Goal: Task Accomplishment & Management: Manage account settings

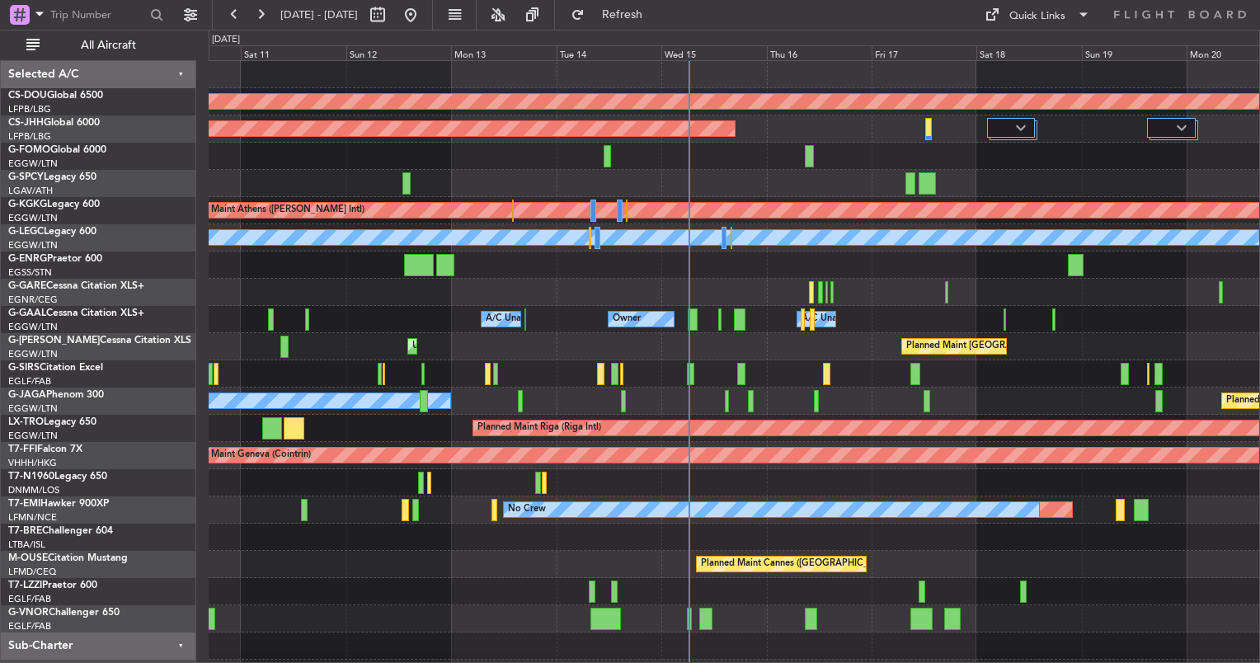
click at [541, 360] on div "Planned Maint London ([GEOGRAPHIC_DATA]) Planned Maint [GEOGRAPHIC_DATA] ([GEOG…" at bounding box center [734, 374] width 1051 height 626
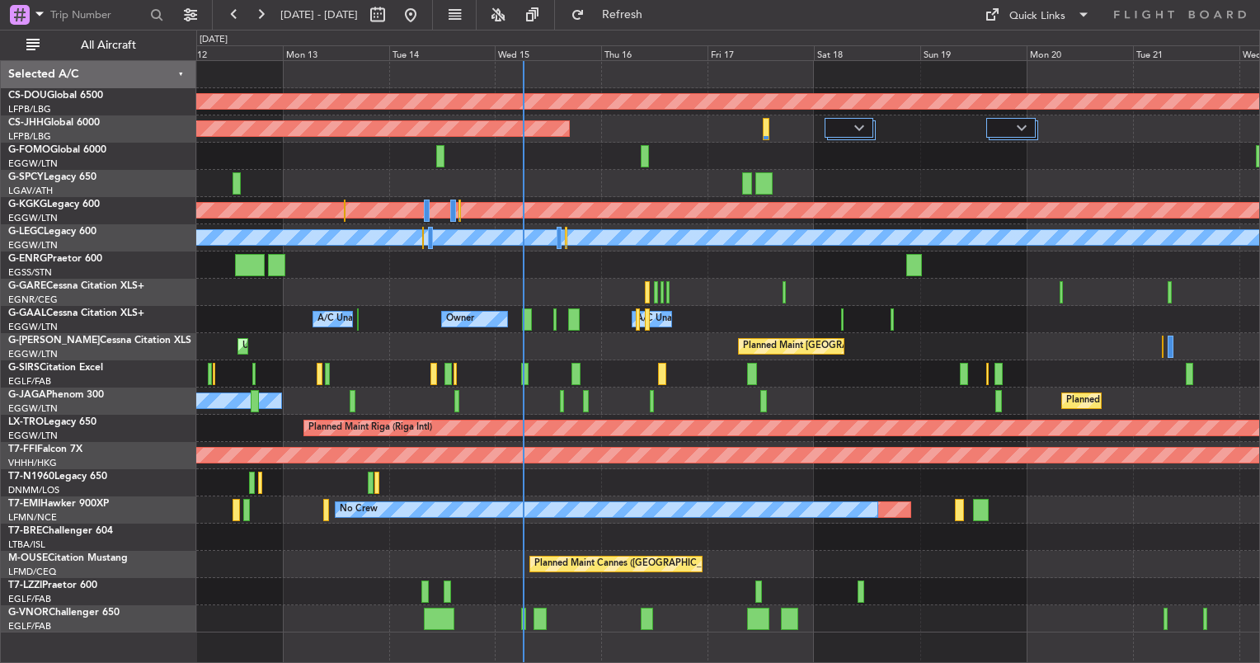
click at [468, 345] on div "Planned Maint London ([GEOGRAPHIC_DATA]) Planned Maint [GEOGRAPHIC_DATA] ([GEOG…" at bounding box center [727, 347] width 1063 height 572
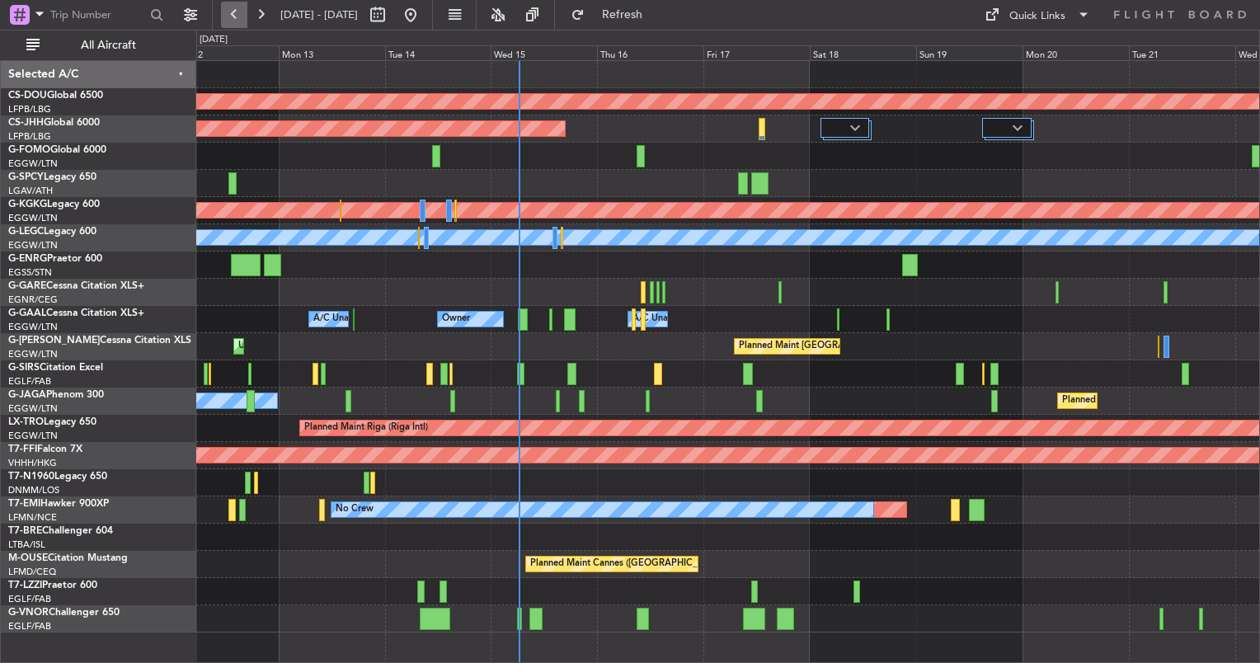
click at [221, 11] on button at bounding box center [234, 15] width 26 height 26
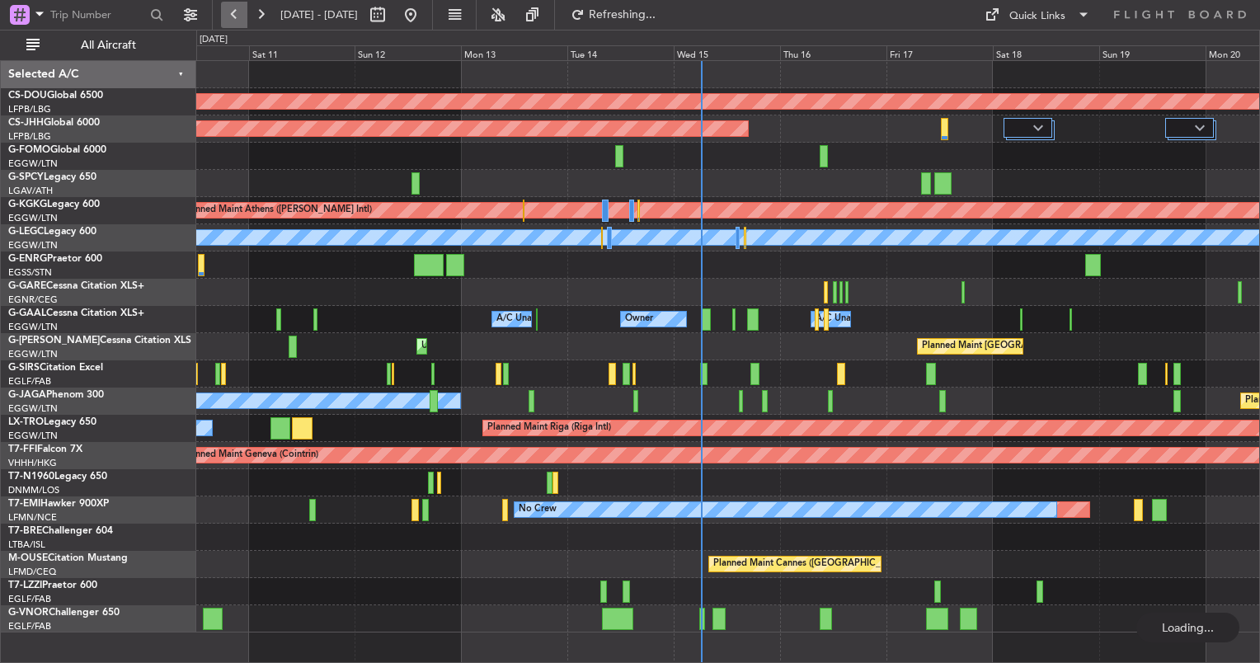
click at [221, 11] on button at bounding box center [234, 15] width 26 height 26
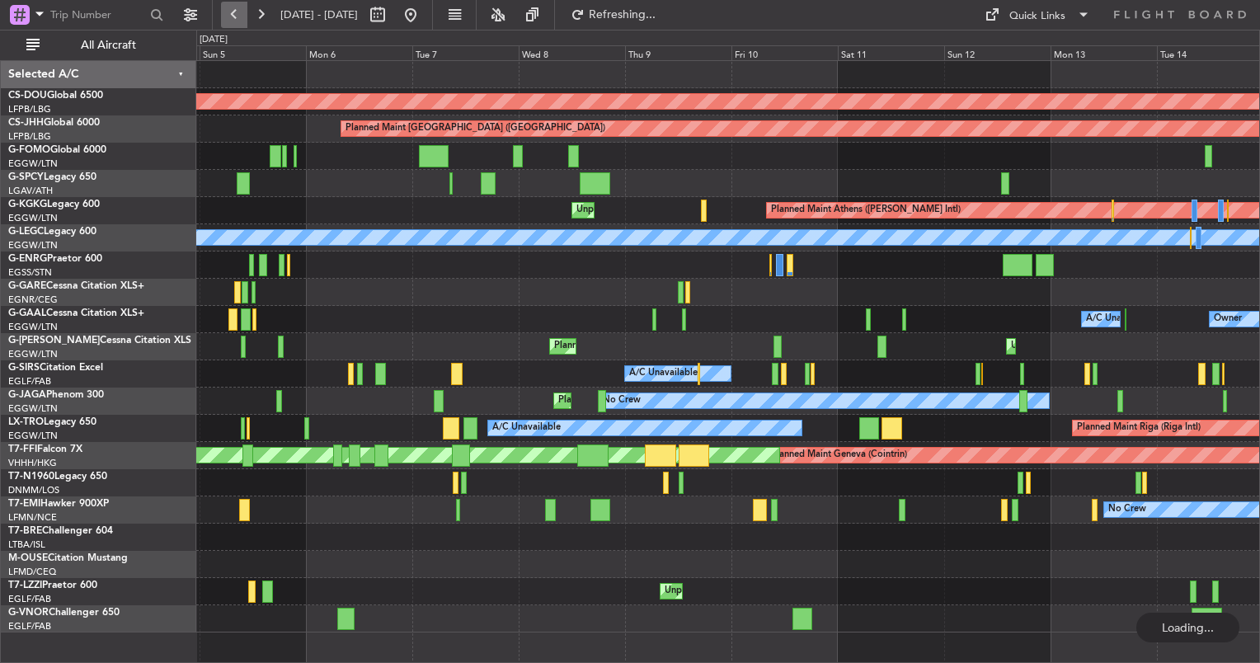
click at [221, 11] on button at bounding box center [234, 15] width 26 height 26
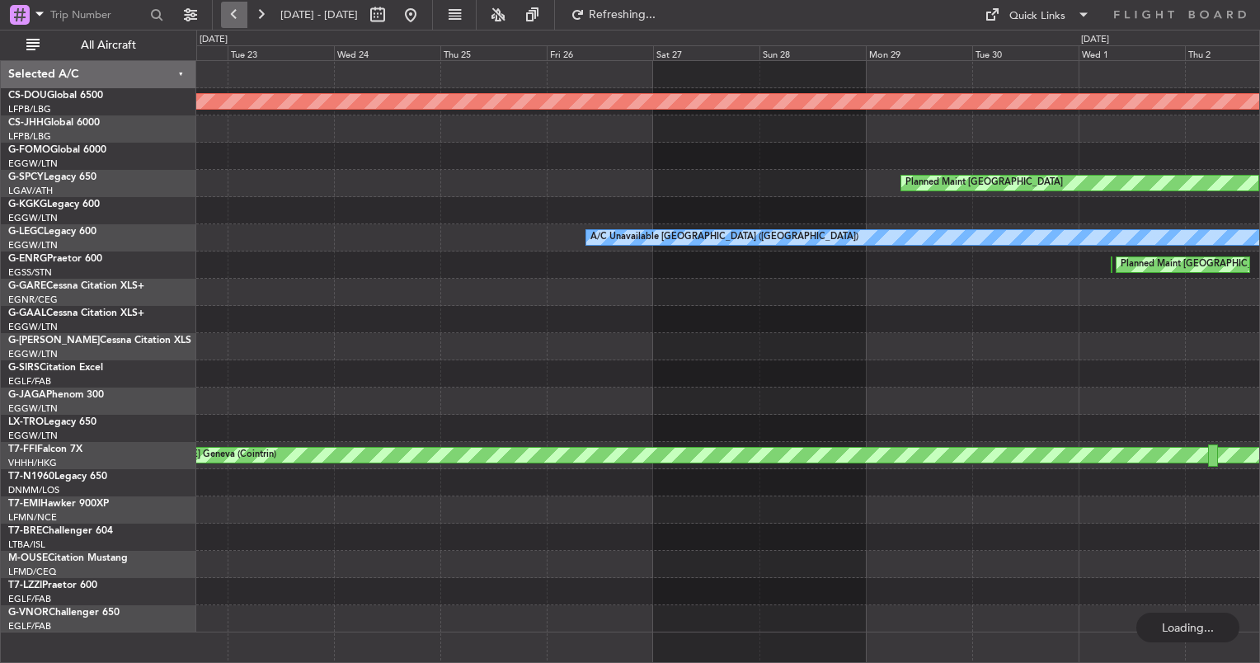
click at [221, 11] on button at bounding box center [234, 15] width 26 height 26
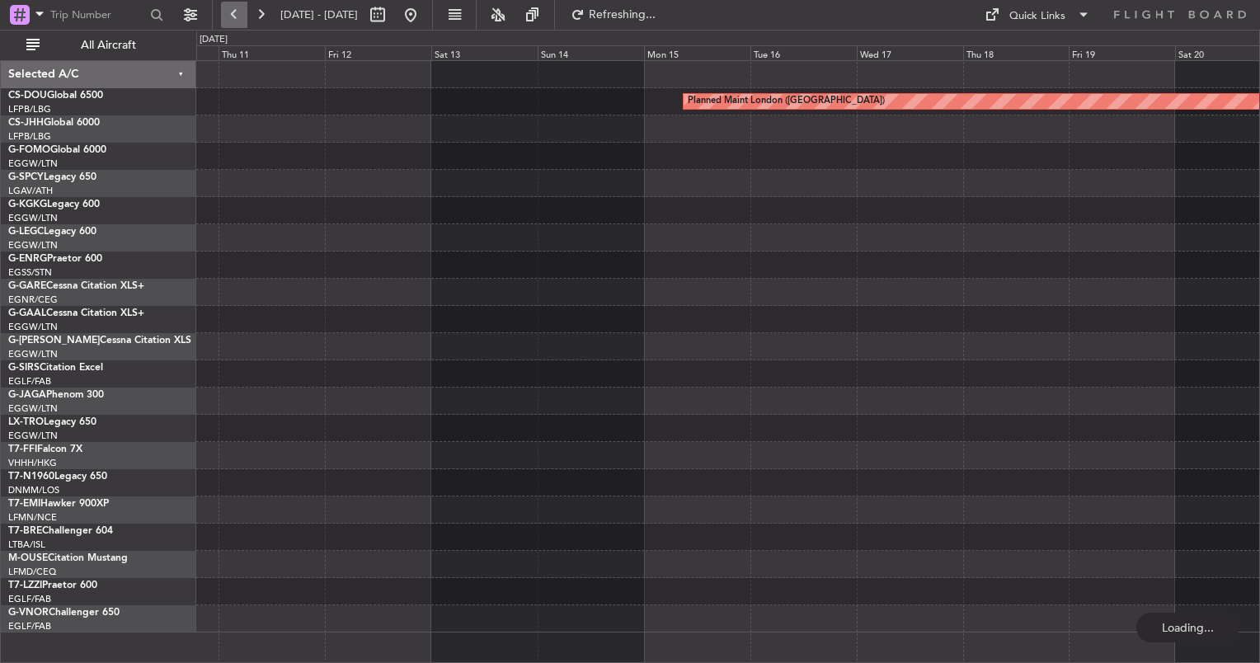
click at [221, 11] on button at bounding box center [234, 15] width 26 height 26
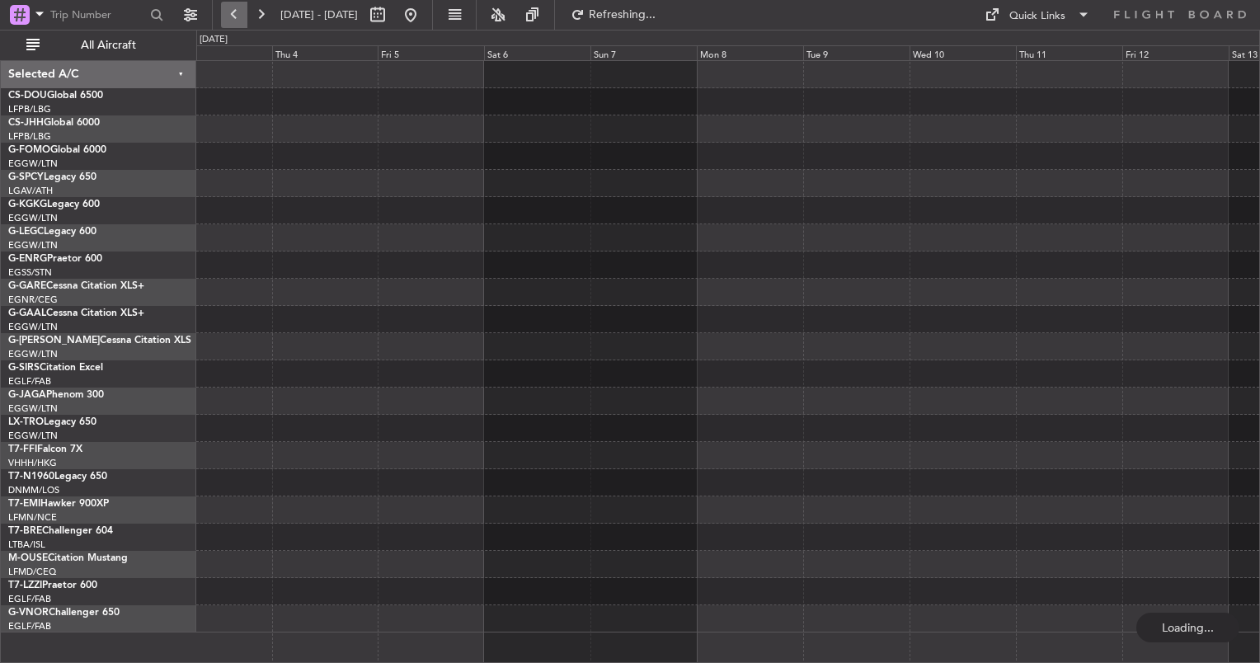
click at [221, 11] on button at bounding box center [234, 15] width 26 height 26
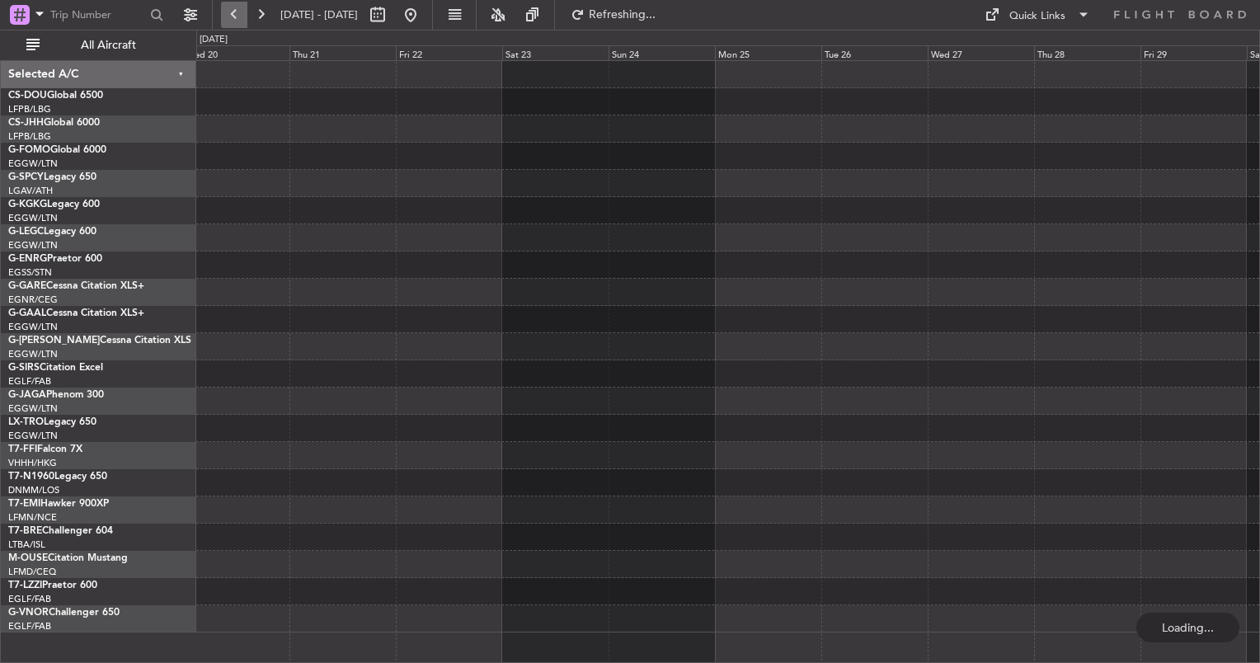
click at [221, 11] on button at bounding box center [234, 15] width 26 height 26
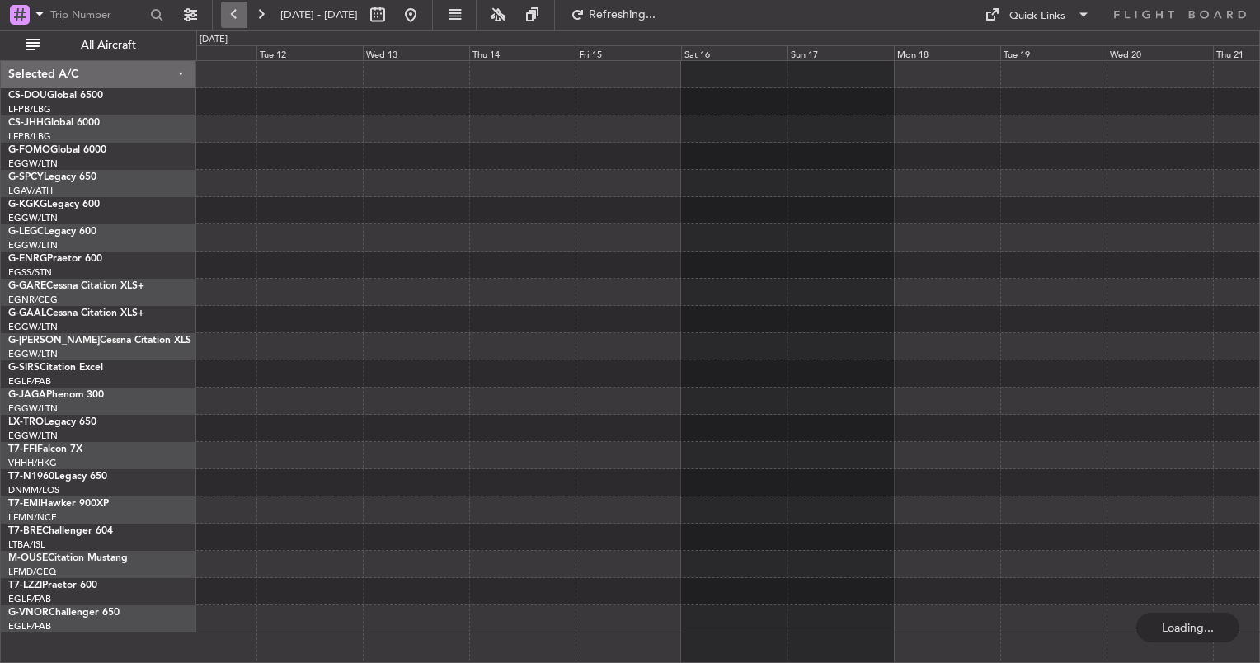
click at [221, 11] on button at bounding box center [234, 15] width 26 height 26
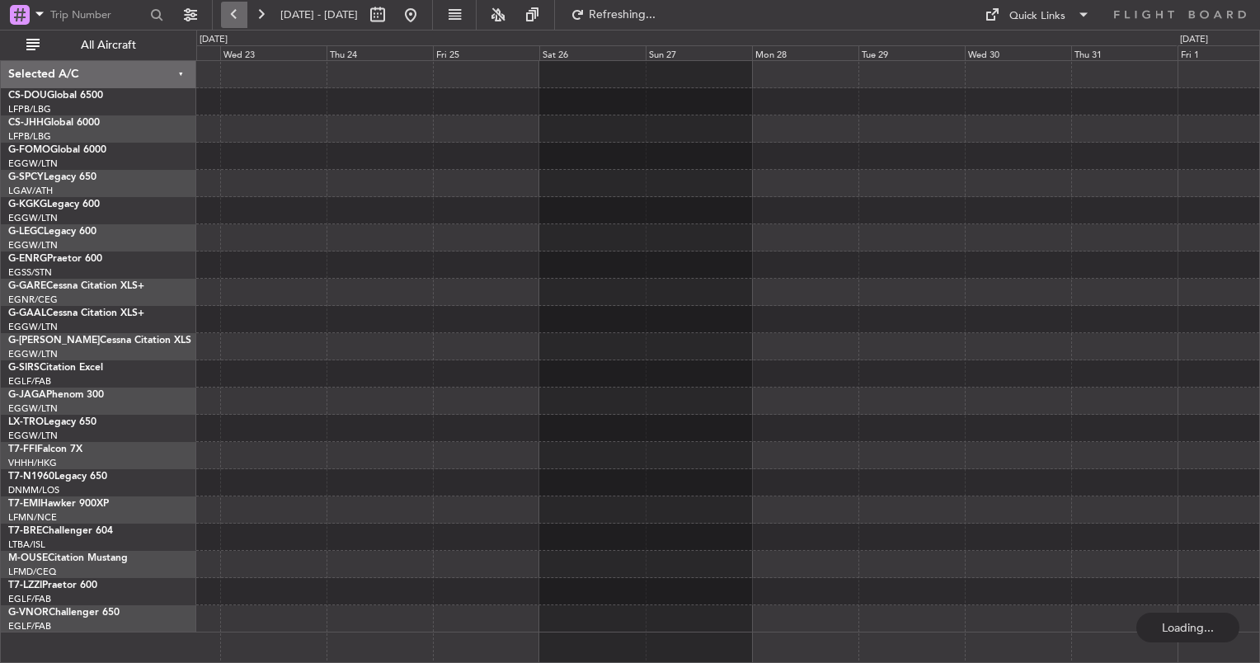
click at [221, 11] on button at bounding box center [234, 15] width 26 height 26
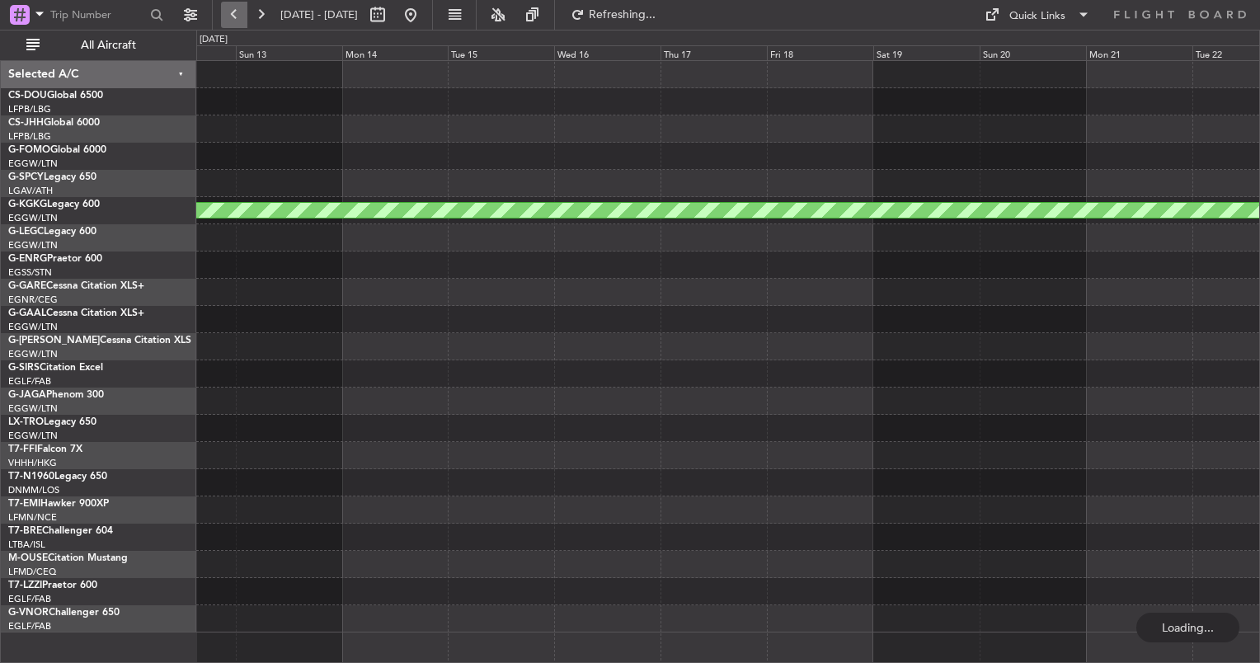
click at [221, 11] on button at bounding box center [234, 15] width 26 height 26
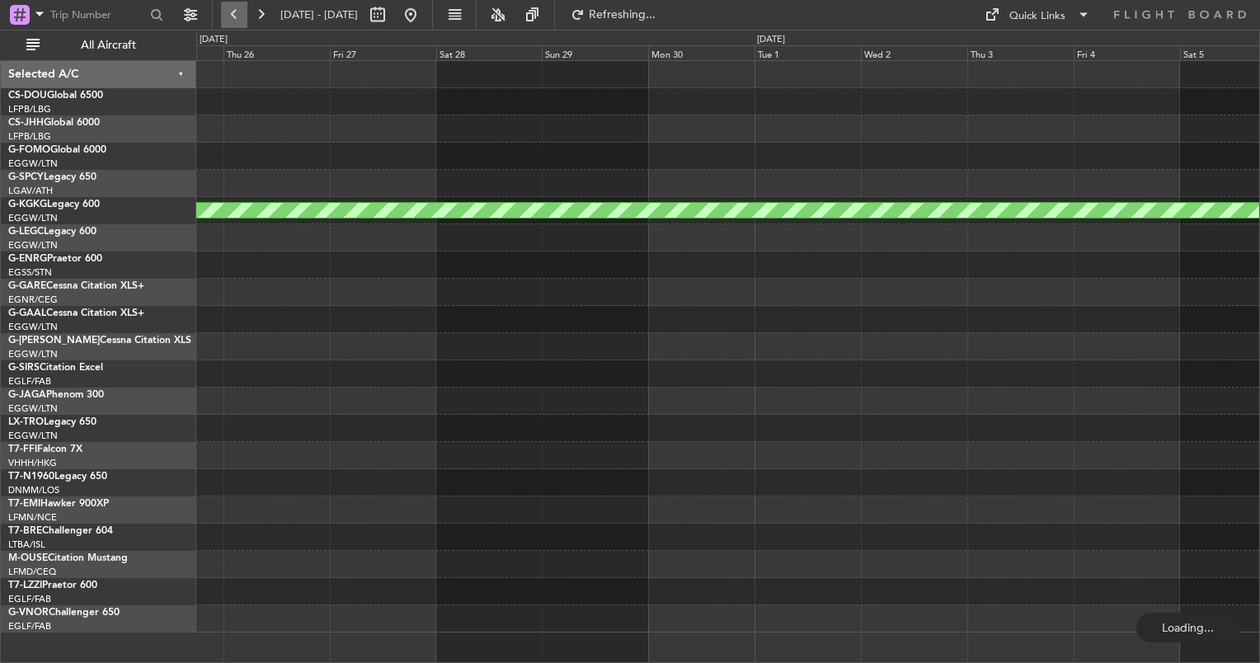
click at [221, 11] on button at bounding box center [234, 15] width 26 height 26
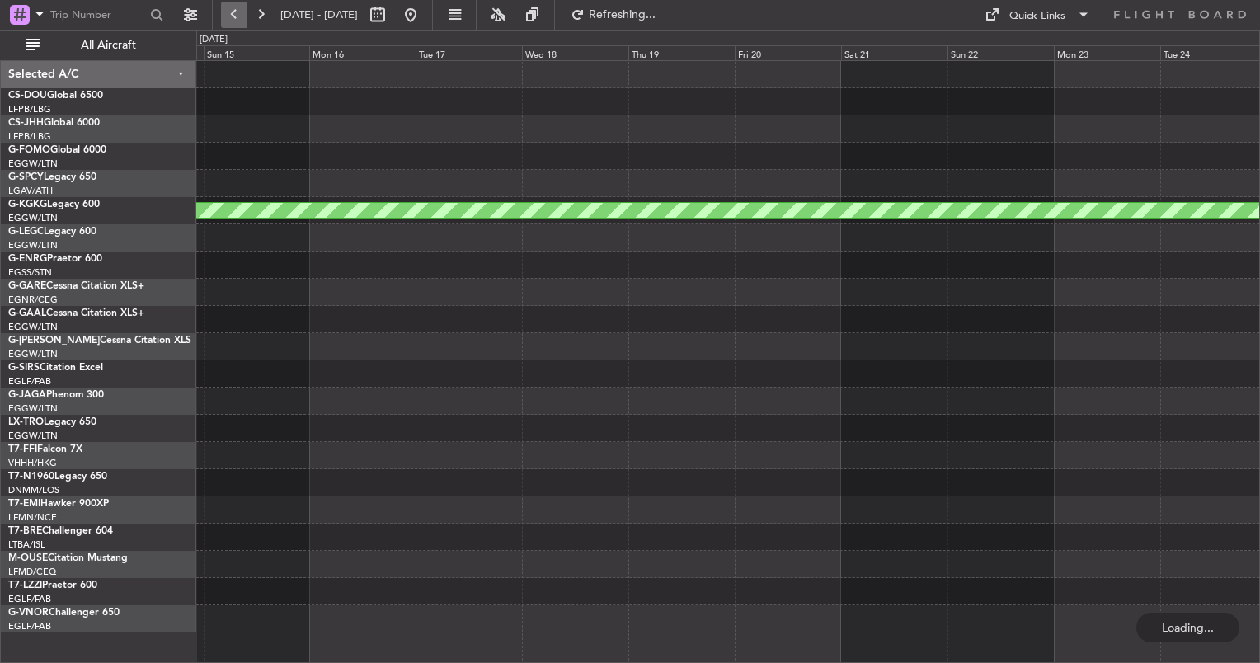
click at [221, 11] on button at bounding box center [234, 15] width 26 height 26
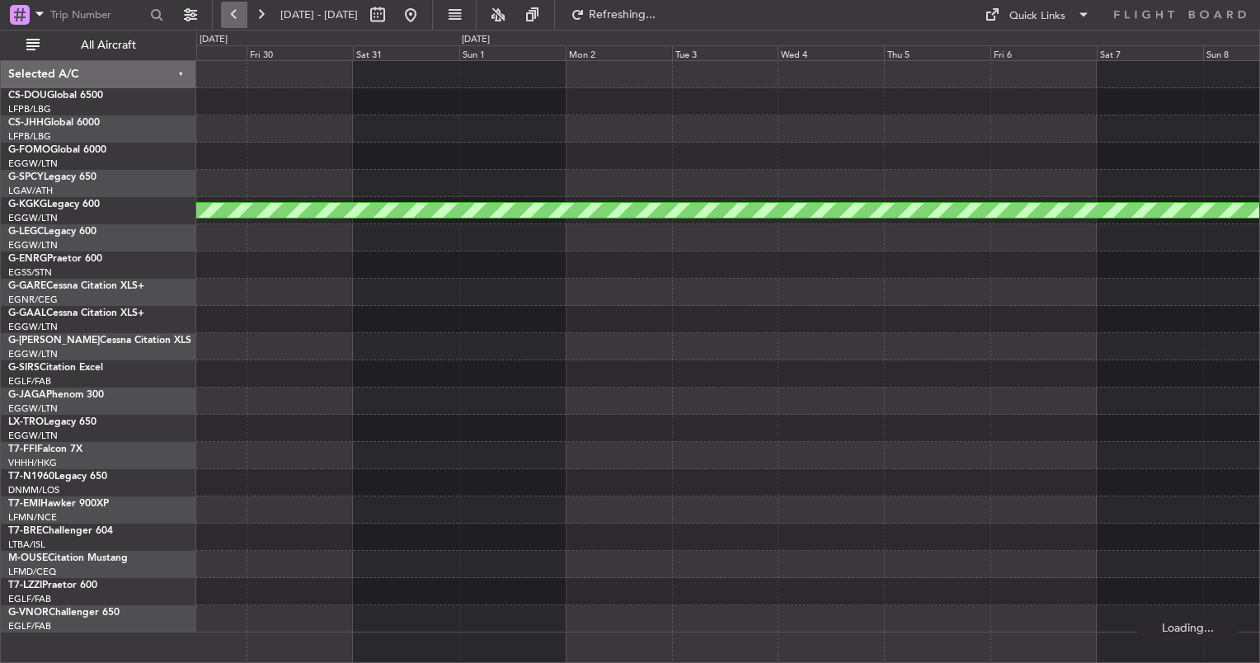
click at [221, 11] on button at bounding box center [234, 15] width 26 height 26
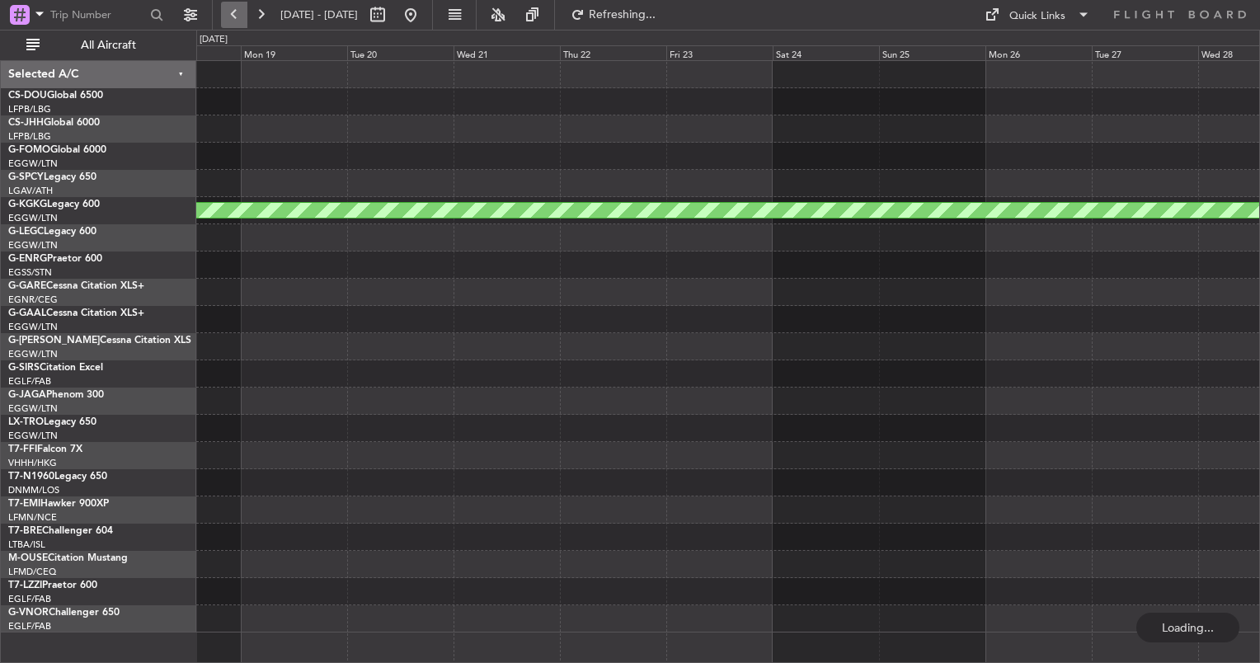
click at [221, 11] on button at bounding box center [234, 15] width 26 height 26
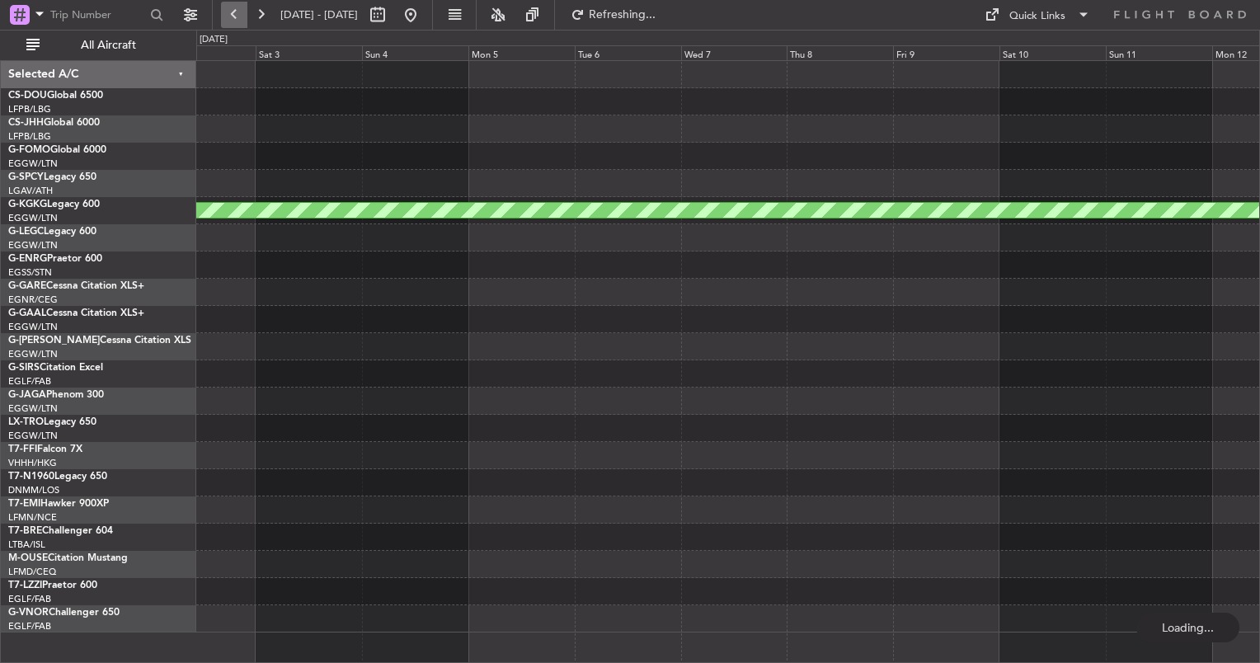
click at [221, 11] on button at bounding box center [234, 15] width 26 height 26
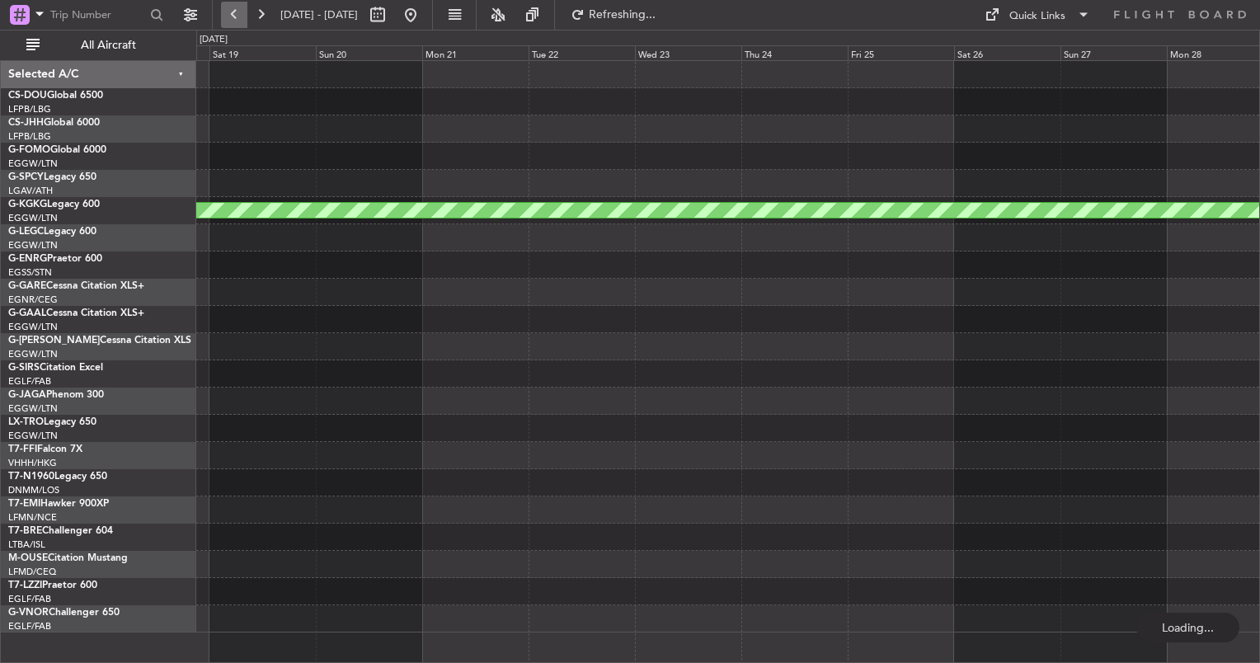
click at [221, 11] on button at bounding box center [234, 15] width 26 height 26
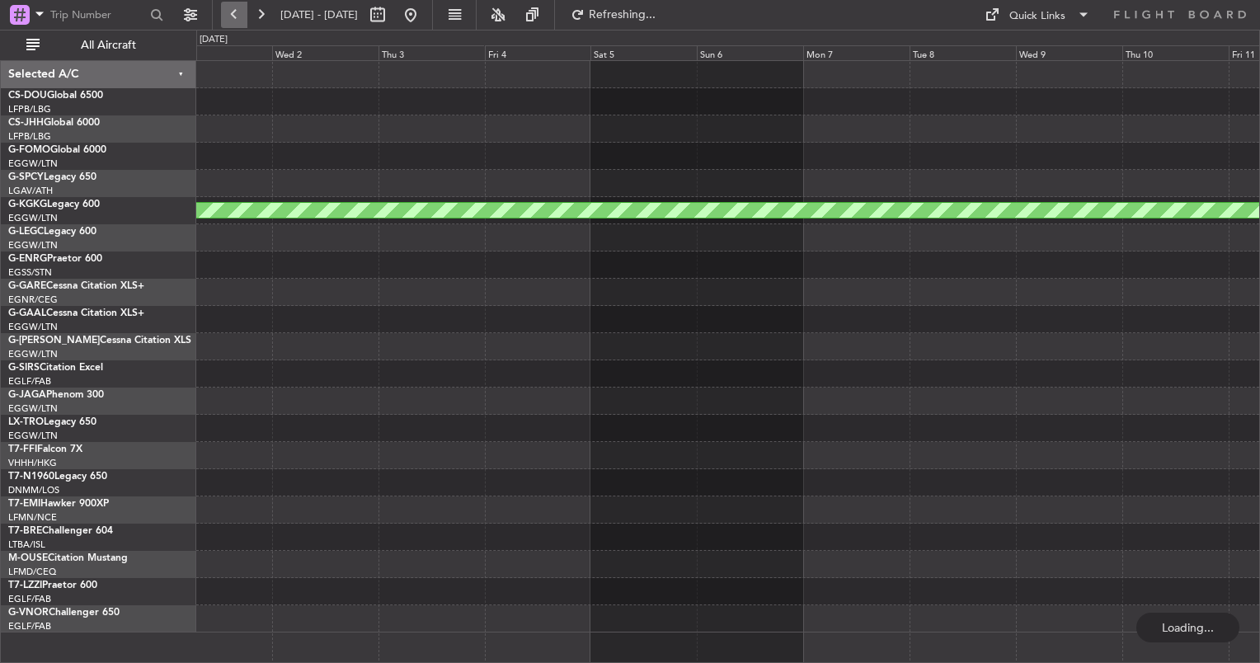
click at [221, 11] on button at bounding box center [234, 15] width 26 height 26
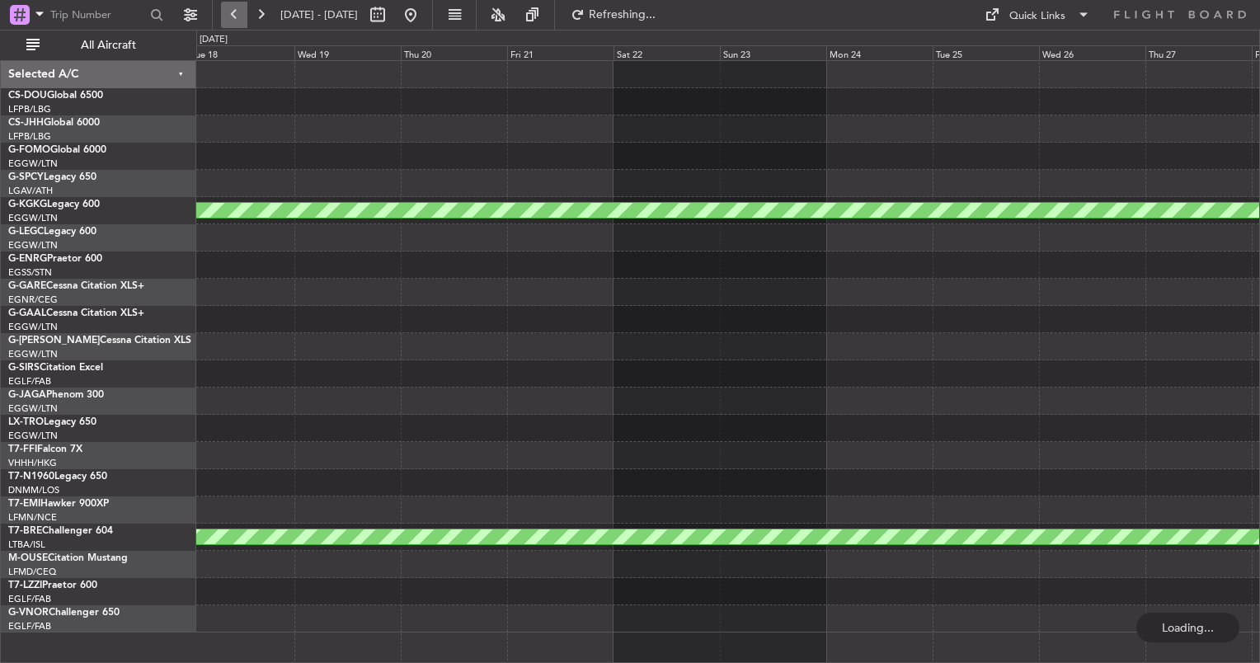
click at [221, 11] on button at bounding box center [234, 15] width 26 height 26
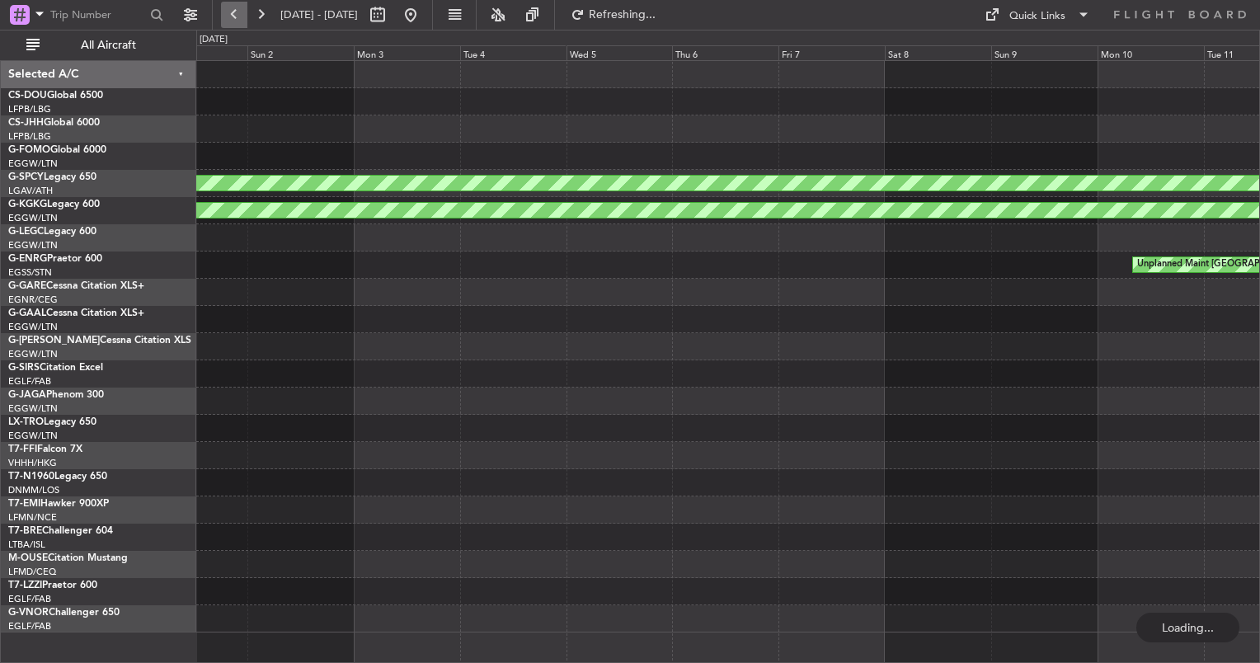
click at [221, 11] on button at bounding box center [234, 15] width 26 height 26
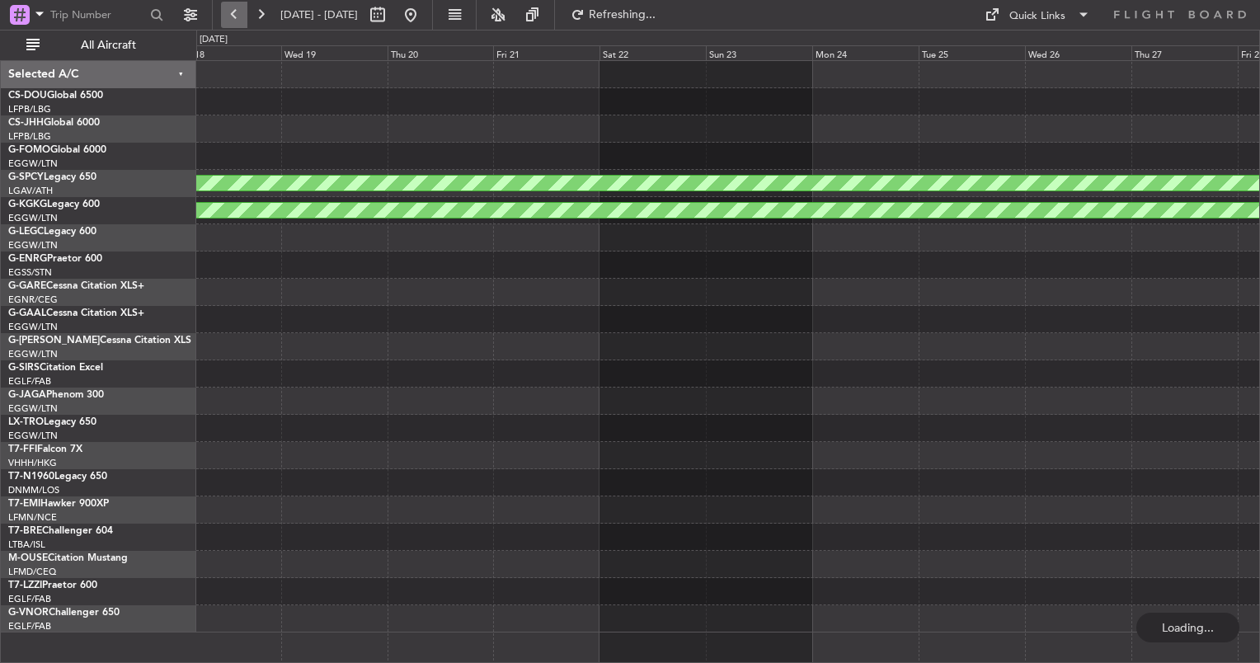
click at [221, 11] on button at bounding box center [234, 15] width 26 height 26
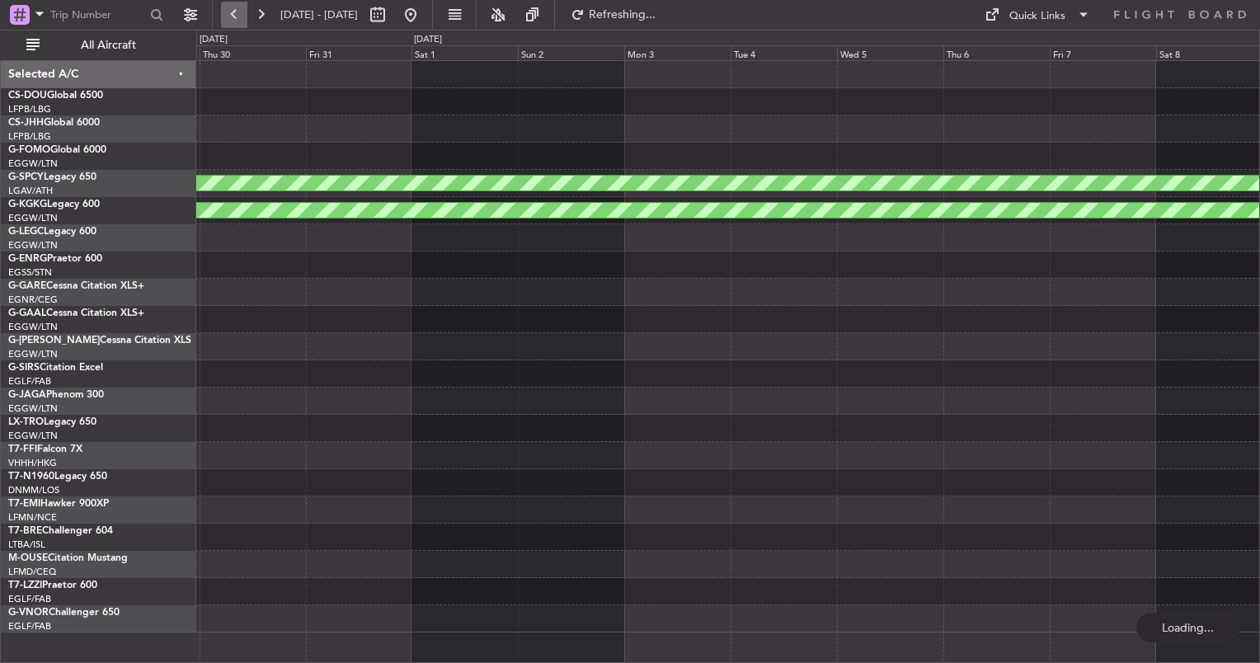
click at [221, 11] on button at bounding box center [234, 15] width 26 height 26
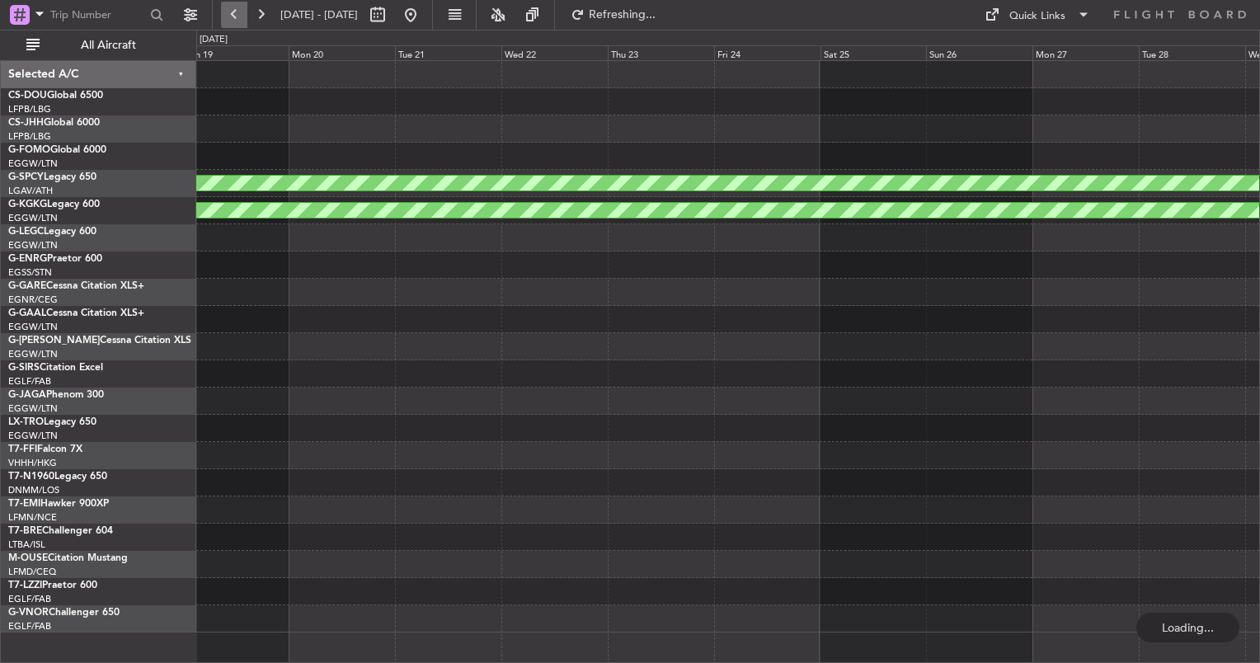
click at [221, 11] on button at bounding box center [234, 15] width 26 height 26
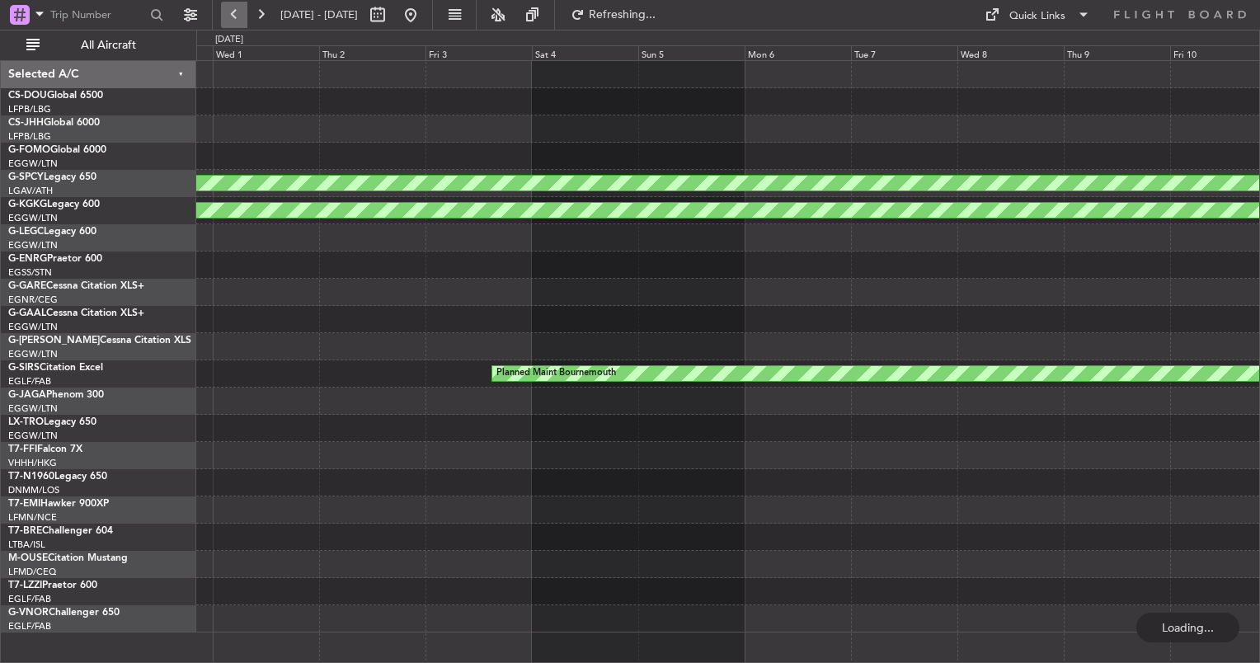
click at [221, 11] on button at bounding box center [234, 15] width 26 height 26
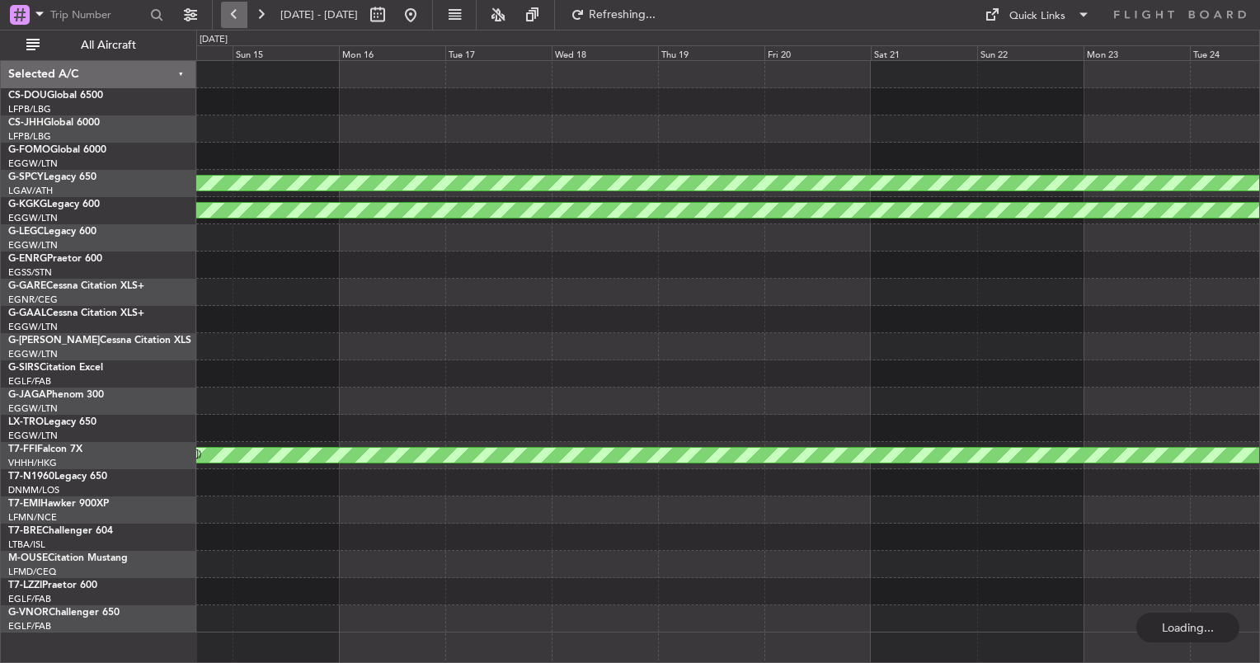
click at [221, 11] on button at bounding box center [234, 15] width 26 height 26
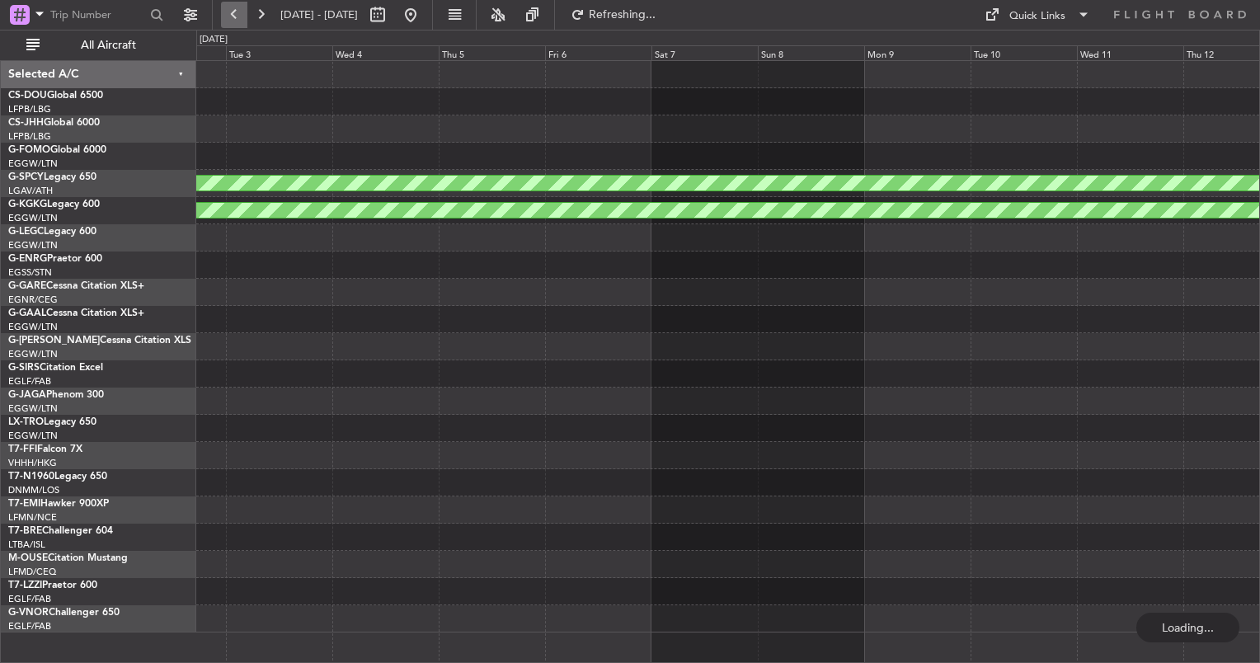
click at [221, 11] on button at bounding box center [234, 15] width 26 height 26
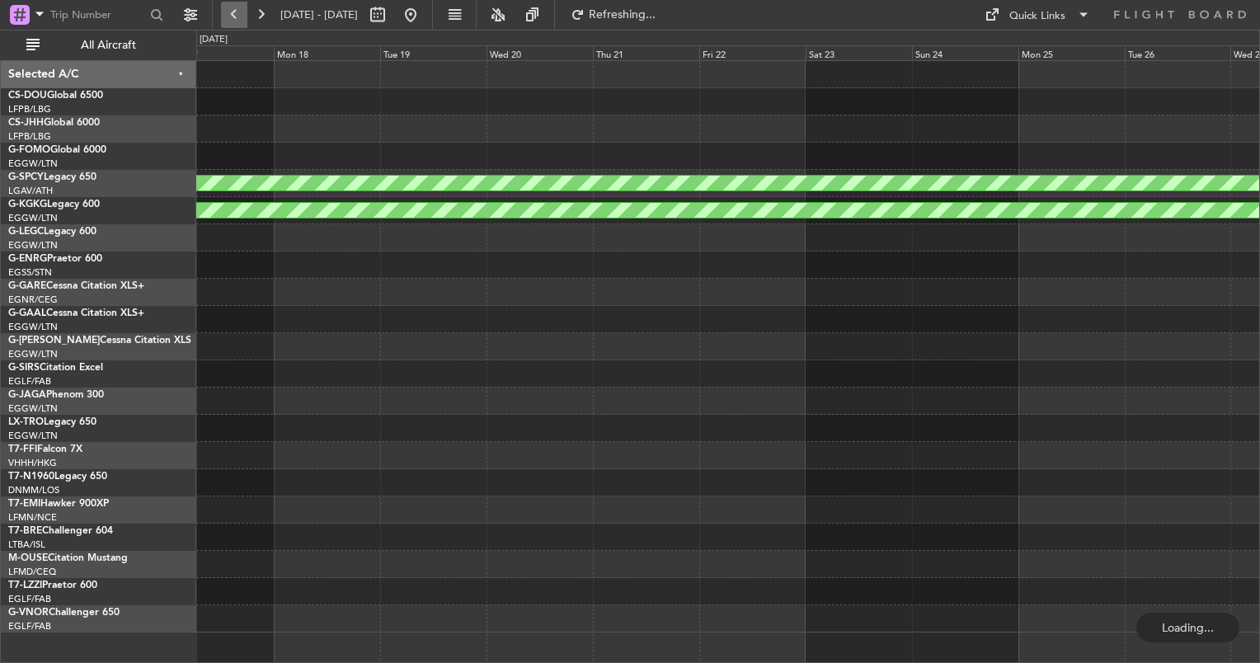
click at [221, 11] on button at bounding box center [234, 15] width 26 height 26
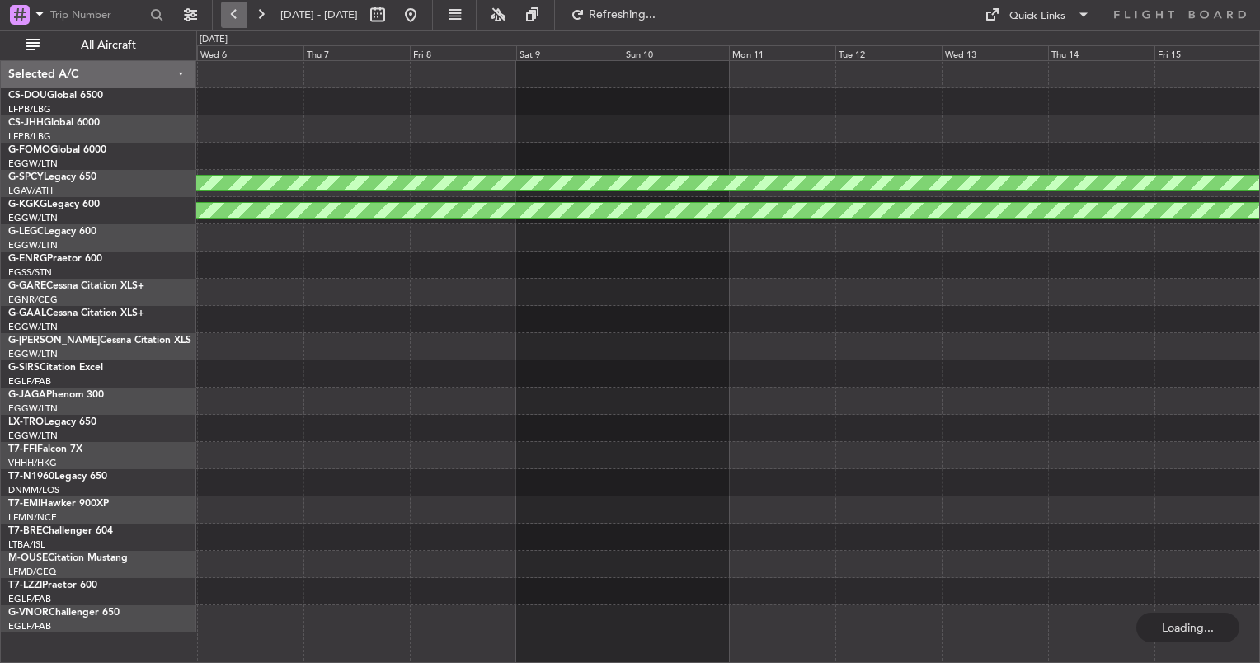
click at [221, 11] on button at bounding box center [234, 15] width 26 height 26
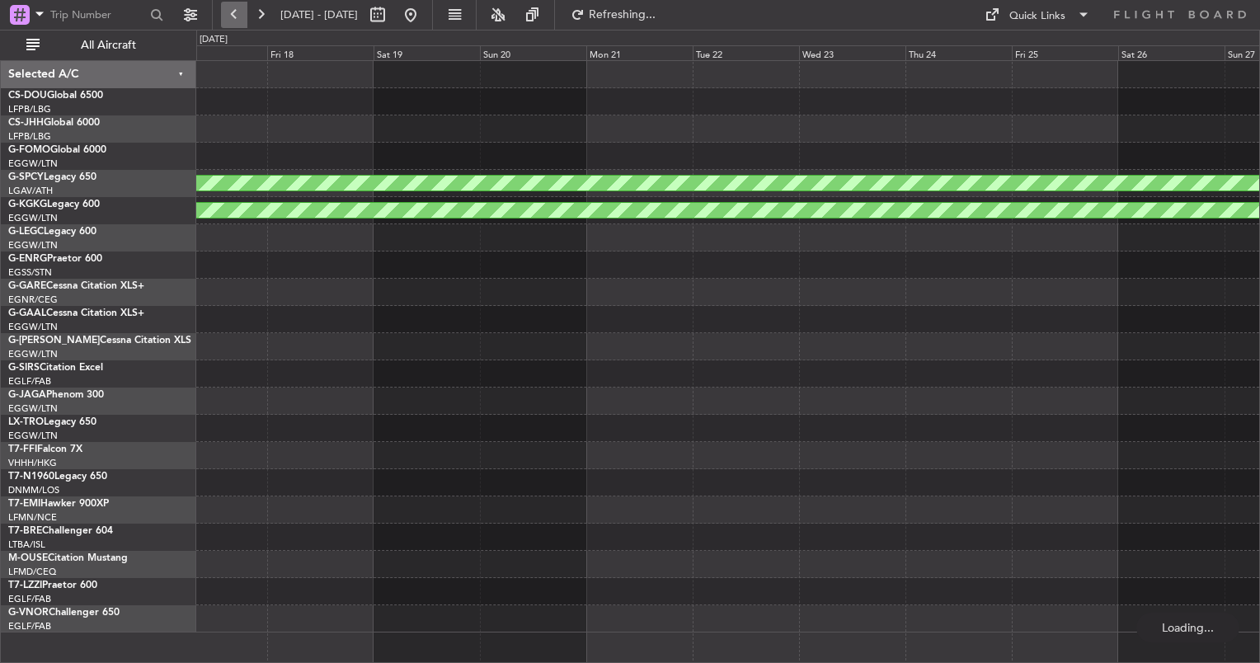
click at [221, 11] on button at bounding box center [234, 15] width 26 height 26
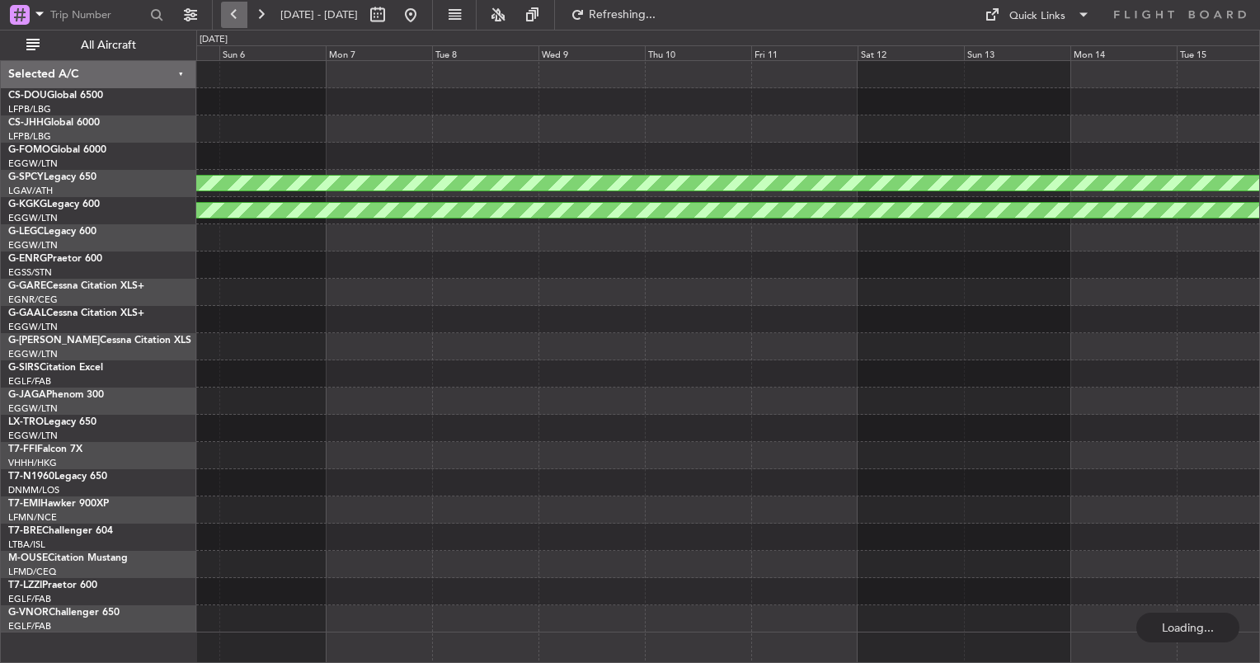
click at [221, 11] on button at bounding box center [234, 15] width 26 height 26
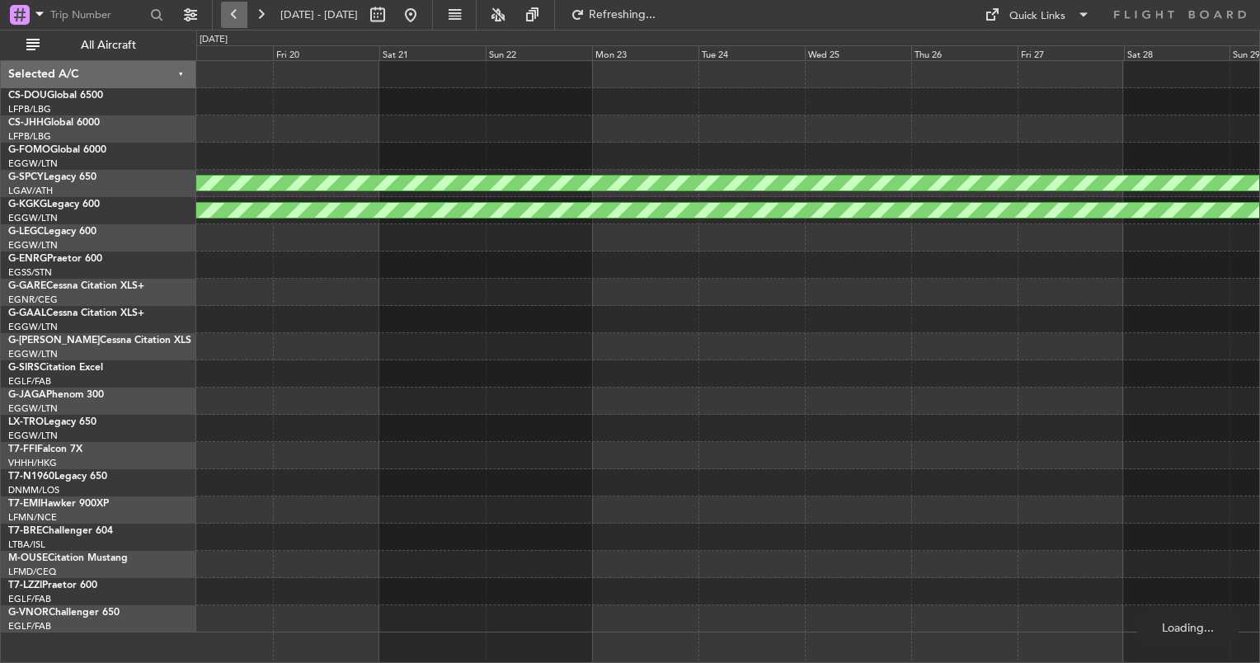
click at [221, 11] on button at bounding box center [234, 15] width 26 height 26
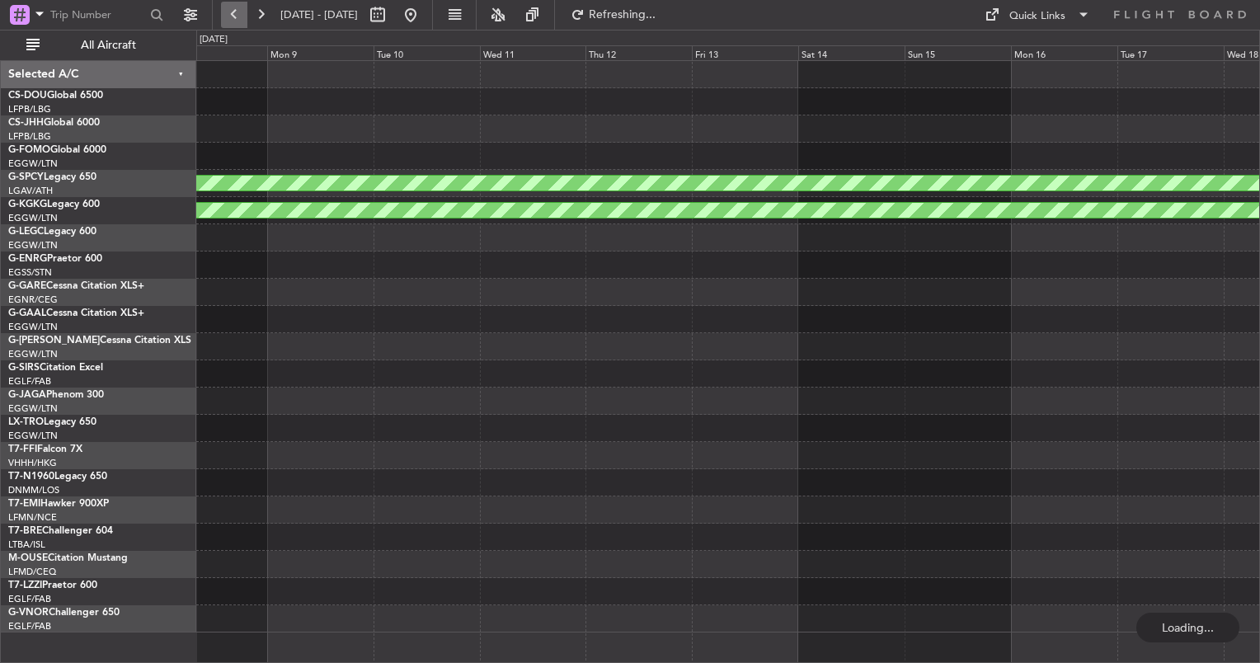
click at [221, 11] on button at bounding box center [234, 15] width 26 height 26
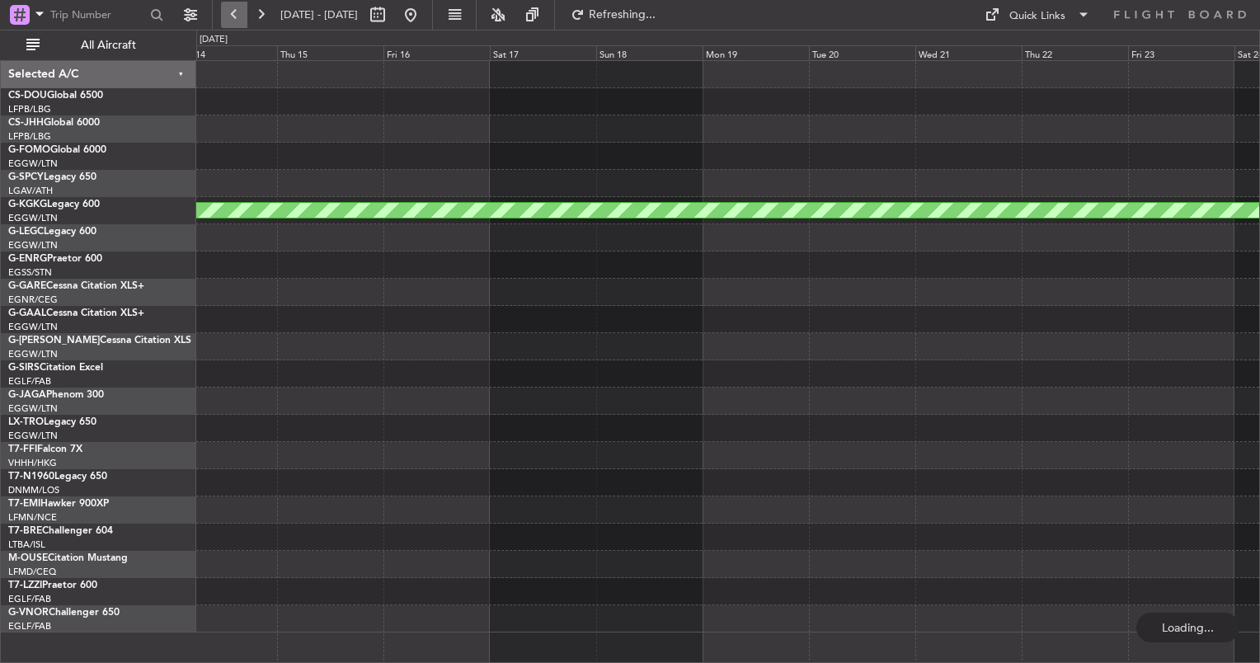
click at [221, 11] on button at bounding box center [234, 15] width 26 height 26
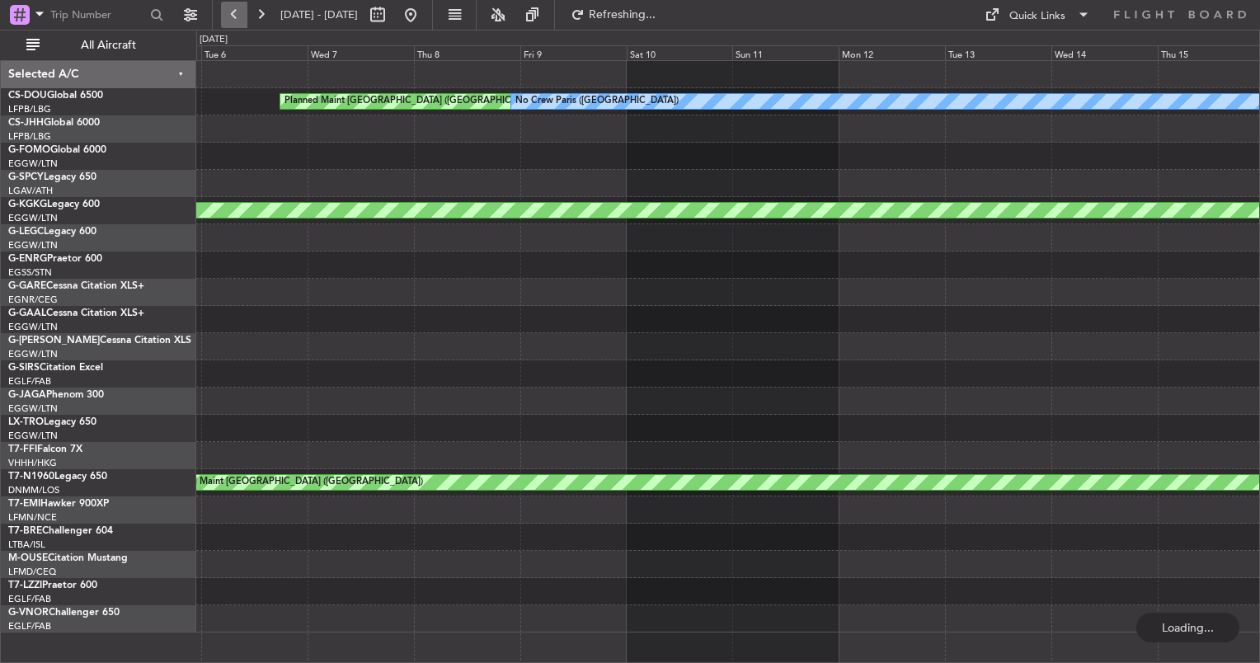
click at [221, 11] on button at bounding box center [234, 15] width 26 height 26
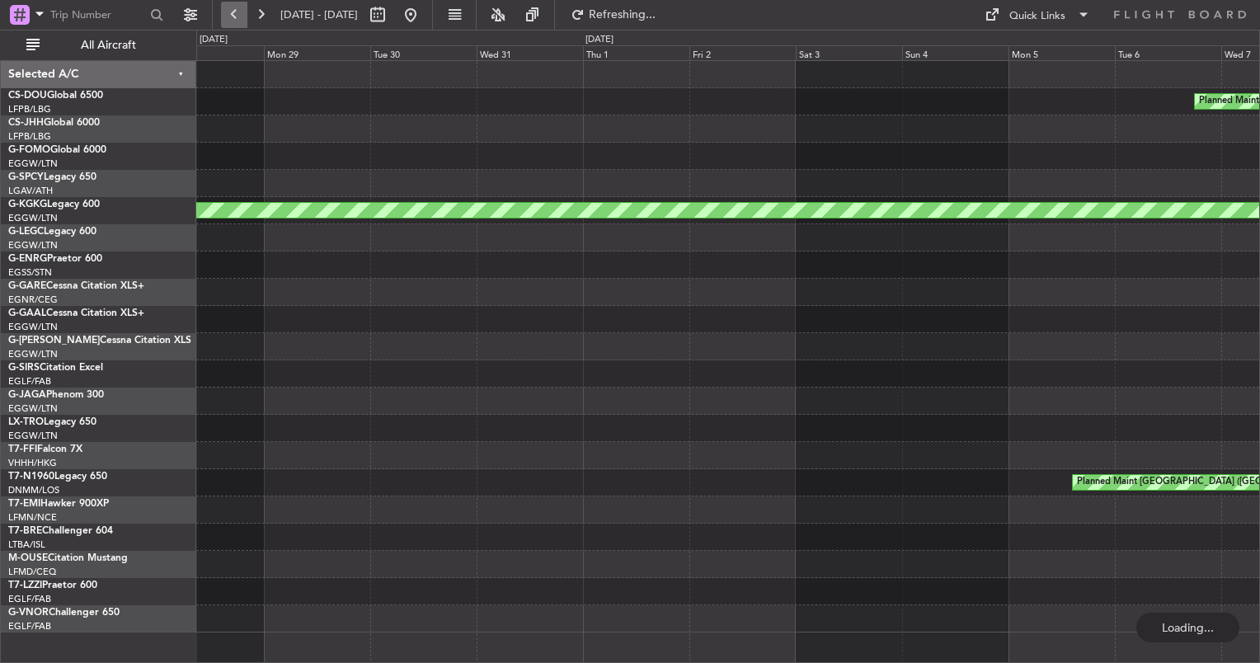
click at [221, 11] on button at bounding box center [234, 15] width 26 height 26
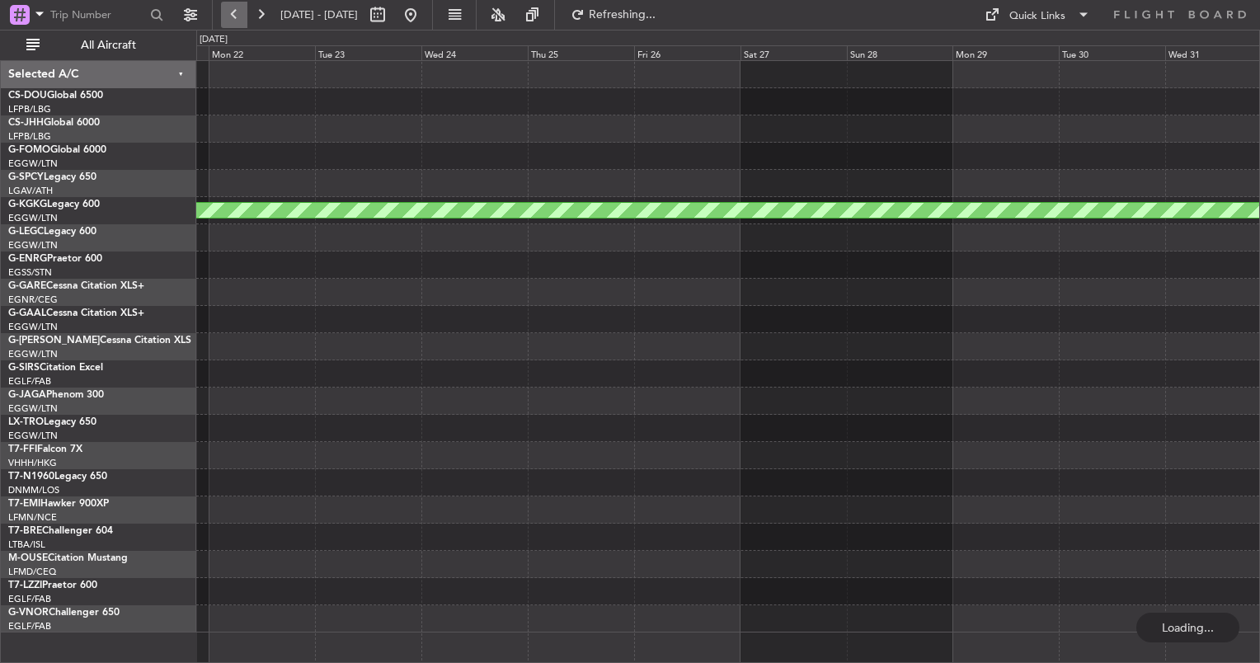
click at [221, 11] on button at bounding box center [234, 15] width 26 height 26
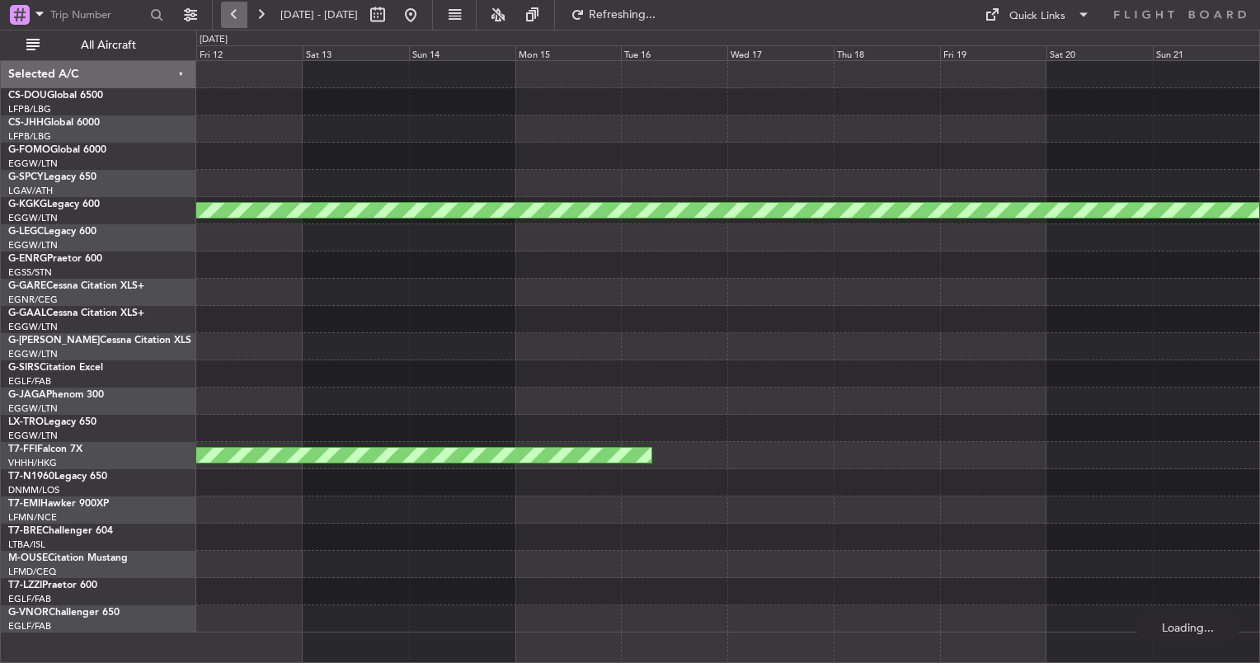
click at [221, 11] on button at bounding box center [234, 15] width 26 height 26
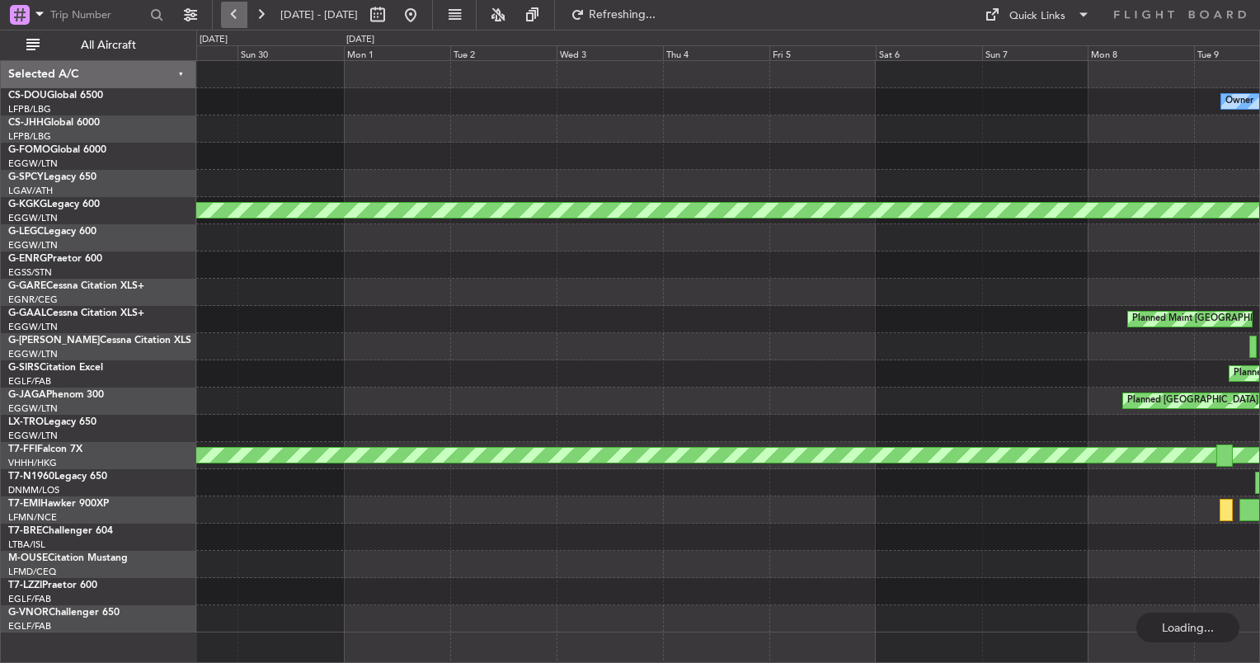
click at [221, 11] on button at bounding box center [234, 15] width 26 height 26
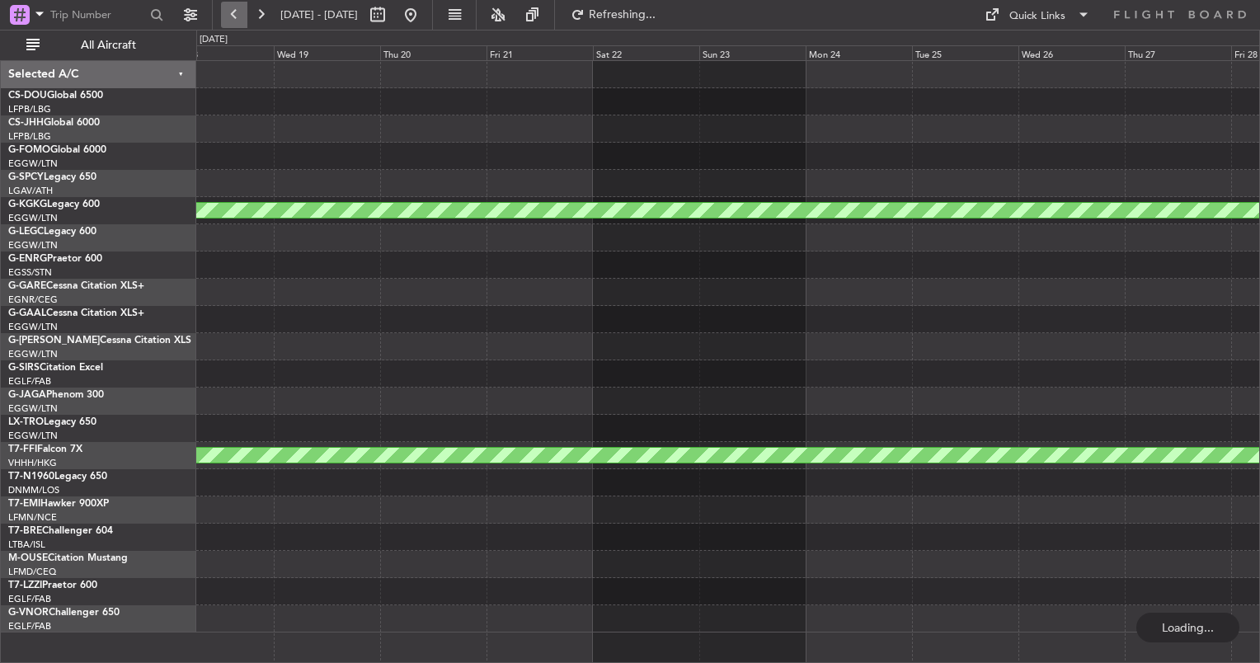
click at [221, 11] on button at bounding box center [234, 15] width 26 height 26
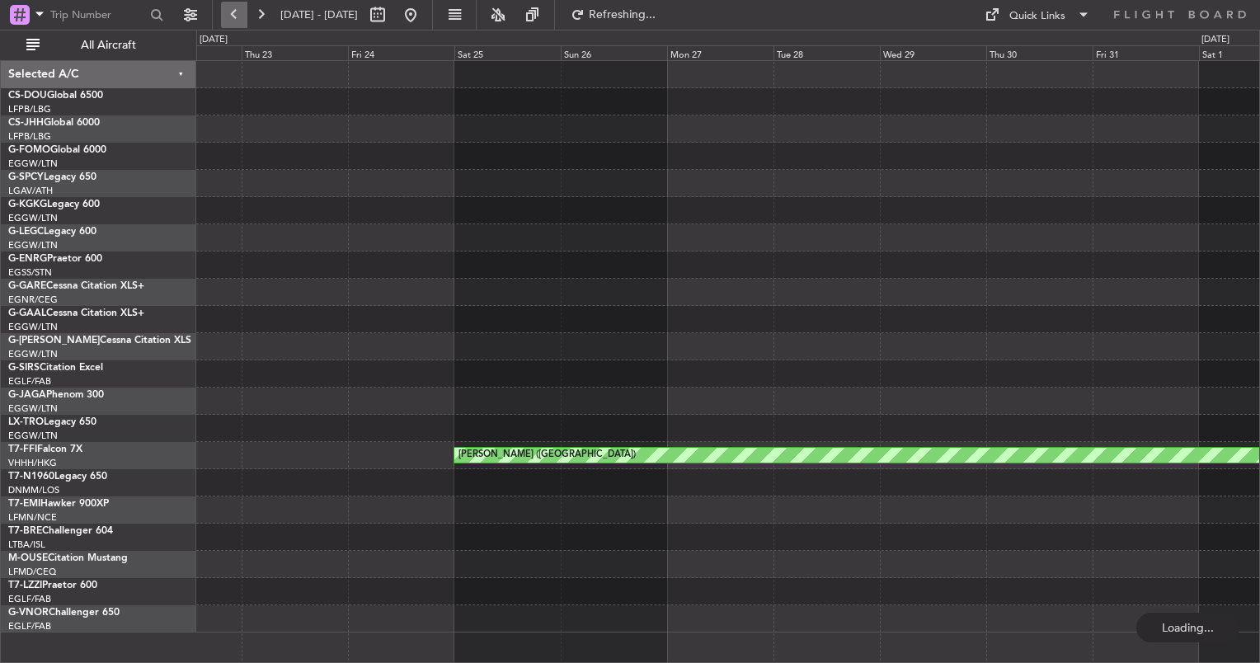
click at [221, 11] on button at bounding box center [234, 15] width 26 height 26
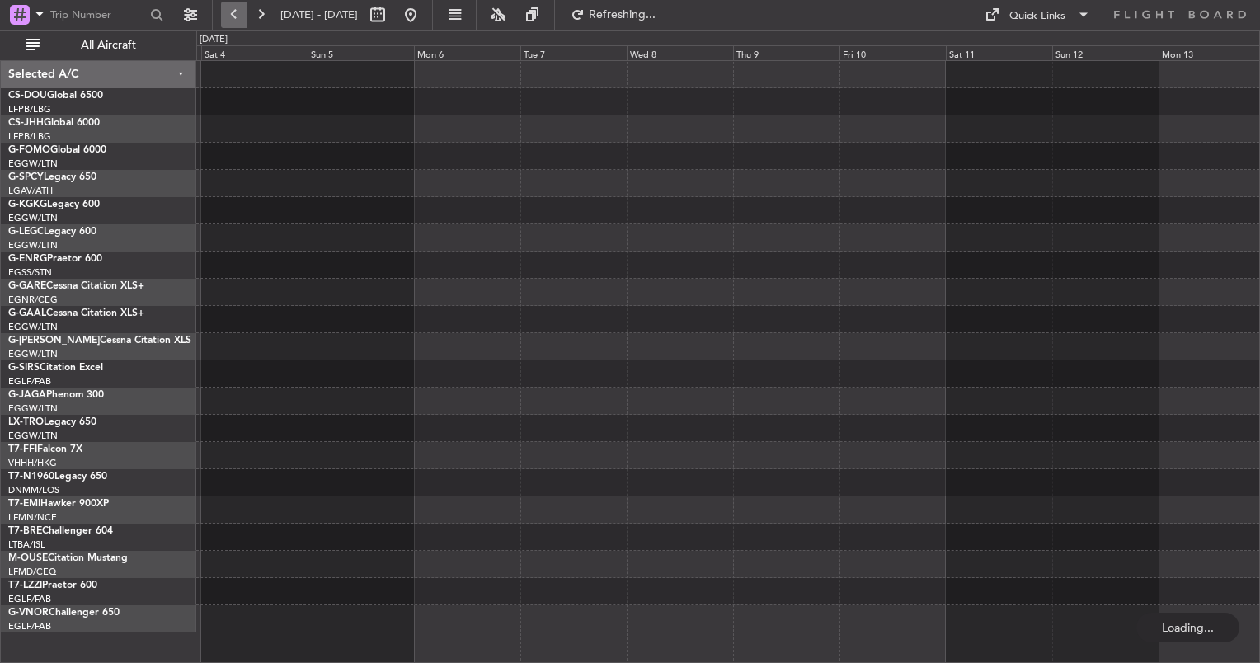
click at [221, 11] on button at bounding box center [234, 15] width 26 height 26
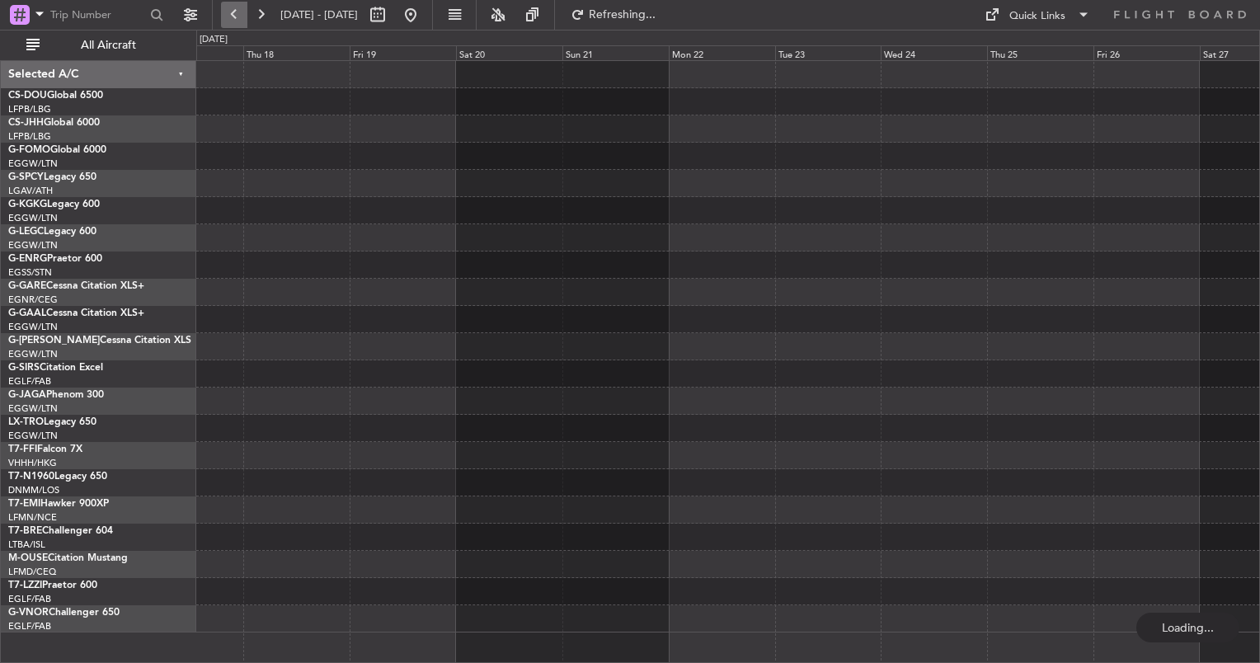
click at [221, 11] on button at bounding box center [234, 15] width 26 height 26
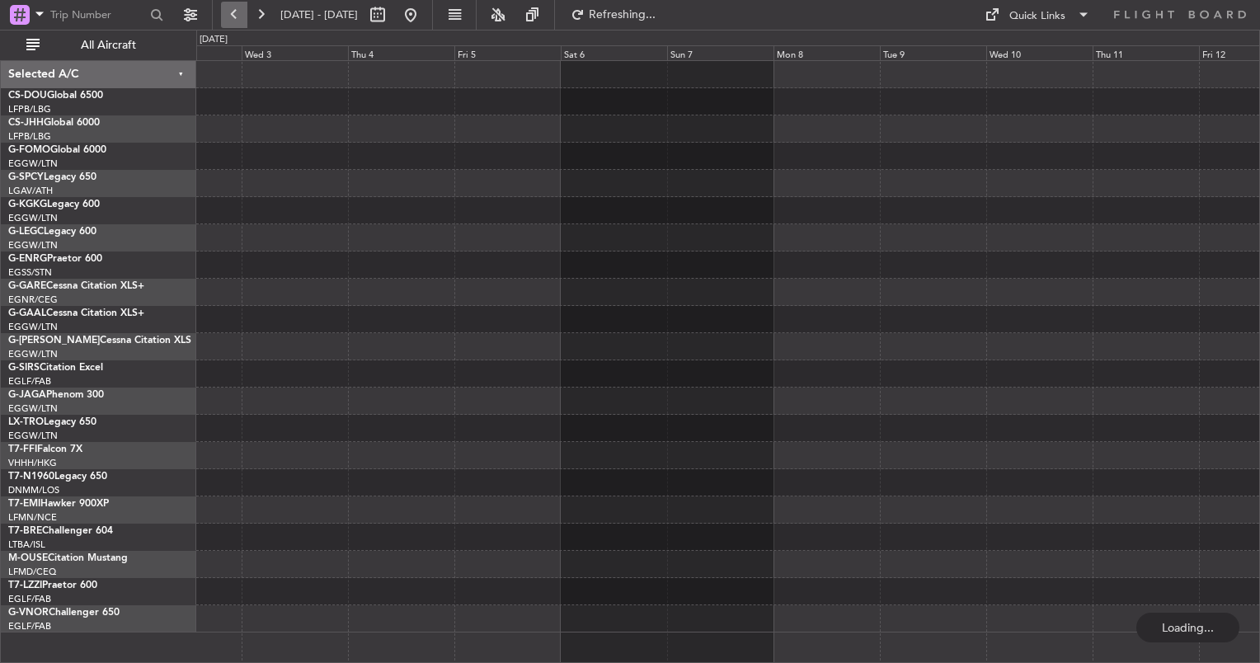
click at [221, 11] on button at bounding box center [234, 15] width 26 height 26
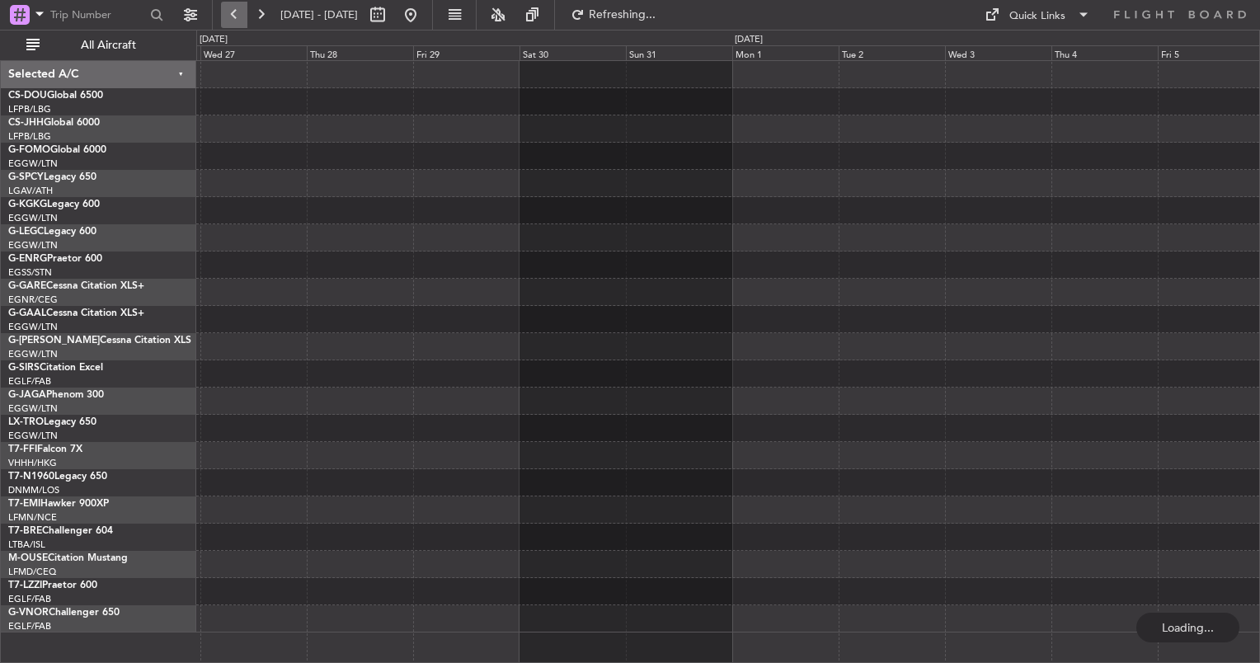
click at [221, 11] on button at bounding box center [234, 15] width 26 height 26
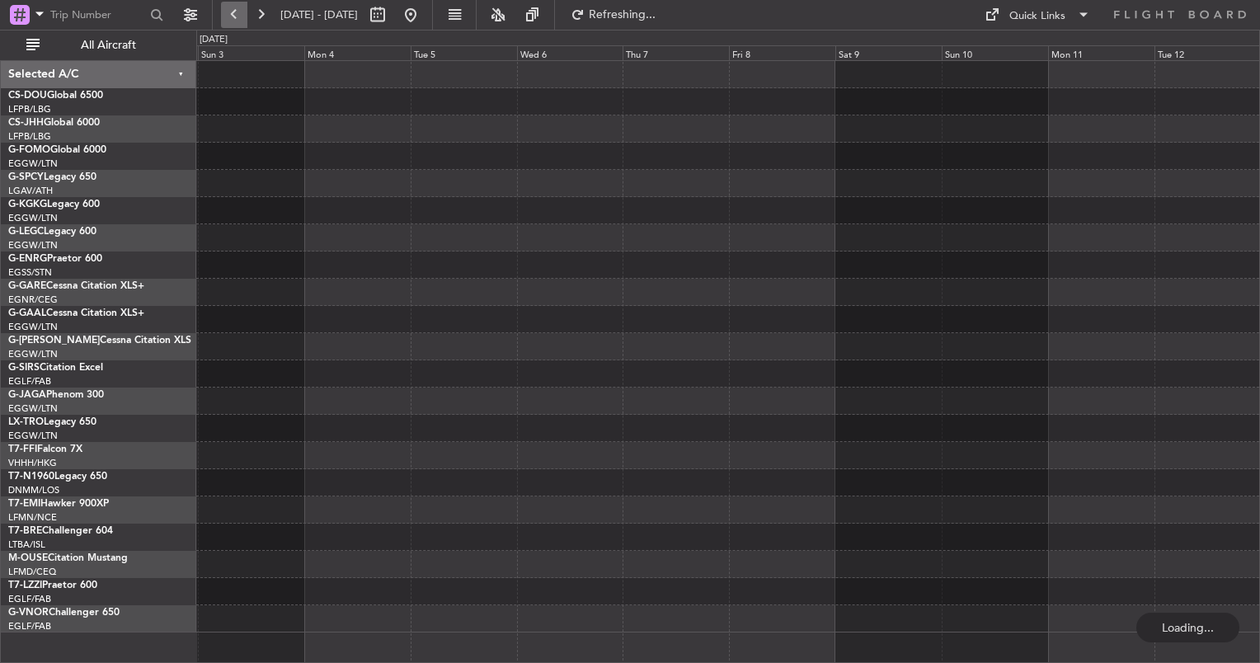
click at [221, 11] on button at bounding box center [234, 15] width 26 height 26
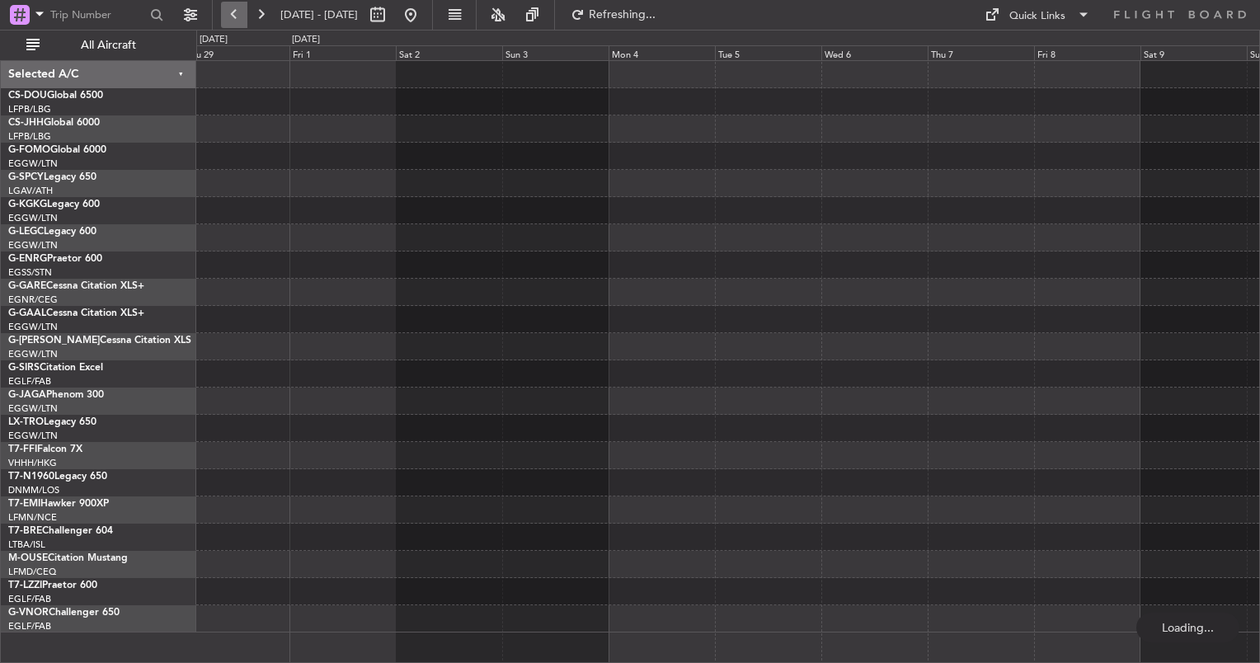
click at [221, 11] on button at bounding box center [234, 15] width 26 height 26
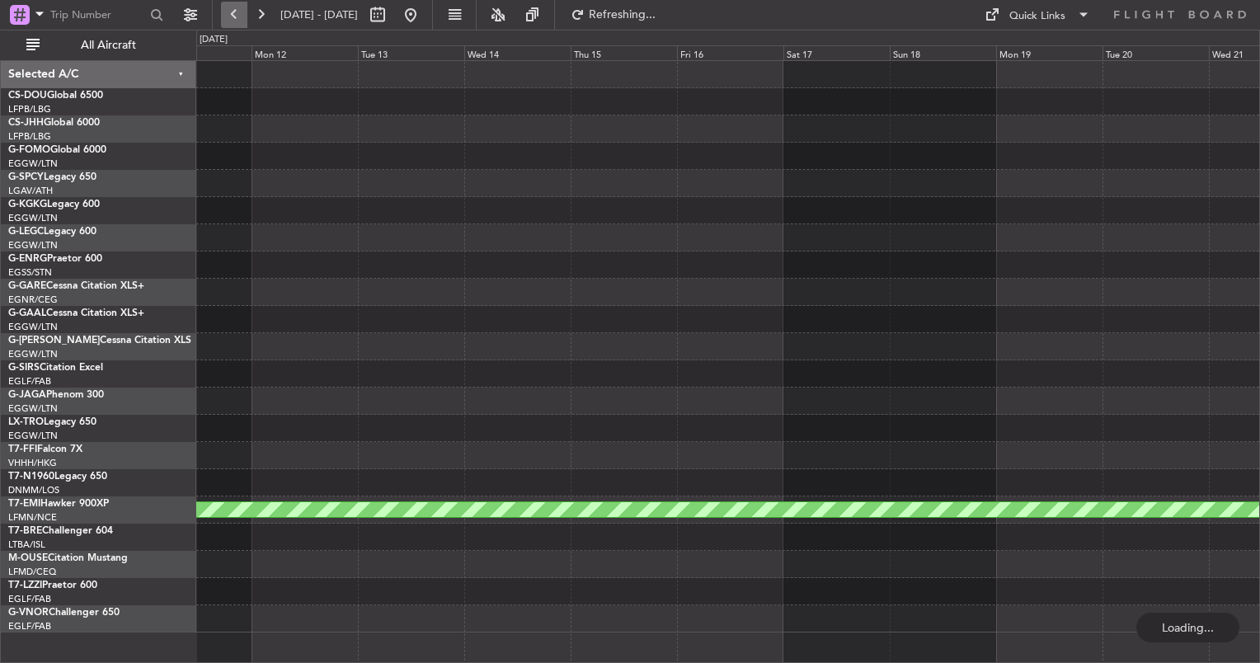
click at [221, 11] on button at bounding box center [234, 15] width 26 height 26
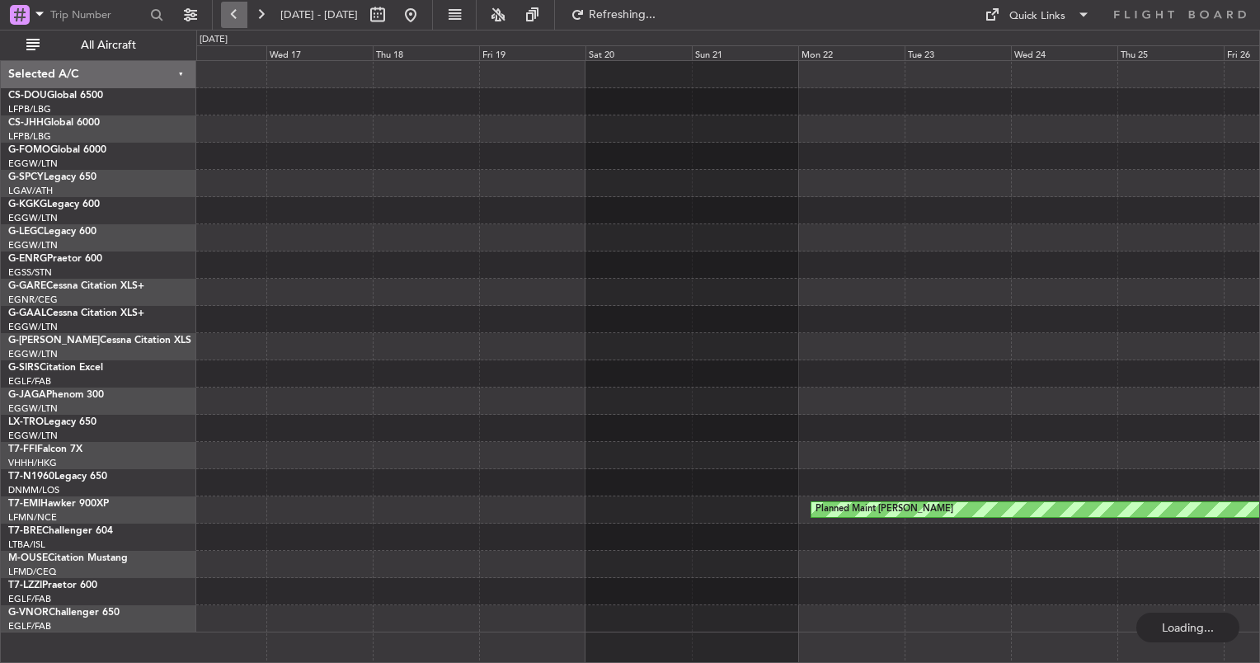
click at [221, 11] on button at bounding box center [234, 15] width 26 height 26
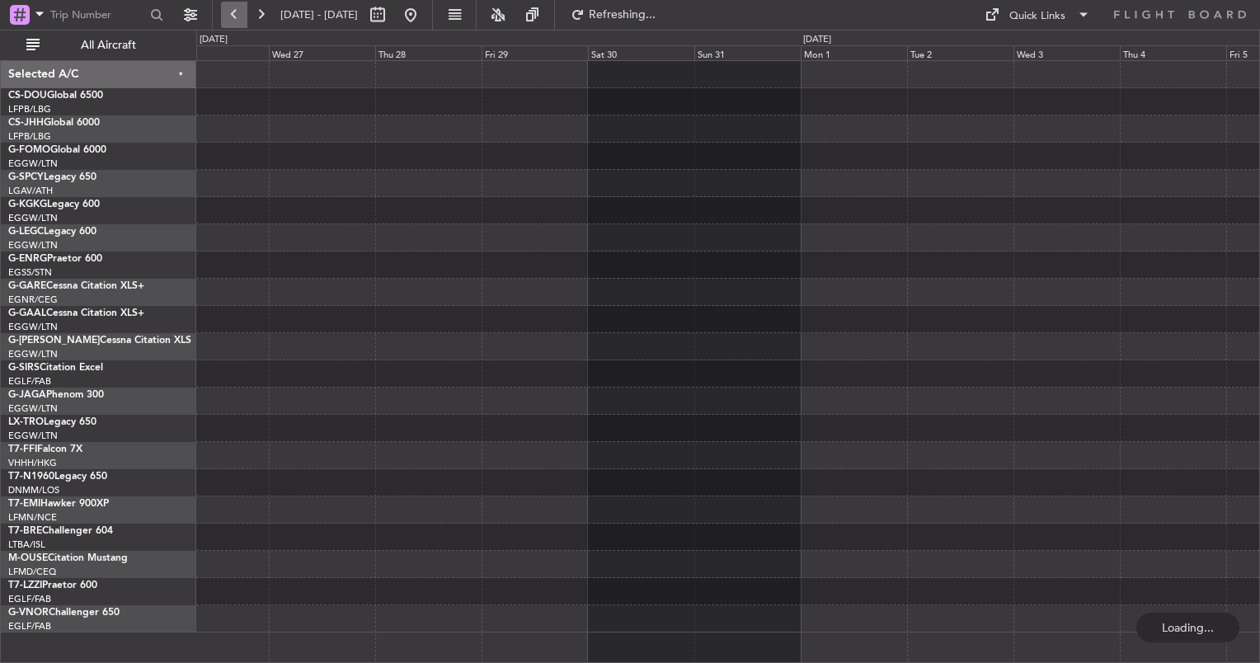
click at [221, 11] on button at bounding box center [234, 15] width 26 height 26
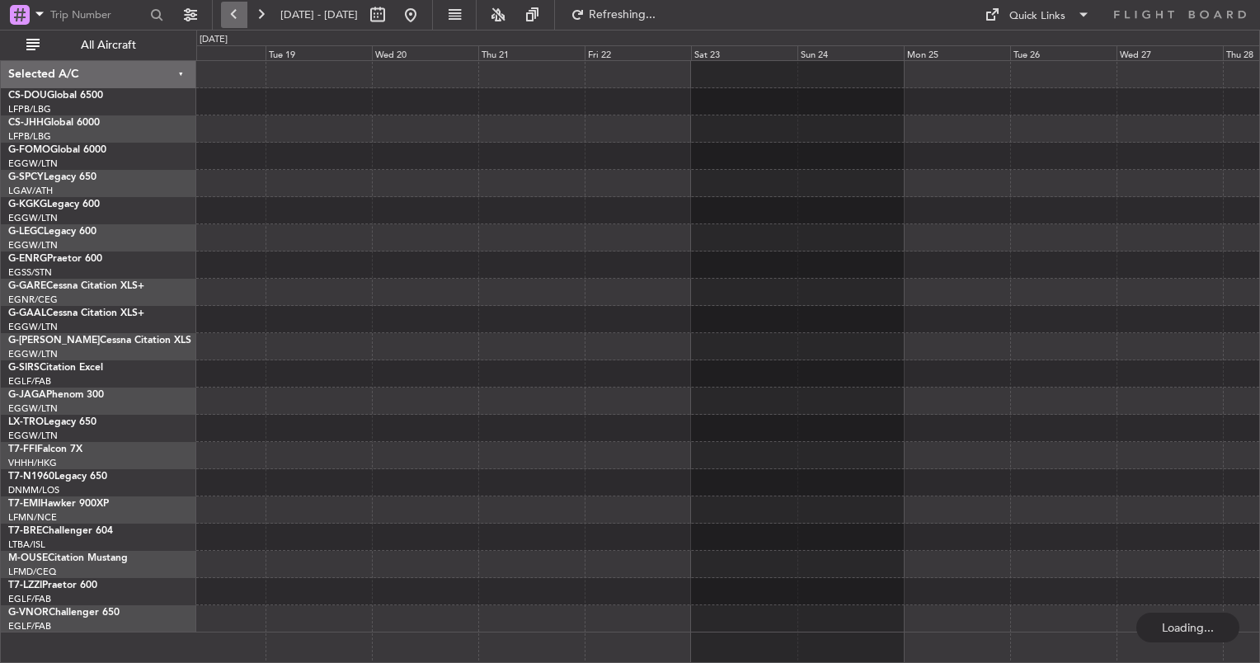
click at [221, 11] on button at bounding box center [234, 15] width 26 height 26
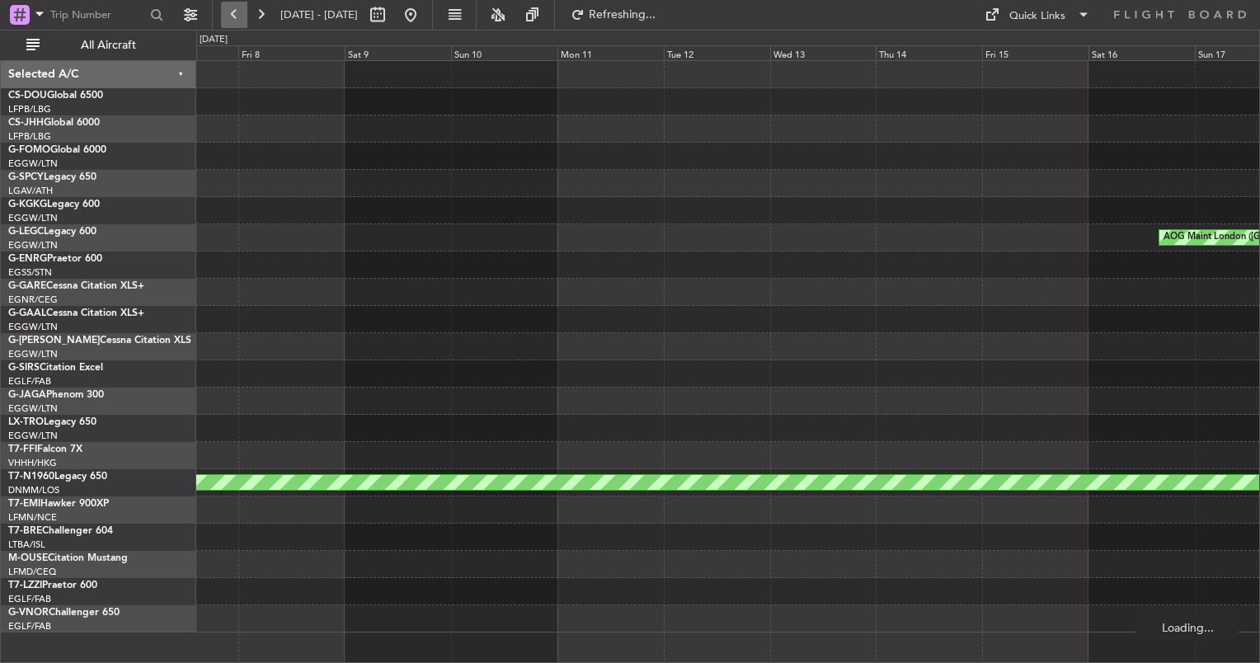
click at [221, 11] on button at bounding box center [234, 15] width 26 height 26
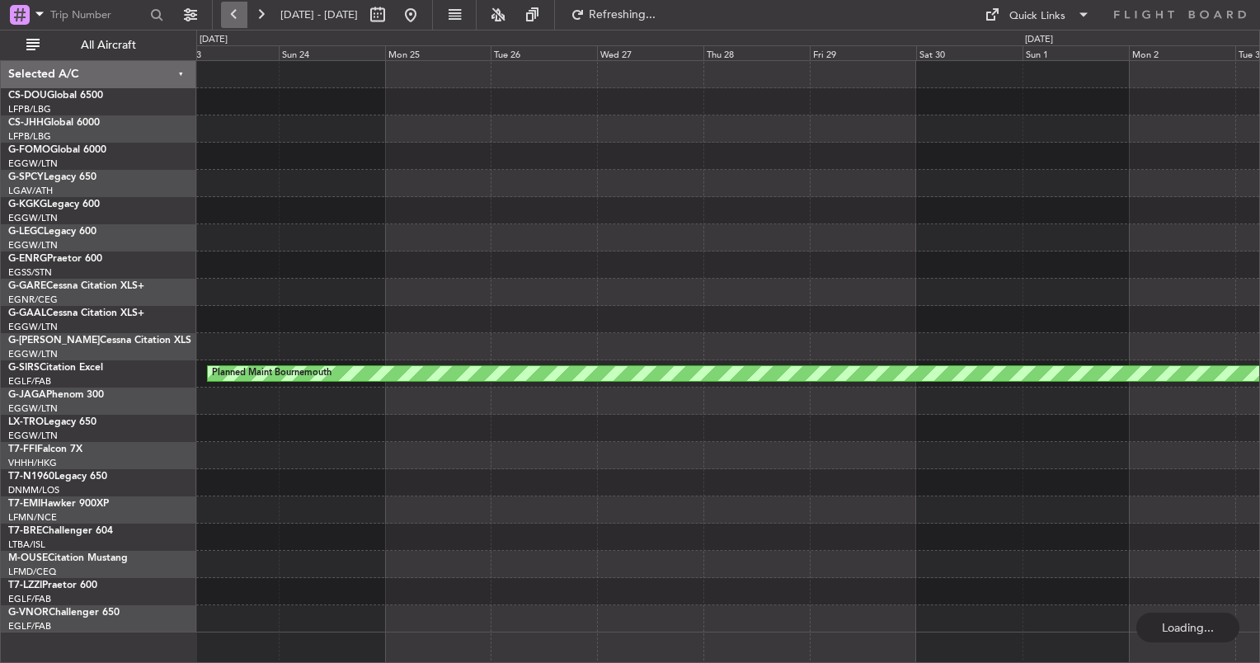
click at [221, 11] on button at bounding box center [234, 15] width 26 height 26
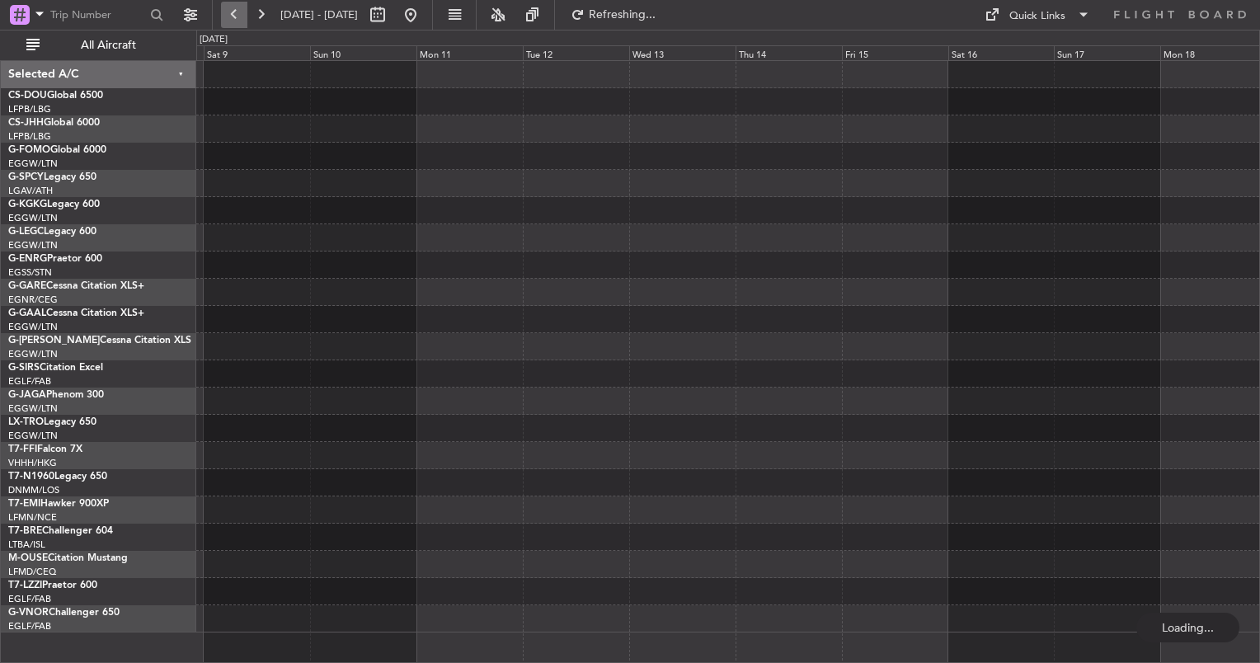
click at [221, 11] on button at bounding box center [234, 15] width 26 height 26
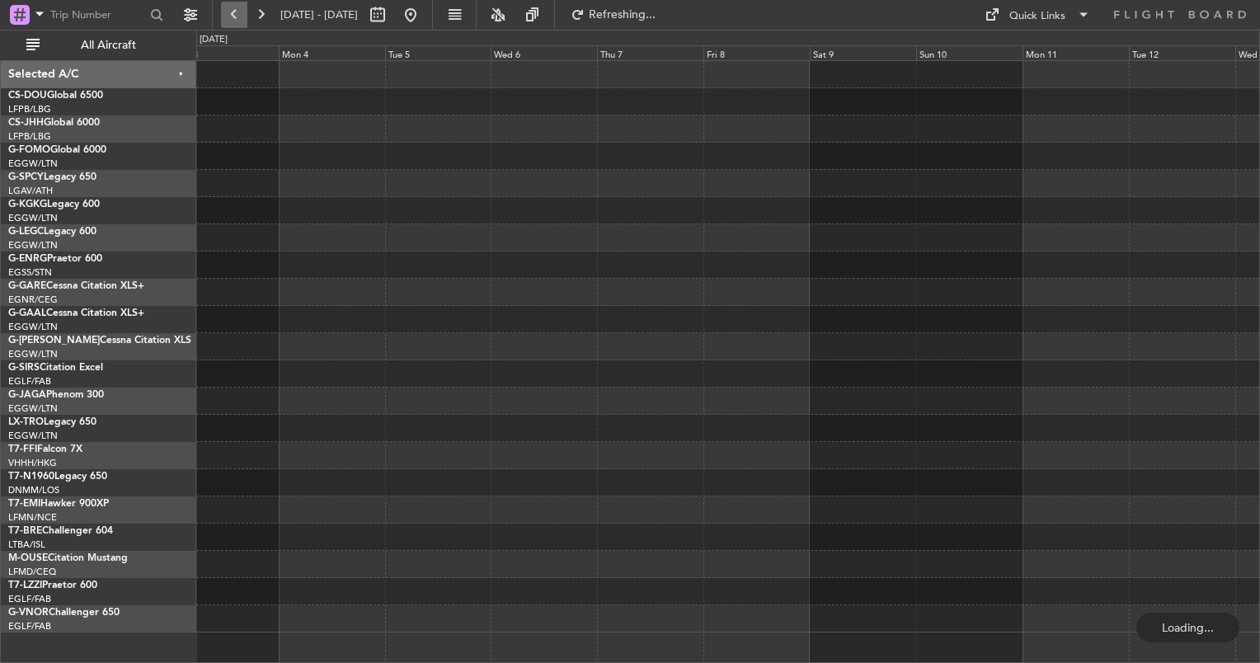
click at [221, 11] on button at bounding box center [234, 15] width 26 height 26
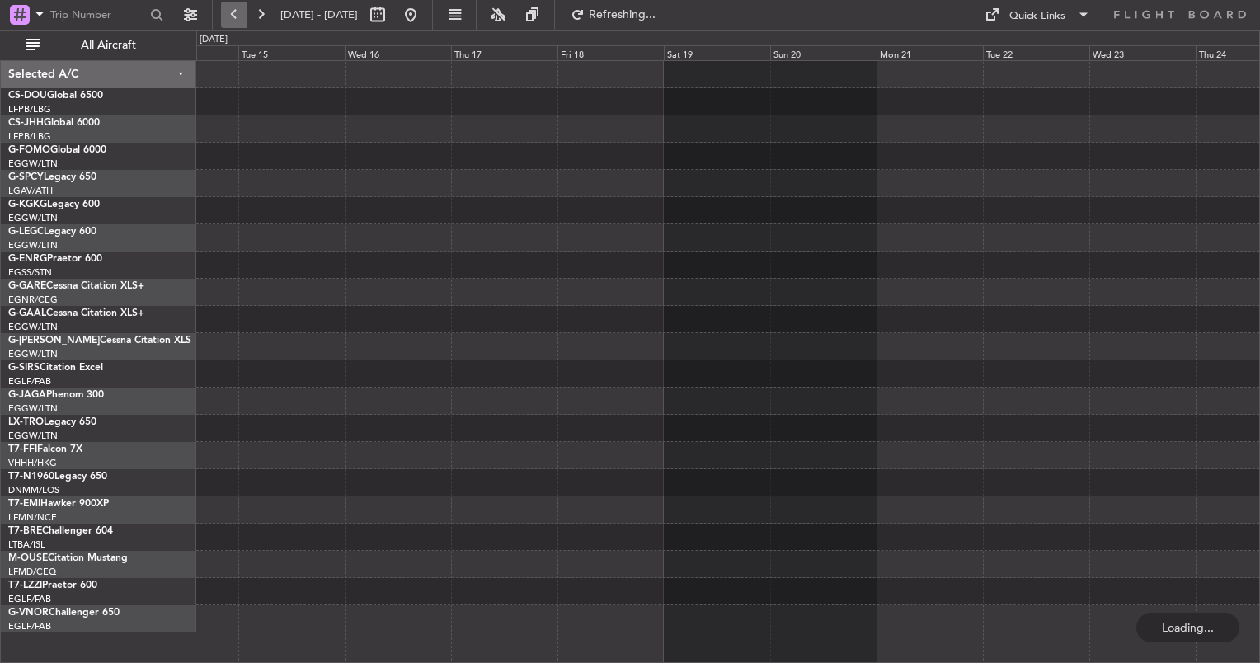
click at [221, 11] on button at bounding box center [234, 15] width 26 height 26
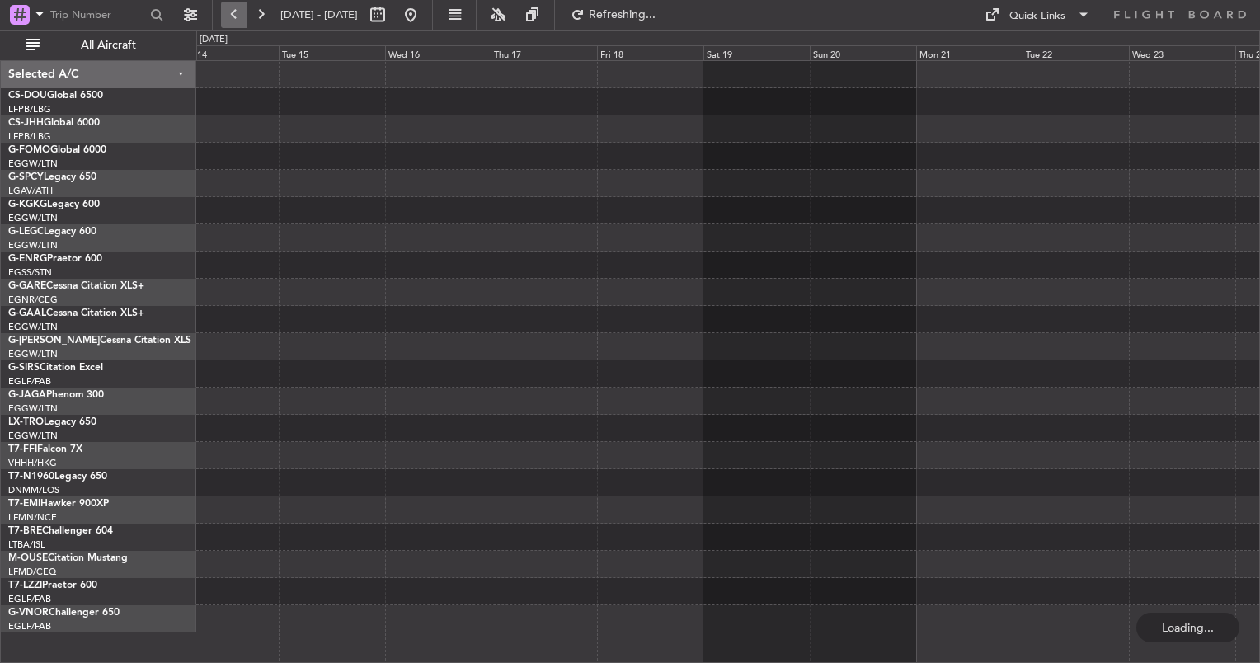
click at [221, 11] on button at bounding box center [234, 15] width 26 height 26
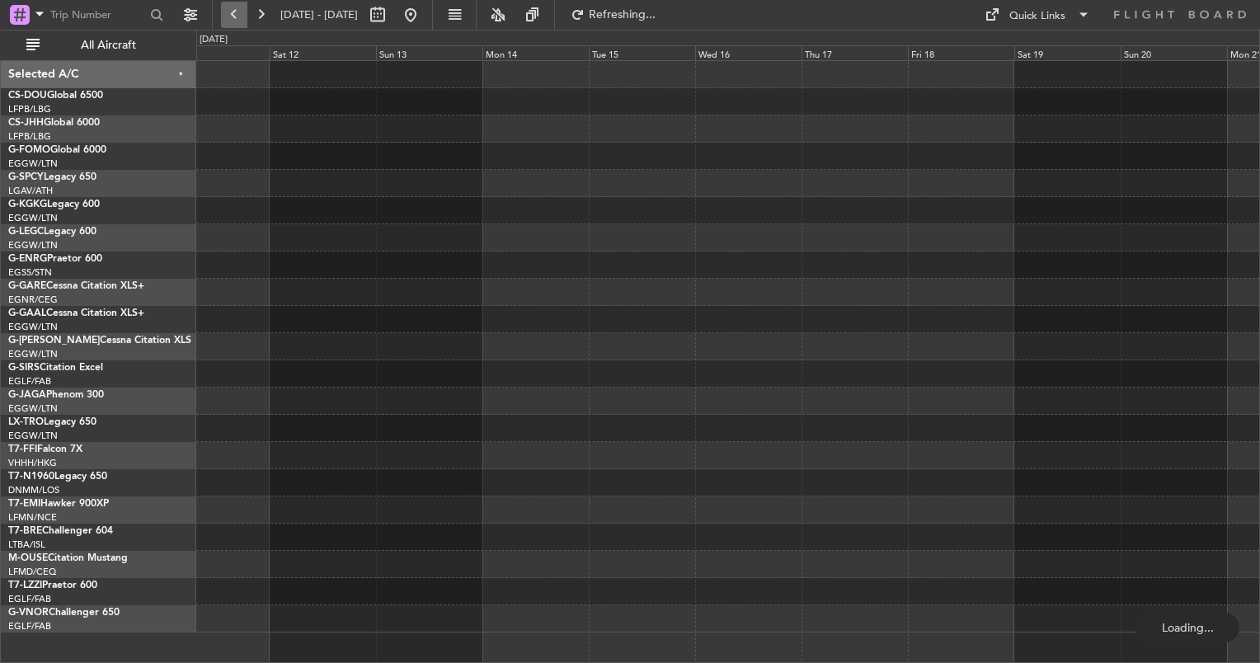
click at [221, 11] on button at bounding box center [234, 15] width 26 height 26
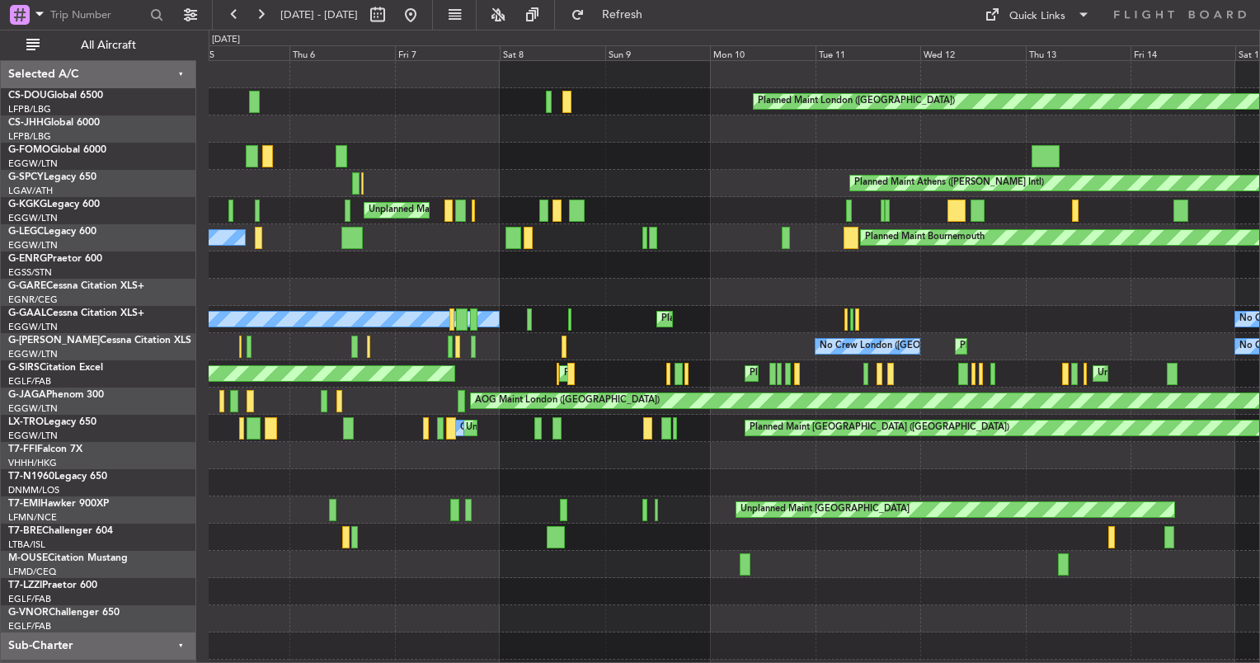
click at [640, 280] on div at bounding box center [734, 292] width 1051 height 27
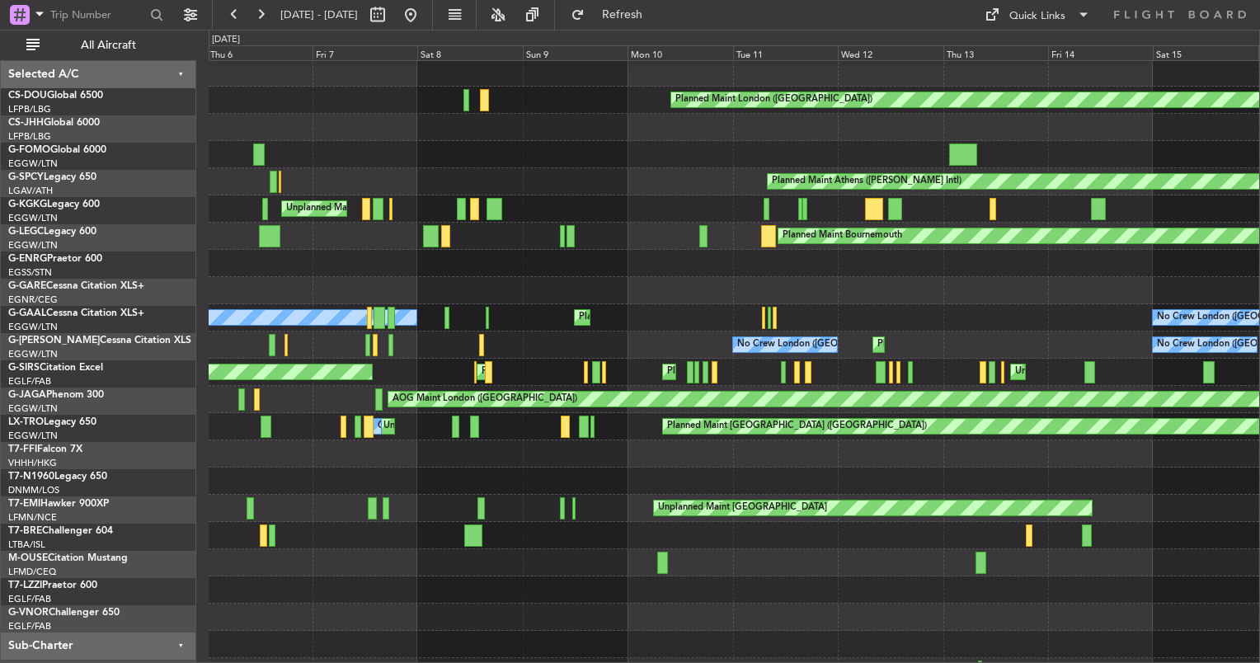
scroll to position [2, 0]
click at [598, 275] on div at bounding box center [734, 263] width 1051 height 27
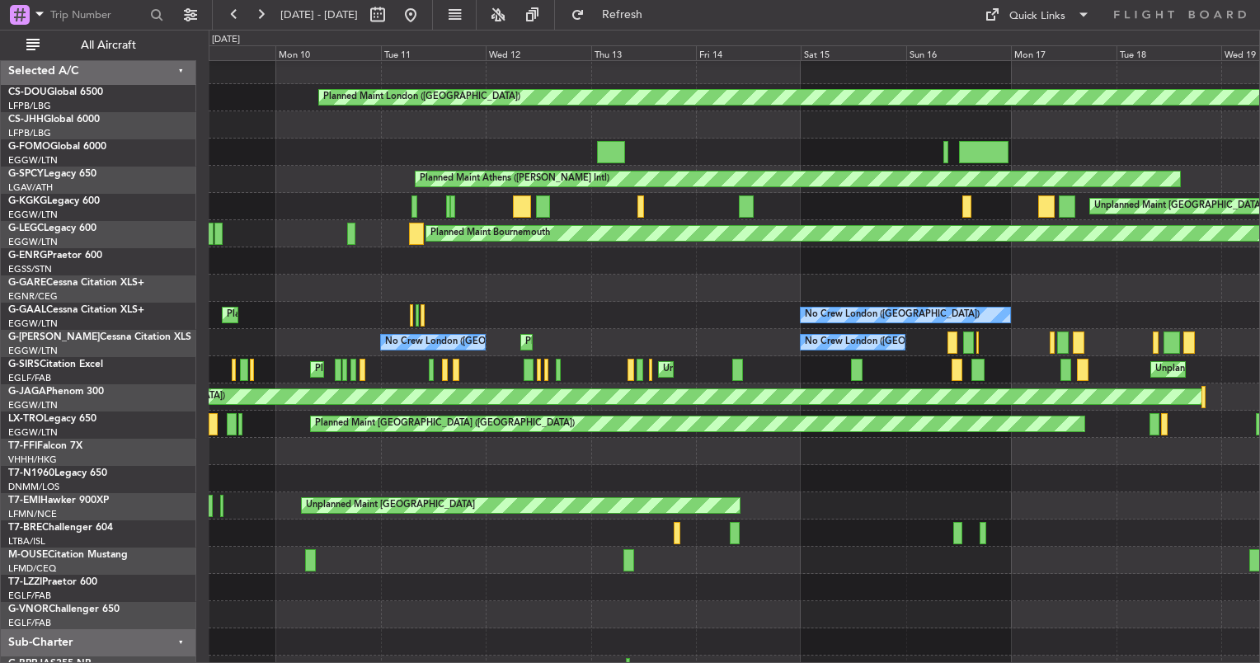
click at [559, 308] on div "No Crew London ([GEOGRAPHIC_DATA]) Planned Maint [GEOGRAPHIC_DATA] ([GEOGRAPHIC…" at bounding box center [734, 315] width 1051 height 27
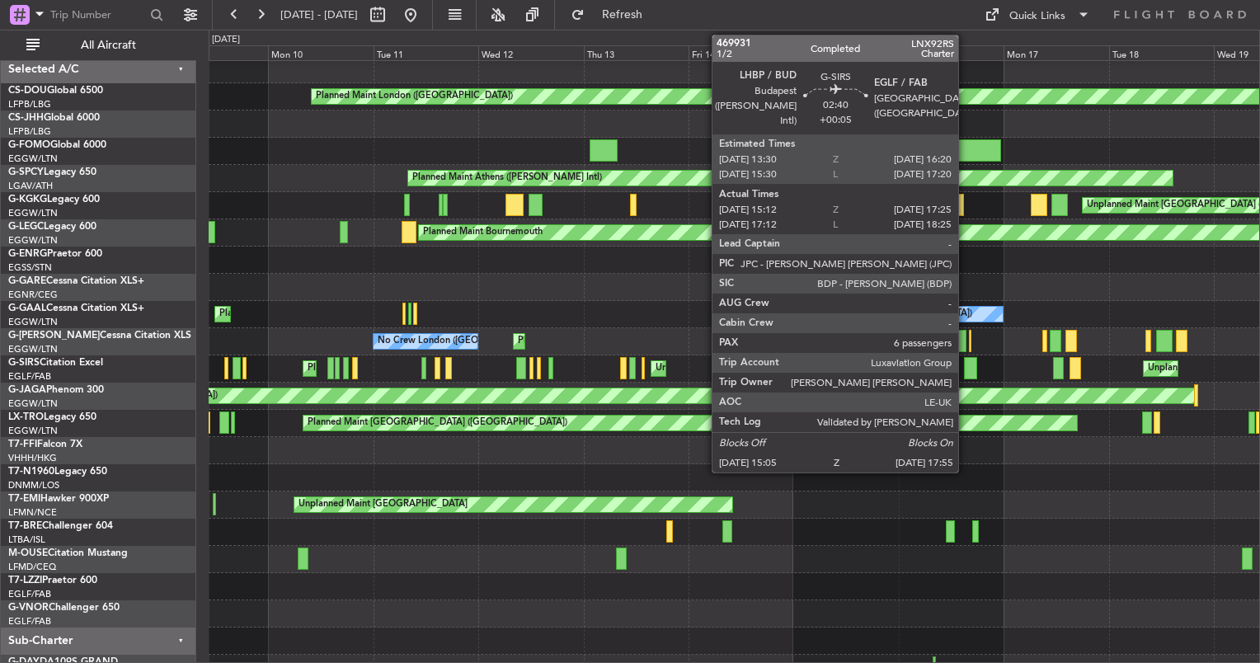
click at [966, 369] on div at bounding box center [970, 368] width 13 height 22
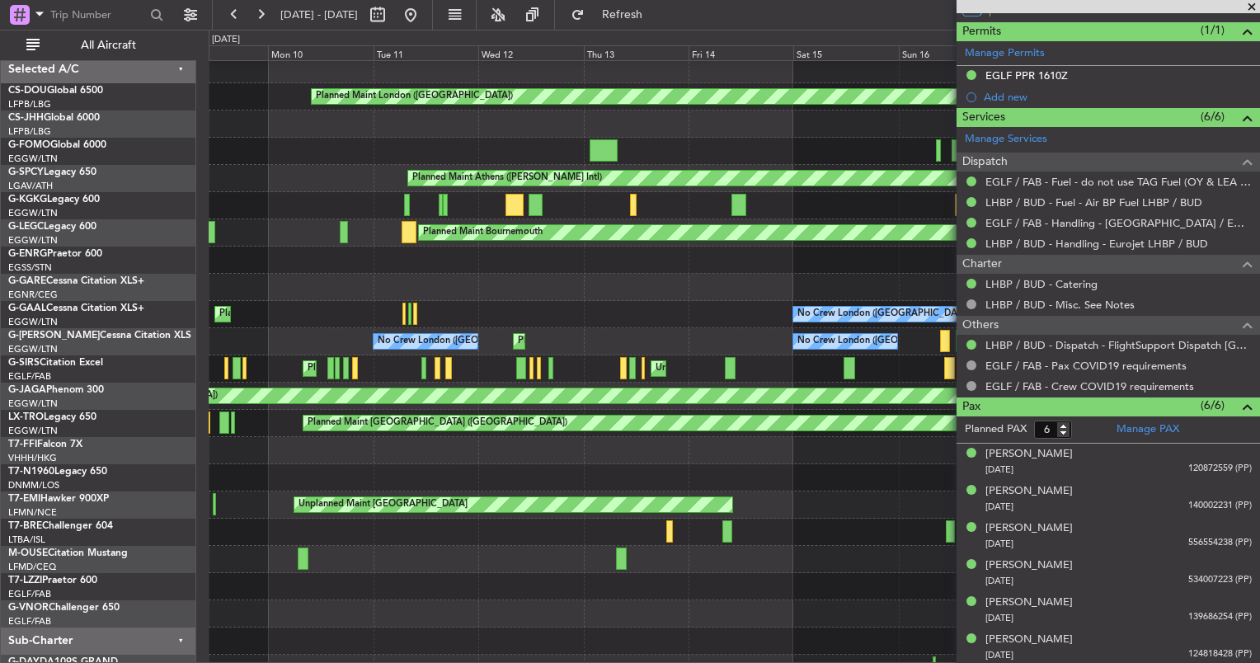
scroll to position [0, 0]
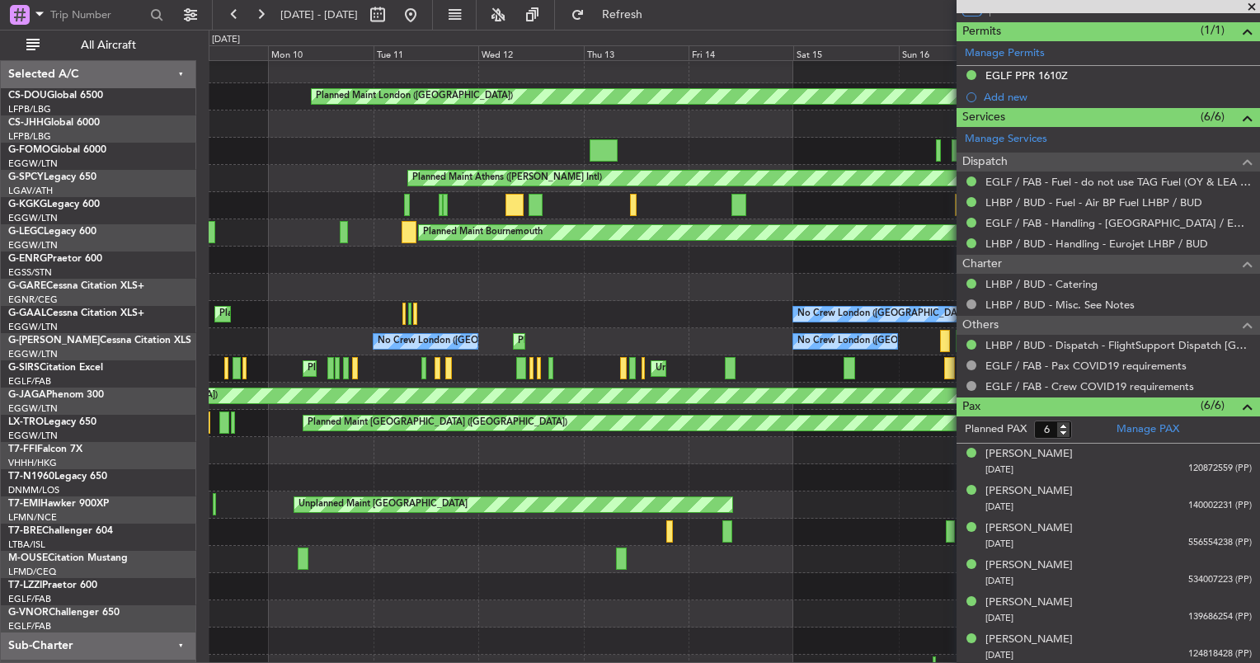
click at [492, 488] on div "Planned Maint London ([GEOGRAPHIC_DATA]) Planned Maint [GEOGRAPHIC_DATA] ([PERS…" at bounding box center [734, 396] width 1051 height 680
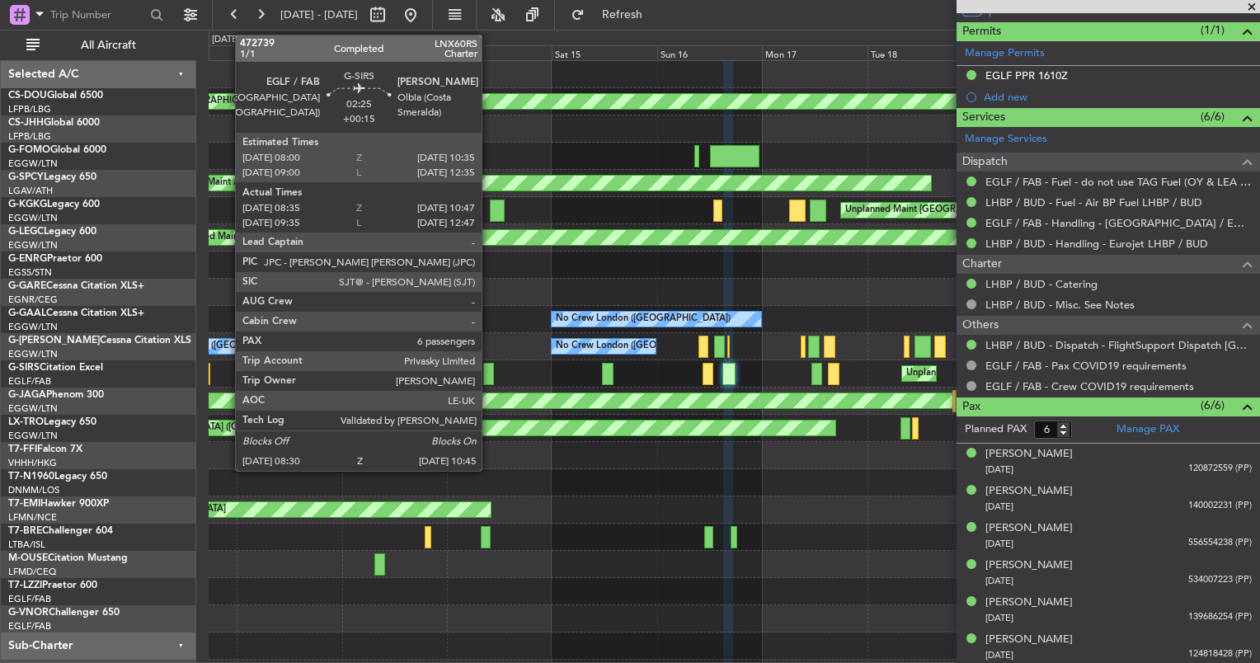
click at [489, 373] on div at bounding box center [488, 374] width 10 height 22
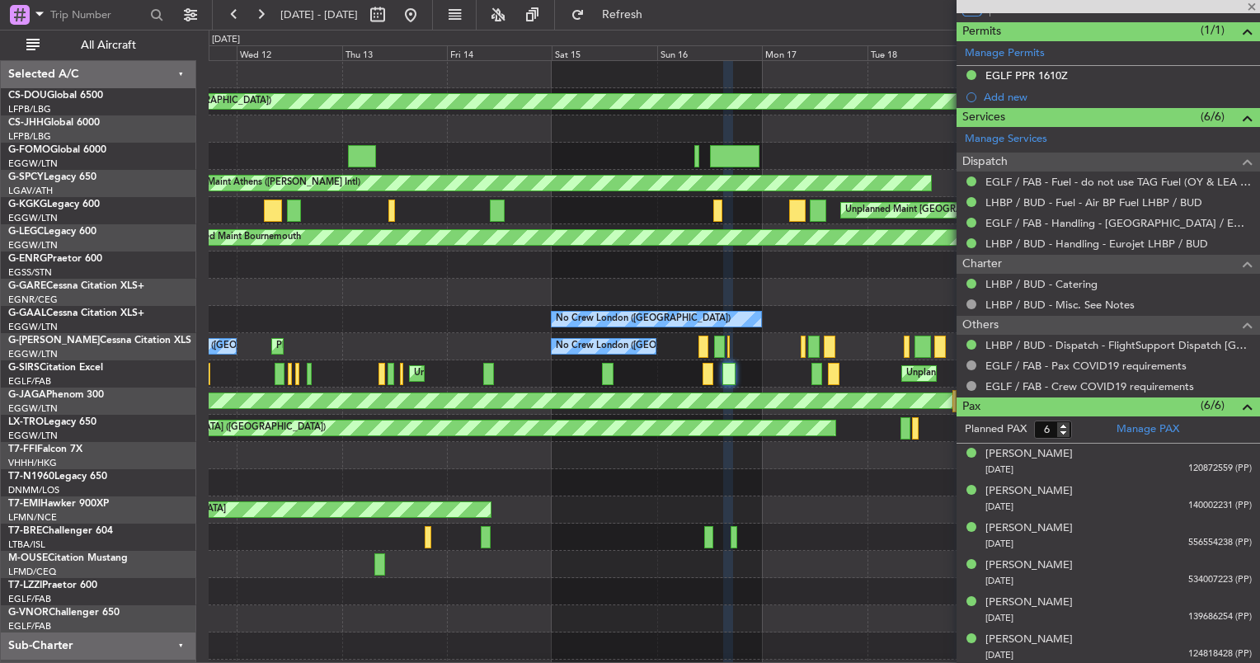
type input "+00:15"
type input "08:35"
type input "10:37"
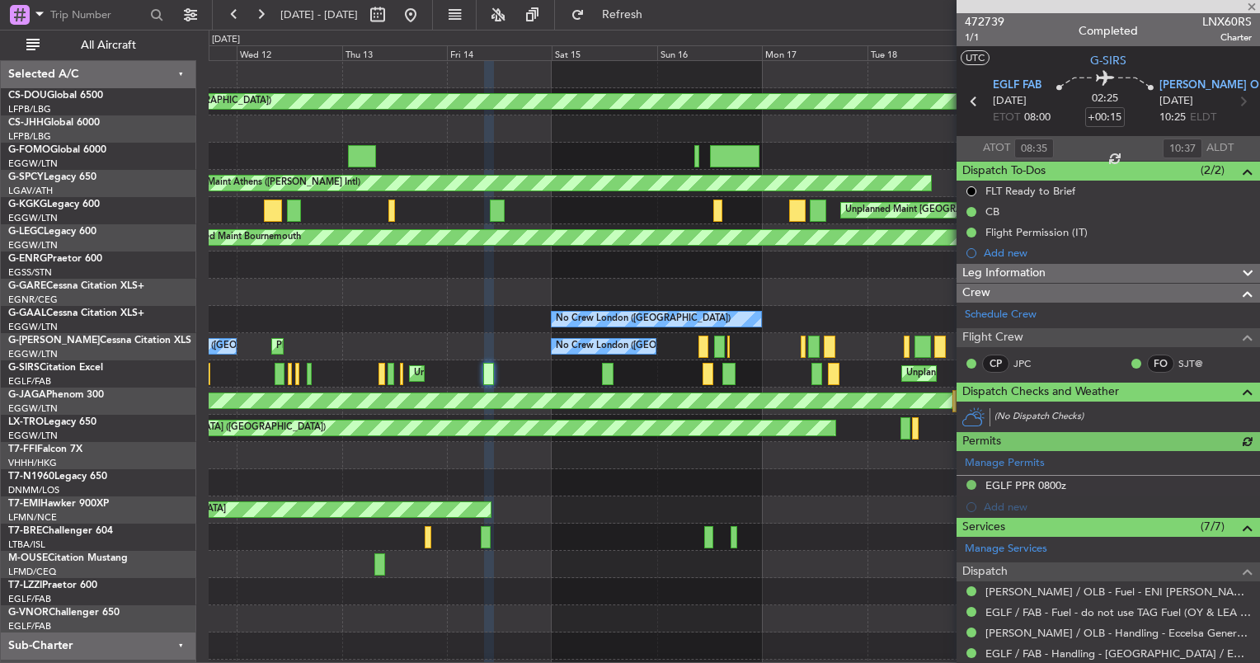
scroll to position [430, 0]
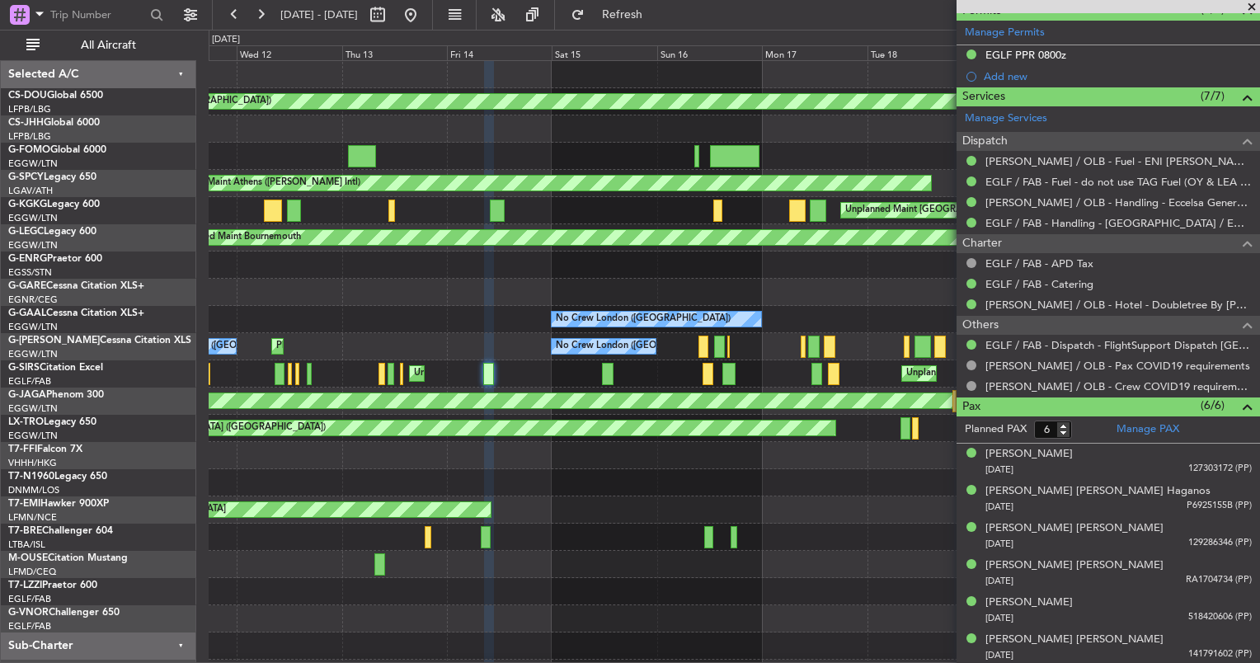
click at [616, 450] on div at bounding box center [734, 455] width 1051 height 27
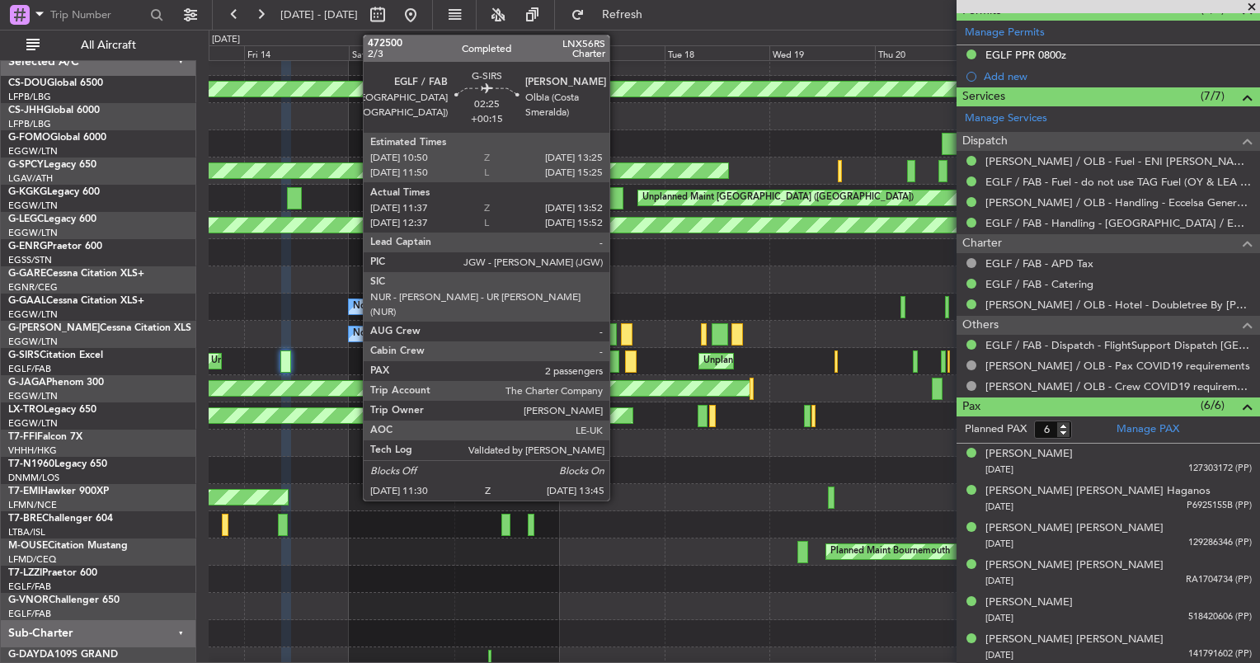
click at [617, 363] on div at bounding box center [614, 361] width 10 height 22
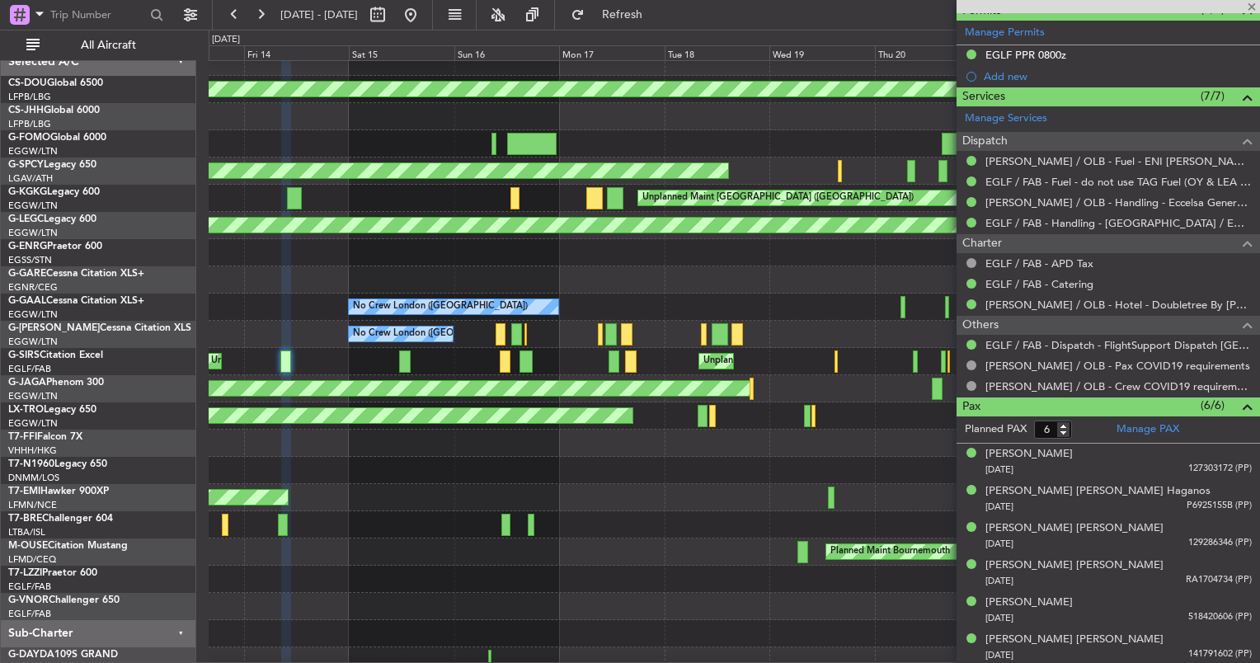
type input "11:37"
type input "13:42"
type input "2"
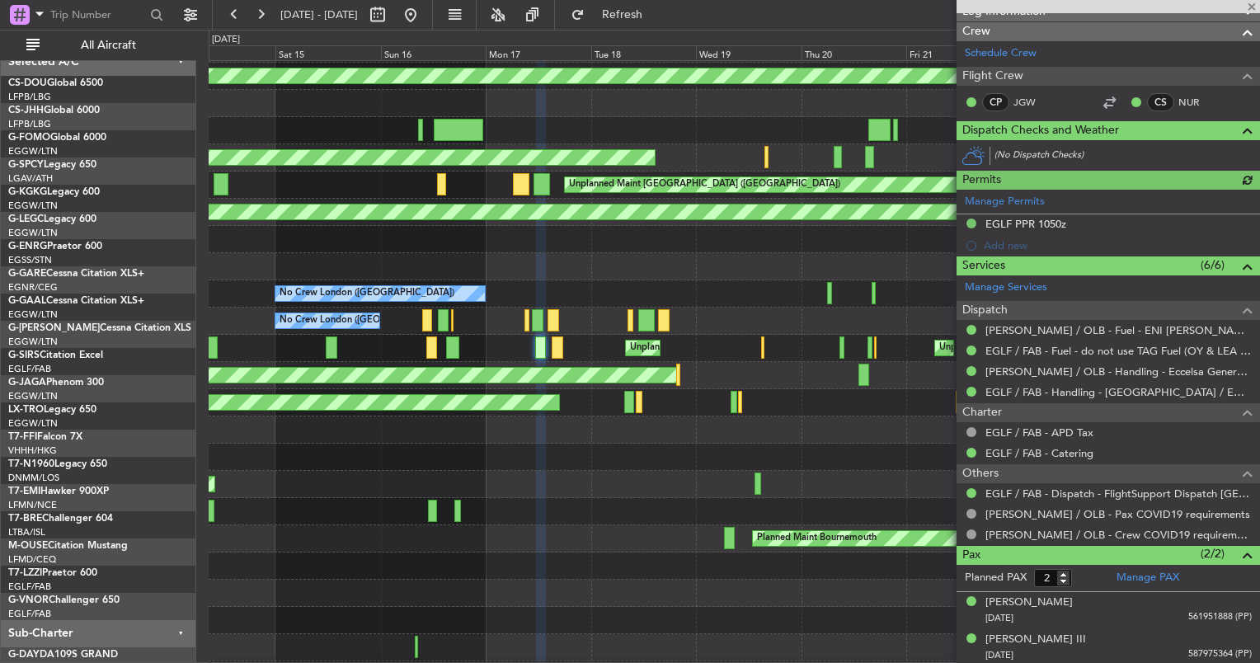
scroll to position [20, 0]
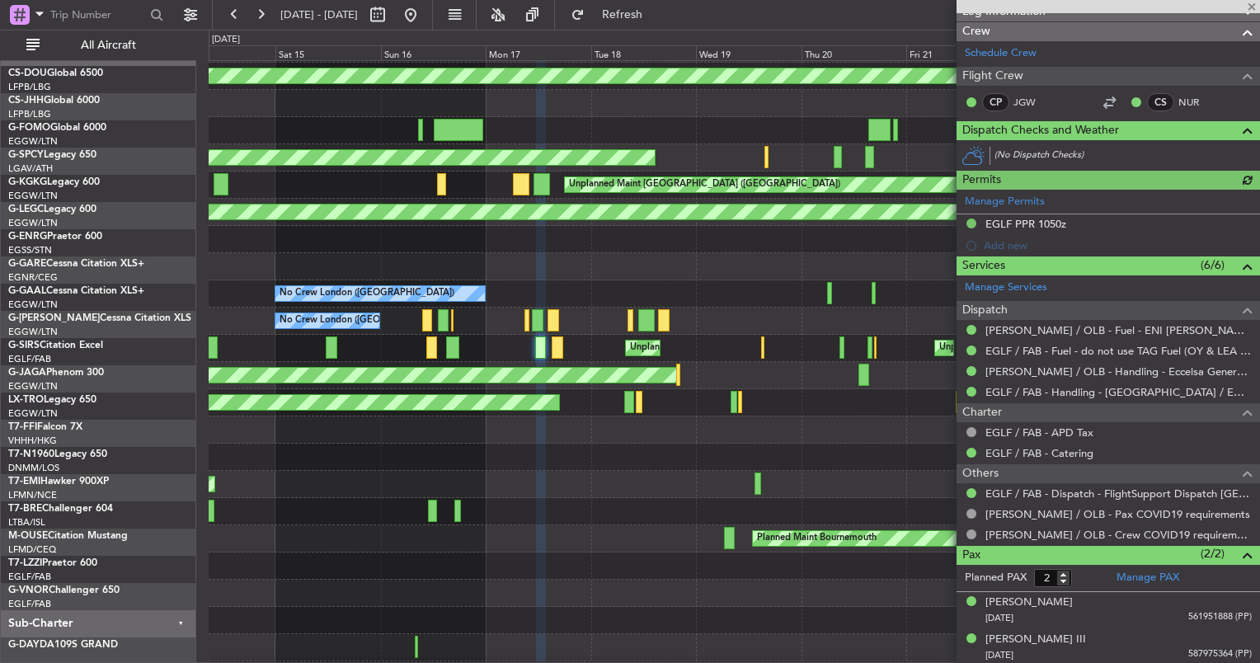
click at [658, 511] on div at bounding box center [734, 511] width 1051 height 27
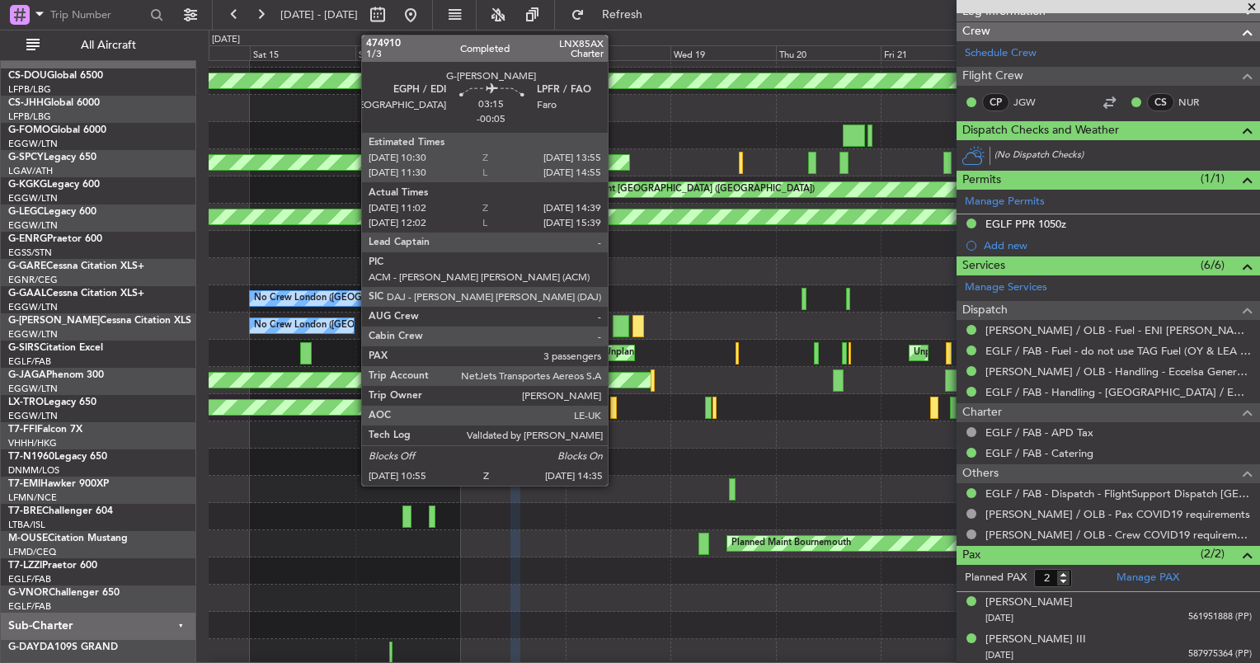
click at [615, 330] on div at bounding box center [621, 326] width 16 height 22
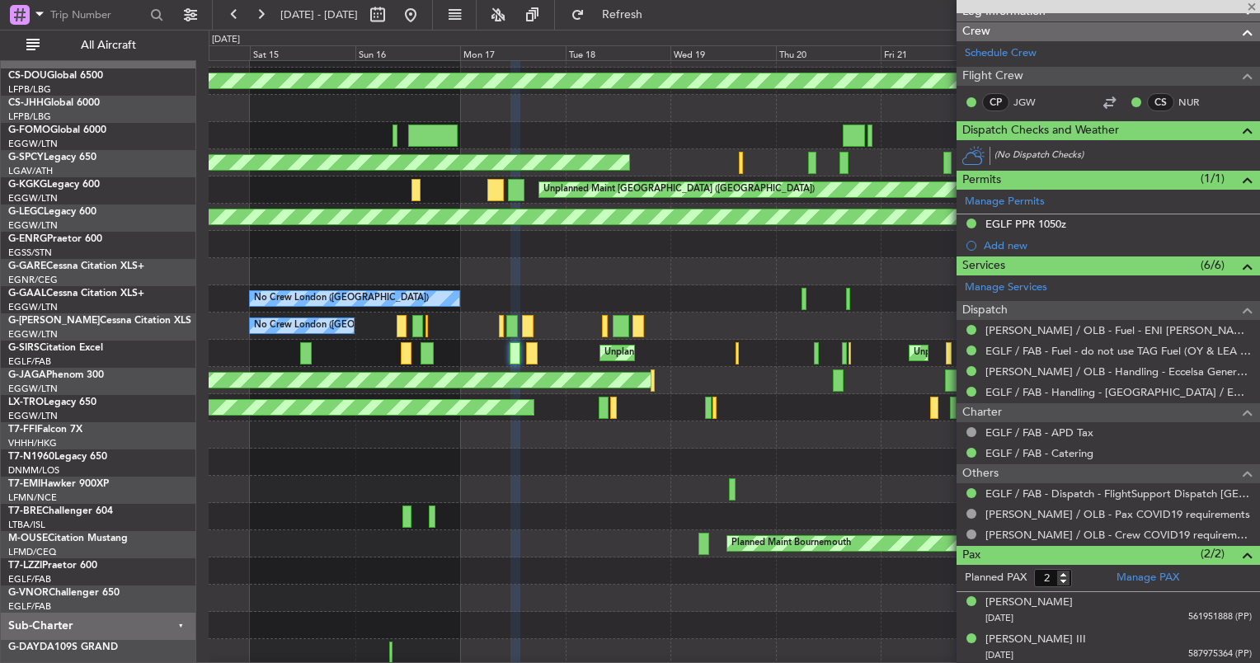
type input "-00:05"
type input "11:02"
type input "14:29"
type input "3"
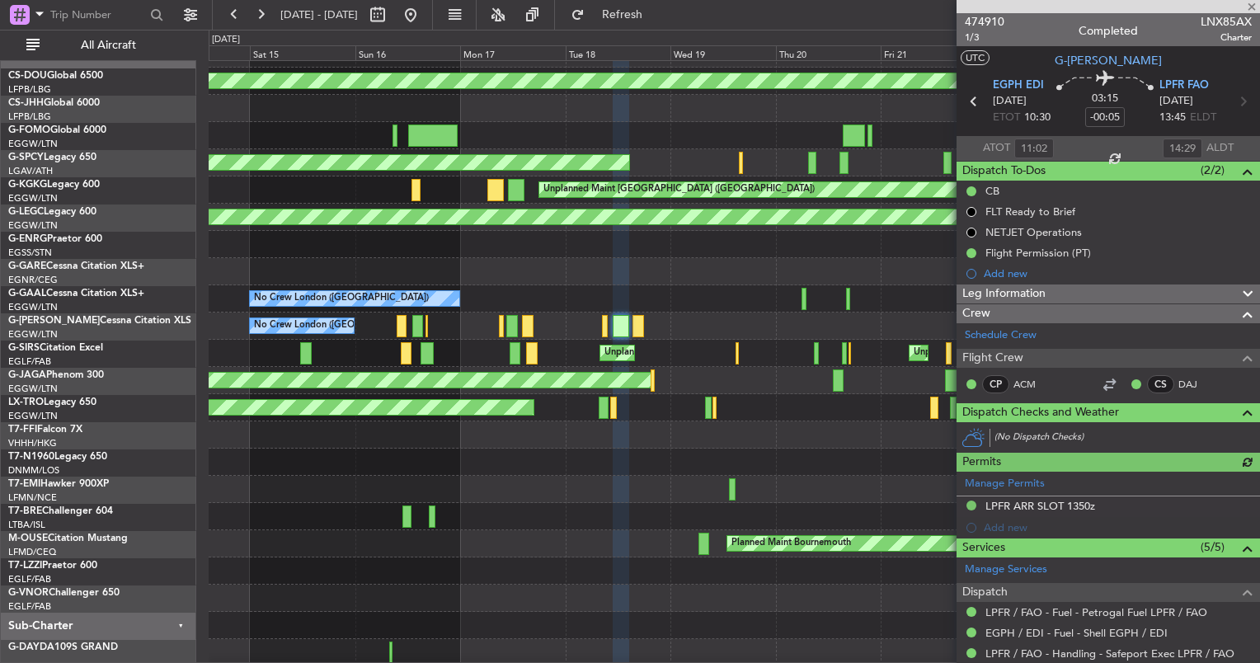
scroll to position [381, 0]
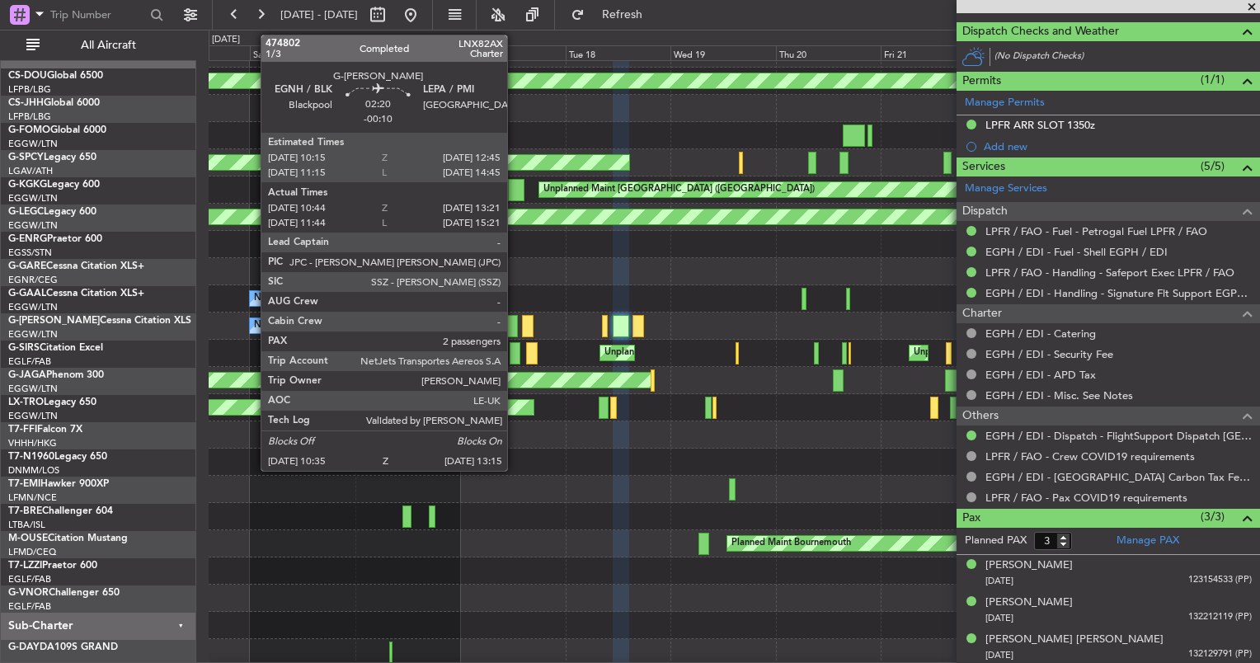
click at [515, 327] on div at bounding box center [512, 326] width 12 height 22
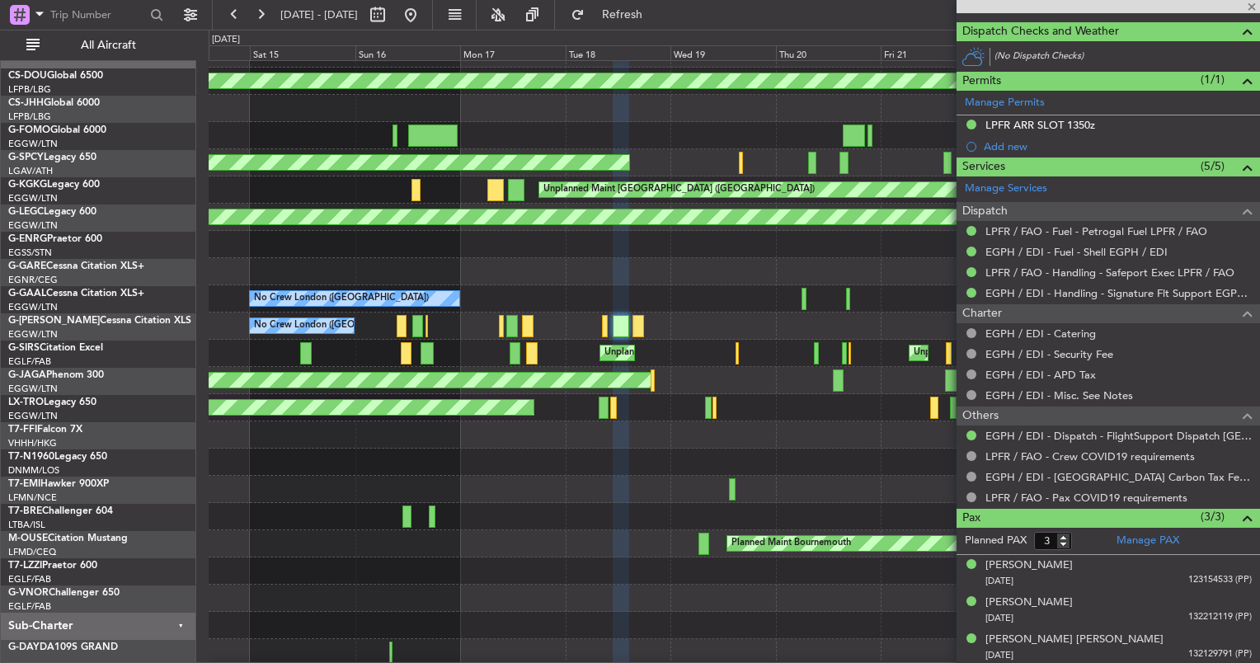
type input "-00:10"
type input "10:44"
type input "13:11"
type input "2"
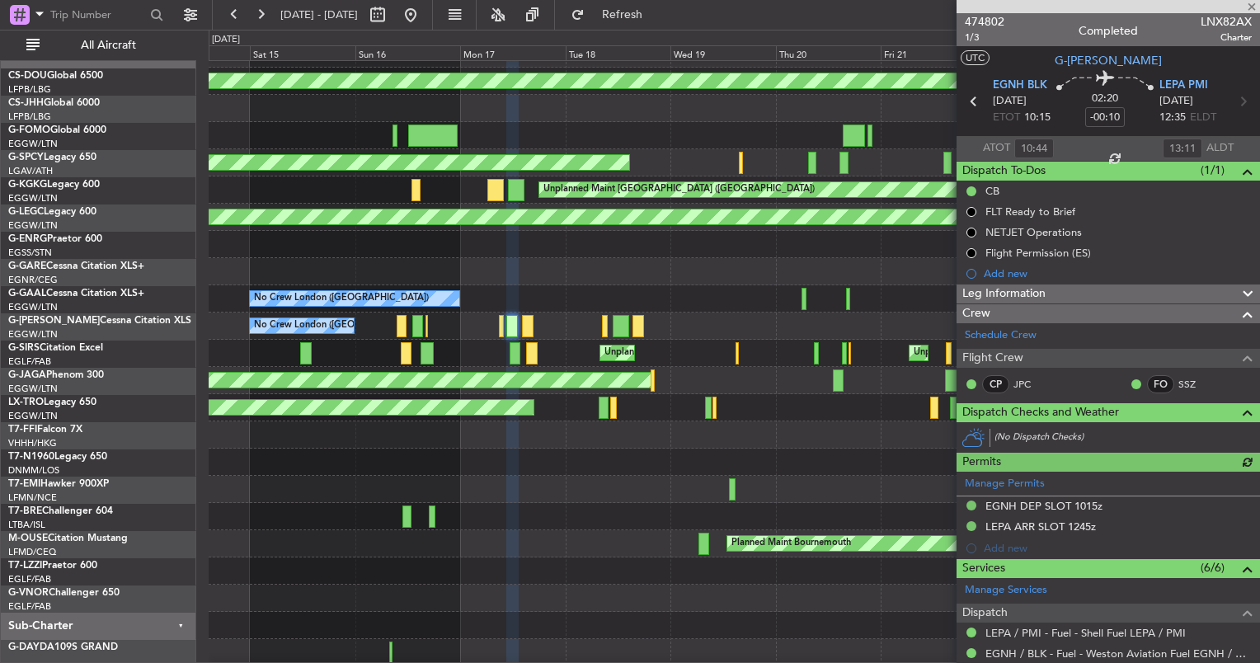
scroll to position [365, 0]
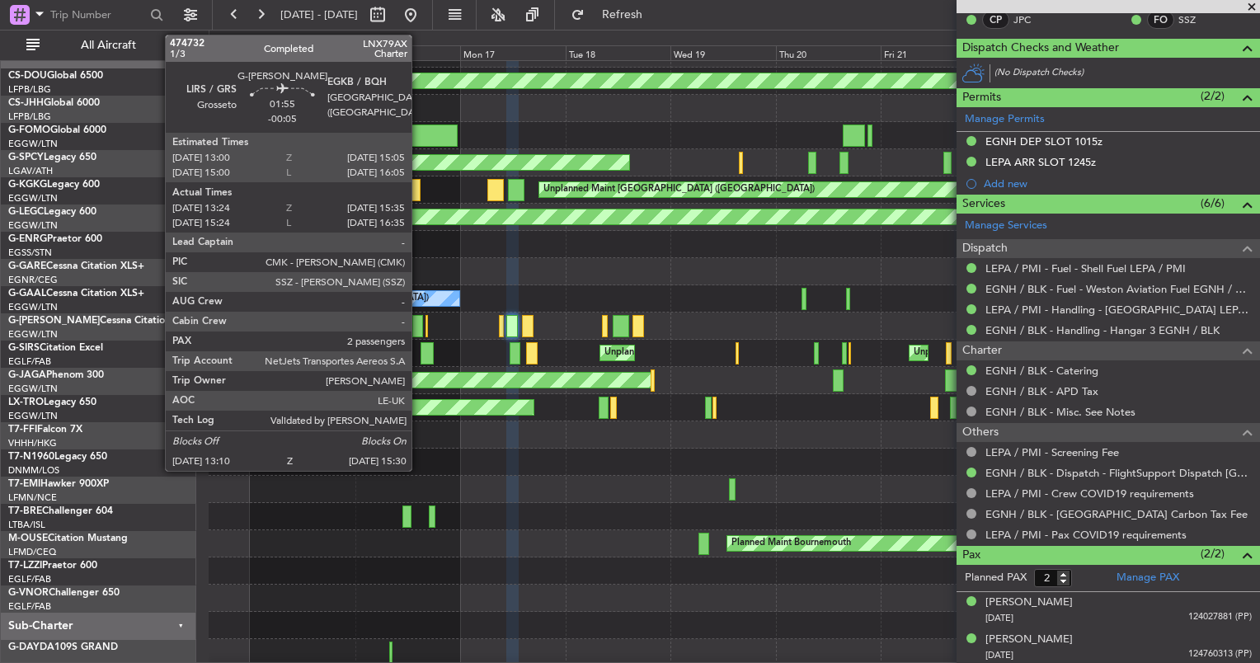
click at [419, 321] on div at bounding box center [417, 326] width 11 height 22
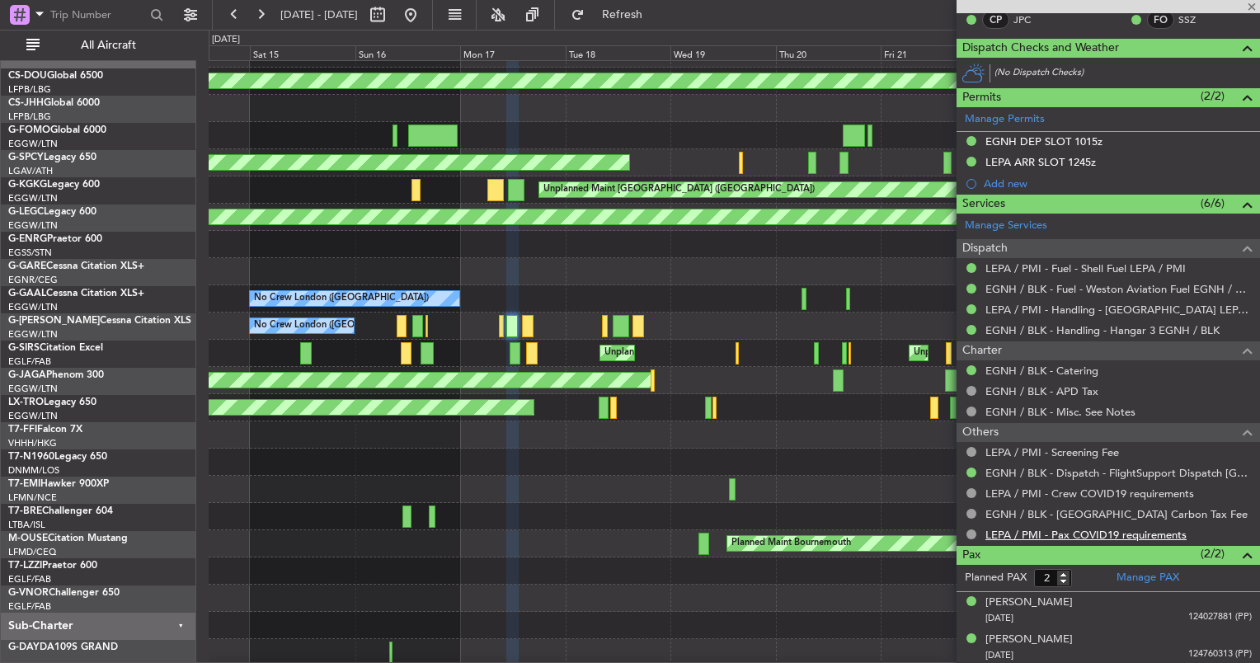
type input "-00:05"
type input "13:24"
type input "15:25"
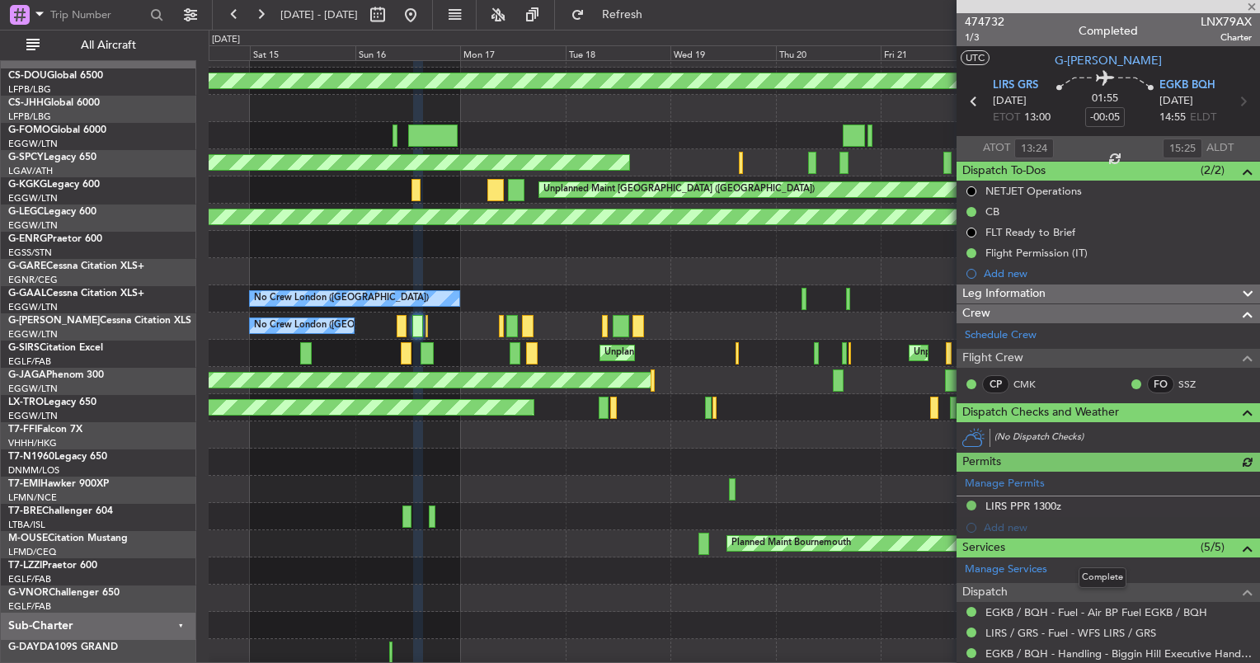
scroll to position [282, 0]
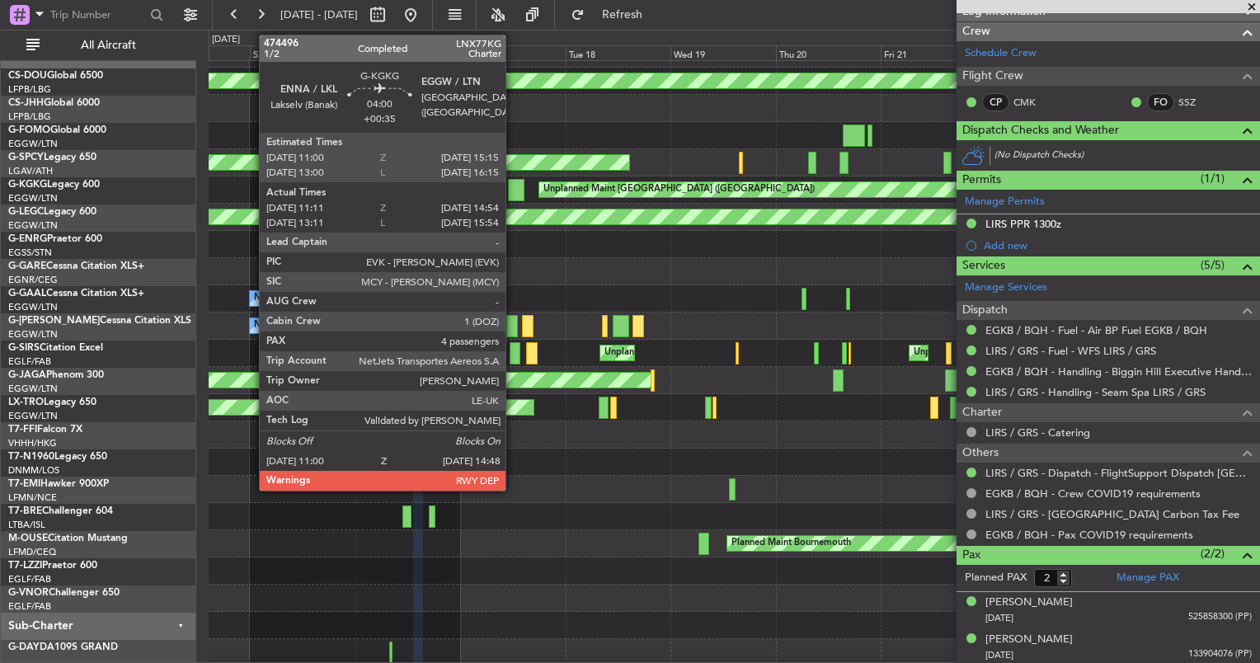
click at [513, 191] on div at bounding box center [516, 190] width 17 height 22
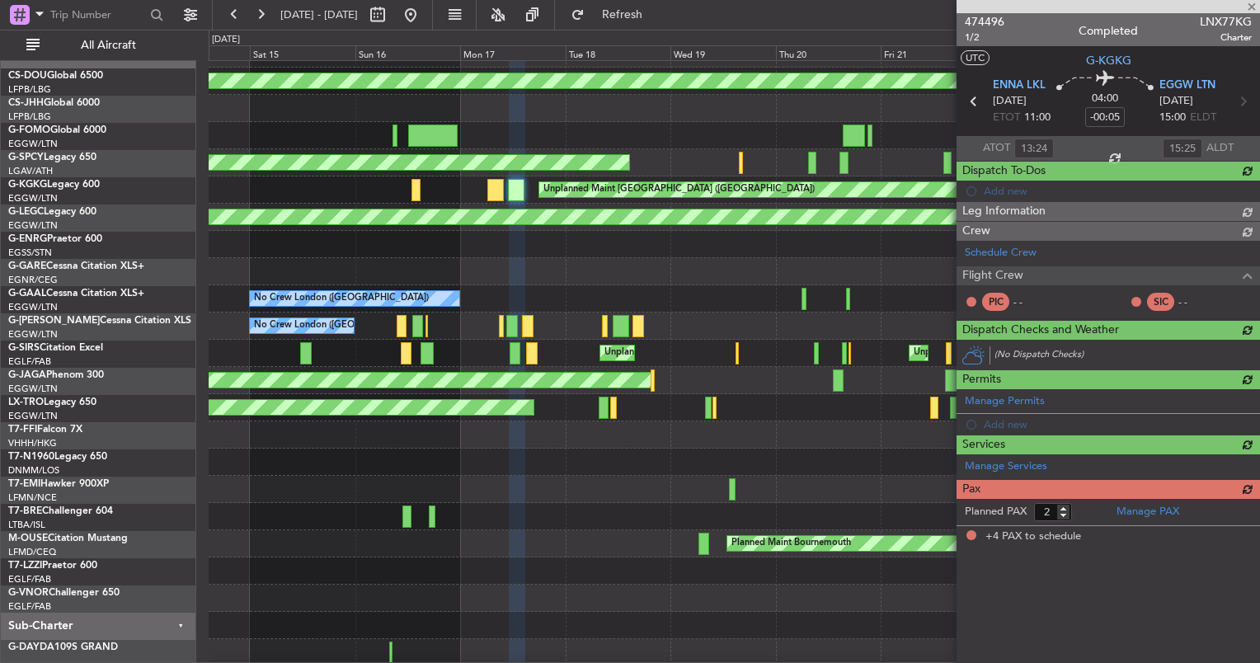
type input "+00:35"
type input "11:11"
type input "14:39"
type input "4"
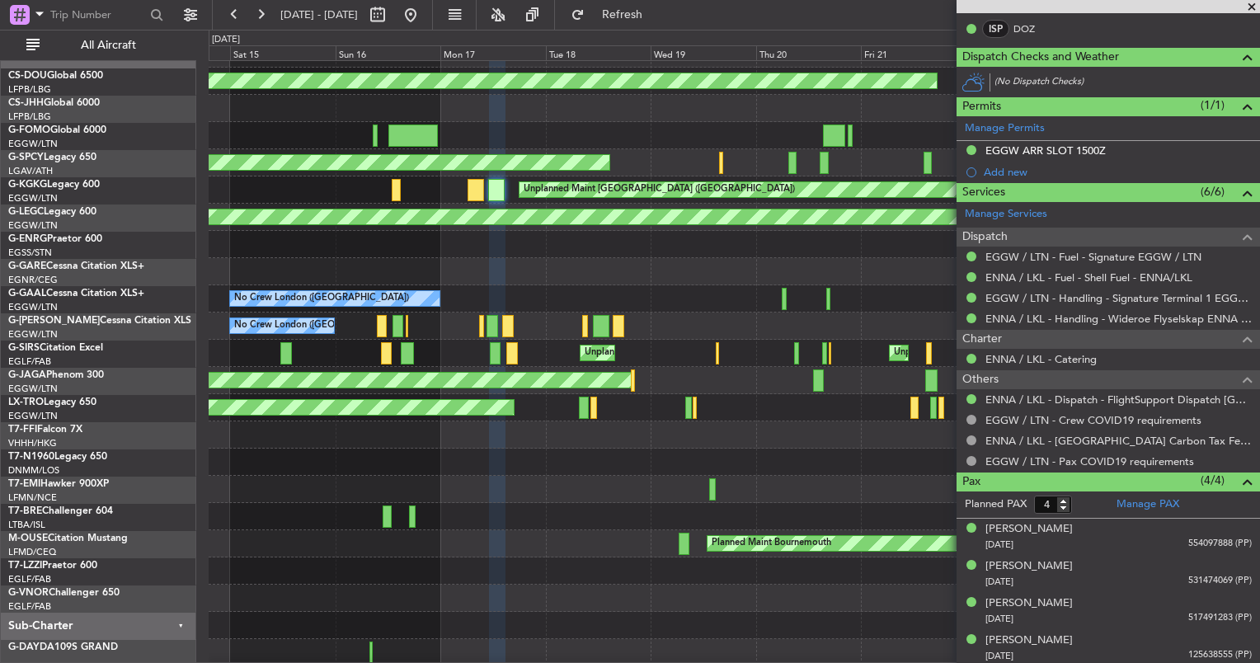
scroll to position [13, 0]
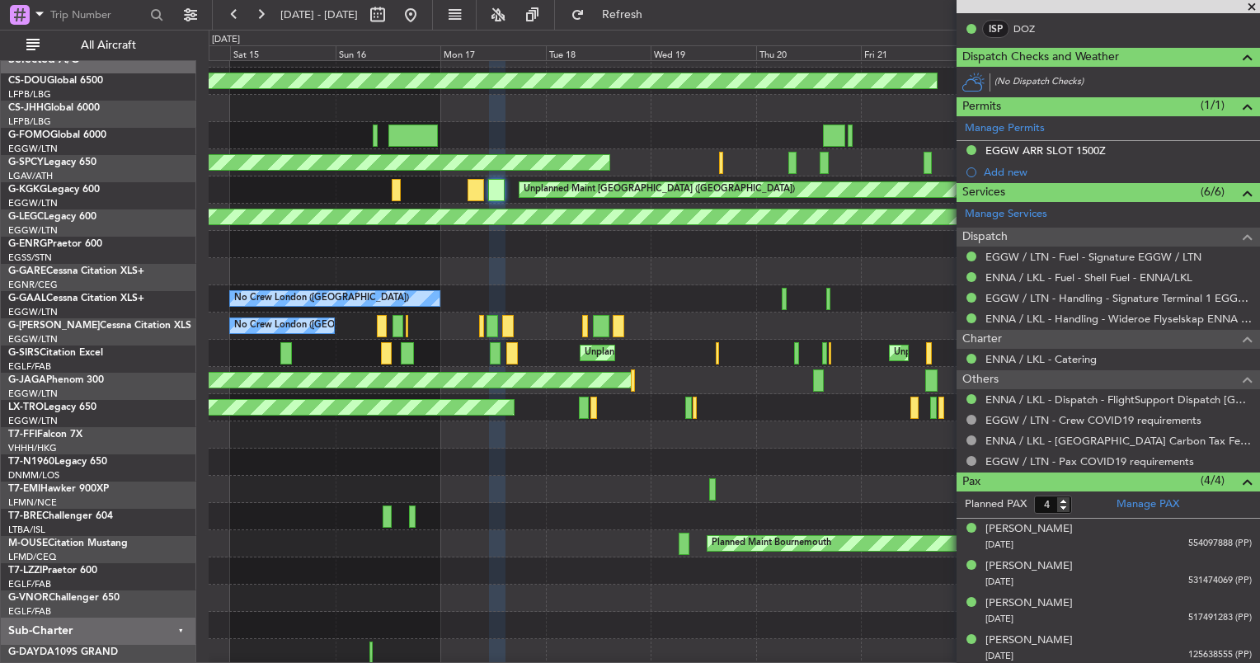
click at [635, 449] on div at bounding box center [734, 434] width 1051 height 27
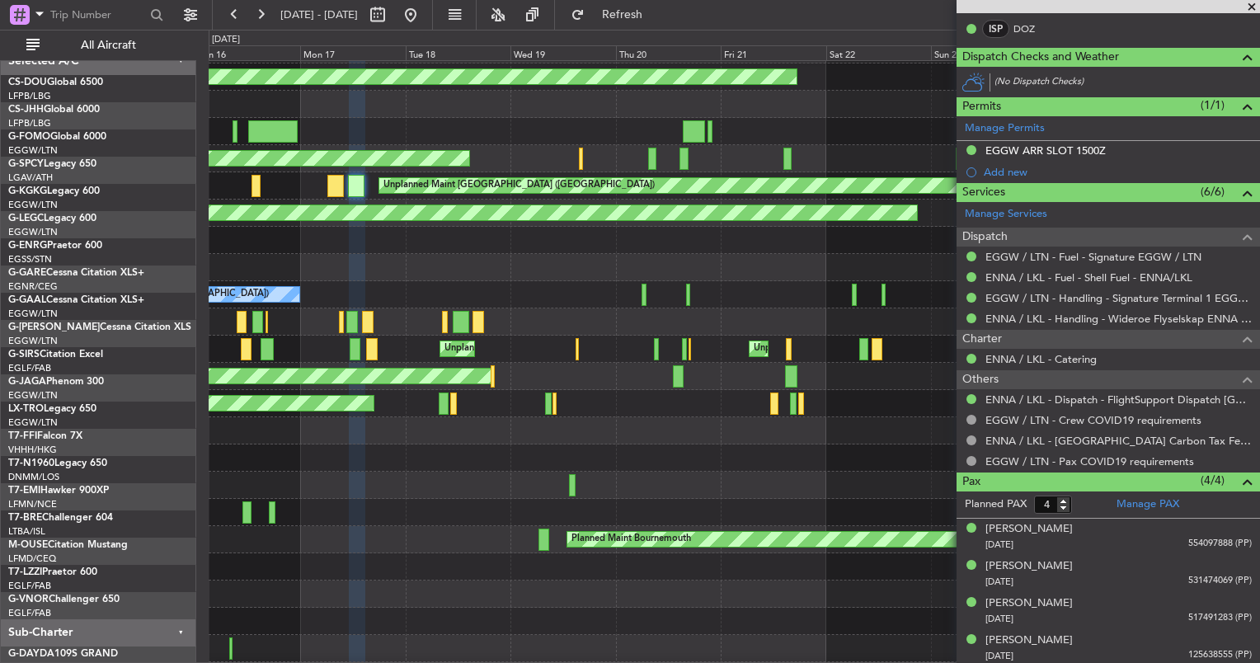
scroll to position [47, 0]
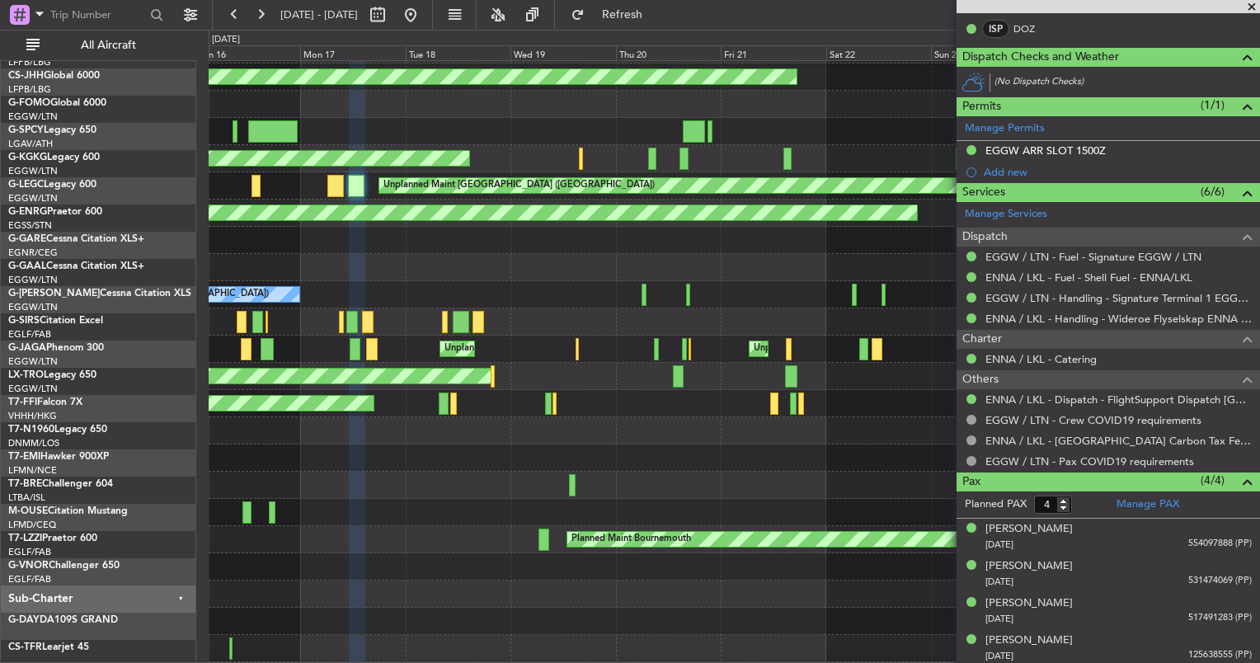
click at [449, 499] on div at bounding box center [734, 512] width 1051 height 27
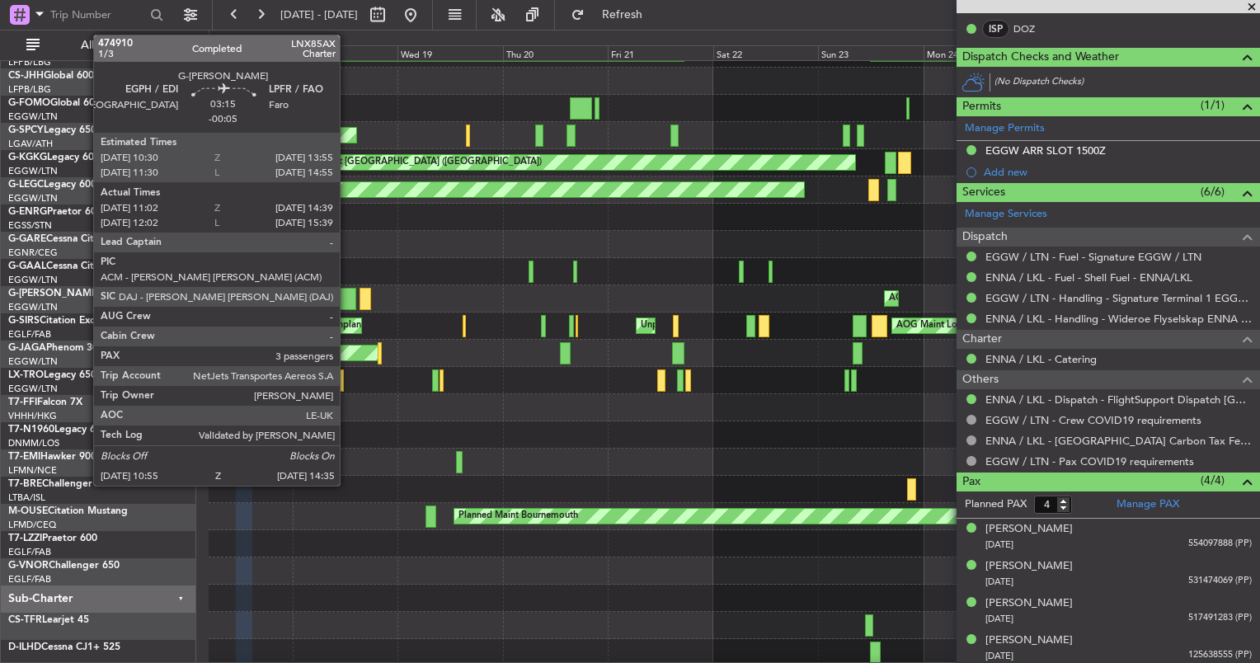
click at [347, 293] on div at bounding box center [348, 299] width 16 height 22
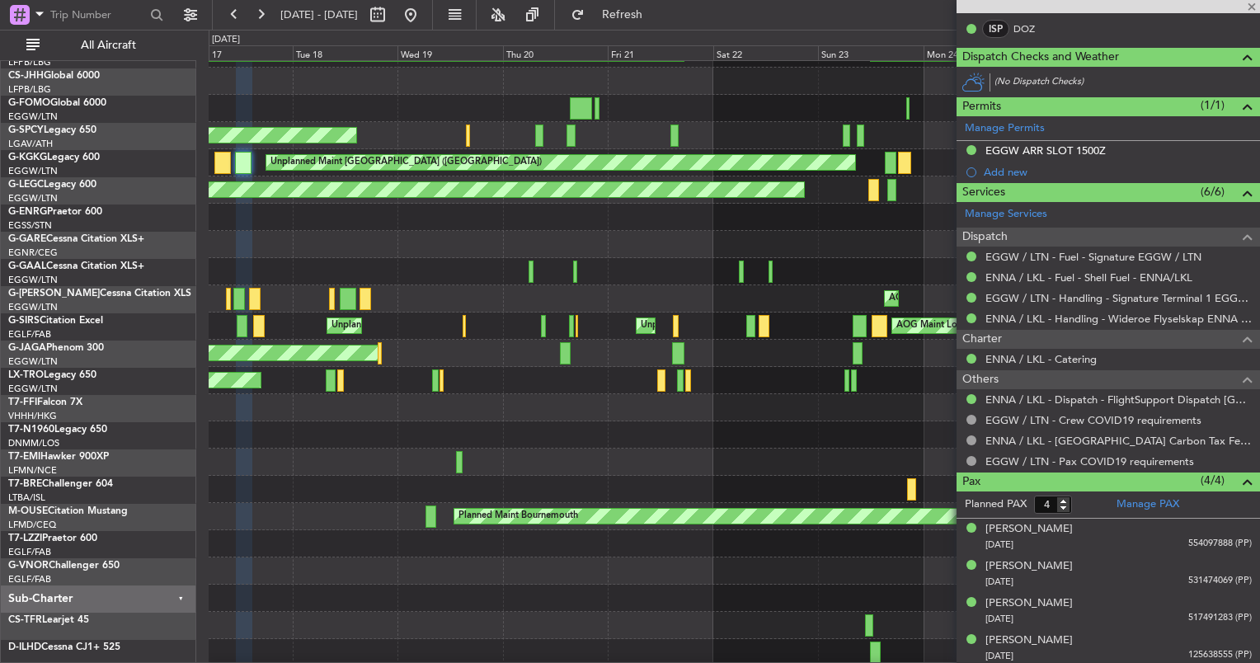
type input "-00:05"
type input "11:02"
type input "14:29"
type input "3"
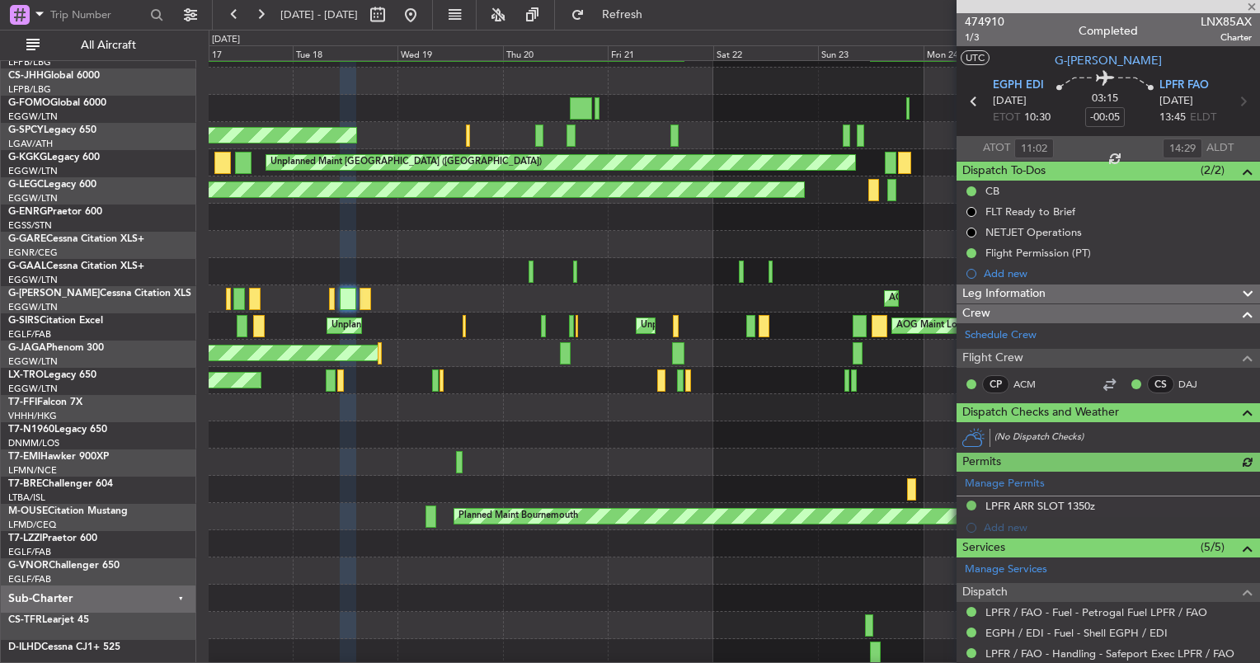
scroll to position [381, 0]
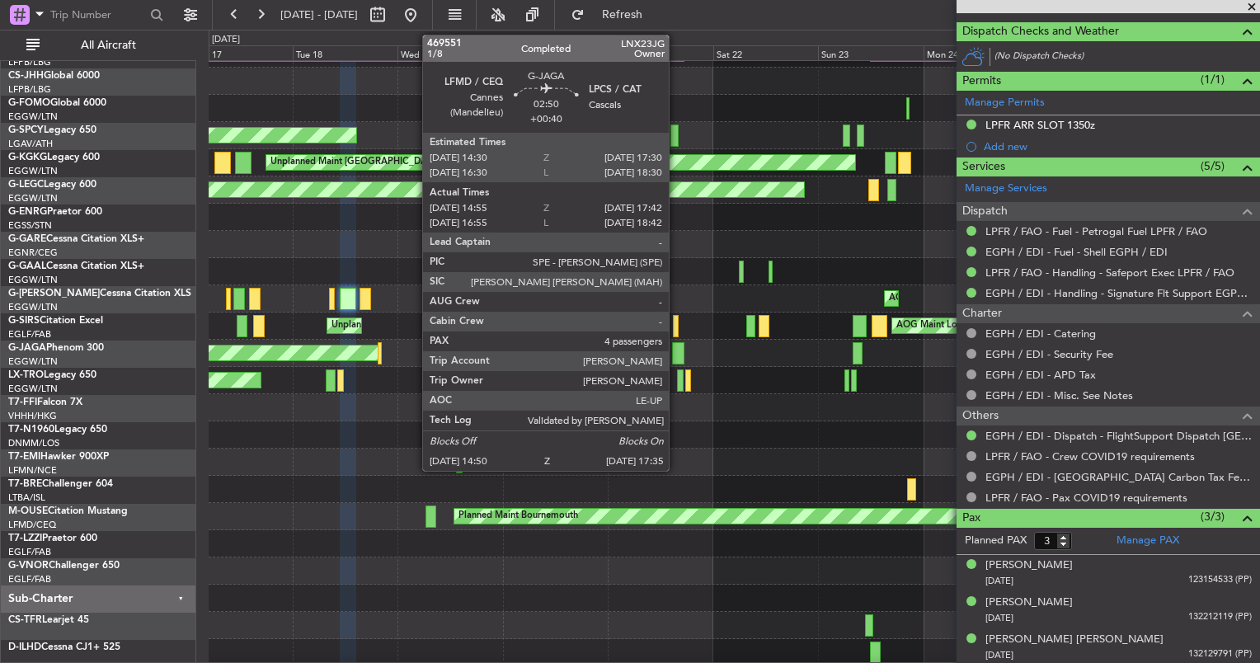
click at [676, 355] on div at bounding box center [678, 353] width 12 height 22
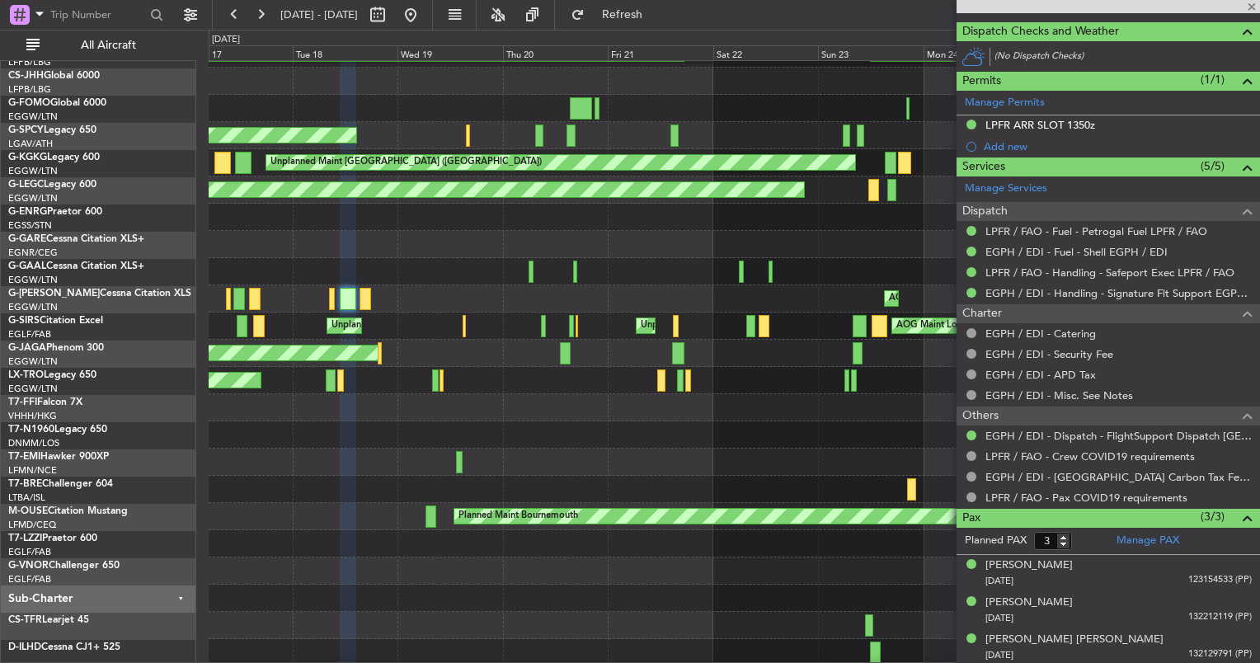
type input "+00:40"
type input "14:55"
type input "17:32"
type input "4"
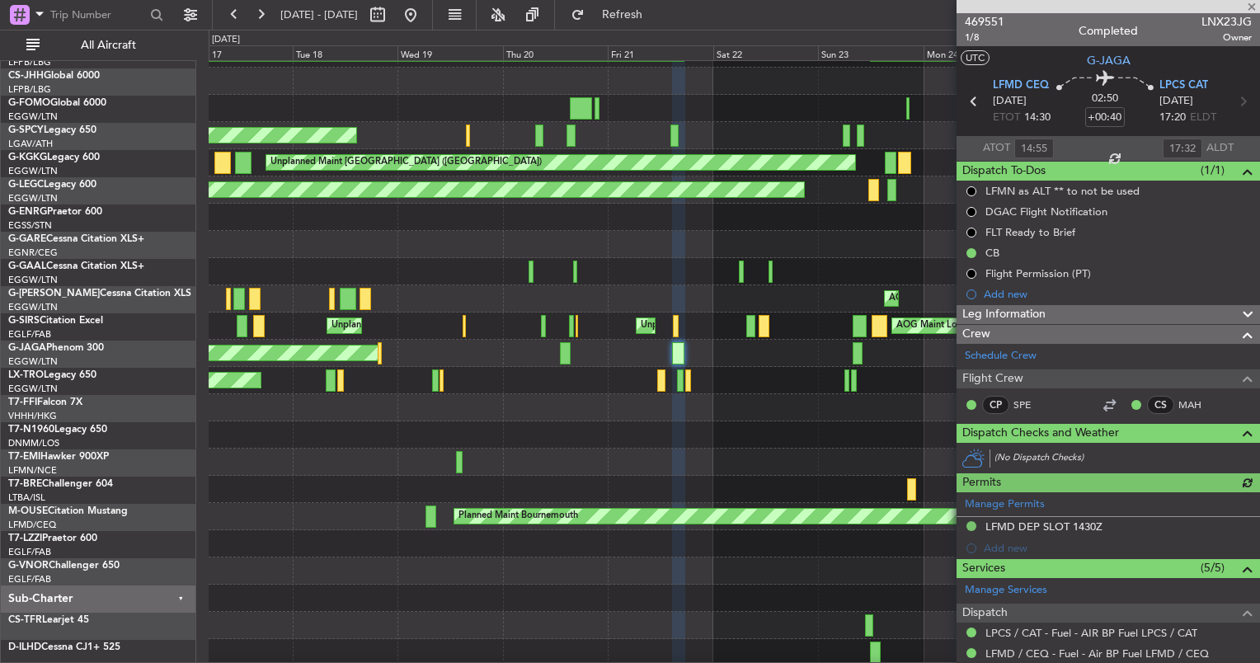
scroll to position [377, 0]
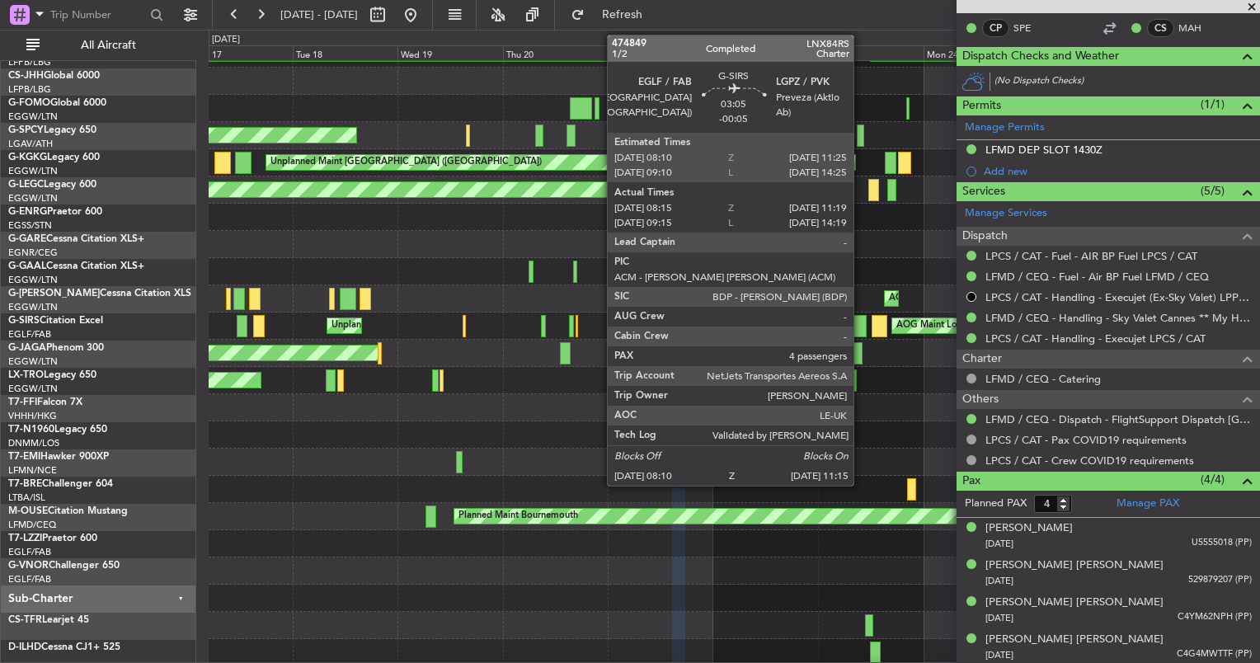
click at [861, 318] on div at bounding box center [860, 326] width 14 height 22
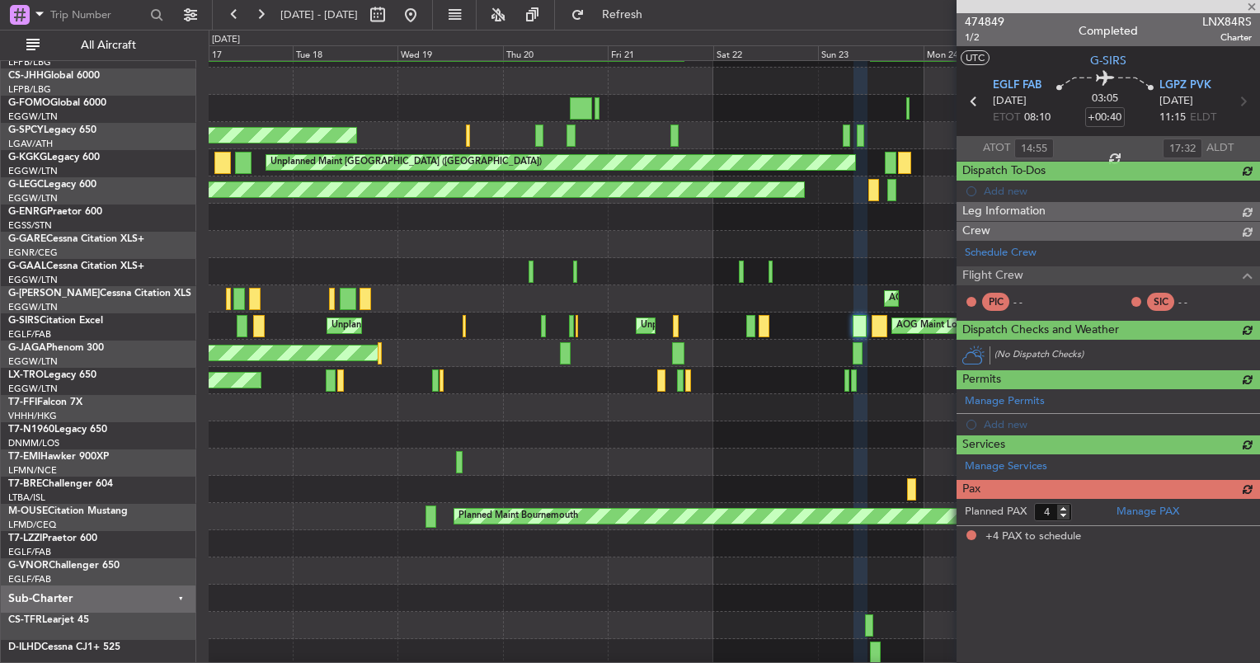
type input "-00:05"
type input "08:15"
type input "11:09"
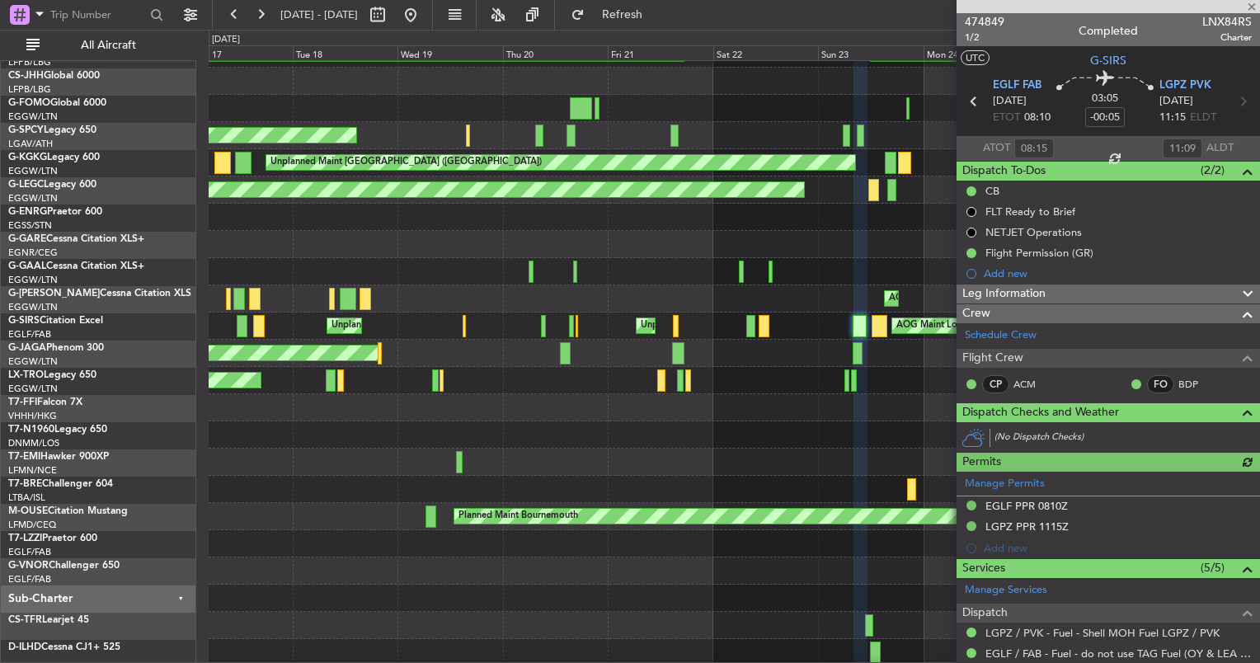
scroll to position [418, 0]
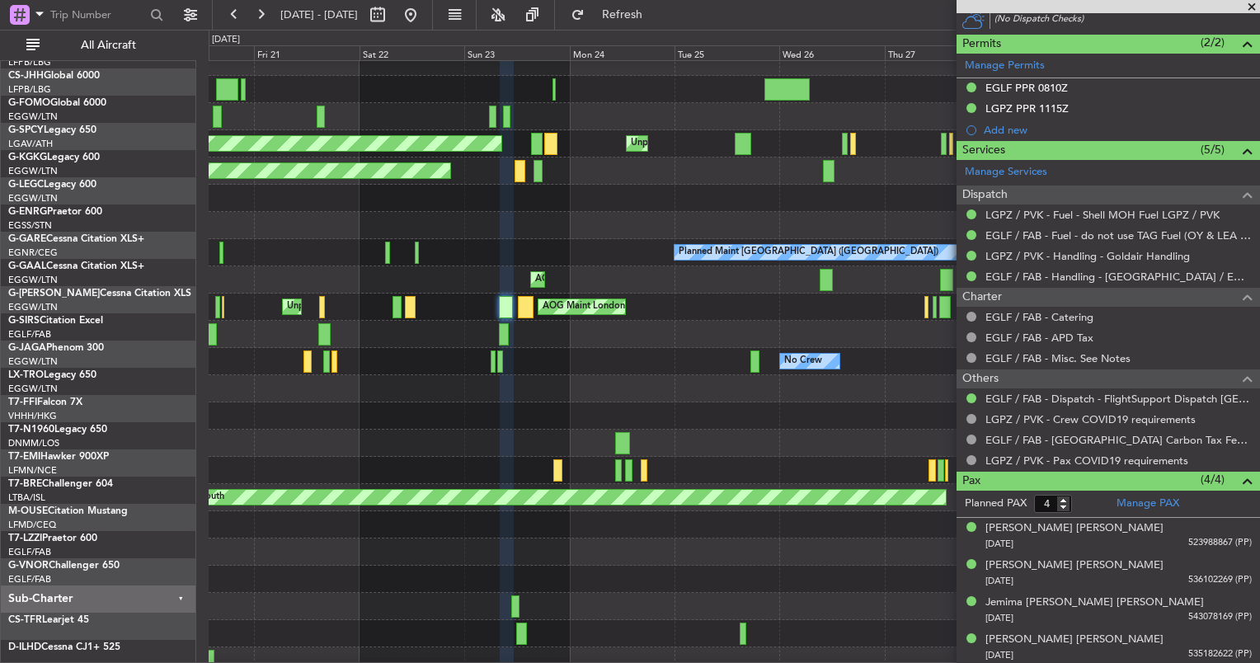
click at [315, 294] on div "AOG Maint London ([GEOGRAPHIC_DATA])" at bounding box center [734, 279] width 1051 height 27
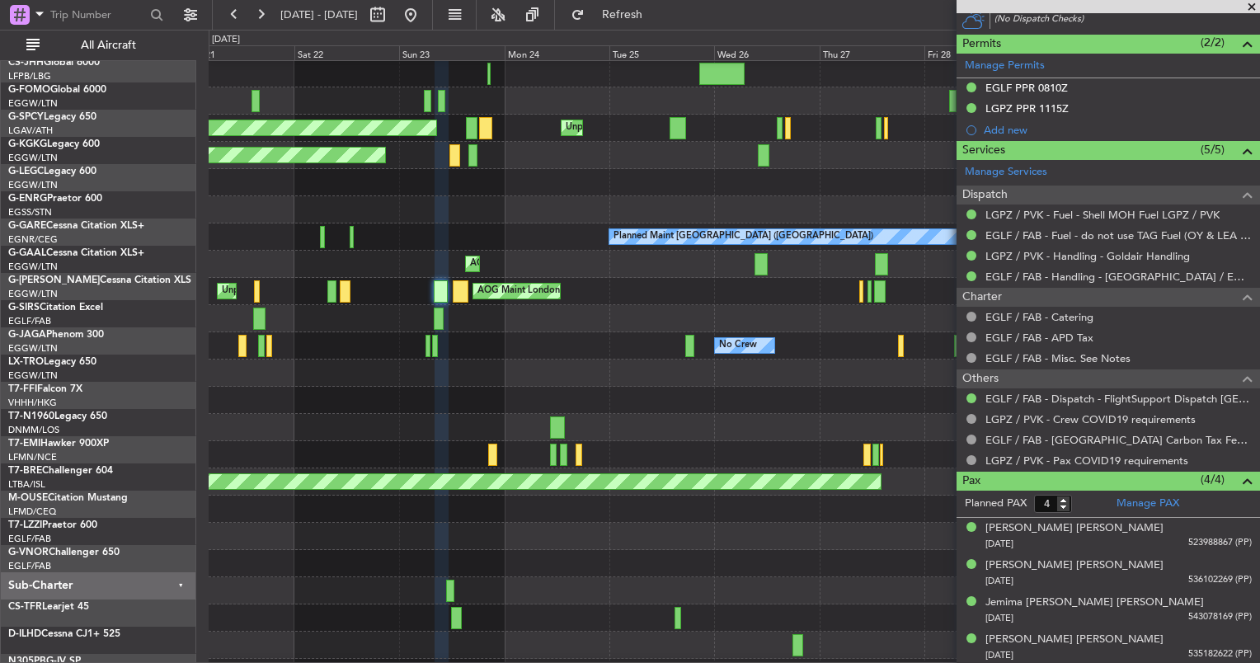
click at [517, 196] on div at bounding box center [734, 182] width 1051 height 27
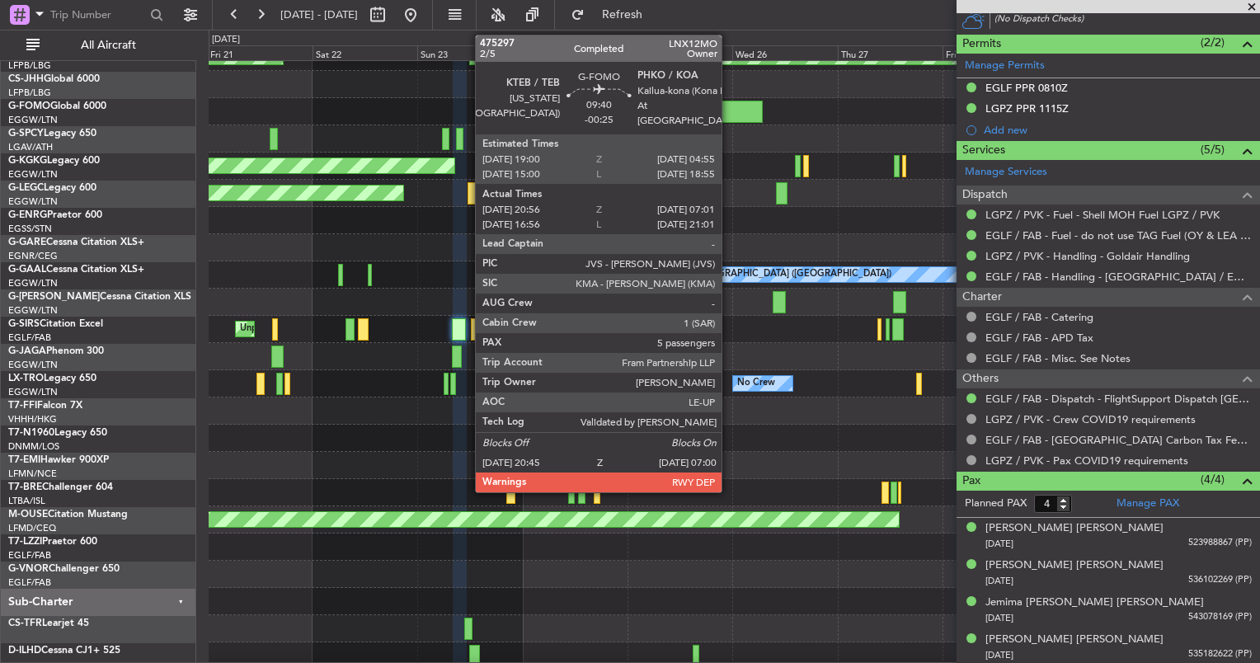
click at [729, 108] on div at bounding box center [739, 112] width 45 height 22
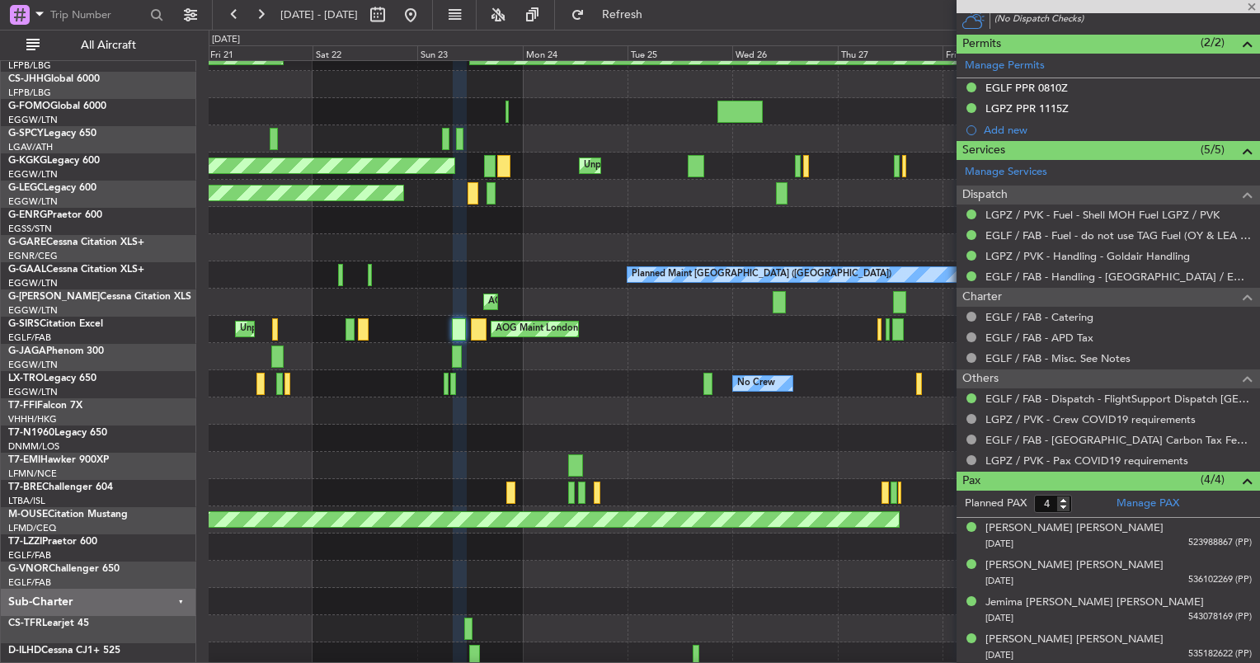
type input "-00:25"
type input "20:56"
type input "06:46"
type input "5"
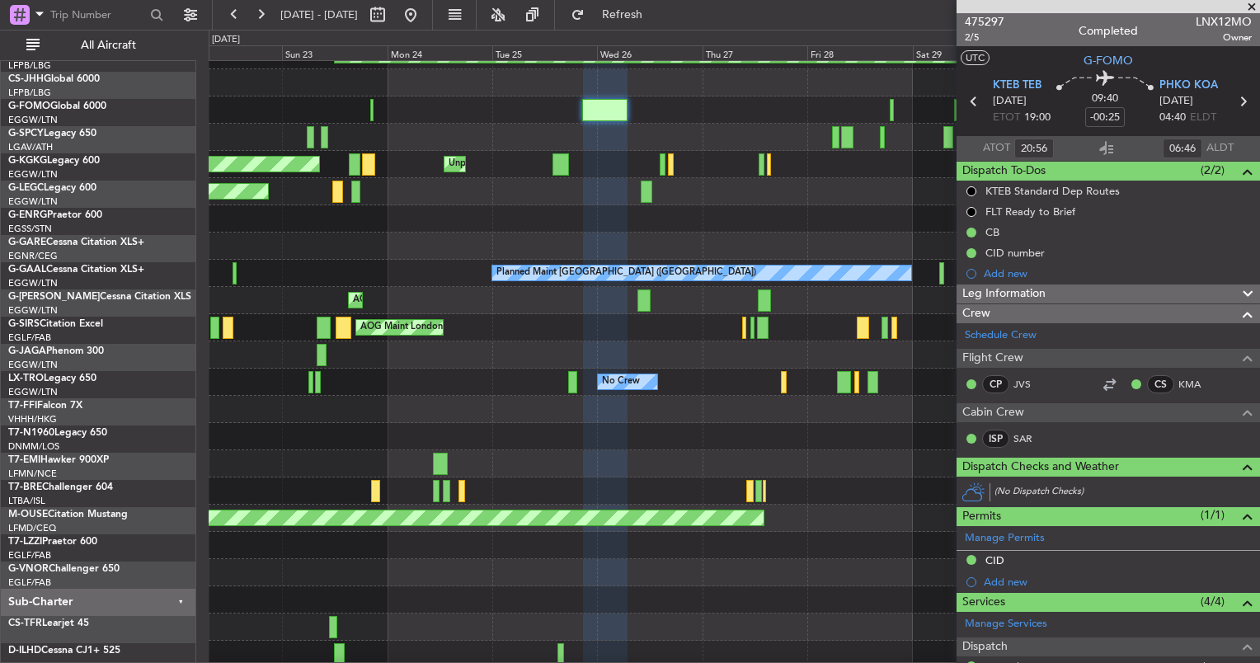
scroll to position [43, 0]
click at [584, 336] on div "Unplanned Maint [GEOGRAPHIC_DATA] ([GEOGRAPHIC_DATA]) AOG Maint London ([GEOGRA…" at bounding box center [734, 327] width 1051 height 27
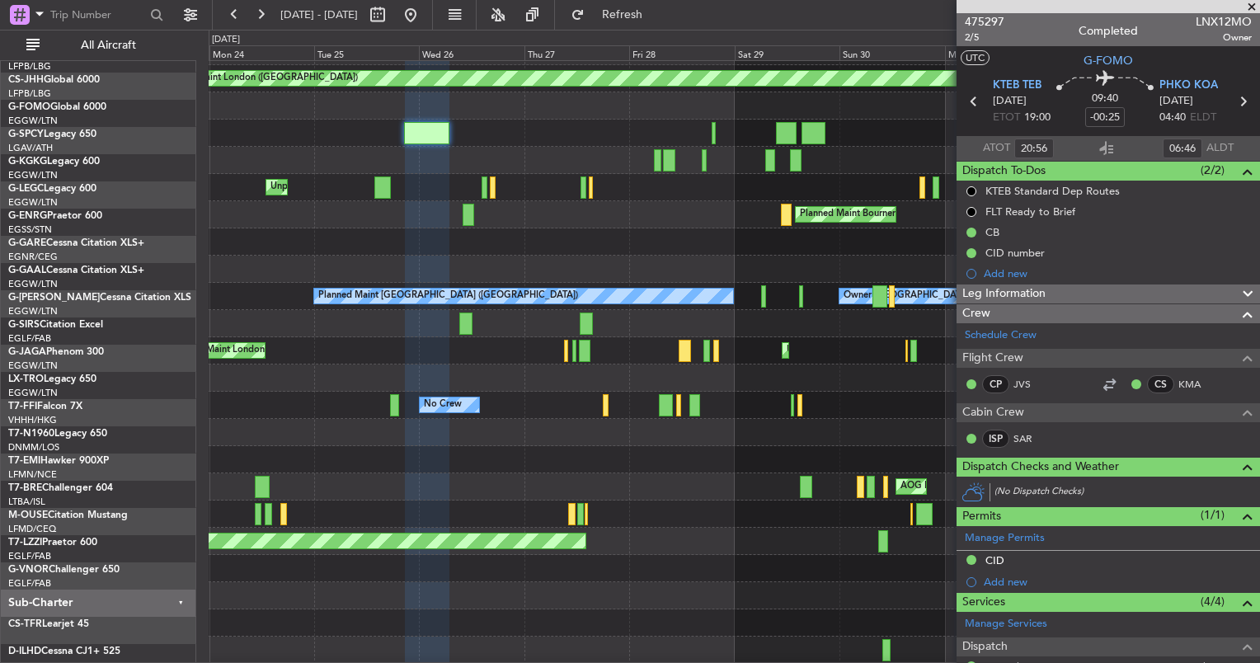
click at [700, 196] on div "Unplanned Maint [GEOGRAPHIC_DATA] ([GEOGRAPHIC_DATA]) Unplanned Maint [GEOGRAPH…" at bounding box center [734, 187] width 1051 height 27
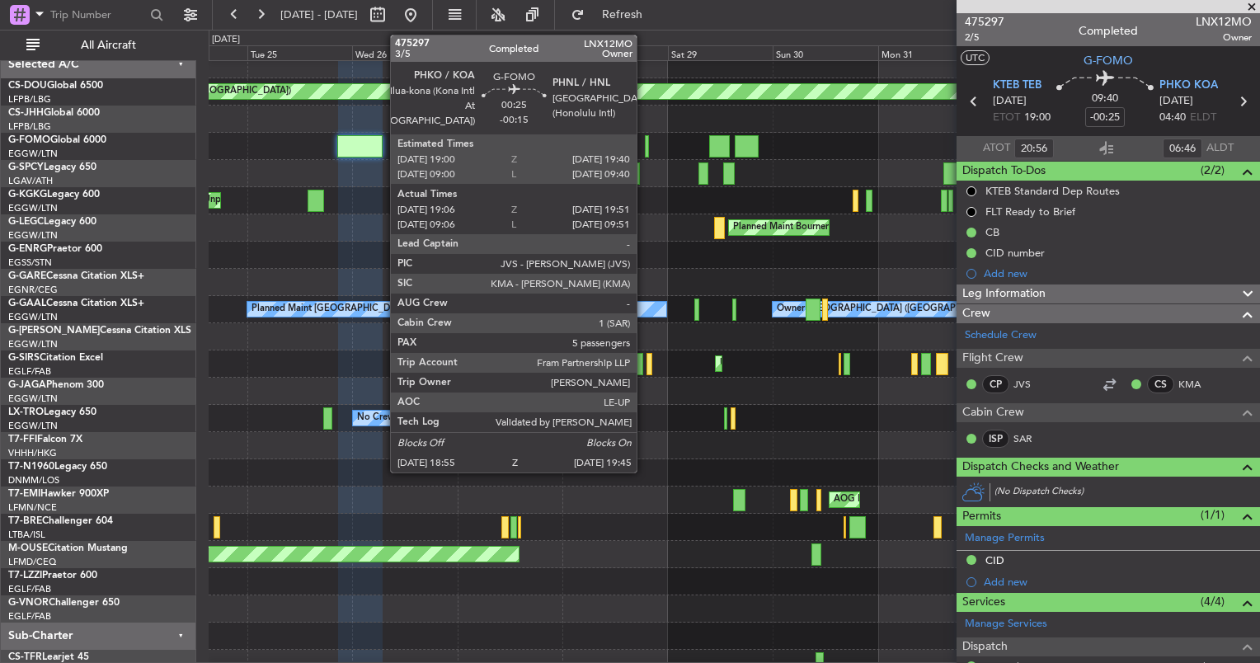
click at [645, 140] on div at bounding box center [647, 146] width 4 height 22
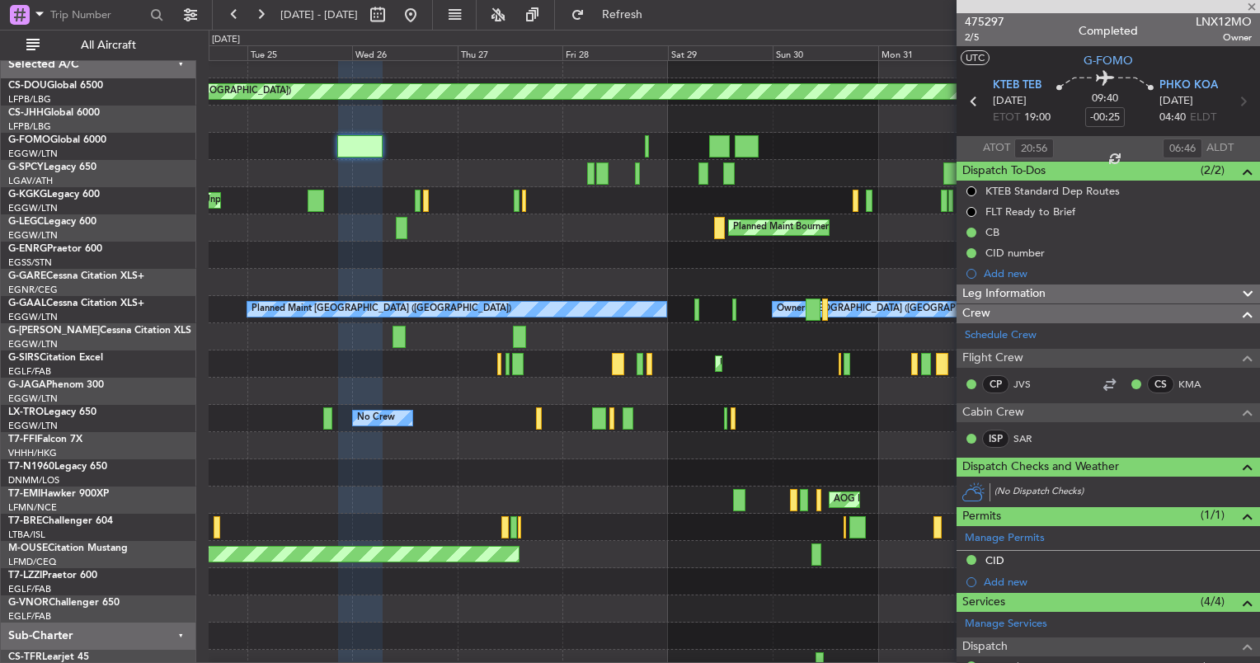
type input "-00:15"
type input "19:06"
type input "19:36"
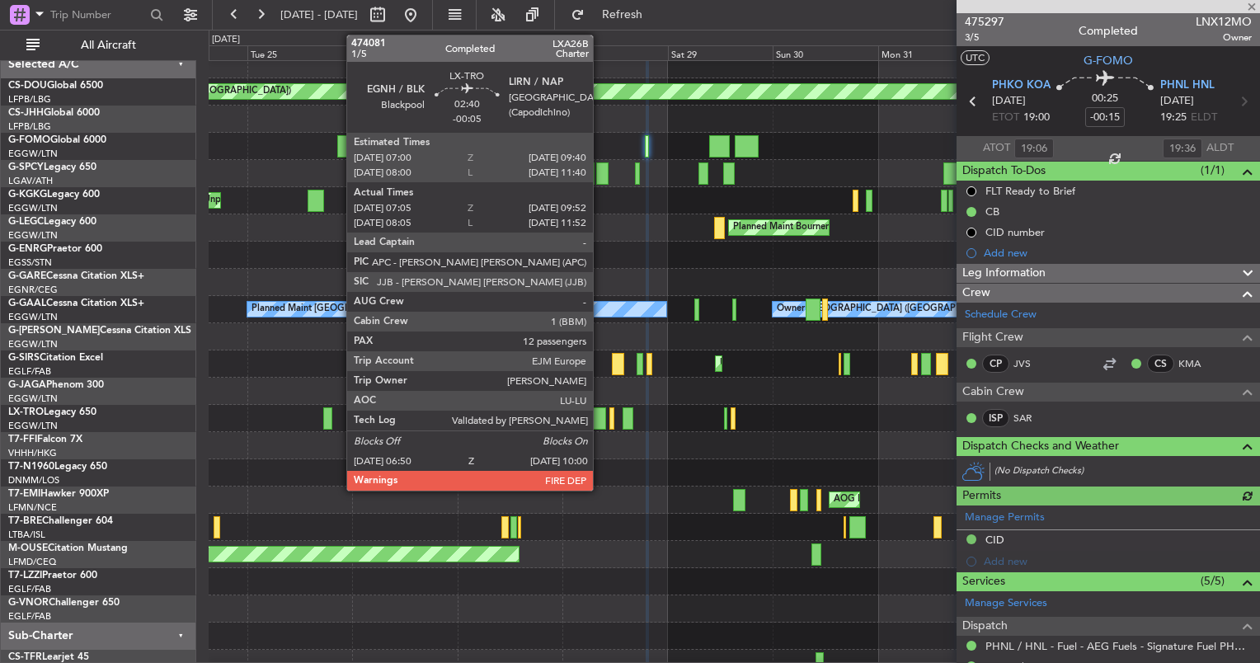
click at [600, 416] on div at bounding box center [599, 418] width 14 height 22
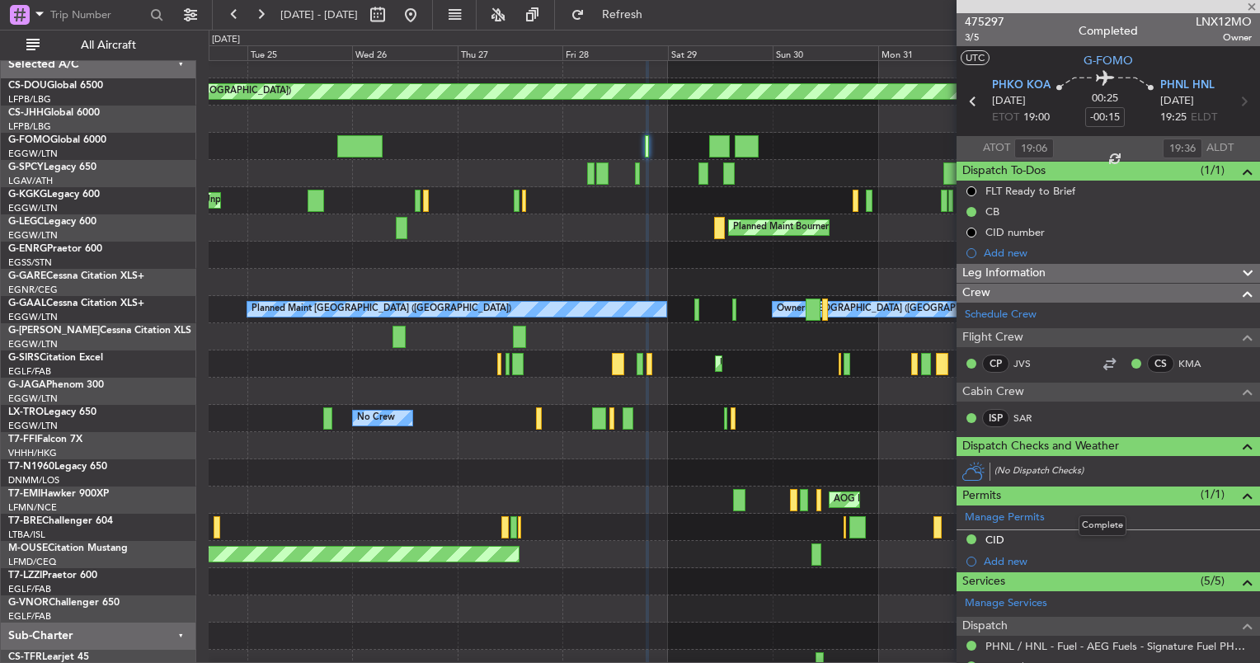
type input "-00:05"
type input "07:05"
type input "09:52"
type input "12"
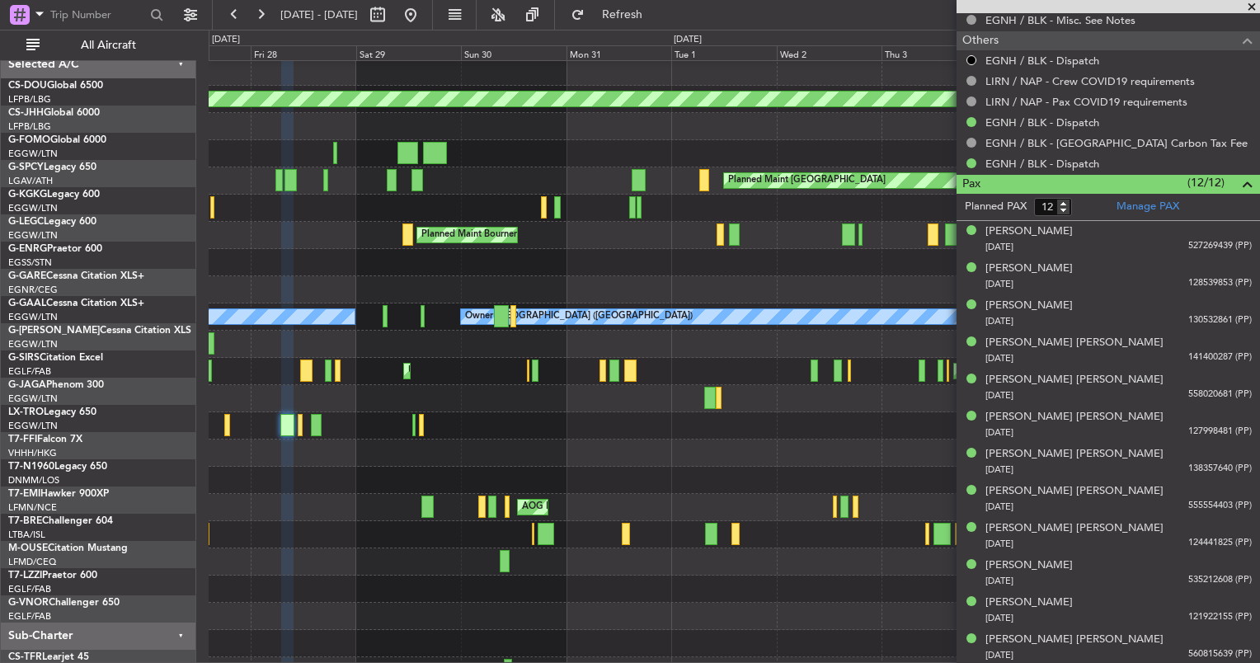
scroll to position [2, 0]
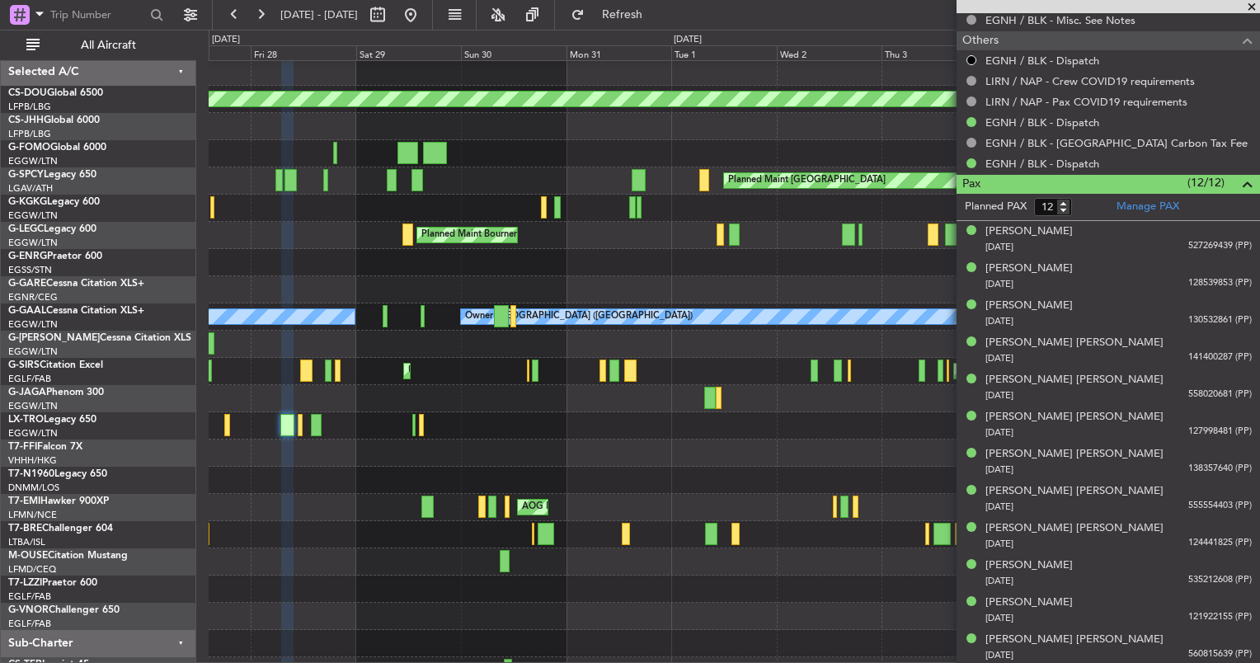
click at [417, 459] on div at bounding box center [734, 453] width 1051 height 27
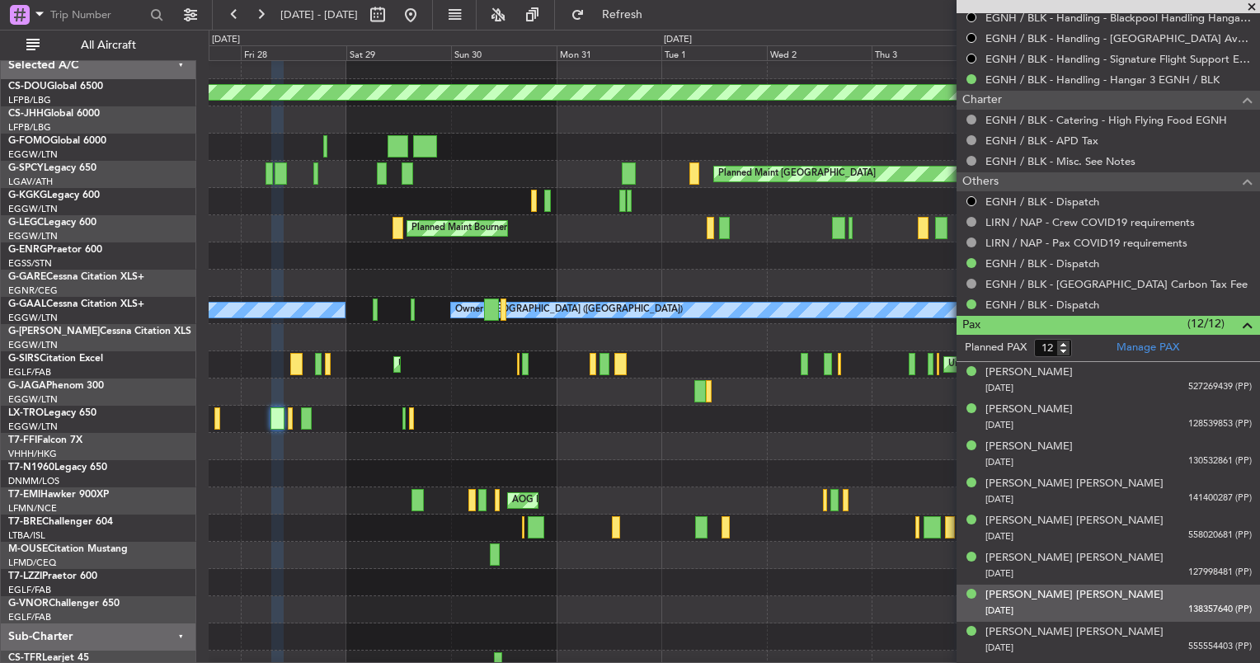
scroll to position [893, 0]
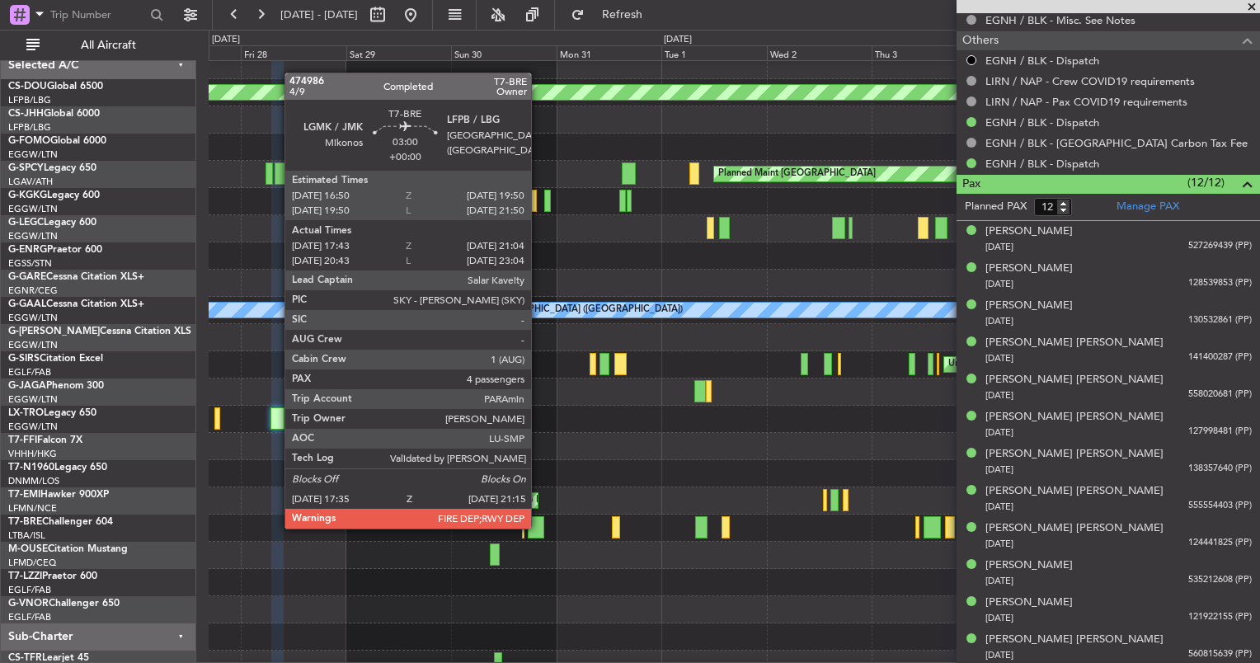
click at [536, 526] on div at bounding box center [536, 527] width 16 height 22
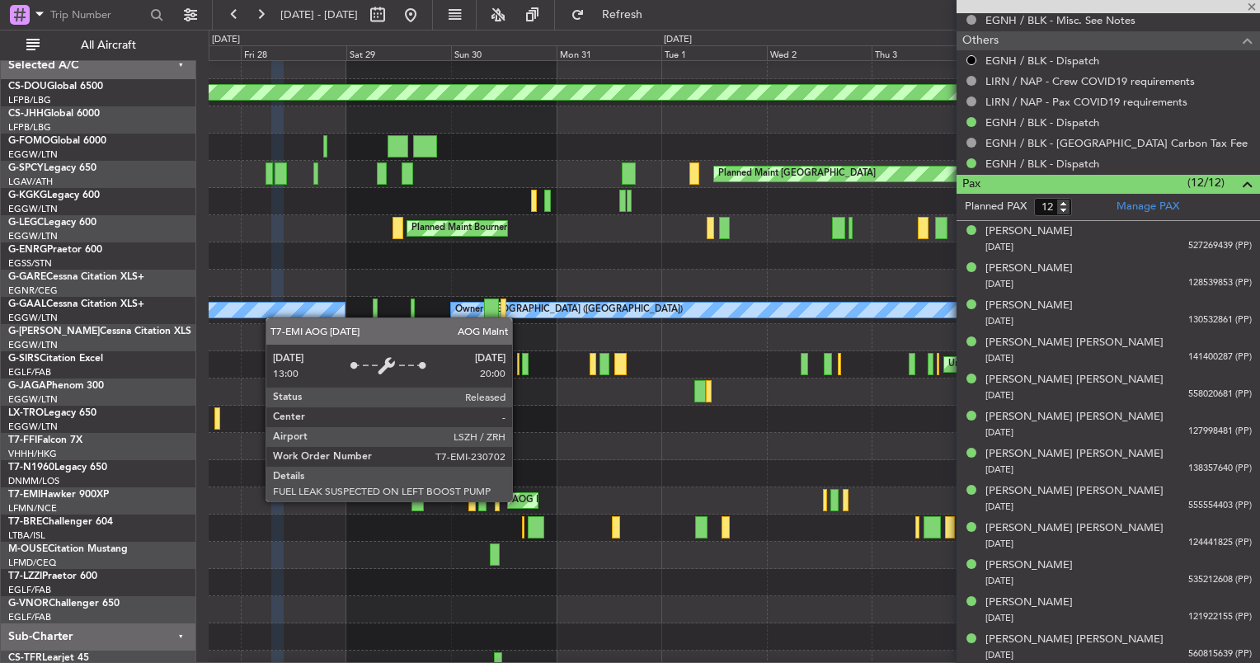
type input "17:43"
type input "21:04"
type input "4"
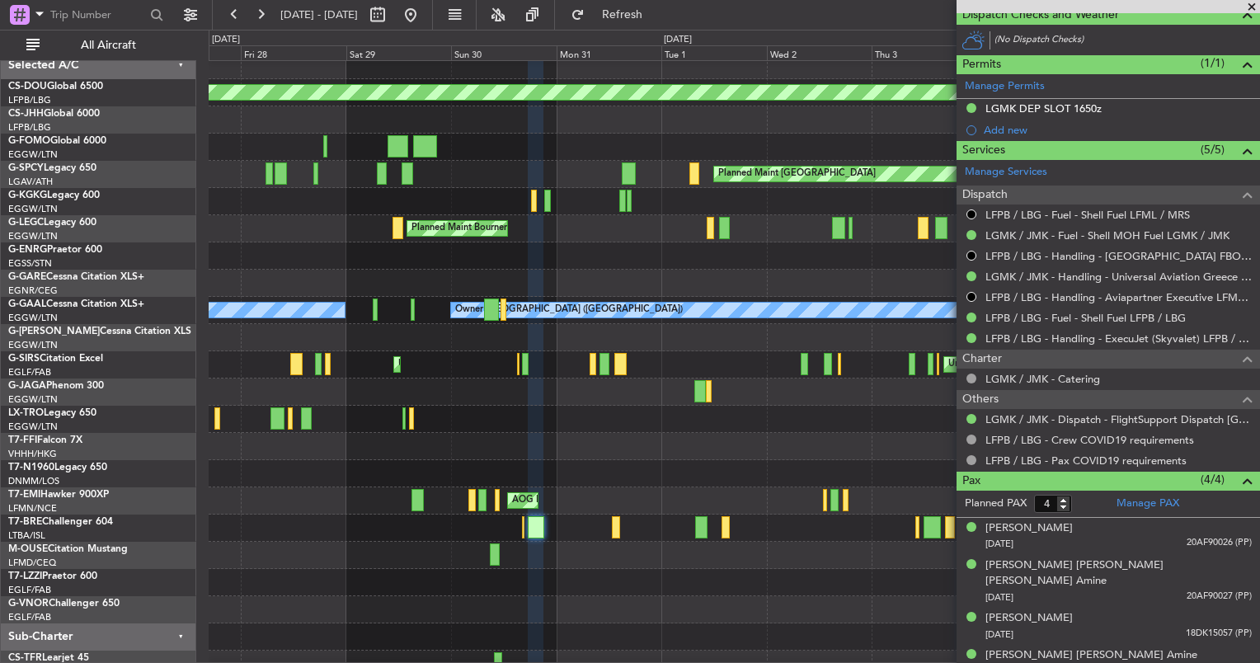
scroll to position [50, 0]
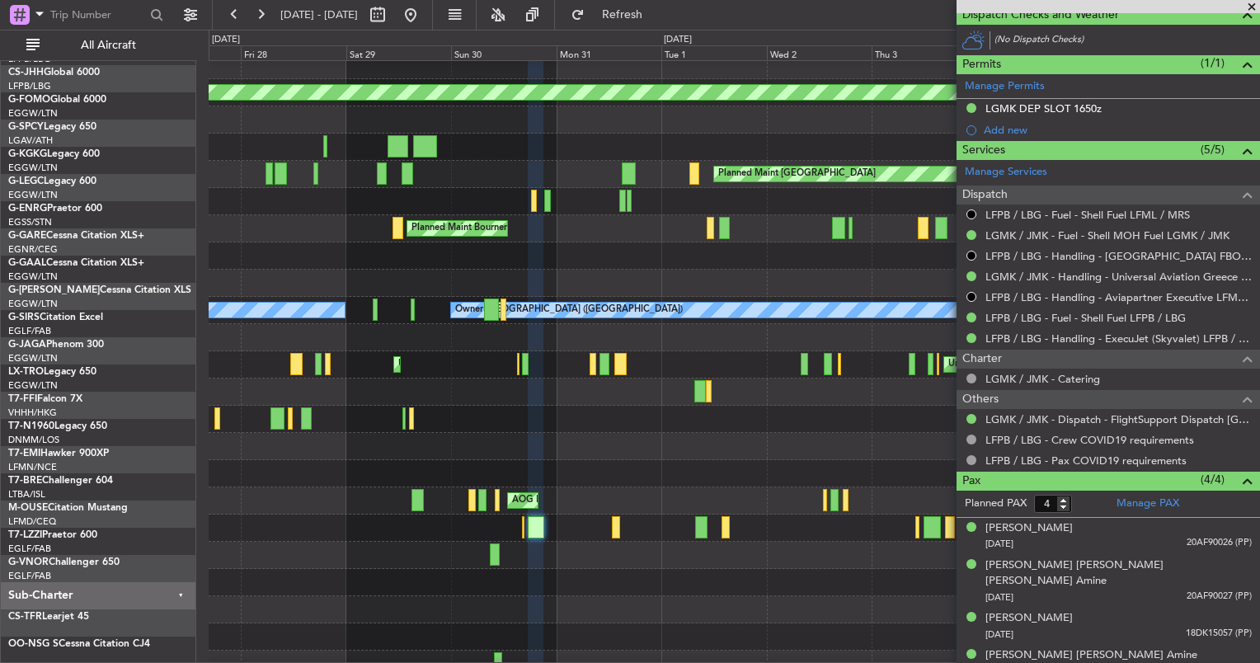
click at [416, 406] on div "No Crew" at bounding box center [734, 419] width 1051 height 27
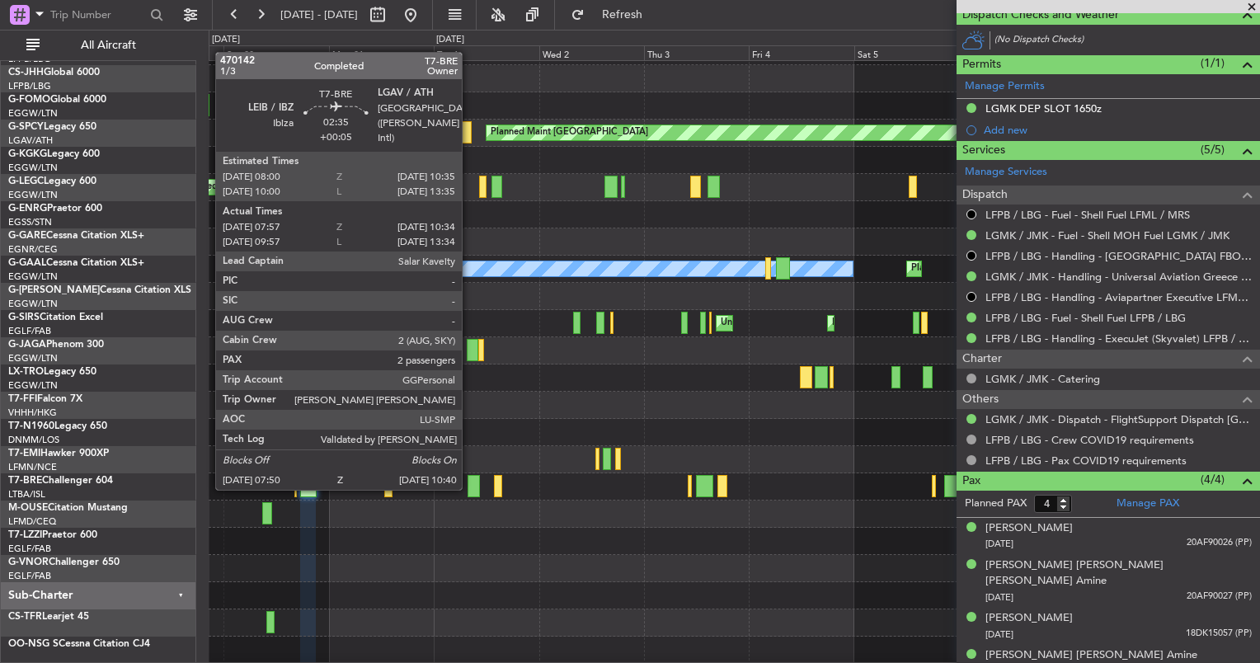
click at [469, 488] on div at bounding box center [474, 486] width 13 height 22
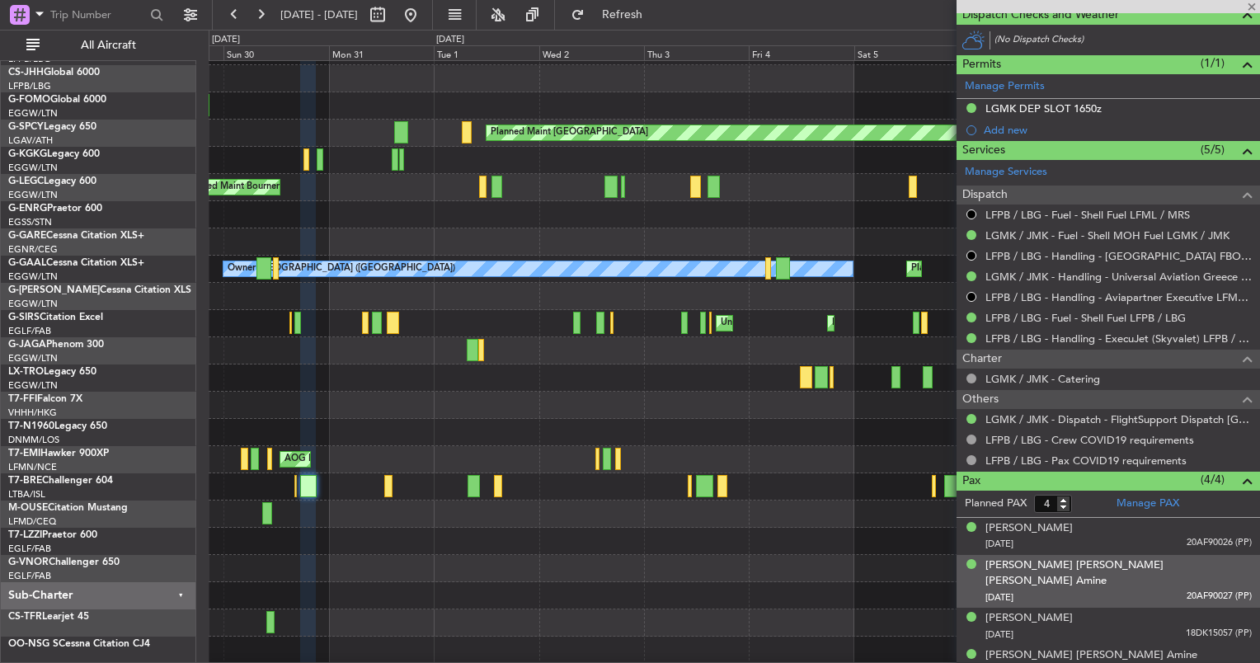
type input "+00:05"
type input "07:57"
type input "10:34"
type input "2"
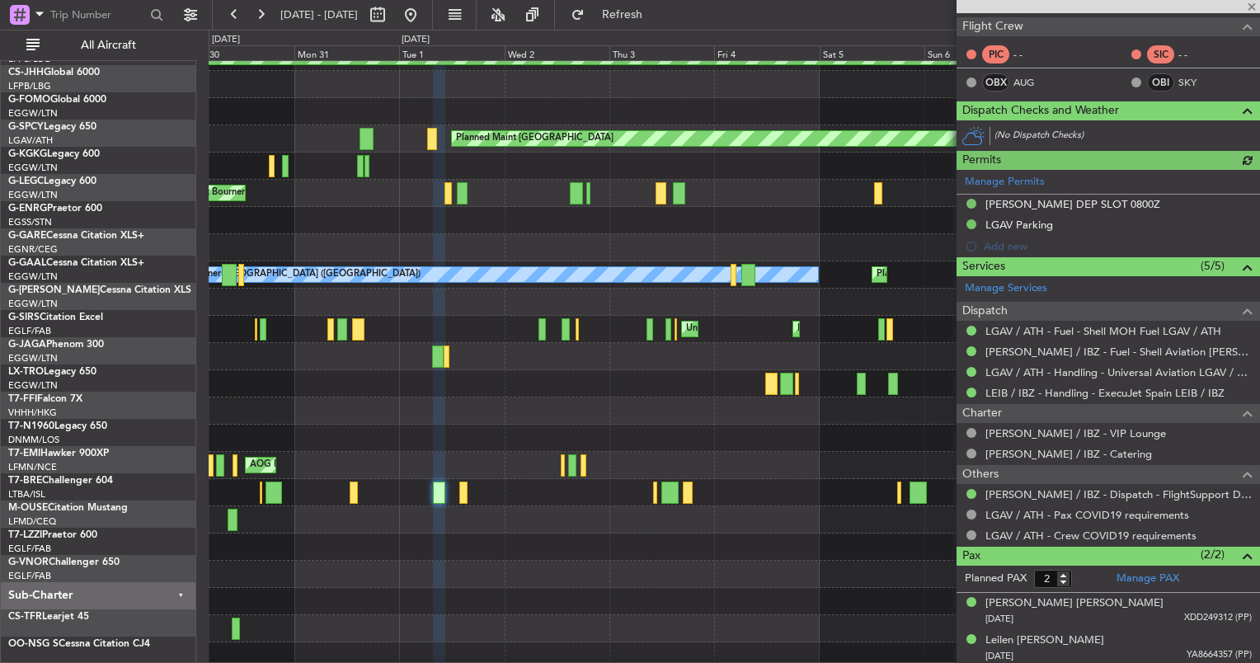
scroll to position [43, 0]
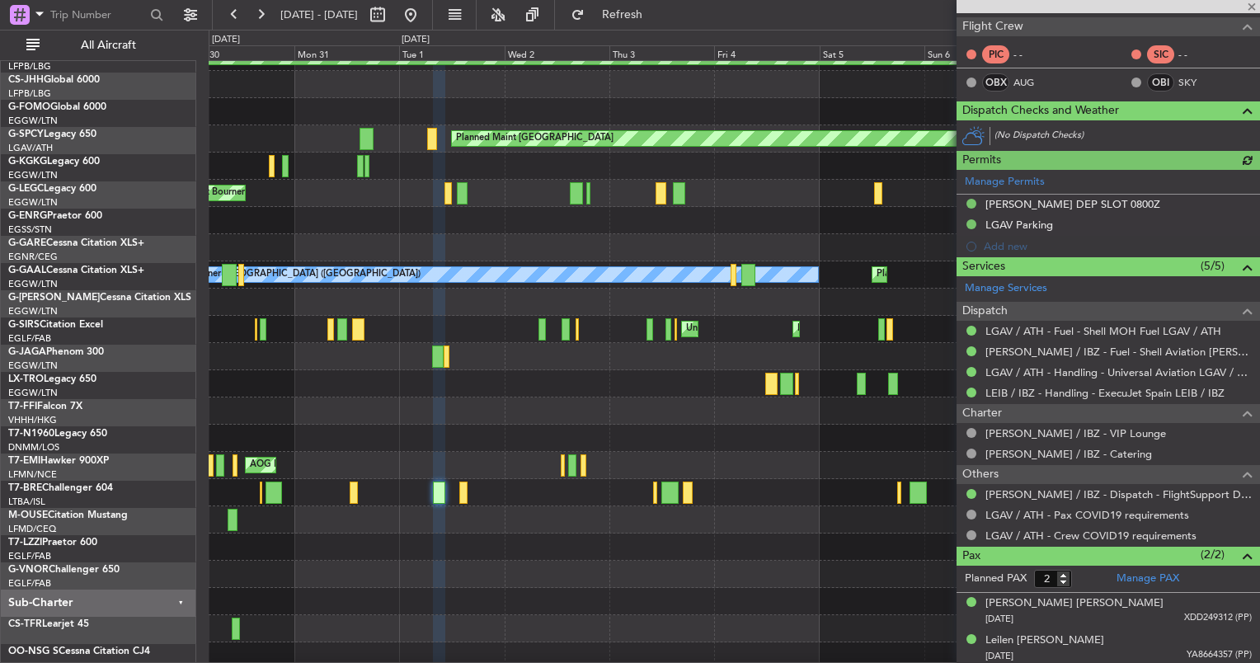
click at [635, 438] on div at bounding box center [734, 438] width 1051 height 27
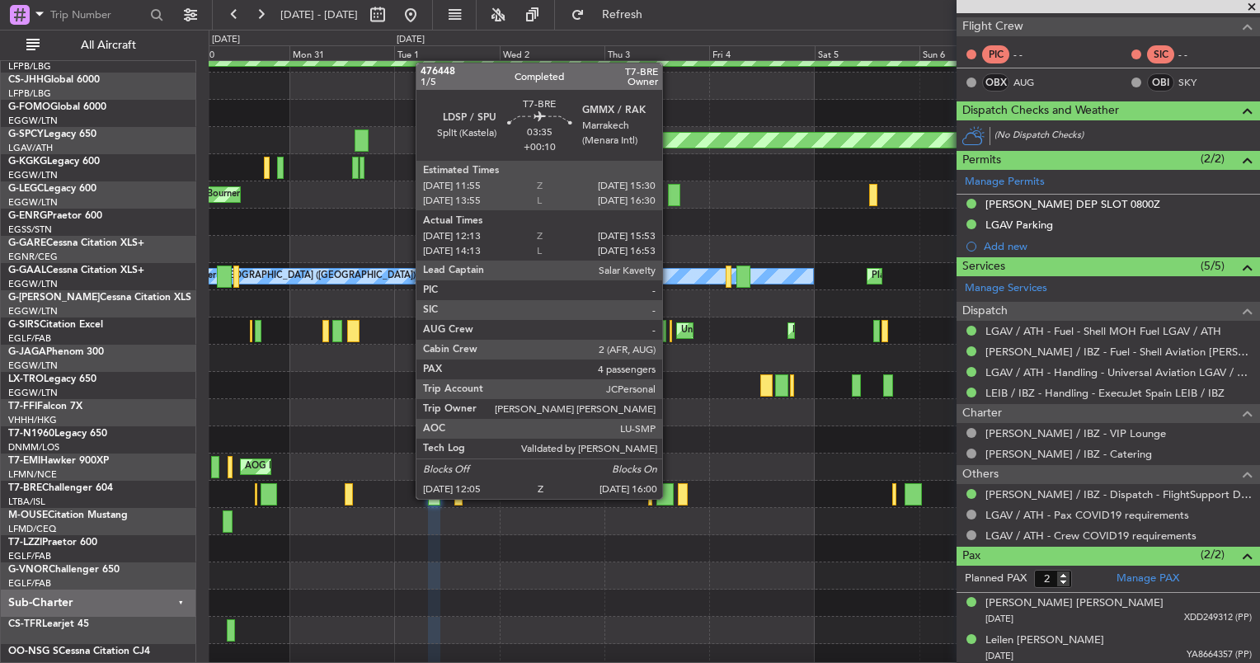
click at [670, 497] on div at bounding box center [664, 494] width 17 height 22
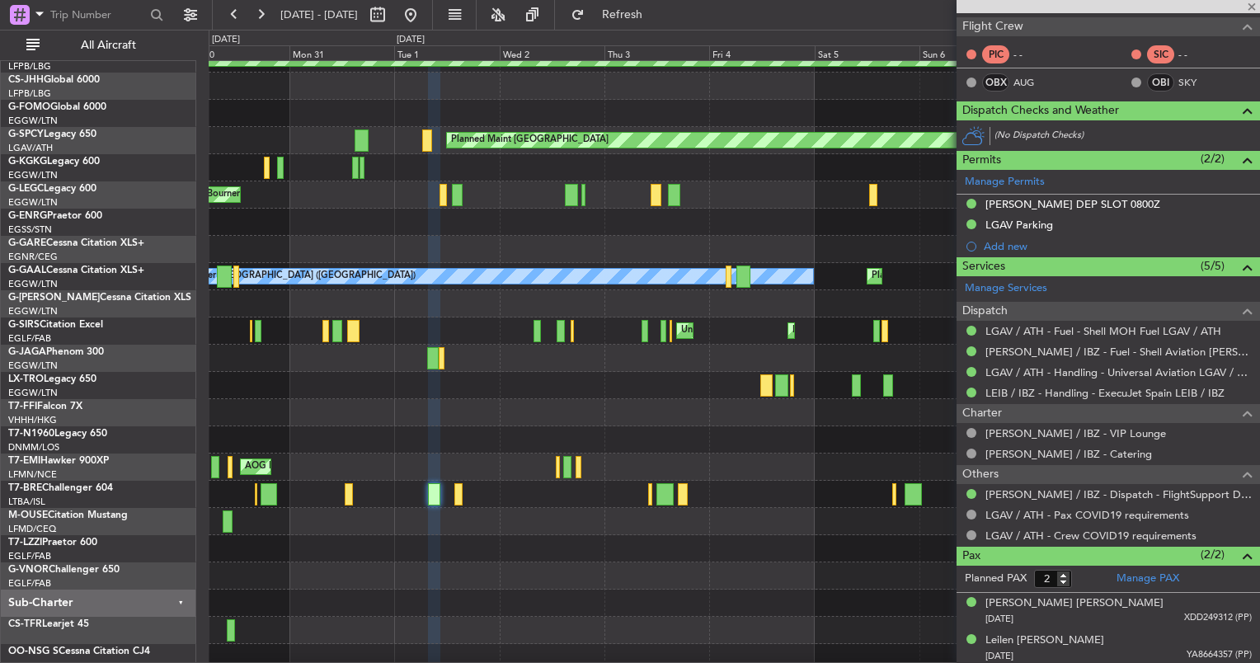
type input "+00:10"
type input "12:13"
type input "15:53"
type input "4"
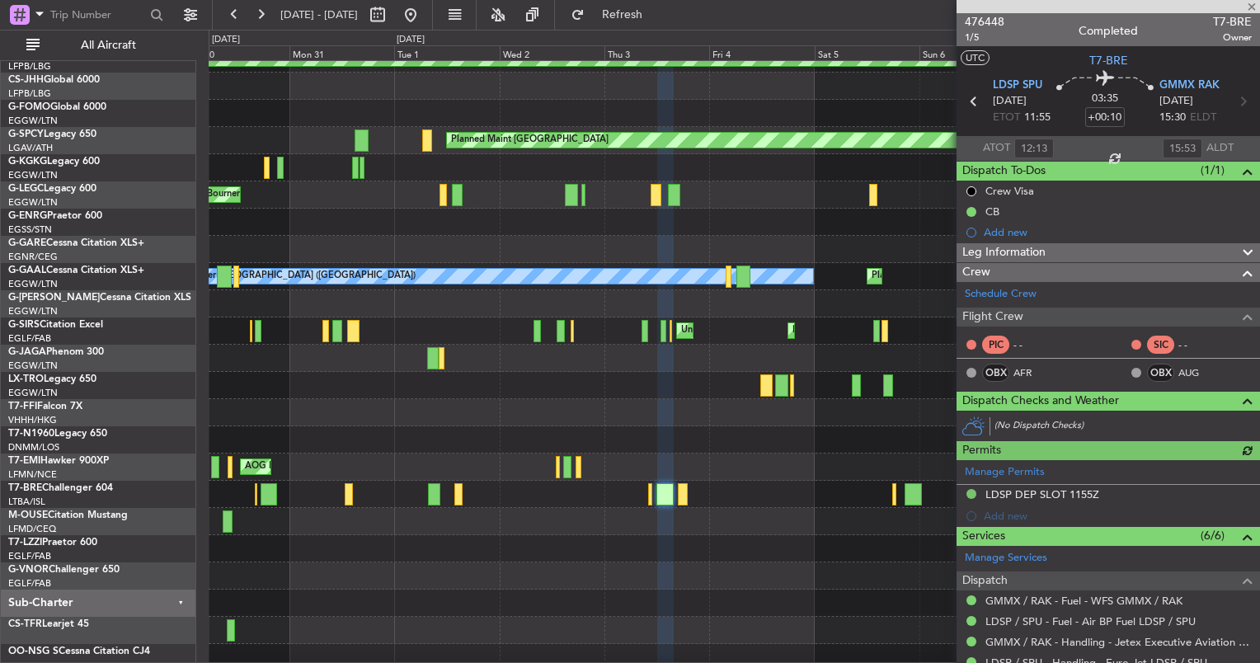
scroll to position [342, 0]
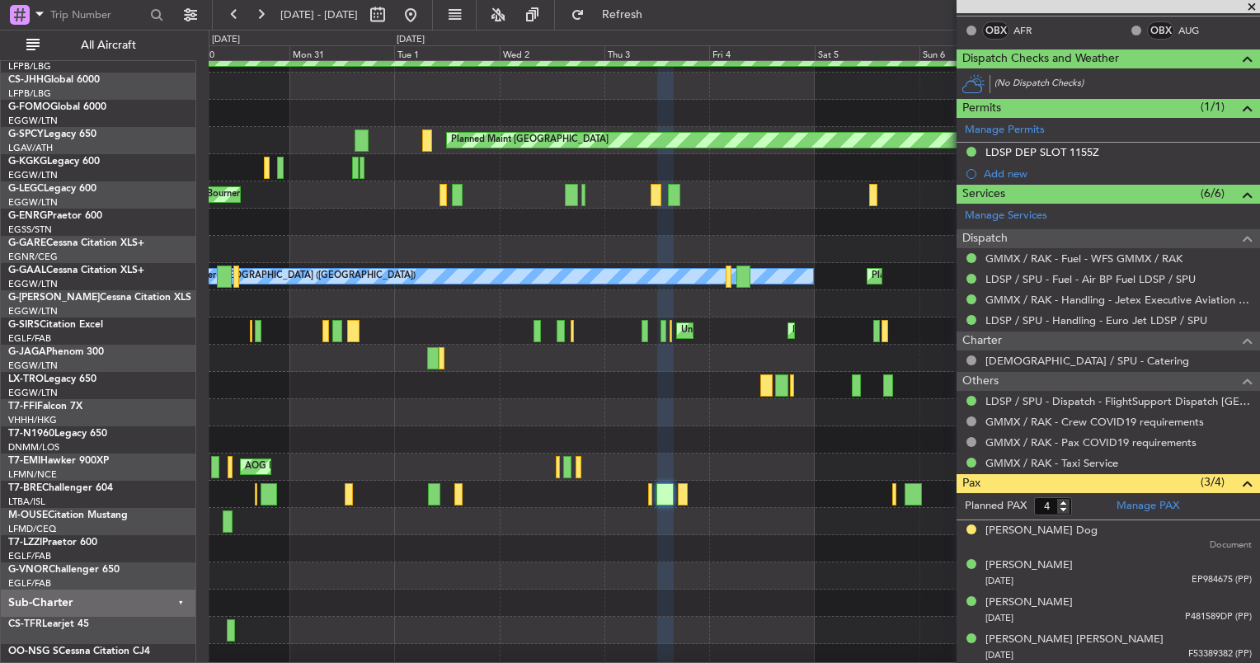
click at [1250, 12] on span at bounding box center [1252, 7] width 16 height 15
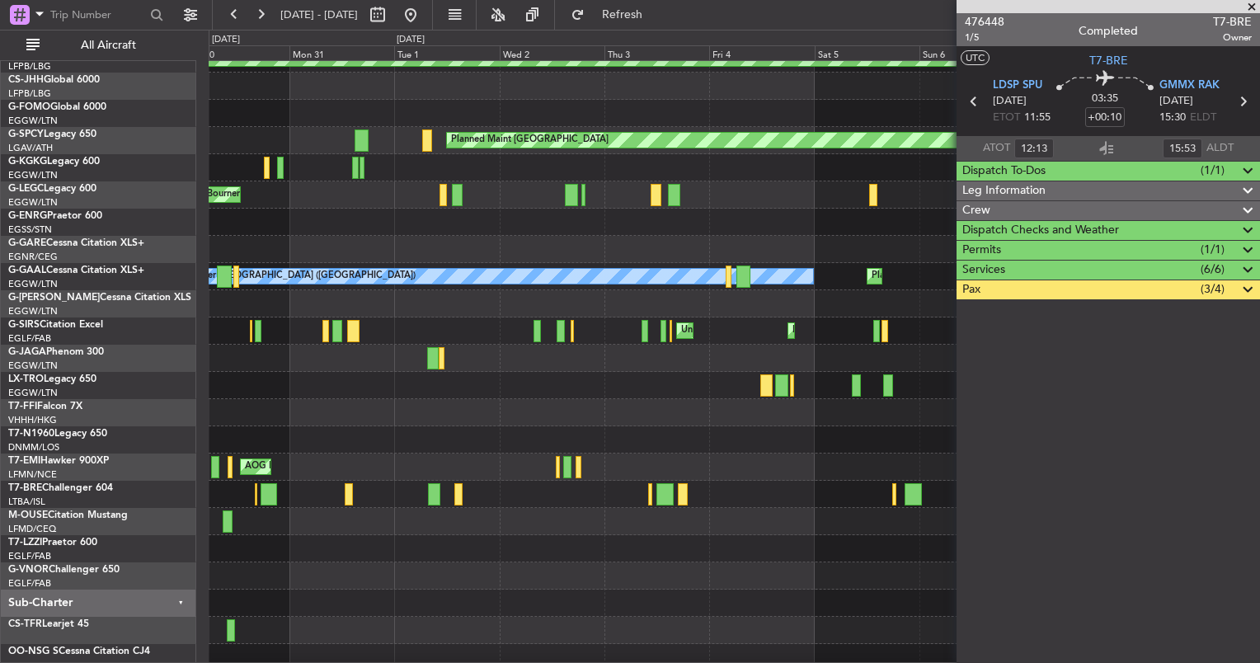
scroll to position [0, 0]
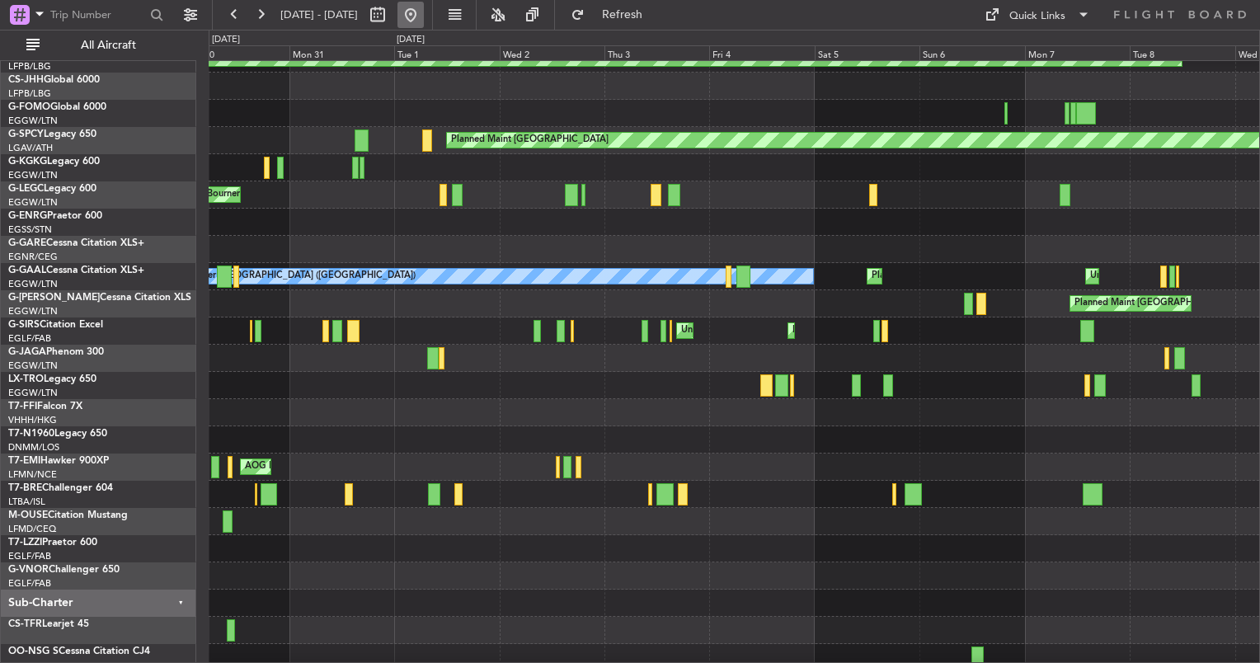
click at [424, 14] on button at bounding box center [411, 15] width 26 height 26
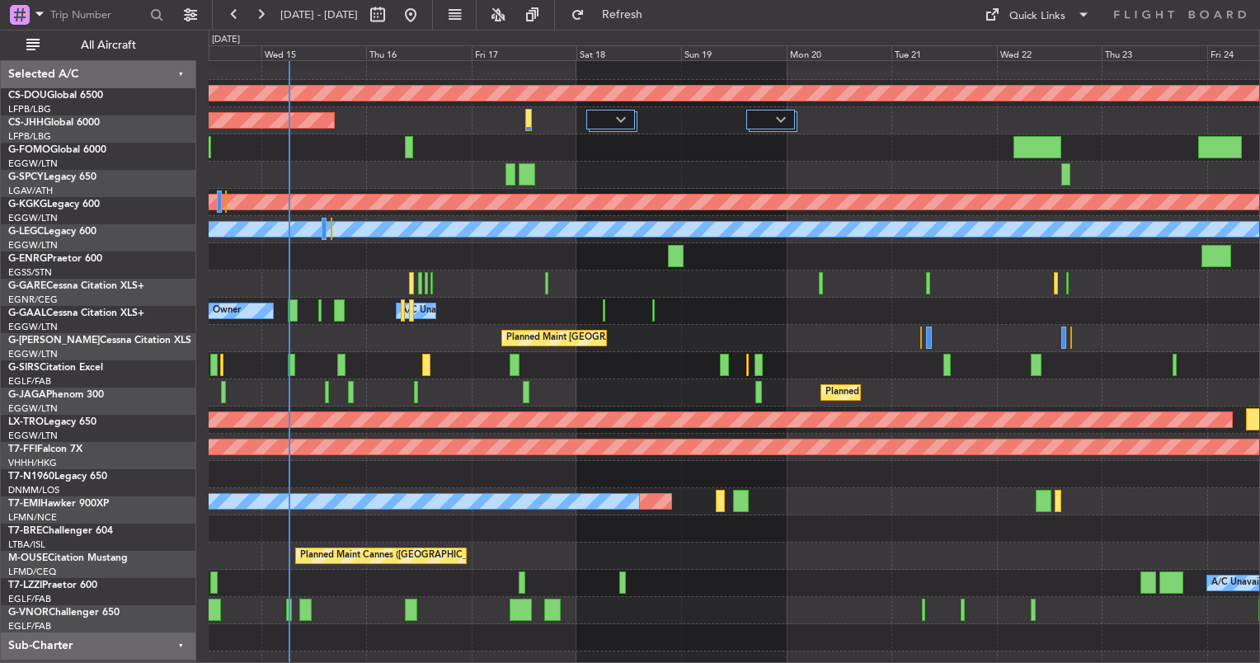
click at [362, 195] on div "Planned Maint Athens ([PERSON_NAME] Intl)" at bounding box center [1040, 202] width 2539 height 15
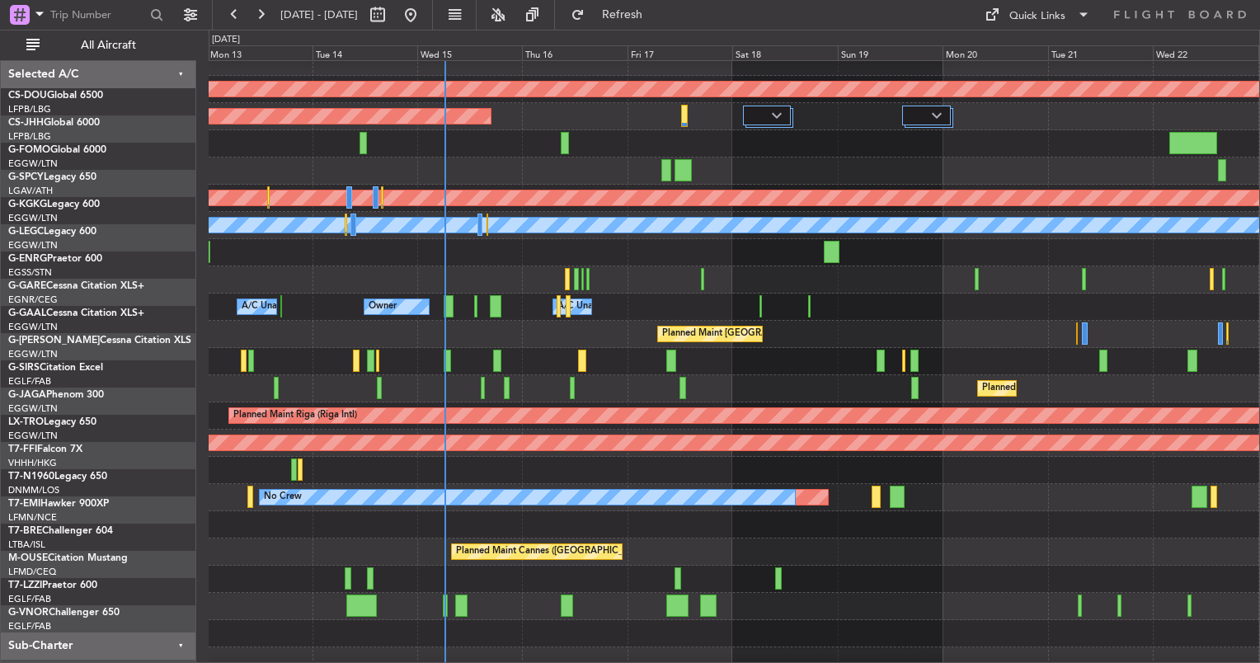
scroll to position [12, 0]
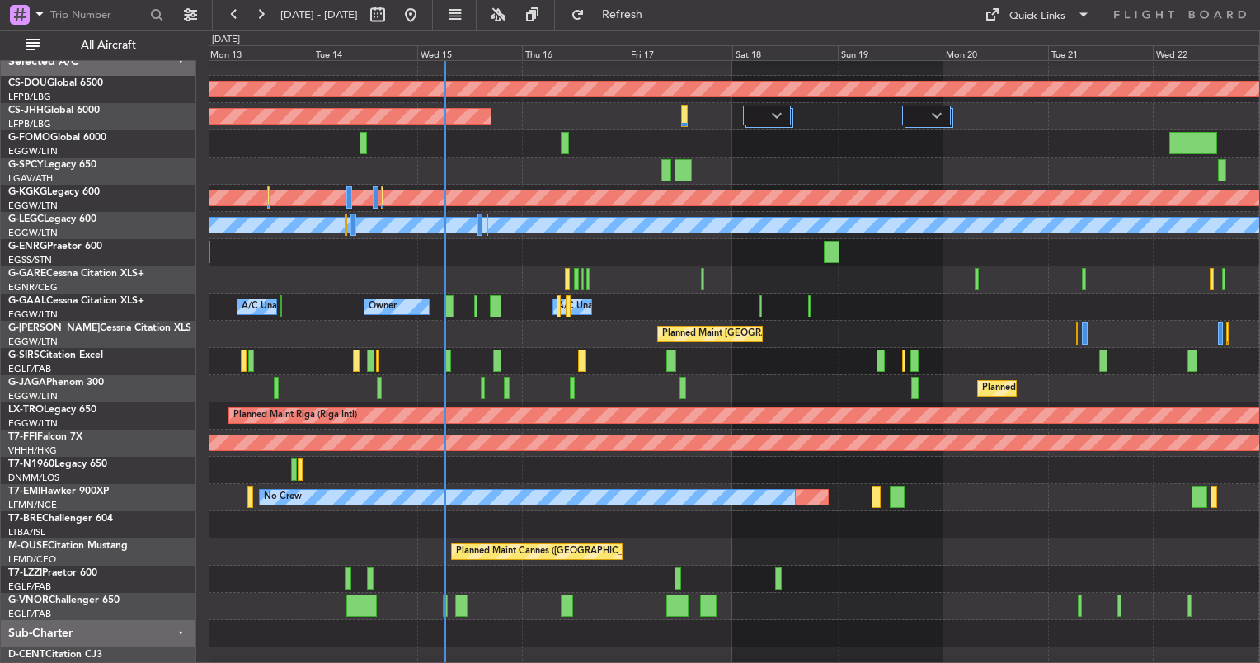
click at [757, 317] on div "Owner Owner A/C Unavailable A/C Unavailable Owner" at bounding box center [734, 307] width 1051 height 27
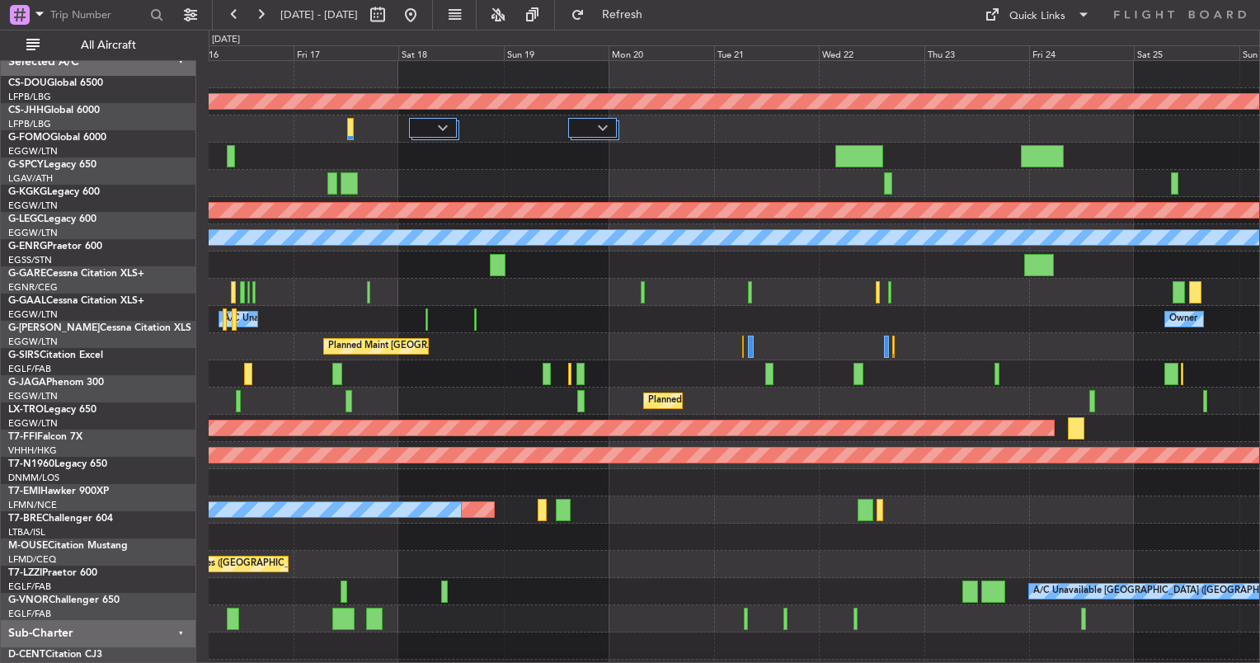
scroll to position [0, 0]
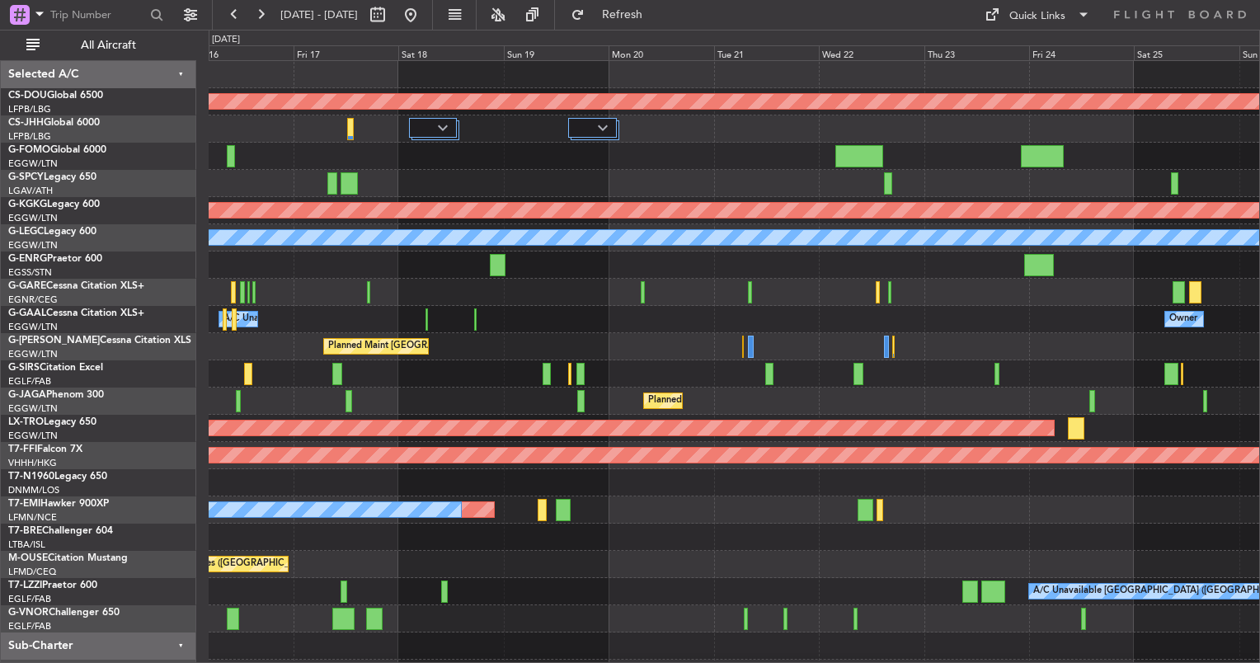
click at [577, 419] on div "Planned Maint London ([GEOGRAPHIC_DATA]) Planned Maint [GEOGRAPHIC_DATA] ([GEOG…" at bounding box center [734, 374] width 1051 height 626
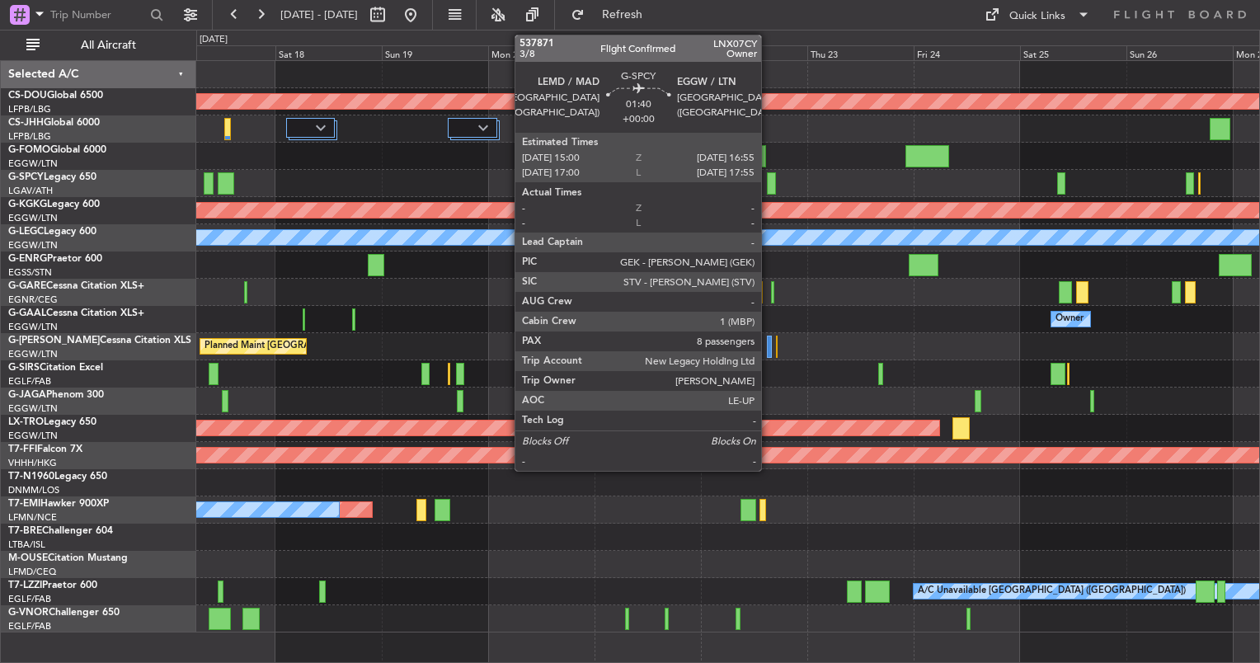
click at [769, 187] on div at bounding box center [771, 183] width 9 height 22
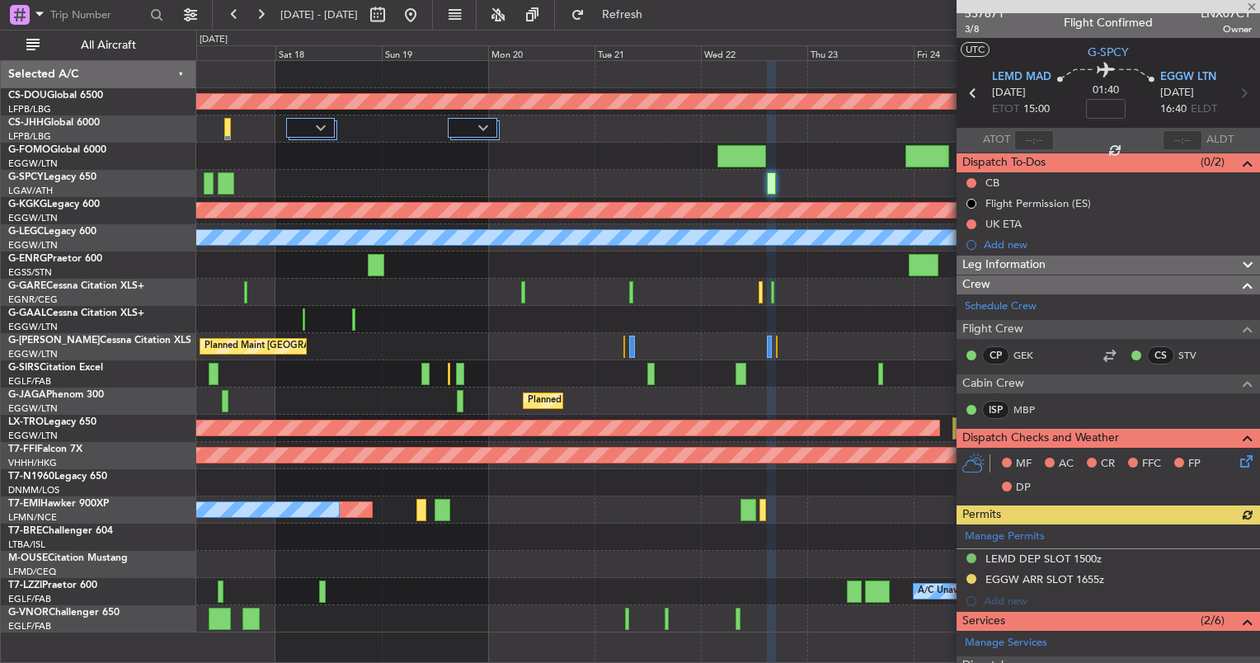
scroll to position [566, 0]
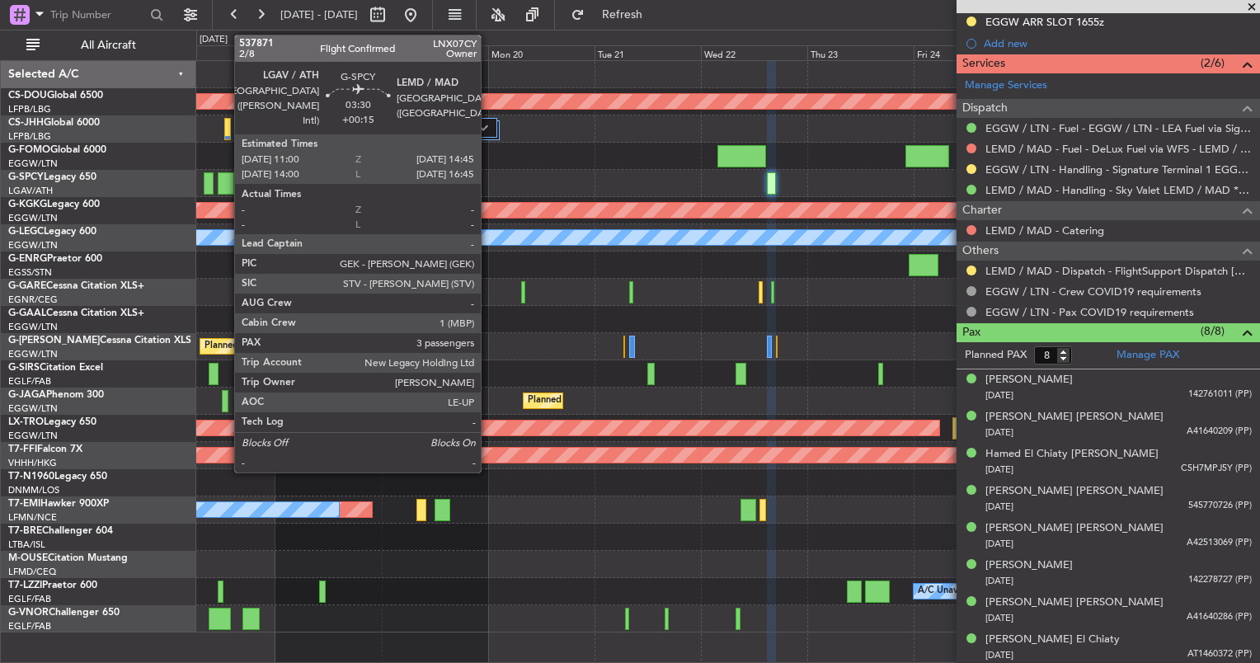
click at [226, 176] on div at bounding box center [226, 183] width 17 height 22
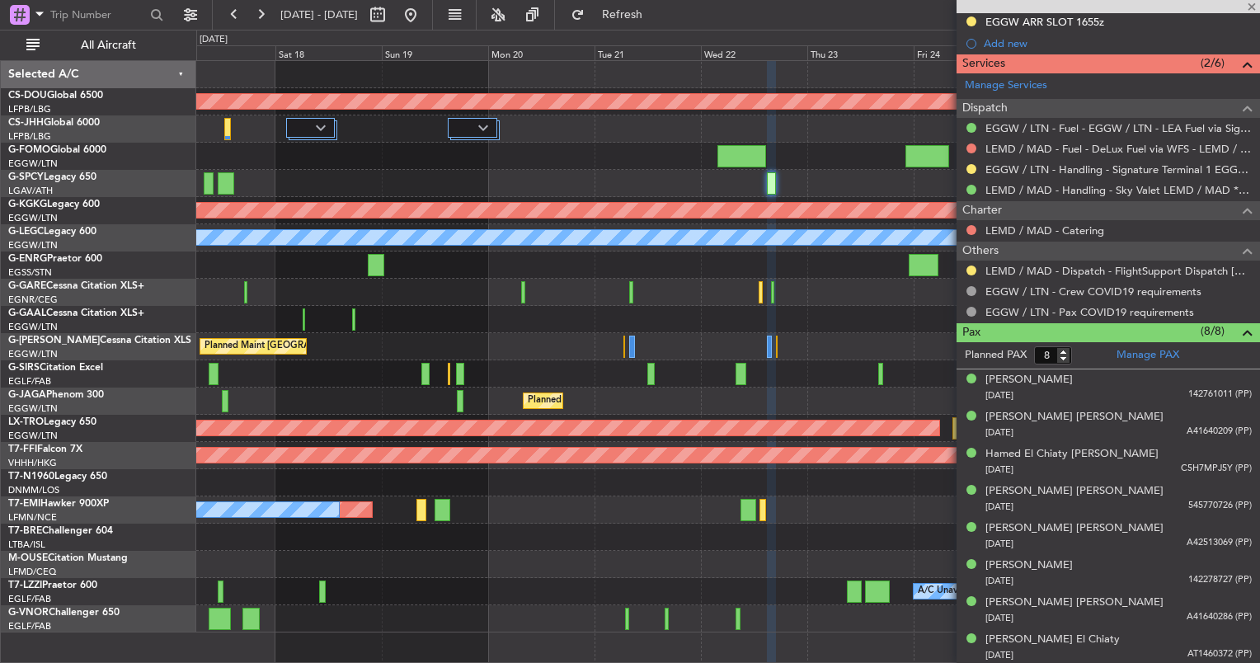
type input "+00:15"
type input "3"
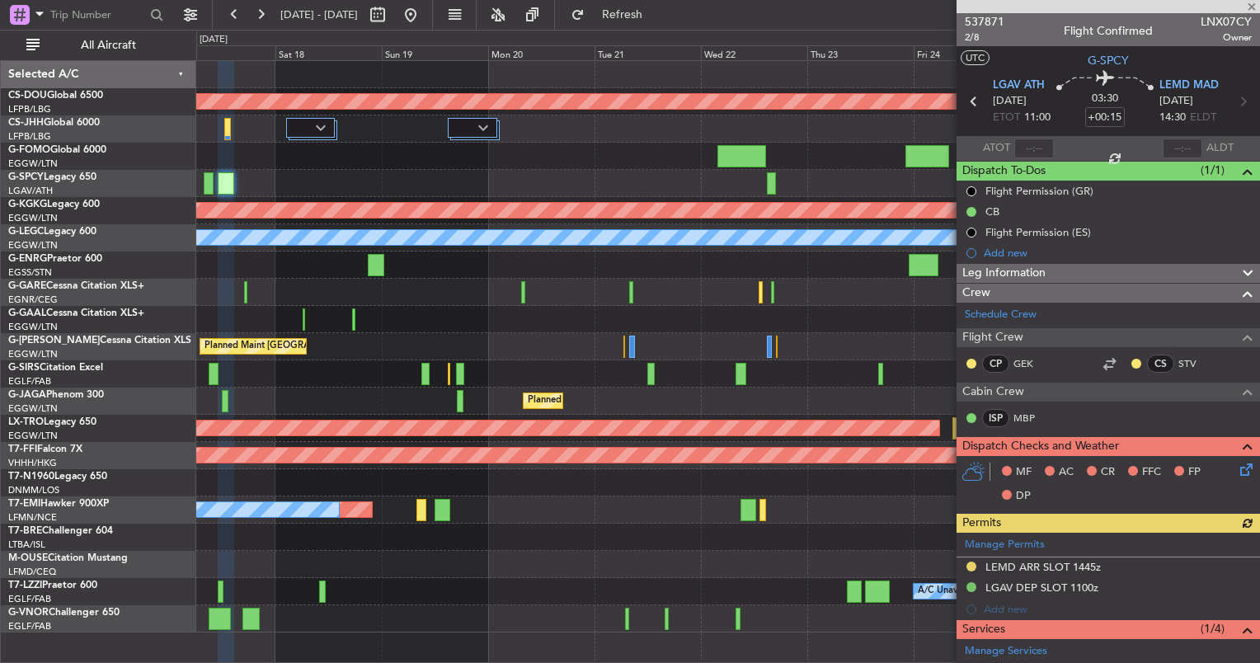
scroll to position [258, 0]
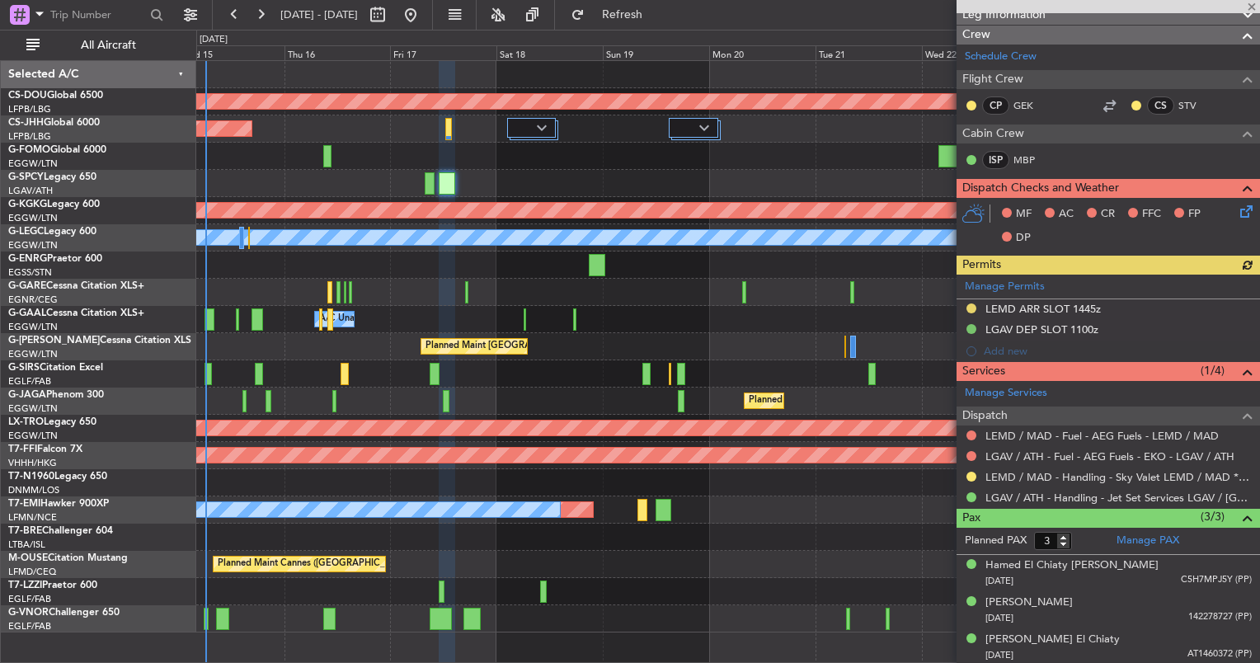
click at [808, 382] on div "Planned Maint London ([GEOGRAPHIC_DATA]) Planned Maint [GEOGRAPHIC_DATA] ([GEOG…" at bounding box center [727, 347] width 1063 height 572
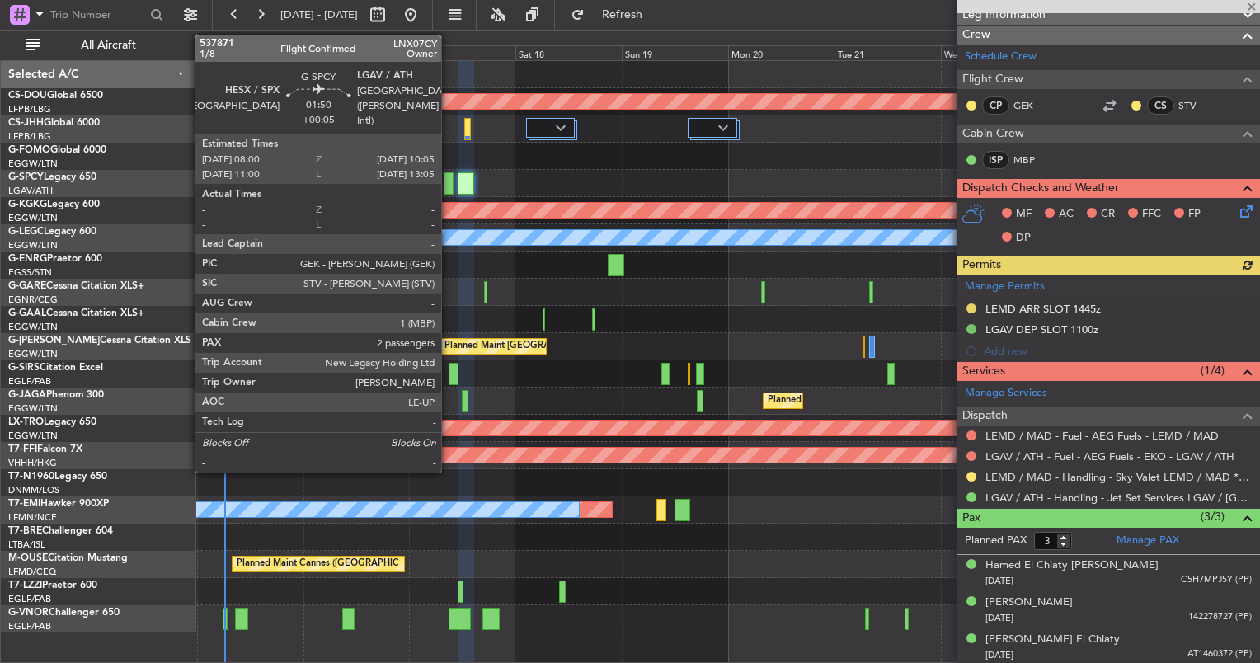
click at [446, 182] on div at bounding box center [449, 183] width 10 height 22
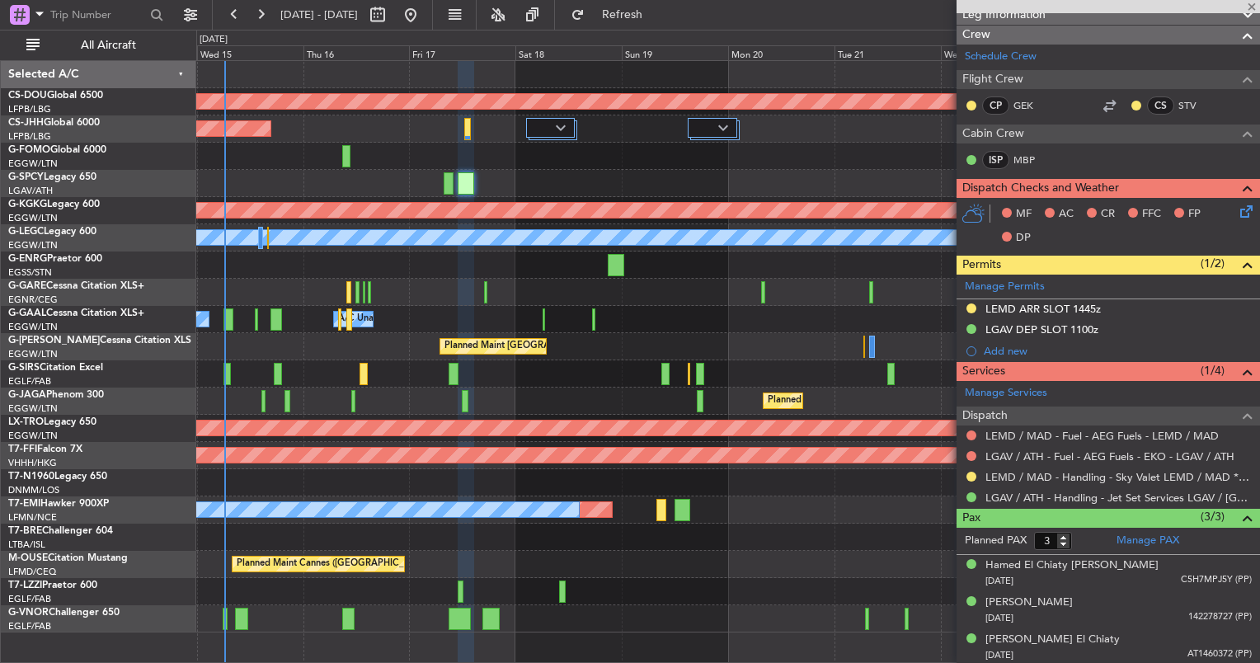
type input "+00:05"
type input "2"
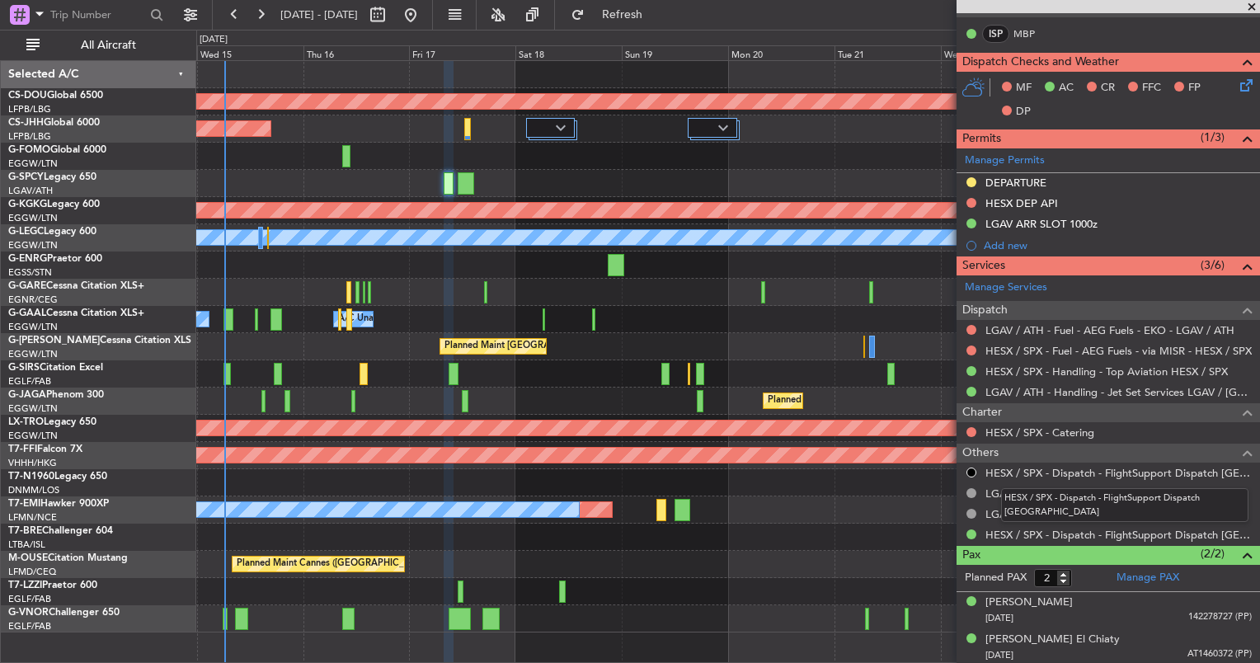
scroll to position [0, 0]
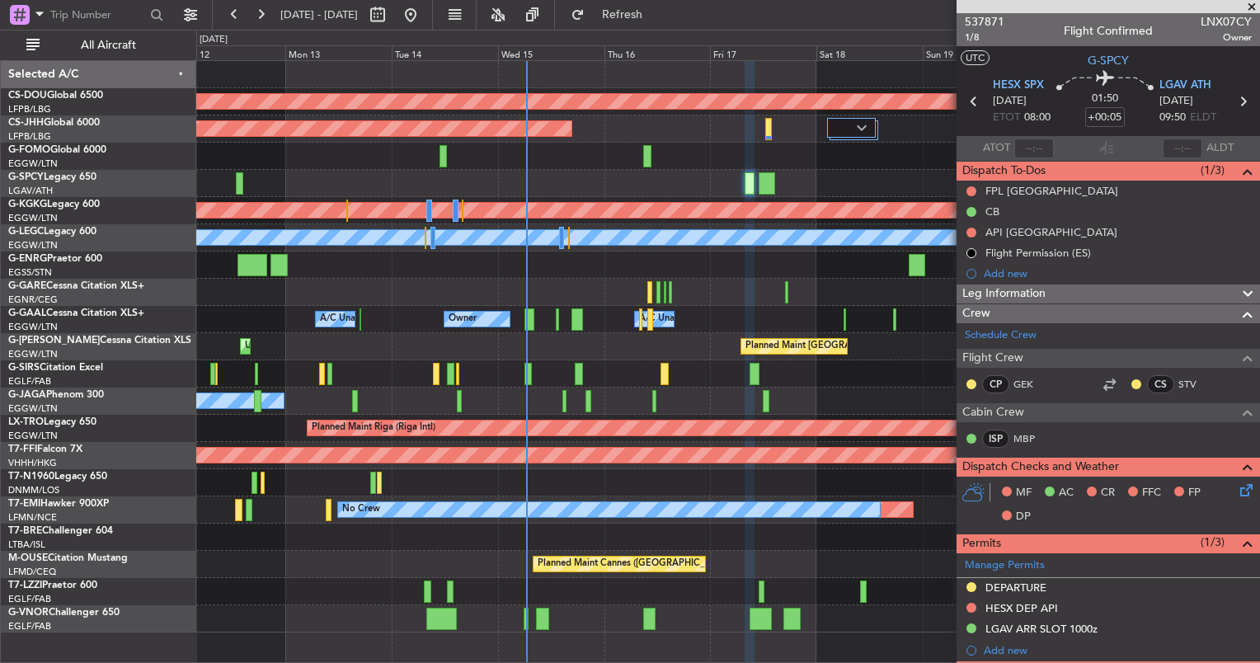
click at [941, 416] on div "Planned Maint London ([GEOGRAPHIC_DATA]) Planned Maint [GEOGRAPHIC_DATA] ([GEOG…" at bounding box center [727, 347] width 1063 height 572
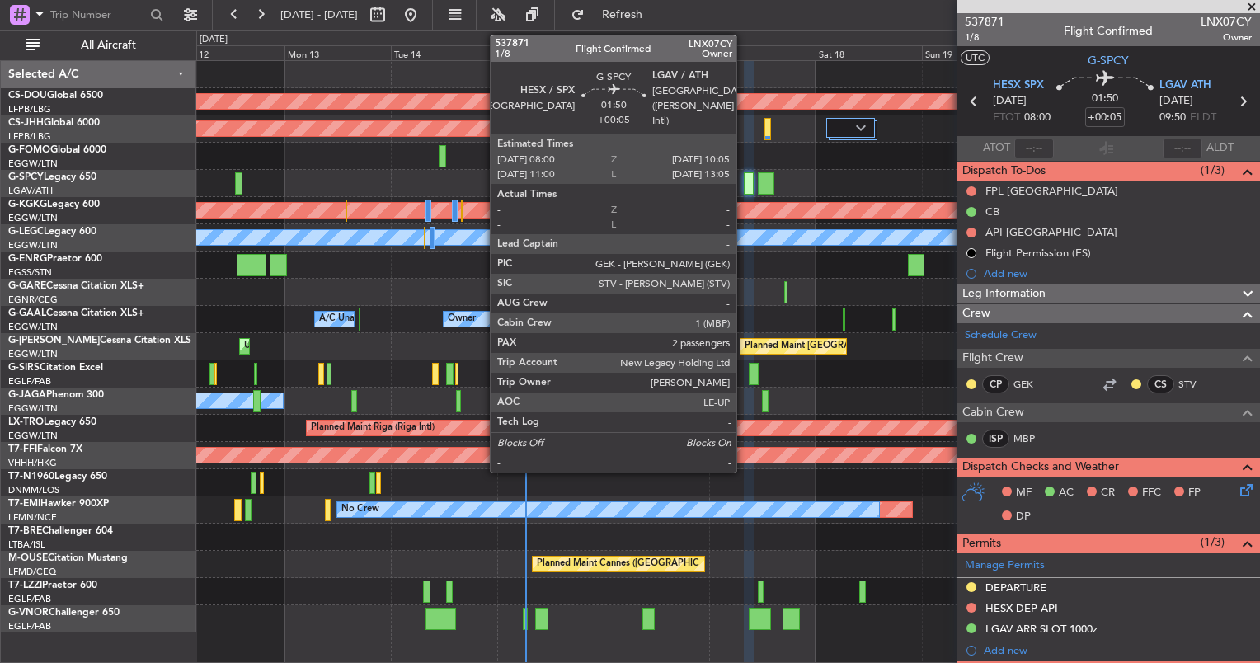
click at [744, 181] on div at bounding box center [749, 183] width 10 height 22
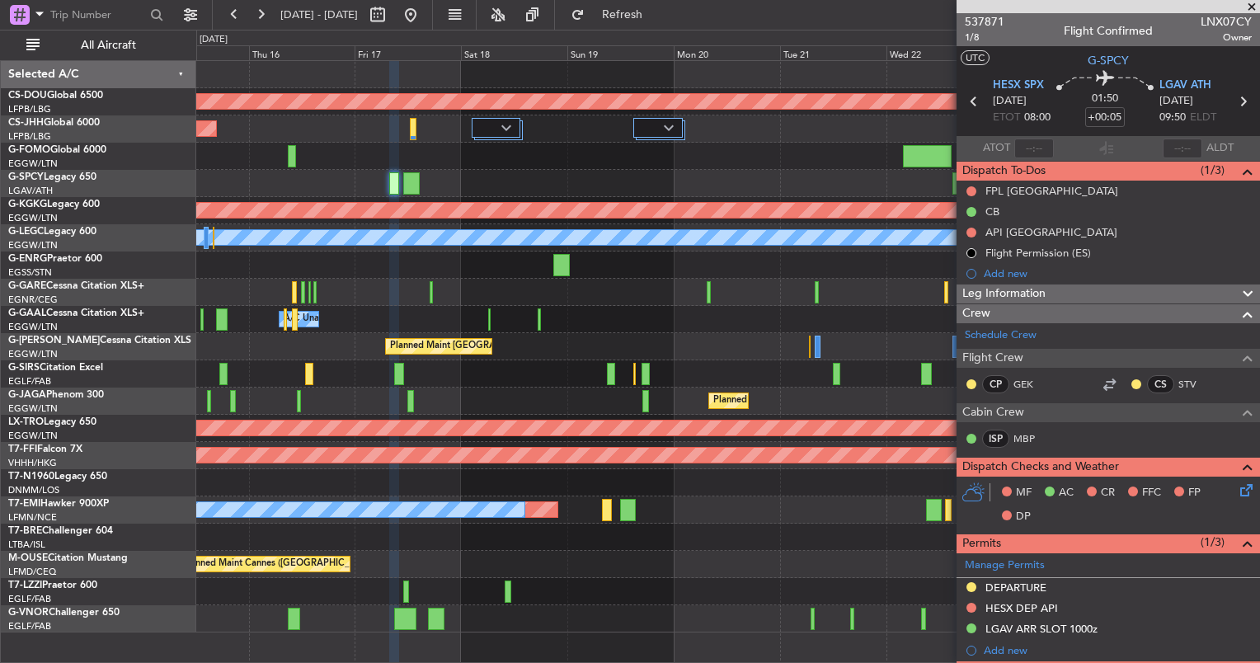
click at [238, 12] on fb-flight-board "[DATE] - [DATE] Refresh Quick Links All Aircraft Planned Maint [GEOGRAPHIC_DATA…" at bounding box center [630, 337] width 1260 height 651
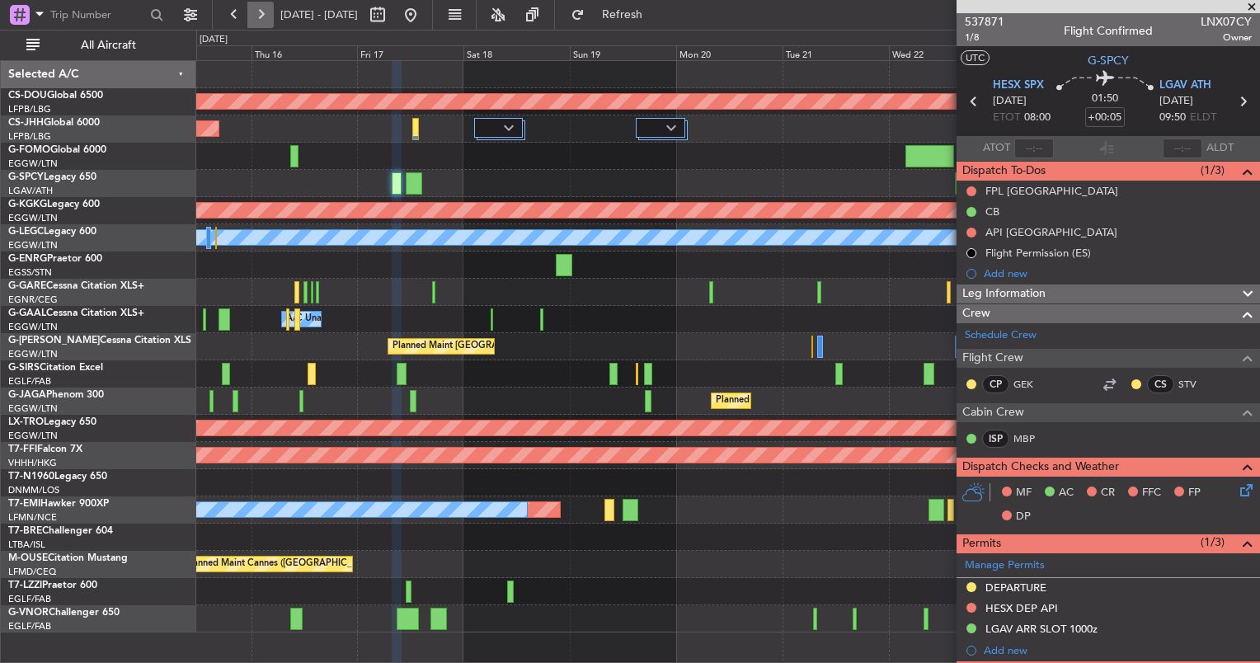
click at [254, 10] on button at bounding box center [260, 15] width 26 height 26
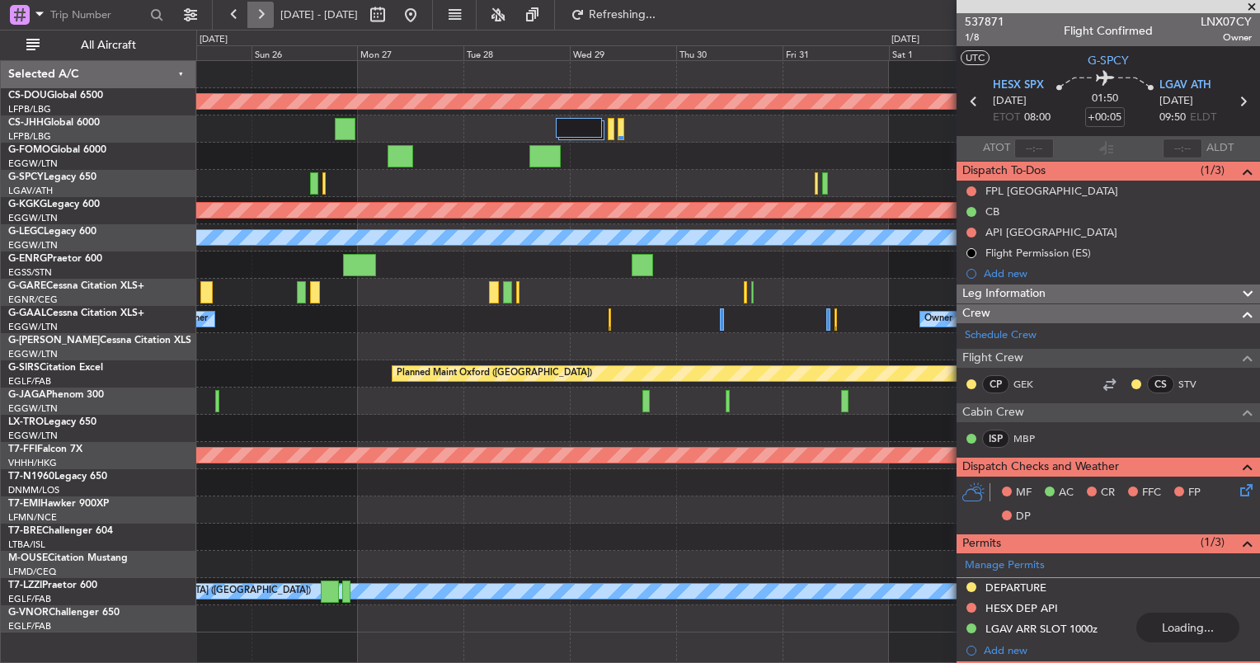
click at [254, 10] on button at bounding box center [260, 15] width 26 height 26
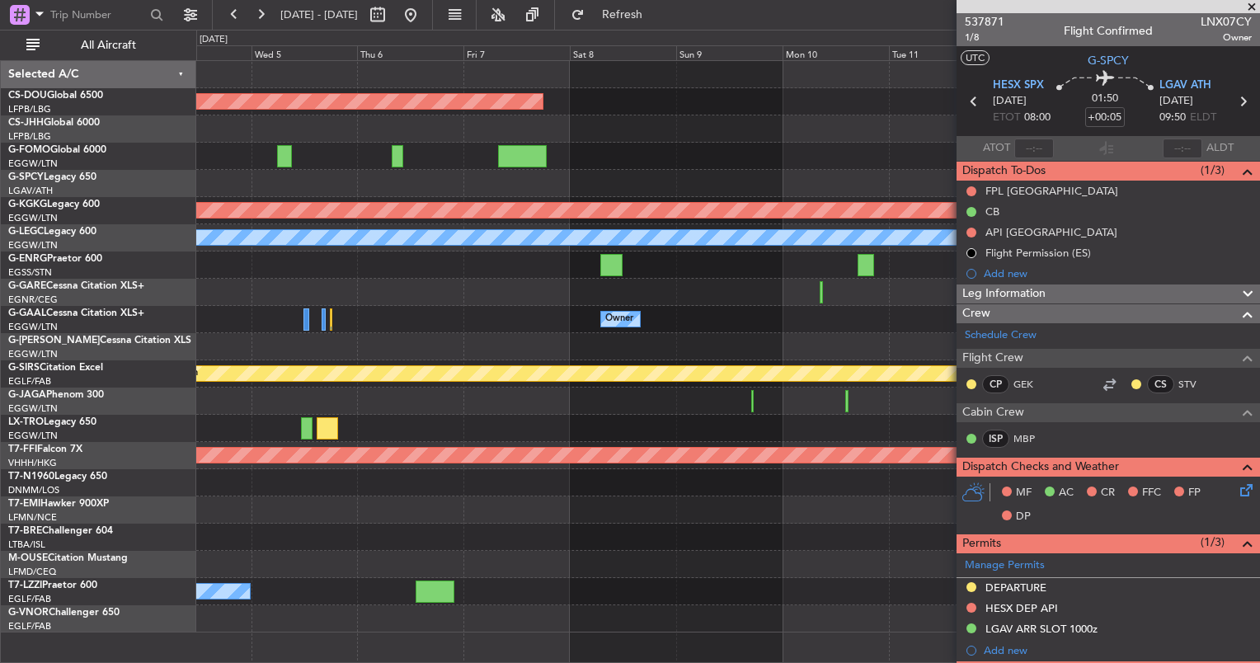
click at [1250, 6] on span at bounding box center [1252, 7] width 16 height 15
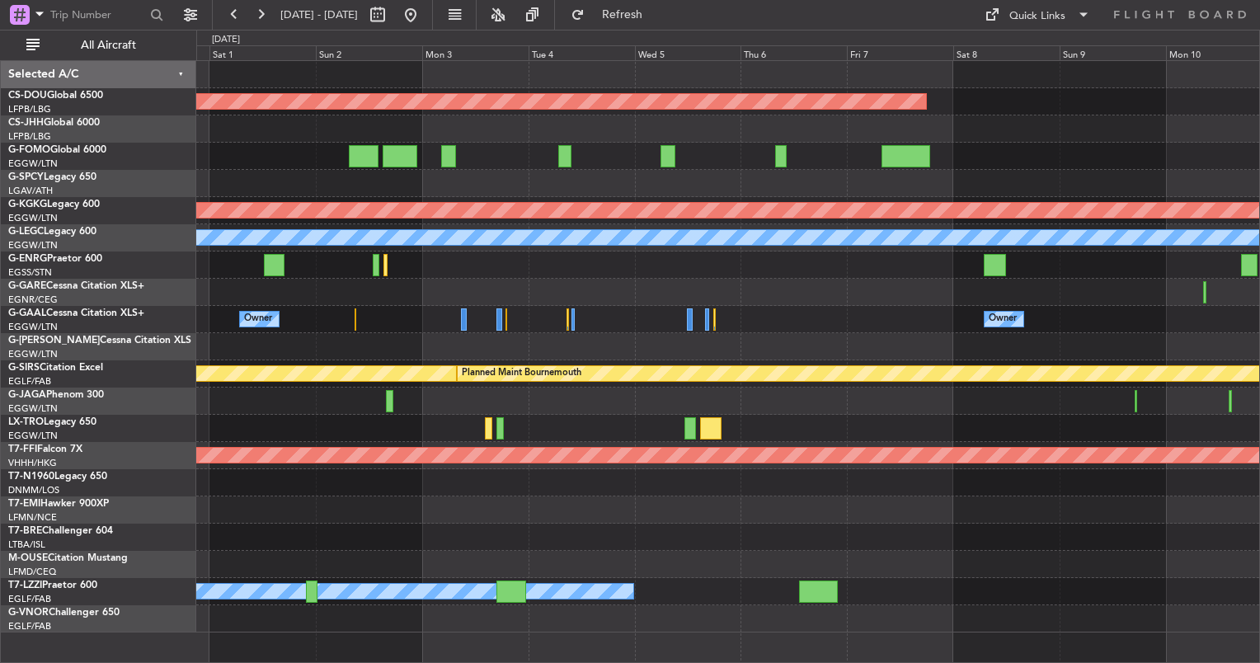
click at [950, 375] on div "Planned Maint London ([GEOGRAPHIC_DATA]) Planned Maint [GEOGRAPHIC_DATA] ([PERS…" at bounding box center [727, 347] width 1063 height 572
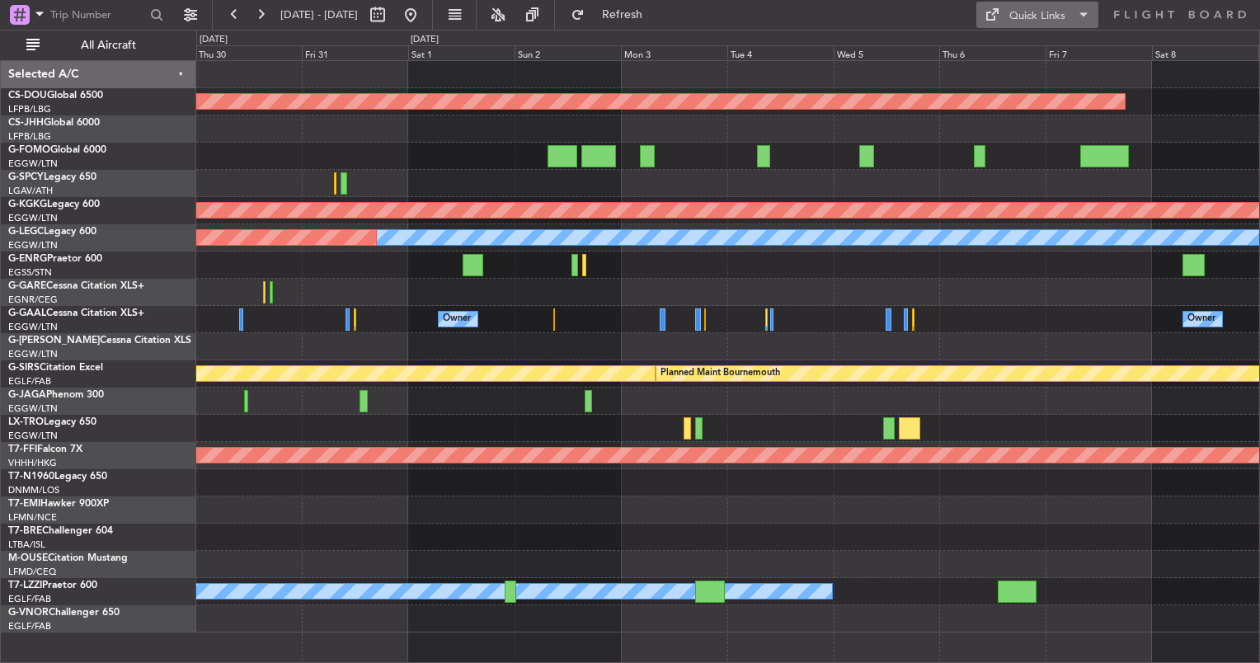
click at [1028, 20] on div "Quick Links" at bounding box center [1037, 16] width 56 height 16
click at [1022, 67] on button "Trip Builder" at bounding box center [1038, 55] width 124 height 40
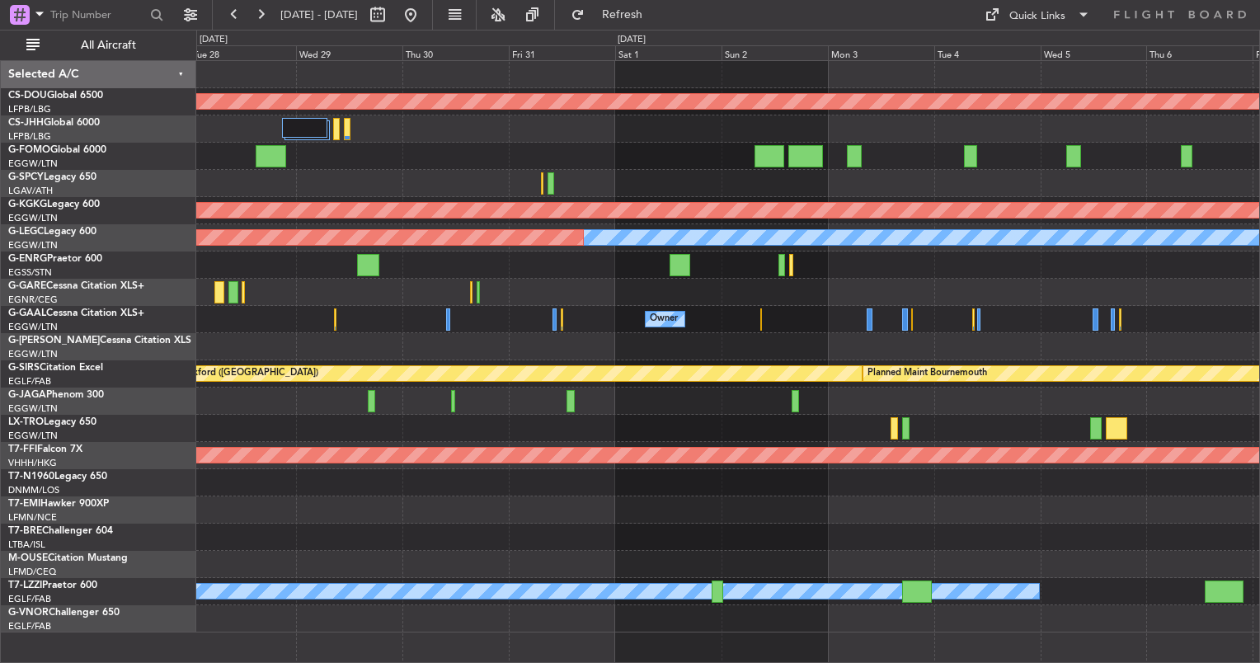
click at [1113, 313] on div "Planned Maint London ([GEOGRAPHIC_DATA]) Planned Maint [GEOGRAPHIC_DATA] ([PERS…" at bounding box center [727, 347] width 1063 height 572
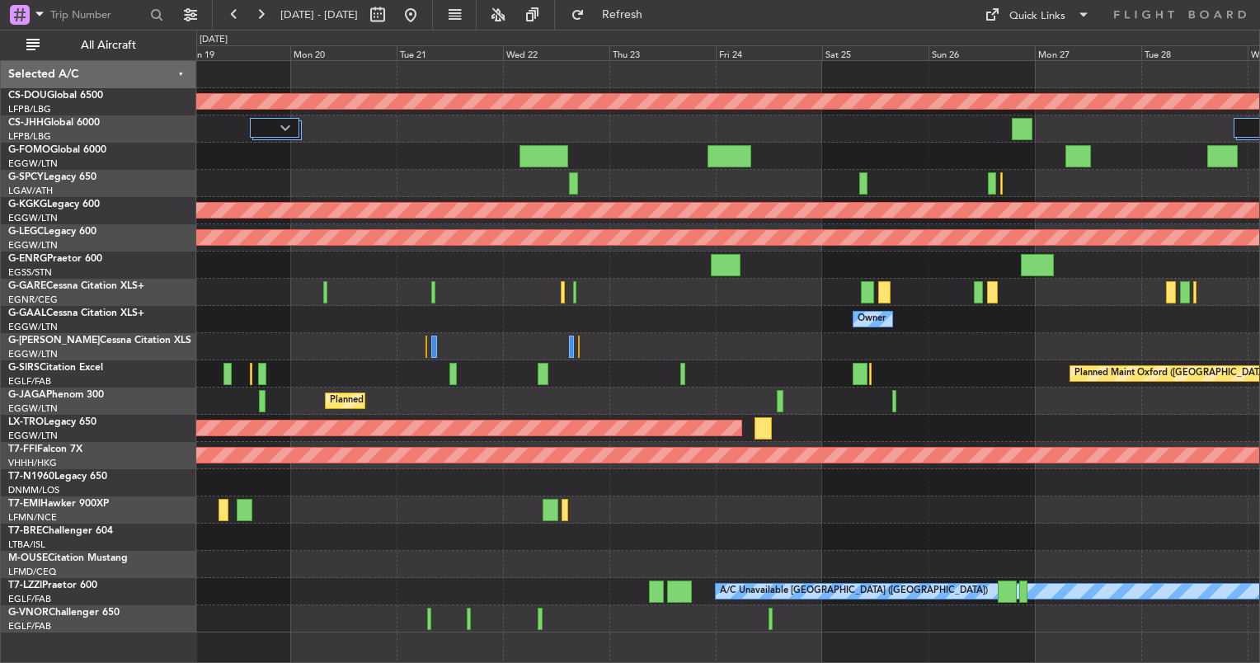
click at [1260, 287] on html "[DATE] - [DATE] Refresh Quick Links All Aircraft Planned Maint [GEOGRAPHIC_DATA…" at bounding box center [630, 331] width 1260 height 663
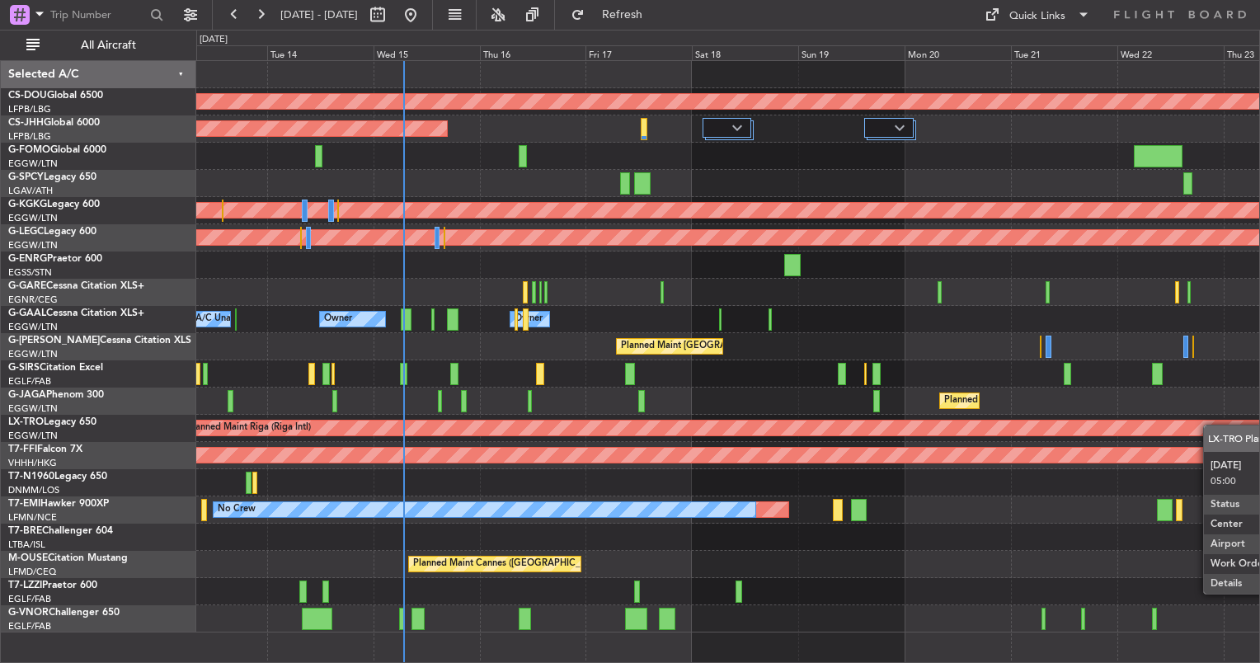
click at [1237, 426] on div "Planned Maint London ([GEOGRAPHIC_DATA]) Planned Maint [GEOGRAPHIC_DATA] ([GEOG…" at bounding box center [727, 347] width 1063 height 572
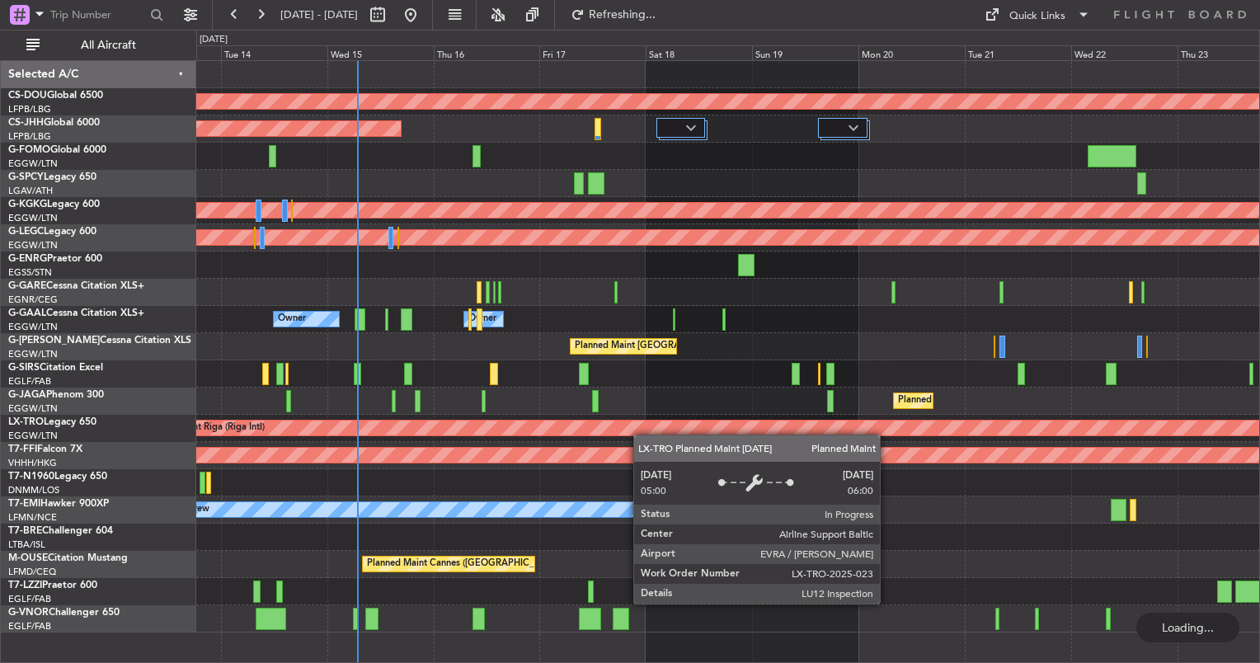
click at [570, 426] on div "Planned Maint Riga (Riga Intl)" at bounding box center [727, 428] width 1063 height 27
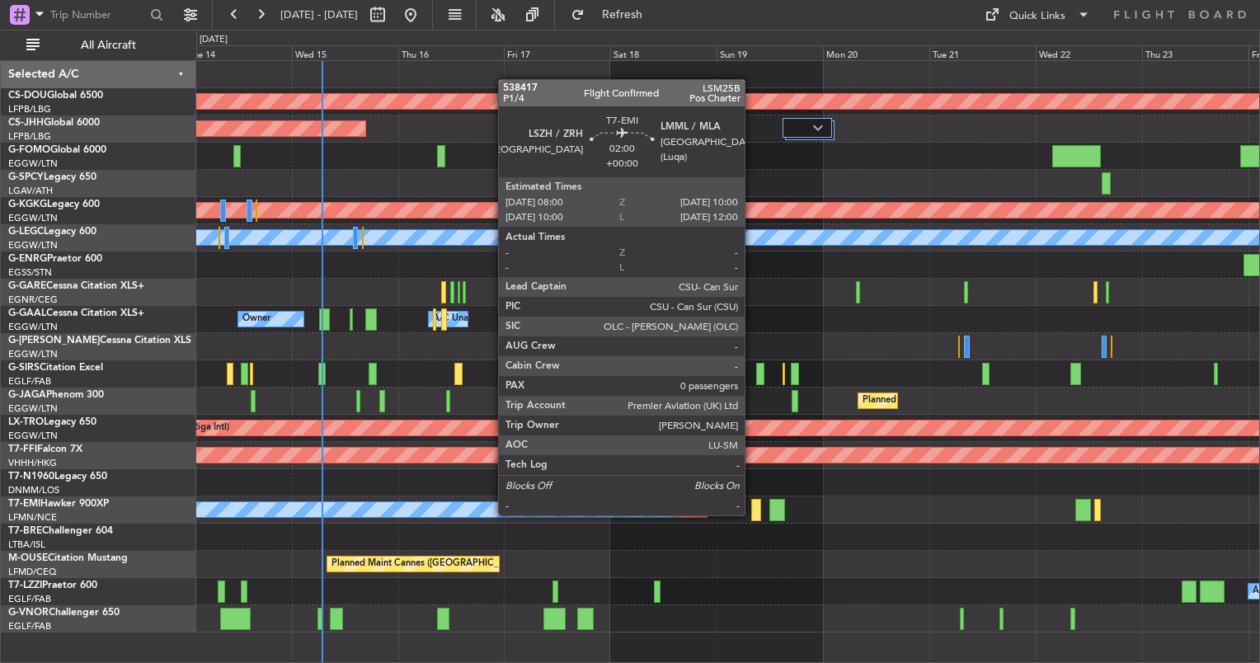
click at [606, 330] on div "Planned Maint London ([GEOGRAPHIC_DATA]) Planned Maint [GEOGRAPHIC_DATA] ([GEOG…" at bounding box center [727, 347] width 1063 height 572
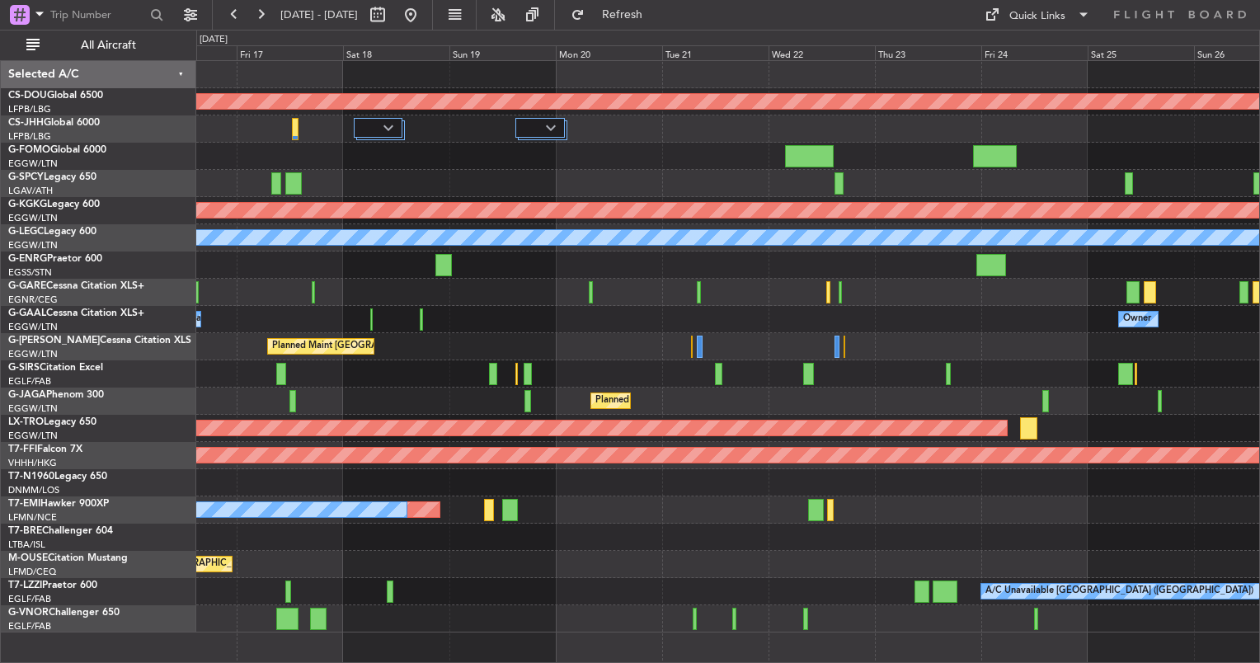
click at [365, 312] on div "Planned Maint London ([GEOGRAPHIC_DATA]) Planned Maint [GEOGRAPHIC_DATA] ([GEOG…" at bounding box center [727, 347] width 1063 height 572
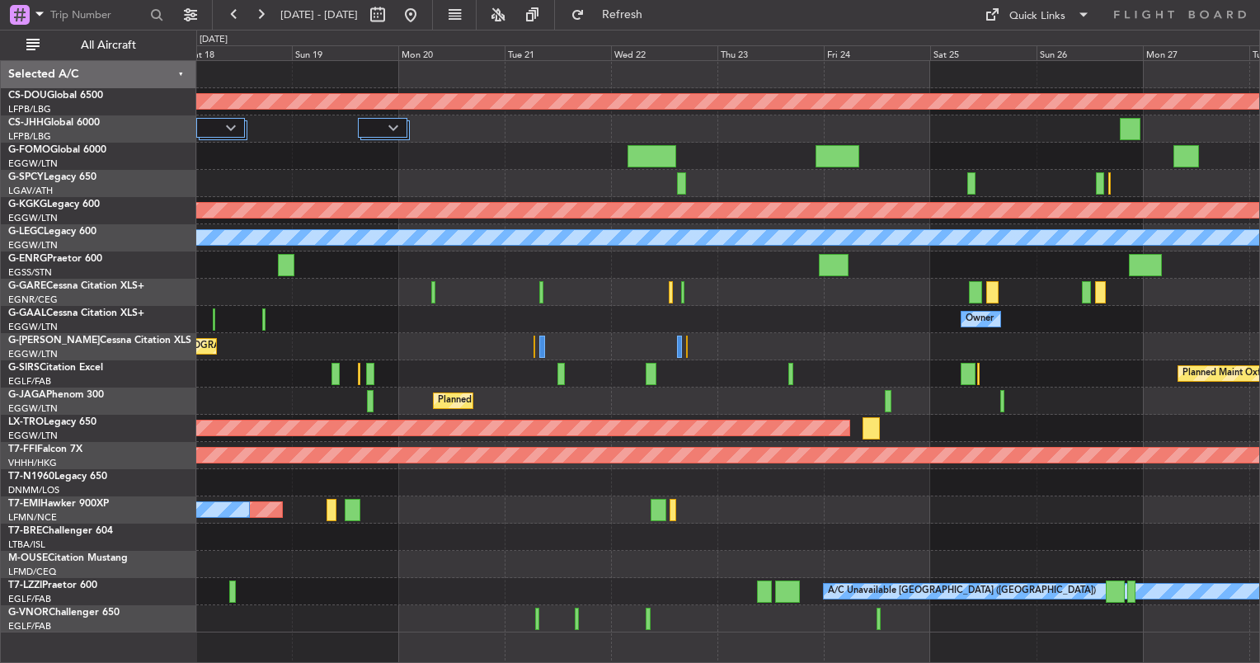
click at [239, 307] on div "Owner A/C Unavailable Owner" at bounding box center [727, 319] width 1063 height 27
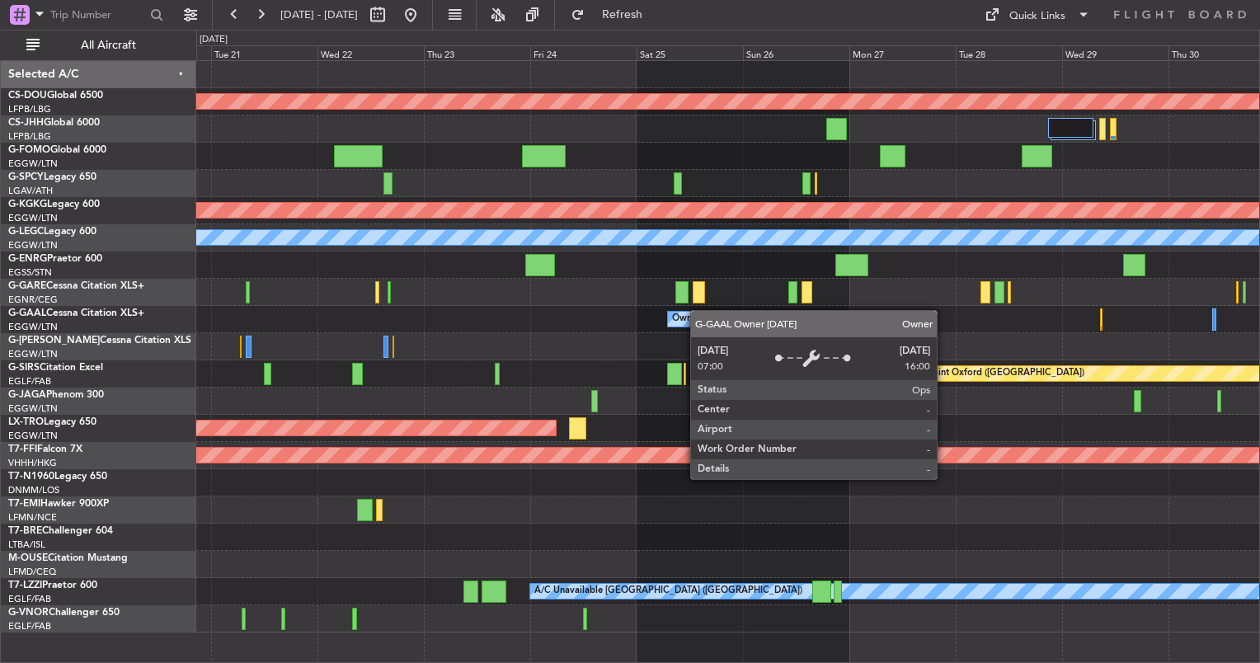
click at [285, 317] on div "Planned Maint London ([GEOGRAPHIC_DATA]) Planned Maint [GEOGRAPHIC_DATA] ([PERS…" at bounding box center [727, 347] width 1063 height 572
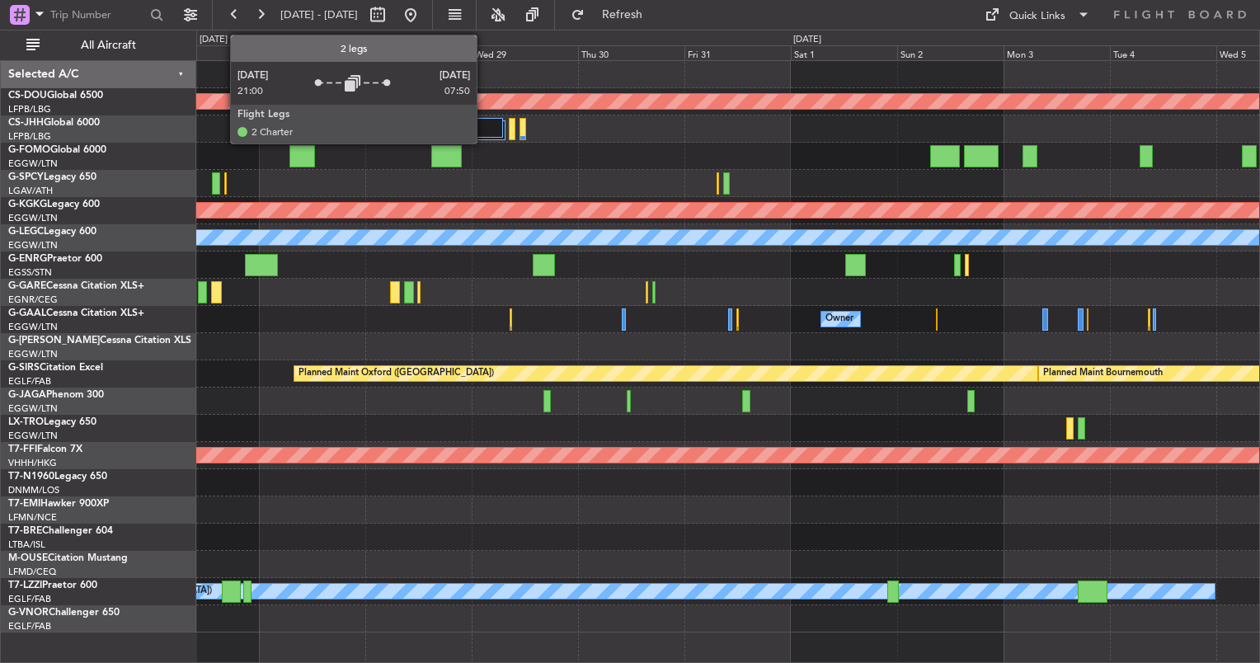
click at [484, 134] on div at bounding box center [481, 128] width 46 height 20
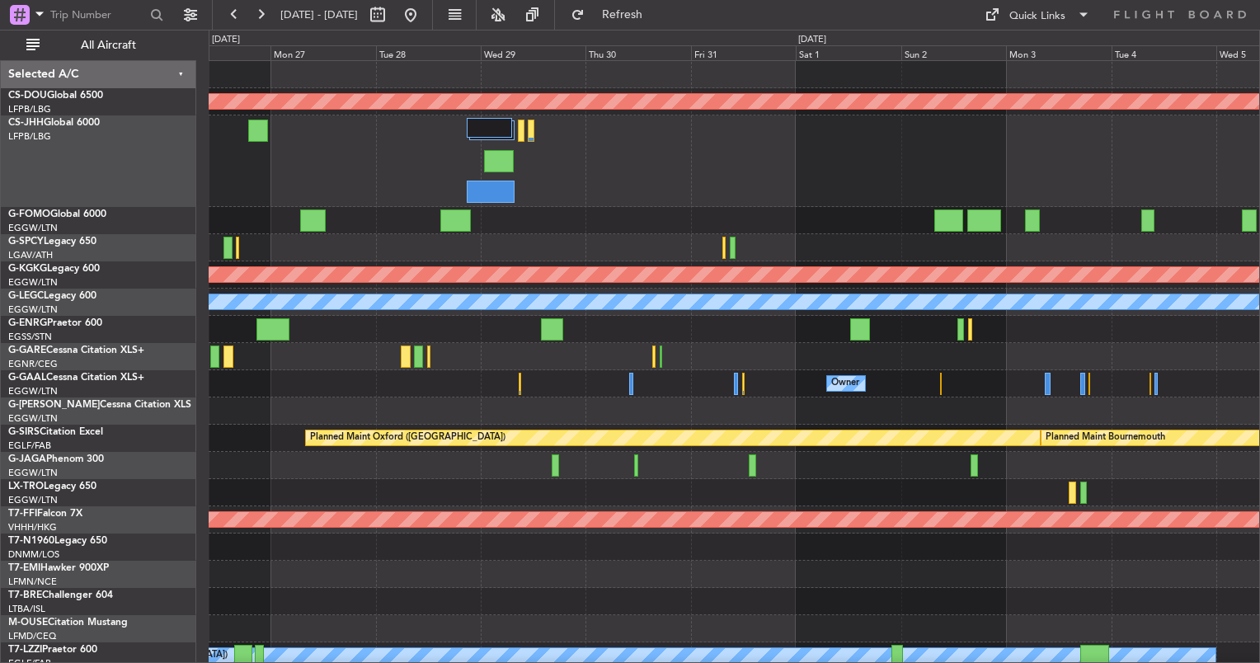
click at [476, 44] on div "0 0 Sun 26 Mon 27 Tue 28 Wed 29 Thu 30 Fri 31 [DATE] Sun 2 Mon 3 Tue 4 [DATE]" at bounding box center [734, 46] width 1050 height 30
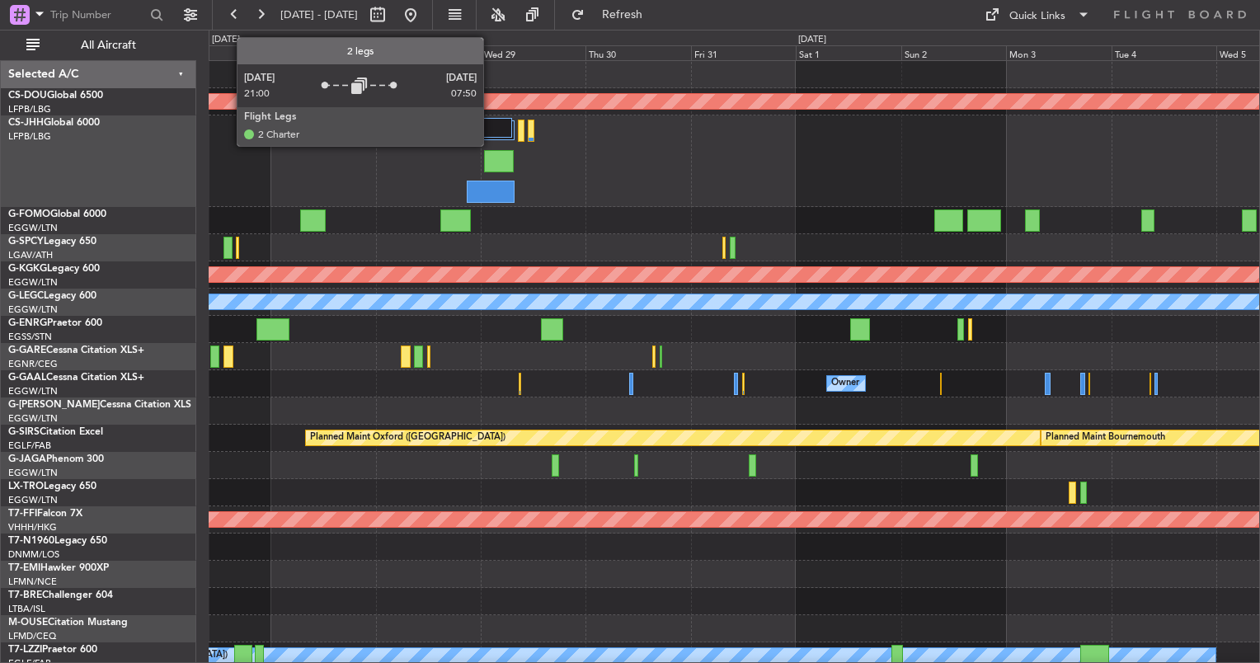
click at [491, 145] on div at bounding box center [491, 135] width 48 height 35
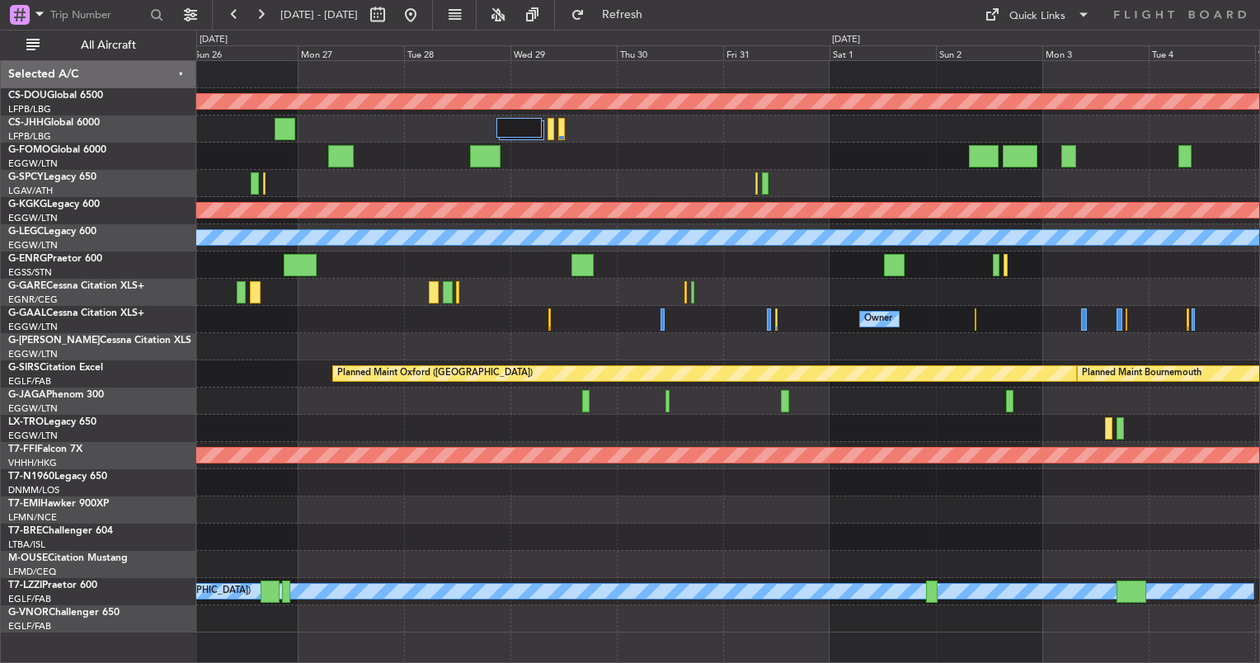
click at [750, 439] on div "Planned Maint London ([GEOGRAPHIC_DATA]) Planned Maint [GEOGRAPHIC_DATA] ([PERS…" at bounding box center [727, 347] width 1063 height 572
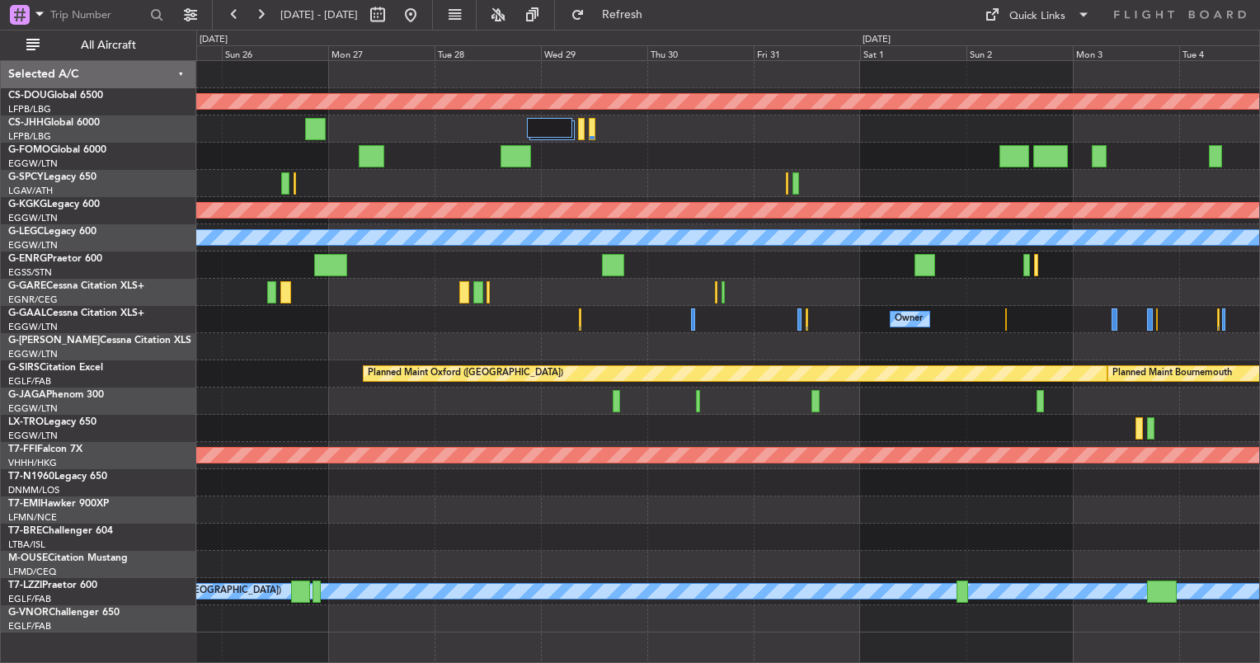
click at [515, 350] on div "Planned Maint London ([GEOGRAPHIC_DATA]) Planned Maint [GEOGRAPHIC_DATA] ([PERS…" at bounding box center [727, 347] width 1063 height 572
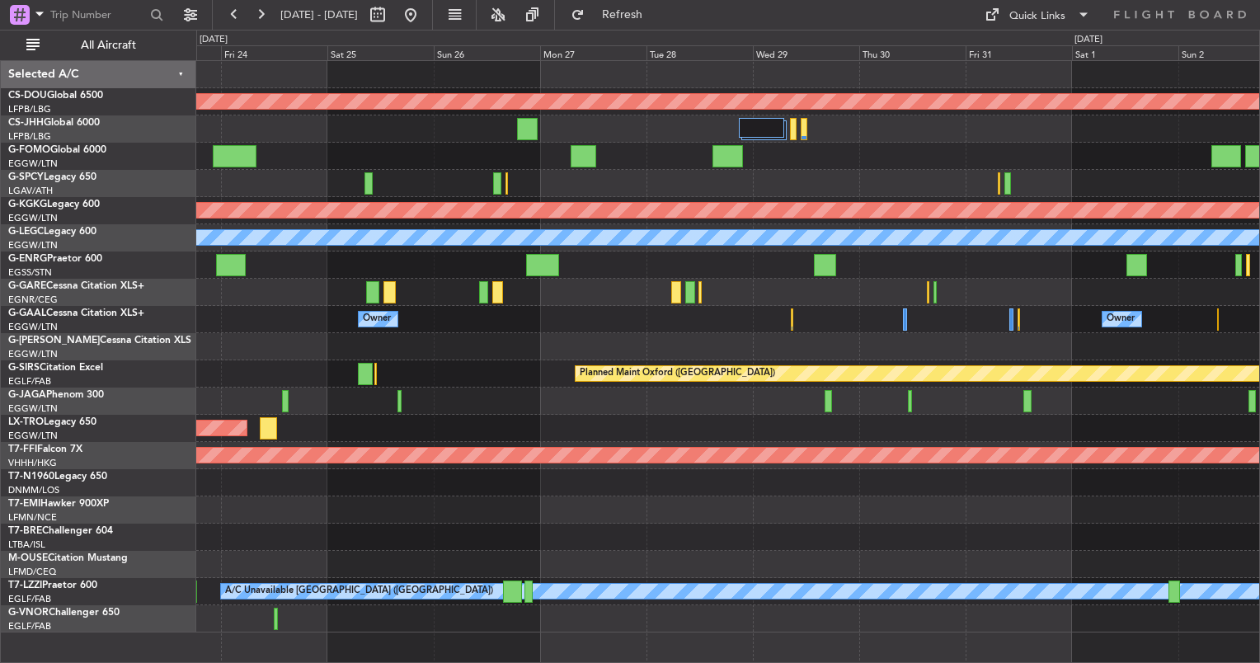
click at [336, 324] on div "Planned Maint London ([GEOGRAPHIC_DATA]) Planned Maint [GEOGRAPHIC_DATA] ([PERS…" at bounding box center [727, 347] width 1063 height 572
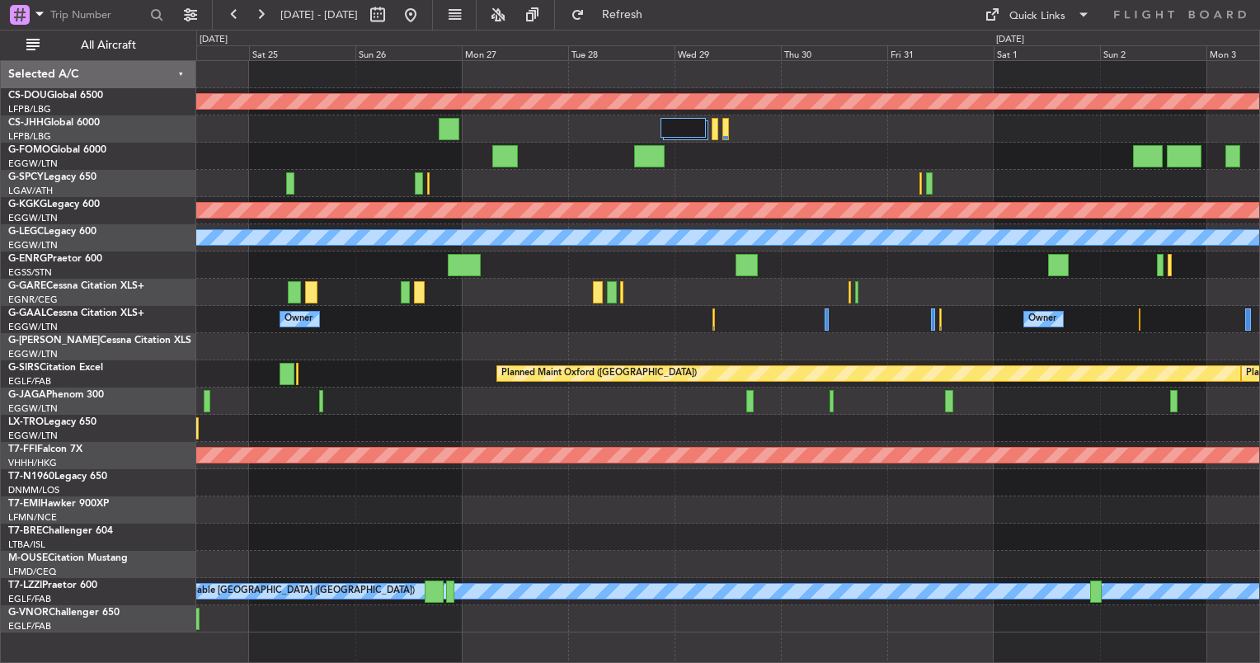
click at [1043, 504] on div at bounding box center [727, 509] width 1063 height 27
click at [684, 330] on div "Planned Maint London ([GEOGRAPHIC_DATA]) Planned Maint [GEOGRAPHIC_DATA] ([PERS…" at bounding box center [727, 347] width 1063 height 572
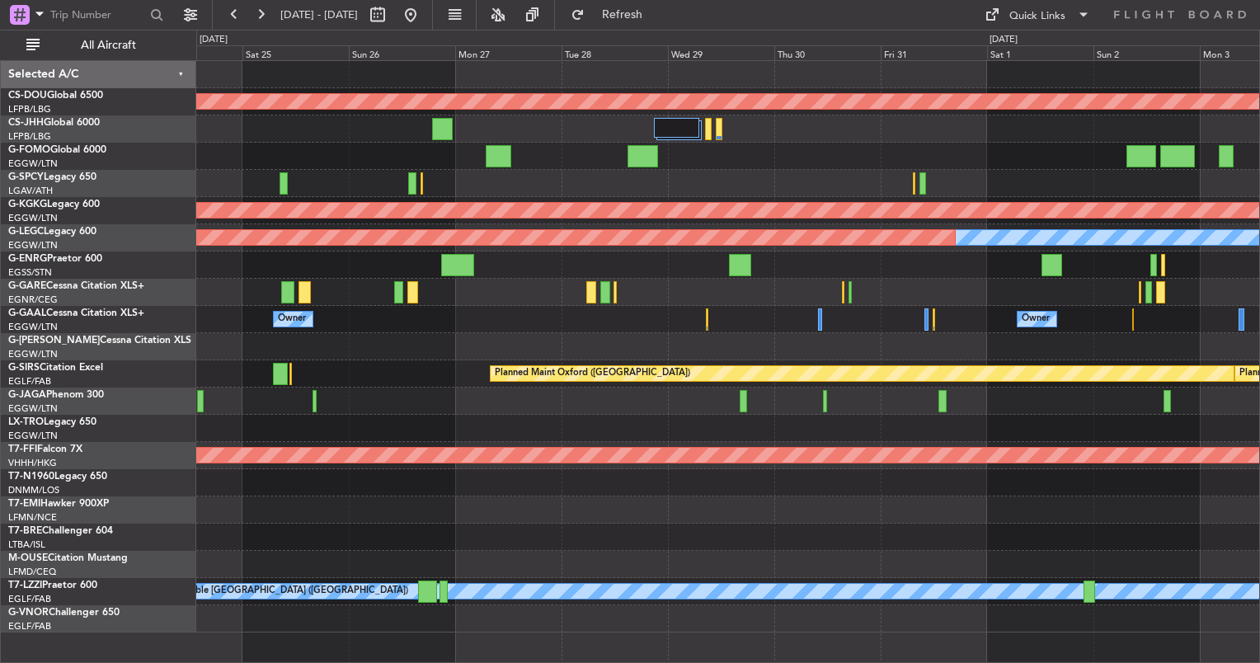
click at [201, 287] on div "Planned Maint London ([GEOGRAPHIC_DATA]) Planned Maint [GEOGRAPHIC_DATA] ([PERS…" at bounding box center [727, 347] width 1063 height 572
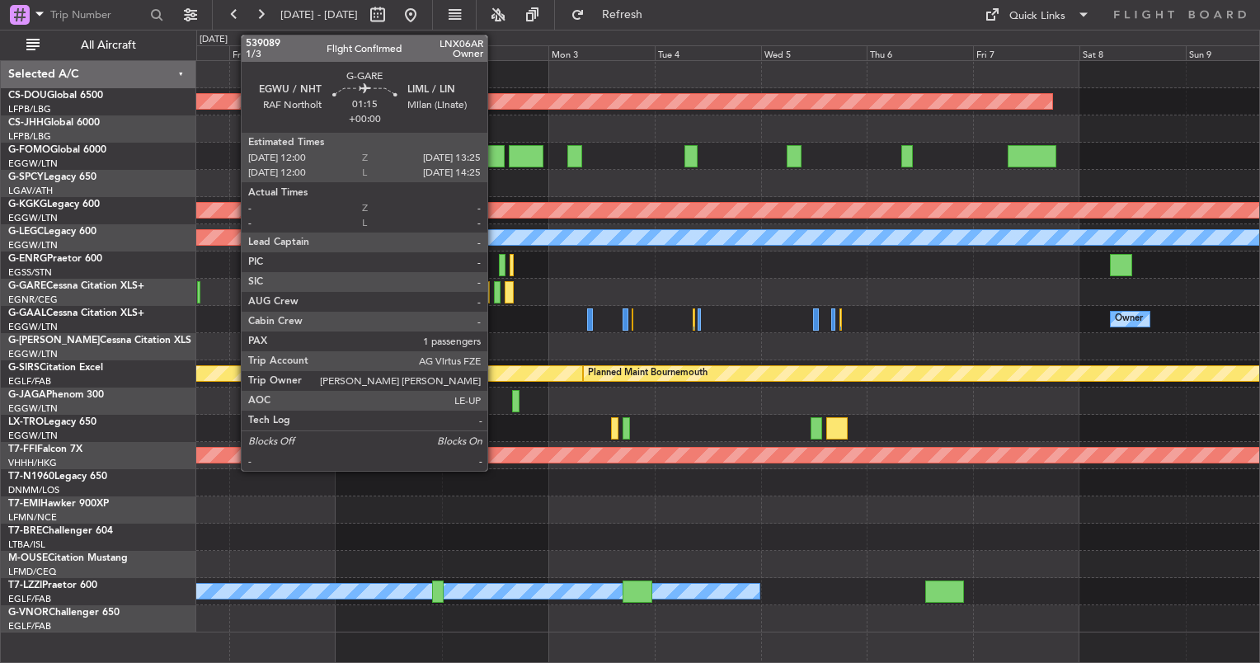
click at [495, 297] on div at bounding box center [497, 292] width 7 height 22
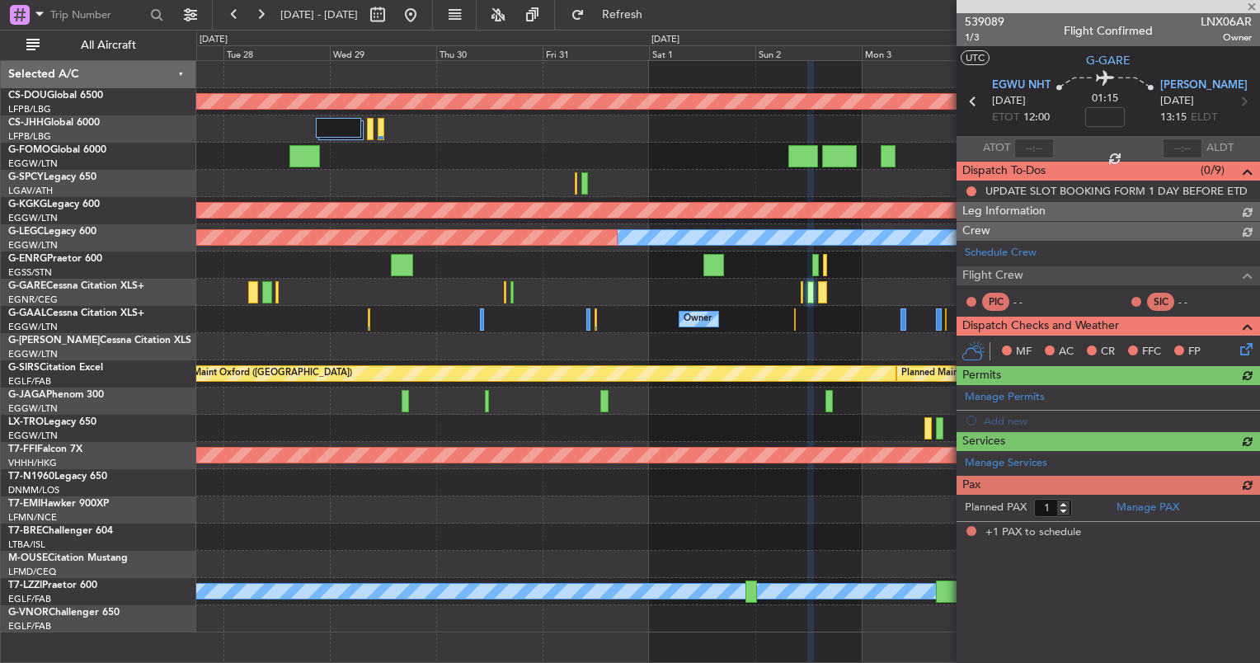
click at [793, 389] on div "Planned Maint London ([GEOGRAPHIC_DATA]) Planned Maint [GEOGRAPHIC_DATA] ([PERS…" at bounding box center [727, 347] width 1063 height 572
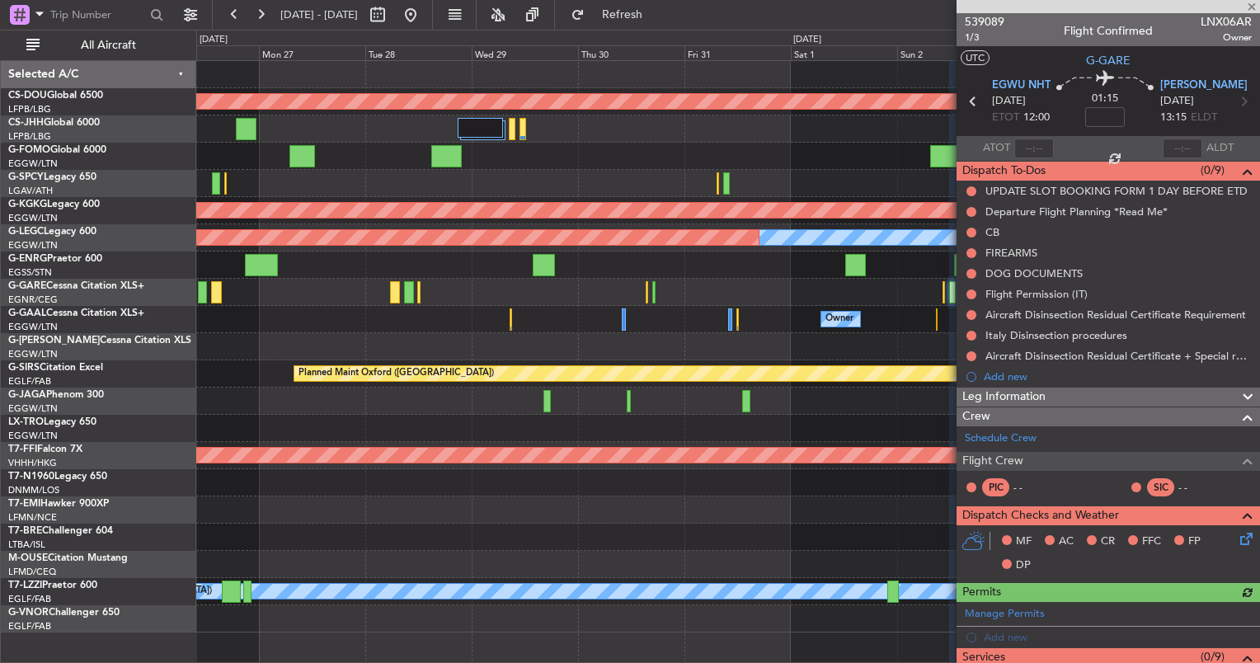
click at [466, 318] on div "Planned Maint London ([GEOGRAPHIC_DATA]) Planned Maint [GEOGRAPHIC_DATA] ([PERS…" at bounding box center [727, 347] width 1063 height 572
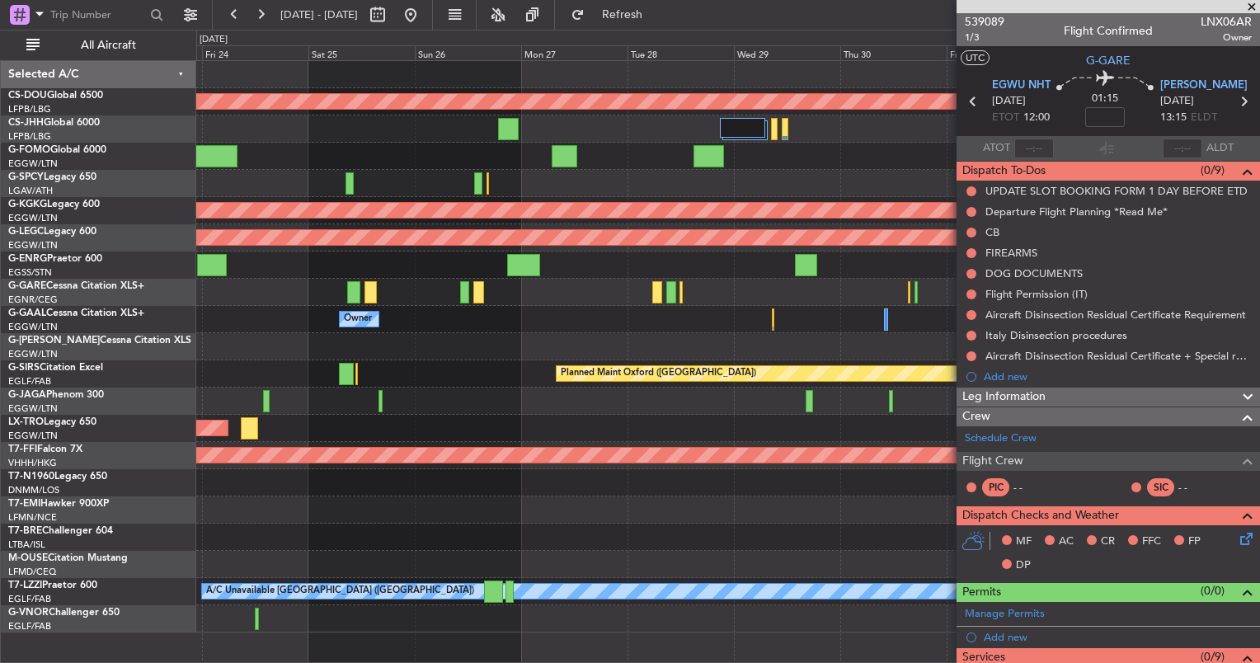
click at [604, 522] on div at bounding box center [727, 509] width 1063 height 27
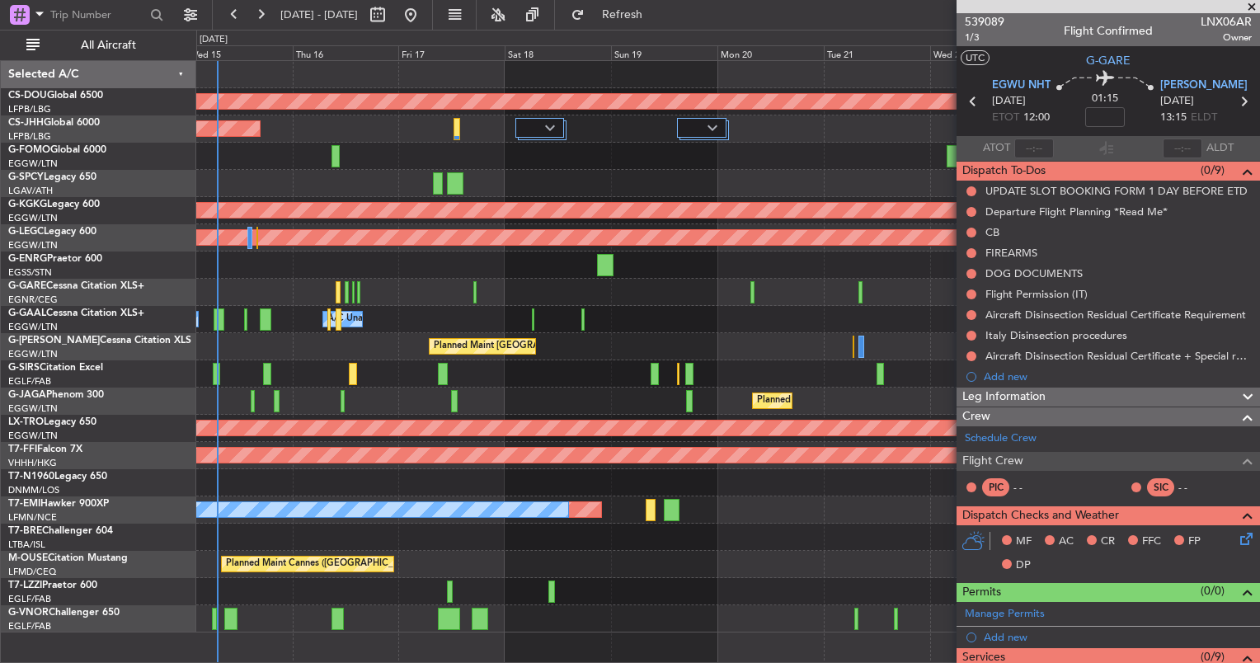
click at [980, 408] on fb-app "[DATE] - [DATE] Refresh Quick Links All Aircraft Planned Maint [GEOGRAPHIC_DATA…" at bounding box center [630, 337] width 1260 height 651
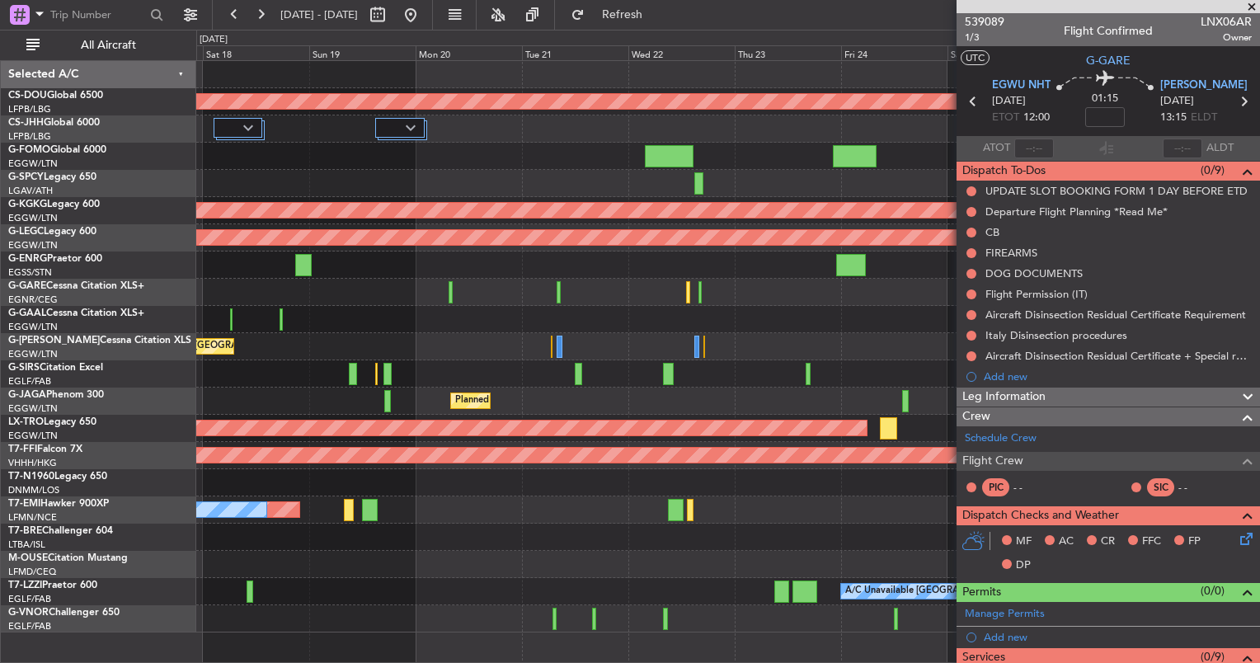
click at [0, 308] on html "[DATE] - [DATE] Refresh Quick Links All Aircraft Planned Maint [GEOGRAPHIC_DATA…" at bounding box center [630, 331] width 1260 height 663
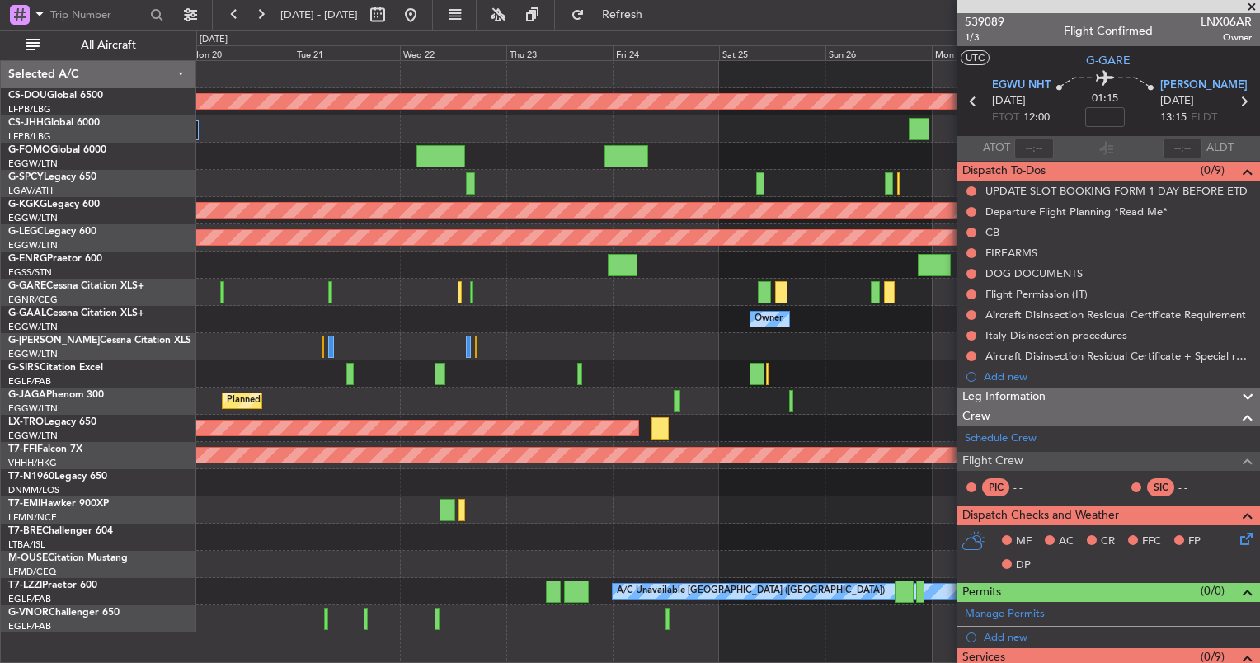
click at [331, 325] on div "Owner Owner" at bounding box center [727, 319] width 1063 height 27
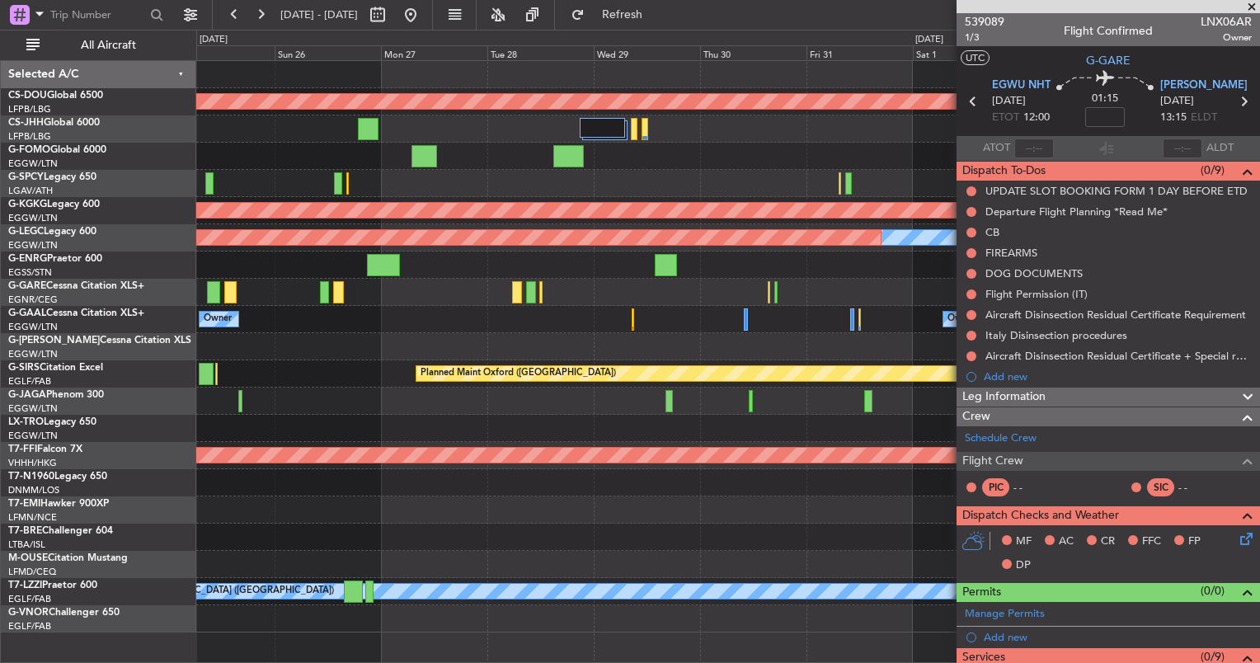
scroll to position [355, 0]
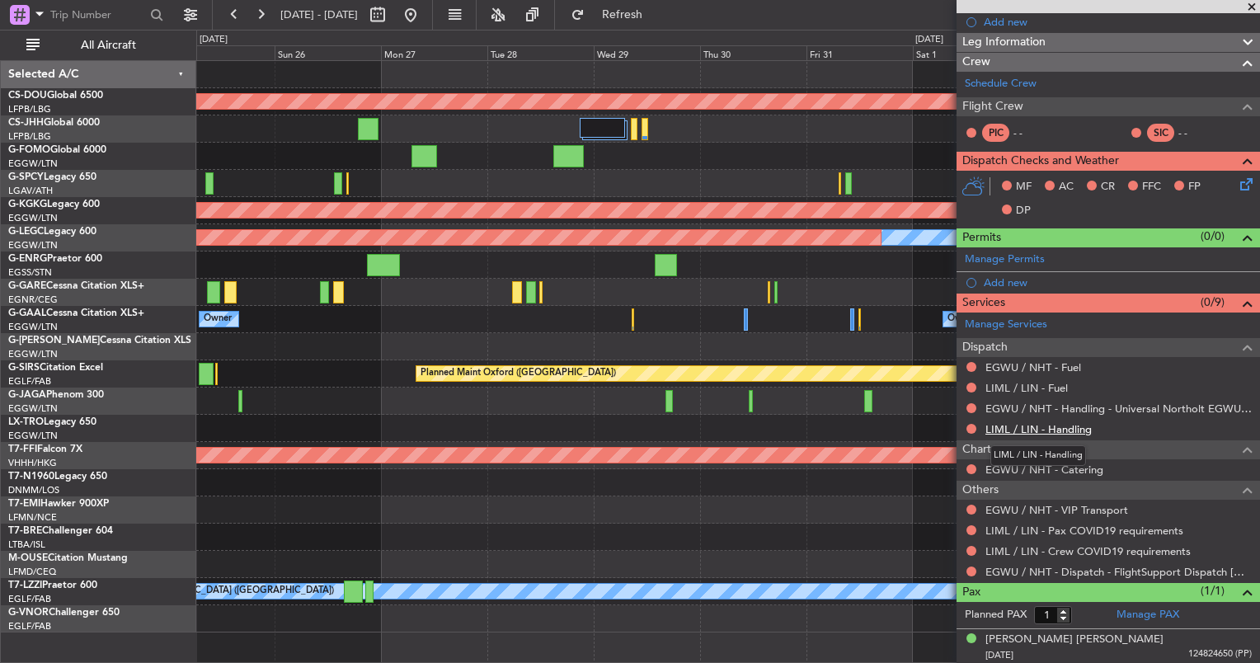
click at [1047, 427] on link "LIML / LIN - Handling" at bounding box center [1039, 429] width 106 height 14
click at [1045, 386] on link "LIML / LIN - Fuel" at bounding box center [1027, 388] width 82 height 14
click at [1019, 367] on link "EGWU / NHT - Fuel" at bounding box center [1034, 367] width 96 height 14
click at [252, 322] on div "Planned Maint London ([GEOGRAPHIC_DATA]) Planned Maint [GEOGRAPHIC_DATA] ([PERS…" at bounding box center [727, 347] width 1063 height 572
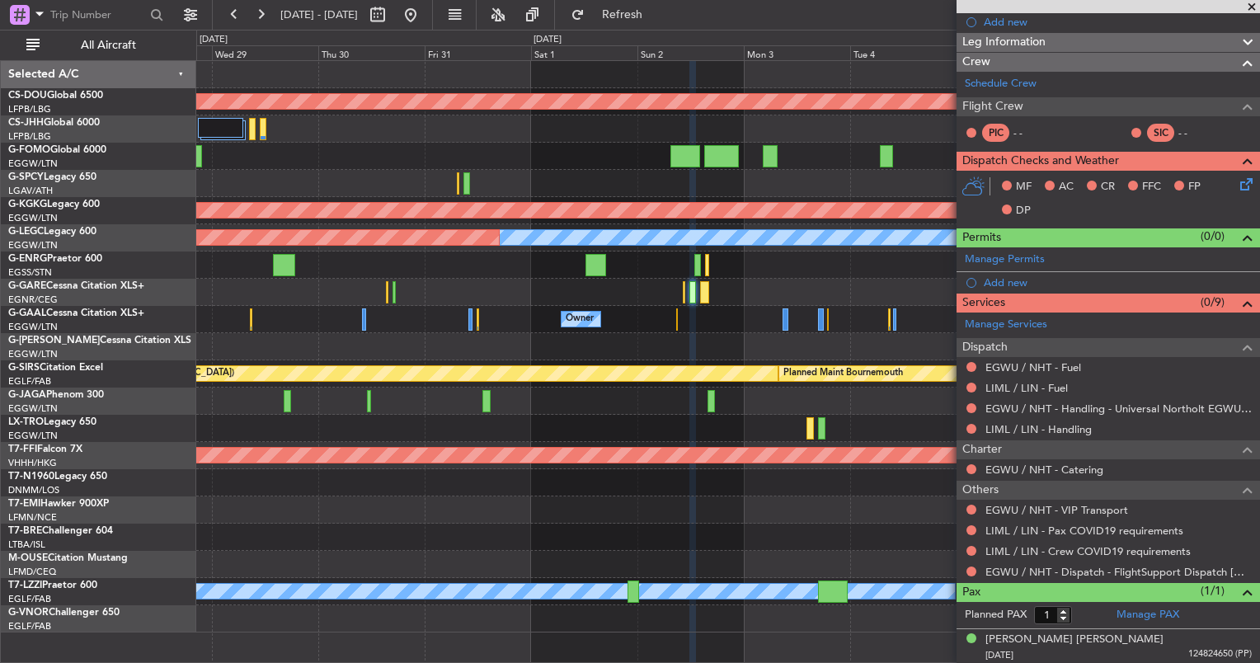
click at [780, 311] on div "Owner Owner" at bounding box center [727, 319] width 1063 height 27
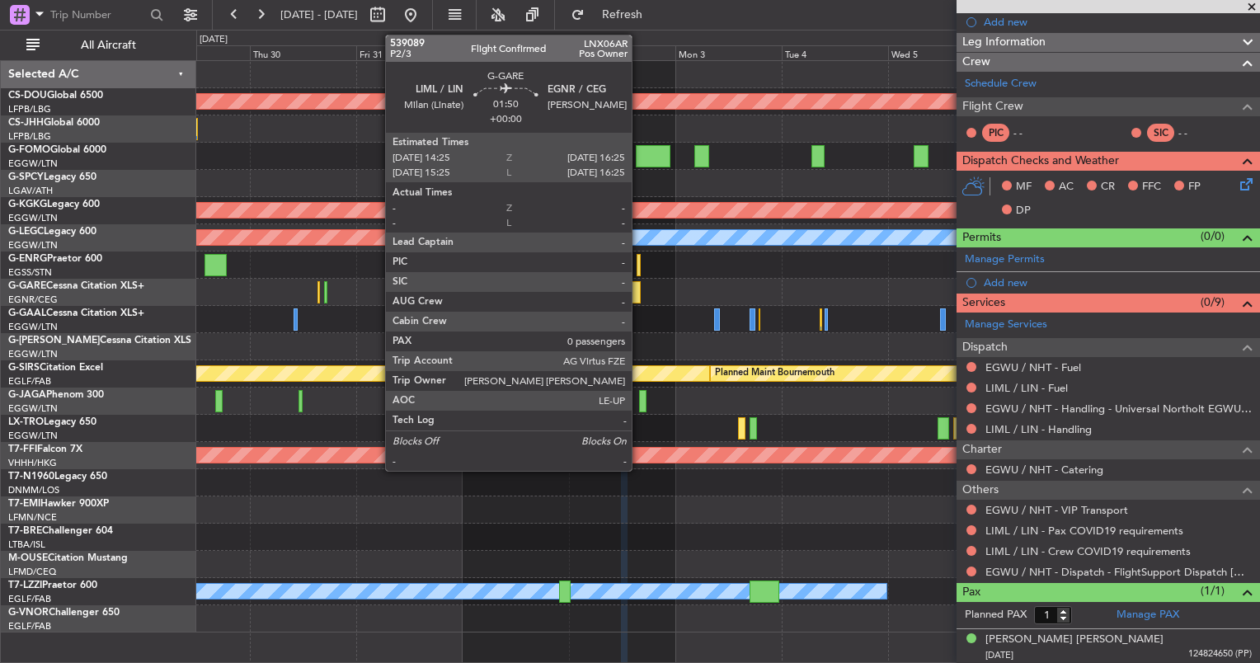
click at [639, 294] on div at bounding box center [636, 292] width 9 height 22
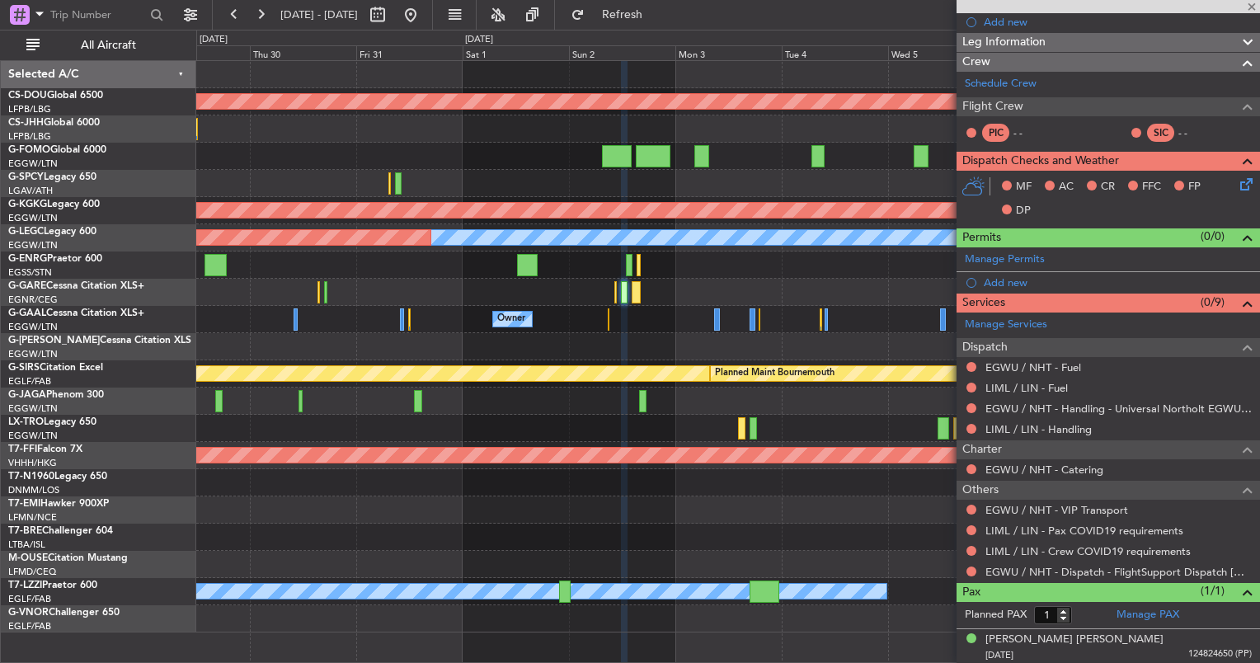
type input "0"
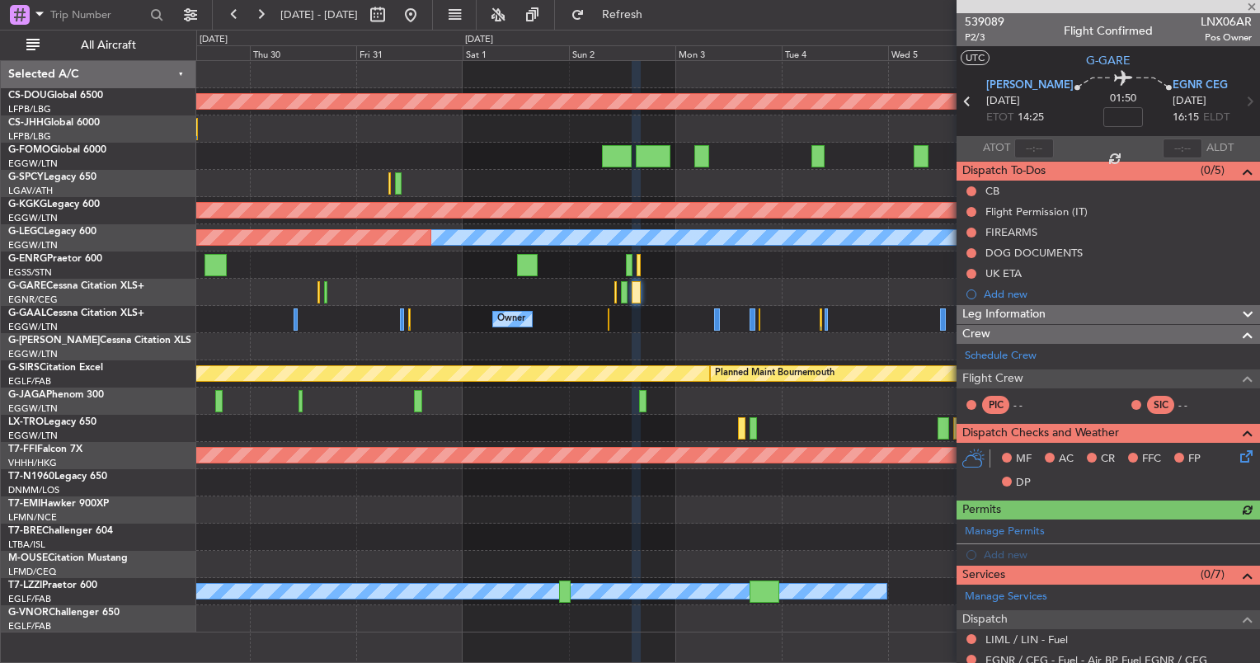
scroll to position [214, 0]
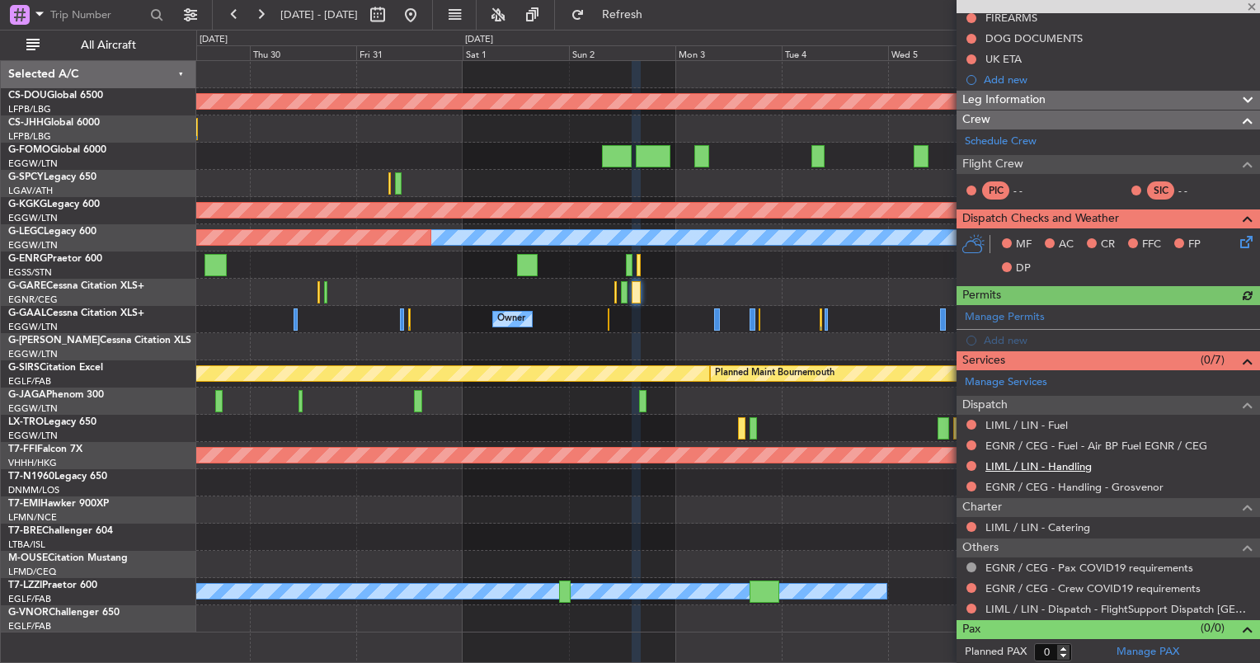
click at [1040, 462] on link "LIML / LIN - Handling" at bounding box center [1039, 466] width 106 height 14
click at [1019, 421] on link "LIML / LIN - Fuel" at bounding box center [1027, 425] width 82 height 14
click at [644, 24] on button "Refresh" at bounding box center [612, 15] width 99 height 26
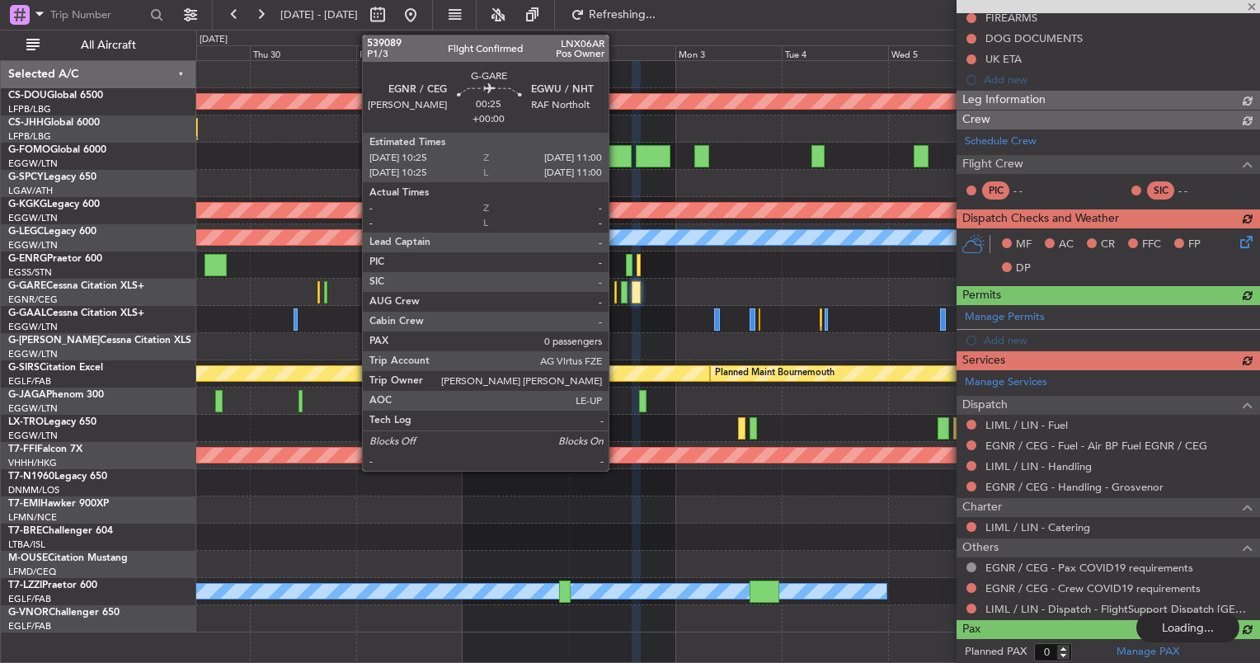
click at [616, 292] on div at bounding box center [615, 292] width 3 height 22
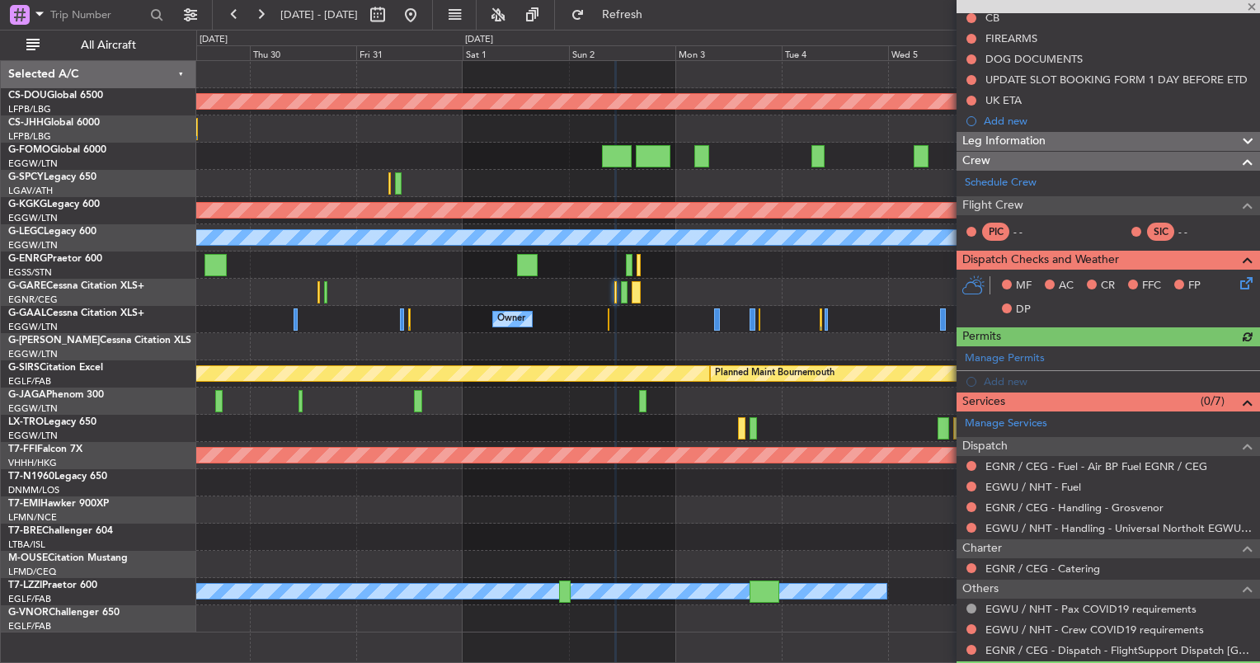
scroll to position [176, 0]
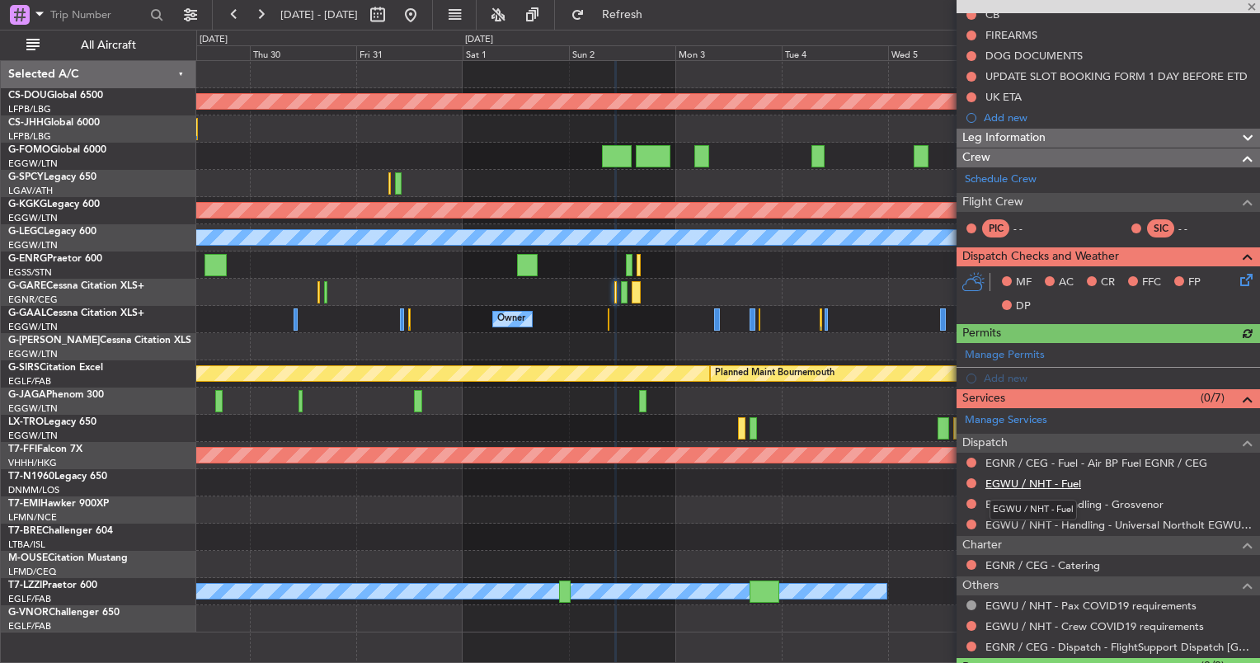
click at [1056, 483] on link "EGWU / NHT - Fuel" at bounding box center [1034, 484] width 96 height 14
click at [649, 18] on span "Refresh" at bounding box center [622, 15] width 69 height 12
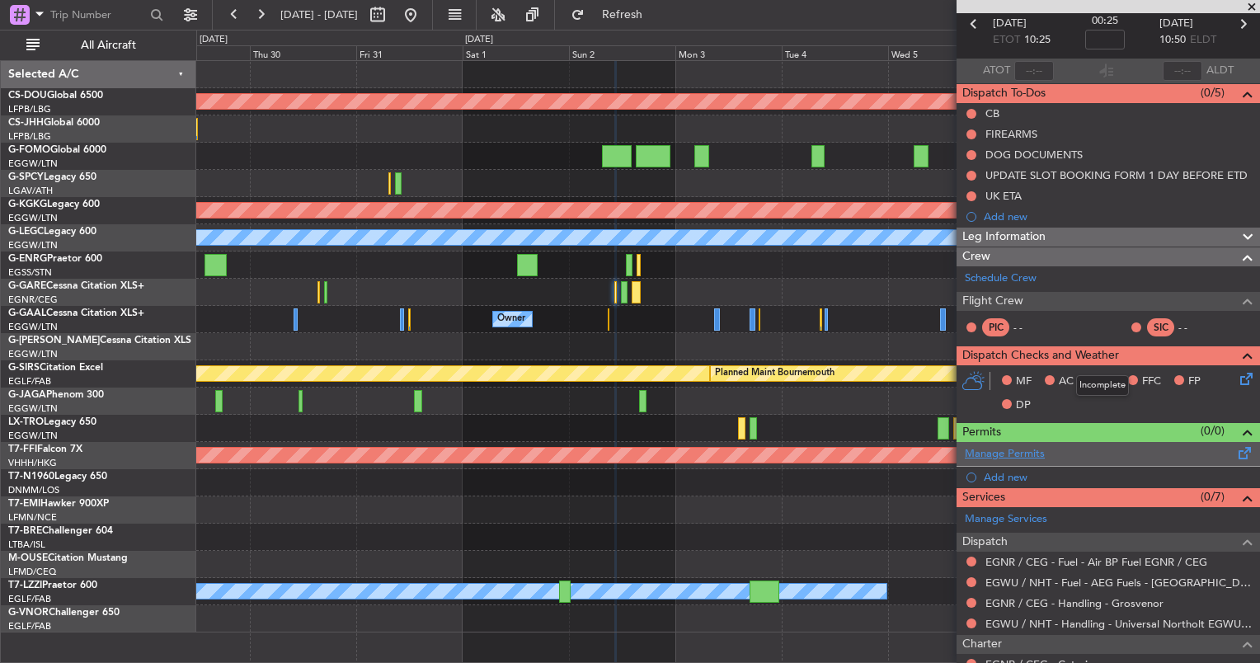
scroll to position [0, 0]
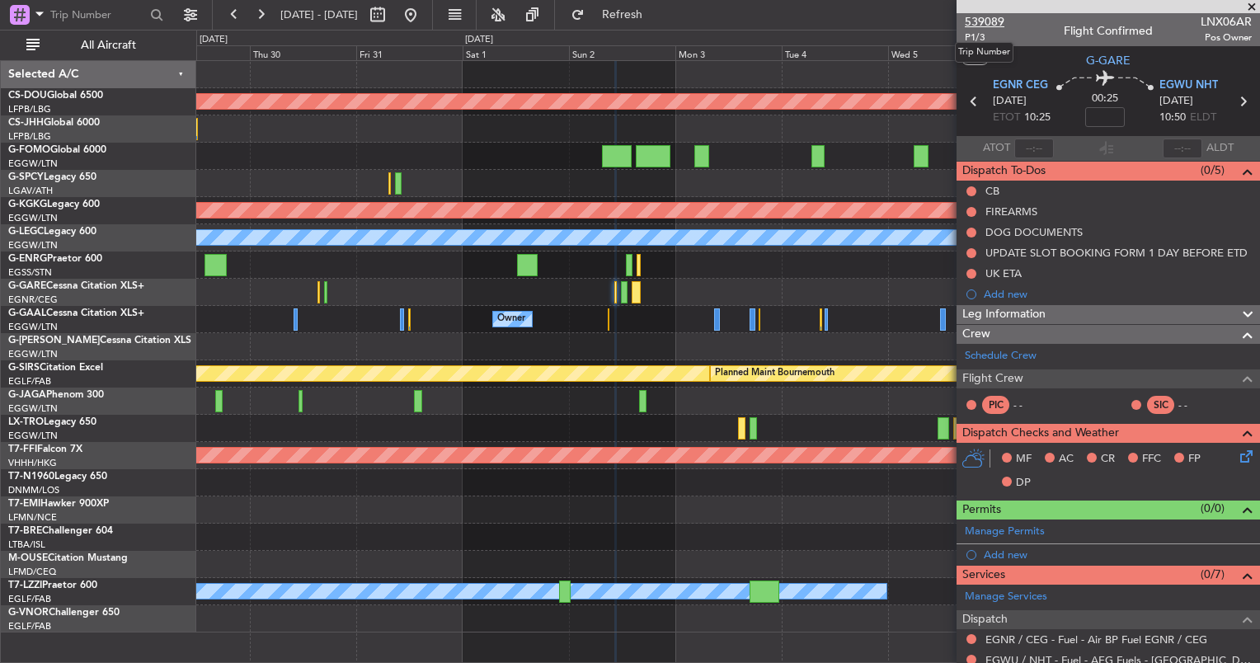
click at [990, 23] on span "539089" at bounding box center [985, 21] width 40 height 17
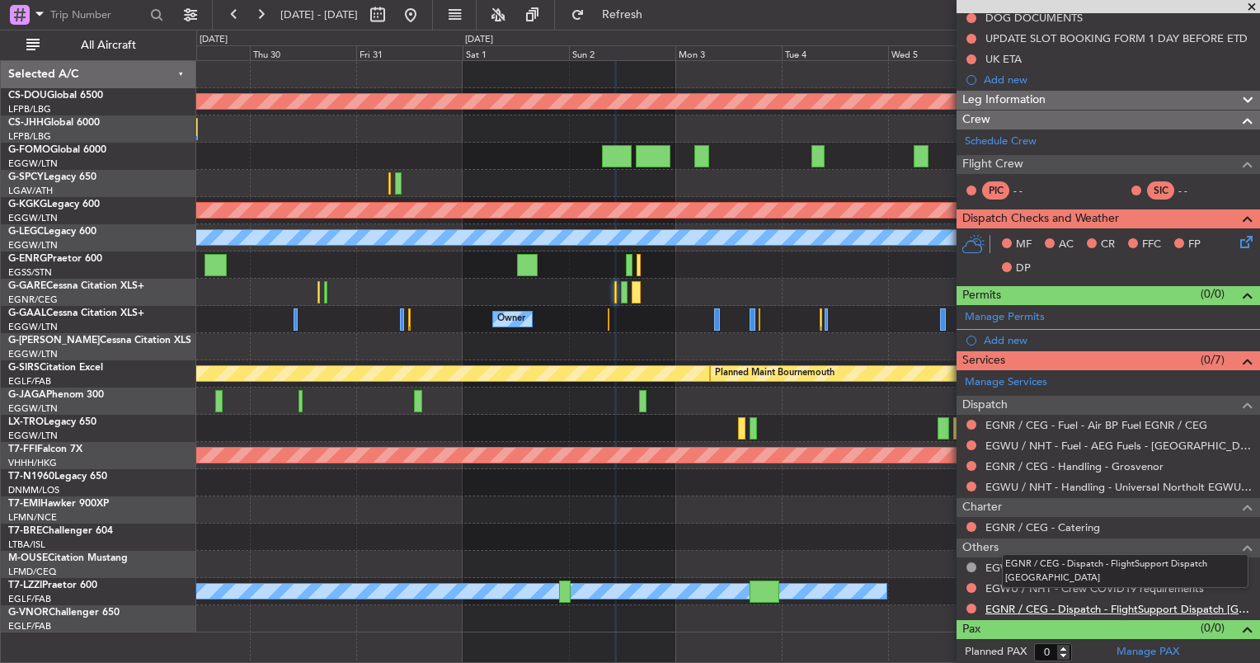
click at [1066, 603] on link "EGNR / CEG - Dispatch - FlightSupport Dispatch [GEOGRAPHIC_DATA]" at bounding box center [1119, 609] width 266 height 14
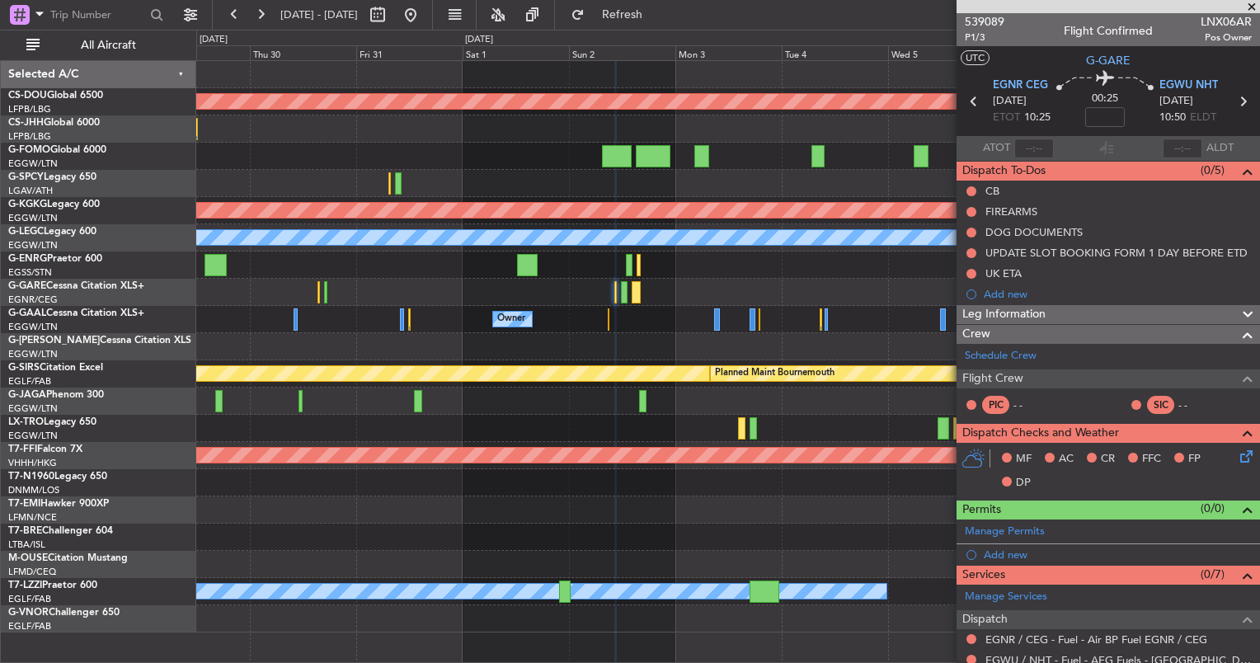
scroll to position [214, 0]
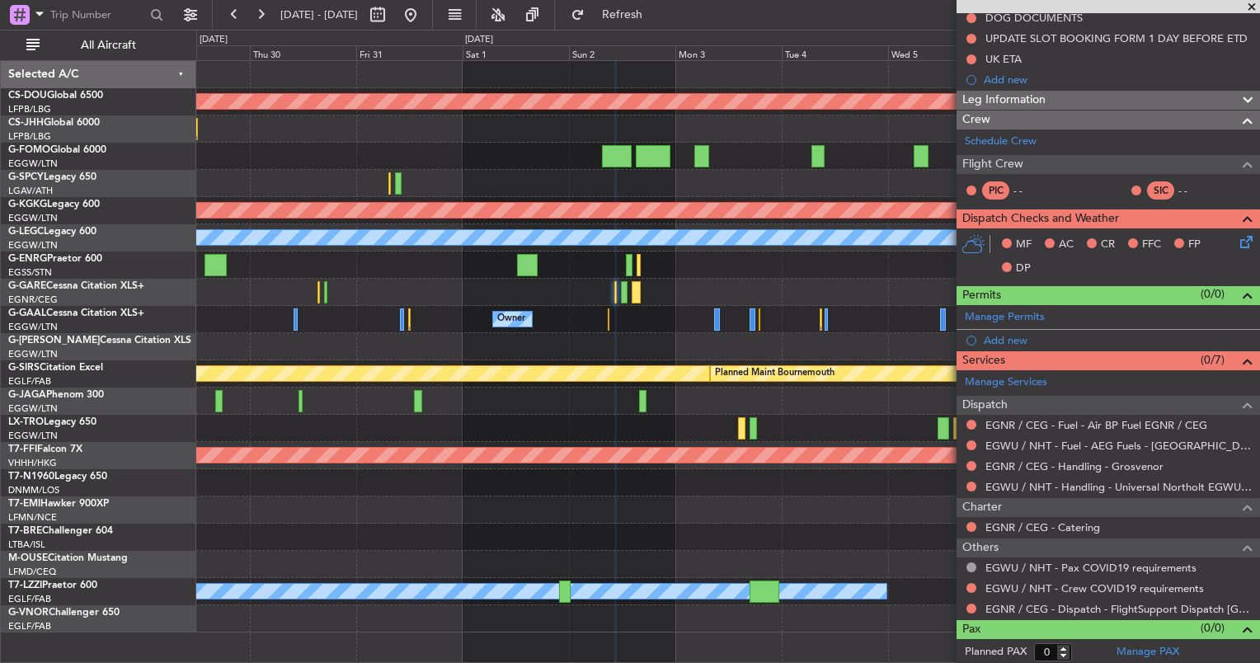
click at [558, 275] on div "Planned Maint London (Biggin Hill) Planned Maint Athens (Eleftherios Venizelos …" at bounding box center [727, 347] width 1063 height 572
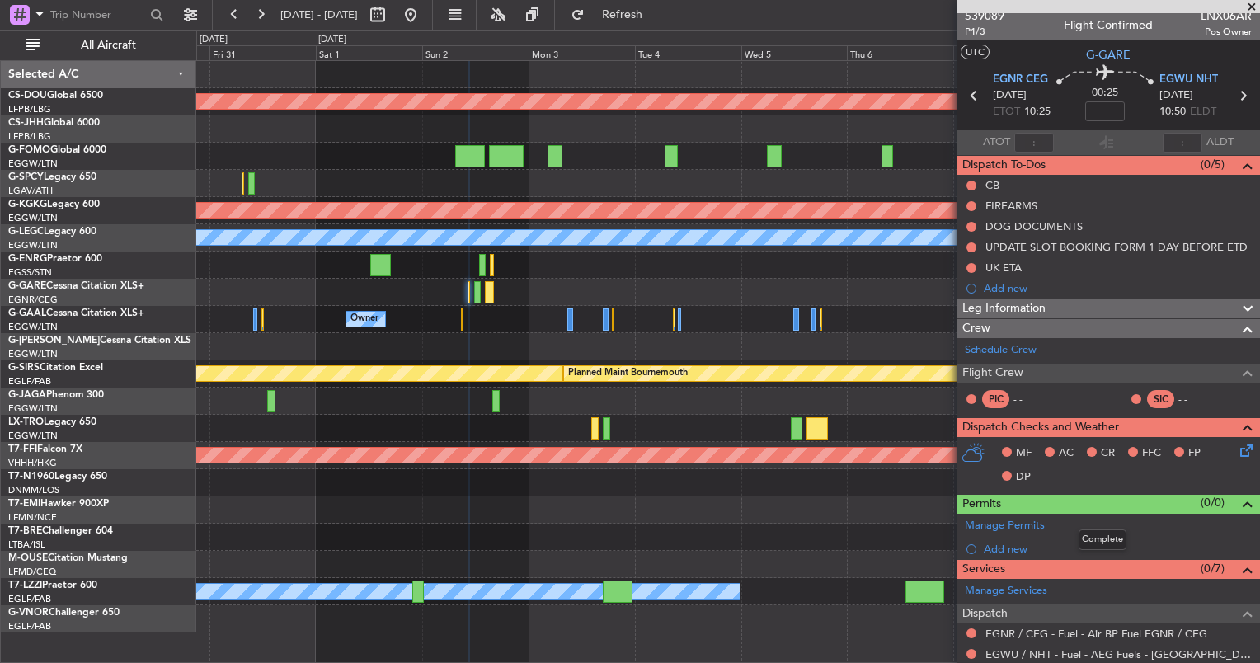
scroll to position [0, 0]
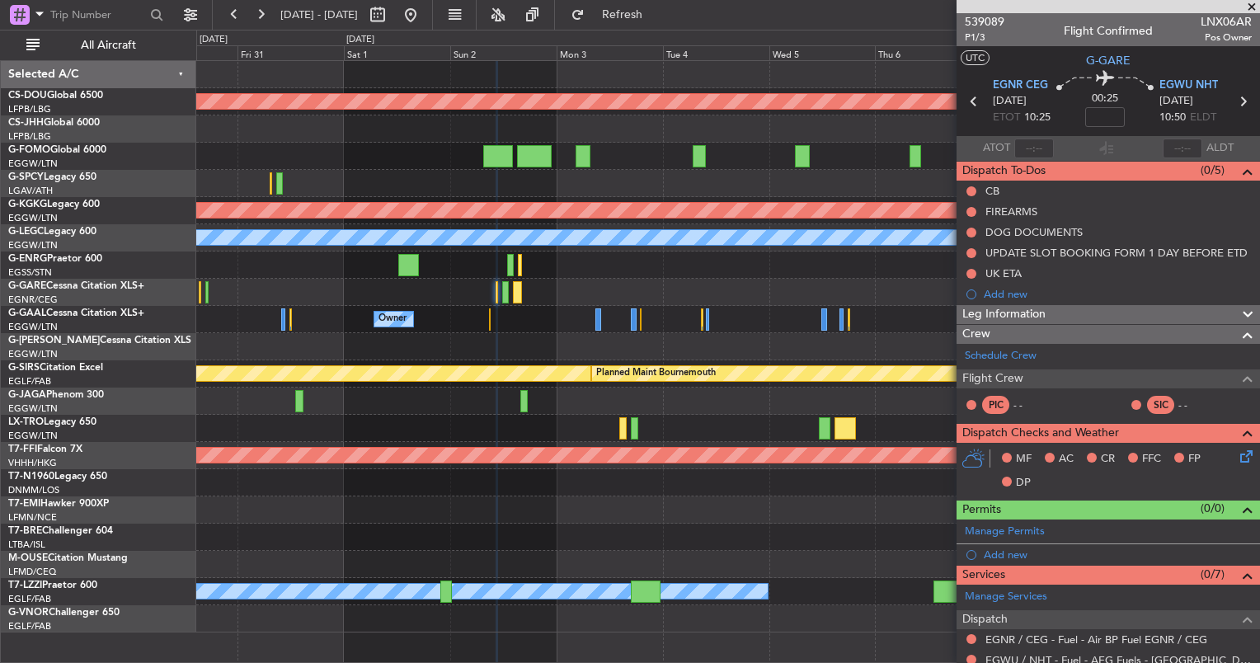
click at [868, 269] on div at bounding box center [727, 265] width 1063 height 27
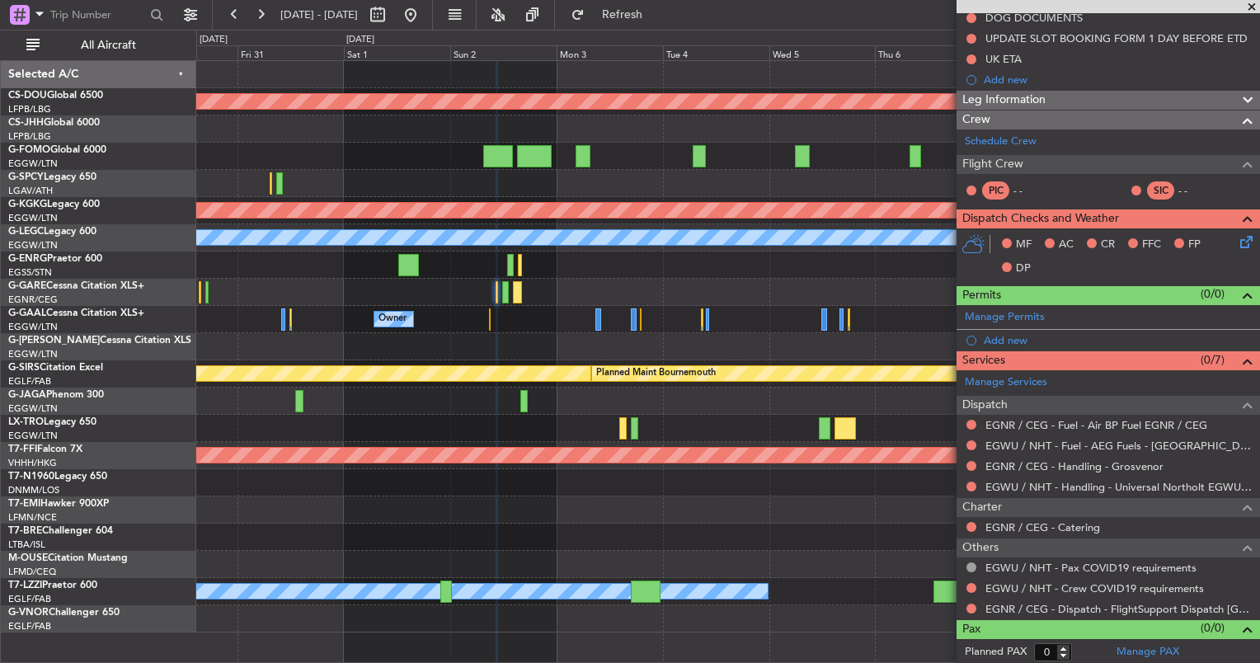
scroll to position [214, 0]
click at [967, 526] on button at bounding box center [972, 528] width 10 height 10
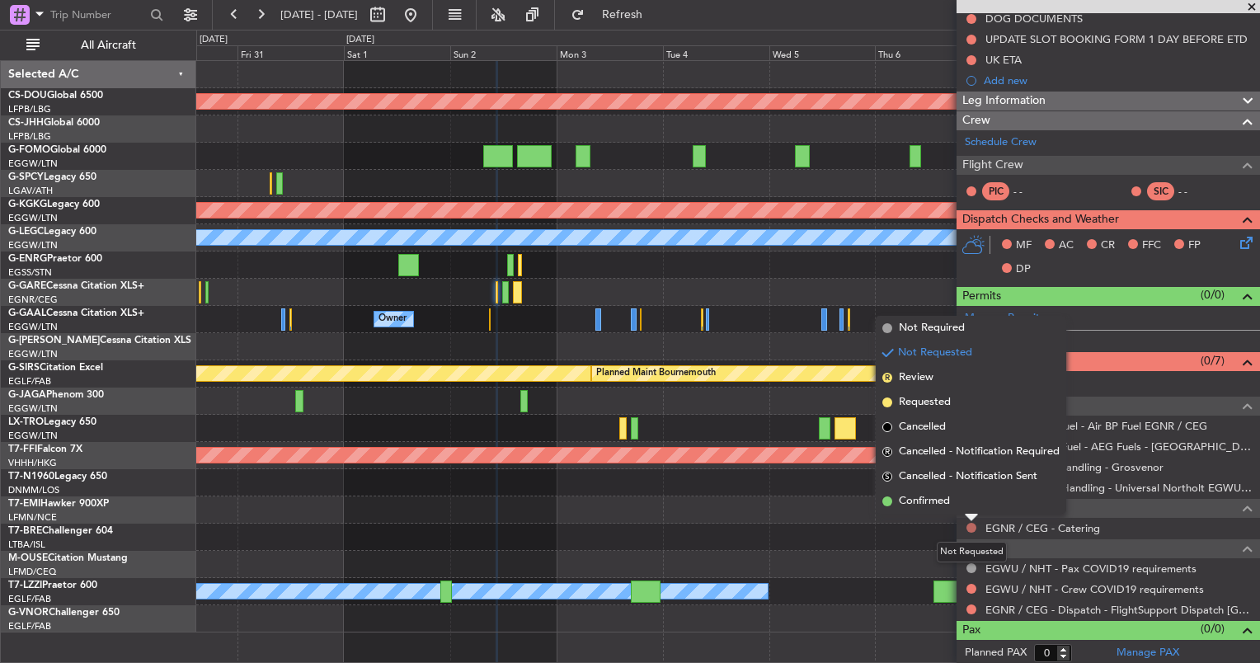
click at [967, 526] on button at bounding box center [972, 528] width 10 height 10
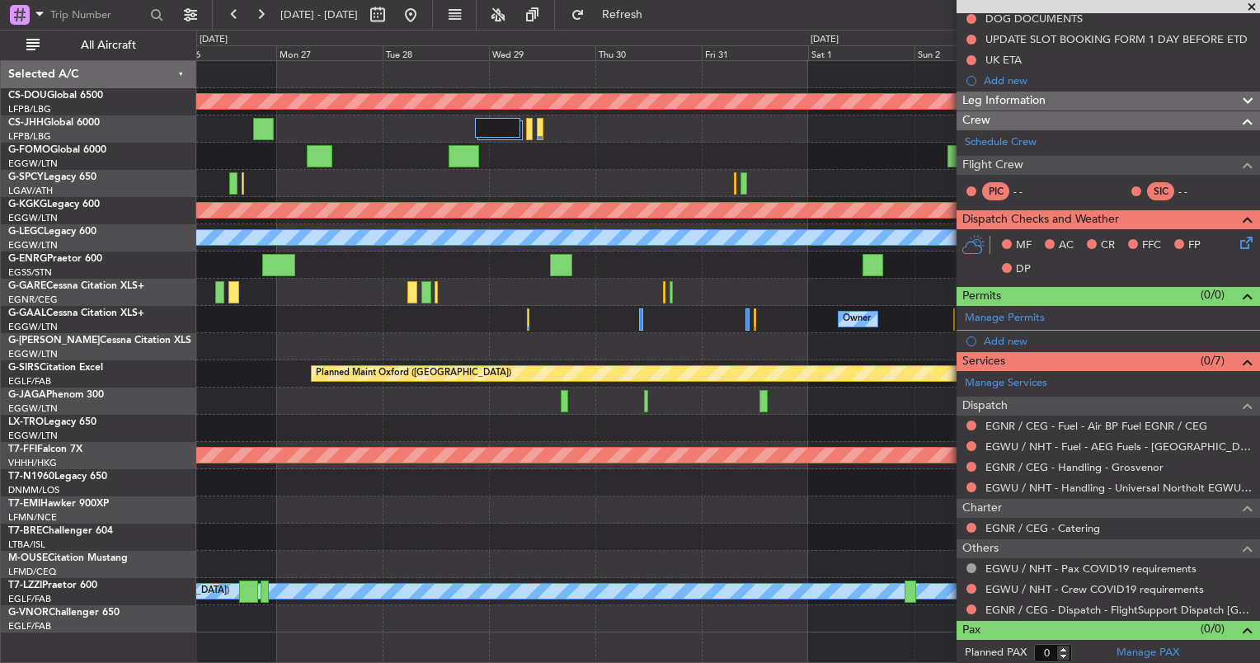
click at [918, 442] on div "Planned Maint London (Biggin Hill) Planned Maint Athens (Eleftherios Venizelos …" at bounding box center [727, 347] width 1063 height 572
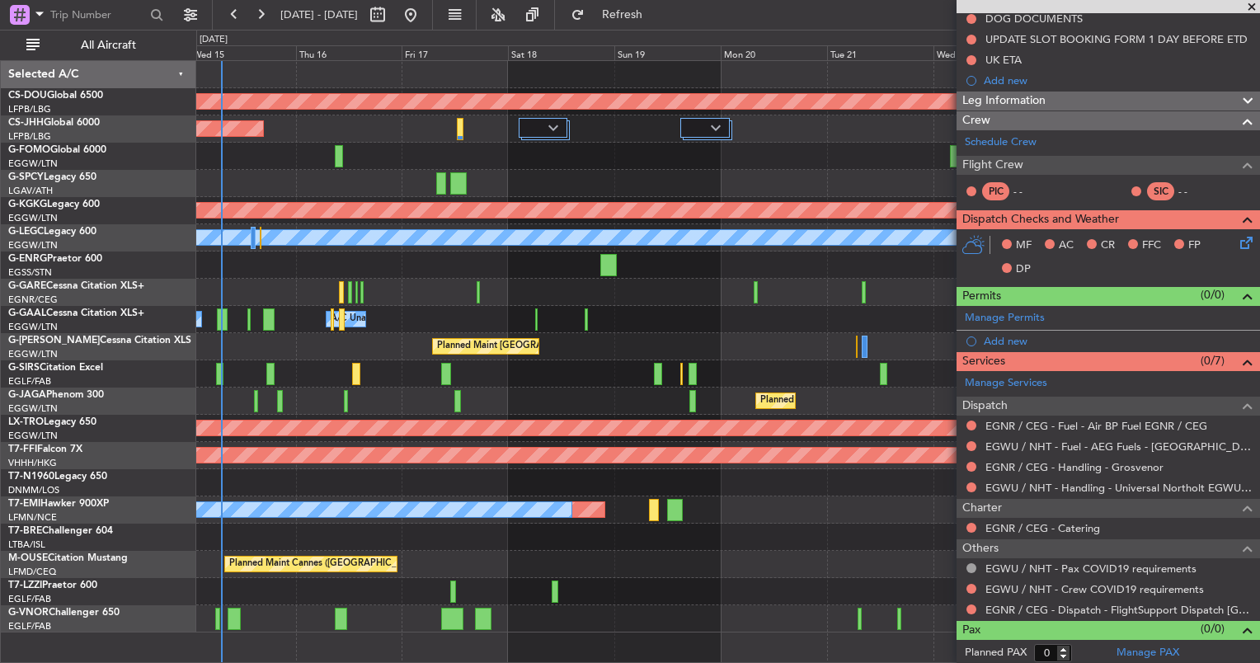
click at [1051, 595] on body "19 Oct 2025 - 29 Oct 2025 Refresh Quick Links All Aircraft Planned Maint London…" at bounding box center [630, 331] width 1260 height 663
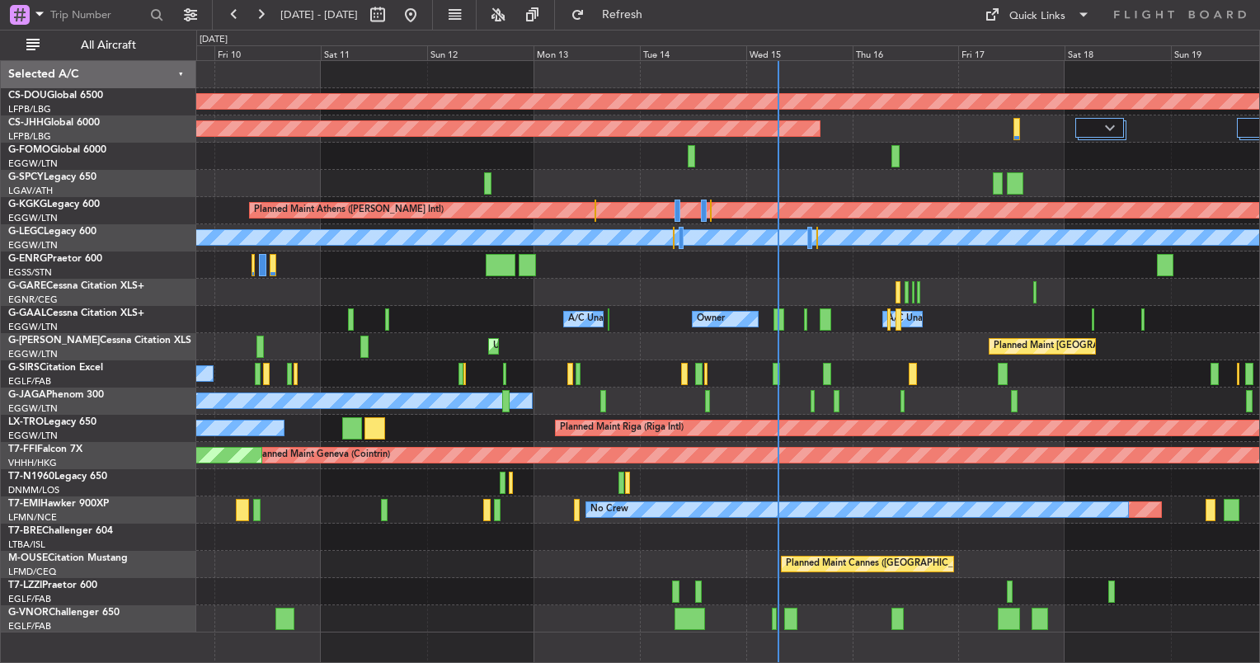
click at [882, 637] on div "Planned Maint London (Biggin Hill) Planned Maint Paris (Le Bourget) Planned Mai…" at bounding box center [728, 361] width 1064 height 603
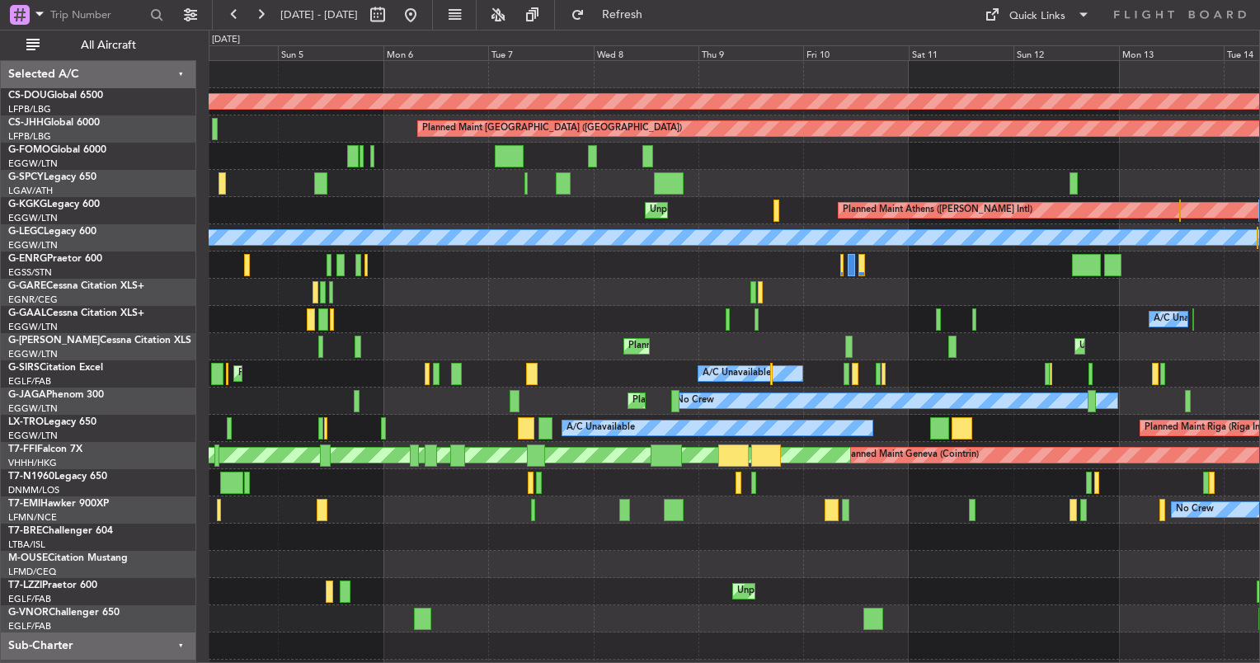
click at [488, 424] on div "Planned Maint London (Biggin Hill) Planned Maint Paris (Le Bourget) Unplanned M…" at bounding box center [734, 374] width 1051 height 626
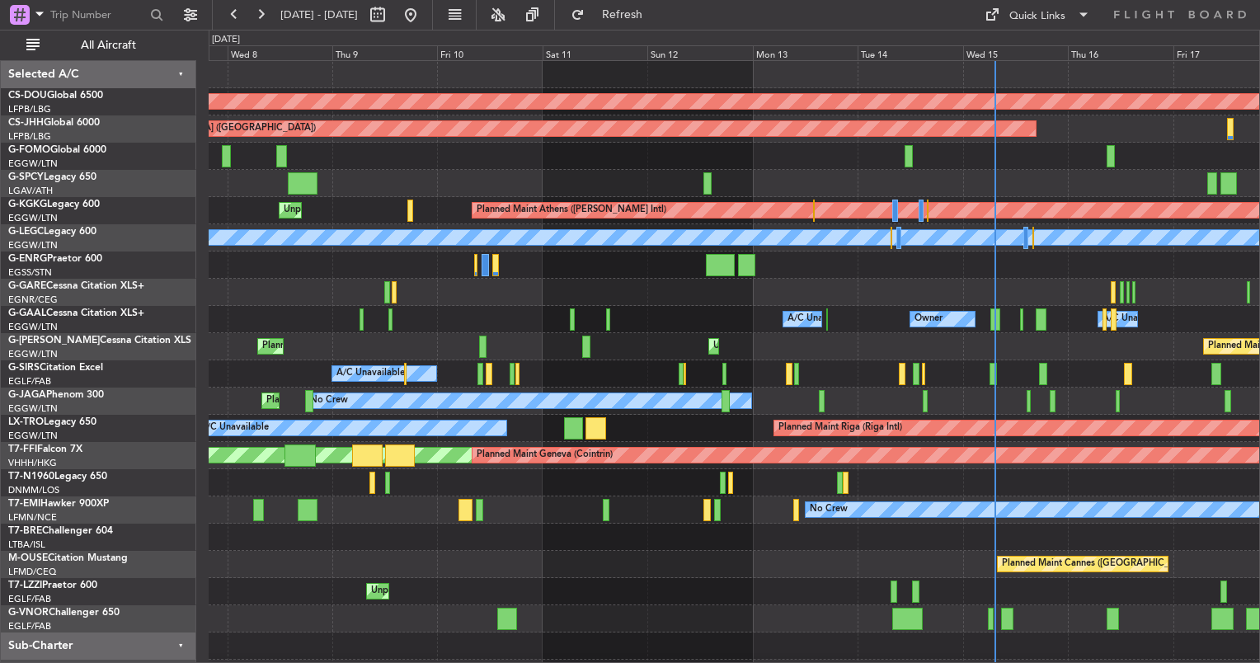
scroll to position [0, 0]
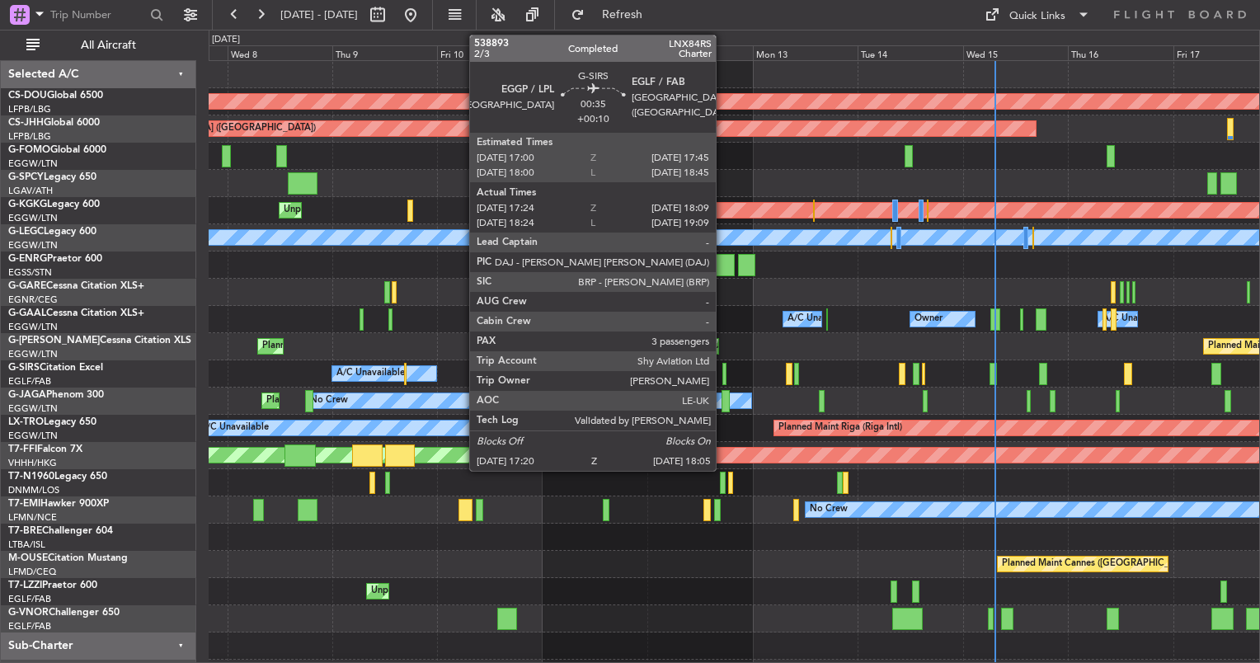
click at [723, 377] on div at bounding box center [723, 374] width 3 height 22
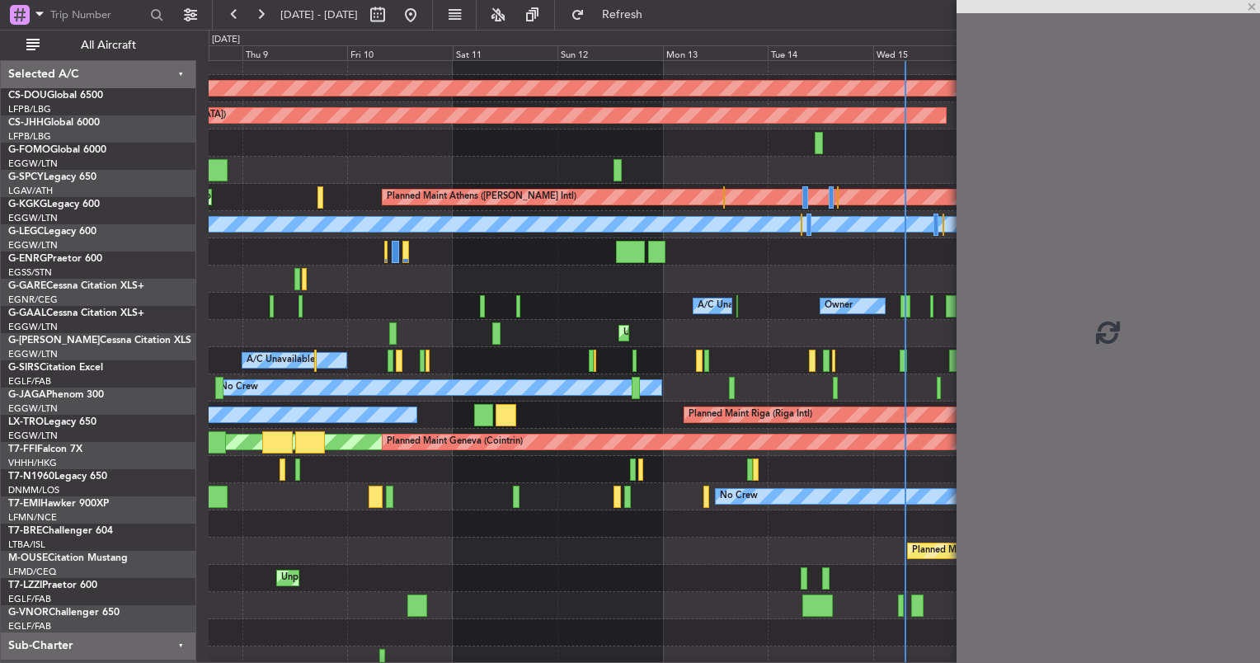
click at [633, 372] on div at bounding box center [634, 361] width 3 height 22
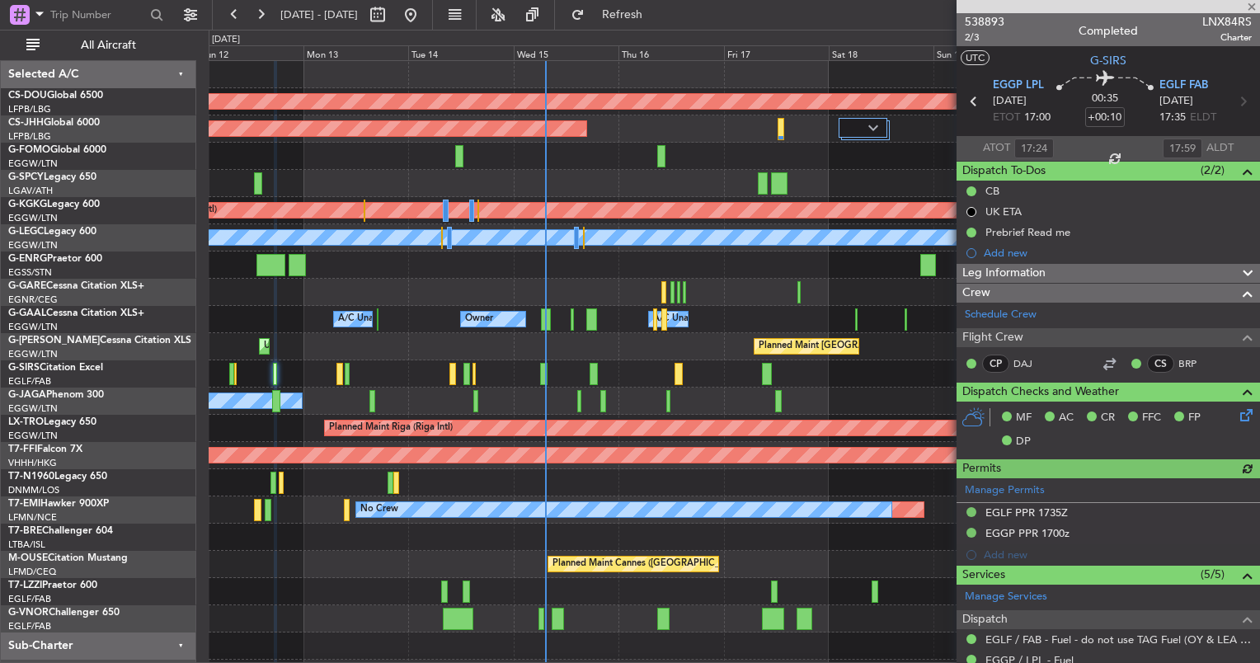
click at [327, 379] on div "A/C Unavailable" at bounding box center [734, 373] width 1051 height 27
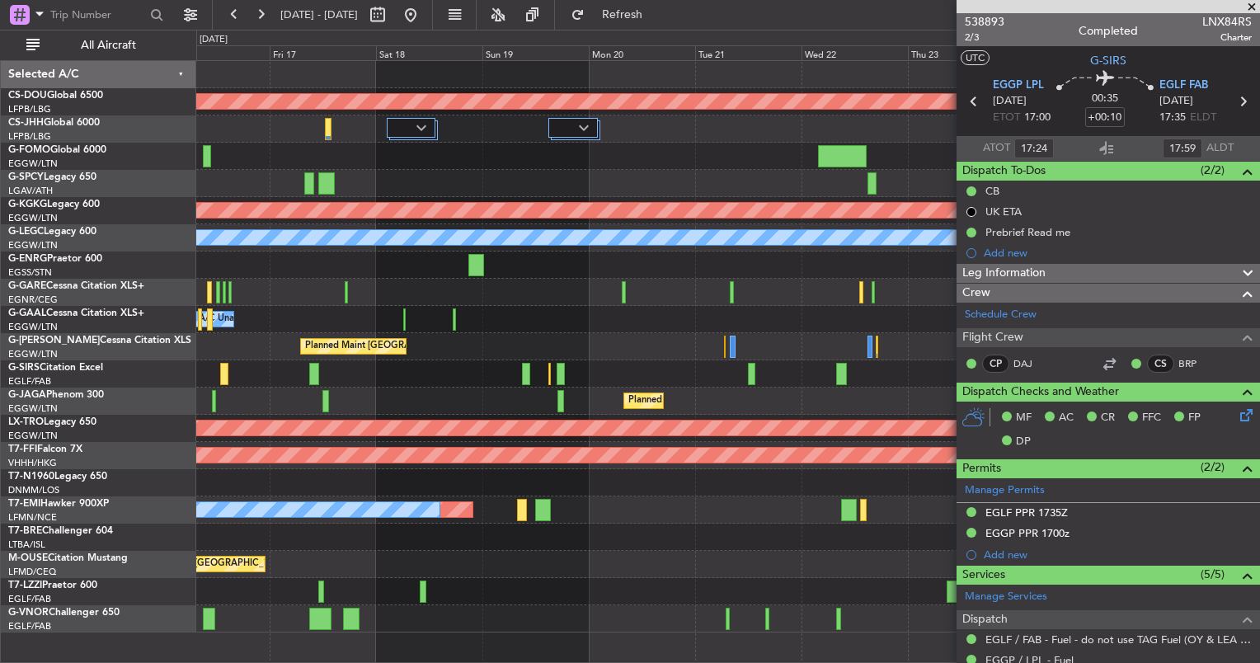
click at [1244, 4] on span at bounding box center [1252, 7] width 16 height 15
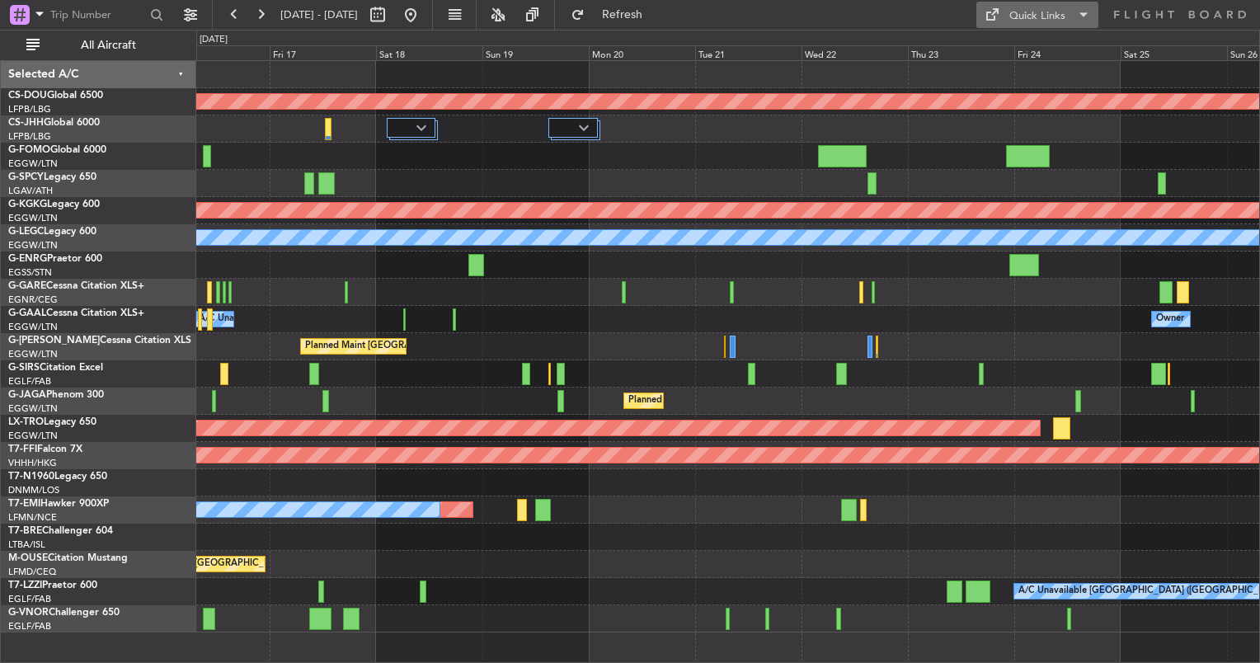
click at [1049, 13] on div "Quick Links" at bounding box center [1037, 16] width 56 height 16
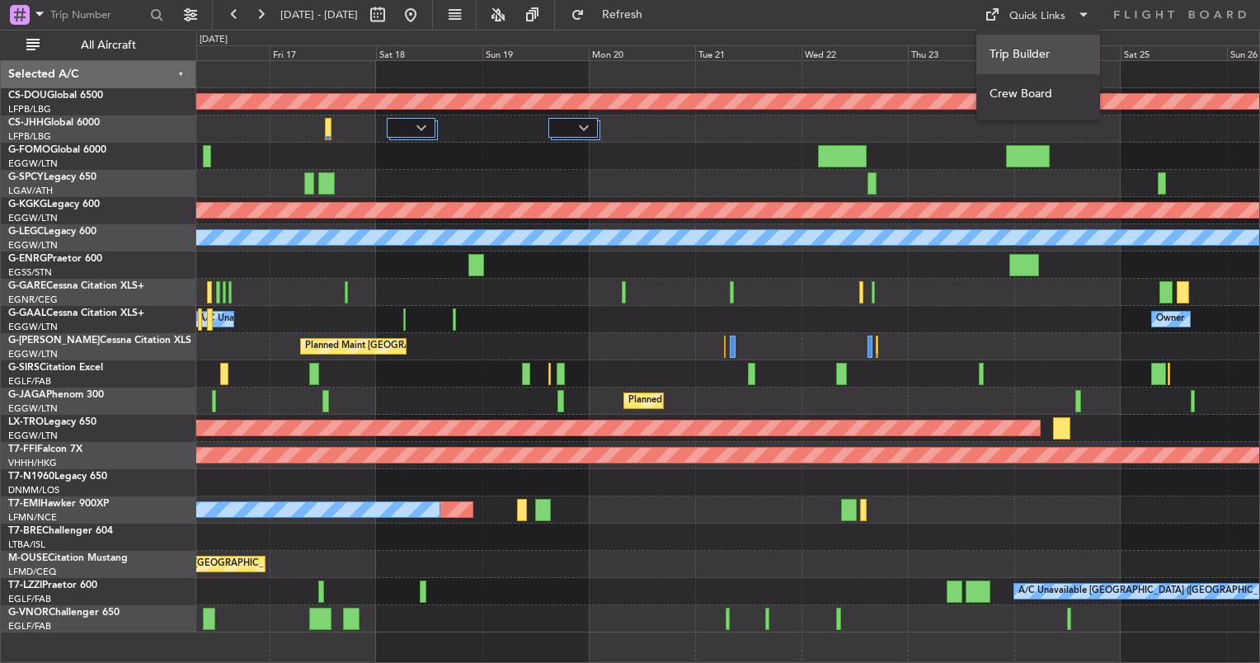
click at [1033, 43] on button "Trip Builder" at bounding box center [1038, 55] width 124 height 40
click at [254, 13] on button at bounding box center [260, 15] width 26 height 26
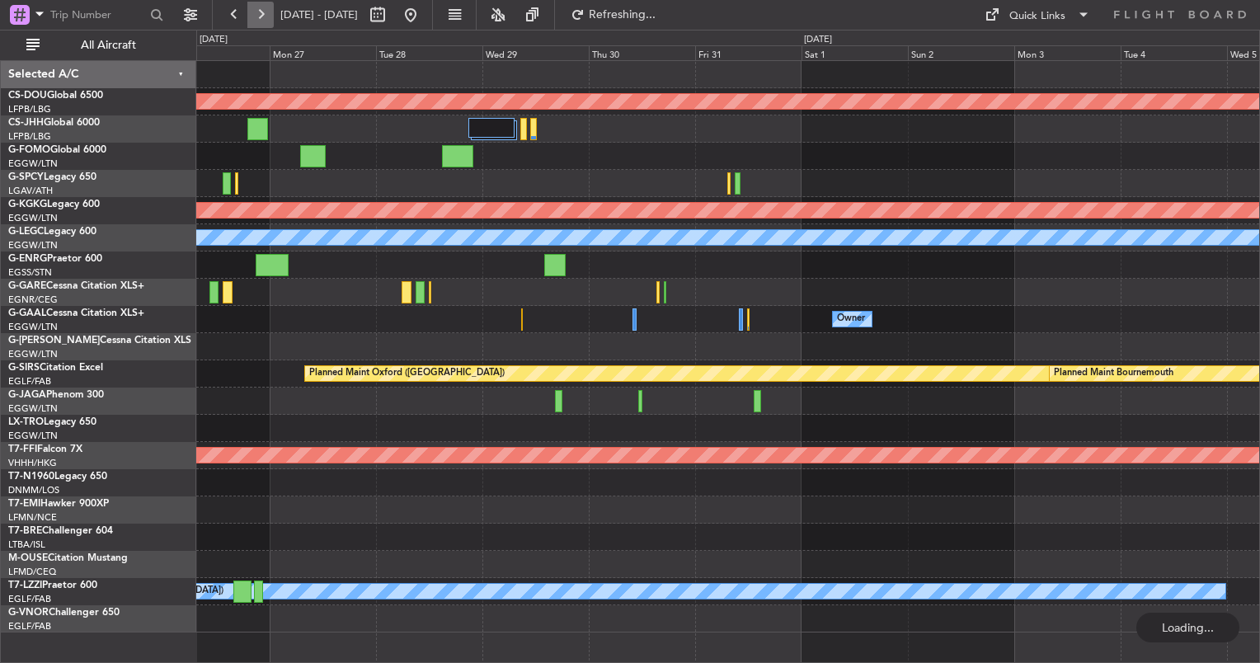
click at [254, 13] on button at bounding box center [260, 15] width 26 height 26
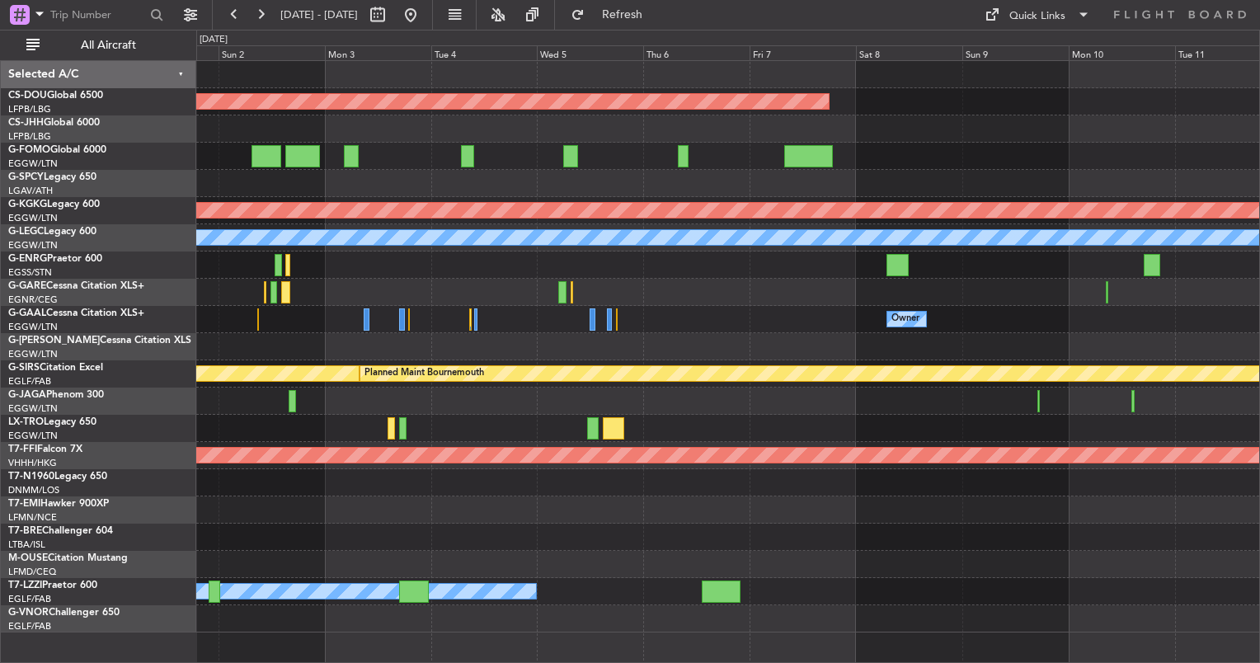
click at [832, 395] on div "Planned Maint London (Biggin Hill) Planned Maint Athens (Eleftherios Venizelos …" at bounding box center [727, 347] width 1063 height 572
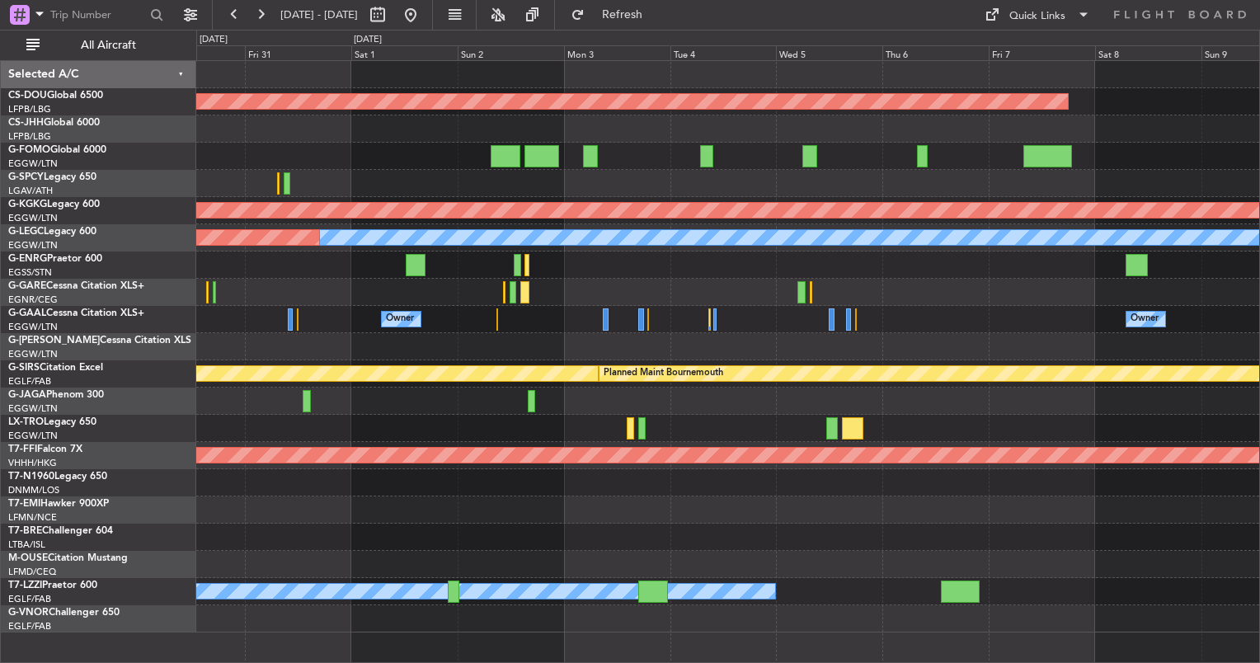
click at [647, 408] on div at bounding box center [727, 401] width 1063 height 27
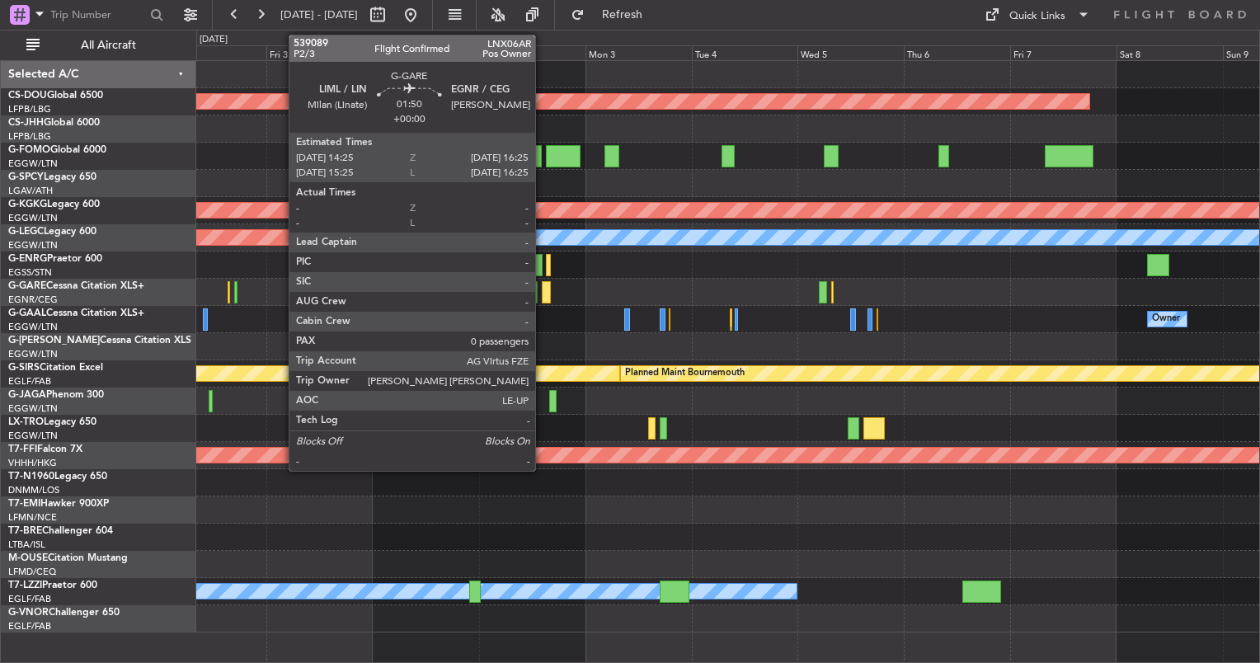
click at [543, 285] on div at bounding box center [546, 292] width 9 height 22
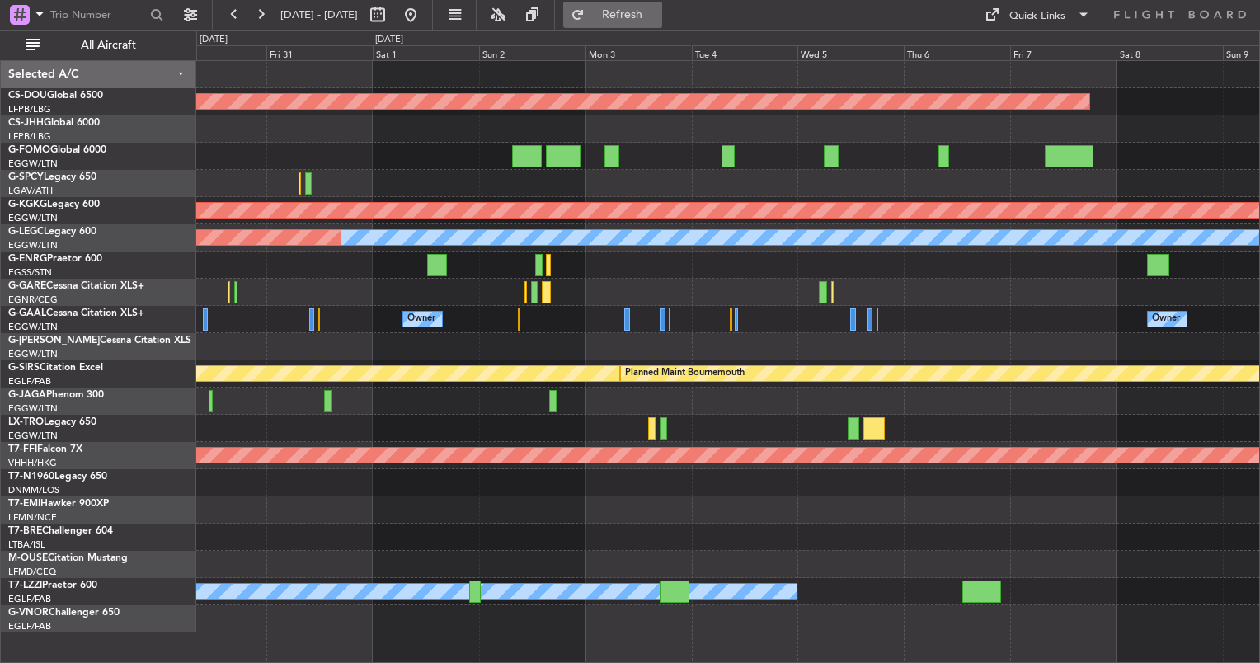
click at [662, 22] on button "Refresh" at bounding box center [612, 15] width 99 height 26
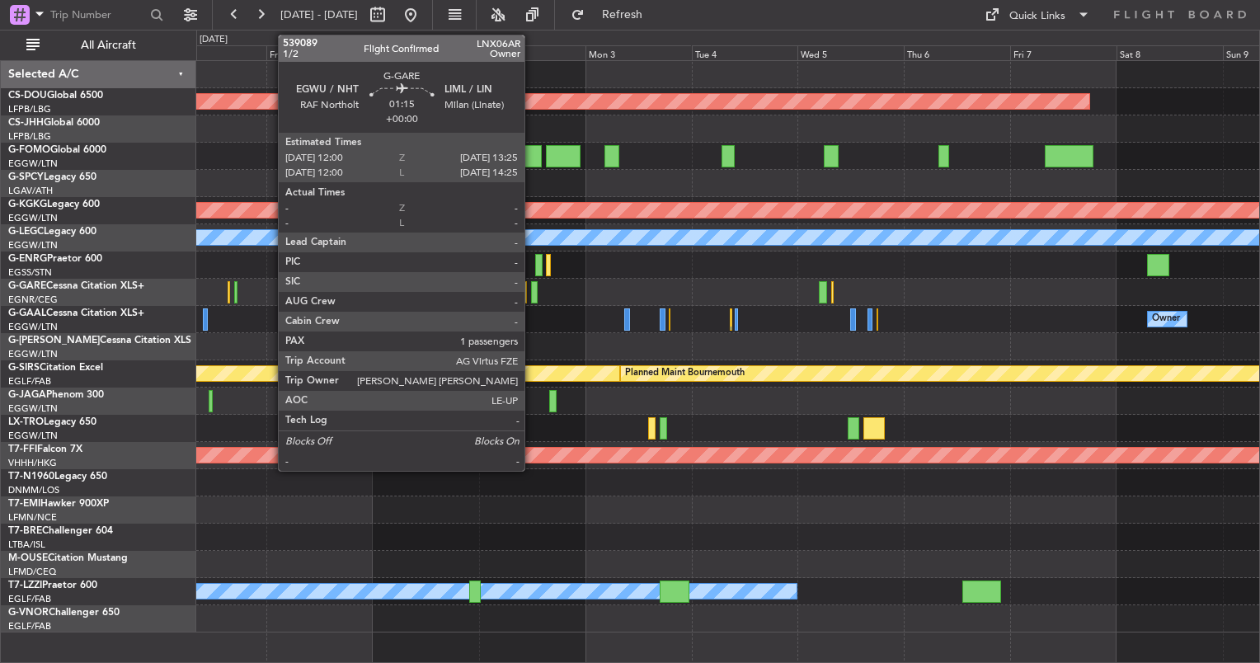
click at [532, 285] on div at bounding box center [534, 292] width 7 height 22
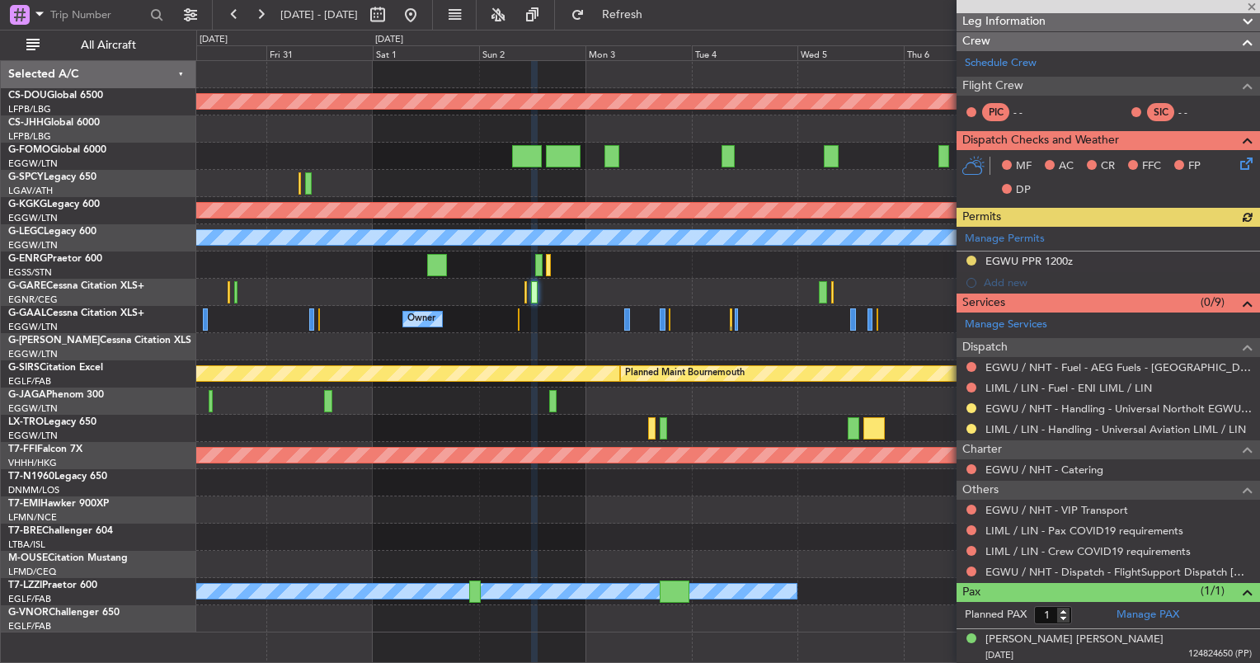
scroll to position [374, 0]
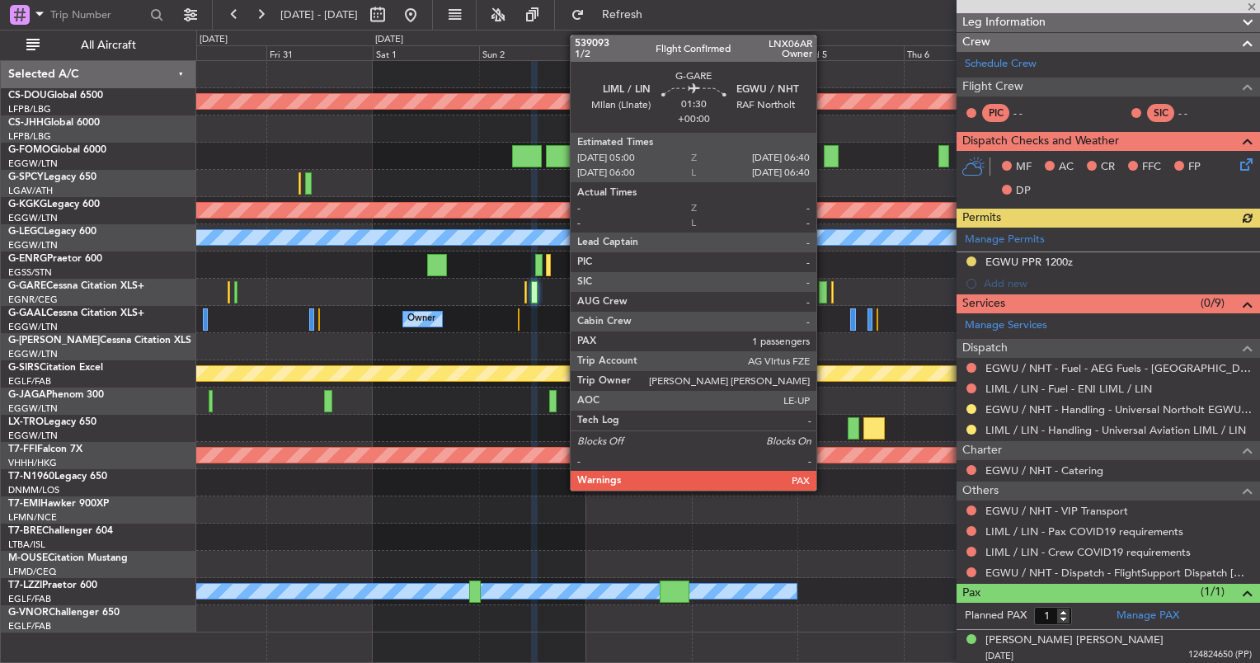
click at [824, 290] on div at bounding box center [822, 292] width 7 height 22
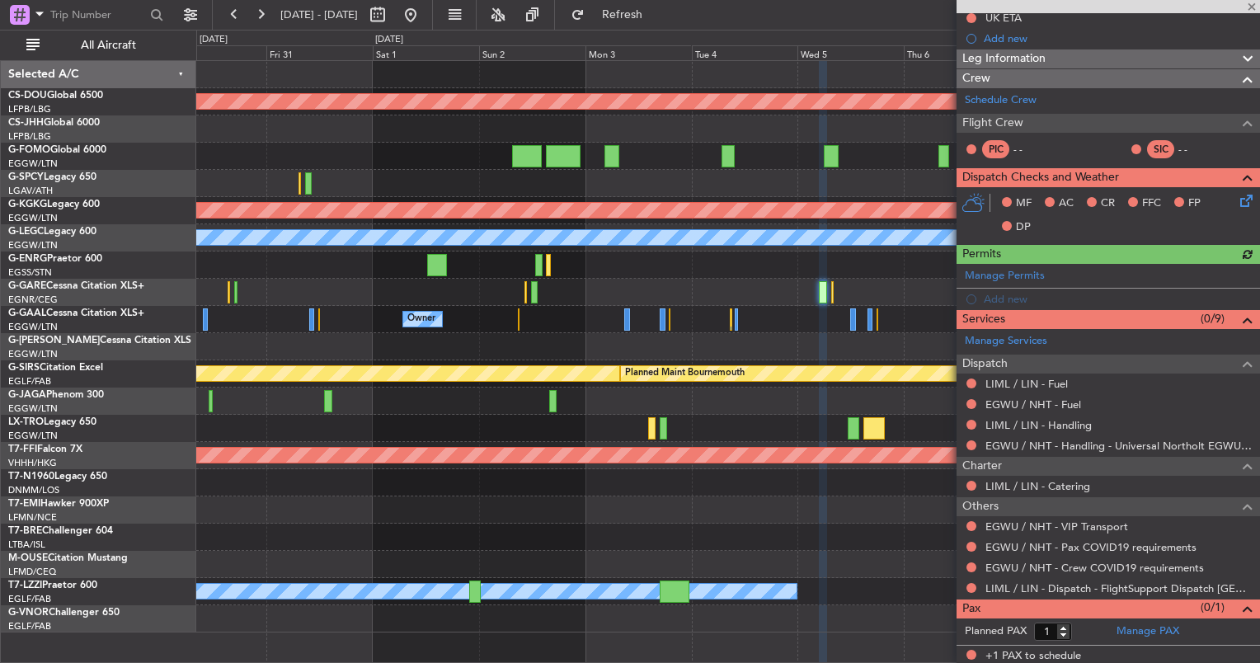
scroll to position [277, 0]
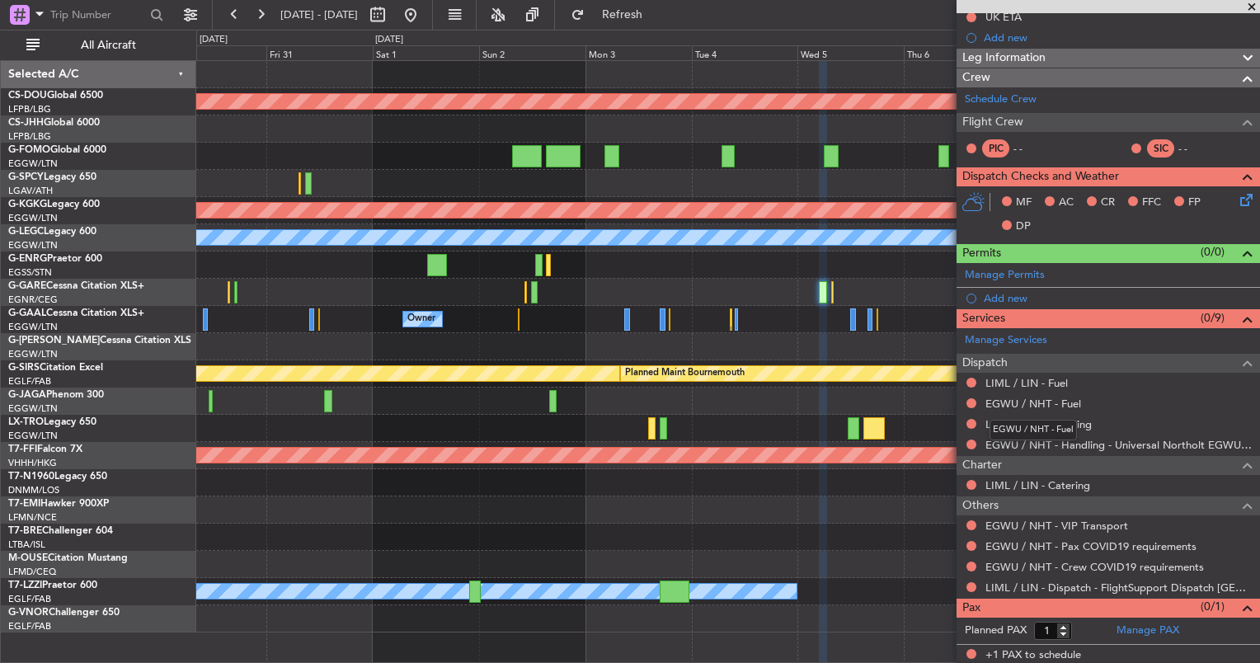
click at [1016, 421] on div "EGWU / NHT - Fuel" at bounding box center [1033, 430] width 87 height 21
click at [1018, 417] on link "LIML / LIN - Handling" at bounding box center [1039, 424] width 106 height 14
click at [1033, 406] on link "EGWU / NHT - Fuel" at bounding box center [1034, 404] width 96 height 14
click at [1134, 627] on link "Manage PAX" at bounding box center [1148, 631] width 63 height 16
click at [1013, 377] on link "LIML / LIN - Fuel" at bounding box center [1027, 383] width 82 height 14
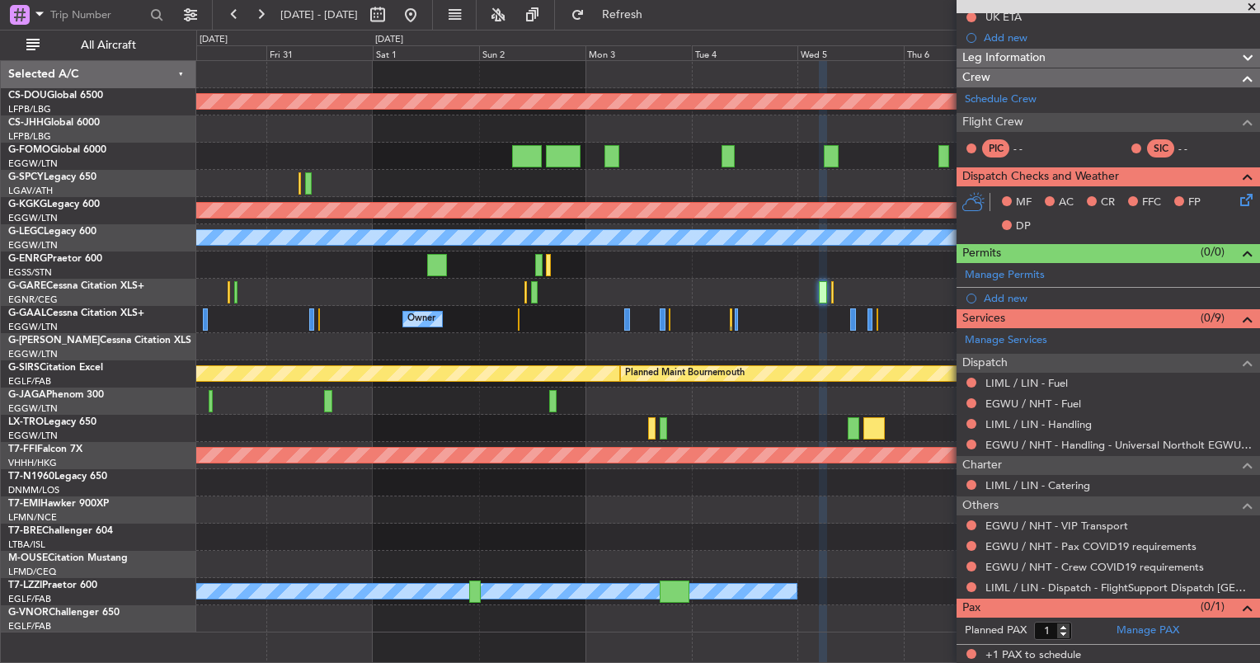
click at [830, 280] on div at bounding box center [727, 292] width 1063 height 27
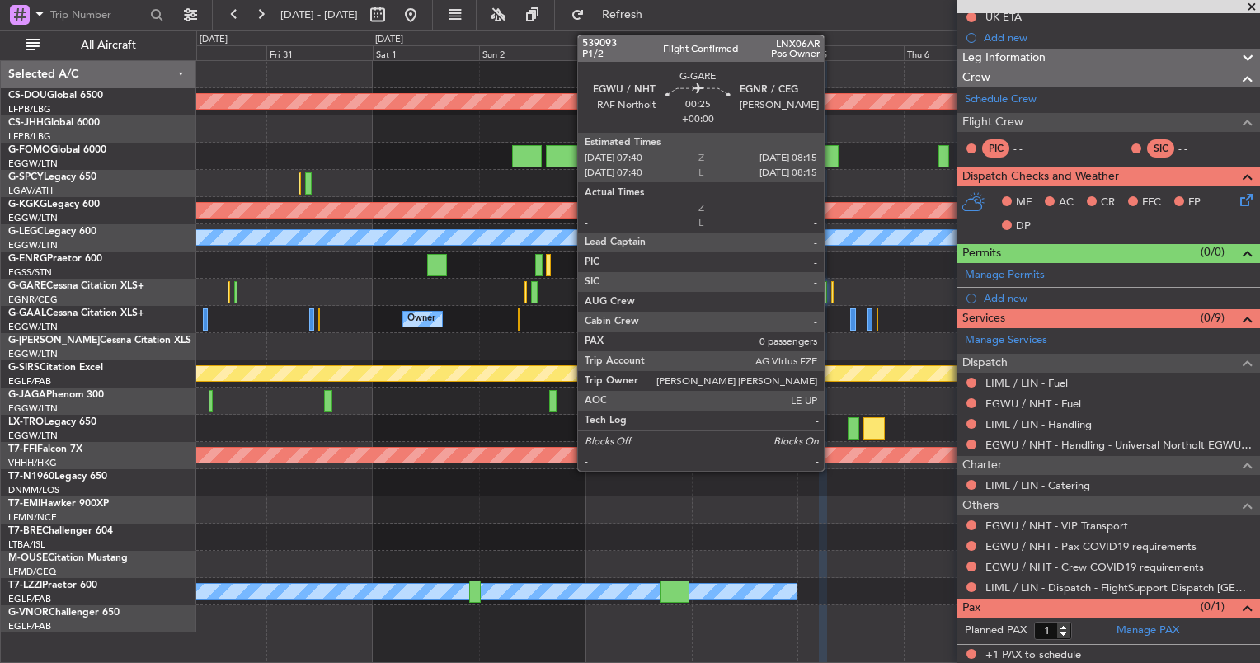
click at [832, 284] on div at bounding box center [832, 292] width 3 height 22
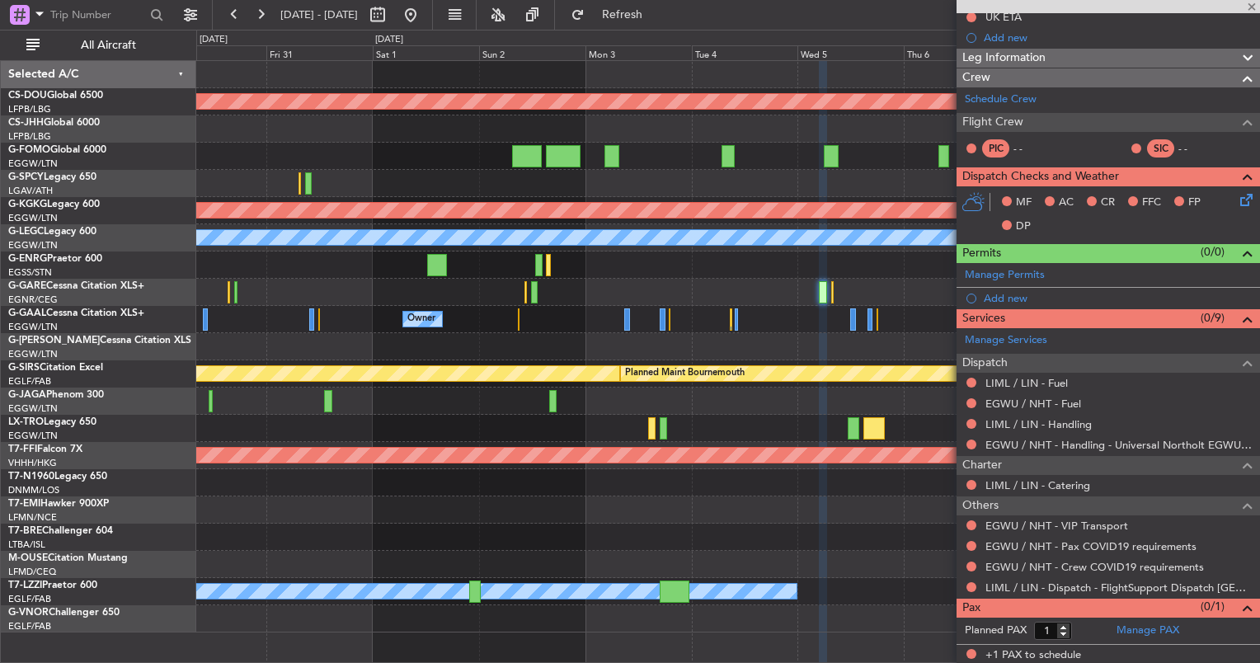
type input "0"
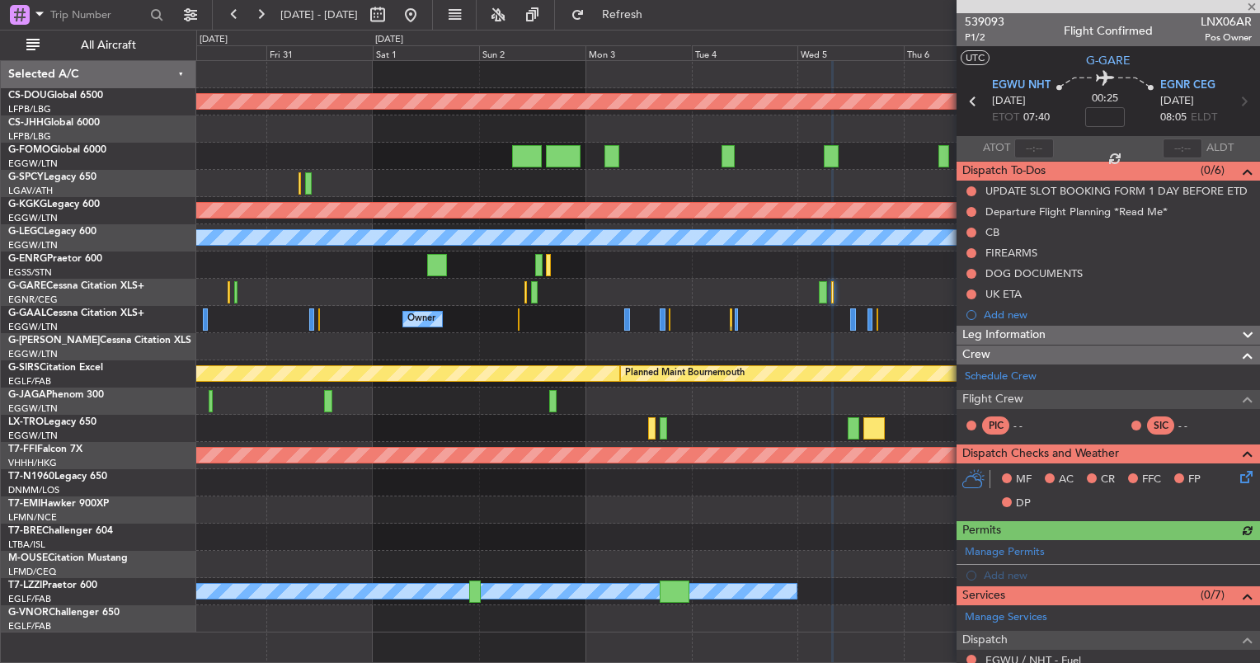
scroll to position [235, 0]
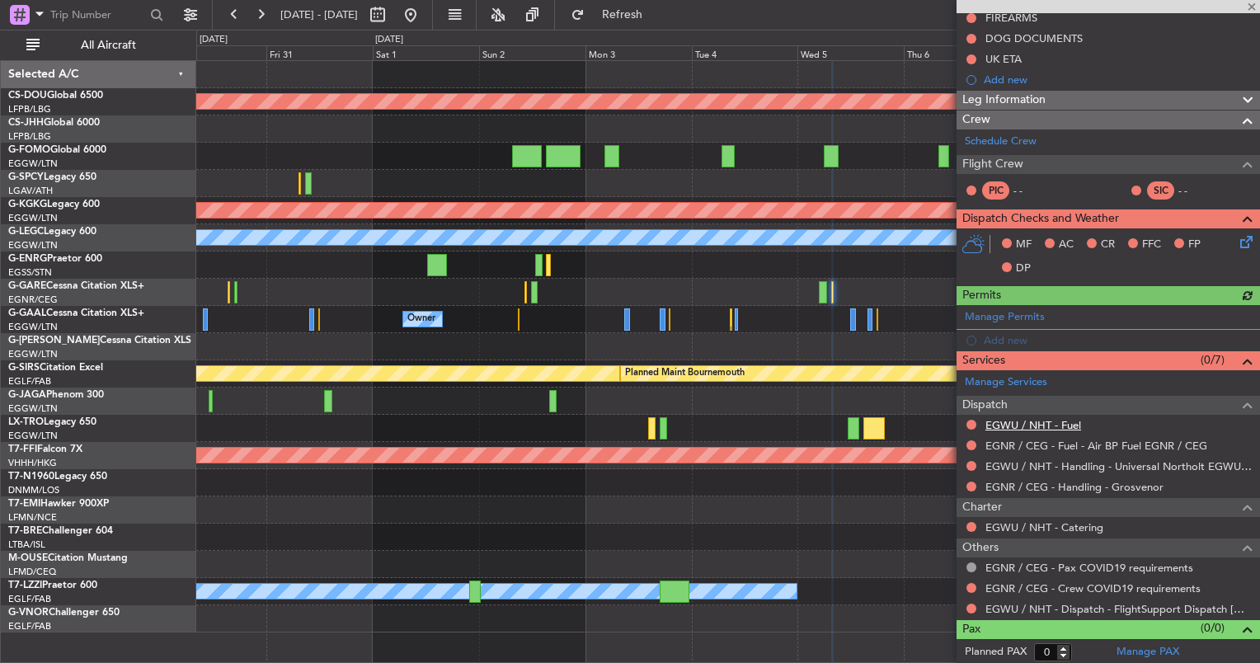
click at [1042, 424] on link "EGWU / NHT - Fuel" at bounding box center [1034, 425] width 96 height 14
click at [1009, 606] on link "EGWU / NHT - Dispatch - FlightSupport Dispatch [GEOGRAPHIC_DATA]" at bounding box center [1119, 609] width 266 height 14
click at [657, 16] on span "Refresh" at bounding box center [622, 15] width 69 height 12
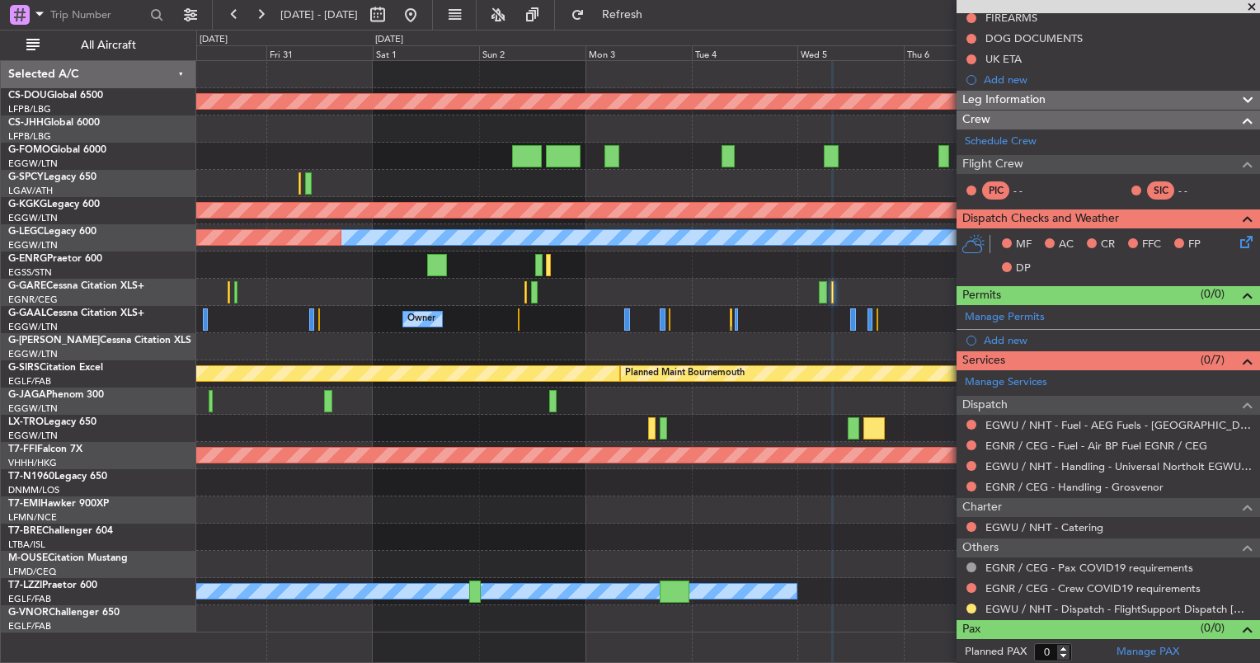
click at [1254, 7] on span at bounding box center [1252, 7] width 16 height 15
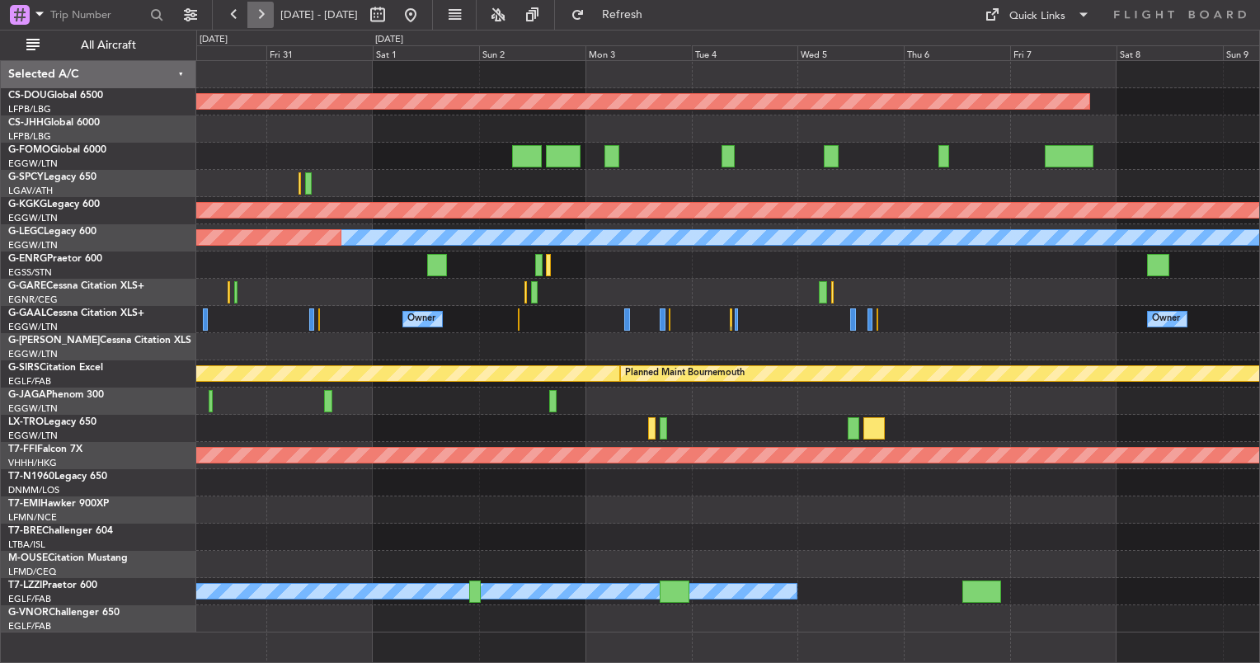
click at [264, 14] on button at bounding box center [260, 15] width 26 height 26
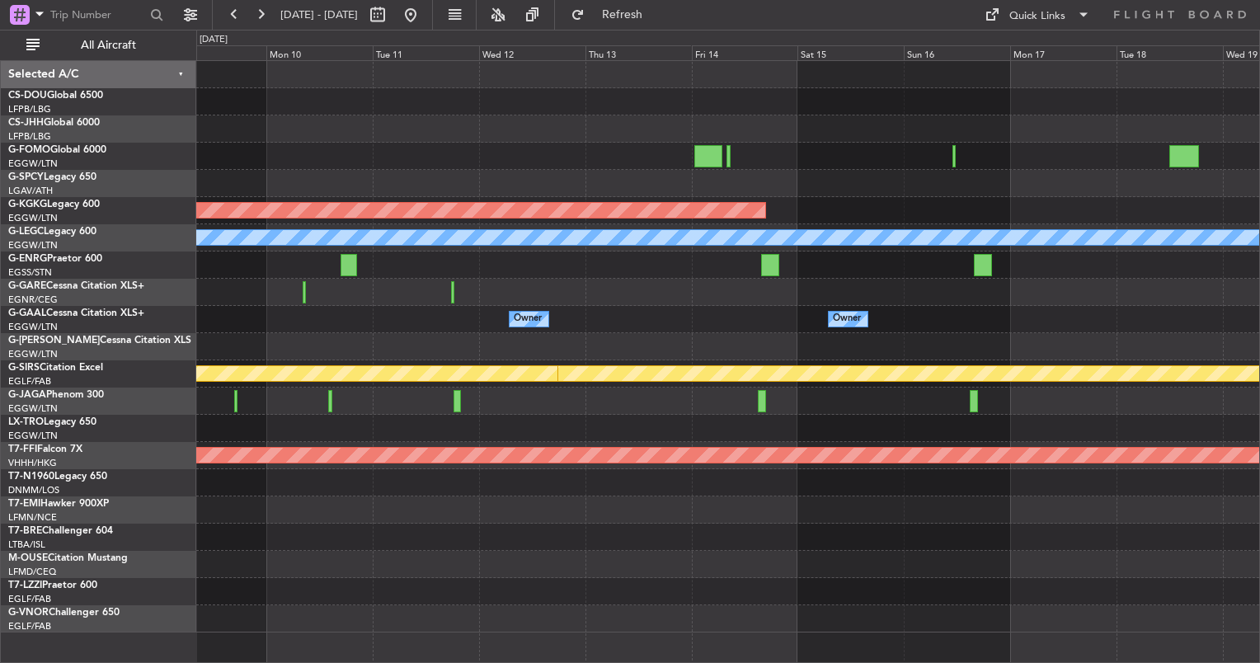
click at [350, 303] on div at bounding box center [727, 292] width 1063 height 27
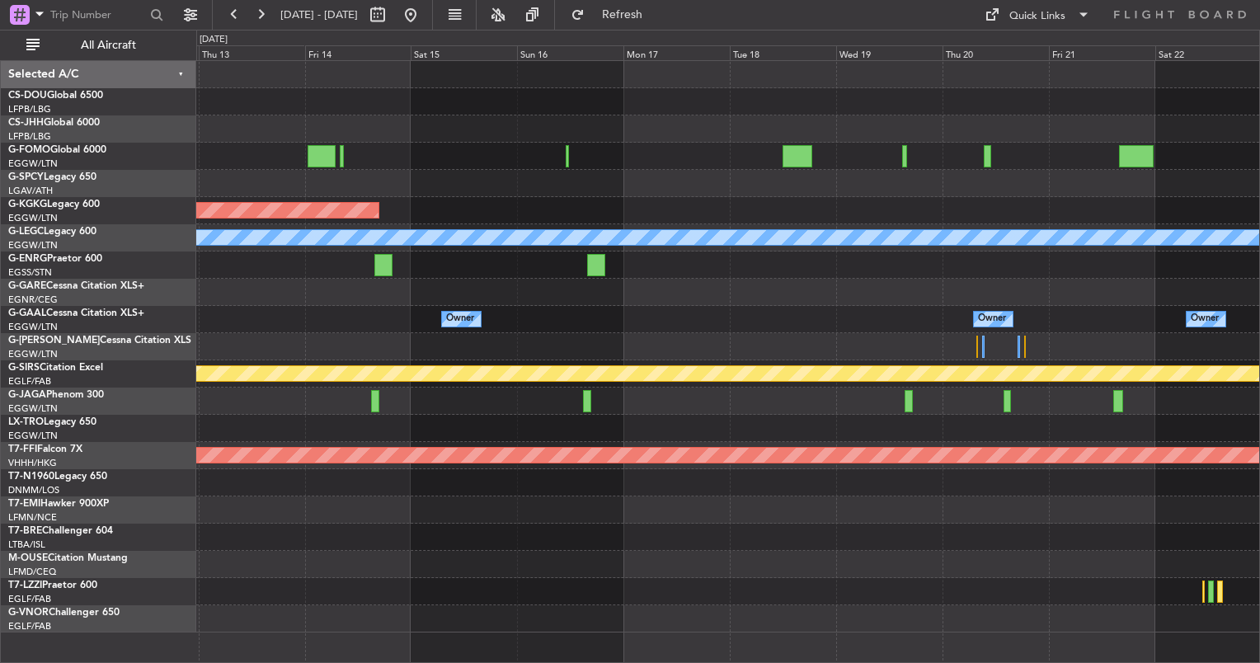
click at [298, 304] on div at bounding box center [727, 292] width 1063 height 27
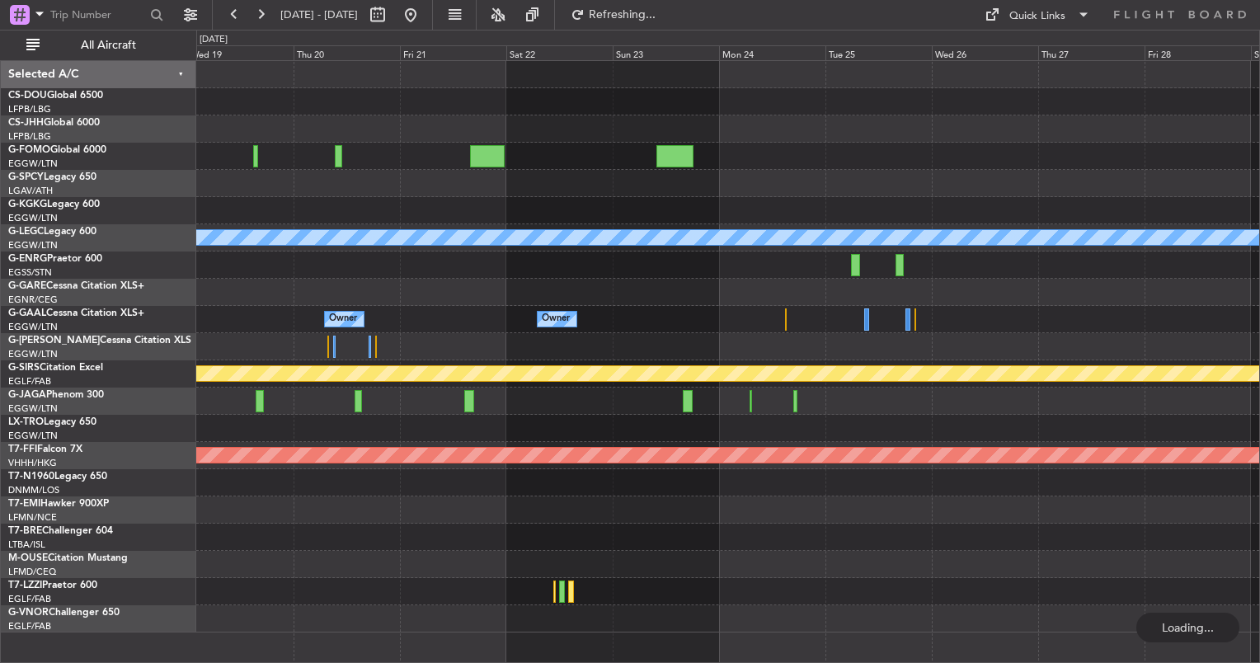
click at [351, 280] on div at bounding box center [727, 292] width 1063 height 27
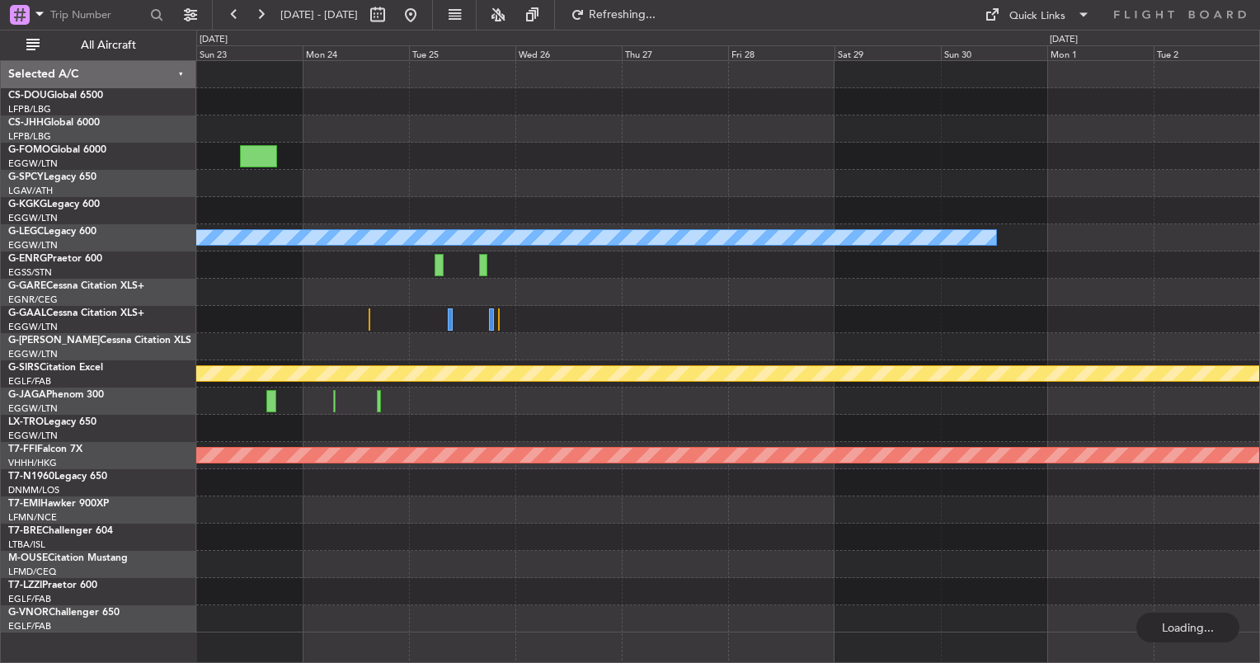
click at [361, 313] on div "Owner Owner" at bounding box center [727, 319] width 1063 height 27
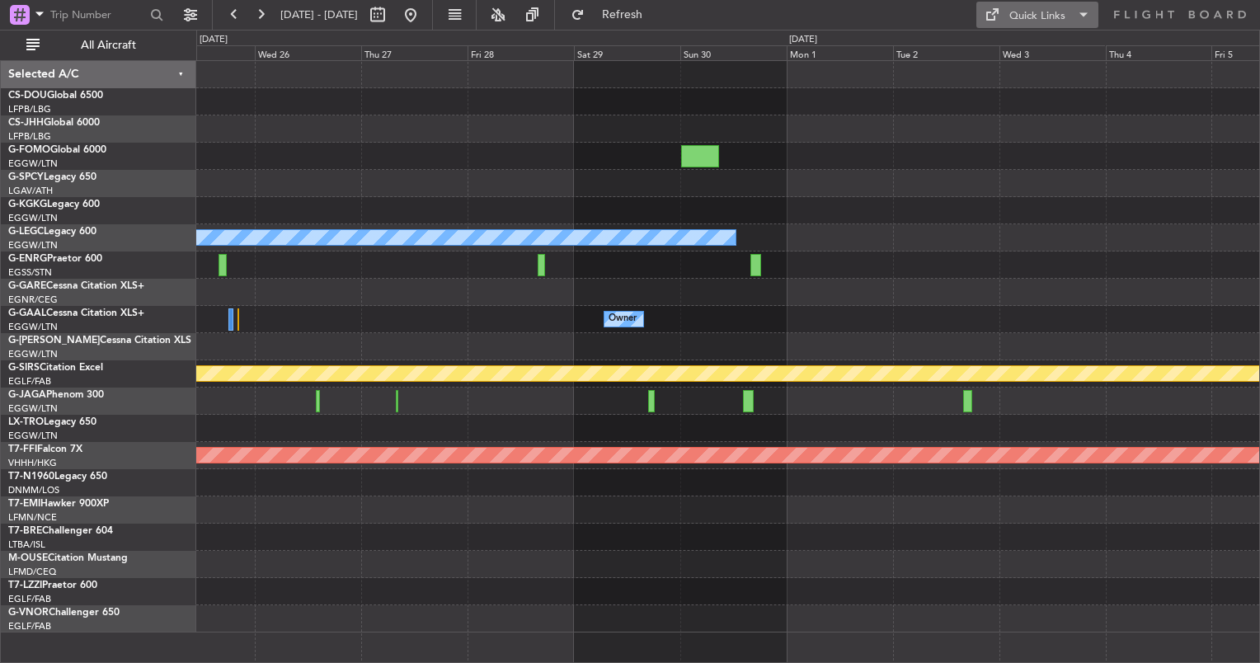
click at [1038, 11] on div "Quick Links" at bounding box center [1037, 16] width 56 height 16
click at [990, 56] on button "Trip Builder" at bounding box center [1038, 55] width 124 height 40
click at [1049, 15] on div "Quick Links" at bounding box center [1037, 16] width 56 height 16
click at [995, 45] on button "Trip Builder" at bounding box center [1038, 55] width 124 height 40
click at [662, 26] on button "Refresh" at bounding box center [612, 15] width 99 height 26
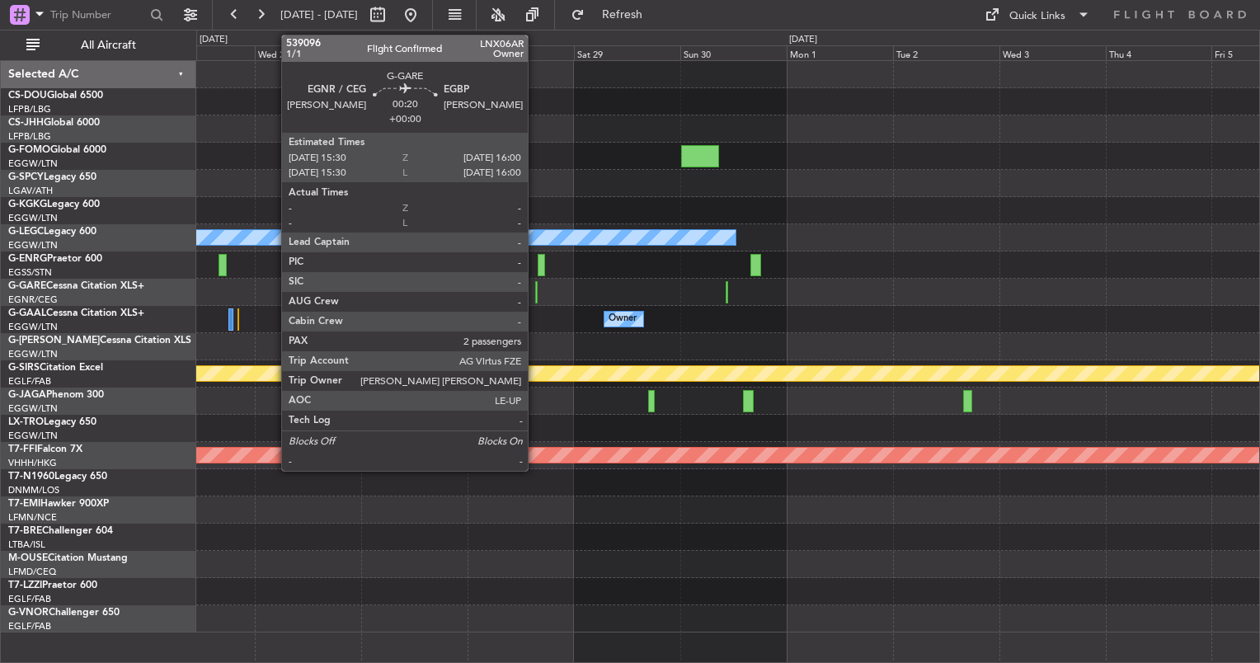
click at [537, 294] on div at bounding box center [536, 292] width 2 height 22
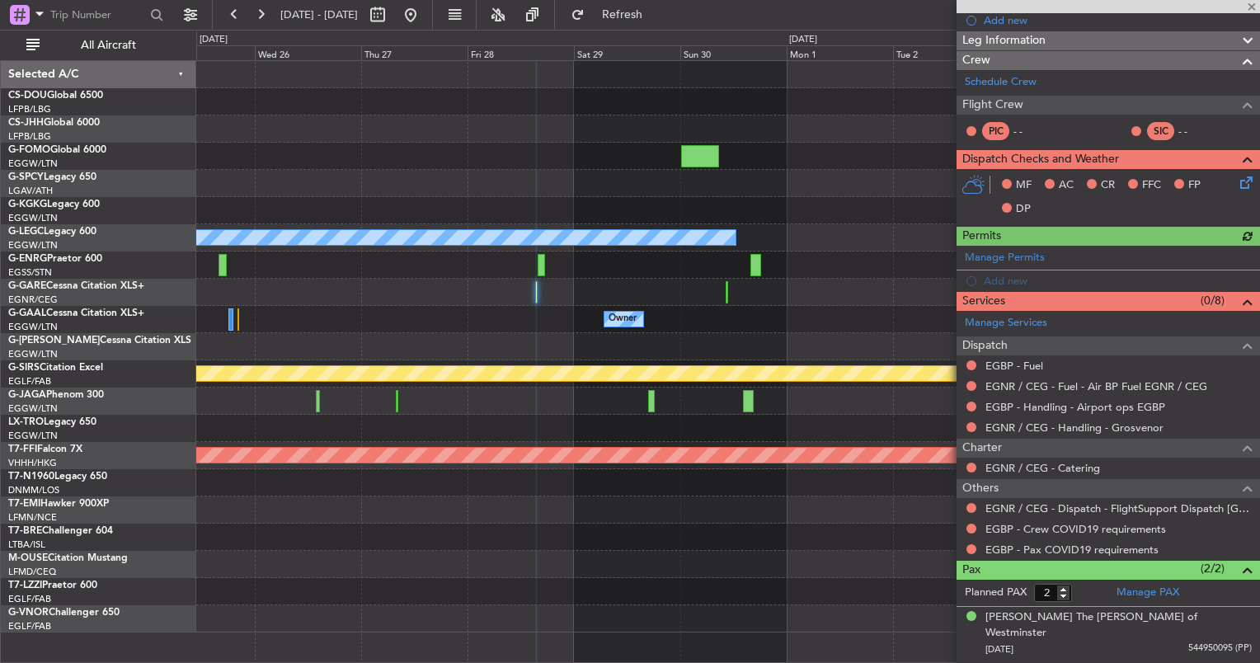
scroll to position [260, 0]
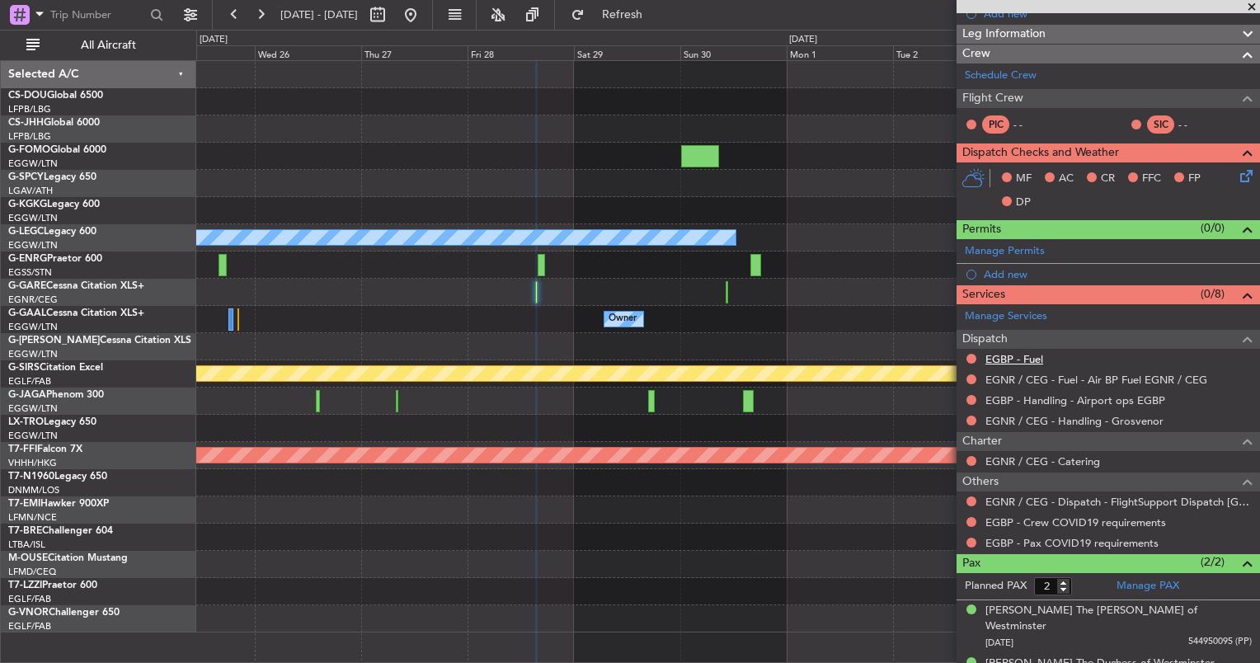
click at [996, 353] on link "EGBP - Fuel" at bounding box center [1015, 359] width 58 height 14
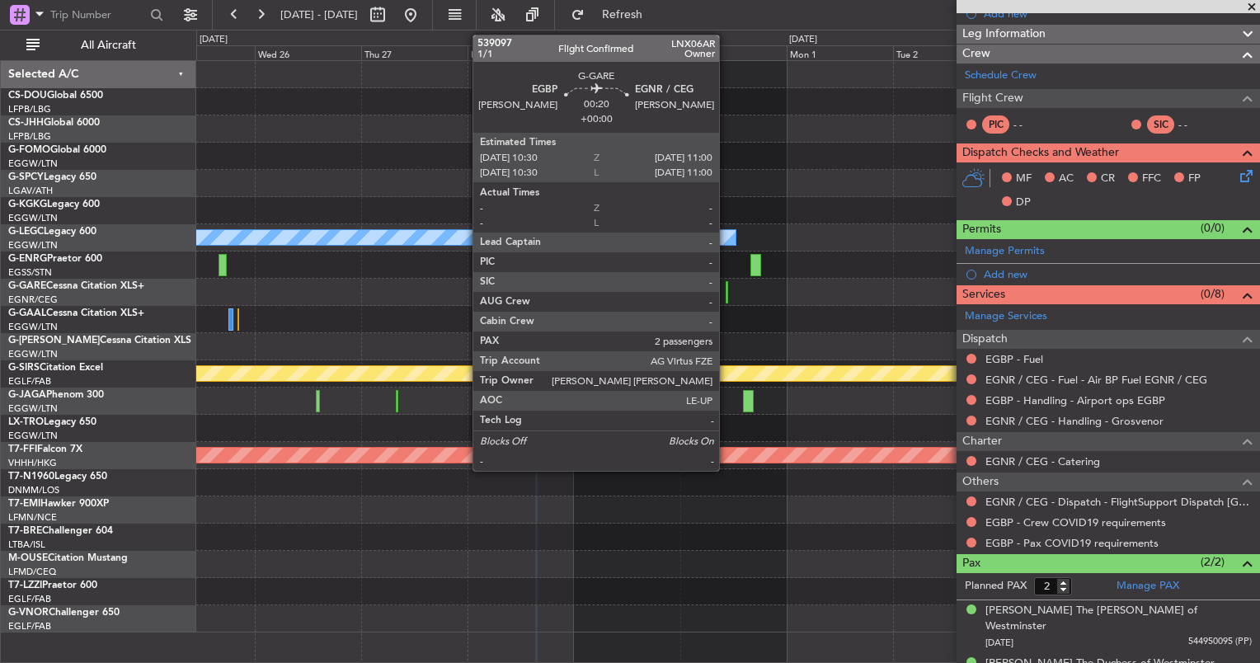
click at [727, 287] on div at bounding box center [727, 292] width 2 height 22
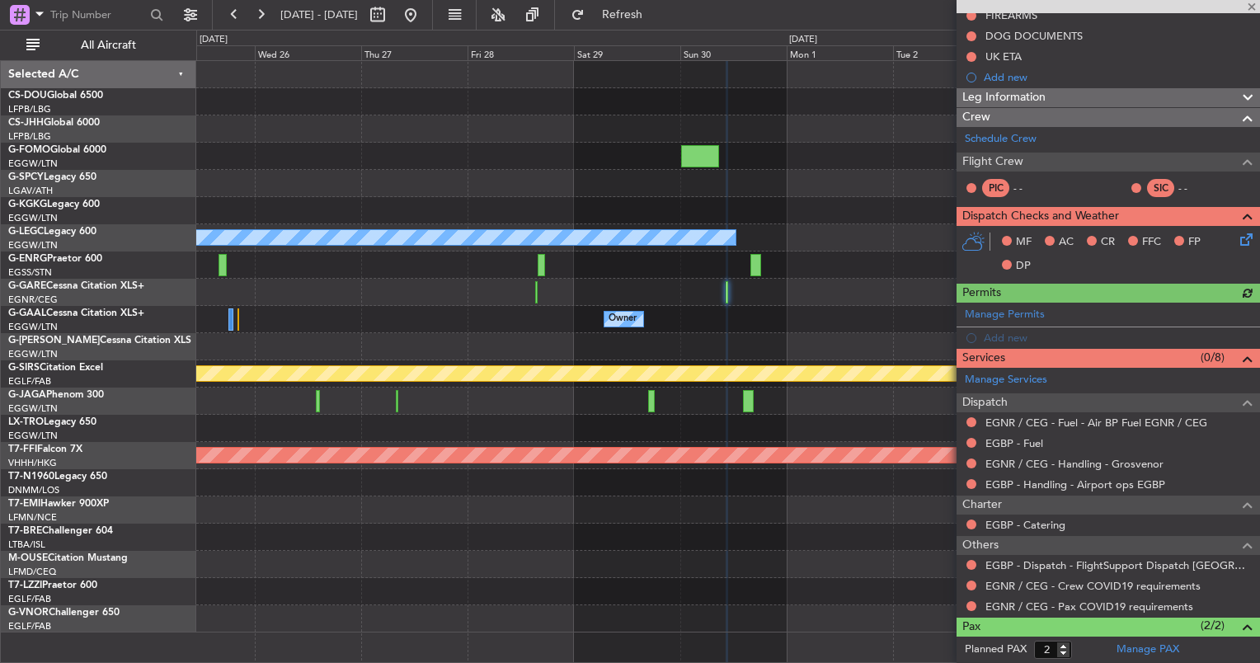
scroll to position [201, 0]
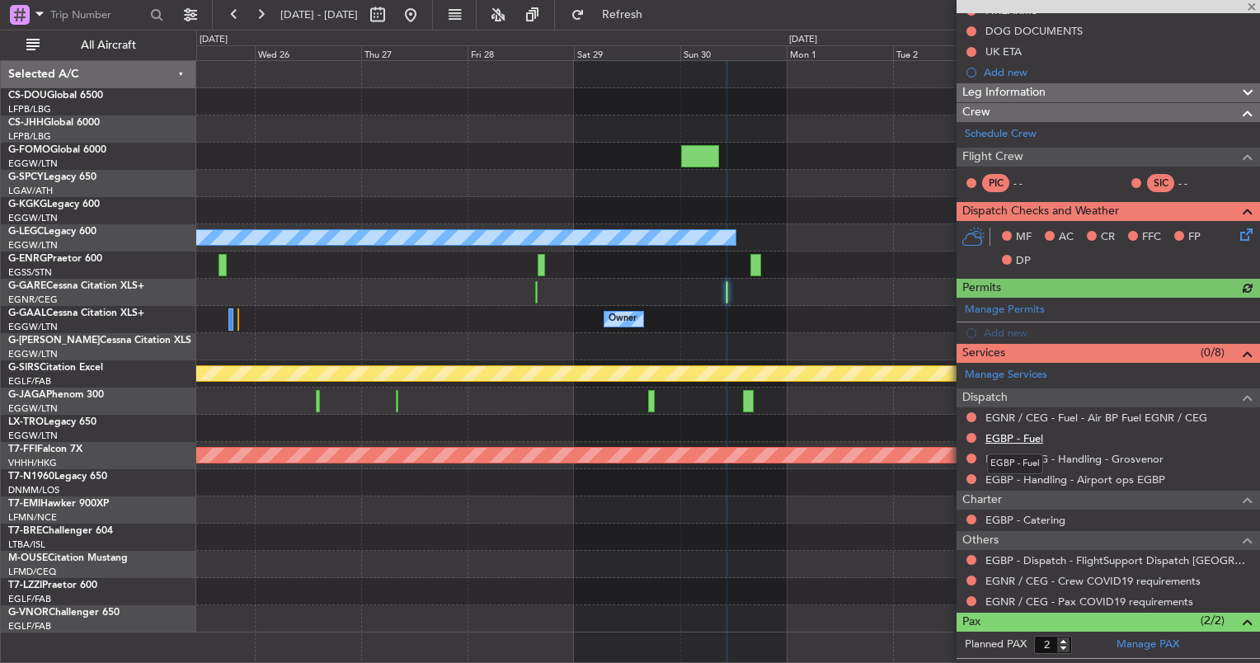
click at [1023, 431] on link "EGBP - Fuel" at bounding box center [1015, 438] width 58 height 14
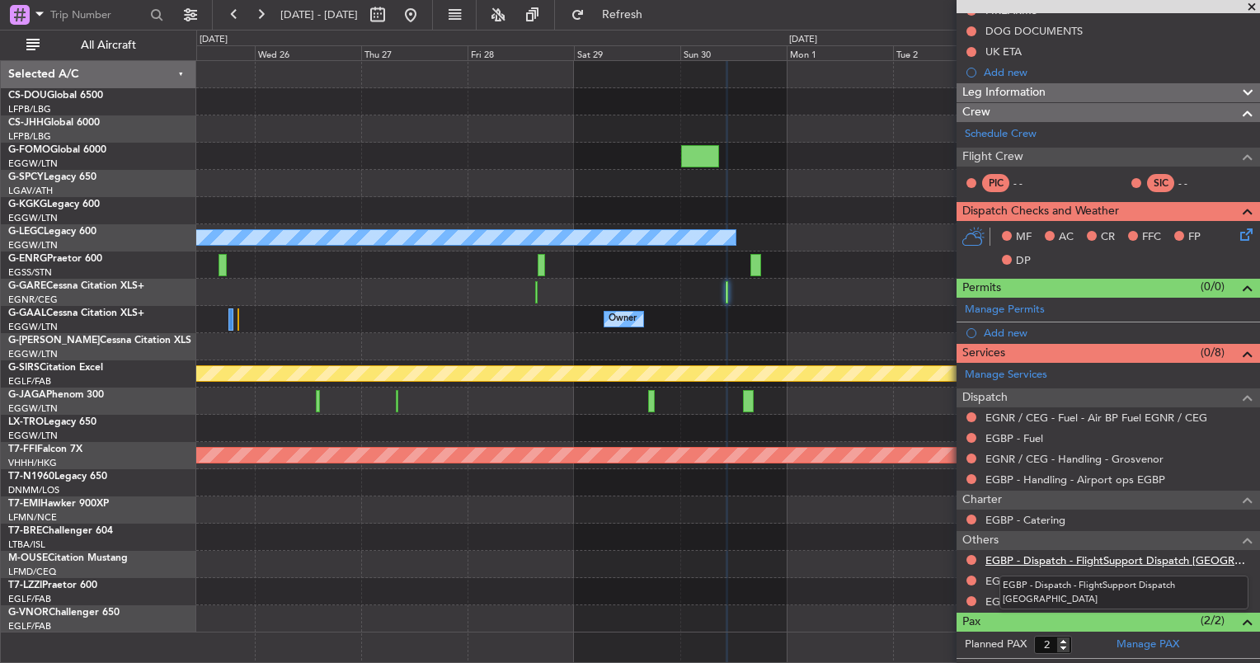
click at [1016, 554] on link "EGBP - Dispatch - FlightSupport Dispatch UK" at bounding box center [1119, 560] width 266 height 14
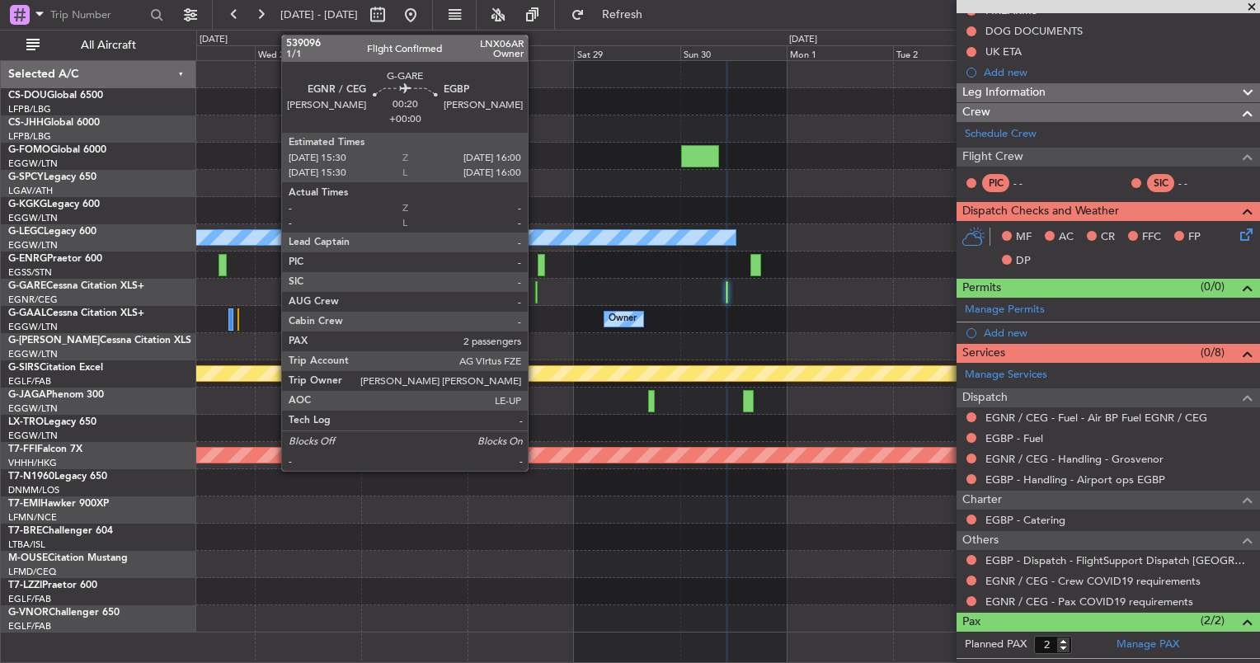
click at [535, 289] on div at bounding box center [536, 292] width 2 height 22
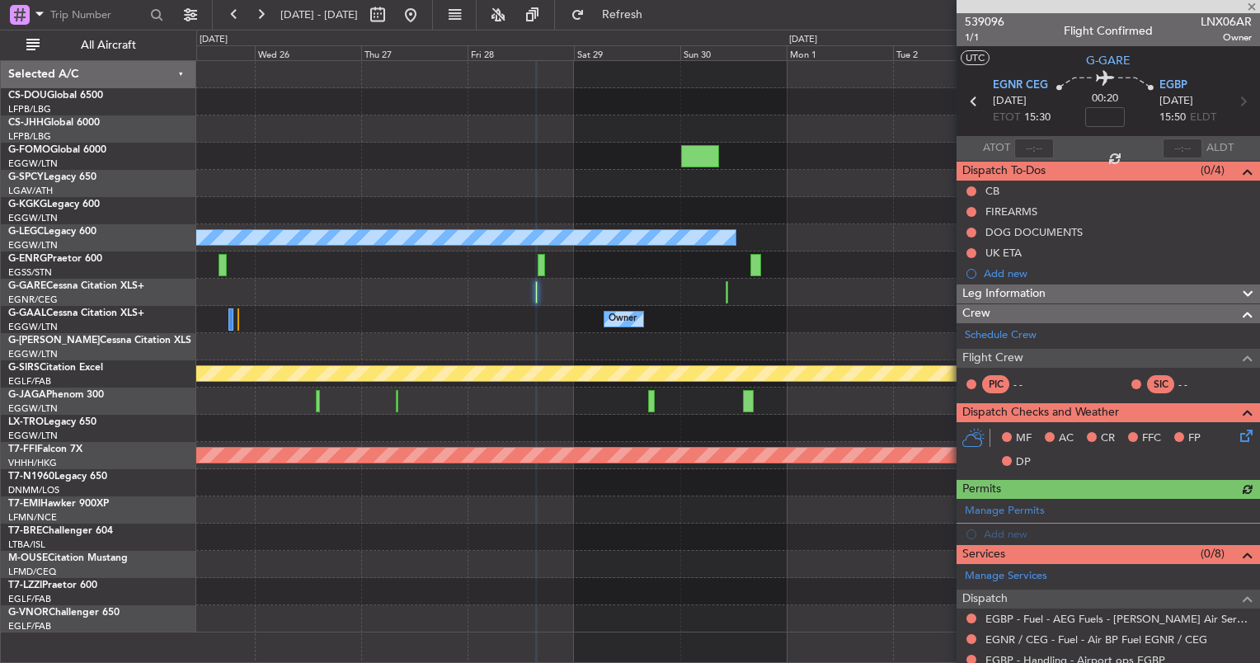
scroll to position [268, 0]
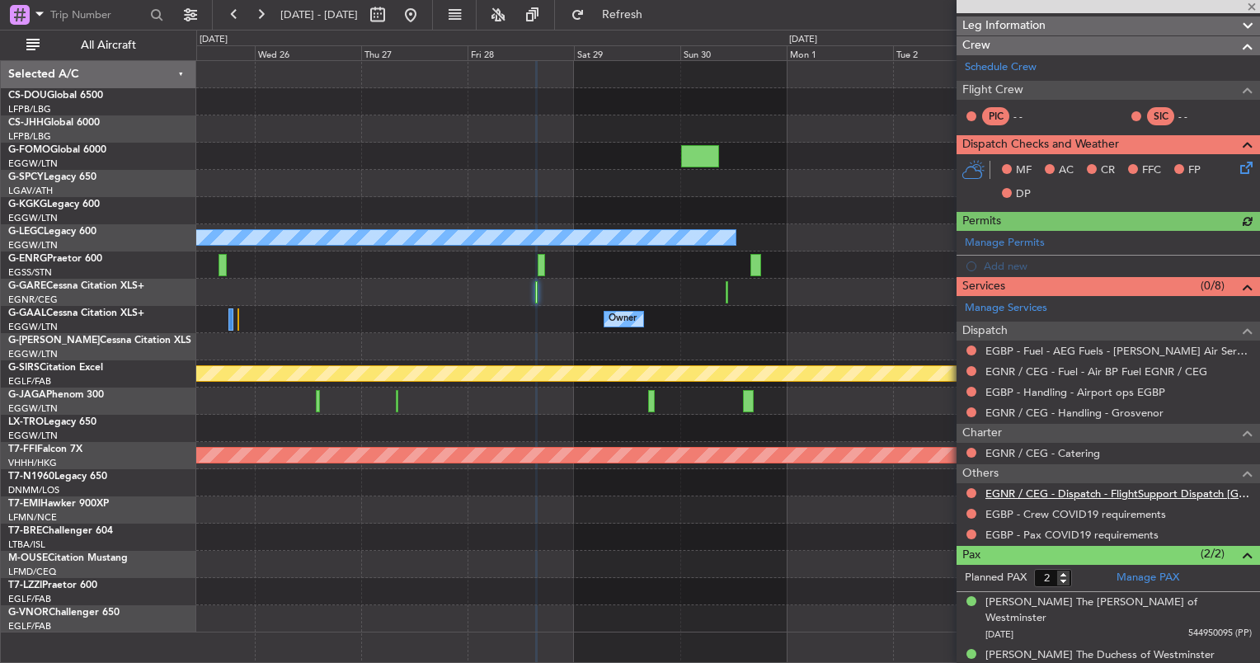
click at [1070, 488] on link "EGNR / CEG - Dispatch - FlightSupport Dispatch [GEOGRAPHIC_DATA]" at bounding box center [1119, 494] width 266 height 14
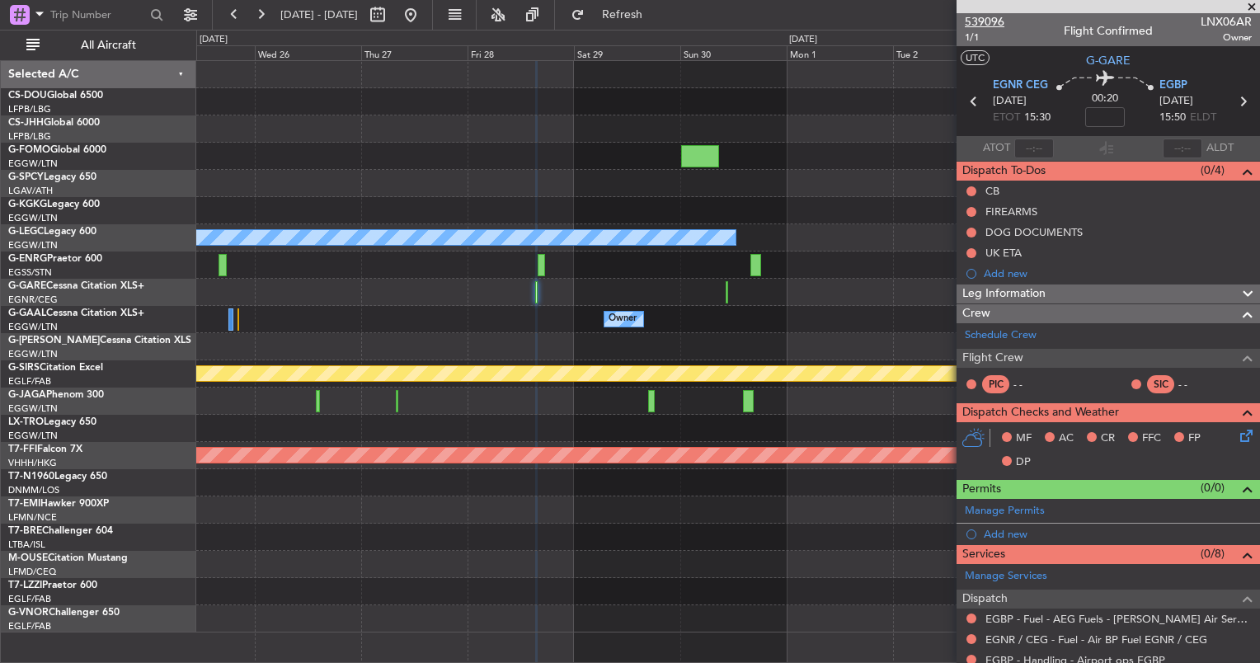
click at [983, 19] on span "539096" at bounding box center [985, 21] width 40 height 17
click at [729, 294] on div at bounding box center [727, 292] width 1063 height 27
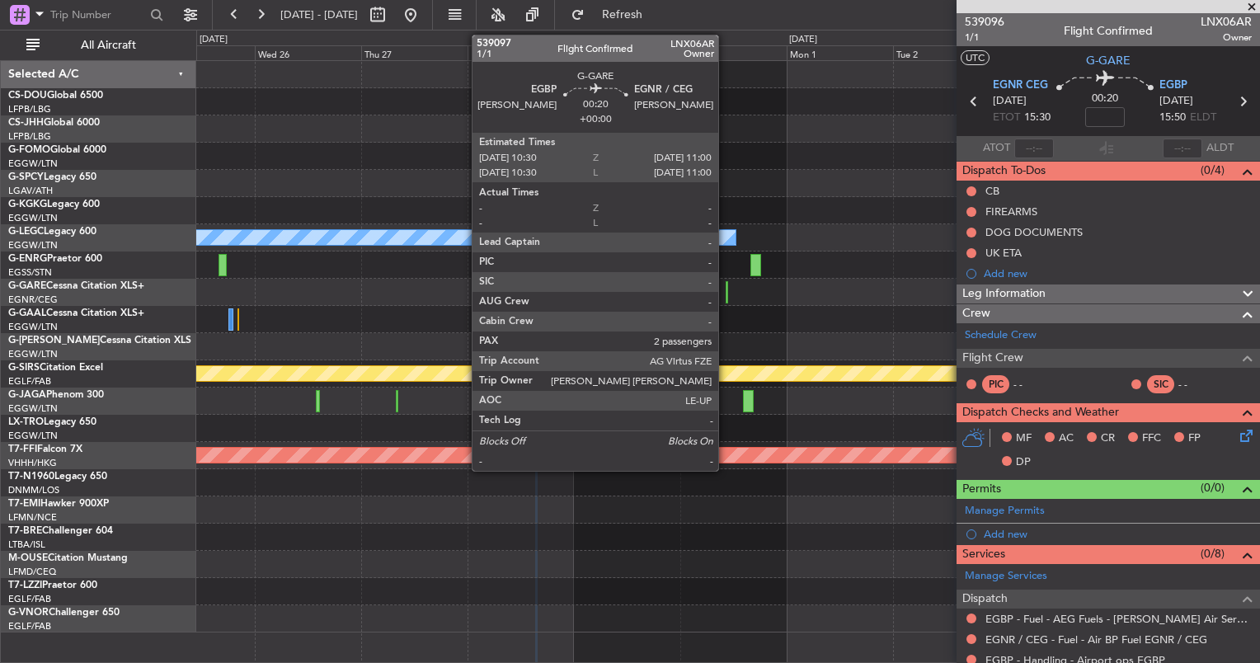
click at [726, 292] on div at bounding box center [727, 292] width 2 height 22
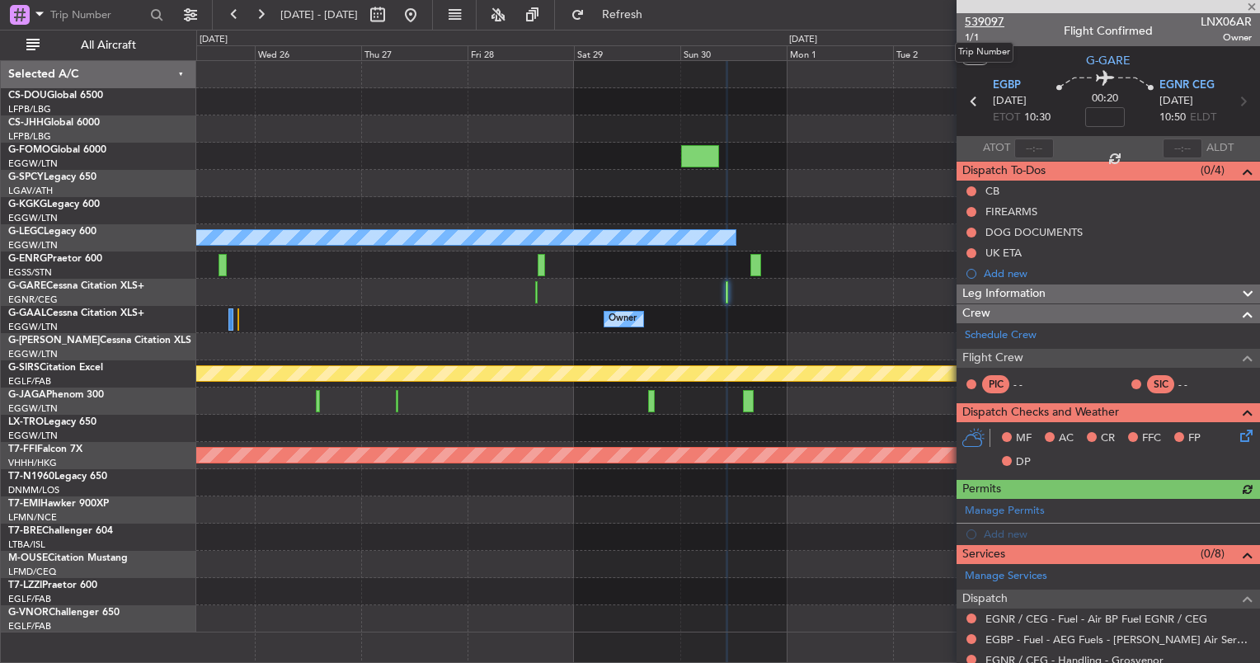
click at [993, 24] on span "539097" at bounding box center [985, 21] width 40 height 17
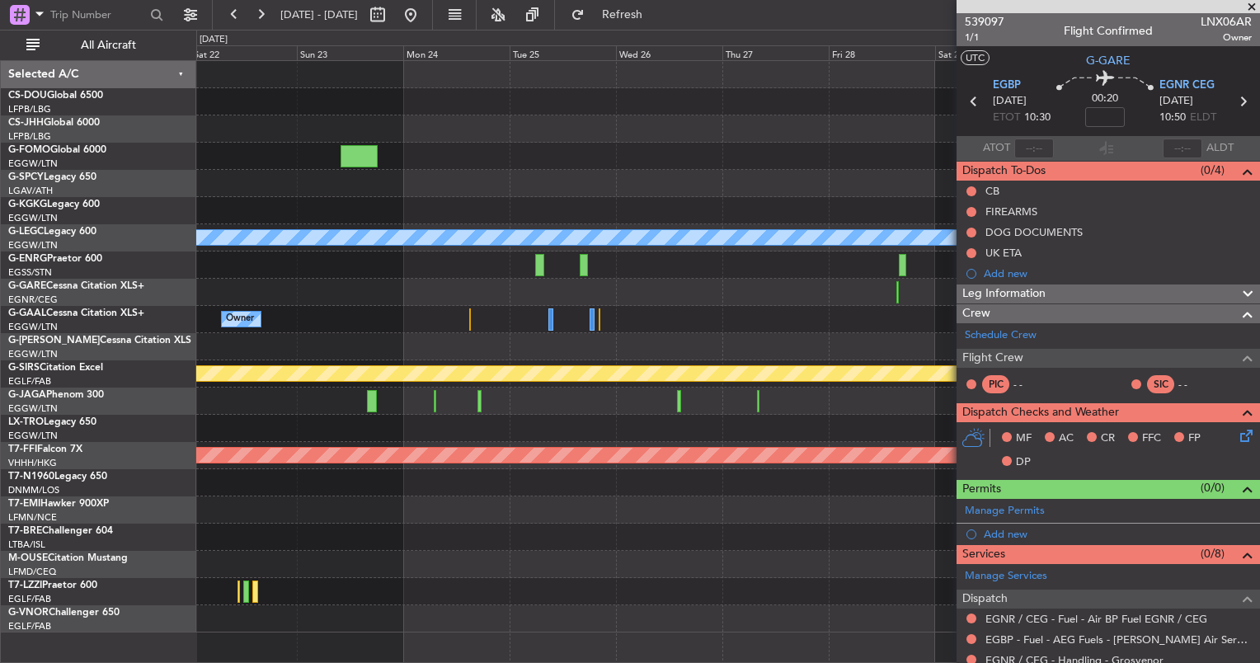
click at [1049, 413] on fb-app "25 Nov 2025 - 05 Dec 2025 Refresh Quick Links All Aircraft A/C Unavailable Lond…" at bounding box center [630, 337] width 1260 height 651
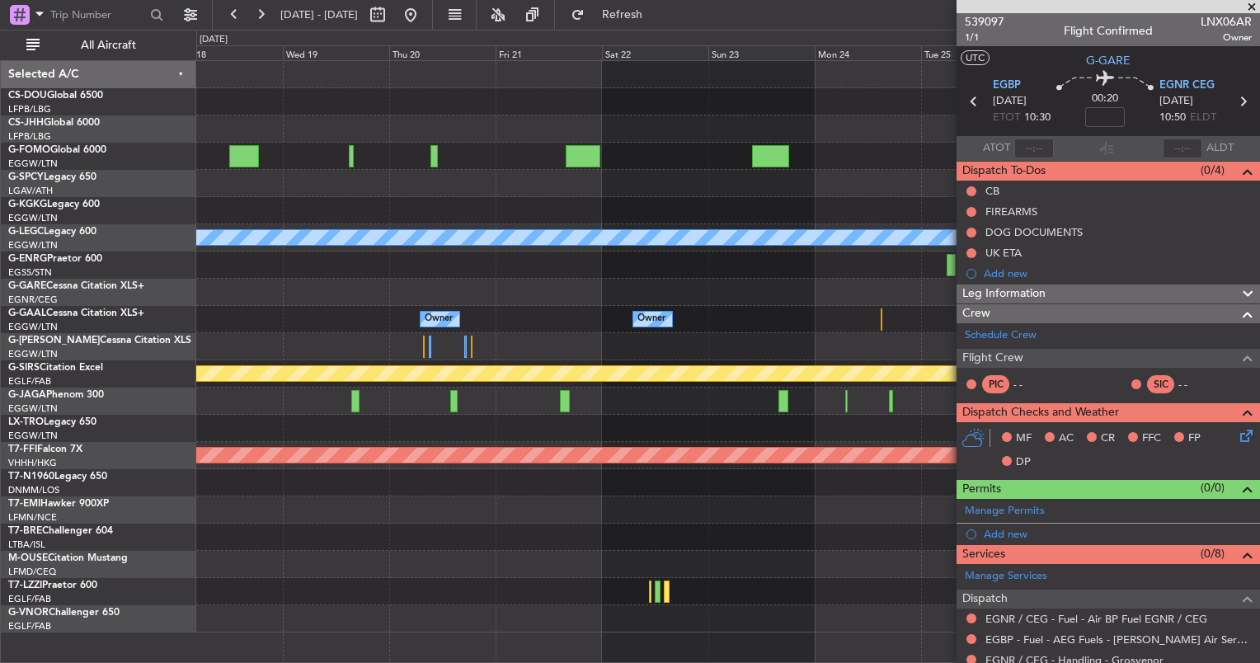
click at [892, 480] on div "A/C Unavailable London (Luton) Owner Owner Owner Planned Maint Bournemouth Plan…" at bounding box center [727, 347] width 1063 height 572
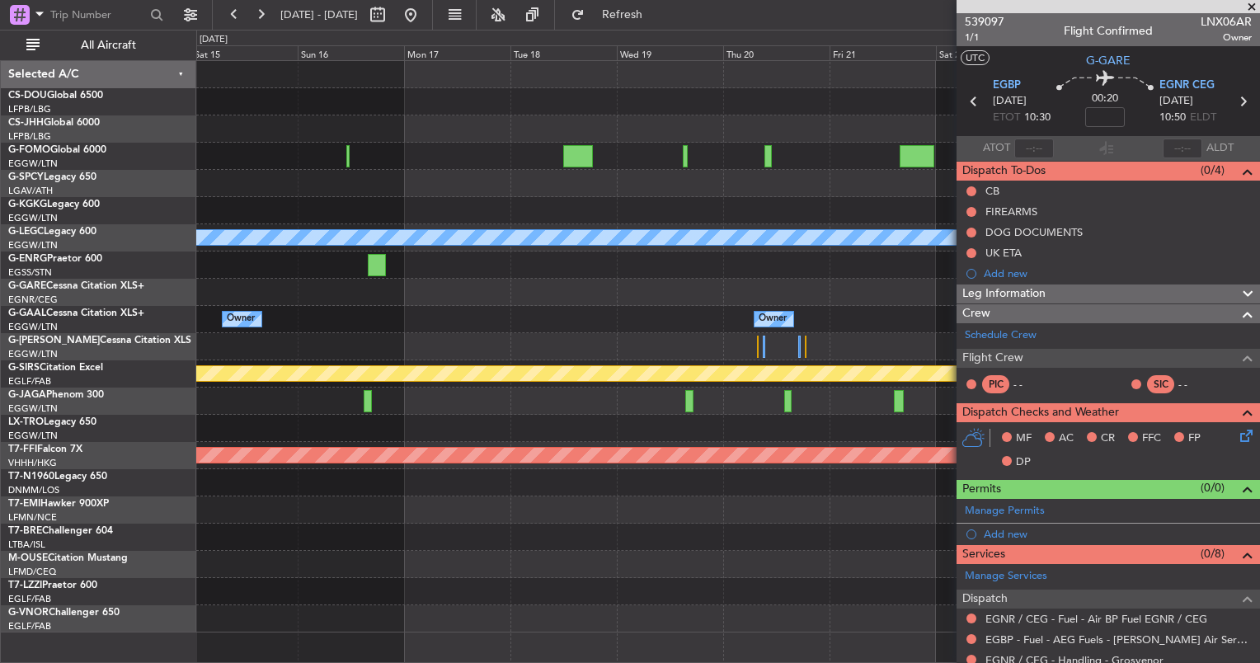
click at [863, 472] on div at bounding box center [727, 482] width 1063 height 27
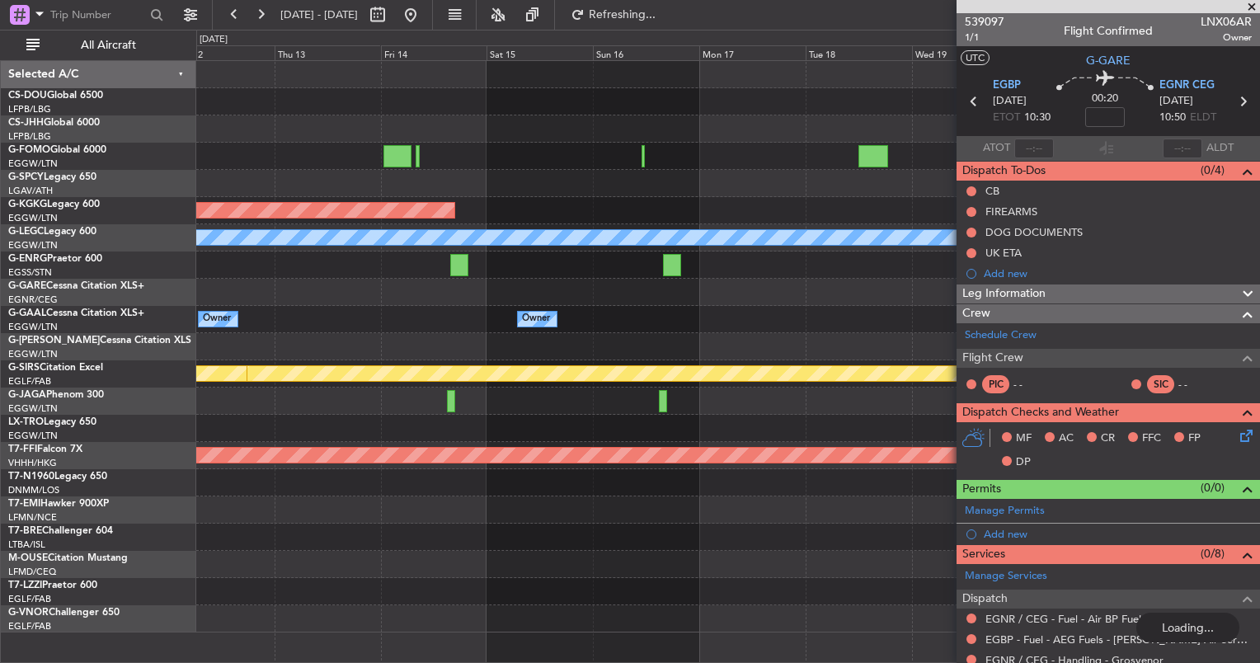
click at [1036, 409] on fb-app "14 Nov 2025 - 24 Nov 2025 Refreshing... Quick Links All Aircraft Planned Maint …" at bounding box center [630, 337] width 1260 height 651
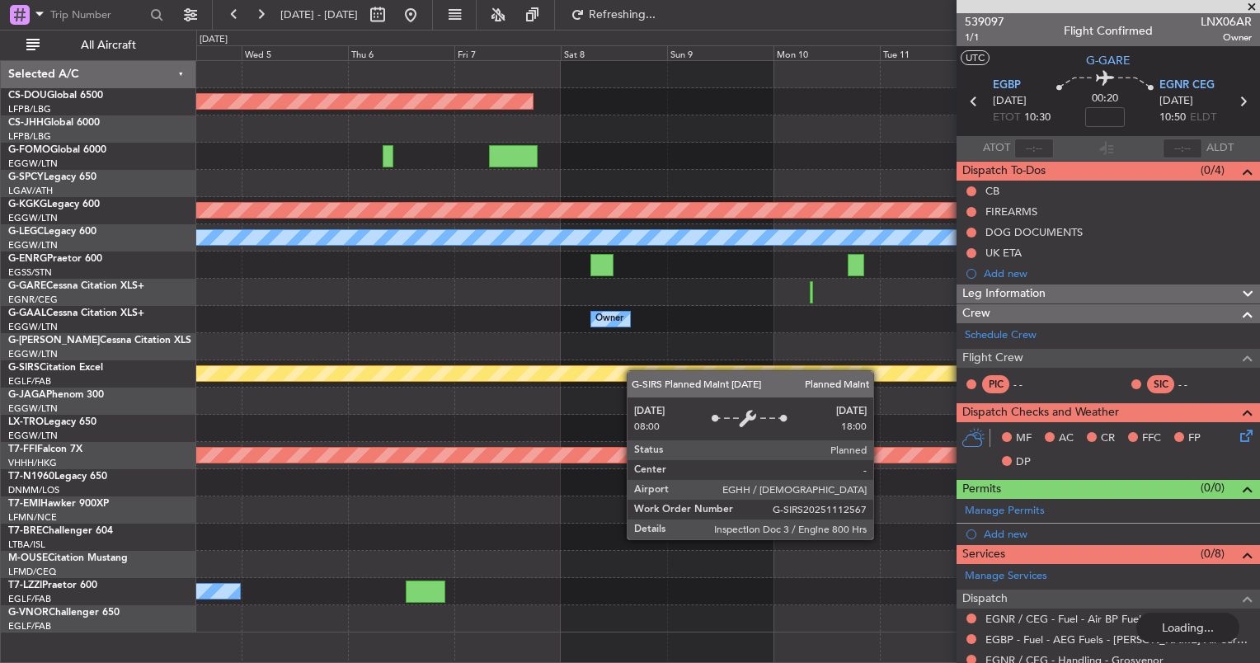
click at [1259, 531] on html "08 Nov 2025 - 18 Nov 2025 Refreshing... Quick Links All Aircraft Planned Maint …" at bounding box center [630, 331] width 1260 height 663
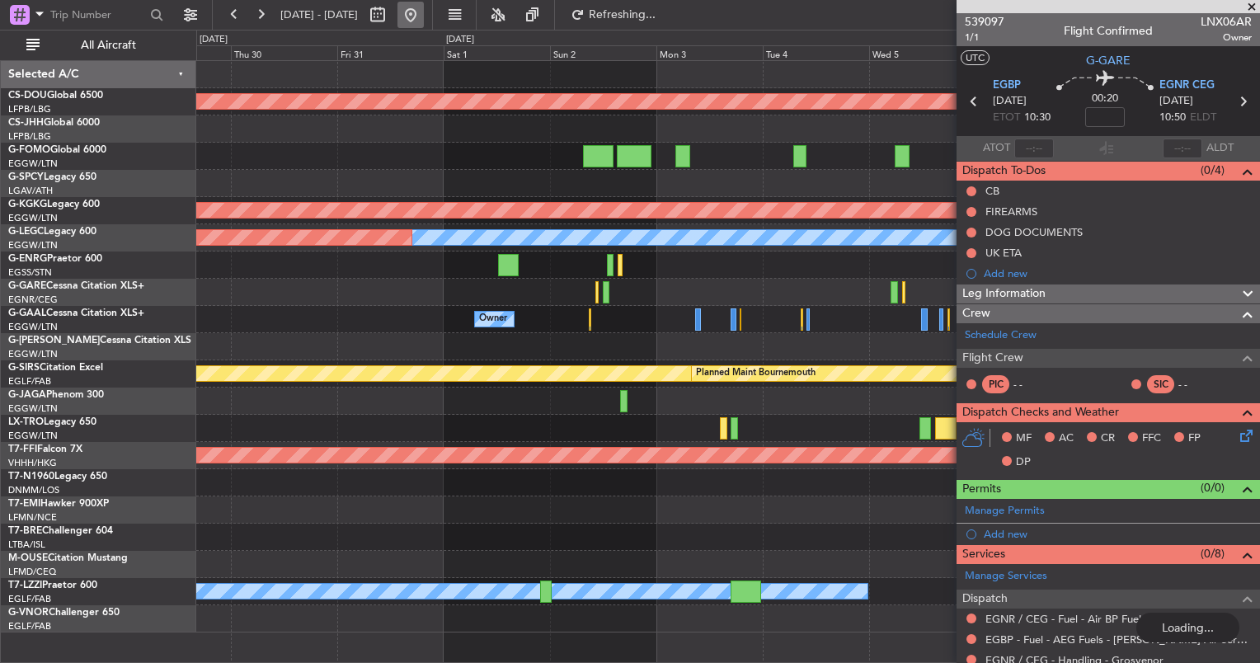
click at [424, 26] on button at bounding box center [411, 15] width 26 height 26
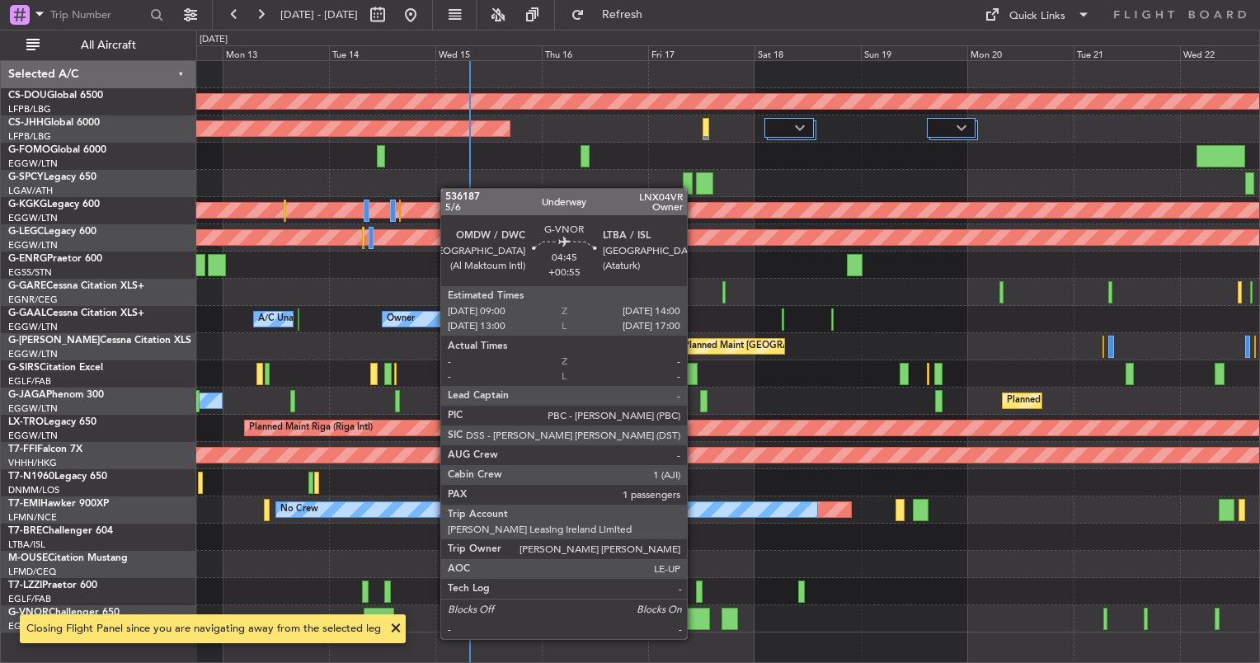
click at [694, 623] on div at bounding box center [698, 619] width 22 height 22
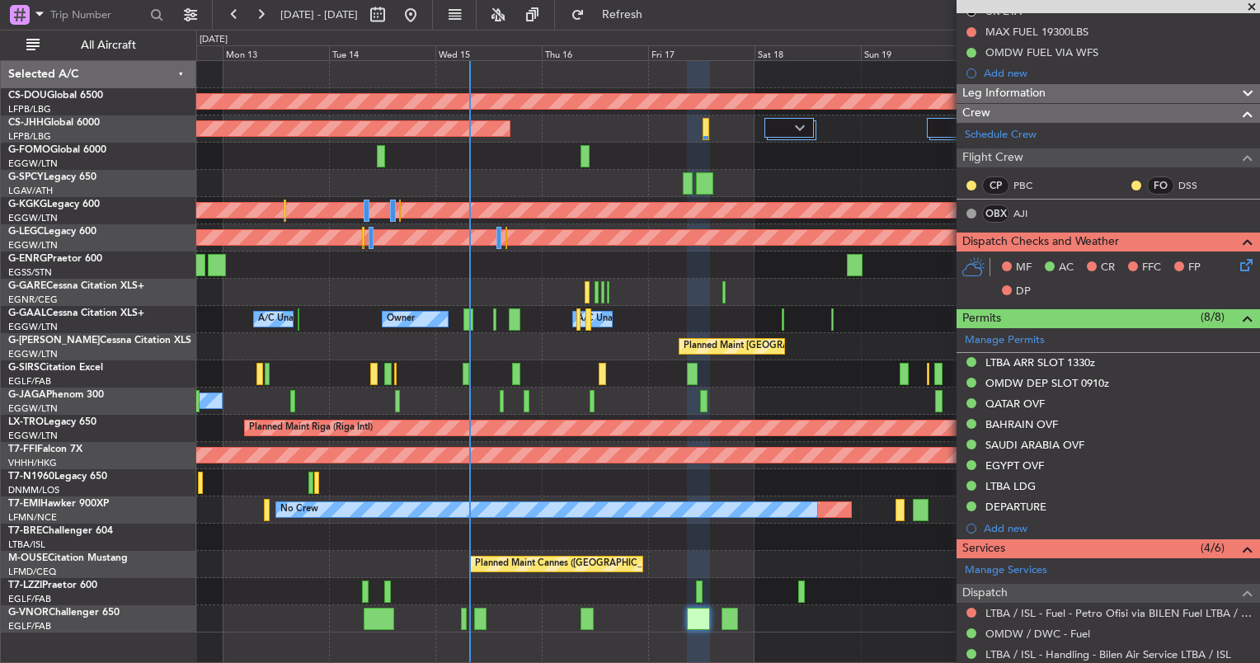
scroll to position [220, 0]
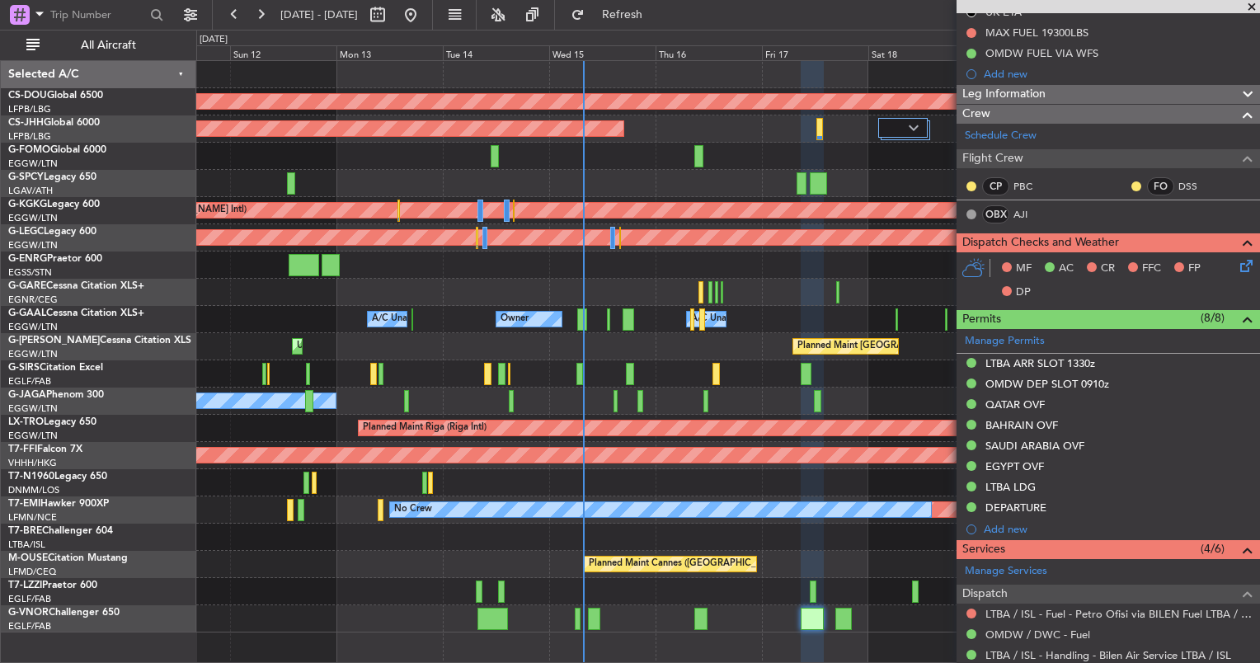
click at [562, 409] on div "No Crew Planned Maint Paris (Le Bourget)" at bounding box center [727, 401] width 1063 height 27
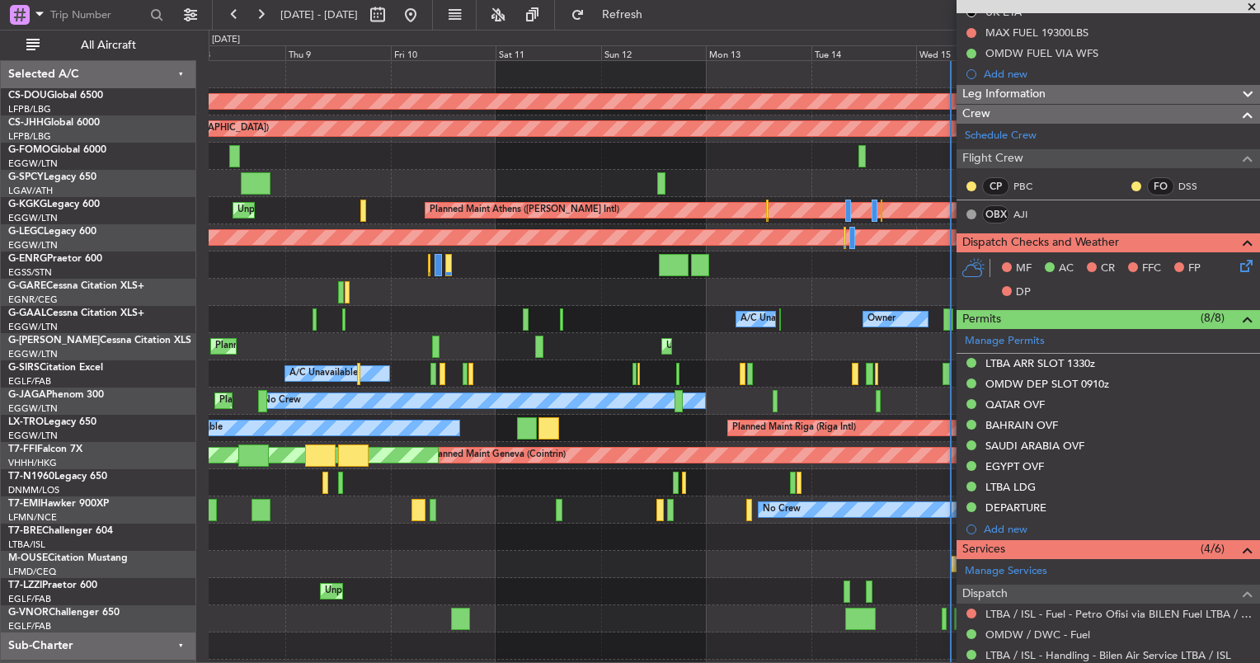
click at [580, 540] on div at bounding box center [734, 537] width 1051 height 27
click at [234, 577] on div "Planned Maint London (Biggin Hill) Planned Maint Paris (Le Bourget) Planned Mai…" at bounding box center [734, 374] width 1051 height 626
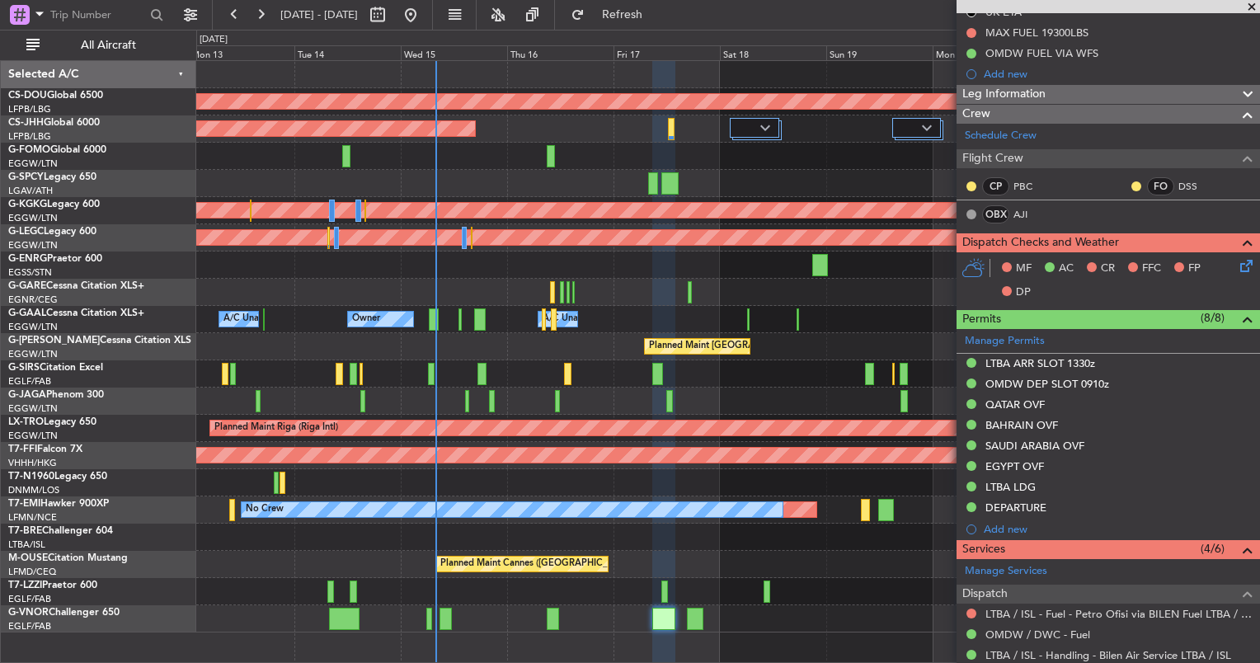
click at [735, 486] on div at bounding box center [727, 482] width 1063 height 27
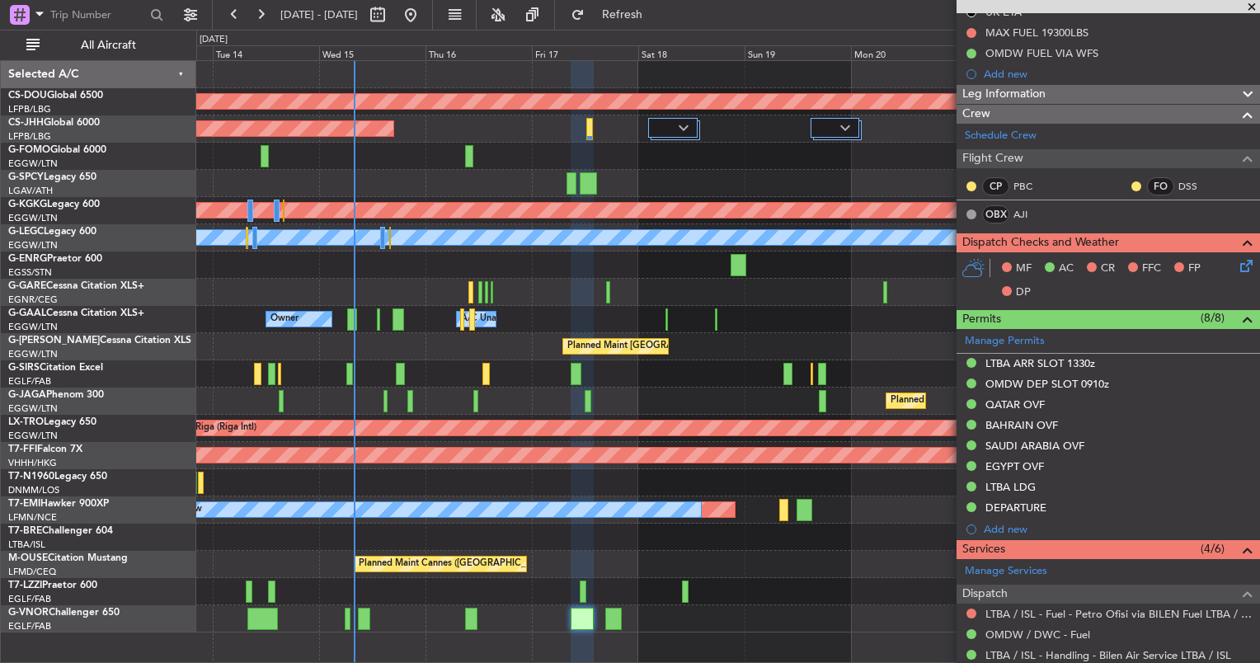
click at [604, 495] on div "Planned Maint London ([GEOGRAPHIC_DATA]) Planned Maint [GEOGRAPHIC_DATA] ([GEOG…" at bounding box center [727, 347] width 1063 height 572
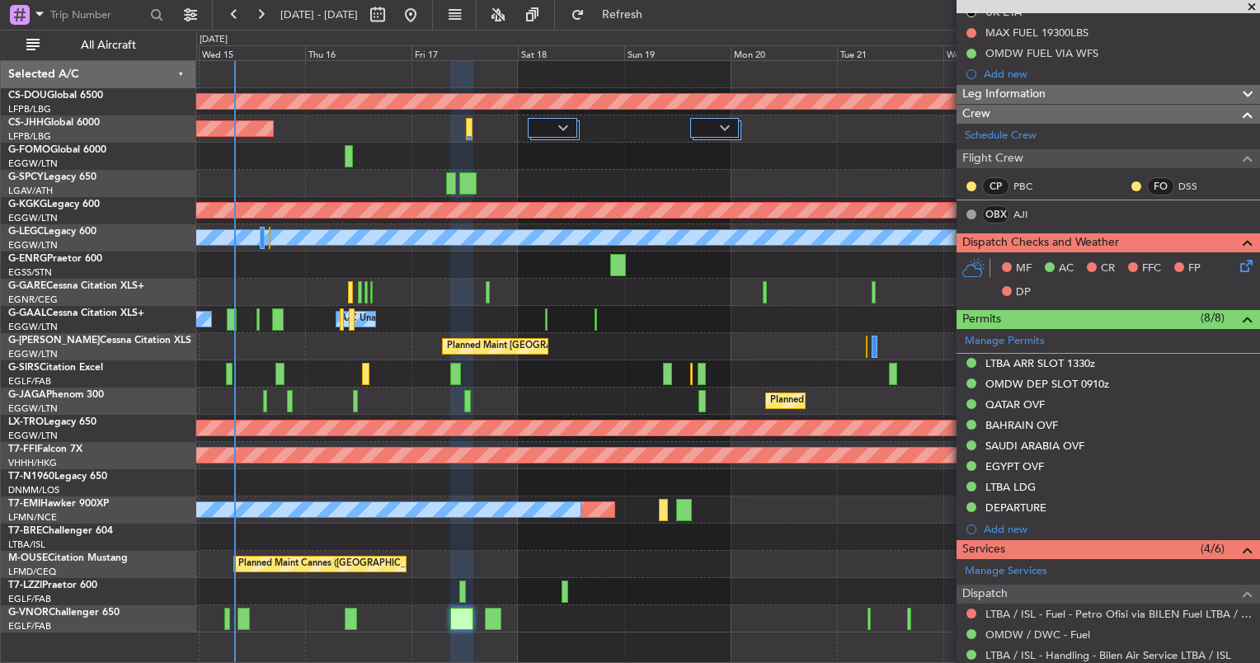
scroll to position [0, 0]
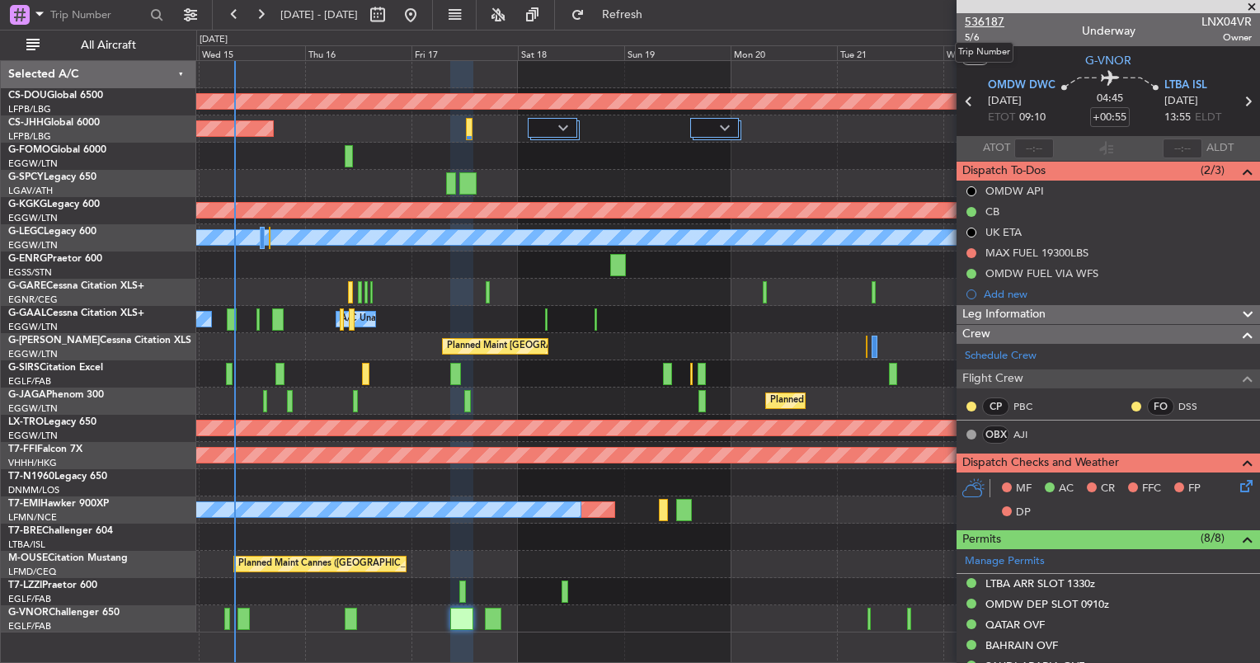
click at [986, 24] on span "536187" at bounding box center [985, 21] width 40 height 17
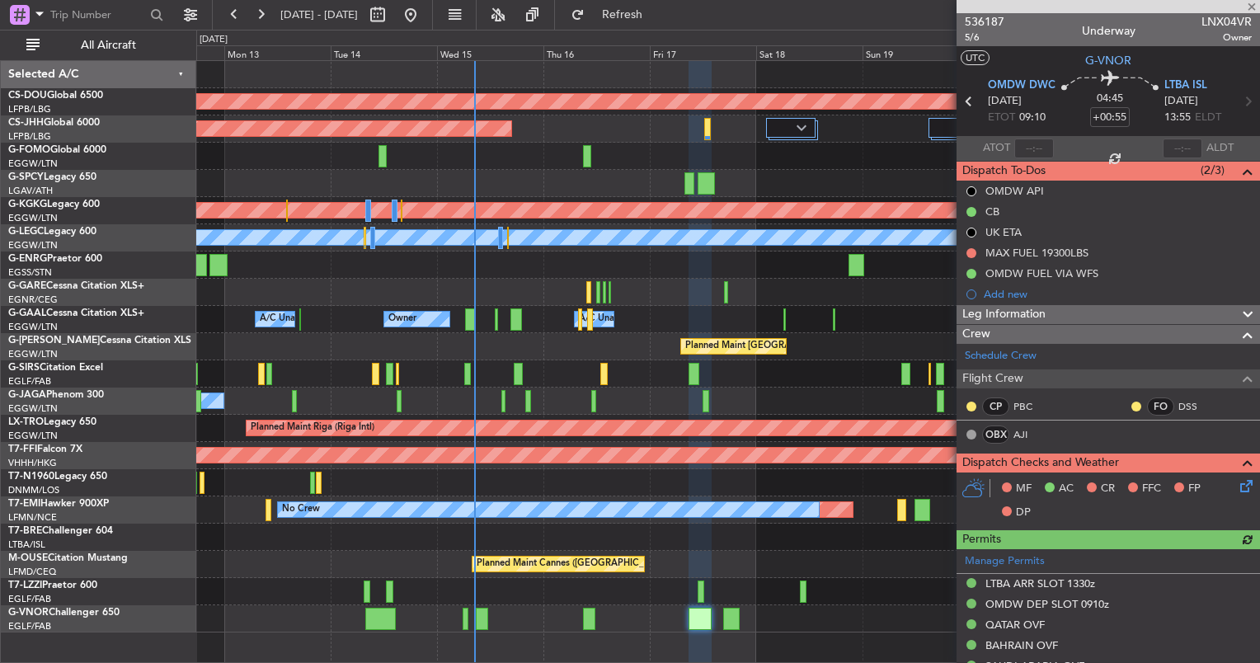
click at [488, 581] on div "Planned Maint London (Biggin Hill) Planned Maint Paris (Le Bourget) Planned Mai…" at bounding box center [727, 347] width 1063 height 572
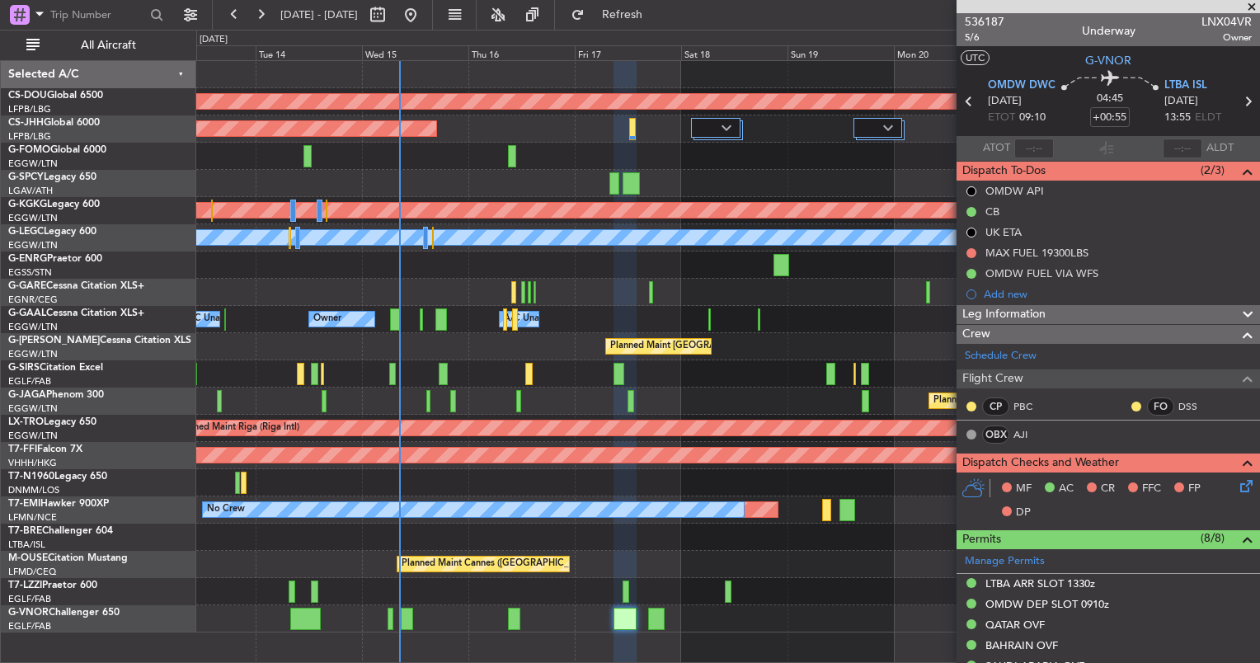
click at [470, 297] on div "Planned Maint London ([GEOGRAPHIC_DATA]) Planned Maint [GEOGRAPHIC_DATA] ([GEOG…" at bounding box center [727, 347] width 1063 height 572
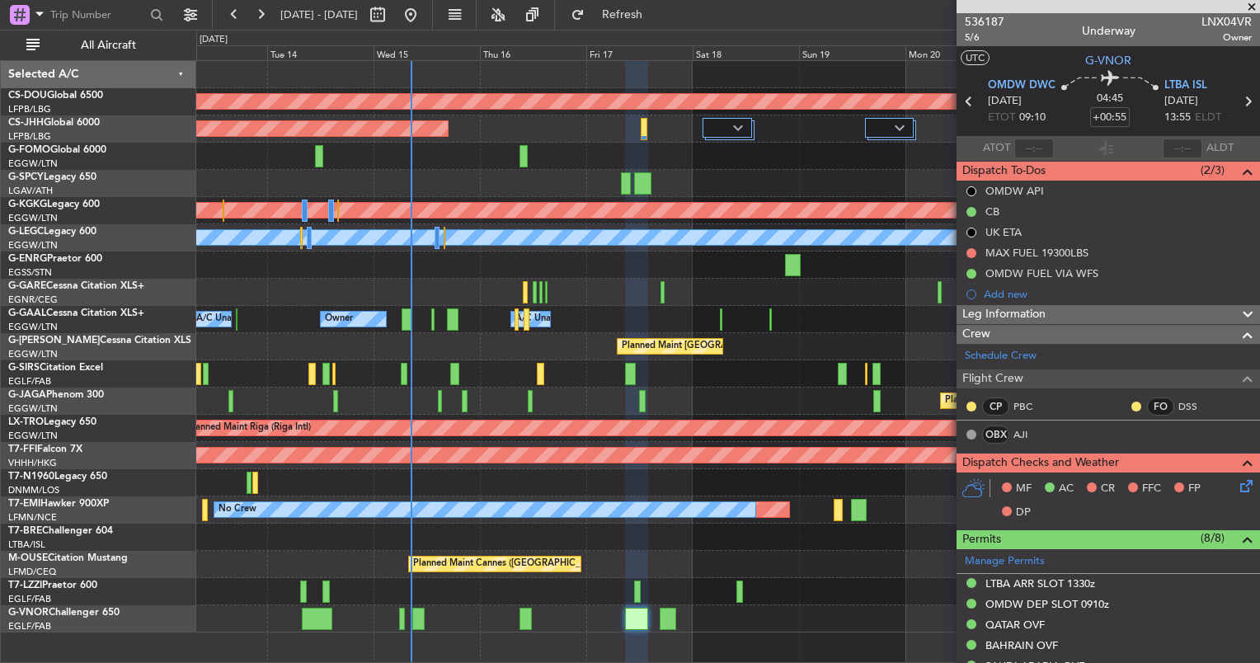
scroll to position [445, 0]
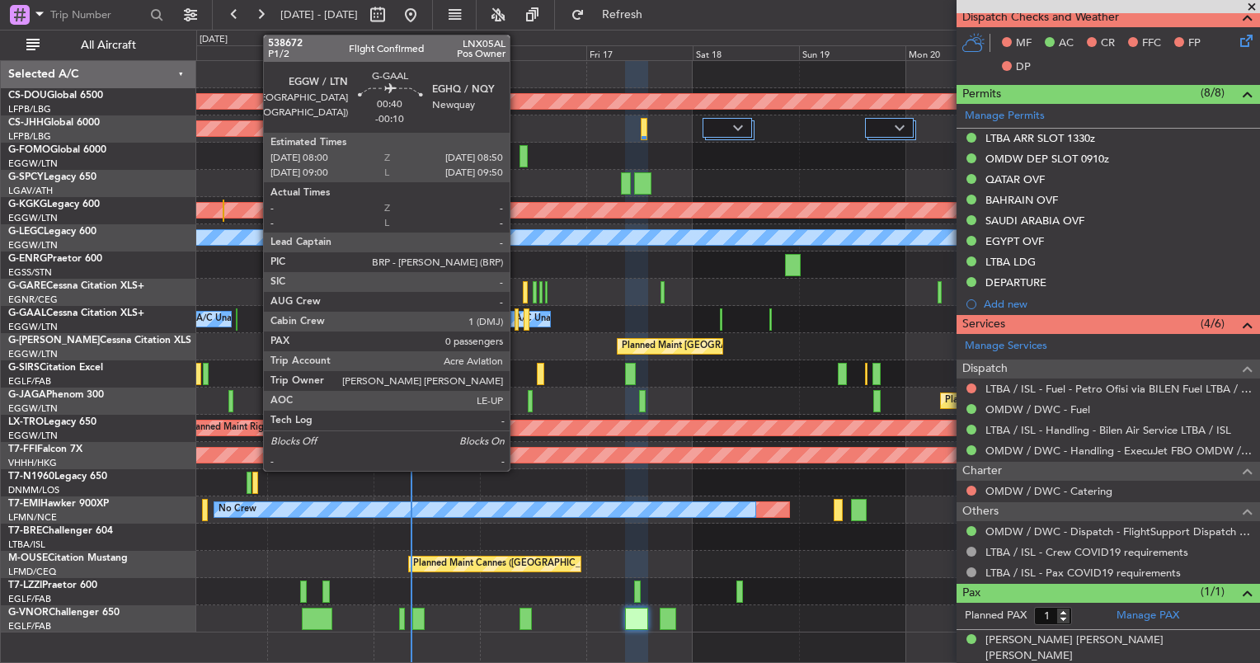
click at [517, 326] on div at bounding box center [517, 319] width 4 height 22
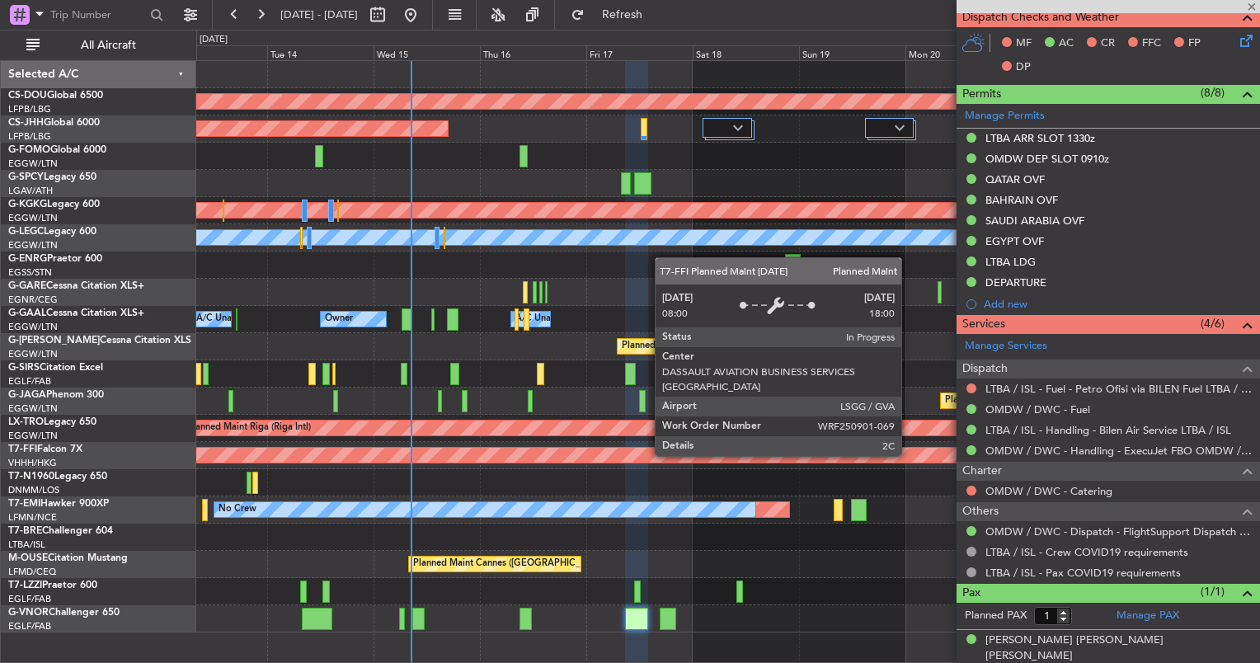
type input "-00:10"
type input "0"
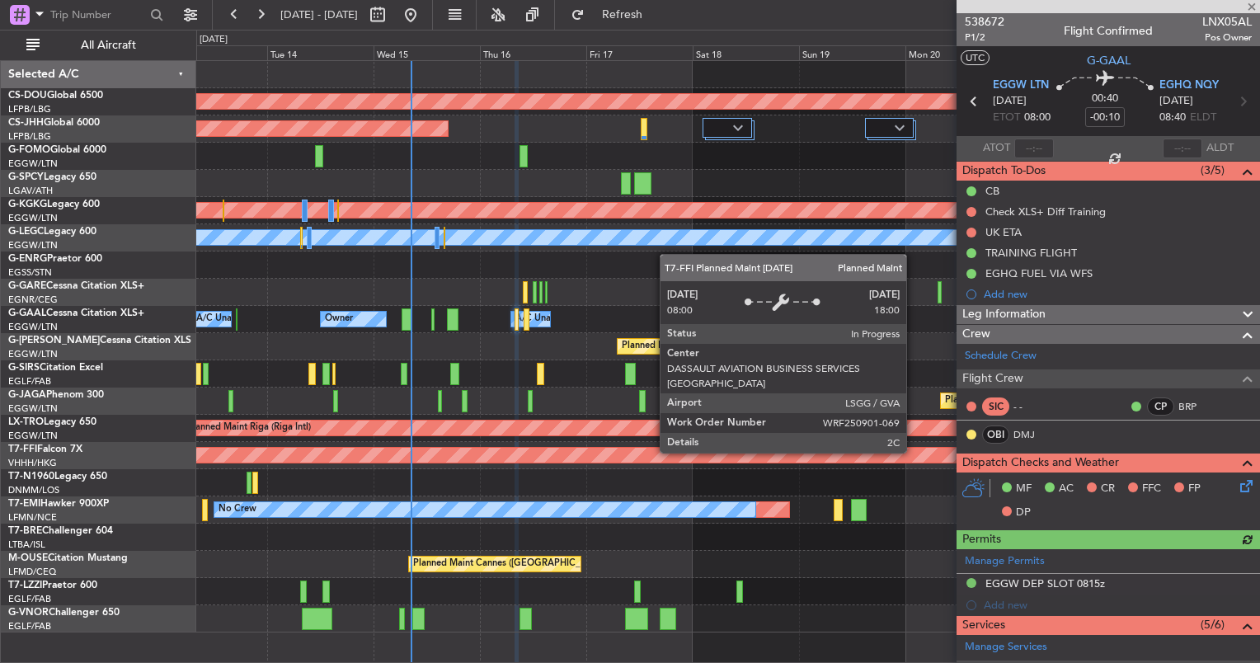
scroll to position [264, 0]
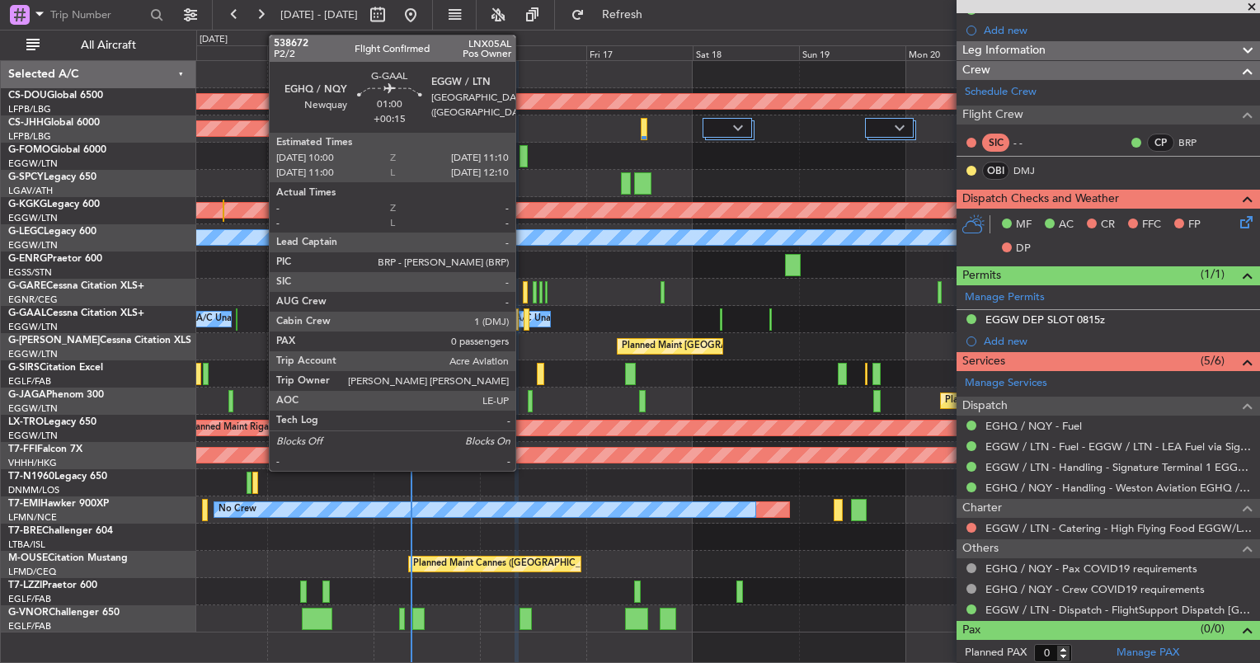
click at [524, 316] on div at bounding box center [527, 319] width 6 height 22
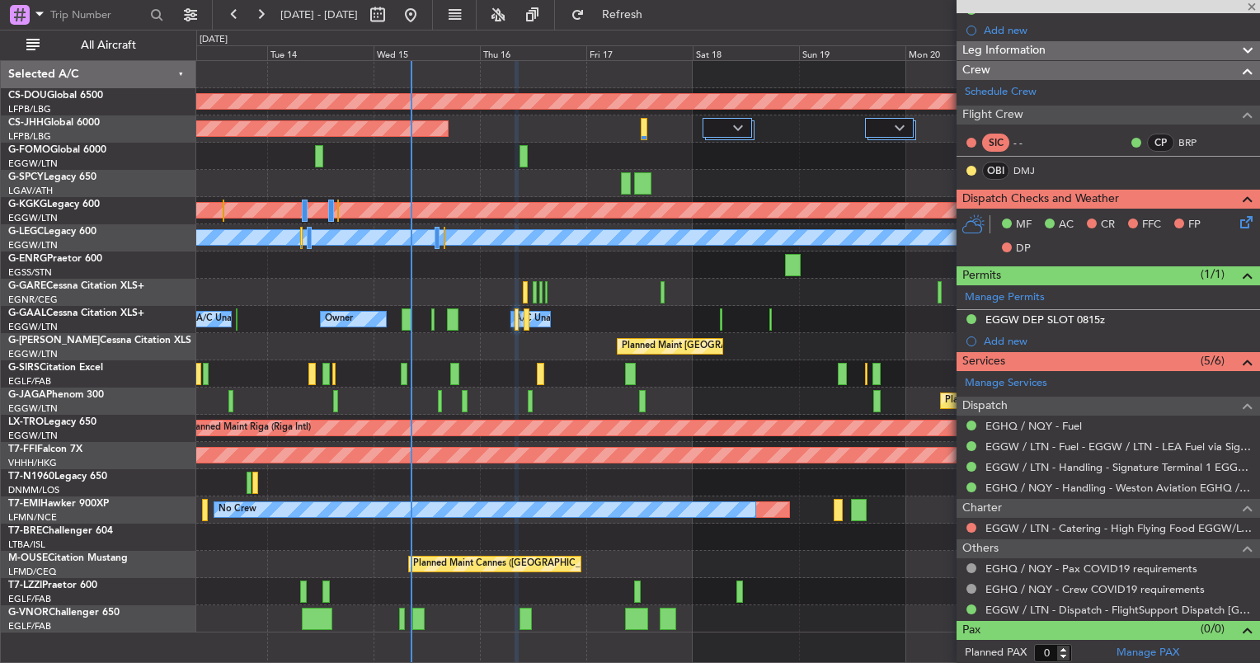
type input "+00:15"
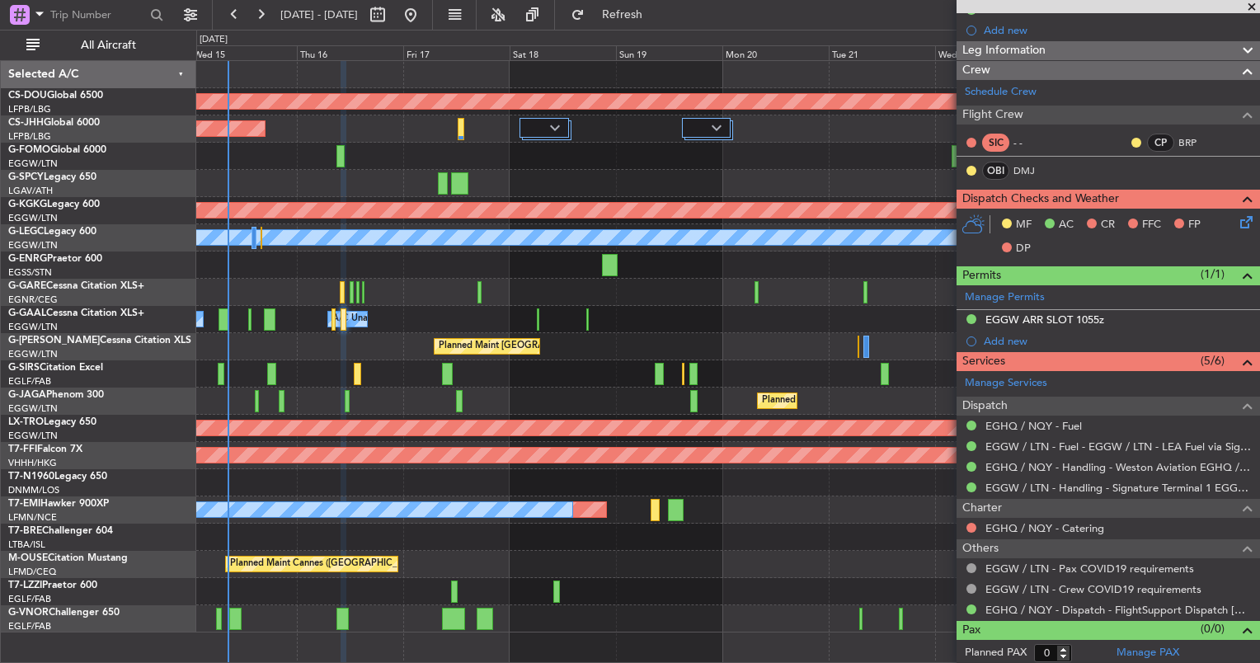
click at [559, 275] on div "Planned Maint London (Biggin Hill) Planned Maint Paris (Le Bourget) Planned Mai…" at bounding box center [727, 347] width 1063 height 572
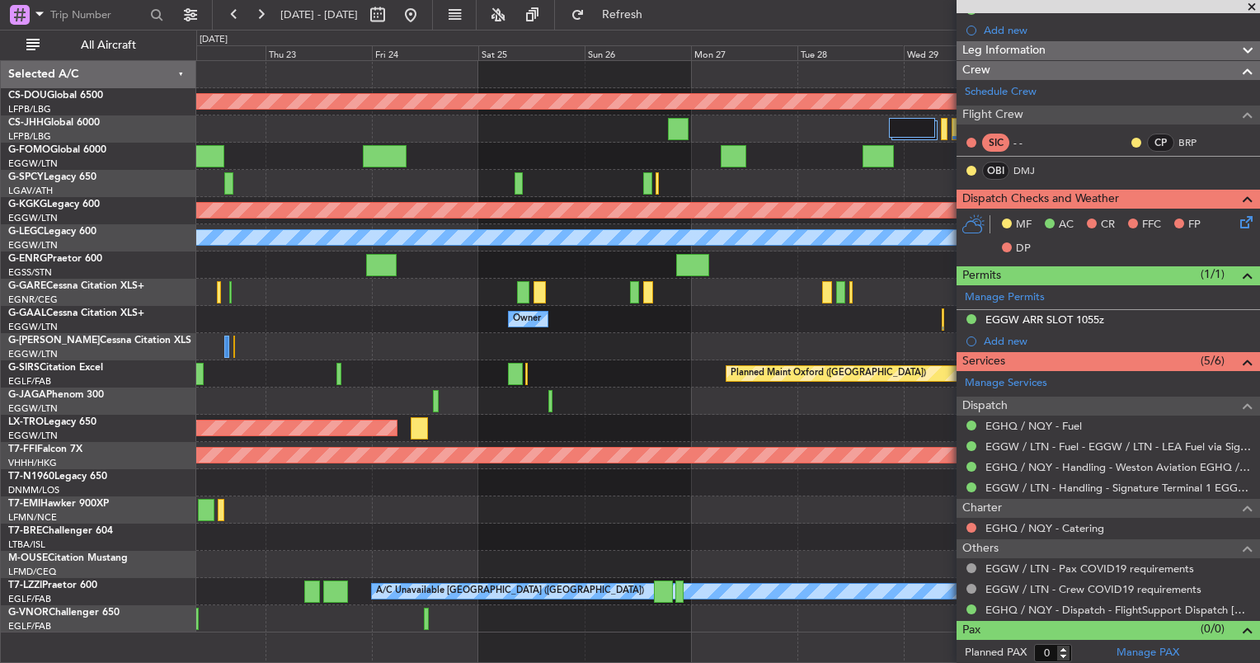
click at [320, 390] on div "Planned Maint London (Biggin Hill) Planned Maint Athens (Eleftherios Venizelos …" at bounding box center [727, 347] width 1063 height 572
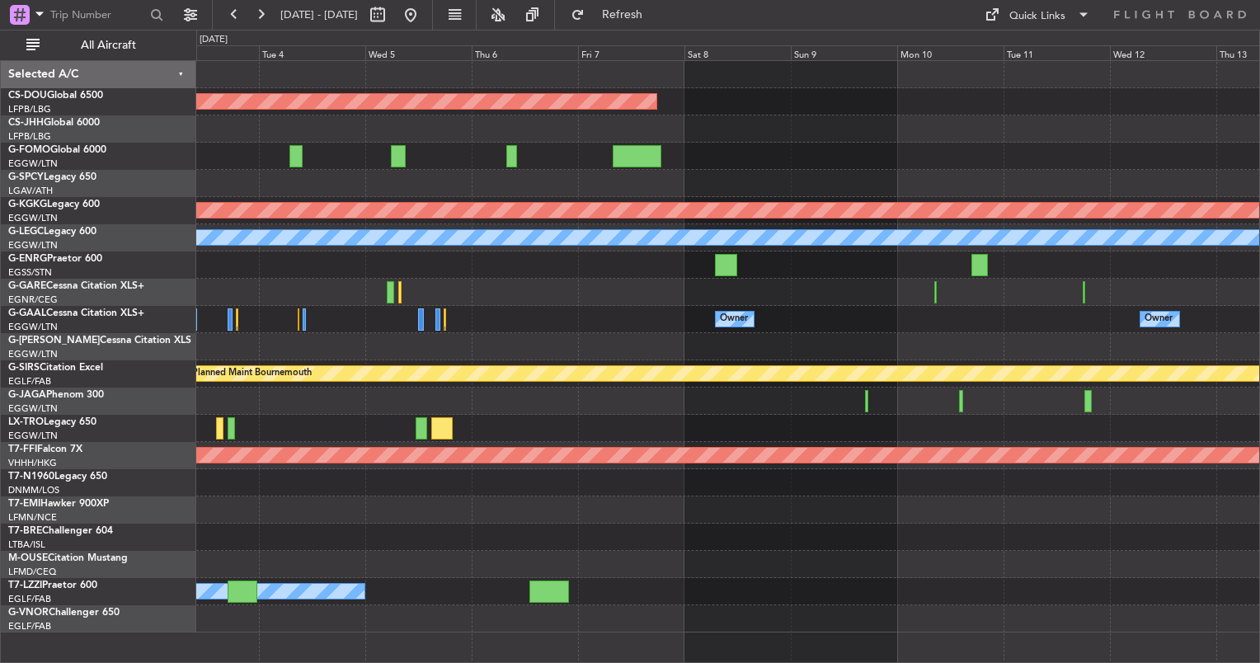
scroll to position [0, 0]
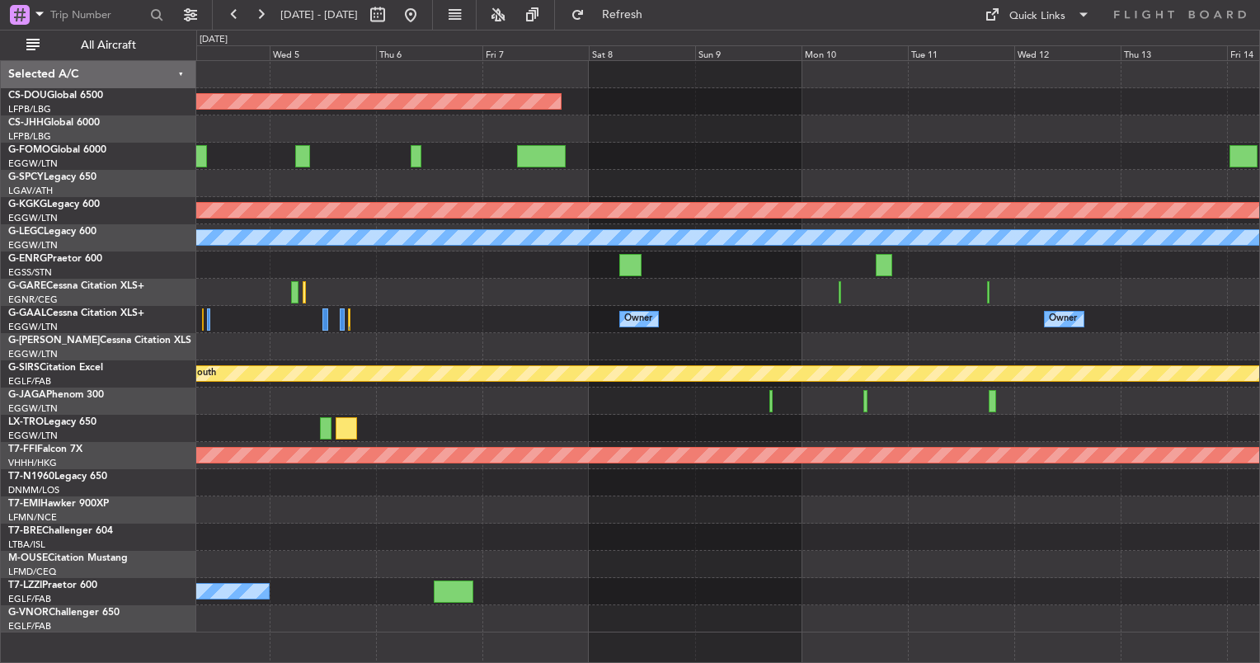
click at [465, 518] on div "Planned Maint London (Biggin Hill) Planned Maint Athens (Eleftherios Venizelos …" at bounding box center [727, 347] width 1063 height 572
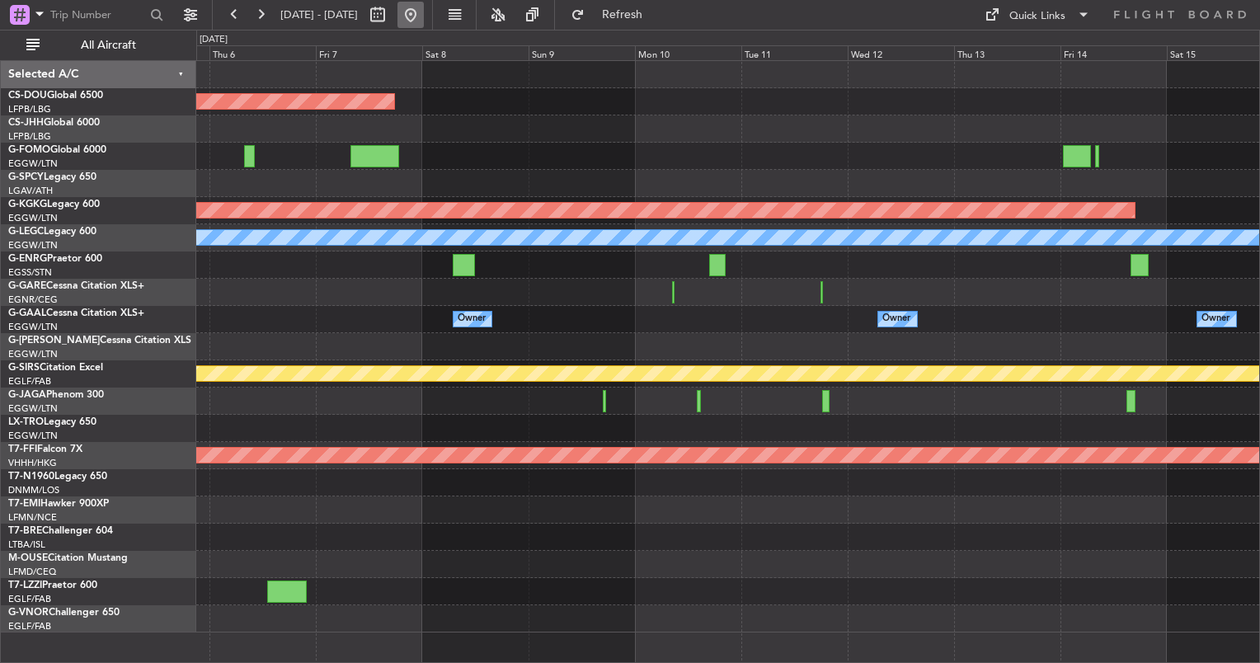
click at [424, 16] on button at bounding box center [411, 15] width 26 height 26
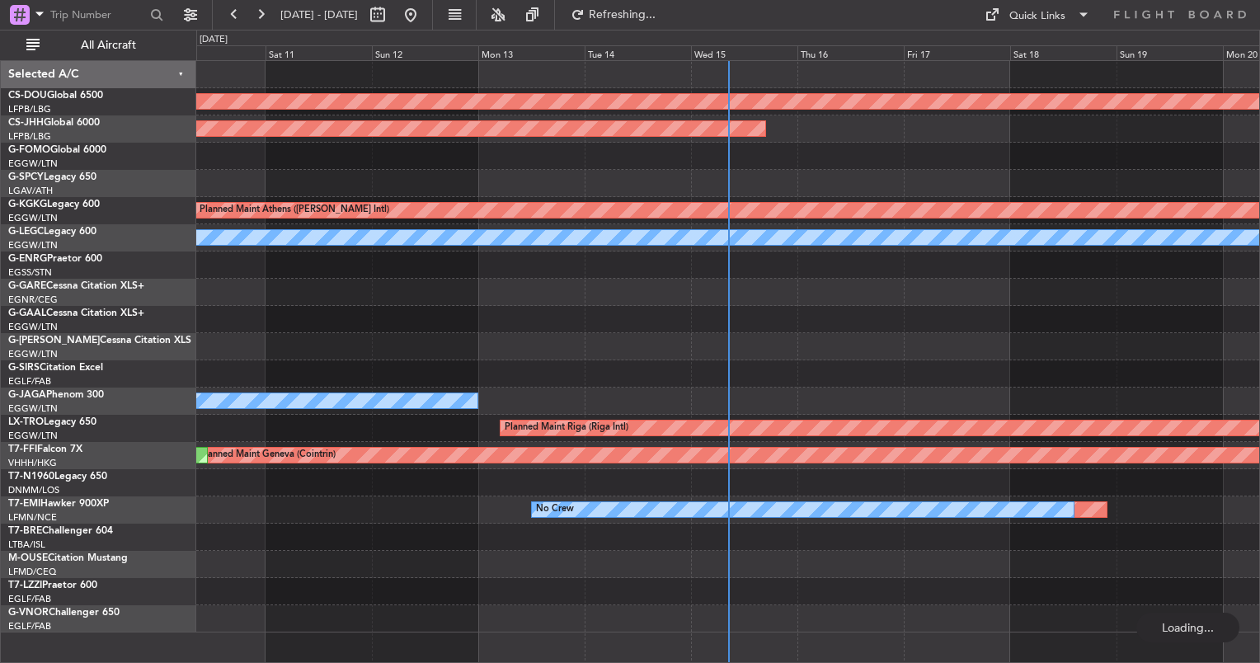
click at [677, 360] on div at bounding box center [727, 373] width 1063 height 27
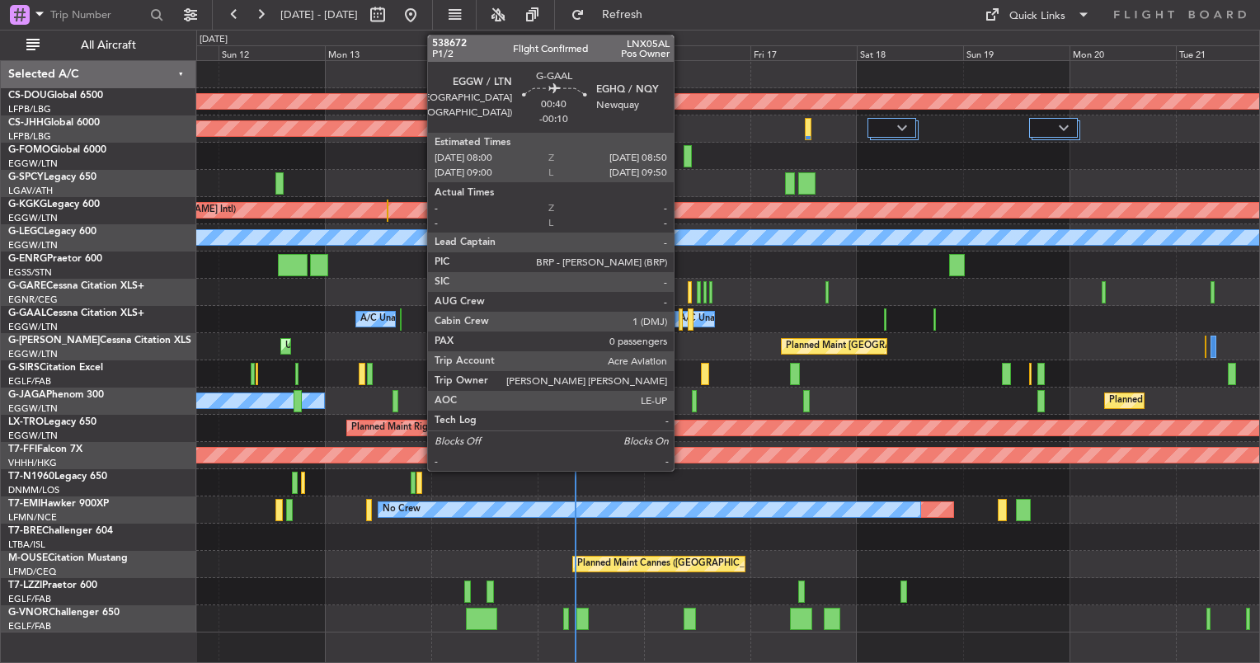
click at [680, 320] on div at bounding box center [681, 319] width 4 height 22
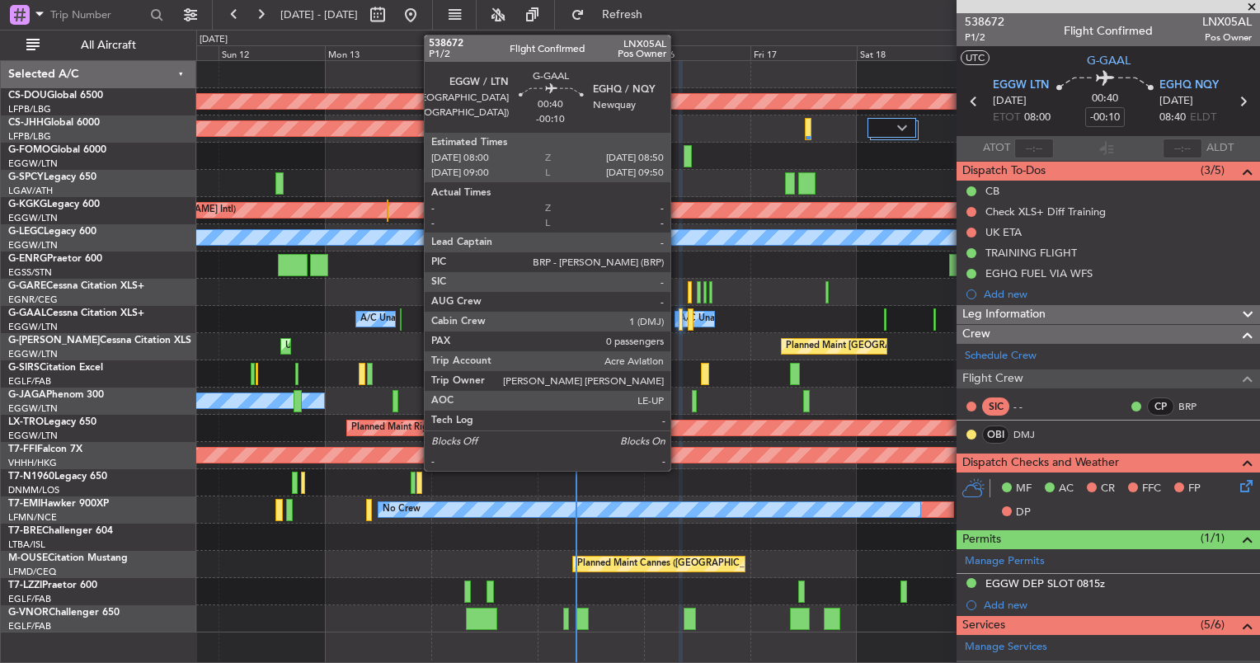
click at [679, 318] on div at bounding box center [681, 319] width 4 height 22
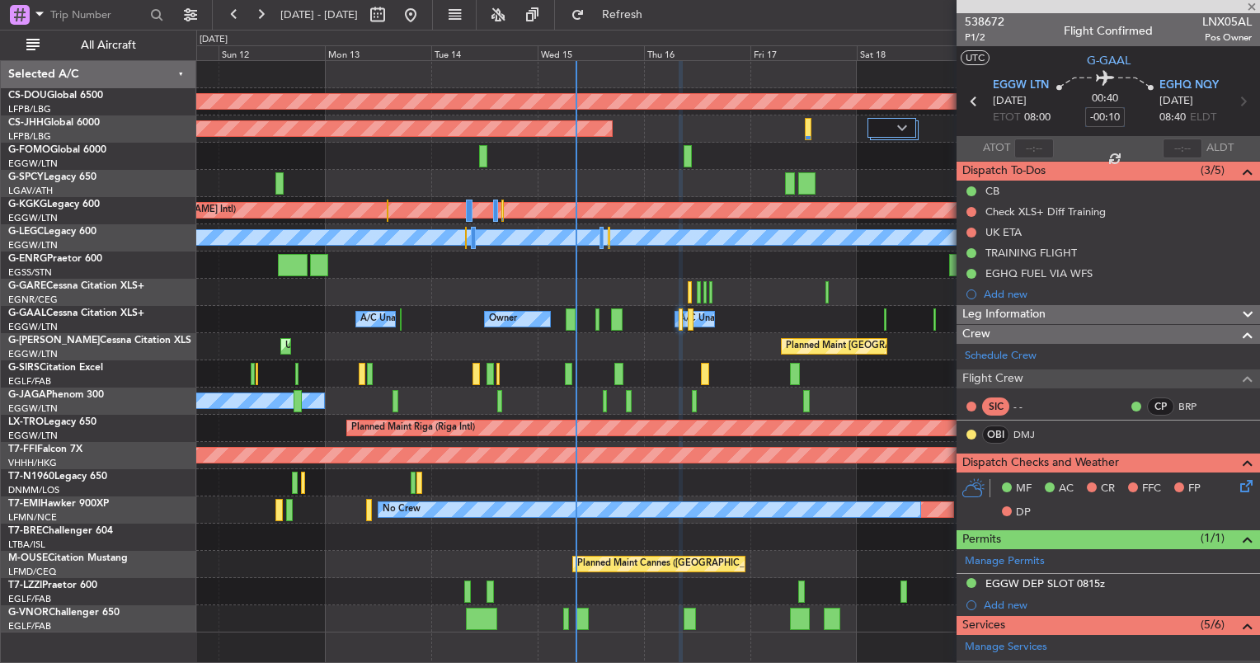
click at [1095, 113] on input "-00:10" at bounding box center [1105, 117] width 40 height 20
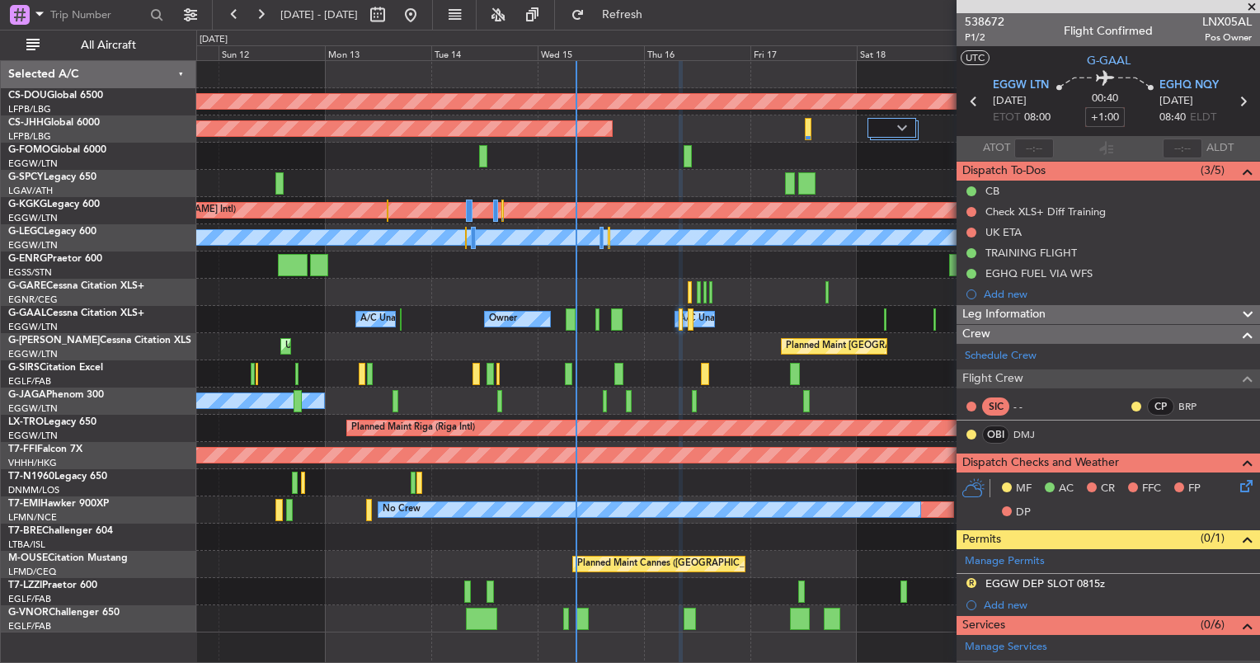
drag, startPoint x: 1132, startPoint y: 119, endPoint x: 1127, endPoint y: 106, distance: 13.7
click at [1127, 106] on div "00:40 +1:00" at bounding box center [1105, 101] width 109 height 61
type input "+01:00"
click at [655, 12] on span "Refresh" at bounding box center [622, 15] width 69 height 12
click at [619, 17] on button "Refresh" at bounding box center [612, 15] width 99 height 26
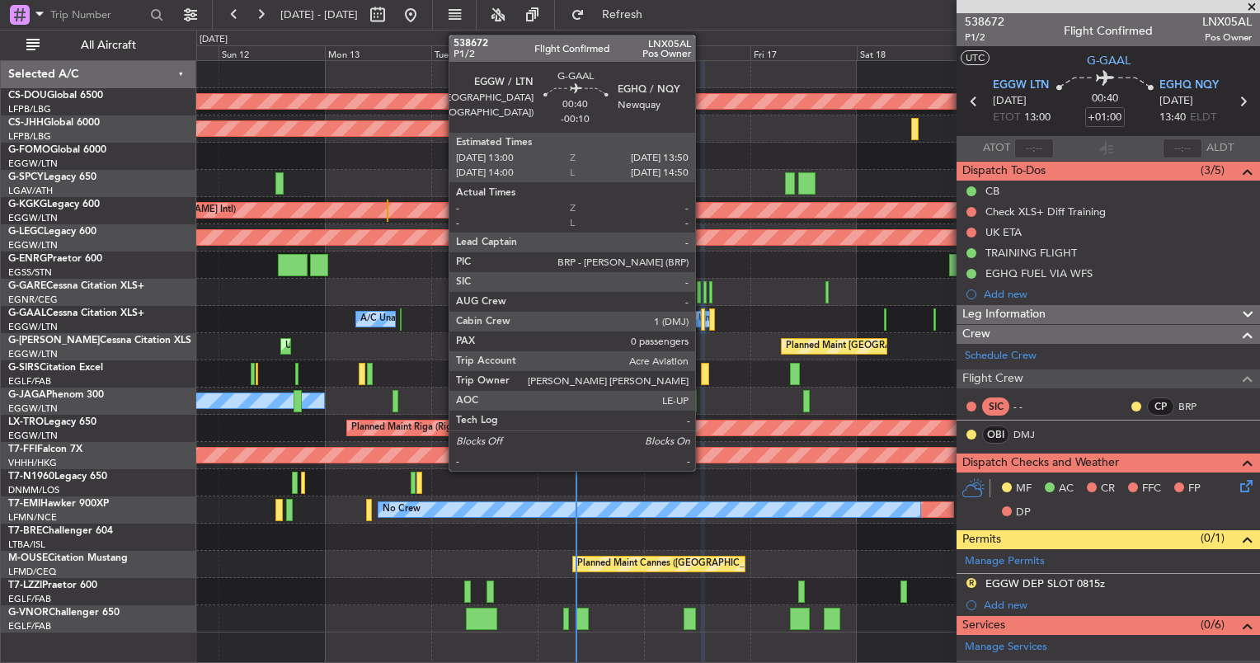
click at [703, 320] on div at bounding box center [703, 319] width 4 height 22
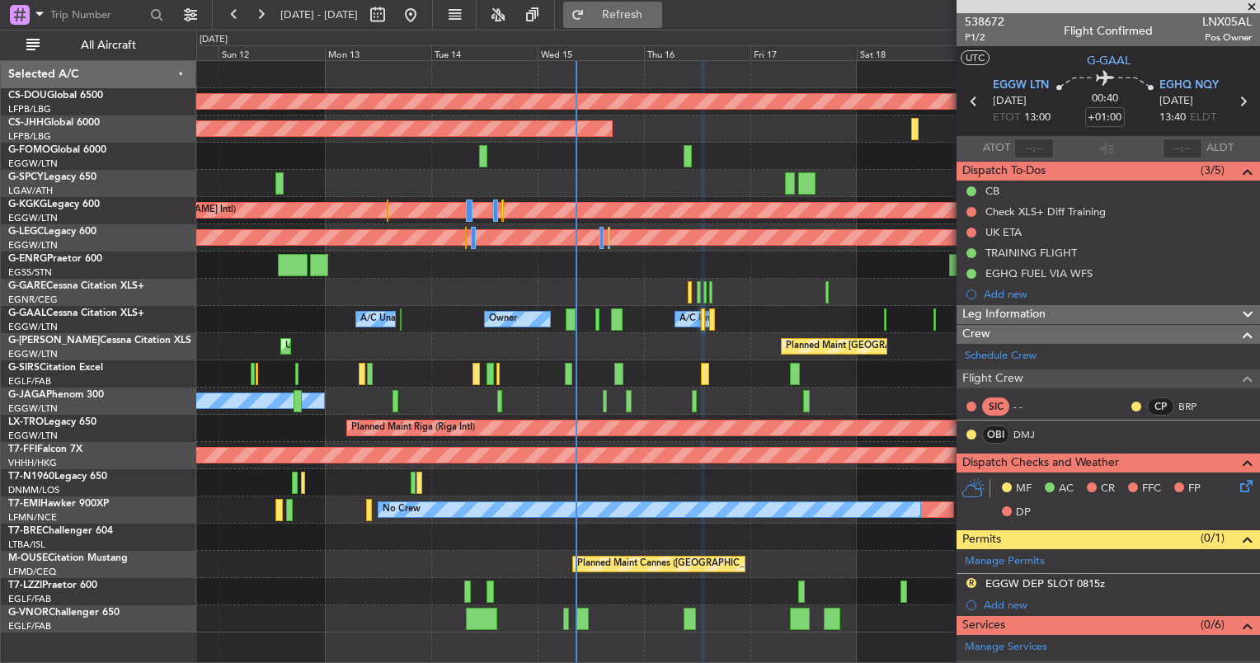
click at [662, 23] on button "Refresh" at bounding box center [612, 15] width 99 height 26
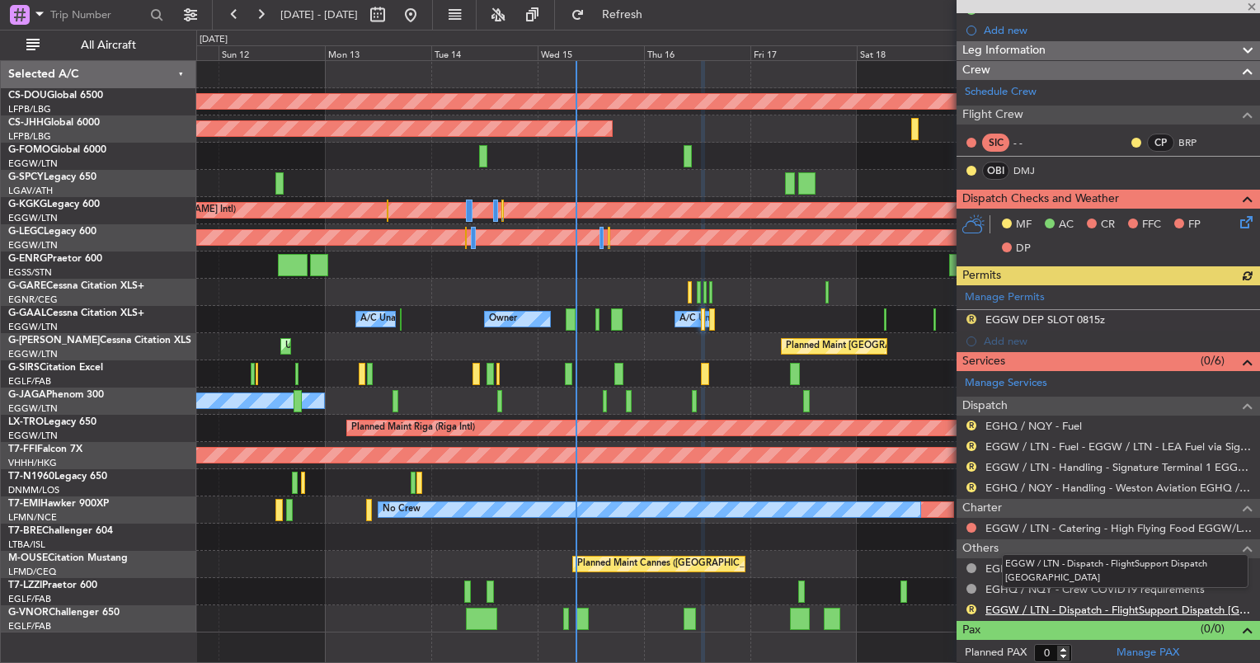
click at [1024, 606] on link "EGGW / LTN - Dispatch - FlightSupport Dispatch UK" at bounding box center [1119, 610] width 266 height 14
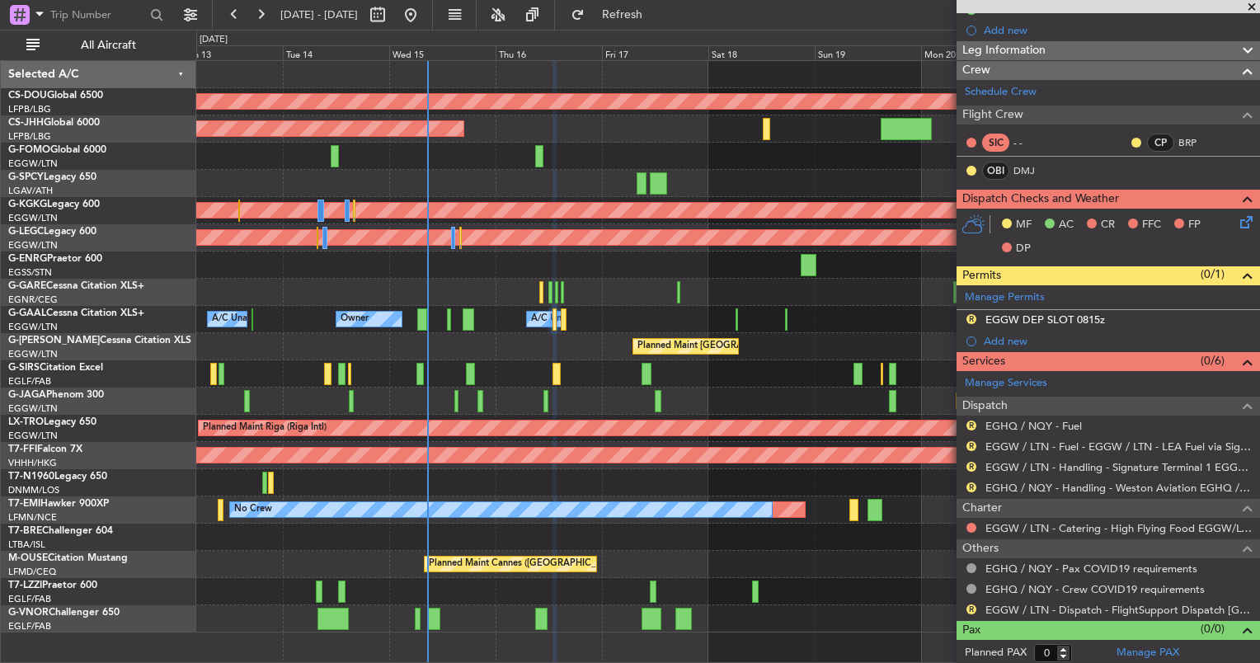
click at [459, 276] on div "Planned Maint London (Biggin Hill) Planned Maint Paris (Le Bourget) Planned Mai…" at bounding box center [727, 347] width 1063 height 572
click at [1055, 485] on link "EGHQ / NQY - Handling - Weston Aviation EGHQ / NQY" at bounding box center [1119, 488] width 266 height 14
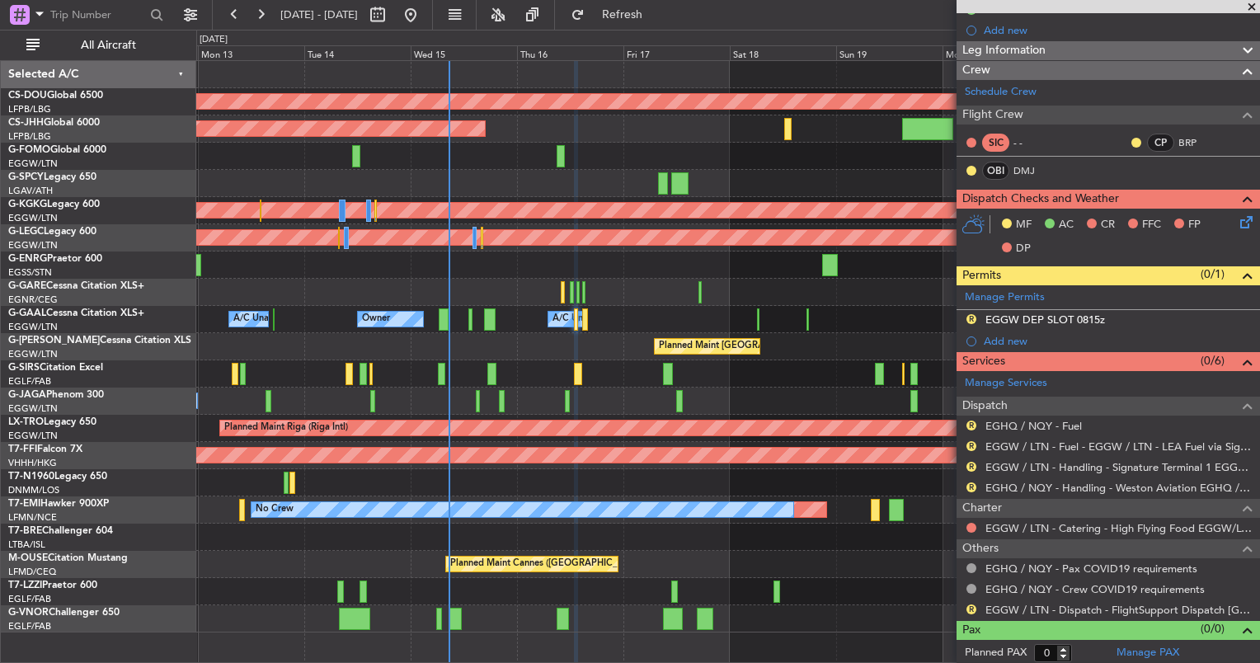
click at [679, 325] on div "Owner Owner A/C Unavailable A/C Unavailable Owner" at bounding box center [727, 319] width 1063 height 27
click at [749, 318] on div "Owner Owner A/C Unavailable A/C Unavailable Owner" at bounding box center [727, 319] width 1063 height 27
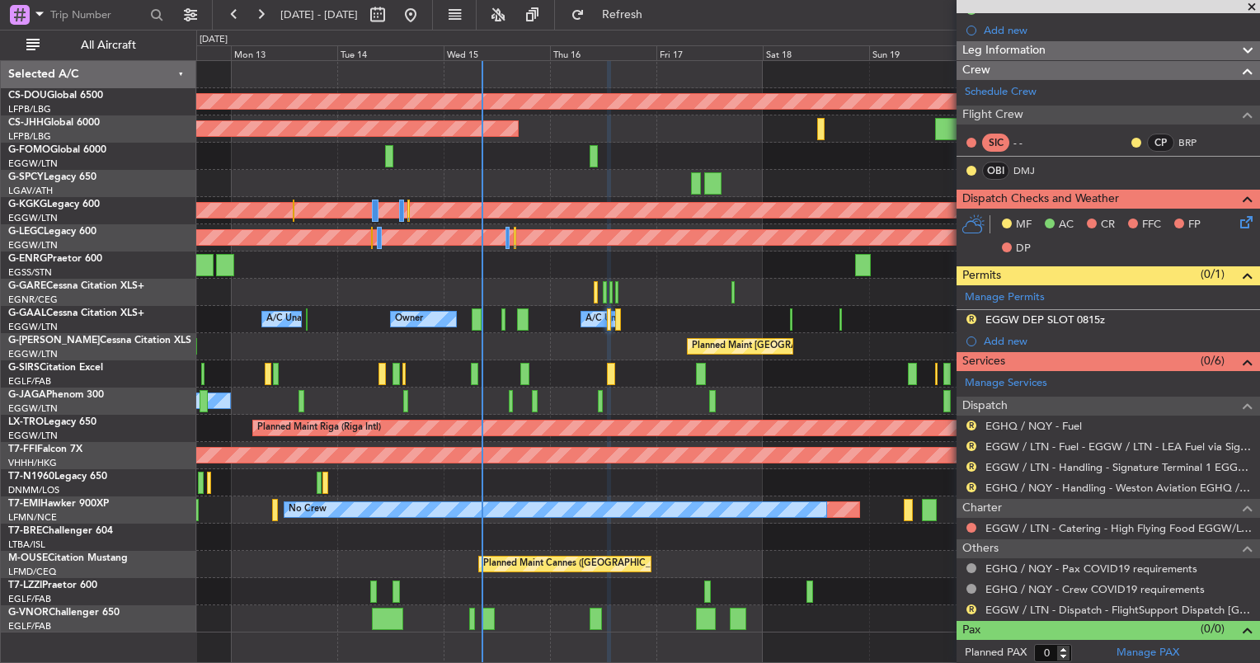
click at [610, 343] on div "Planned Maint London (Biggin Hill) Planned Maint Paris (Le Bourget) Planned Mai…" at bounding box center [727, 347] width 1063 height 572
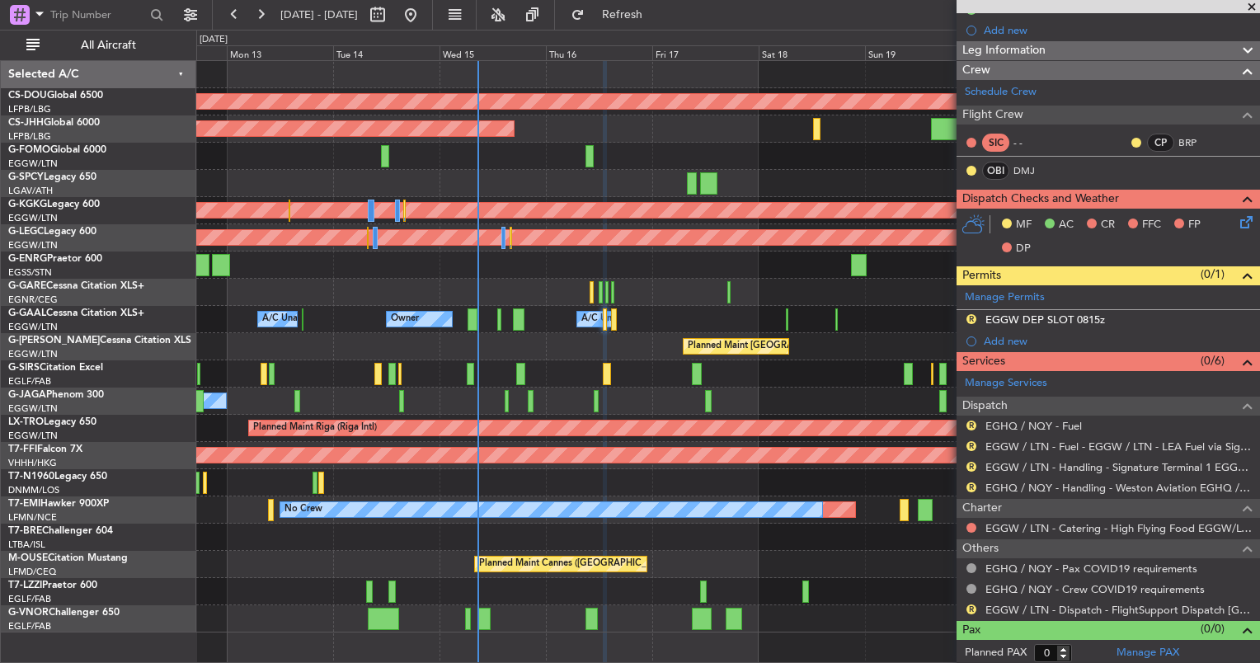
click at [658, 330] on div "Owner Owner A/C Unavailable A/C Unavailable" at bounding box center [727, 319] width 1063 height 27
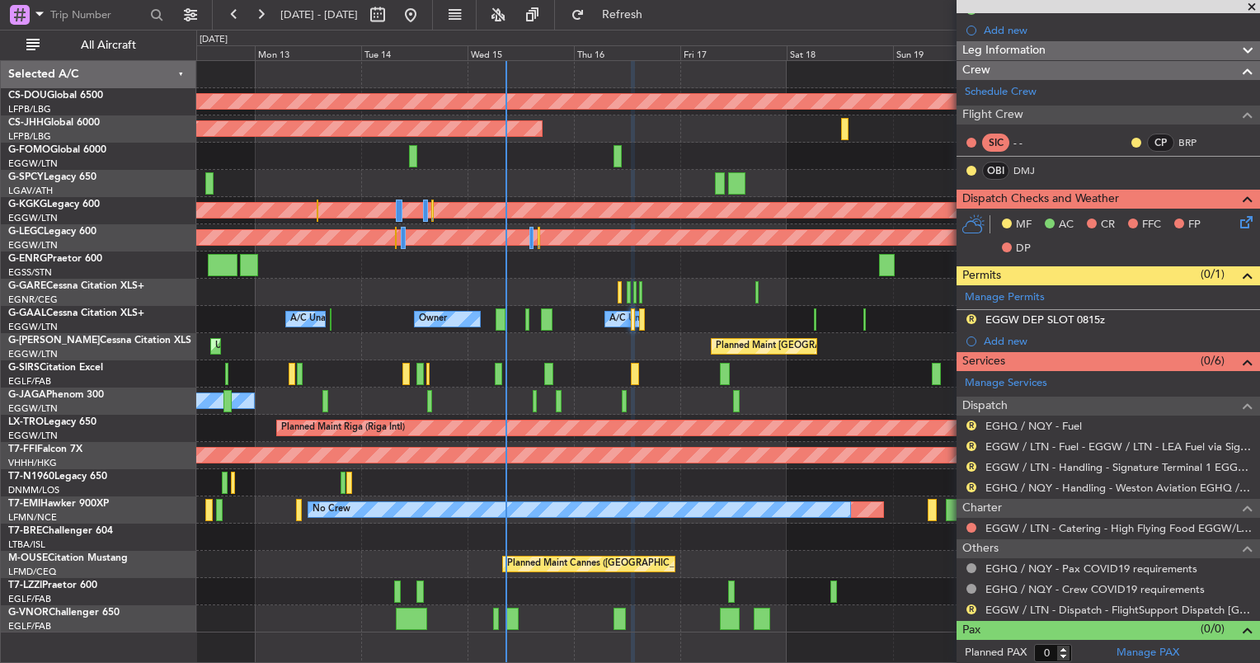
click at [635, 323] on div "Owner Owner A/C Unavailable A/C Unavailable" at bounding box center [727, 319] width 1063 height 27
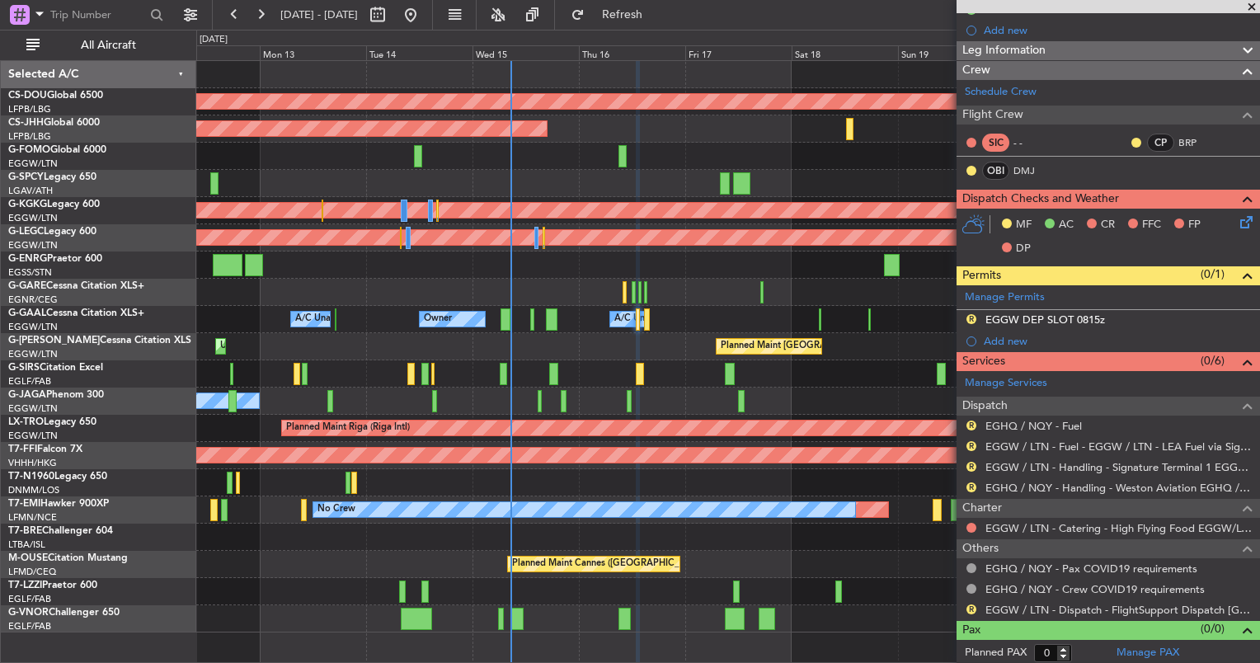
click at [647, 346] on div "Planned Maint London (Luton) Unplanned Maint London (Luton)" at bounding box center [727, 346] width 1063 height 27
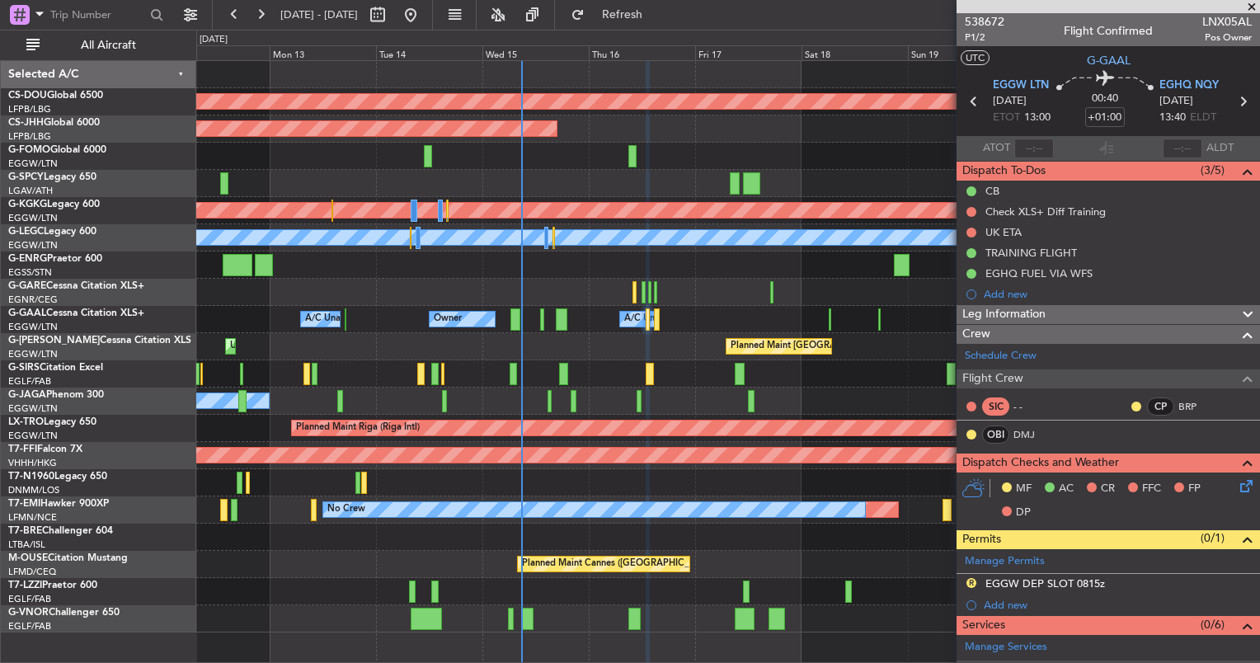
scroll to position [264, 0]
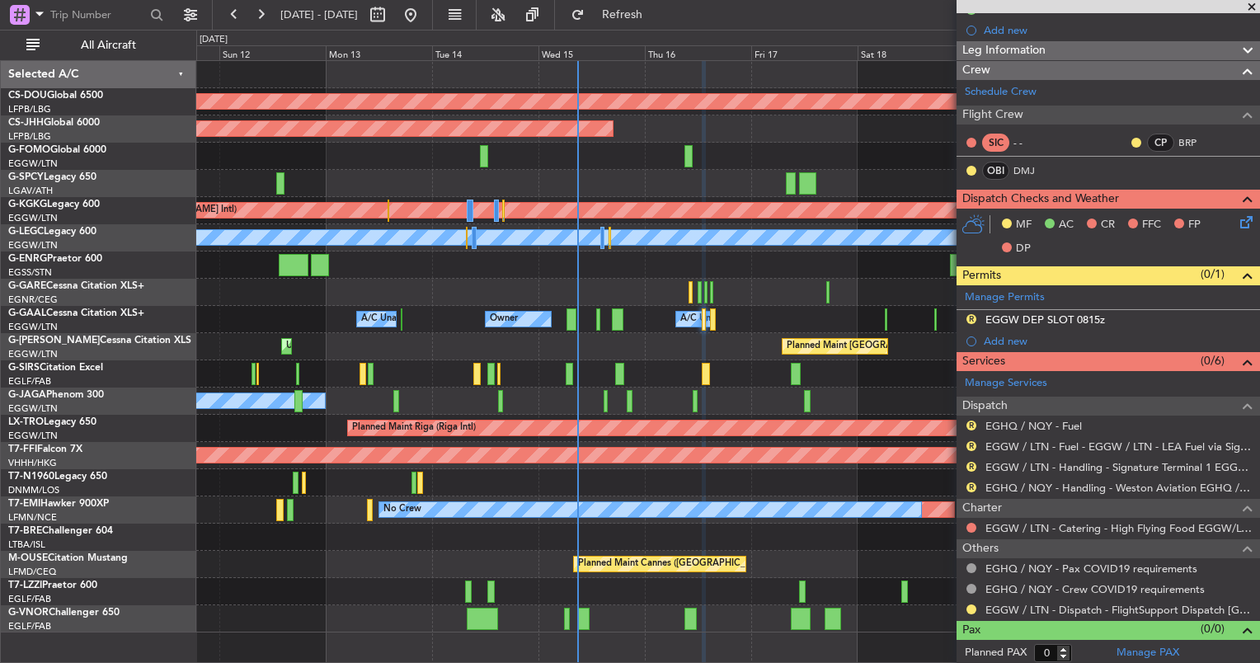
click at [758, 377] on div "Planned Maint London ([GEOGRAPHIC_DATA]) Planned Maint [GEOGRAPHIC_DATA] ([GEOG…" at bounding box center [727, 347] width 1063 height 572
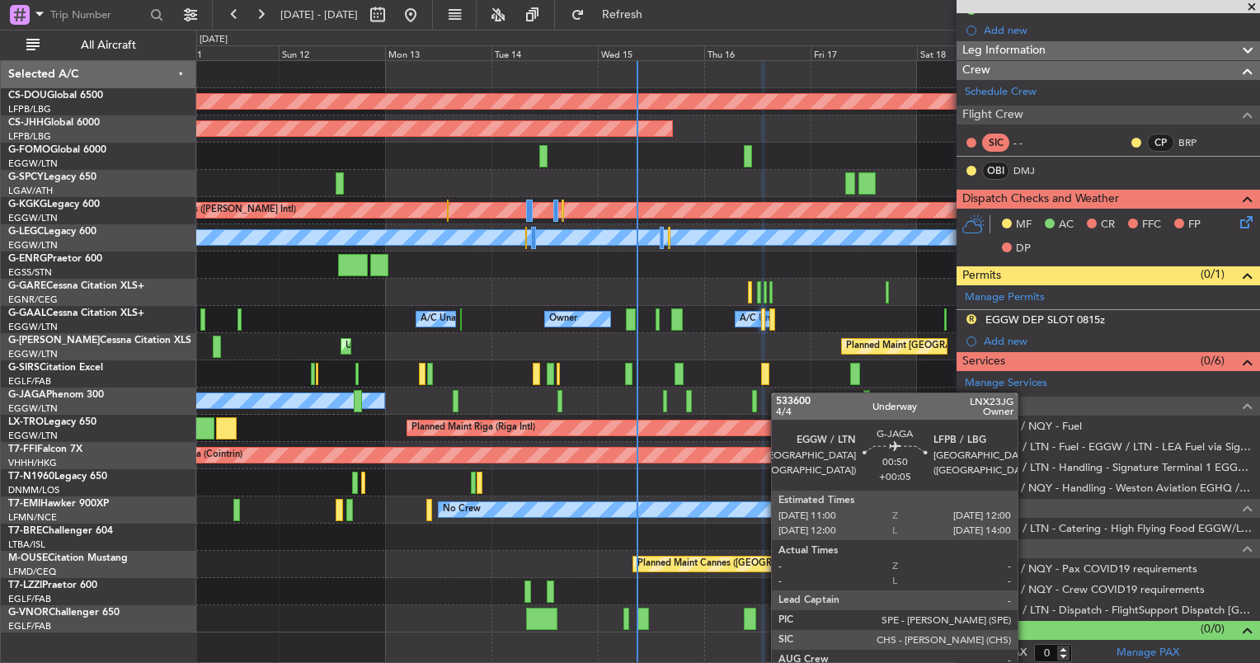
click at [587, 396] on div "Planned Maint London ([GEOGRAPHIC_DATA]) Planned Maint [GEOGRAPHIC_DATA] ([GEOG…" at bounding box center [727, 347] width 1063 height 572
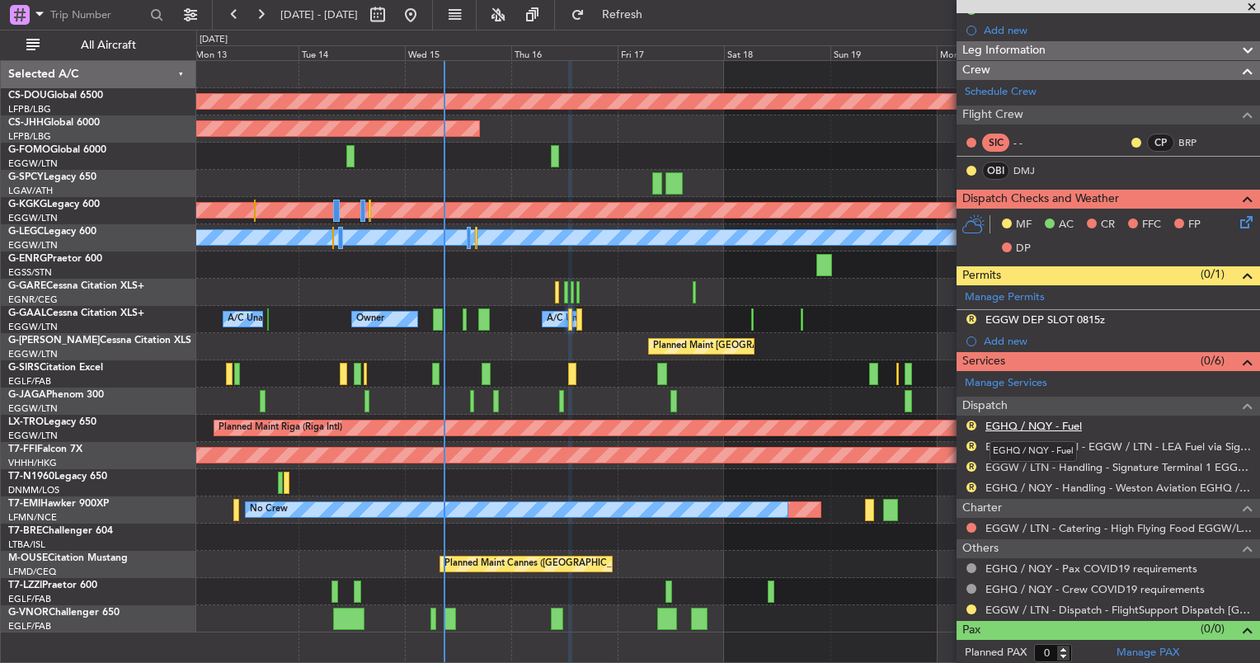
click at [1033, 419] on link "EGHQ / NQY - Fuel" at bounding box center [1034, 426] width 96 height 14
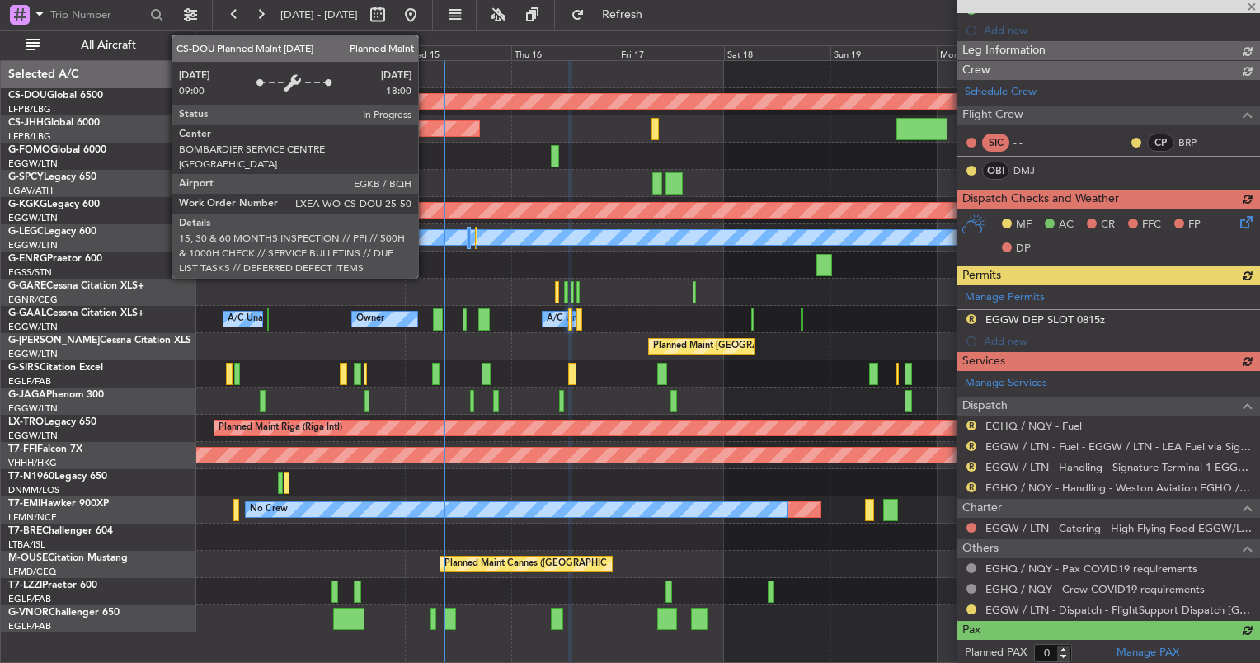
click at [426, 109] on div "Planned Maint London ([GEOGRAPHIC_DATA])" at bounding box center [728, 101] width 3190 height 16
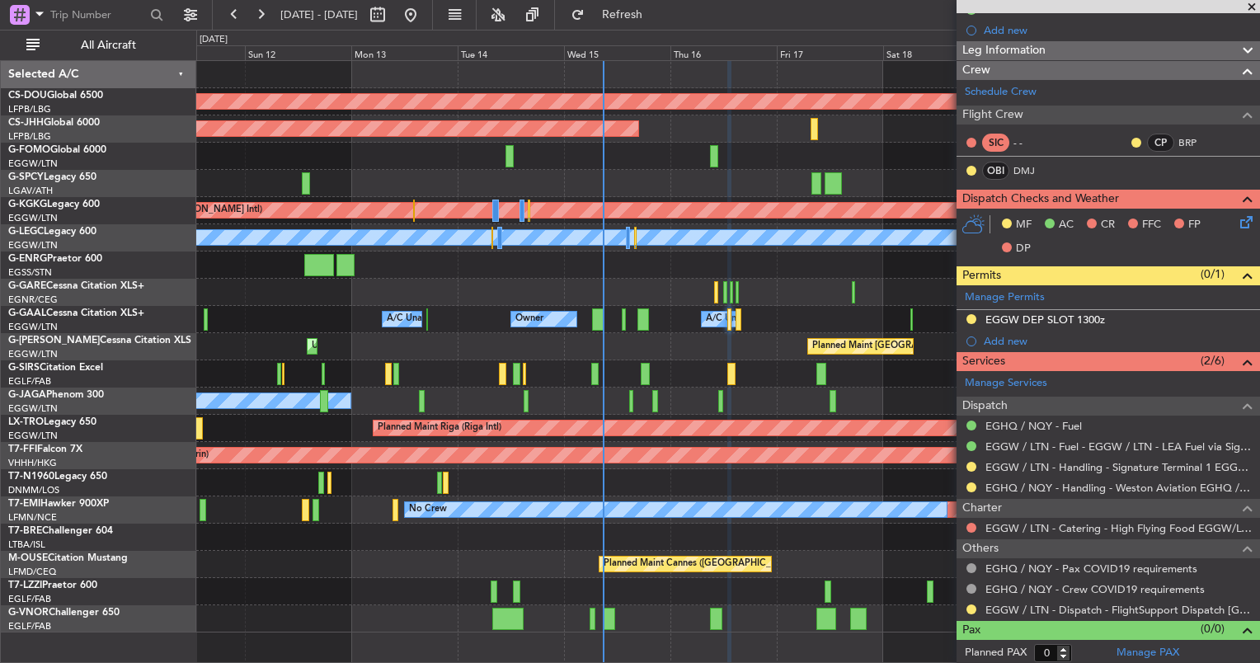
click at [703, 355] on div "Planned Maint London ([GEOGRAPHIC_DATA]) Planned Maint [GEOGRAPHIC_DATA] ([GEOG…" at bounding box center [727, 347] width 1063 height 572
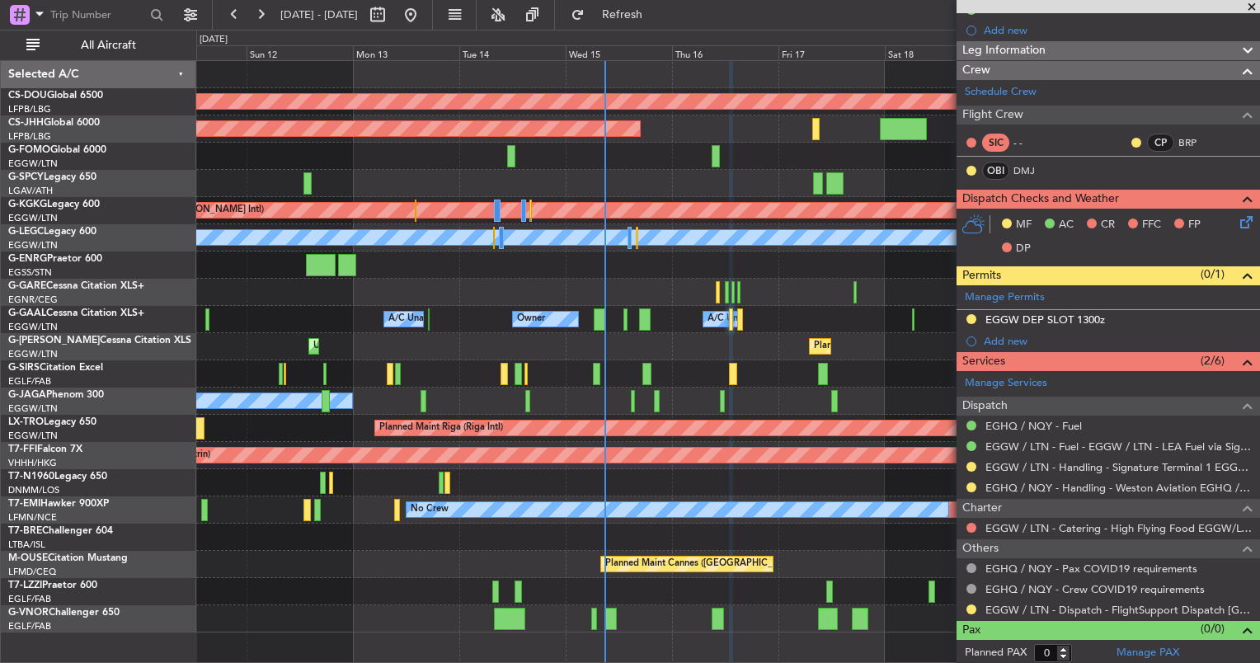
click at [717, 449] on div "Planned Maint Geneva (Cointrin) [PERSON_NAME] Geneva ([GEOGRAPHIC_DATA]) [PERSO…" at bounding box center [727, 455] width 1063 height 27
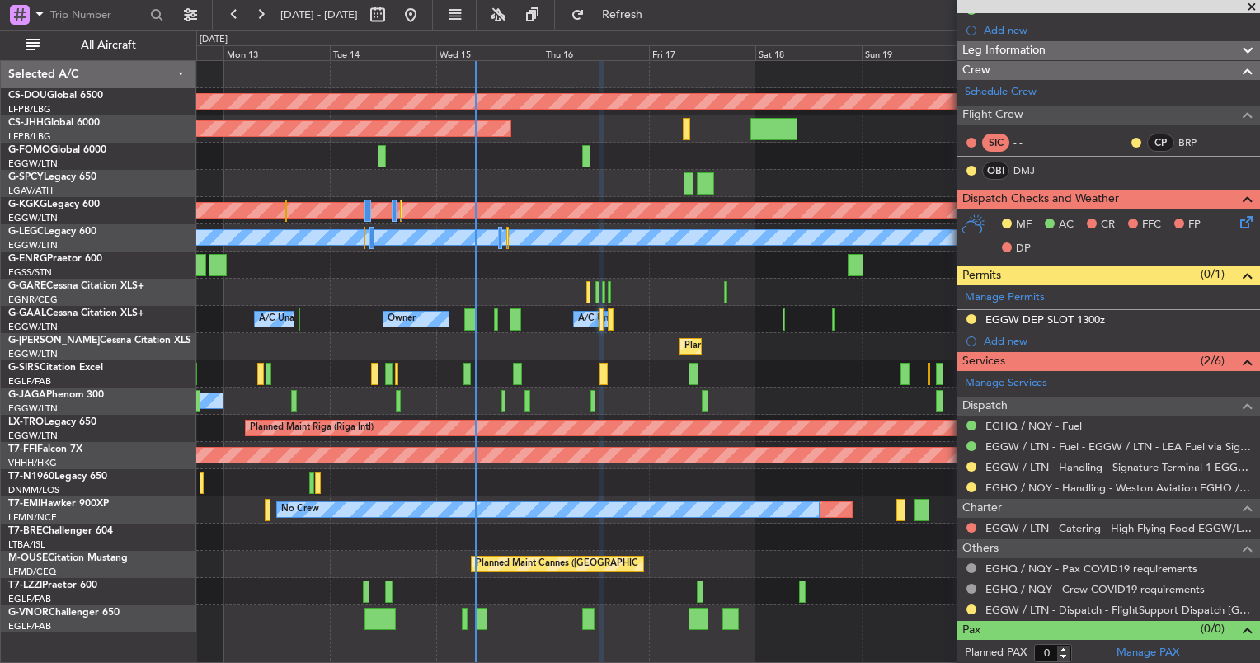
click at [615, 361] on div at bounding box center [727, 373] width 1063 height 27
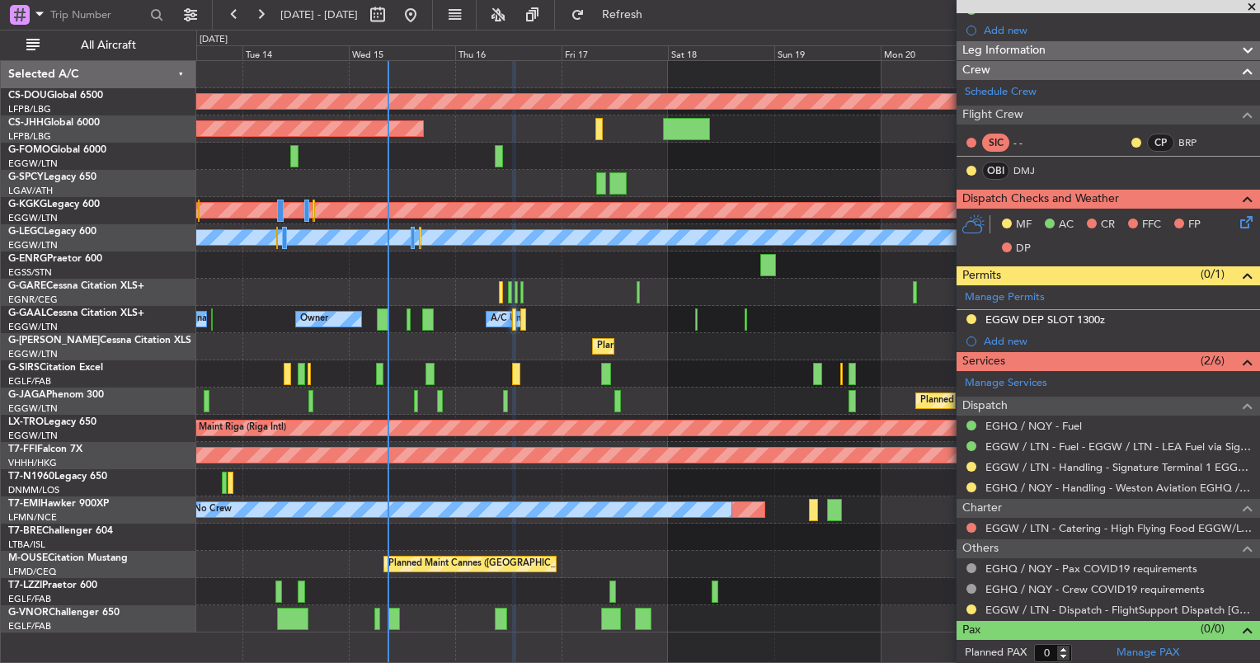
click at [663, 471] on div at bounding box center [727, 482] width 1063 height 27
click at [231, 346] on div "Planned Maint London (Luton) Unplanned Maint London (Luton)" at bounding box center [727, 346] width 1063 height 27
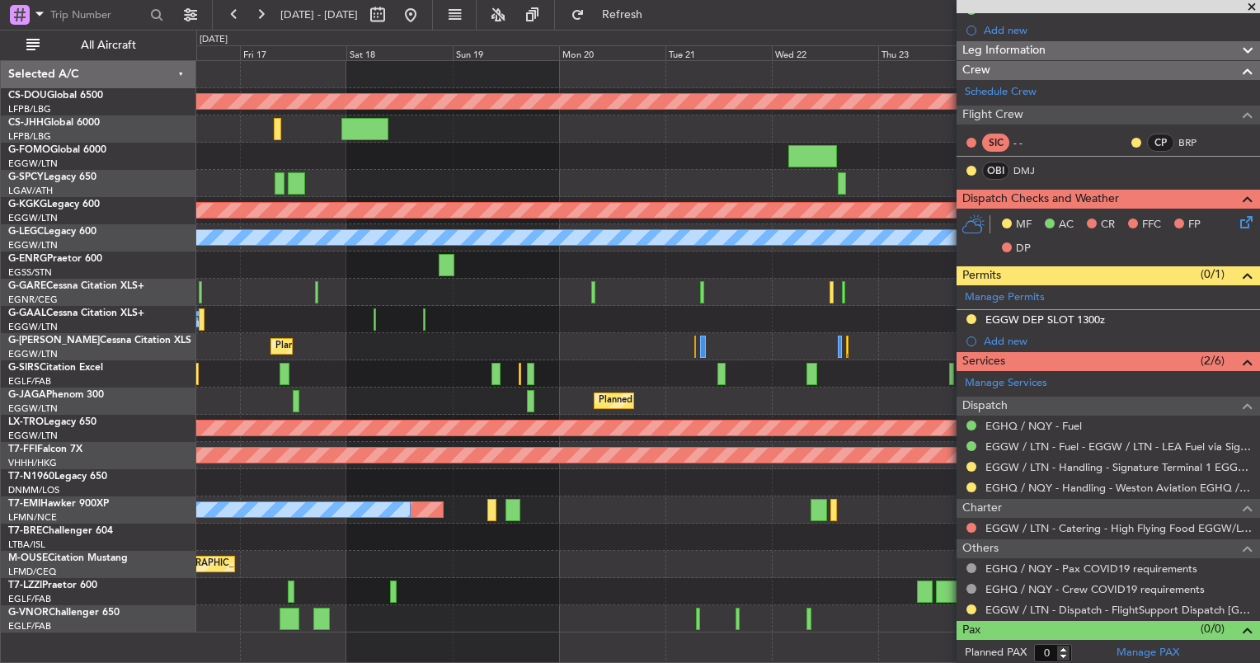
click at [347, 368] on div "Planned Maint London (Biggin Hill) Planned Maint Paris (Le Bourget) Planned Mai…" at bounding box center [727, 347] width 1063 height 572
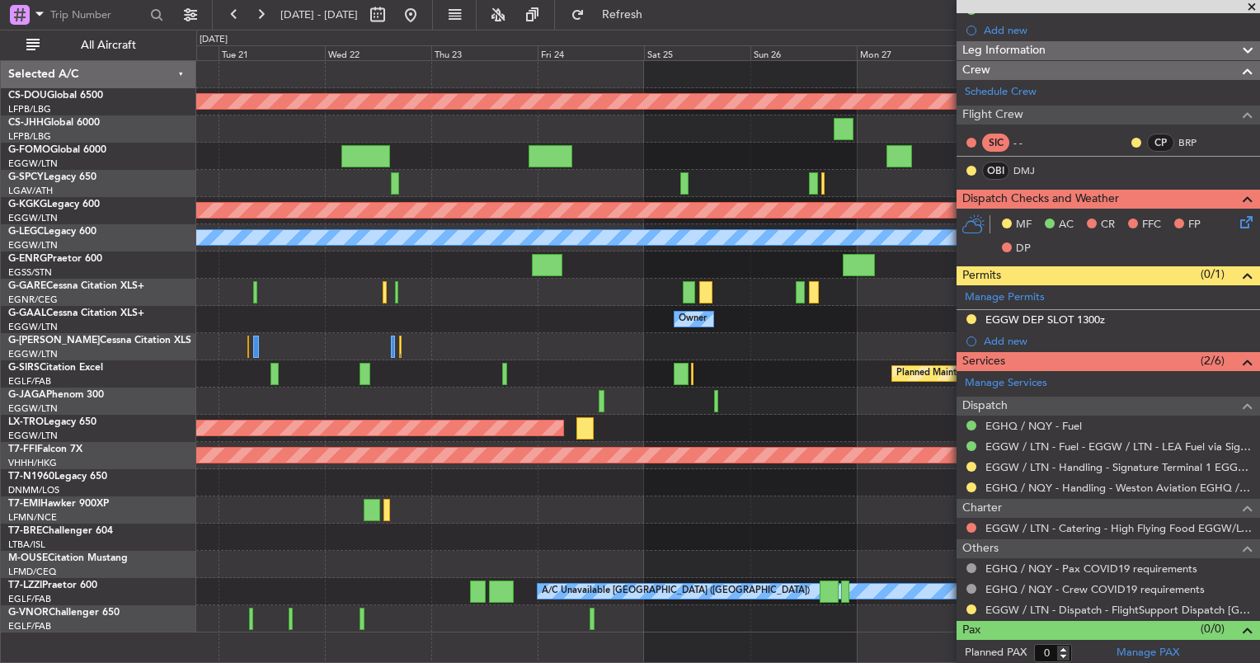
click at [331, 391] on div "Planned Maint London (Biggin Hill) Planned Maint Athens (Eleftherios Venizelos …" at bounding box center [727, 347] width 1063 height 572
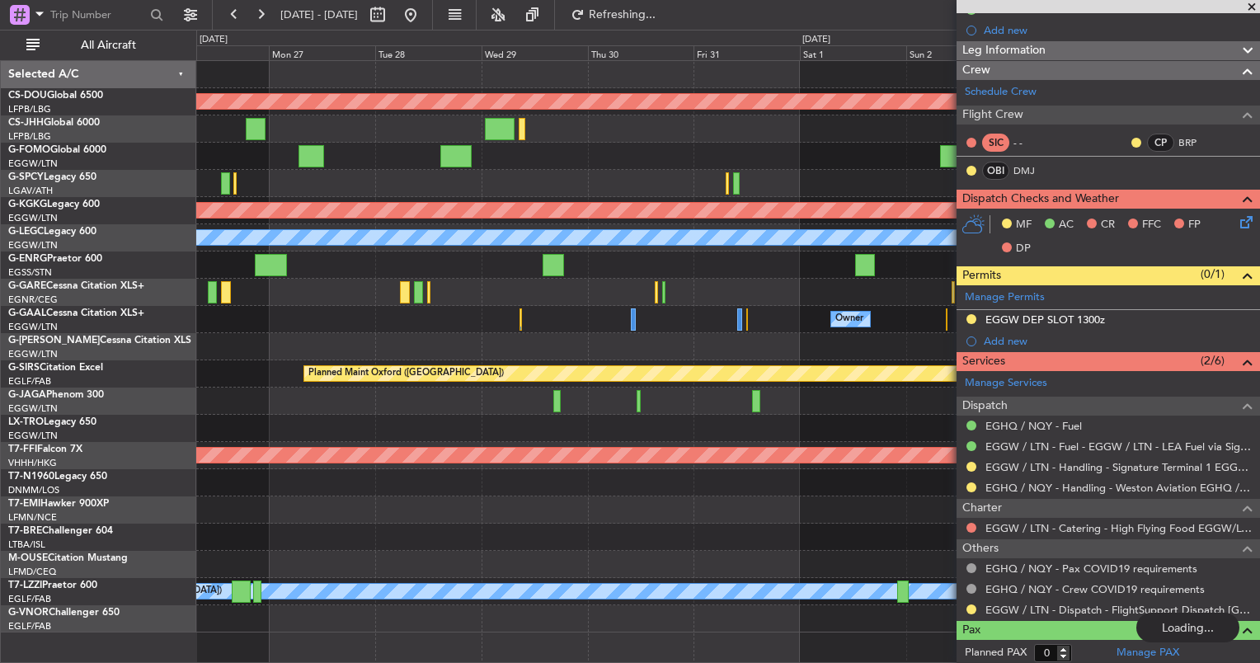
click at [191, 365] on div "Planned Maint London (Biggin Hill) Planned Maint Athens (Eleftherios Venizelos …" at bounding box center [630, 346] width 1260 height 633
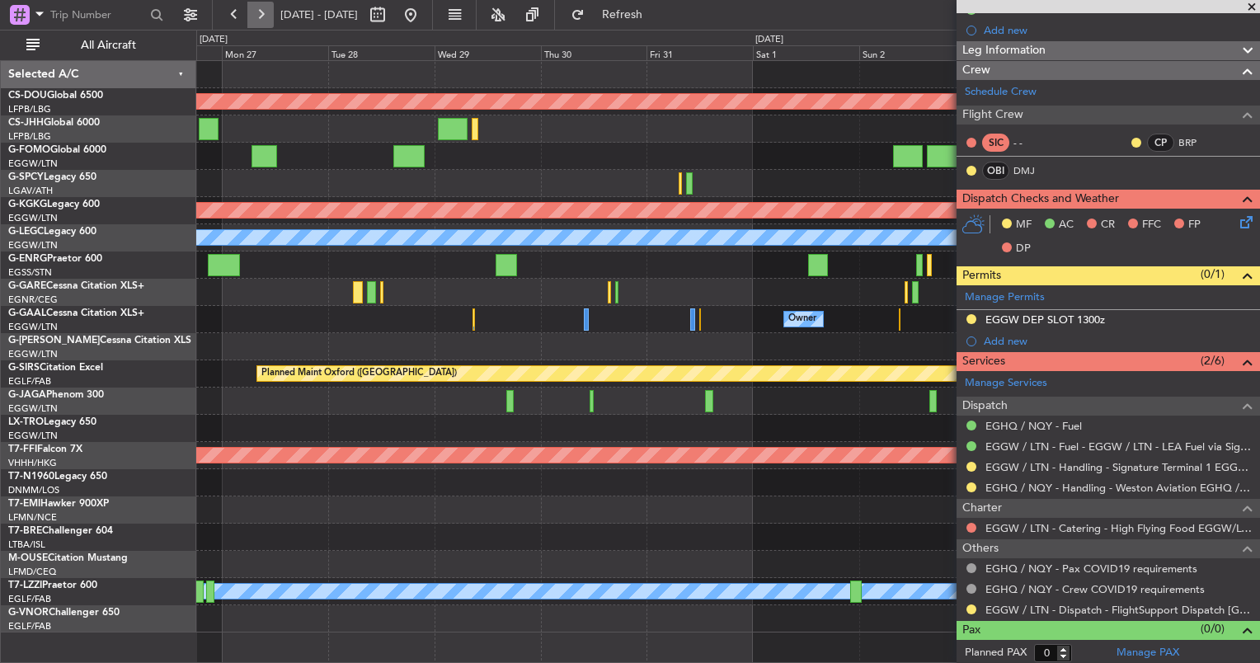
click at [258, 23] on button at bounding box center [260, 15] width 26 height 26
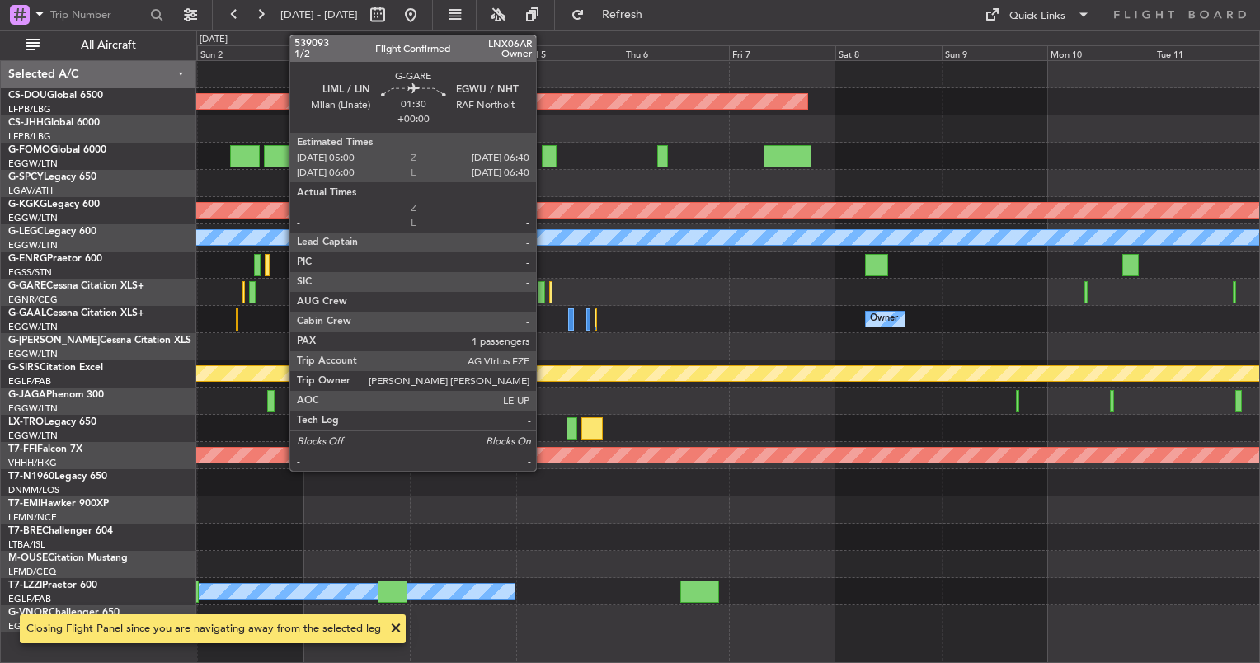
click at [543, 288] on div at bounding box center [541, 292] width 7 height 22
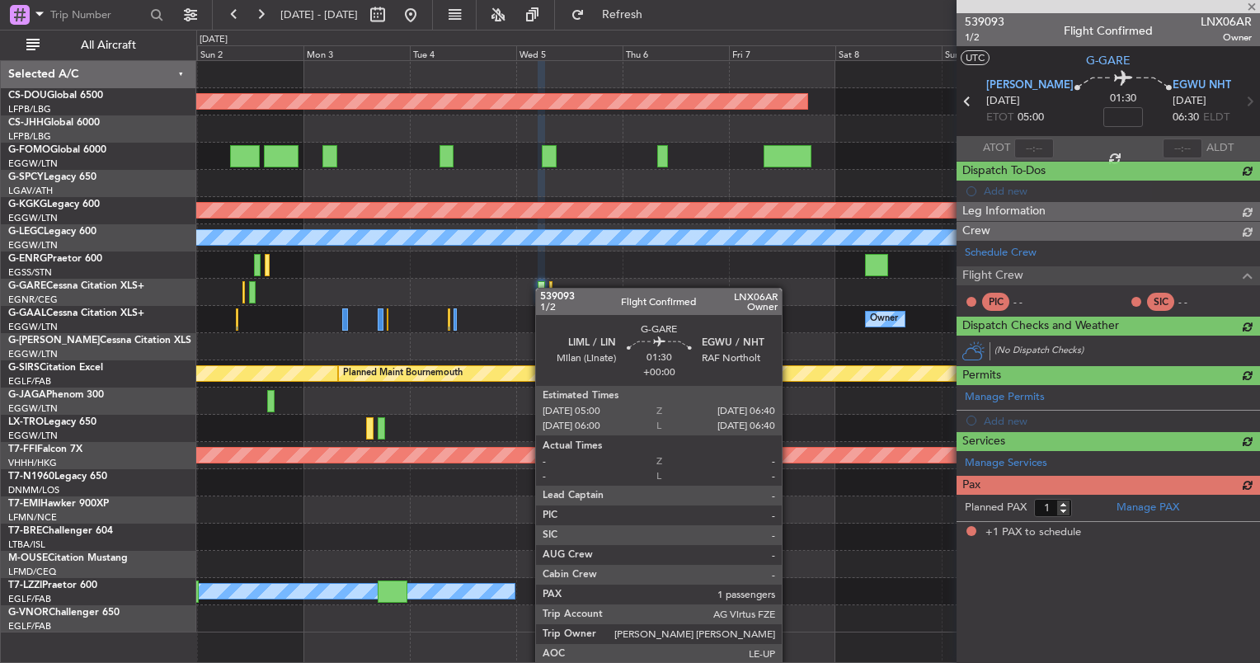
click at [543, 288] on div at bounding box center [541, 292] width 7 height 22
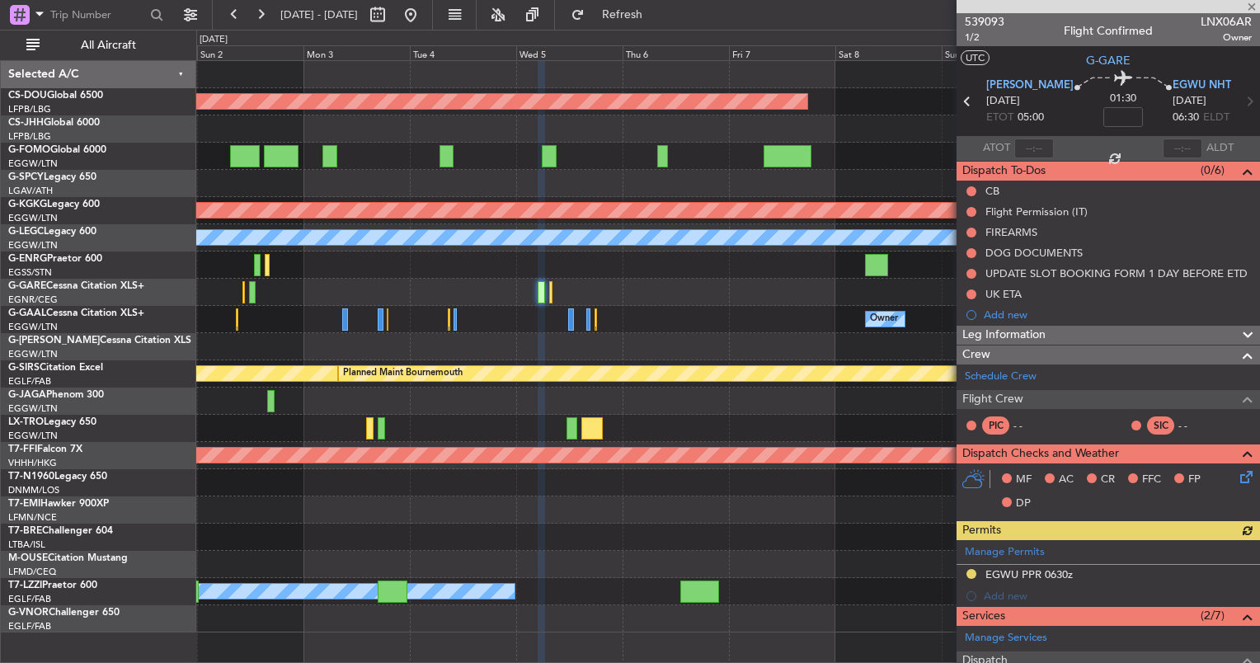
click at [542, 294] on div at bounding box center [541, 292] width 7 height 22
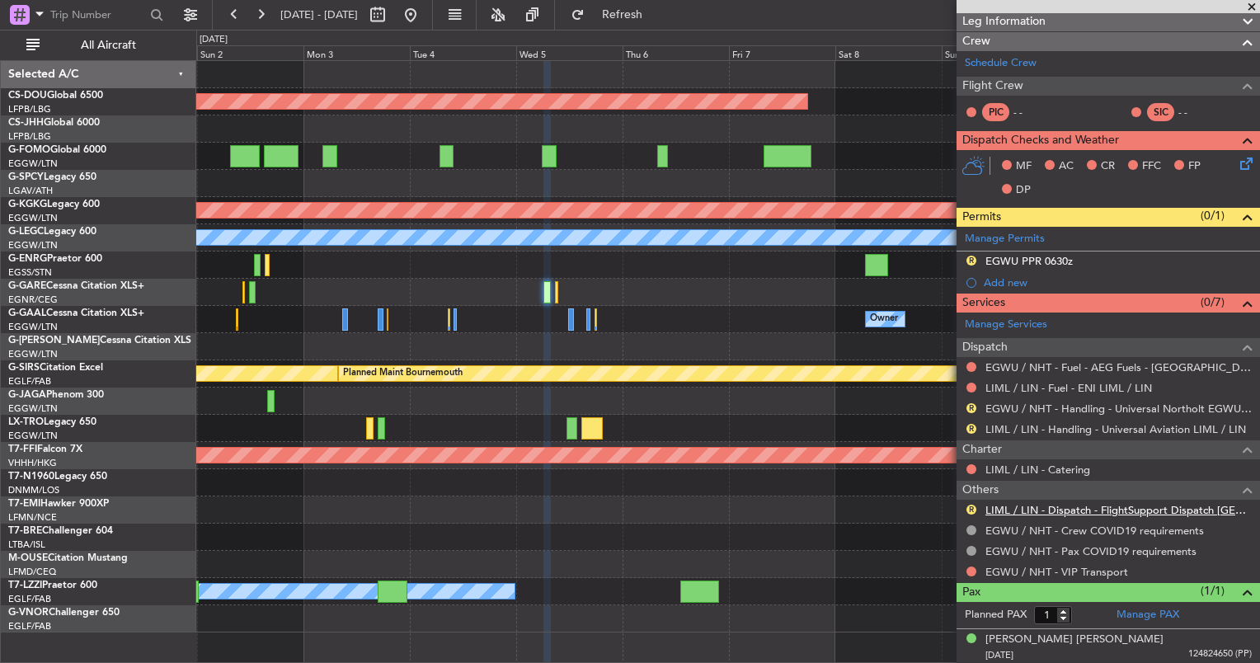
click at [1035, 507] on link "LIML / LIN - Dispatch - FlightSupport Dispatch [GEOGRAPHIC_DATA]" at bounding box center [1119, 510] width 266 height 14
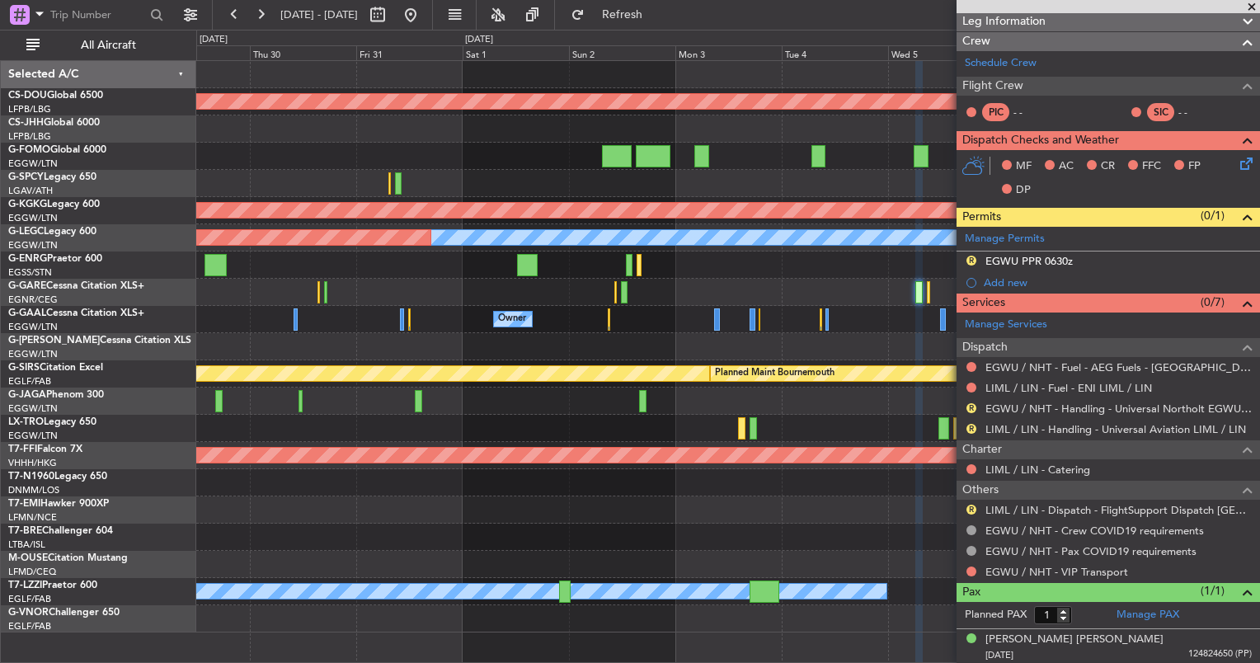
click at [830, 399] on div "Planned Maint London (Biggin Hill) Planned Maint Athens (Eleftherios Venizelos …" at bounding box center [727, 347] width 1063 height 572
click at [424, 14] on button at bounding box center [411, 15] width 26 height 26
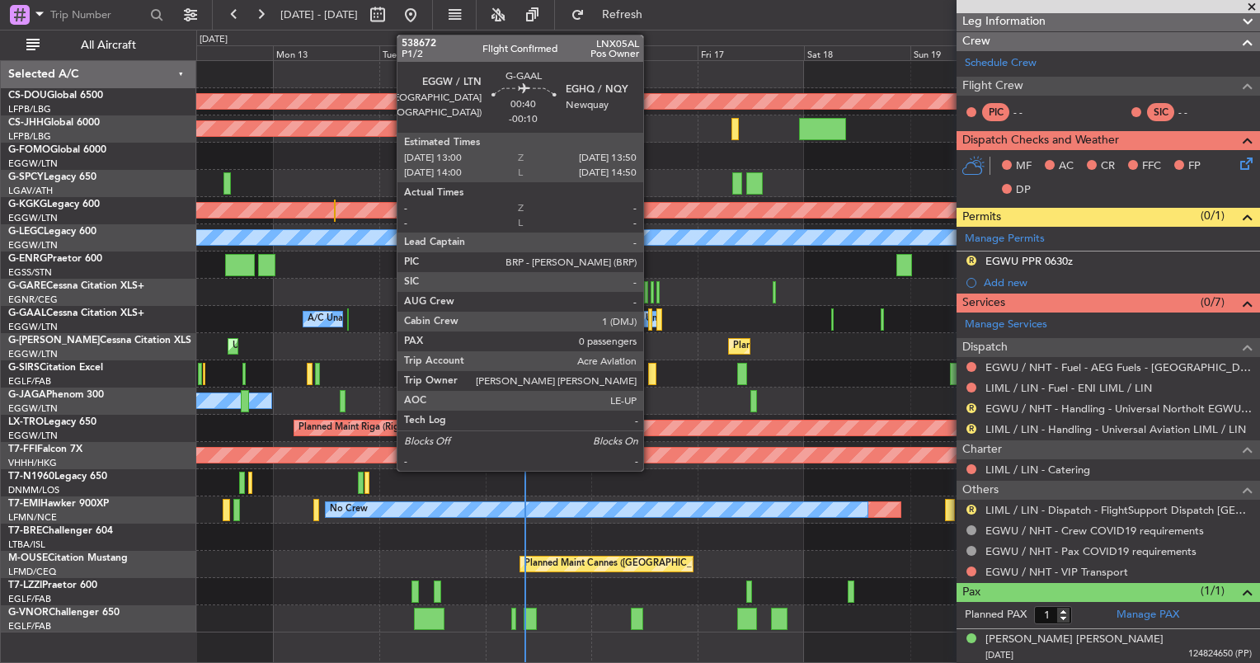
click at [651, 322] on div at bounding box center [650, 319] width 4 height 22
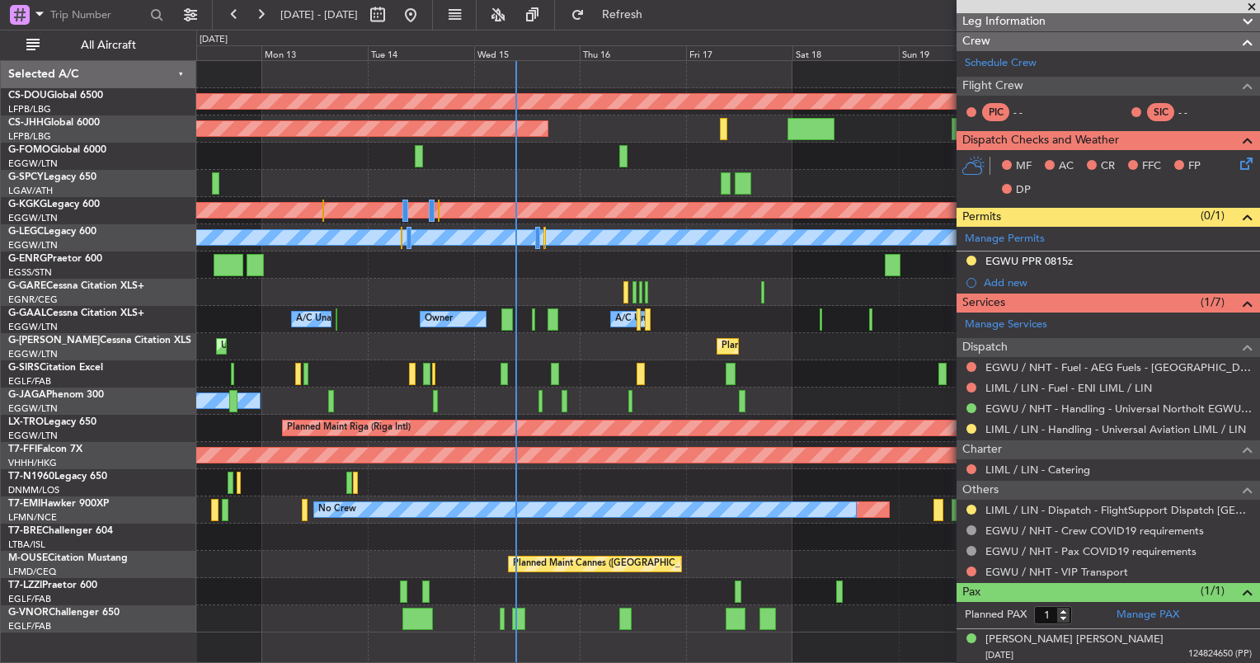
click at [525, 257] on div at bounding box center [727, 265] width 1063 height 27
click at [337, 318] on div "Owner Owner A/C Unavailable A/C Unavailable" at bounding box center [727, 319] width 1063 height 27
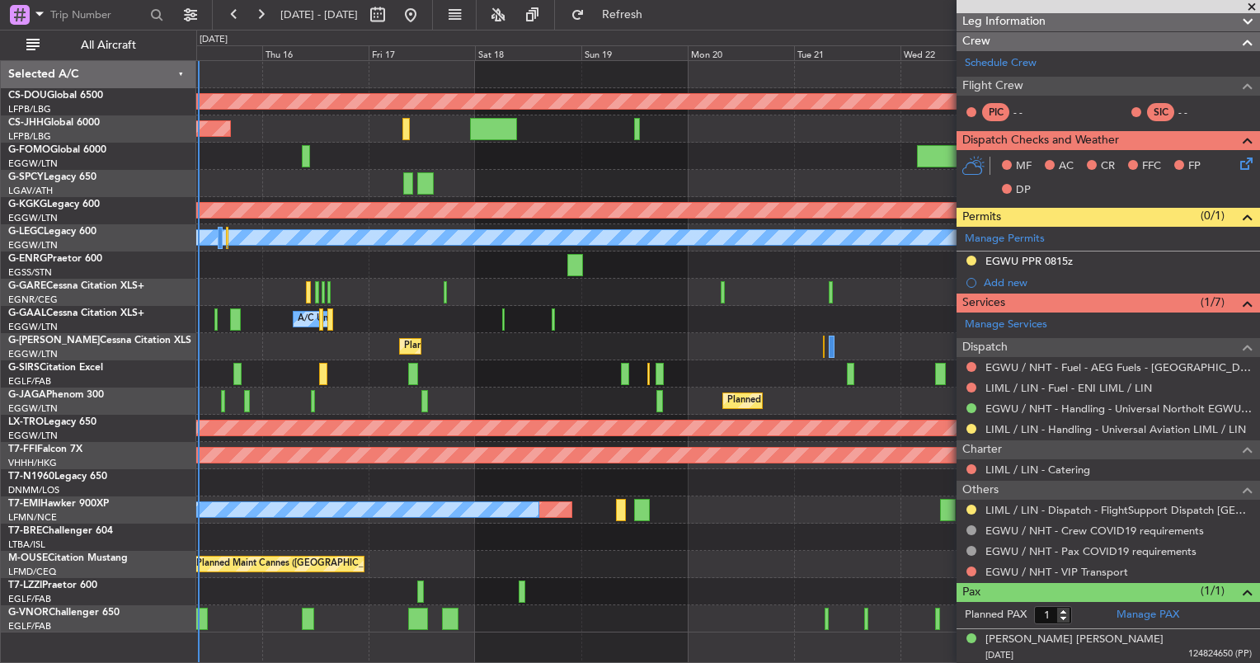
click at [178, 288] on div "Planned Maint London (Biggin Hill) Planned Maint Paris (Le Bourget) Planned Mai…" at bounding box center [630, 346] width 1260 height 633
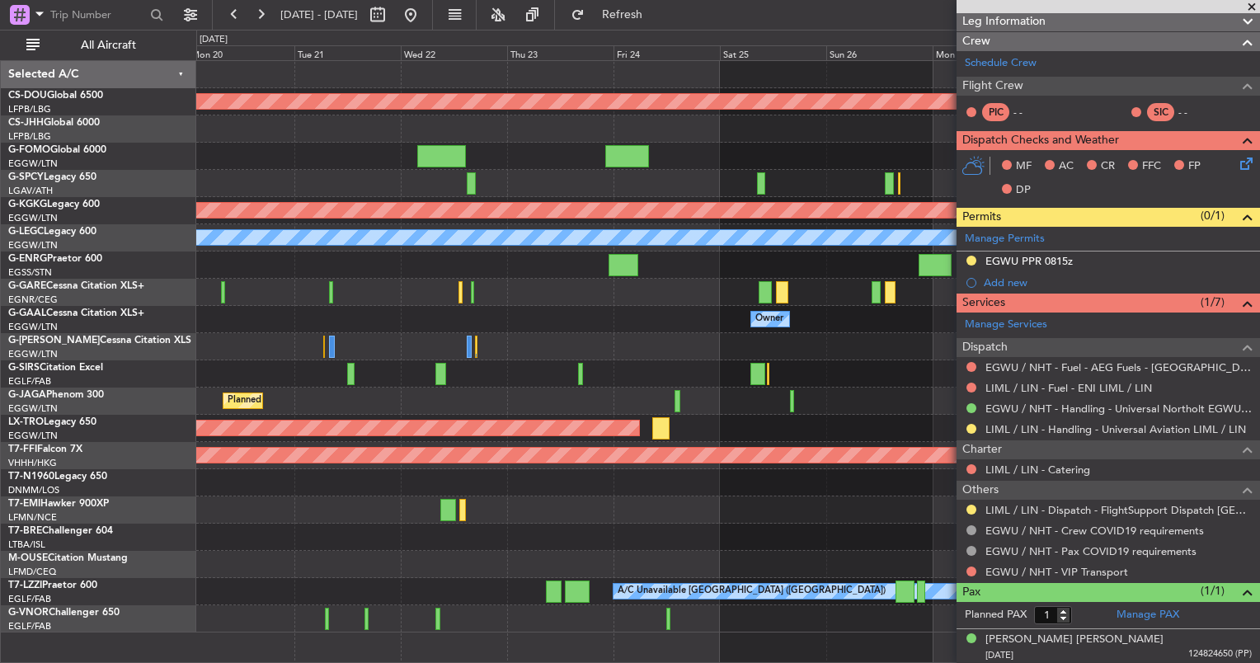
click at [148, 320] on div "Planned Maint London (Biggin Hill) Planned Maint Athens (Eleftherios Venizelos …" at bounding box center [630, 346] width 1260 height 633
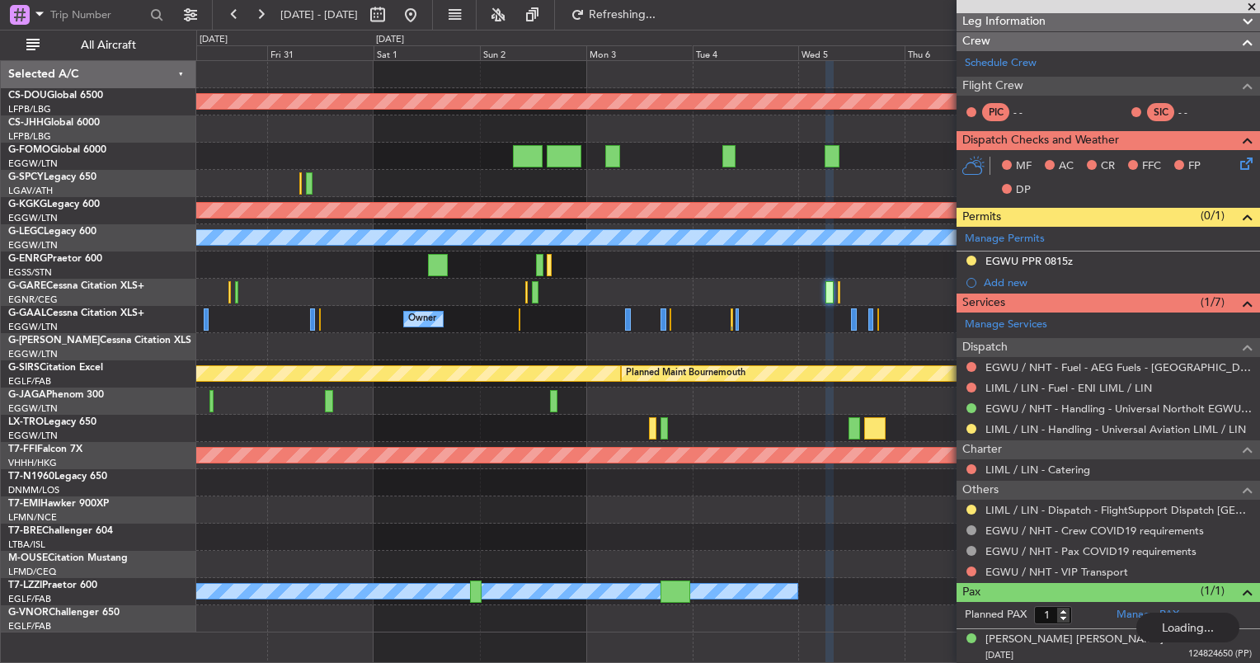
click at [32, 379] on div "Planned Maint London (Biggin Hill) Planned Maint Athens (Eleftherios Venizelos …" at bounding box center [630, 346] width 1260 height 633
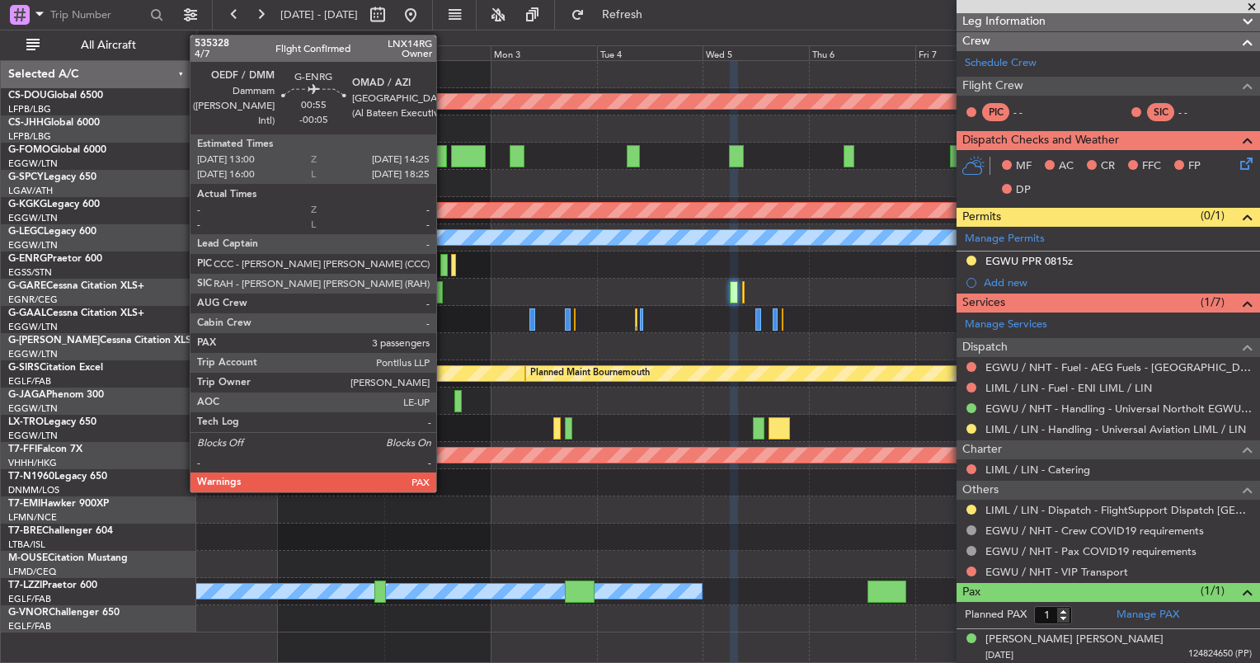
click at [444, 269] on div at bounding box center [443, 265] width 7 height 22
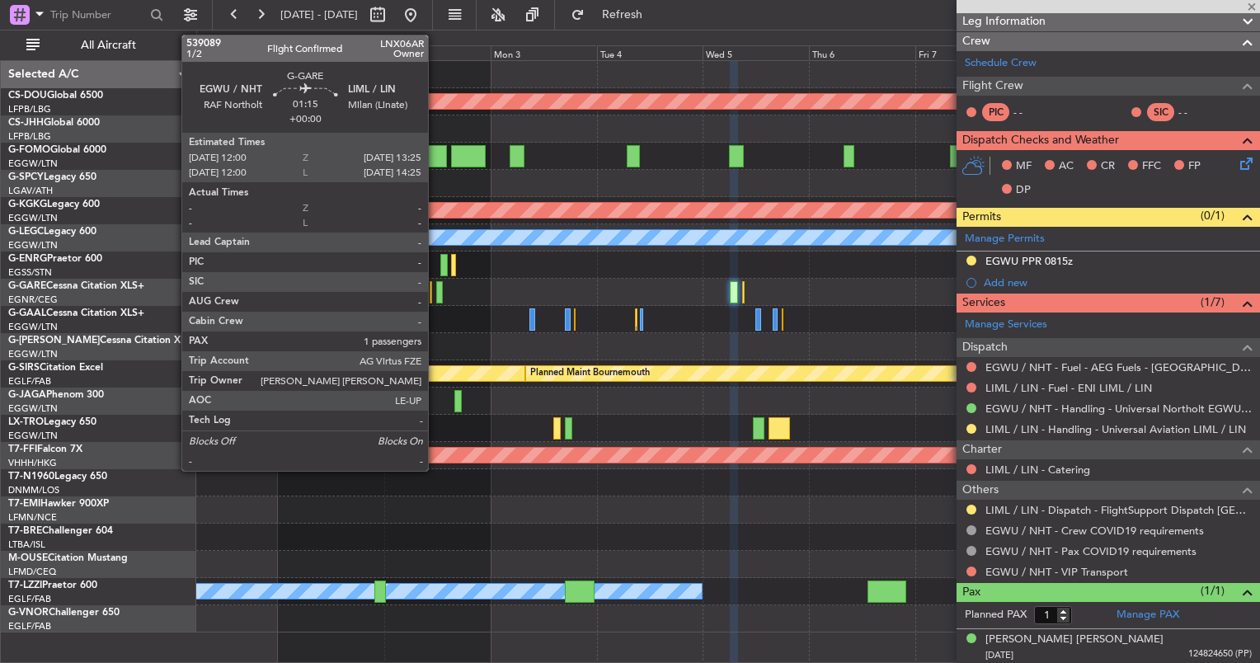
type input "-00:05"
type input "5"
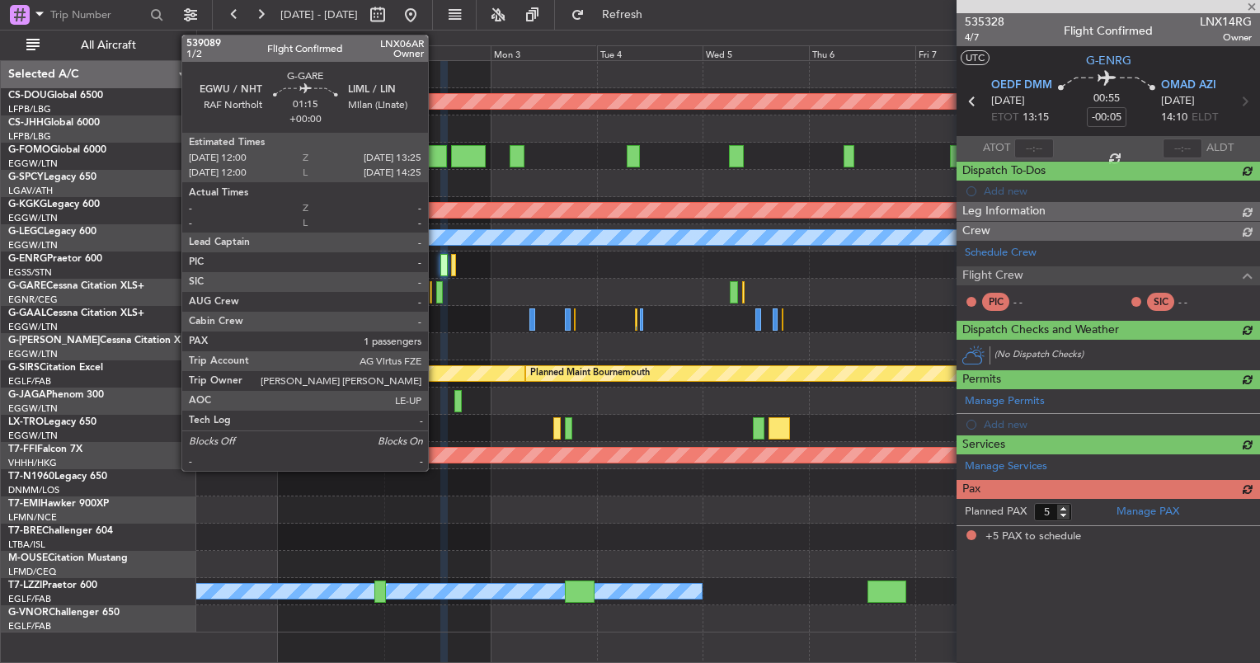
scroll to position [0, 0]
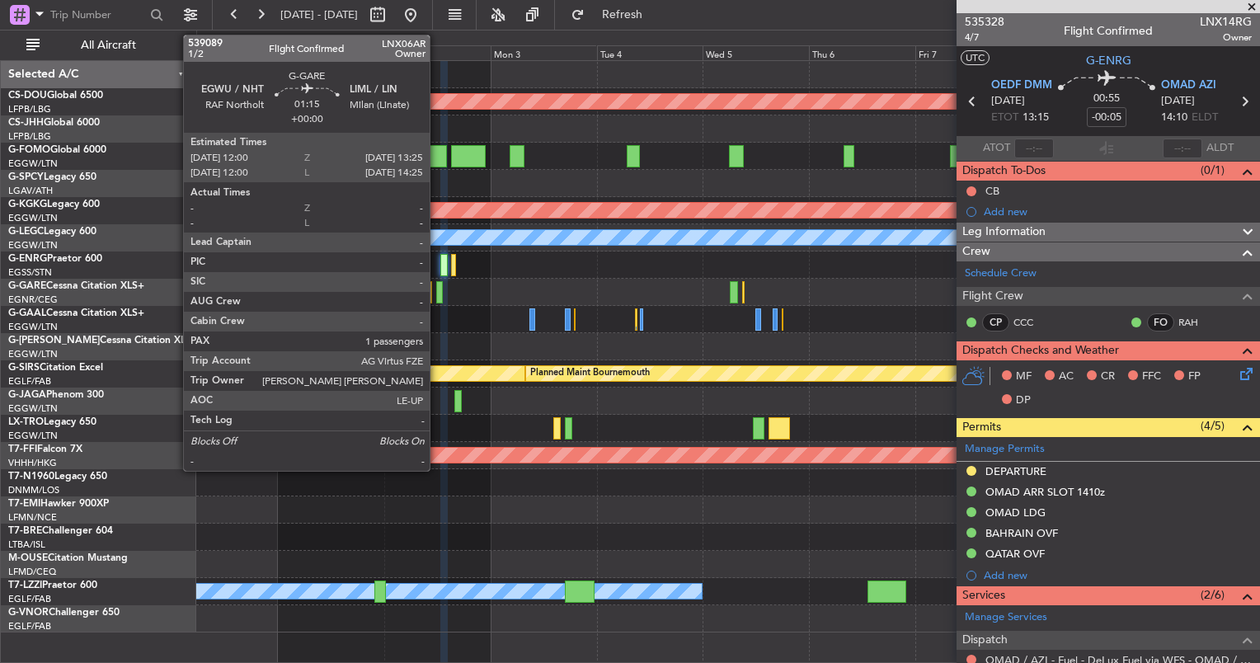
click at [437, 292] on div at bounding box center [439, 292] width 7 height 22
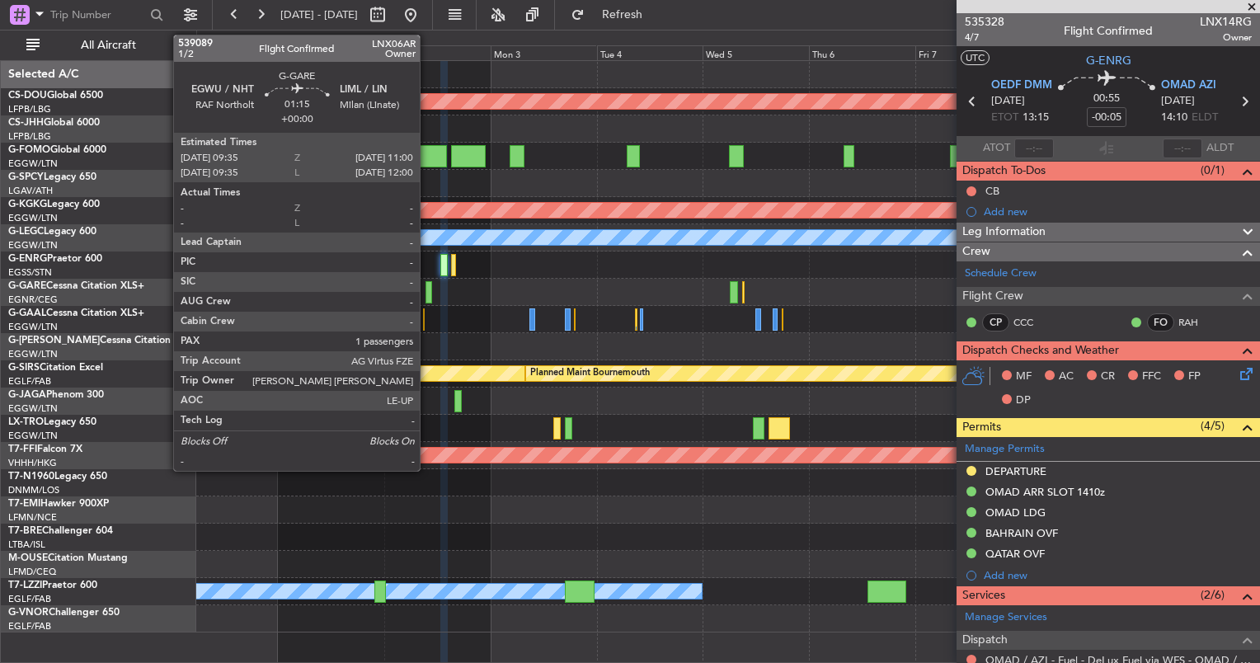
click at [427, 287] on div at bounding box center [429, 292] width 7 height 22
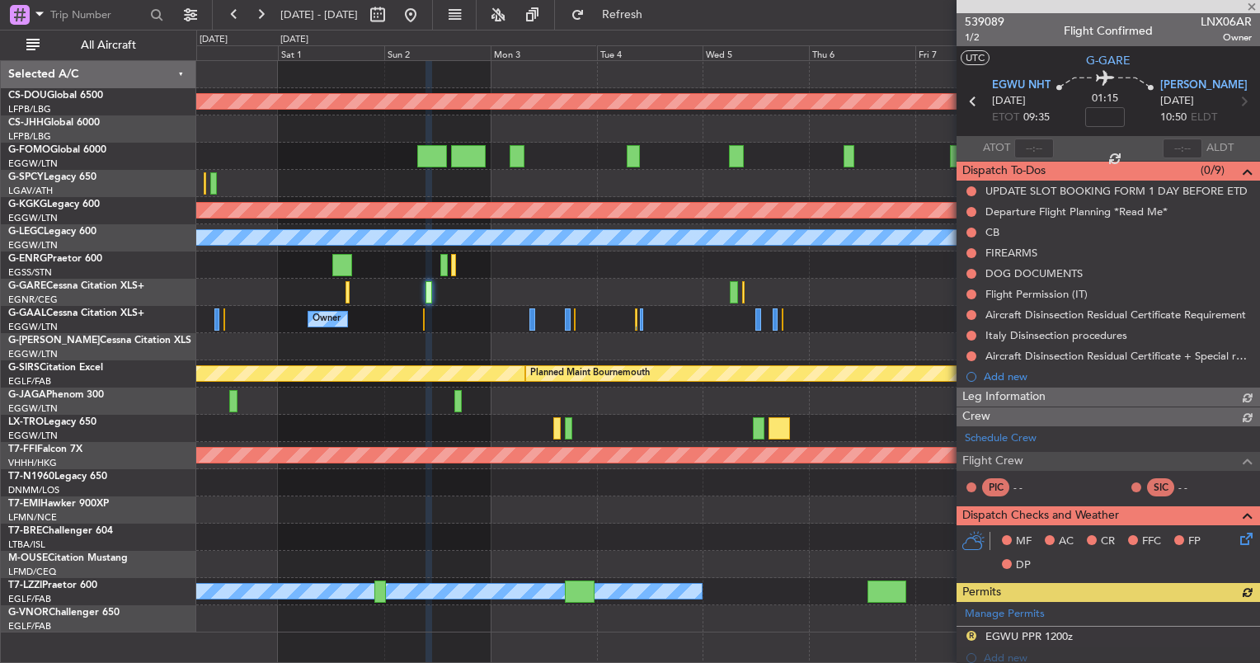
scroll to position [375, 0]
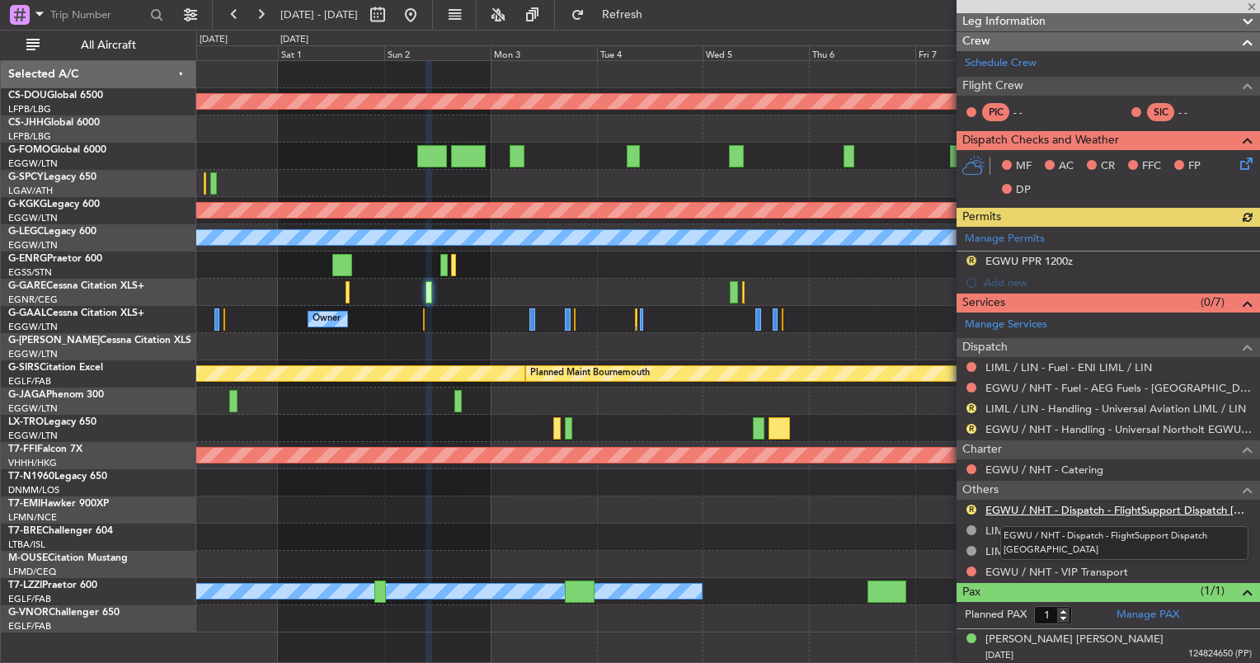
click at [1065, 510] on link "EGWU / NHT - Dispatch - FlightSupport Dispatch [GEOGRAPHIC_DATA]" at bounding box center [1119, 510] width 266 height 14
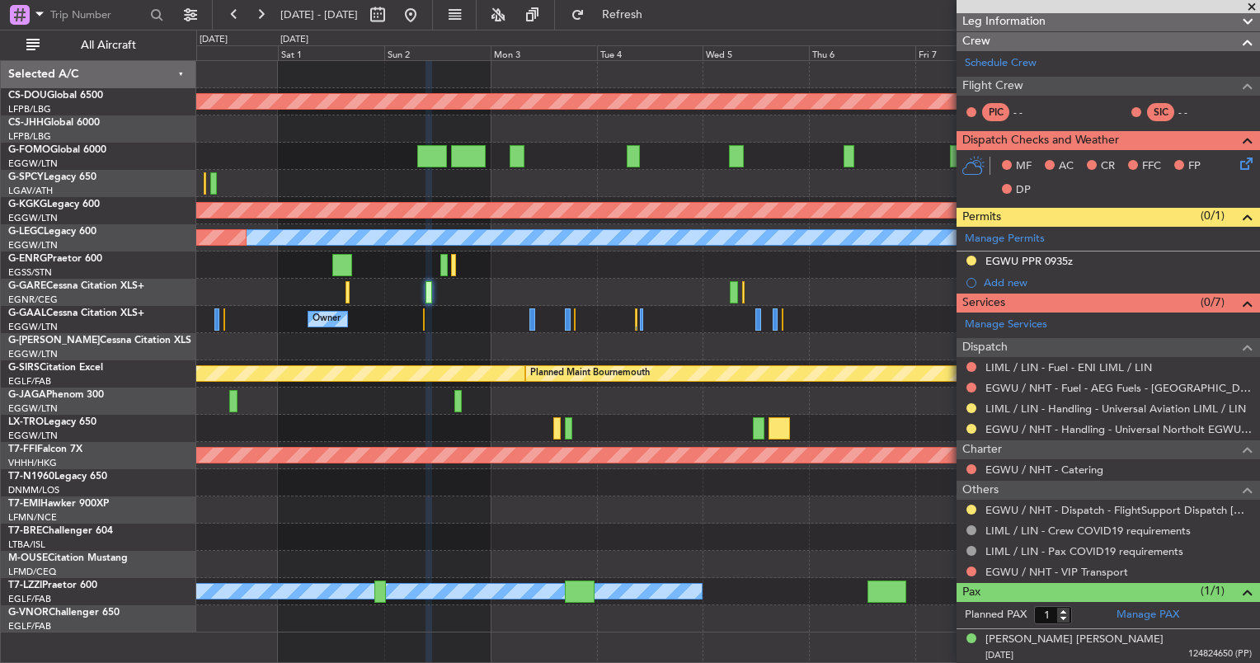
click at [335, 300] on div at bounding box center [727, 292] width 1063 height 27
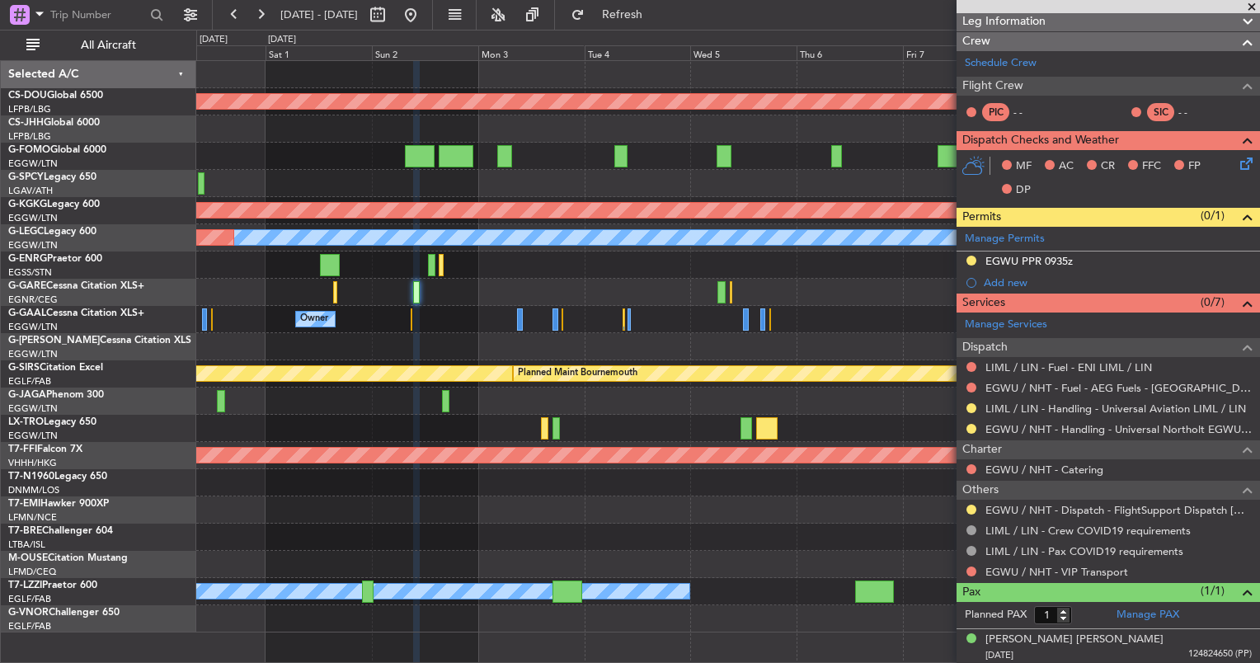
click at [444, 323] on div "Planned Maint London ([GEOGRAPHIC_DATA]) Planned Maint [GEOGRAPHIC_DATA] ([PERS…" at bounding box center [727, 347] width 1063 height 572
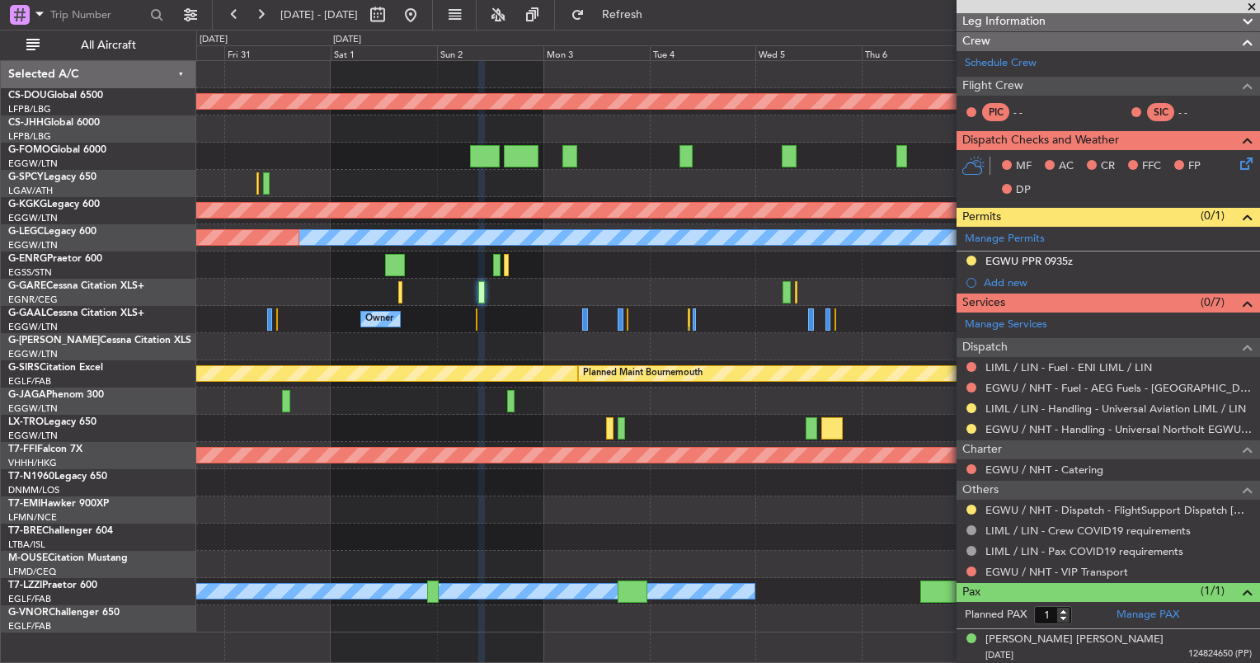
click at [607, 277] on div at bounding box center [727, 265] width 1063 height 27
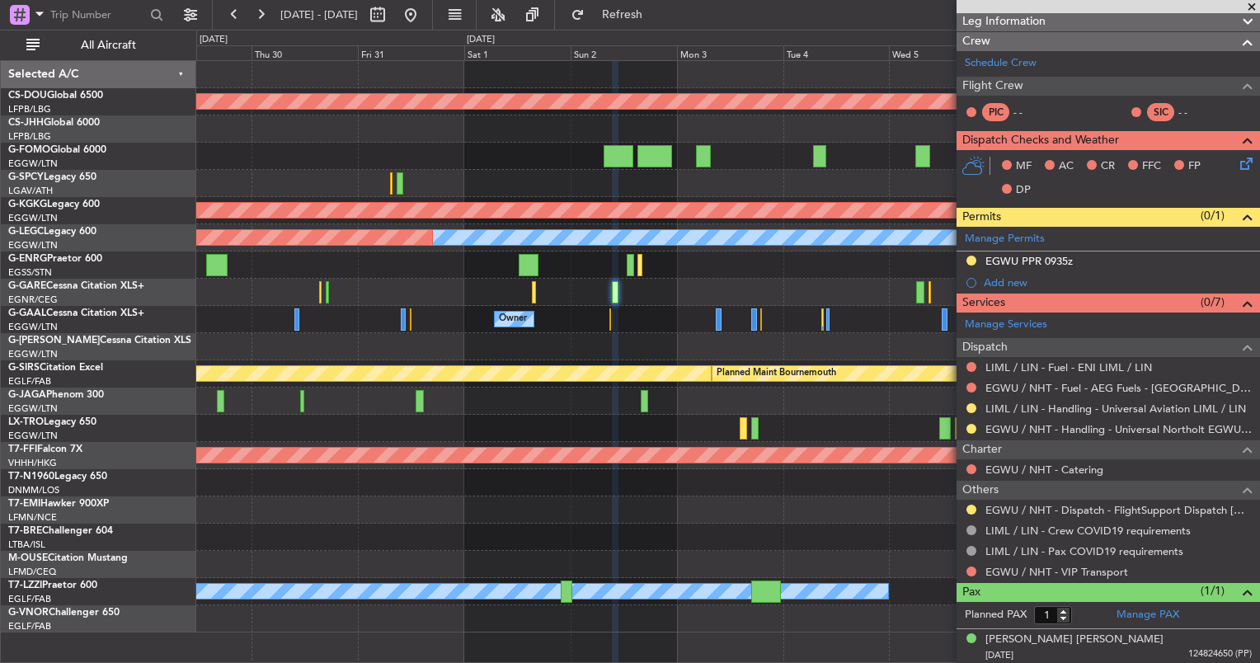
click at [890, 293] on div at bounding box center [727, 292] width 1063 height 27
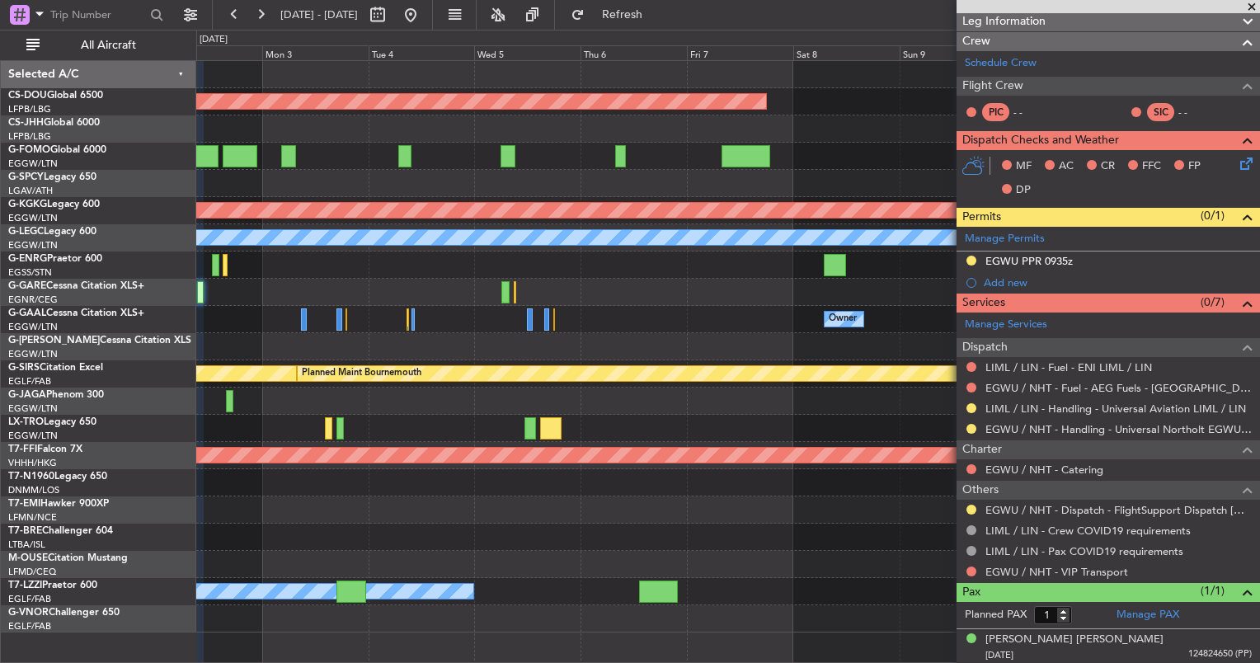
click at [106, 328] on div "Planned Maint London (Biggin Hill) Planned Maint Athens (Eleftherios Venizelos …" at bounding box center [630, 346] width 1260 height 633
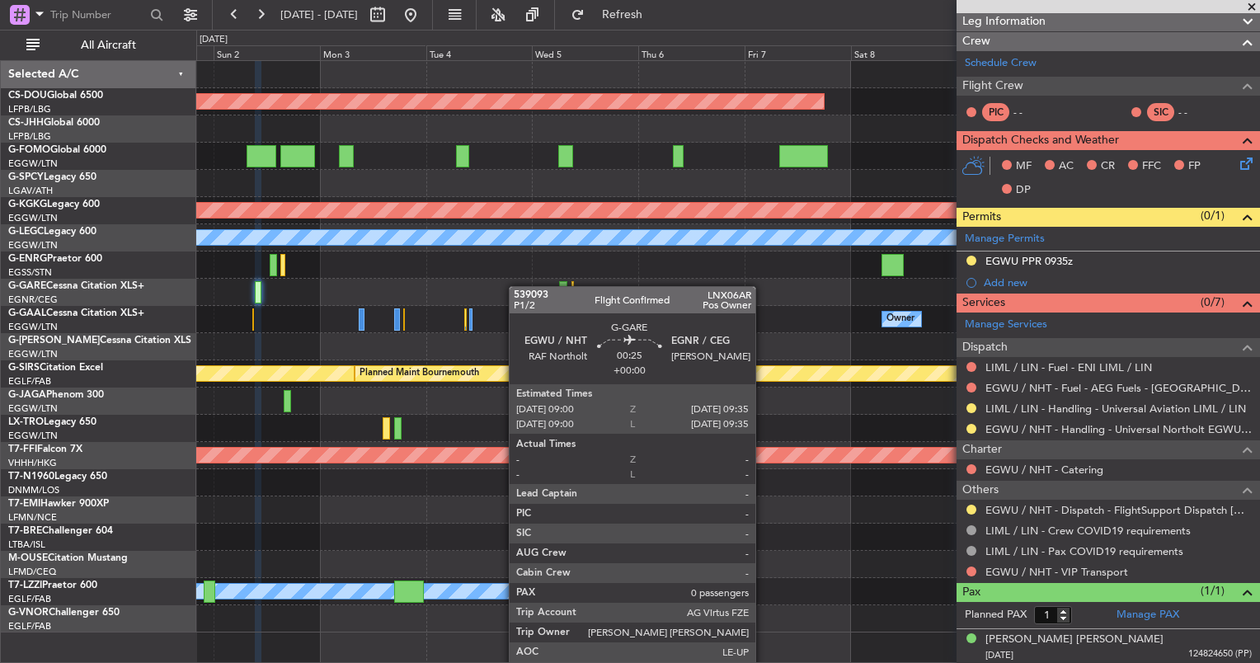
click at [664, 291] on div at bounding box center [727, 292] width 1063 height 27
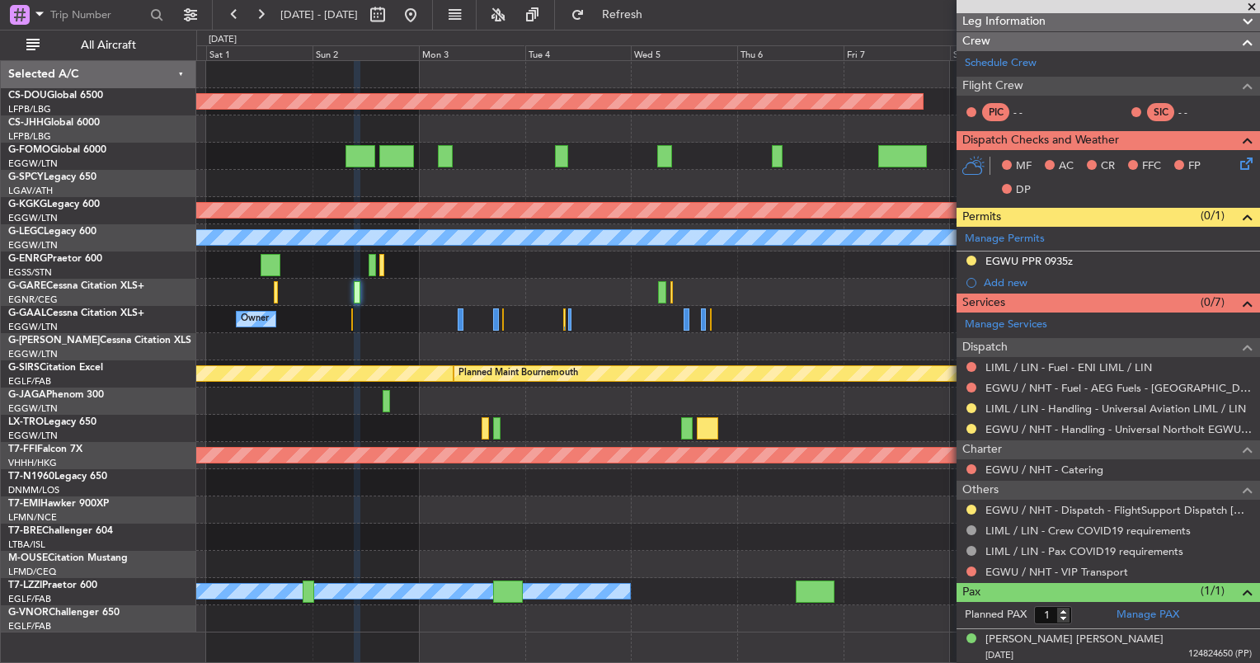
click at [515, 277] on div "Planned Maint London ([GEOGRAPHIC_DATA]) Planned Maint [GEOGRAPHIC_DATA] ([PERS…" at bounding box center [727, 347] width 1063 height 572
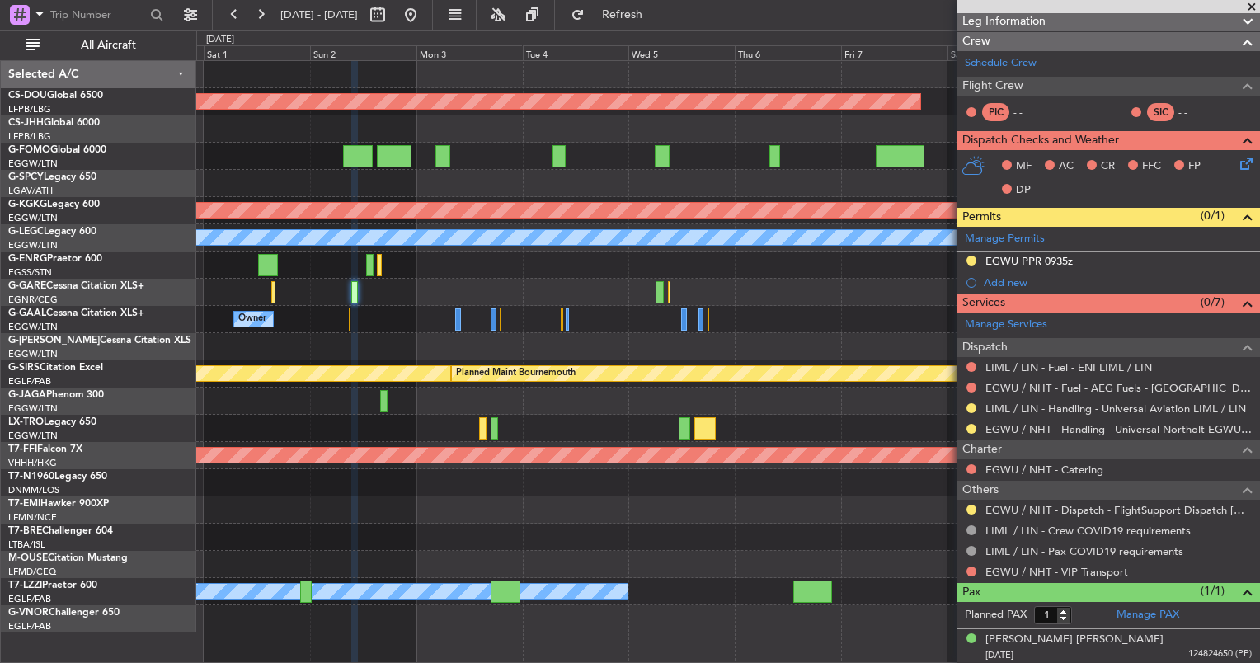
click at [590, 336] on div "Planned Maint London ([GEOGRAPHIC_DATA]) Planned Maint [GEOGRAPHIC_DATA] ([PERS…" at bounding box center [727, 347] width 1063 height 572
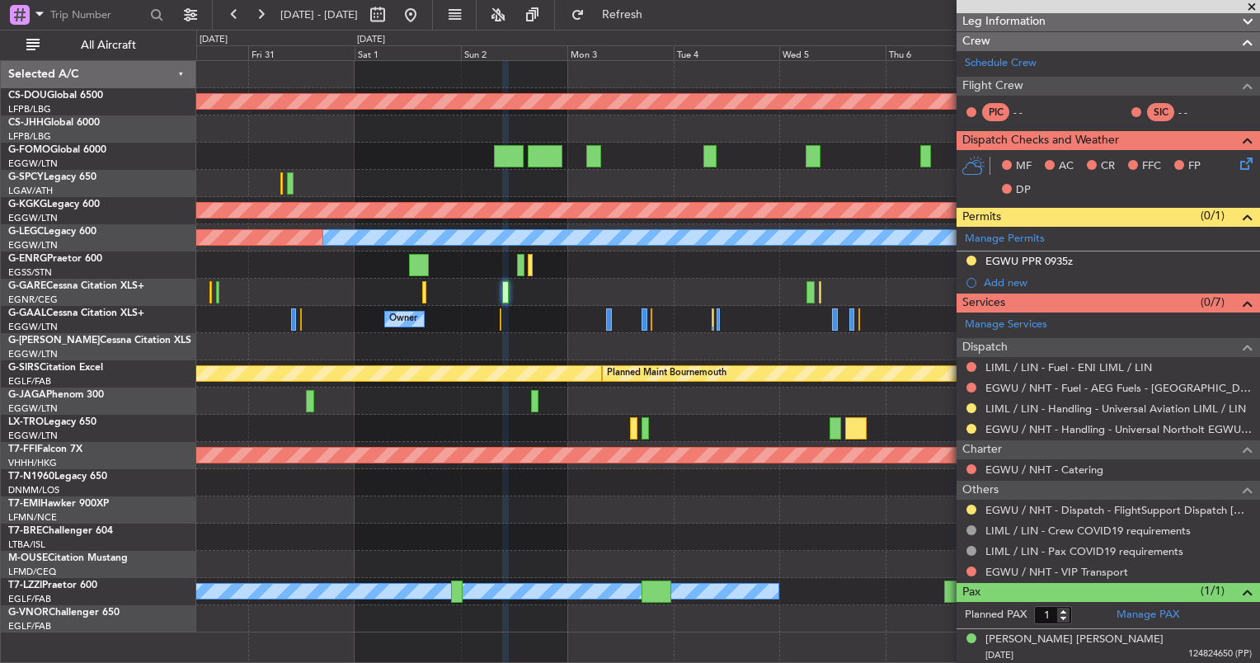
click at [470, 297] on div at bounding box center [727, 292] width 1063 height 27
click at [439, 301] on div at bounding box center [727, 292] width 1063 height 27
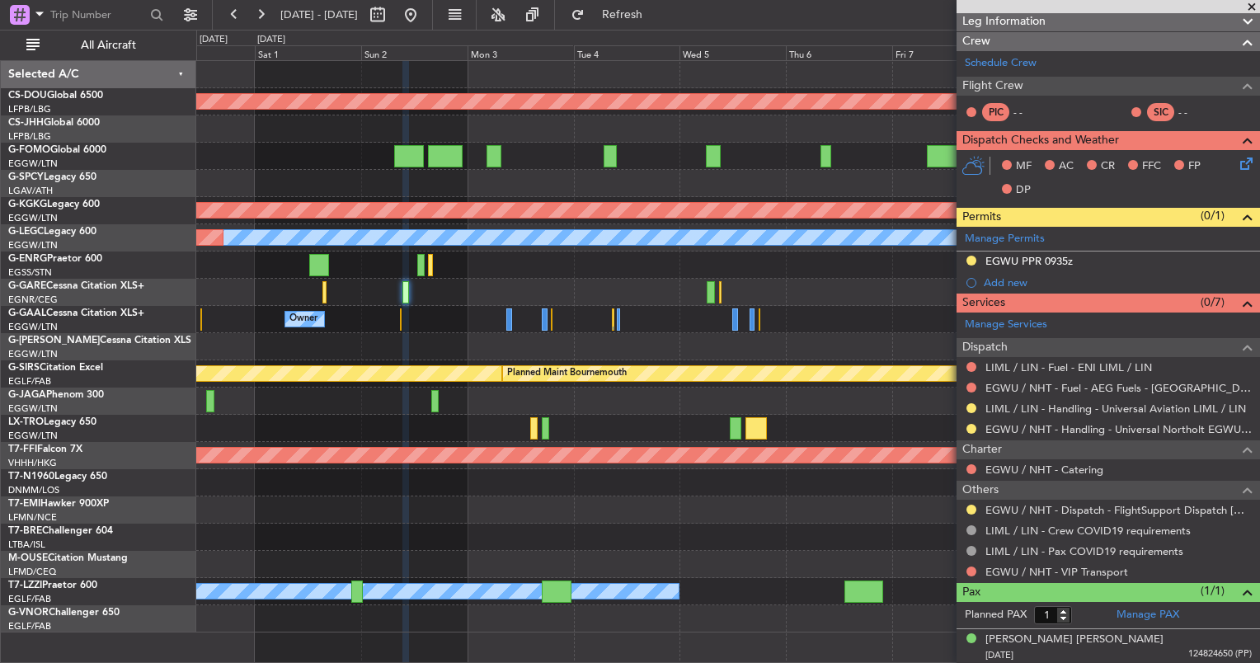
click at [577, 328] on div "Owner Owner Owner" at bounding box center [727, 319] width 1063 height 27
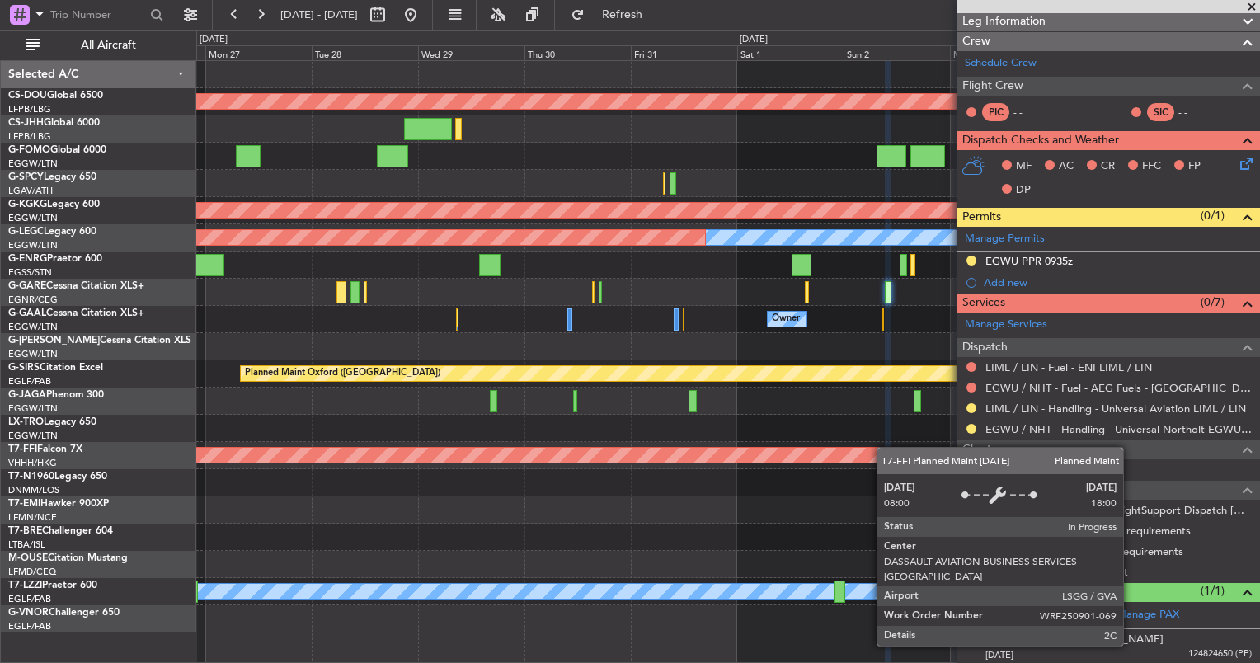
click at [936, 459] on div "Planned Maint London ([GEOGRAPHIC_DATA]) Planned Maint [GEOGRAPHIC_DATA] ([PERS…" at bounding box center [727, 347] width 1063 height 572
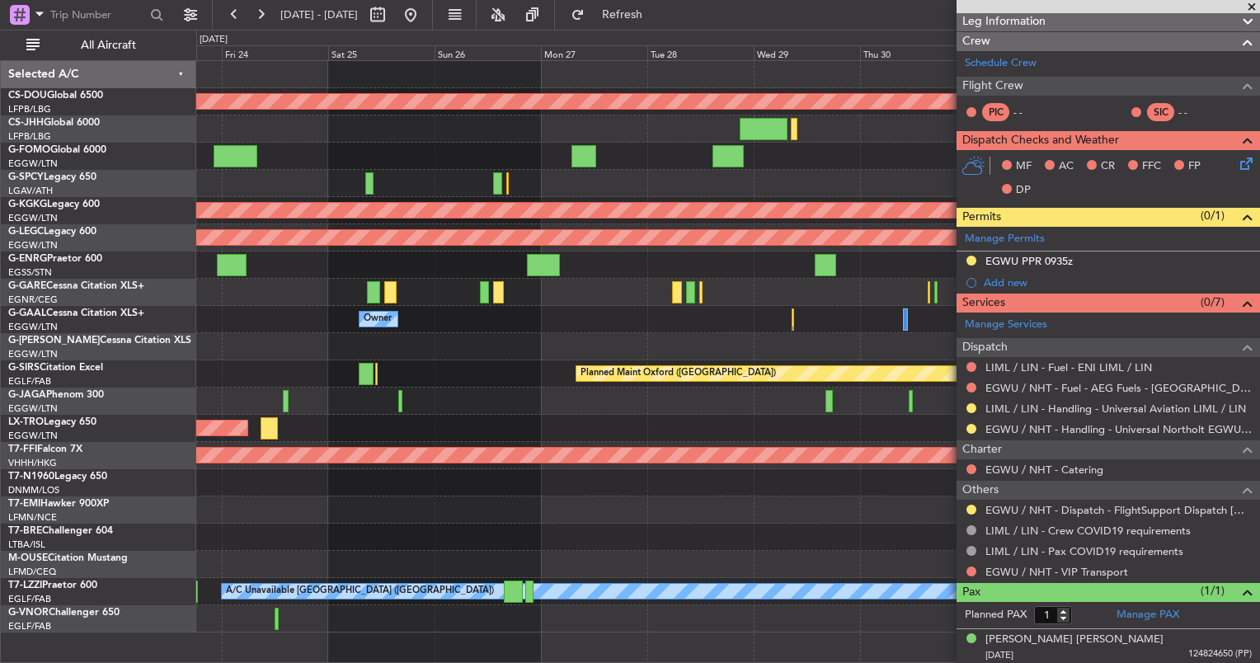
click at [750, 314] on div "Owner Owner" at bounding box center [727, 319] width 1063 height 27
click at [249, 279] on div at bounding box center [727, 292] width 1063 height 27
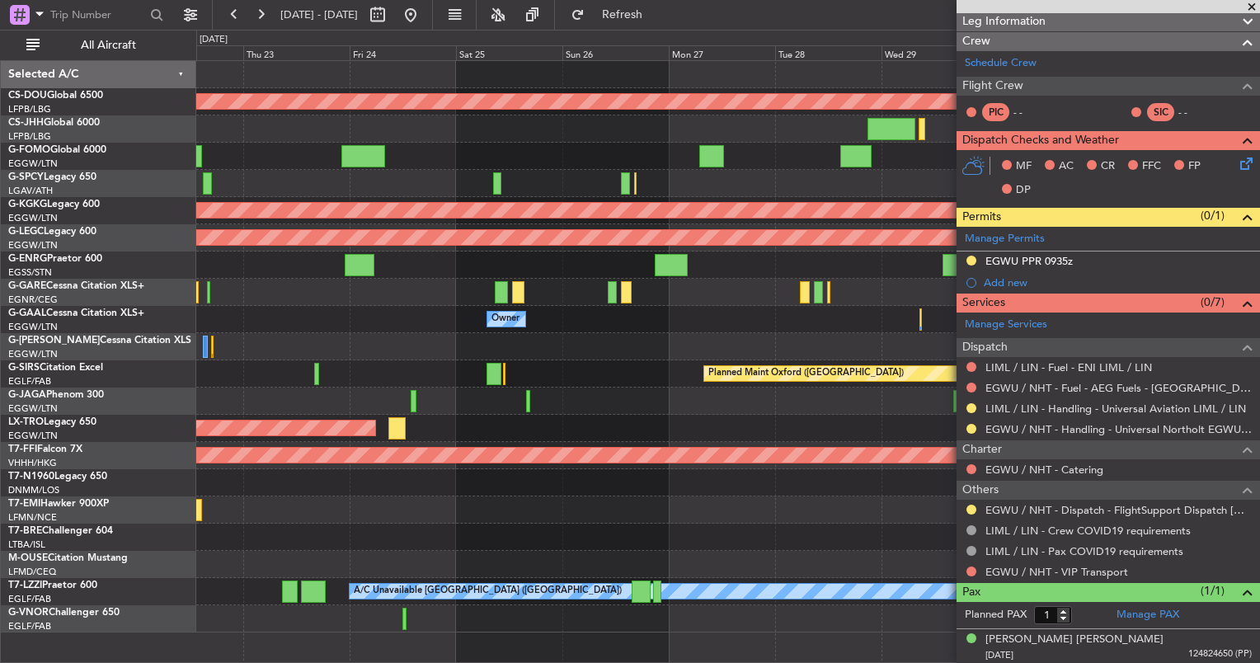
click at [580, 280] on div "Planned Maint London (Biggin Hill) Planned Maint Athens (Eleftherios Venizelos …" at bounding box center [727, 347] width 1063 height 572
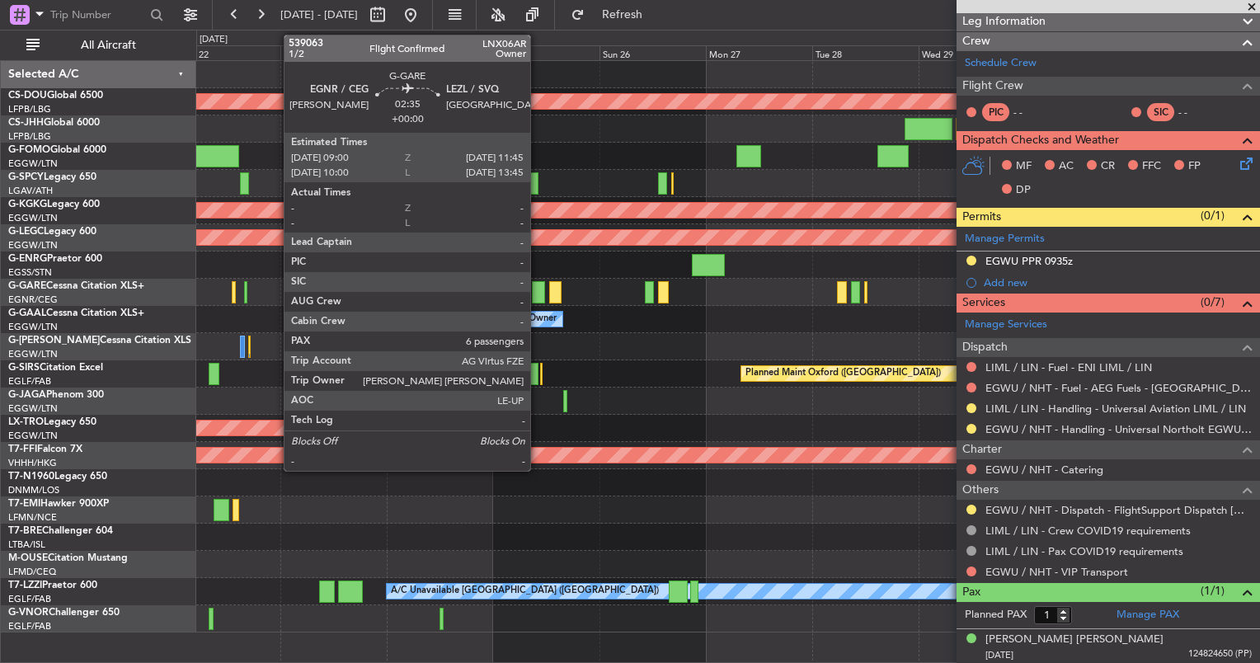
click at [538, 288] on div at bounding box center [538, 292] width 12 height 22
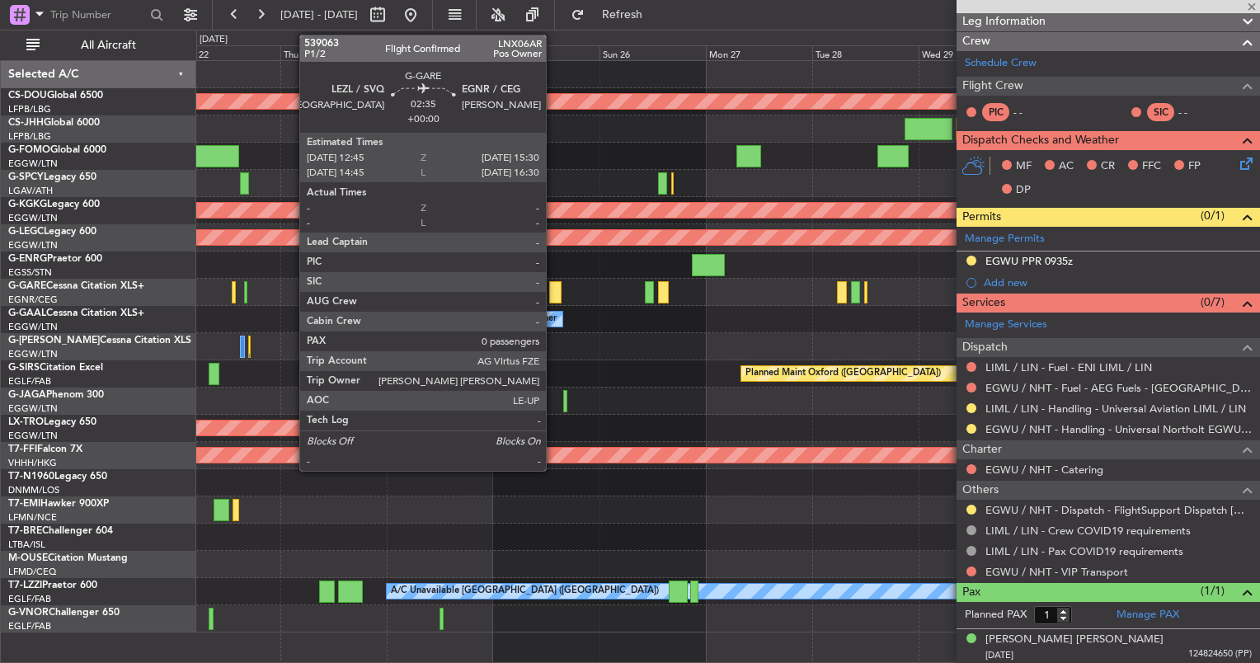
type input "6"
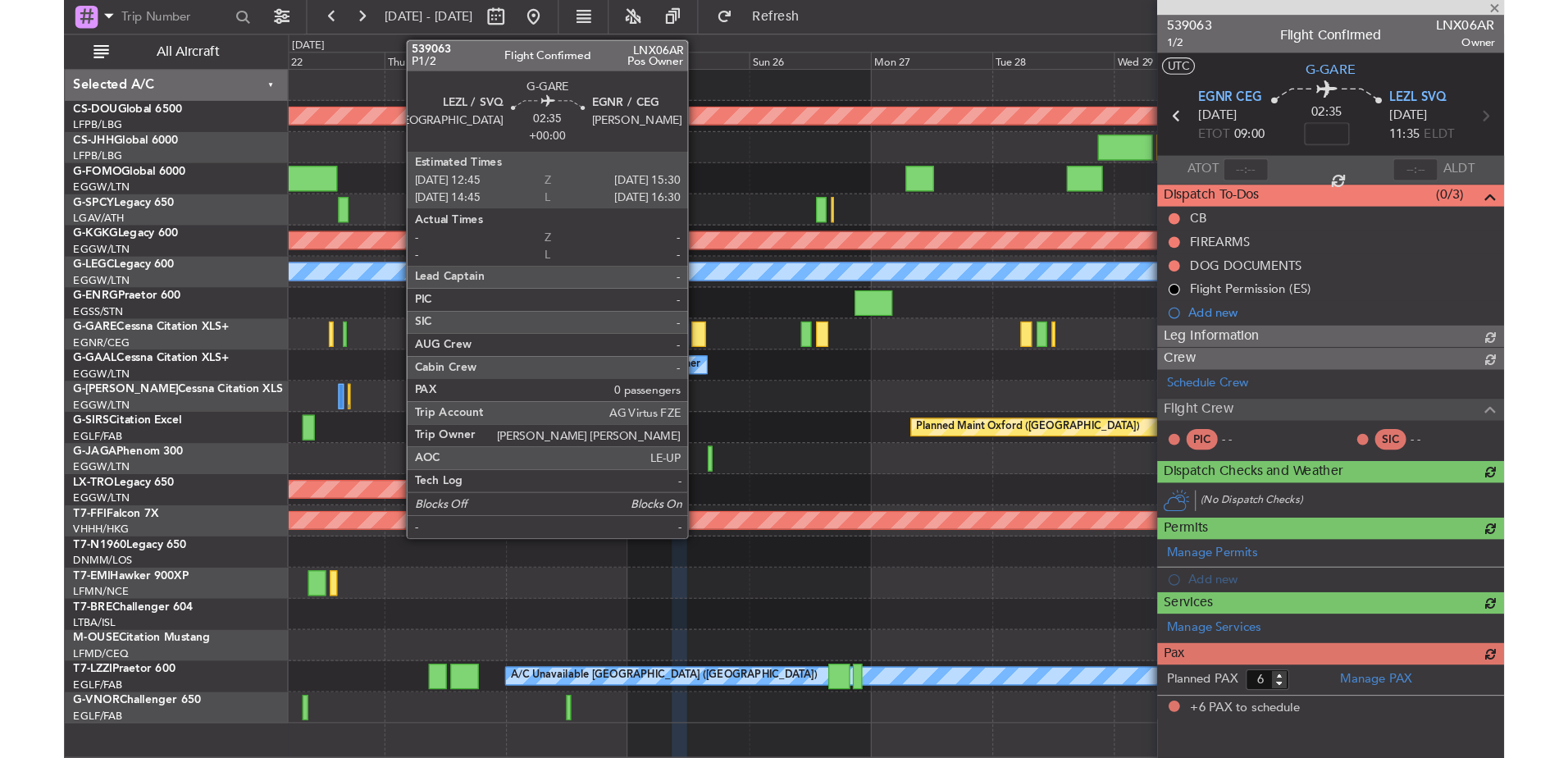
scroll to position [0, 0]
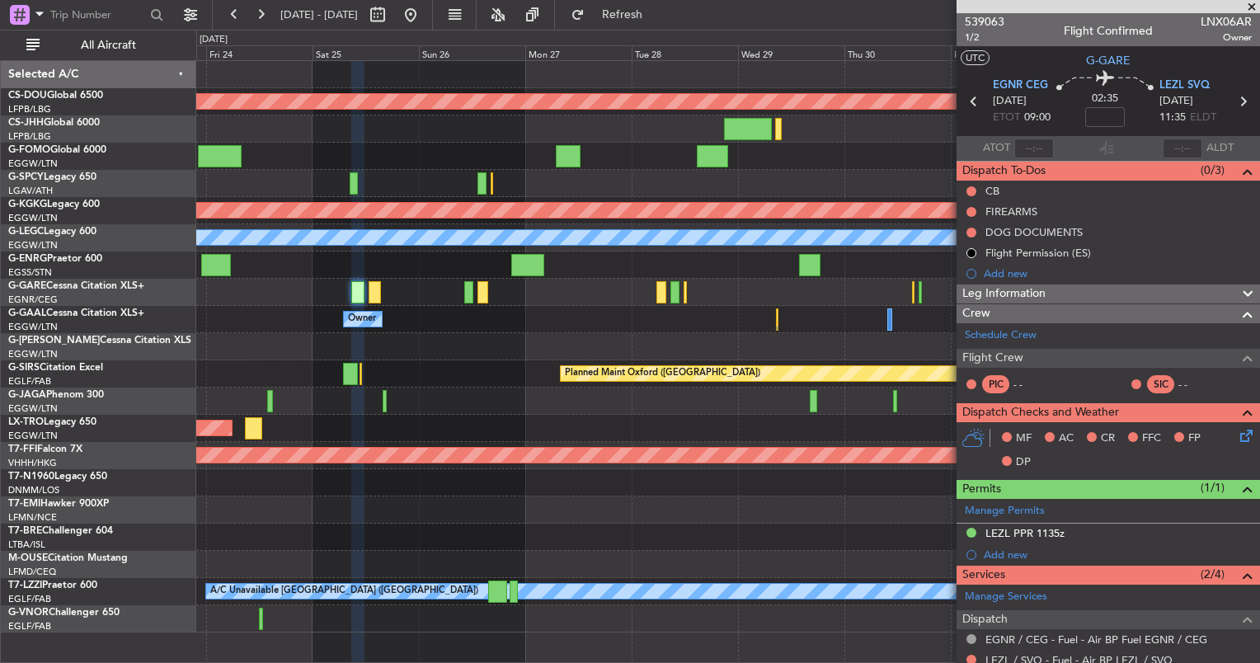
click at [466, 341] on div at bounding box center [727, 346] width 1063 height 27
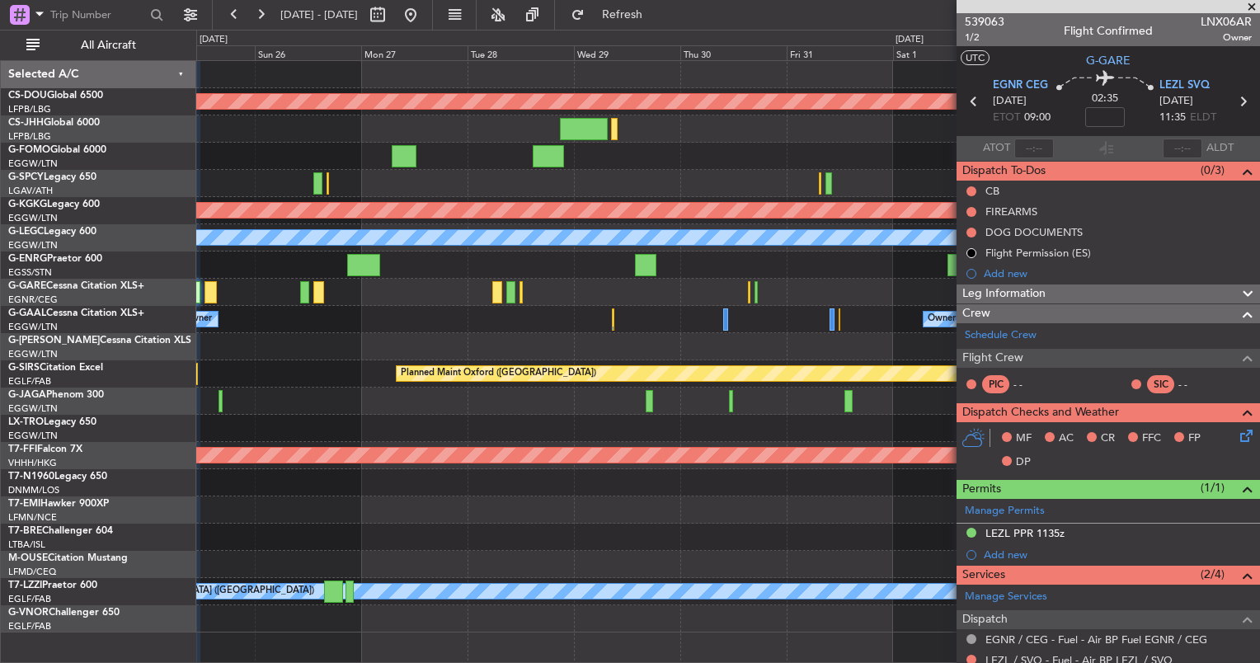
click at [615, 350] on div at bounding box center [727, 346] width 1063 height 27
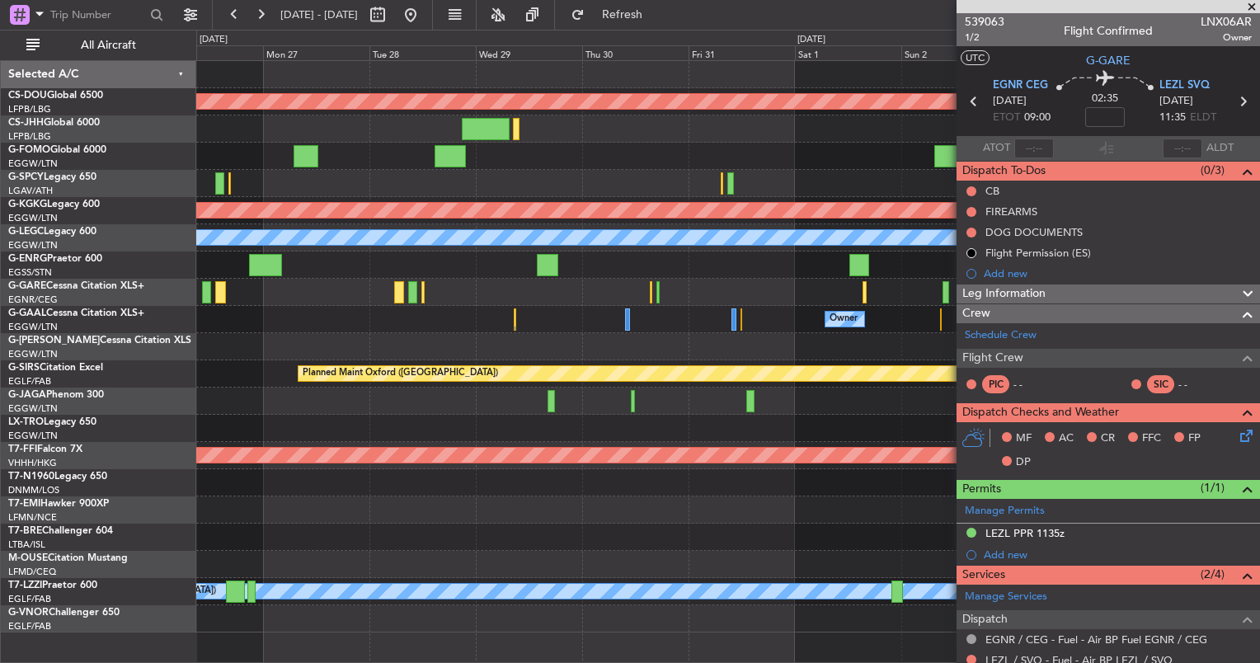
click at [760, 287] on div at bounding box center [727, 292] width 1063 height 27
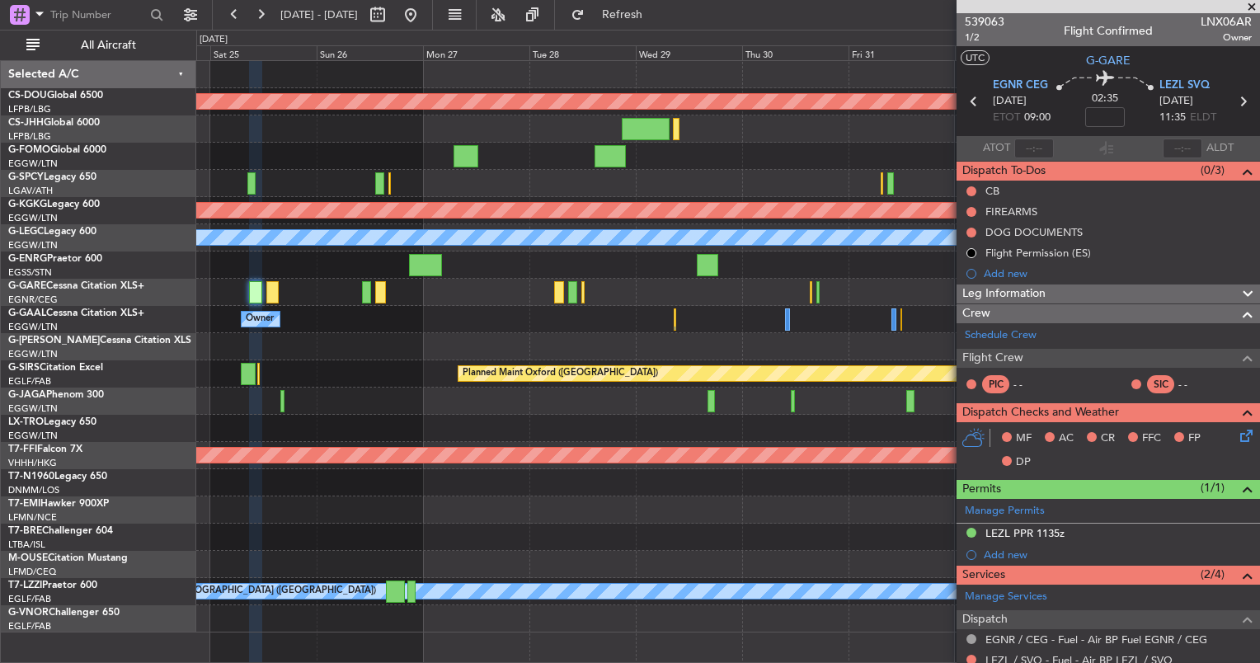
click at [617, 317] on div "Planned Maint London (Biggin Hill) Planned Maint Athens (Eleftherios Venizelos …" at bounding box center [727, 347] width 1063 height 572
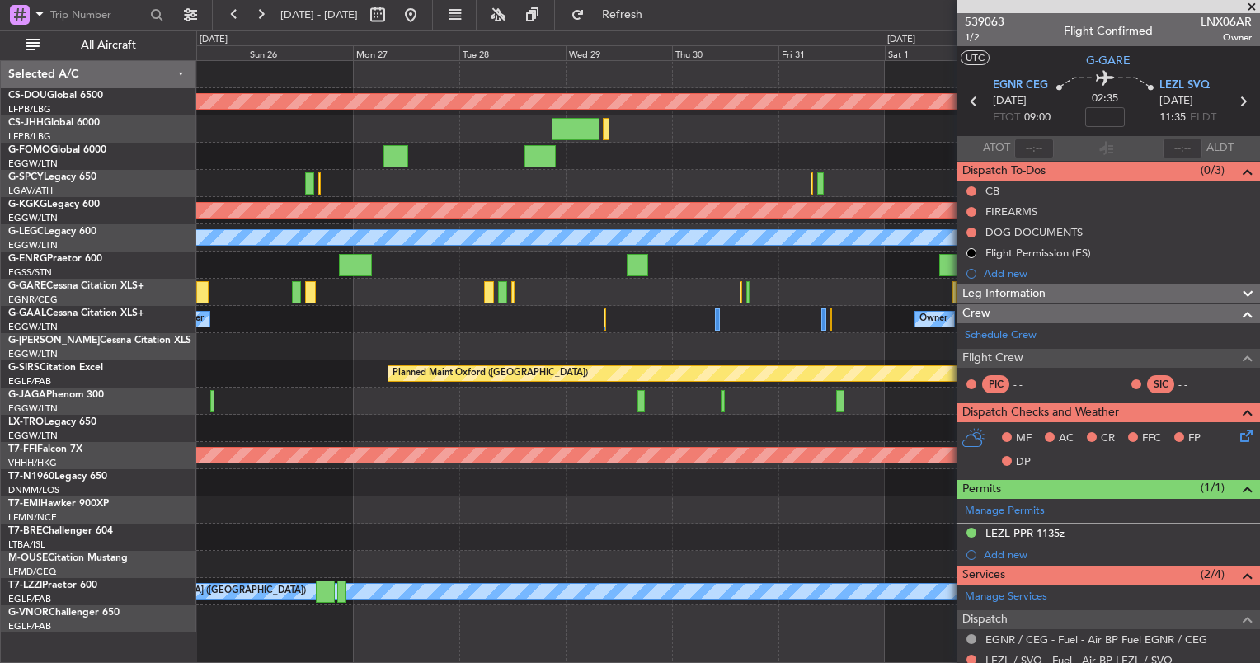
click at [674, 337] on div at bounding box center [727, 346] width 1063 height 27
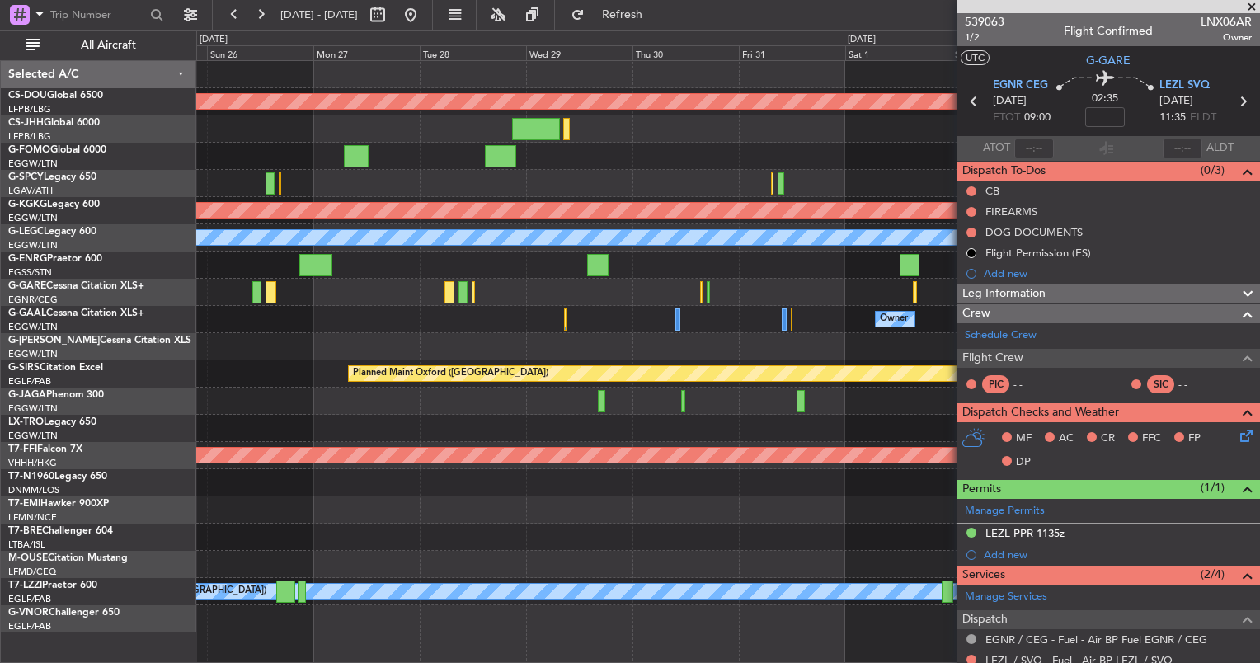
click at [543, 293] on div at bounding box center [727, 292] width 1063 height 27
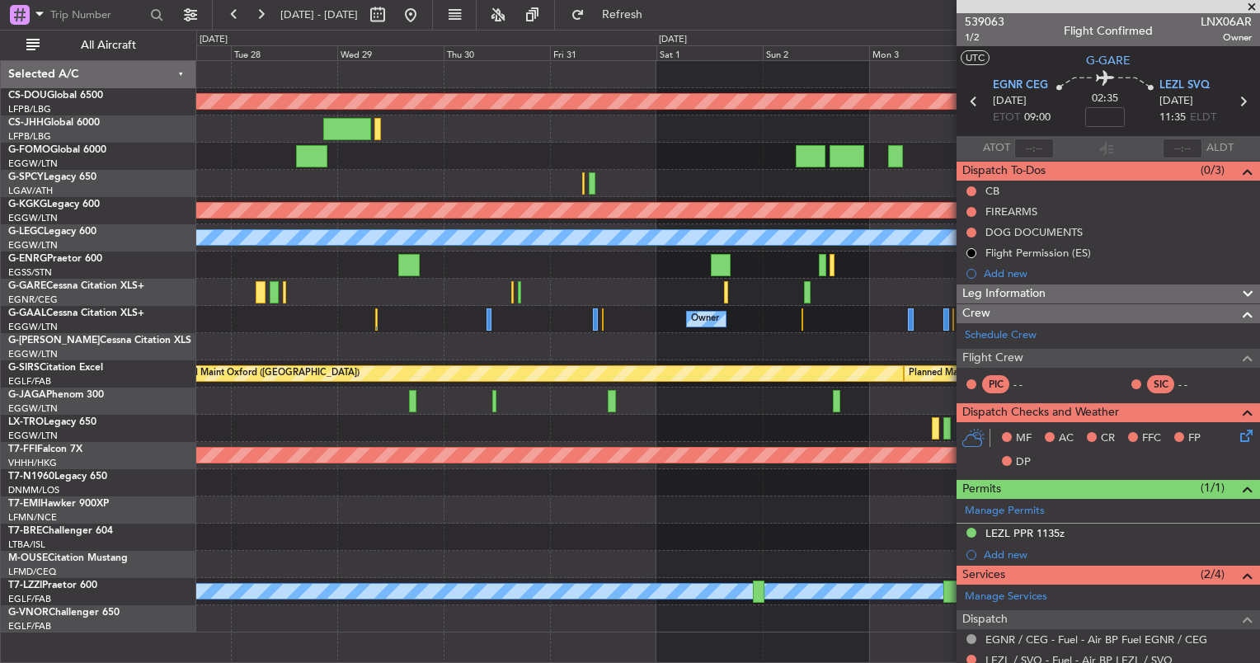
click at [602, 320] on div "Planned Maint London (Biggin Hill) Planned Maint Athens (Eleftherios Venizelos …" at bounding box center [727, 347] width 1063 height 572
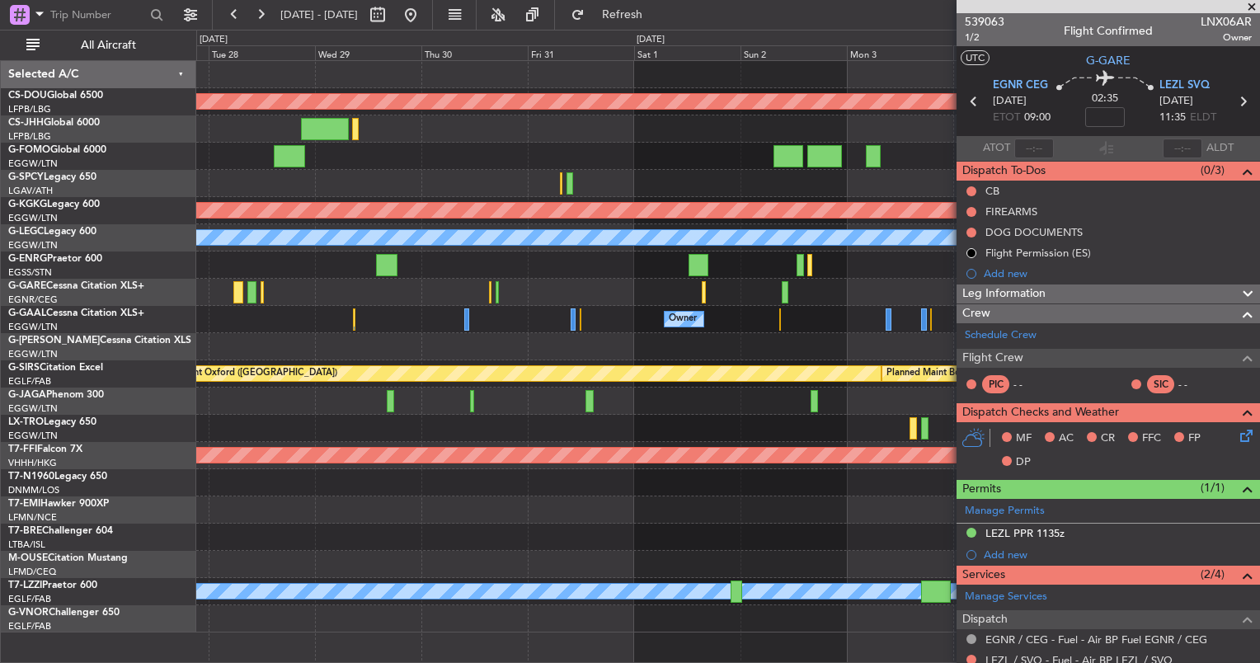
click at [501, 252] on div at bounding box center [727, 265] width 1063 height 27
click at [1003, 480] on fb-app "27 Oct 2025 - 06 Nov 2025 Refresh Quick Links All Aircraft Planned Maint London…" at bounding box center [630, 337] width 1260 height 651
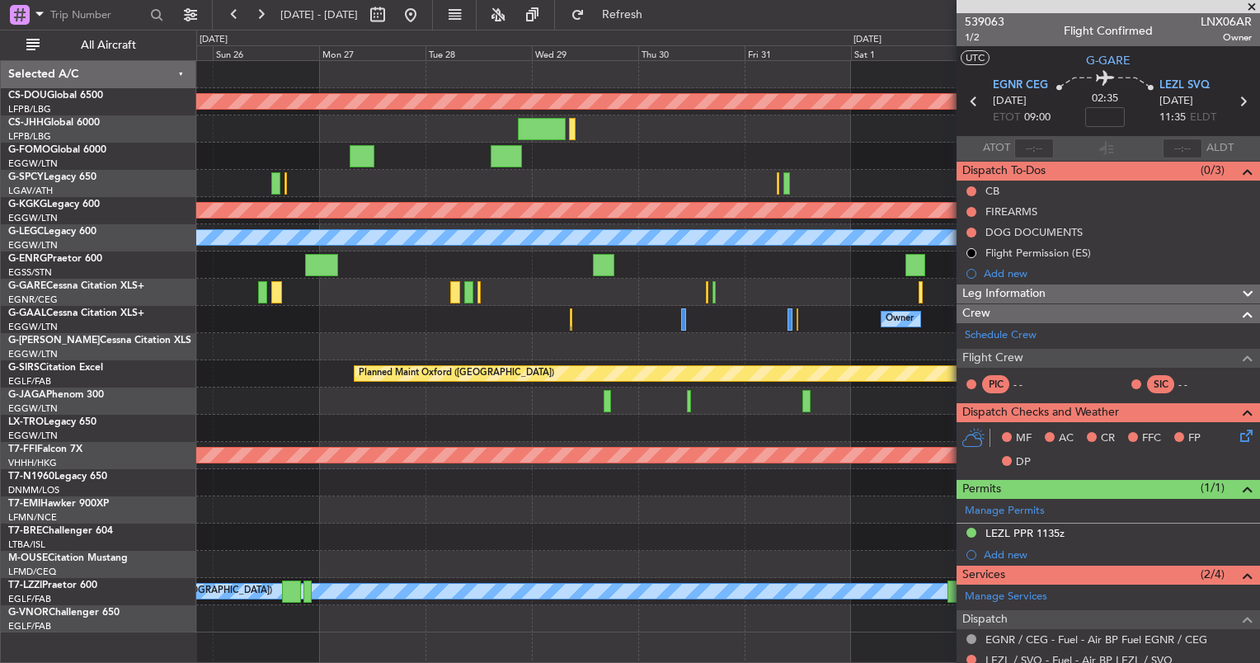
click at [241, 369] on div "Planned Maint London (Biggin Hill) Planned Maint Athens (Eleftherios Venizelos …" at bounding box center [727, 347] width 1063 height 572
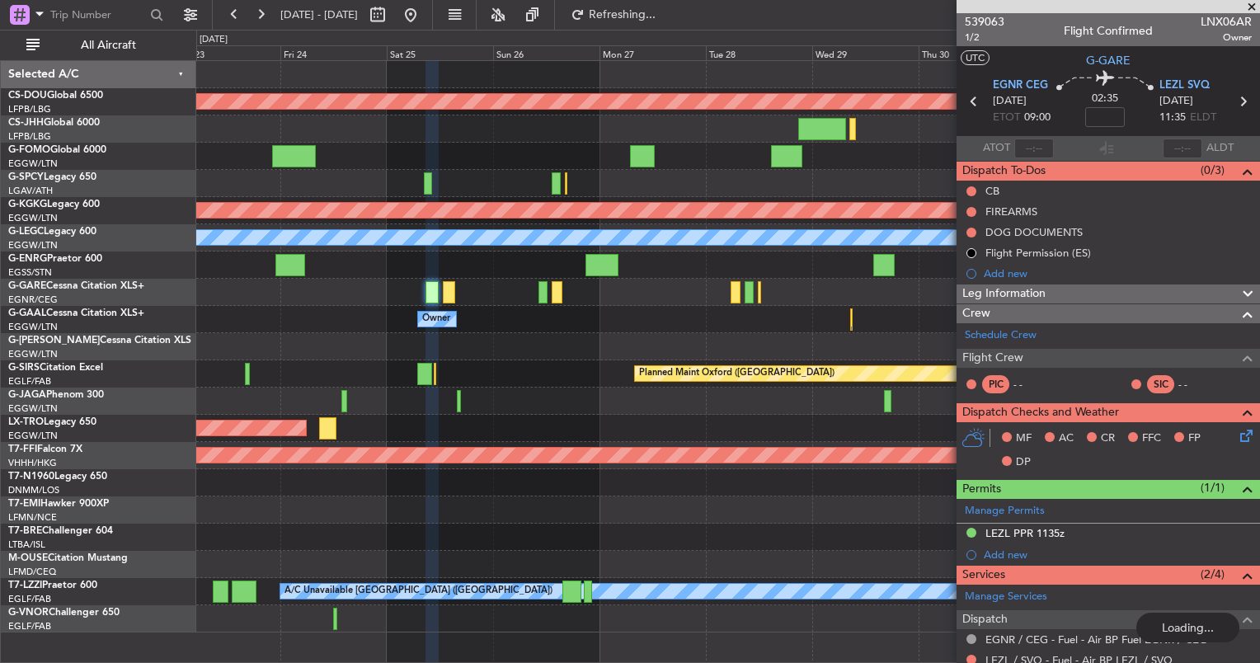
click at [735, 336] on div "Planned Maint London (Biggin Hill) Planned Maint Athens (Eleftherios Venizelos …" at bounding box center [727, 347] width 1063 height 572
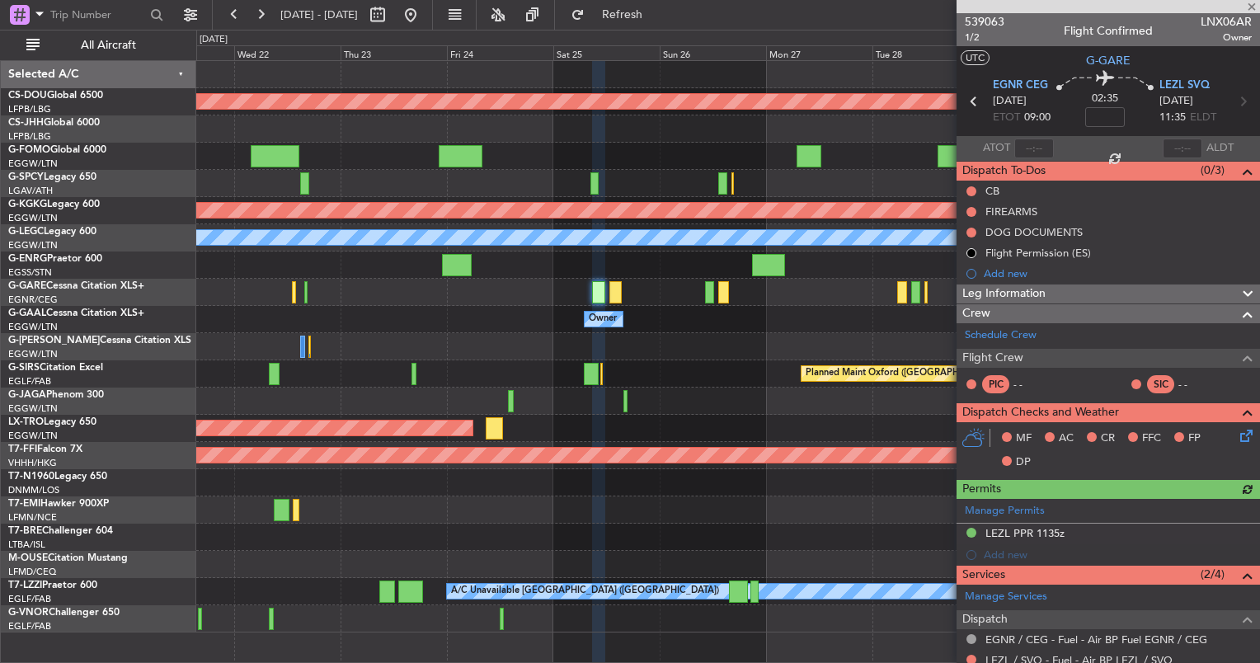
click at [172, 330] on div "Planned Maint London (Biggin Hill) Planned Maint Athens (Eleftherios Venizelos …" at bounding box center [630, 346] width 1260 height 633
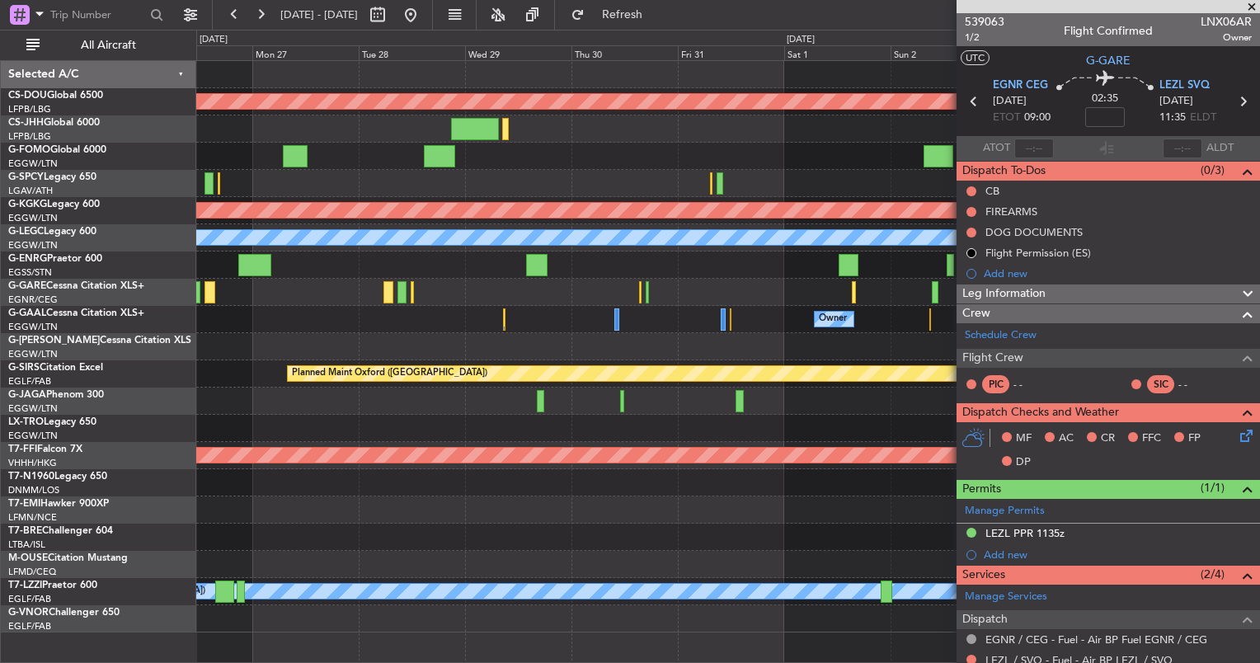
click at [1253, 7] on span at bounding box center [1252, 7] width 16 height 15
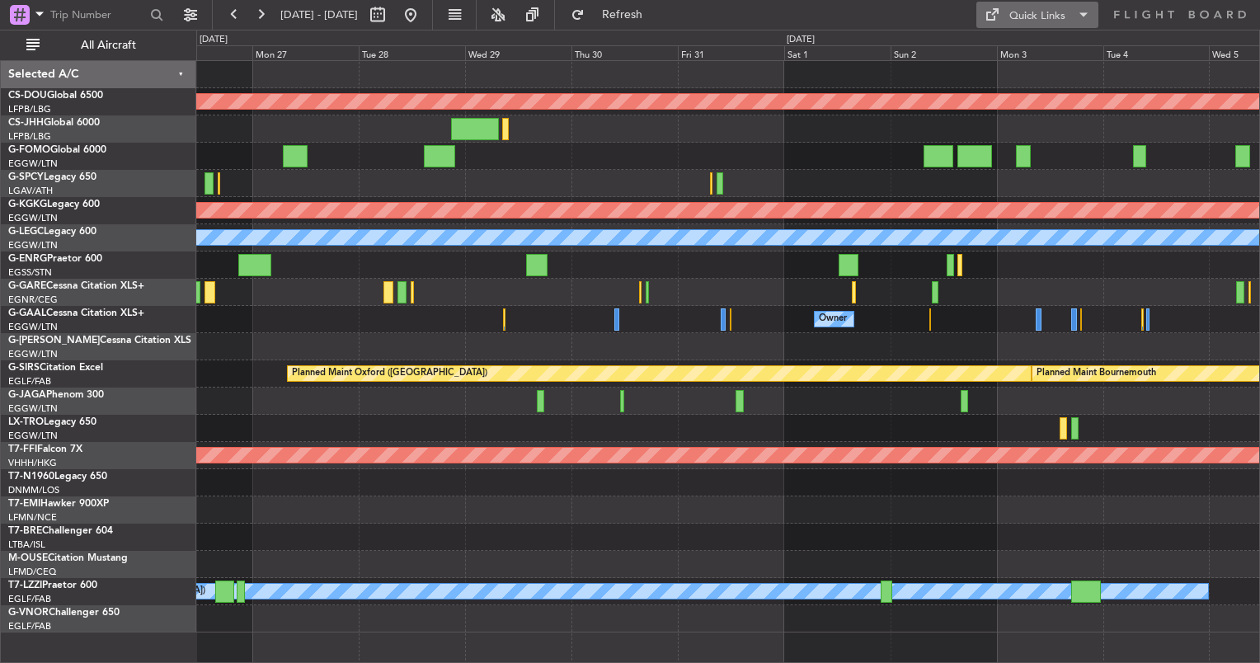
click at [1049, 20] on div "Quick Links" at bounding box center [1037, 16] width 56 height 16
click at [1041, 45] on button "Trip Builder" at bounding box center [1038, 55] width 124 height 40
click at [585, 305] on div "Planned Maint London (Biggin Hill) Planned Maint Athens (Eleftherios Venizelos …" at bounding box center [727, 347] width 1063 height 572
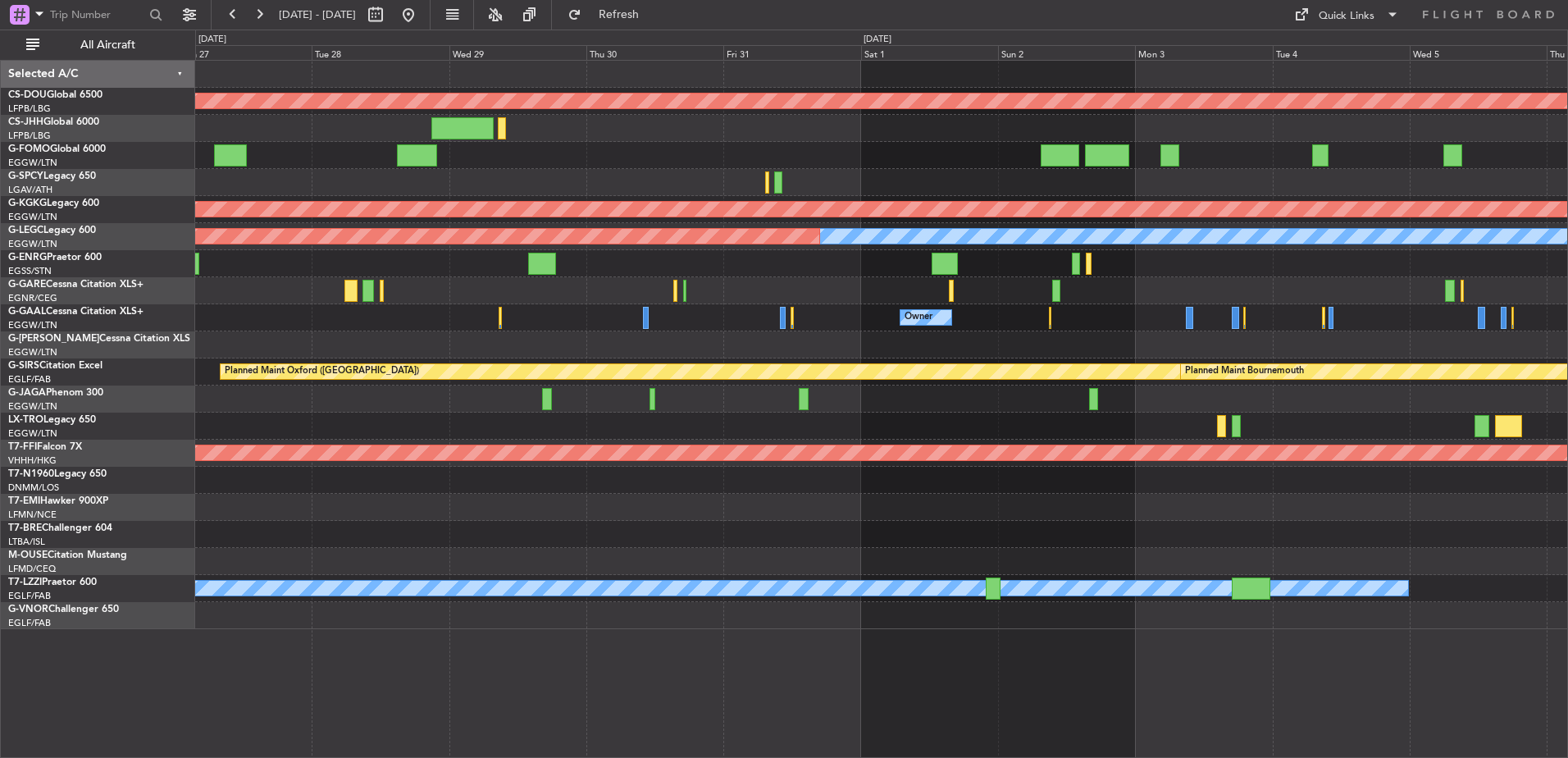
click at [267, 241] on div "Planned Maint London ([GEOGRAPHIC_DATA]) Planned Maint [GEOGRAPHIC_DATA] ([PERS…" at bounding box center [881, 345] width 1372 height 569
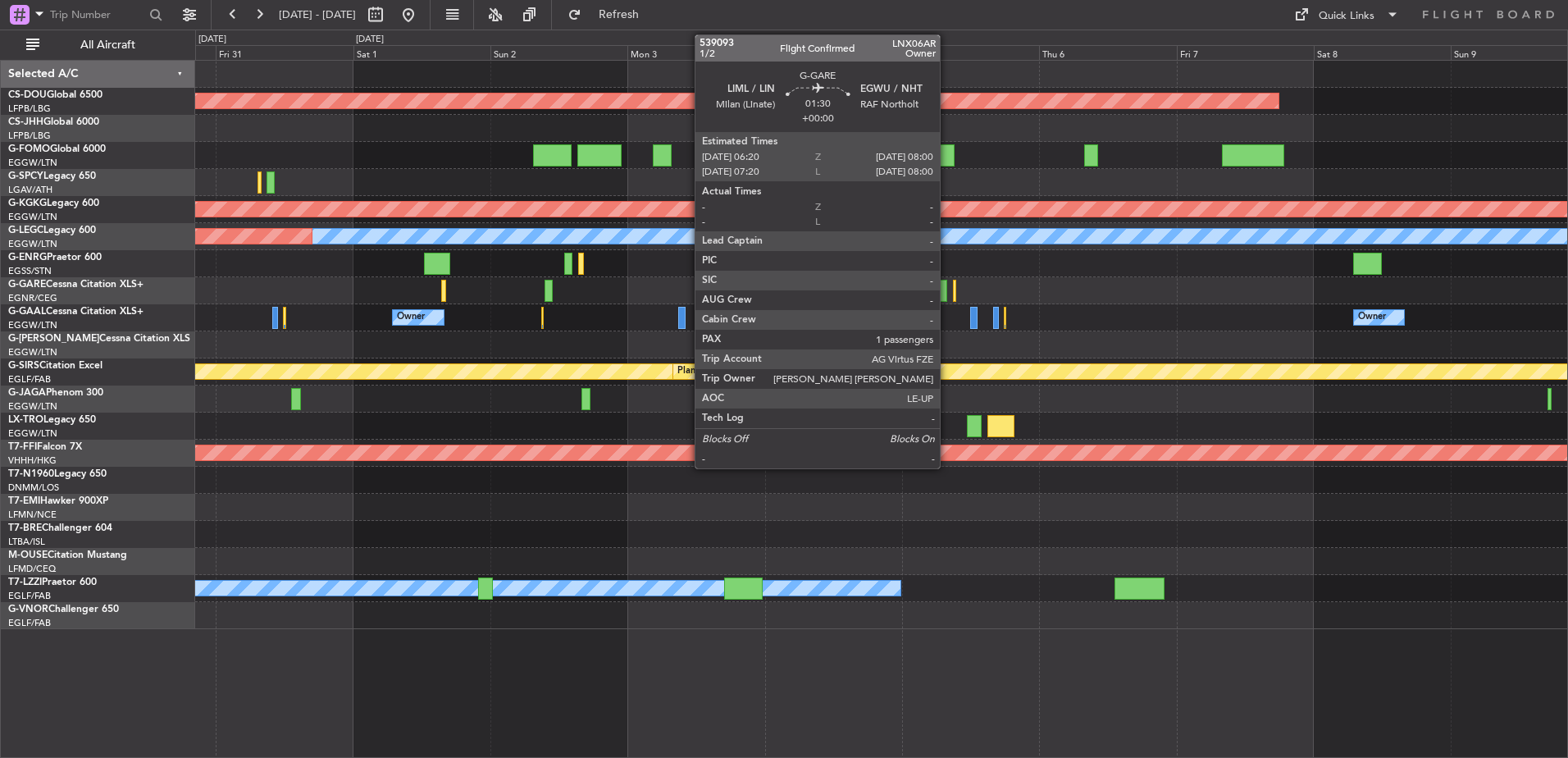
click at [948, 295] on div at bounding box center [943, 290] width 10 height 22
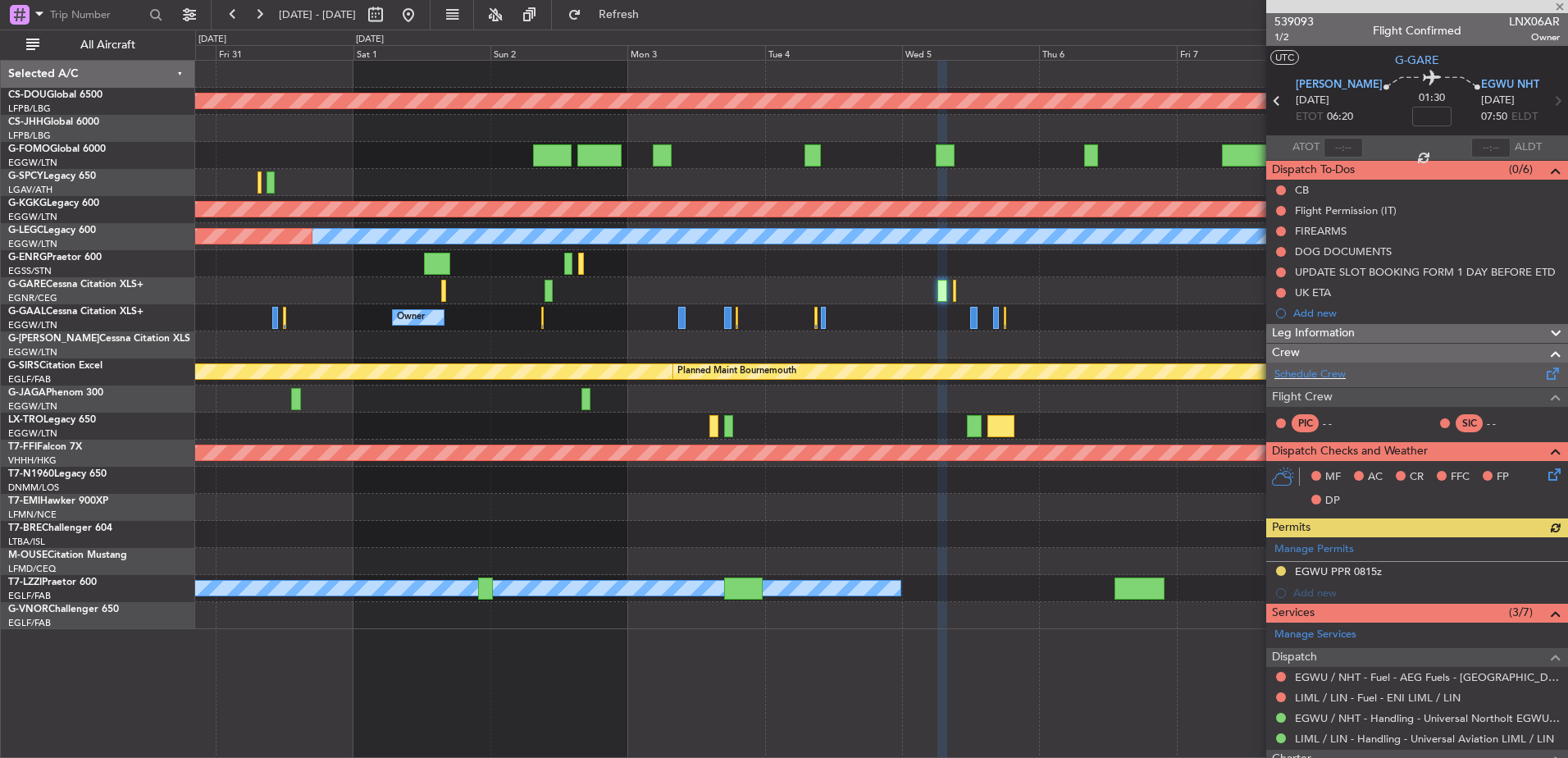
click at [1252, 373] on div "Schedule Crew" at bounding box center [1416, 375] width 301 height 25
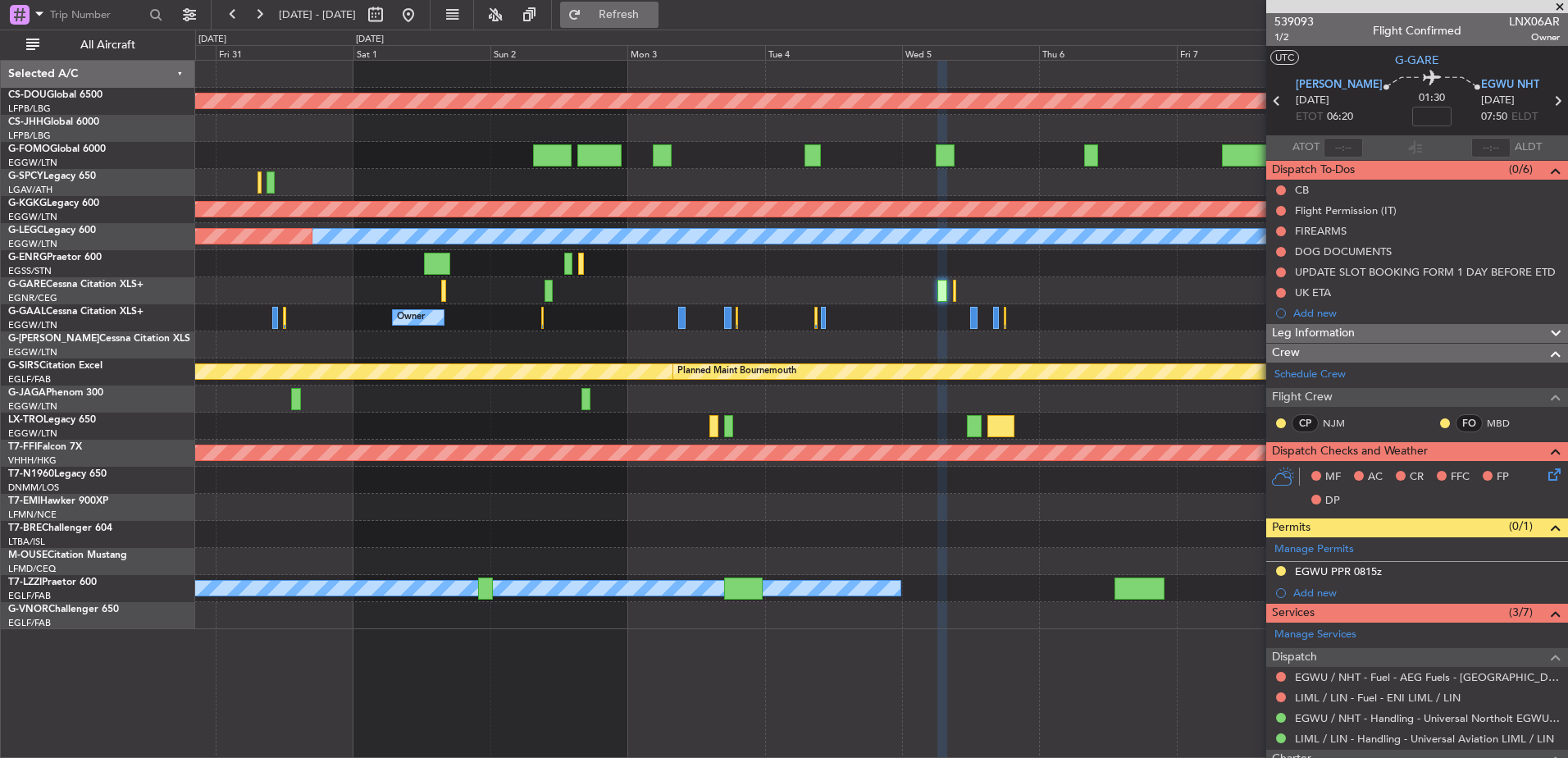
click at [658, 22] on button "Refresh" at bounding box center [609, 15] width 98 height 26
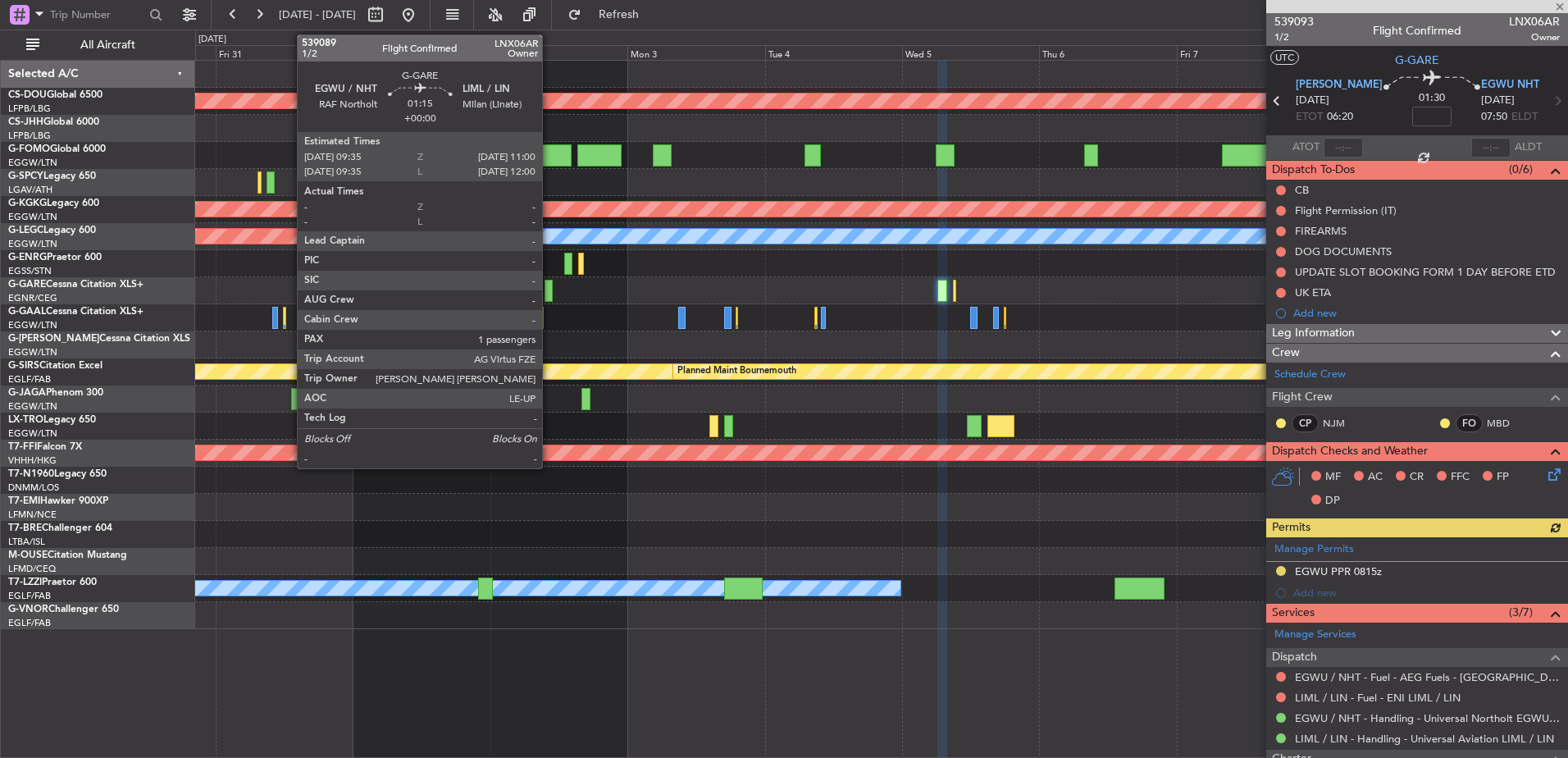
click at [550, 290] on div at bounding box center [549, 290] width 8 height 22
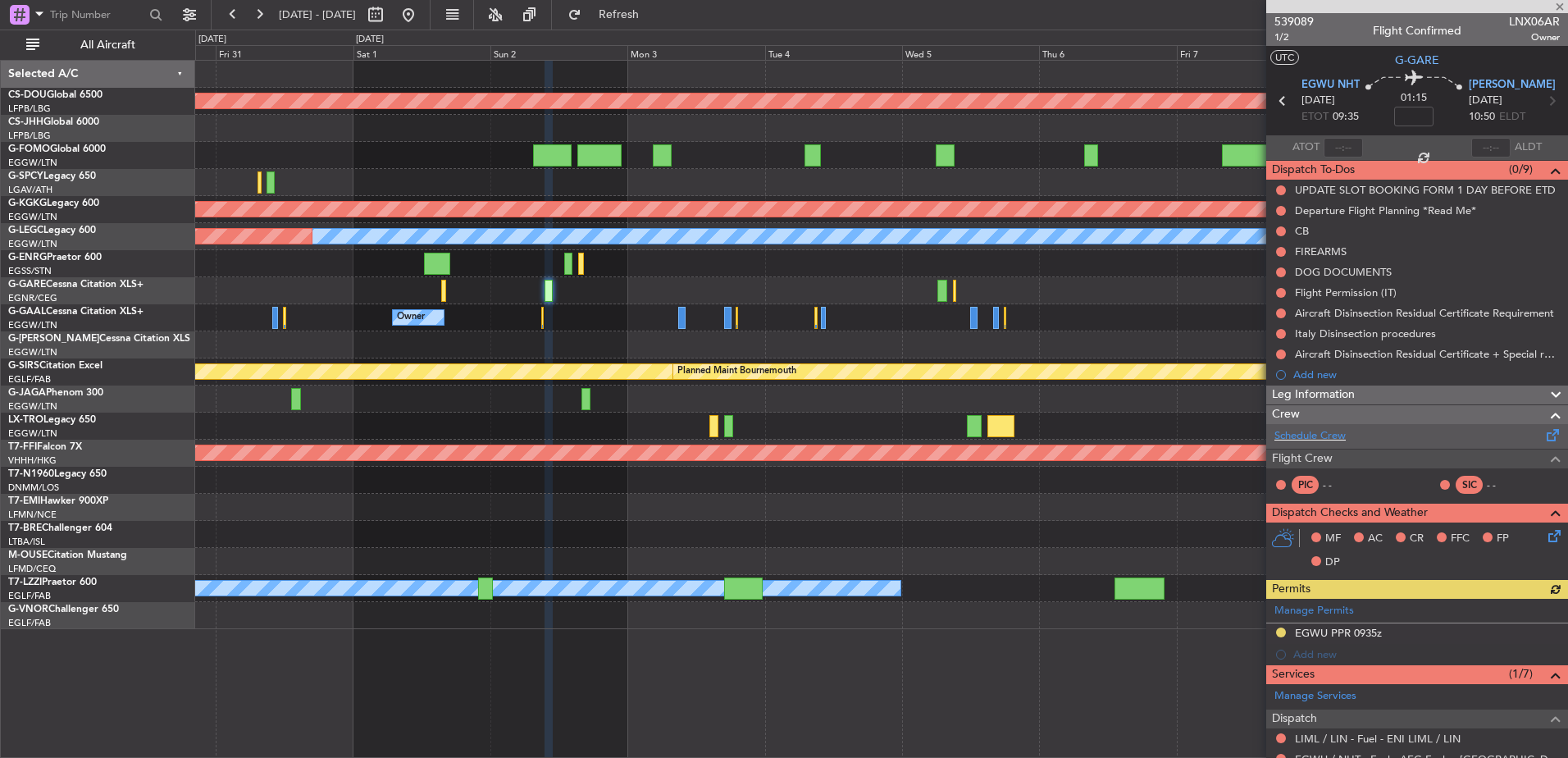
click at [1252, 438] on div "Schedule Crew" at bounding box center [1416, 436] width 301 height 25
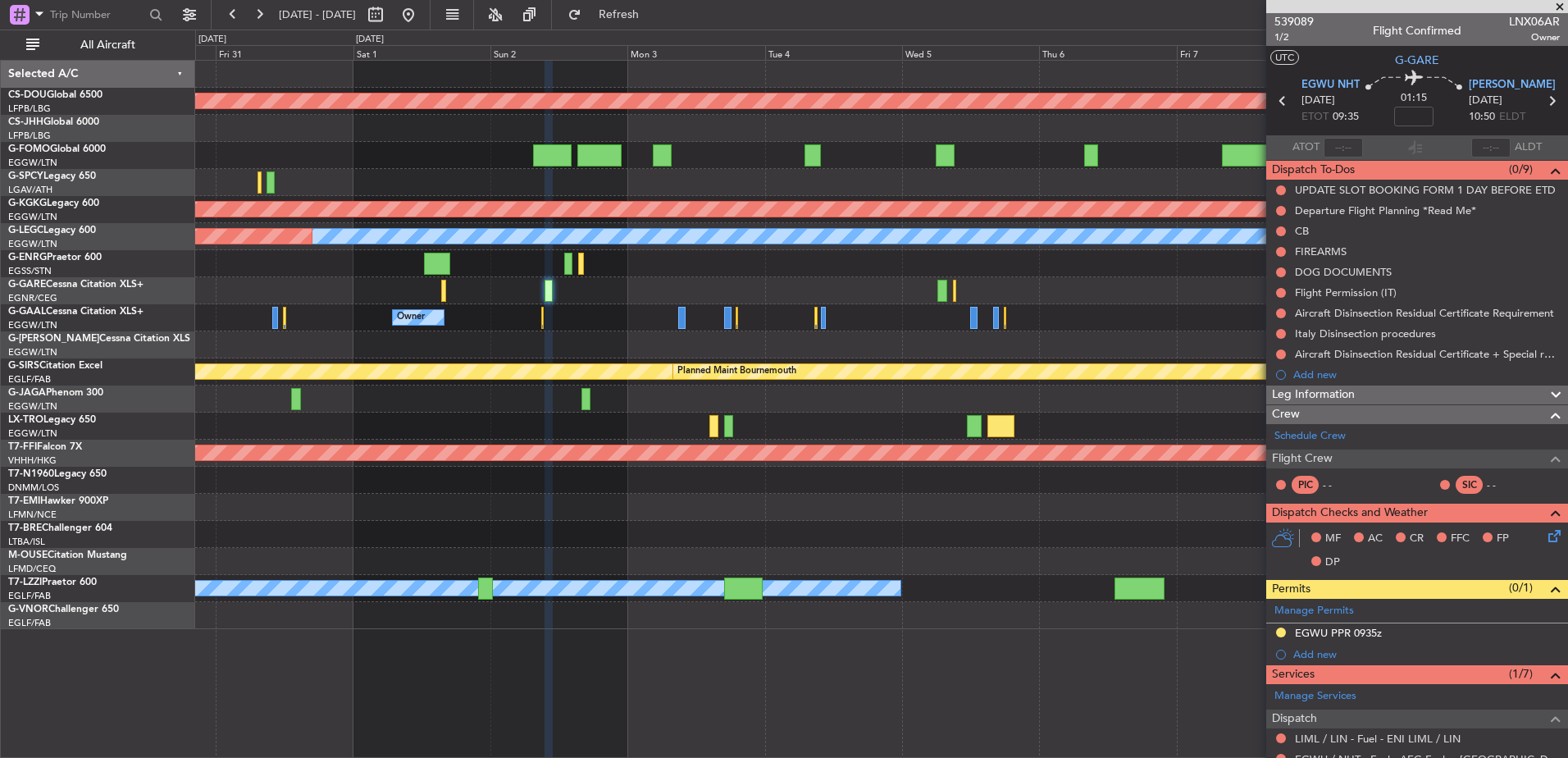
click at [639, 263] on div at bounding box center [881, 264] width 1372 height 27
click at [787, 397] on div "Planned Maint London ([GEOGRAPHIC_DATA]) Planned Maint [GEOGRAPHIC_DATA] ([PERS…" at bounding box center [881, 345] width 1372 height 569
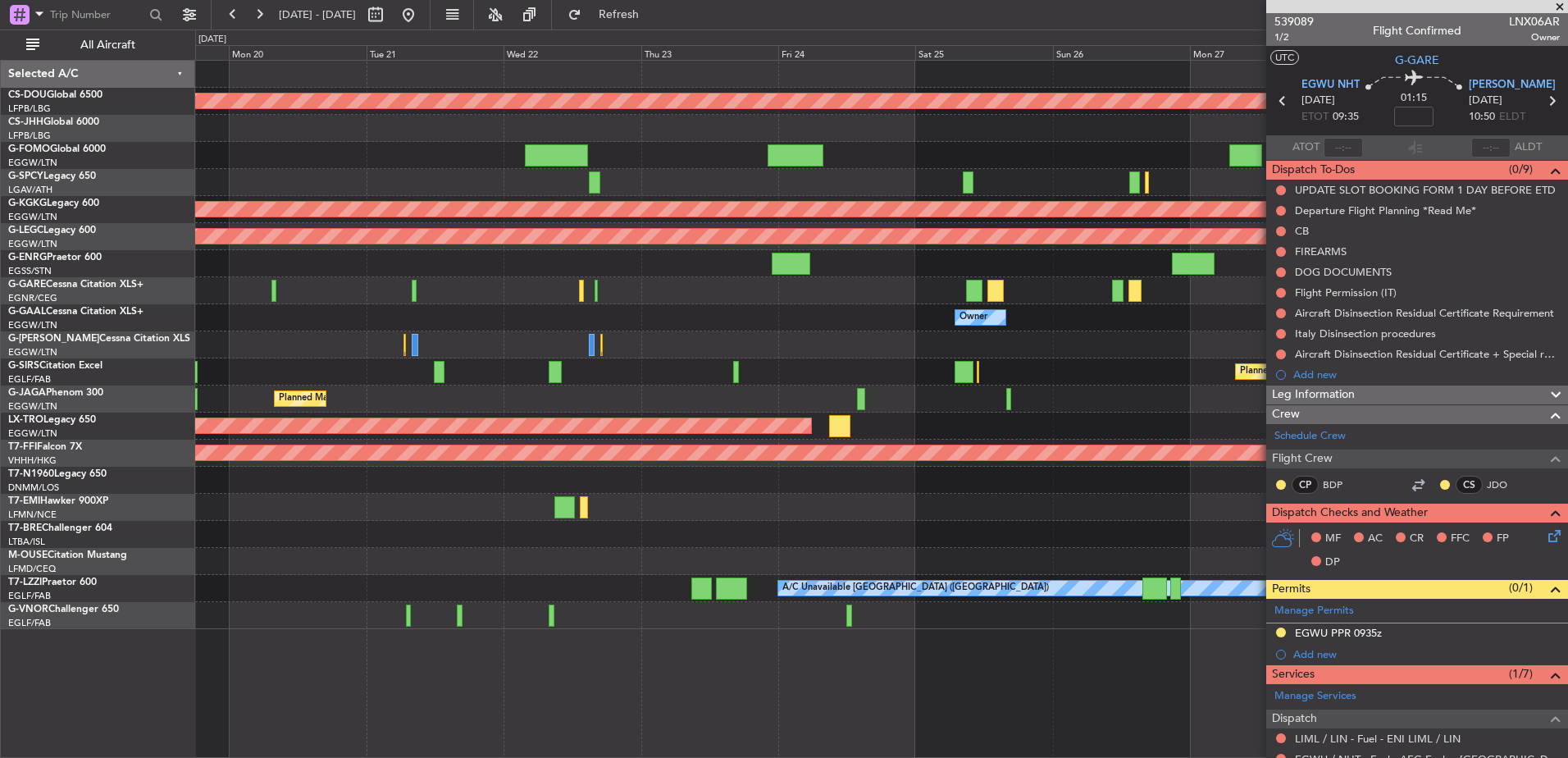
click at [1035, 424] on div "Planned Maint London (Biggin Hill) Planned Maint Athens (Eleftherios Venizelos …" at bounding box center [881, 345] width 1372 height 569
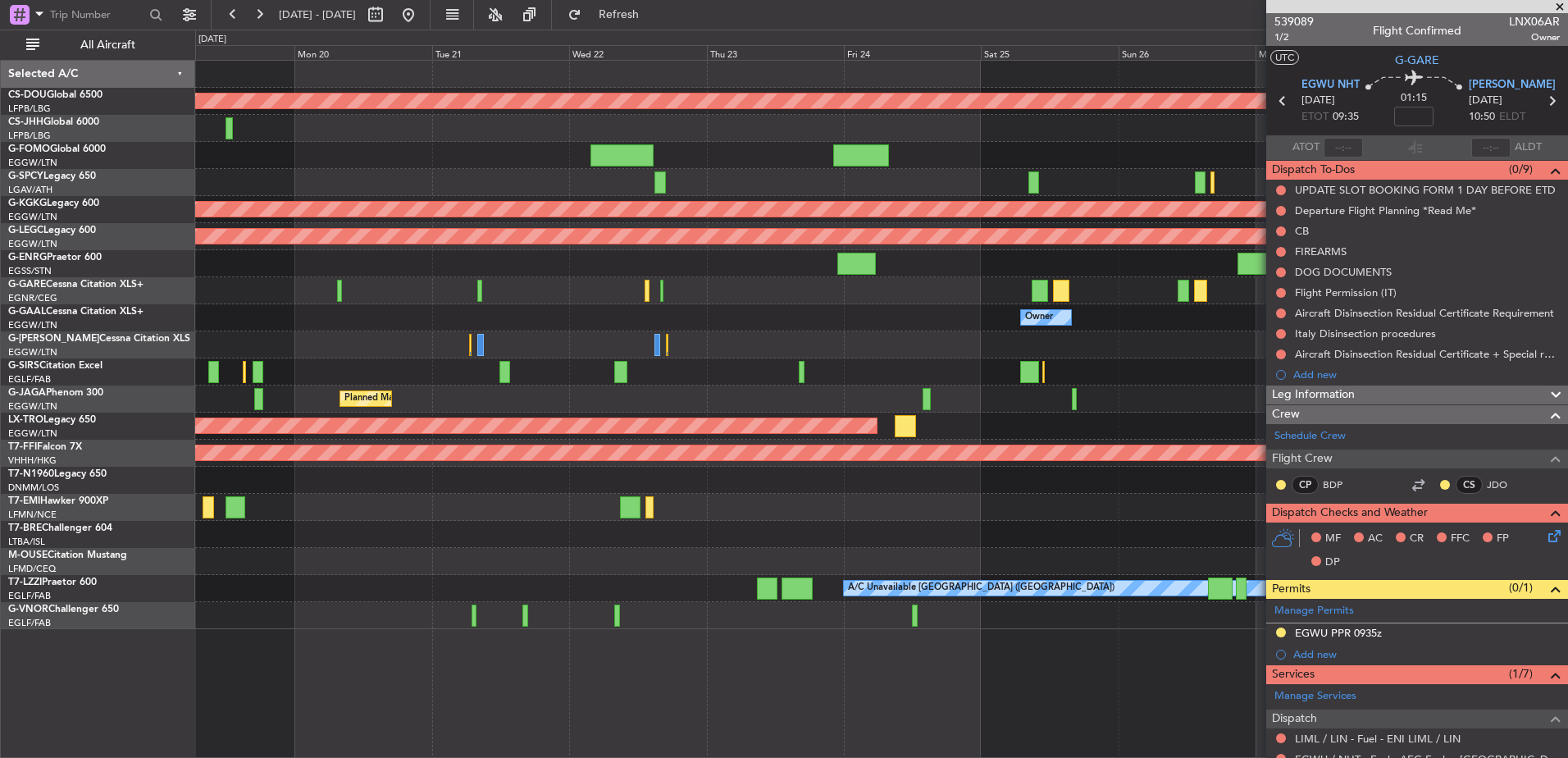
click at [684, 565] on div "Planned Maint London (Biggin Hill) Planned Maint Athens (Eleftherios Venizelos …" at bounding box center [881, 345] width 1372 height 569
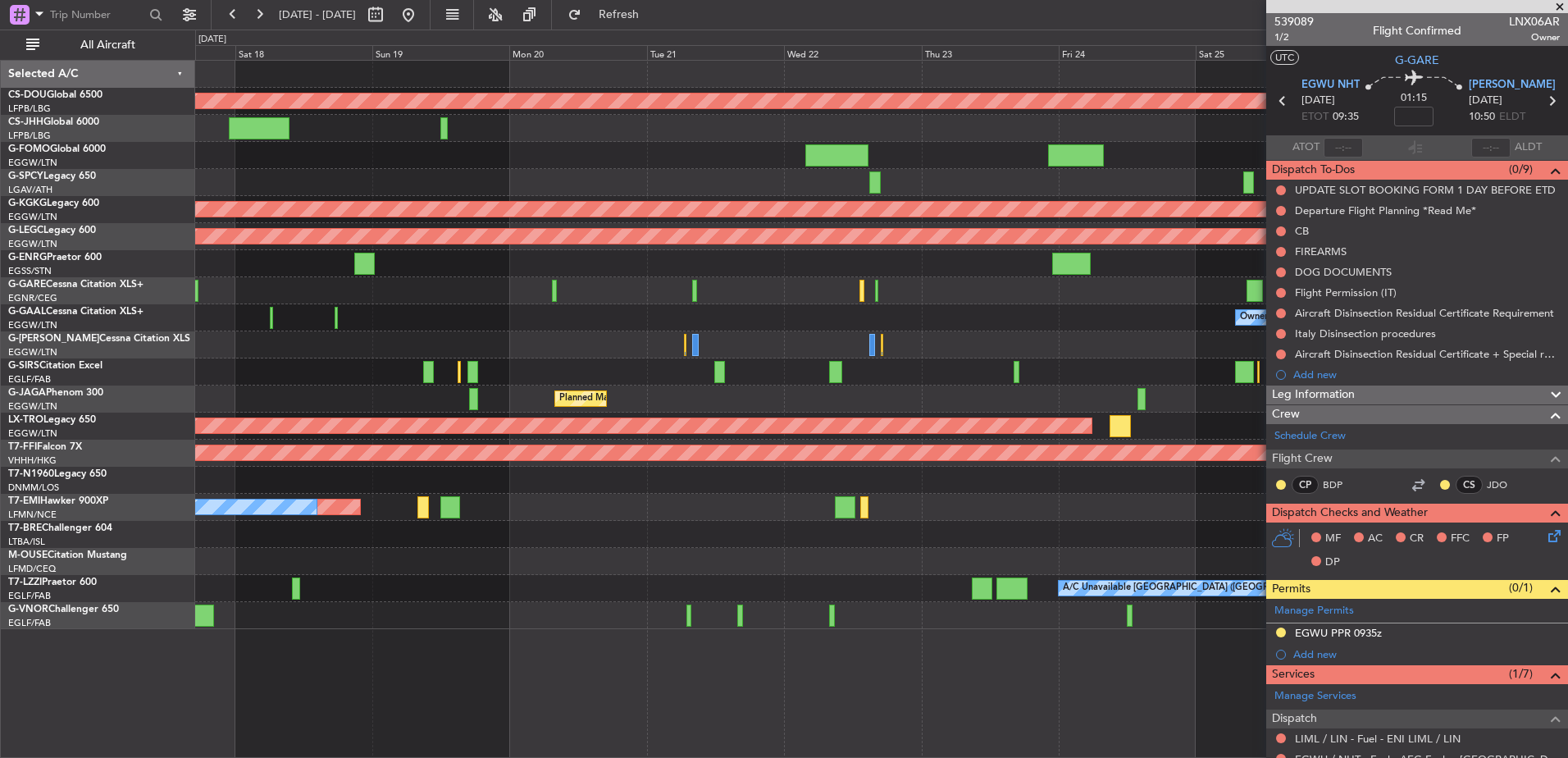
click at [770, 632] on div "Planned Maint London (Biggin Hill) Planned Maint Paris (Le Bourget) Planned Mai…" at bounding box center [881, 409] width 1373 height 698
